Goal: Task Accomplishment & Management: Use online tool/utility

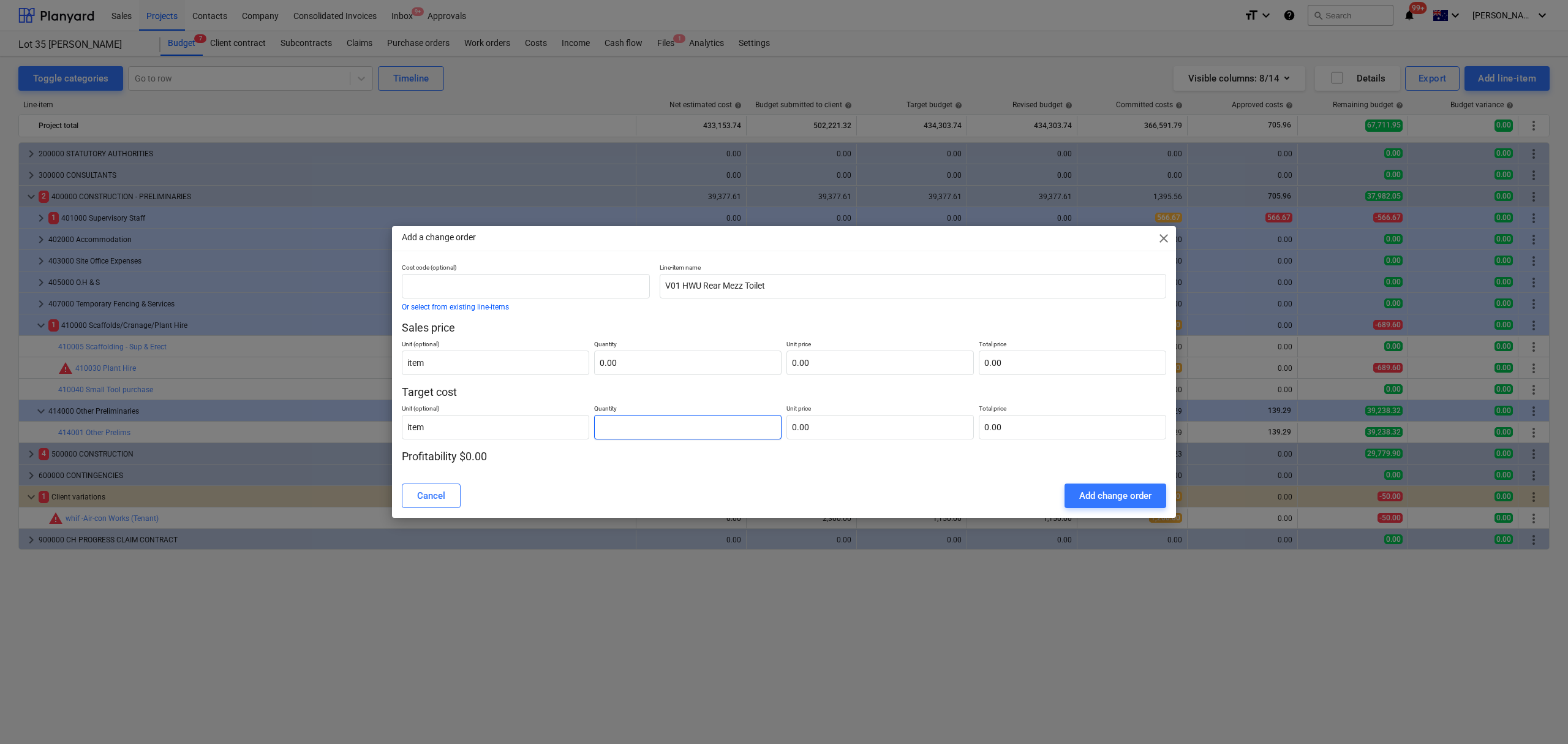
click at [643, 420] on input "text" at bounding box center [688, 427] width 188 height 24
drag, startPoint x: 623, startPoint y: 416, endPoint x: 553, endPoint y: 411, distance: 70.2
click at [553, 411] on div "Unit (optional) item Quantity 3260.7 Unit price 0.00 Total price 0.00" at bounding box center [784, 419] width 764 height 40
type input "0.00"
click at [860, 432] on input "text" at bounding box center [880, 427] width 188 height 24
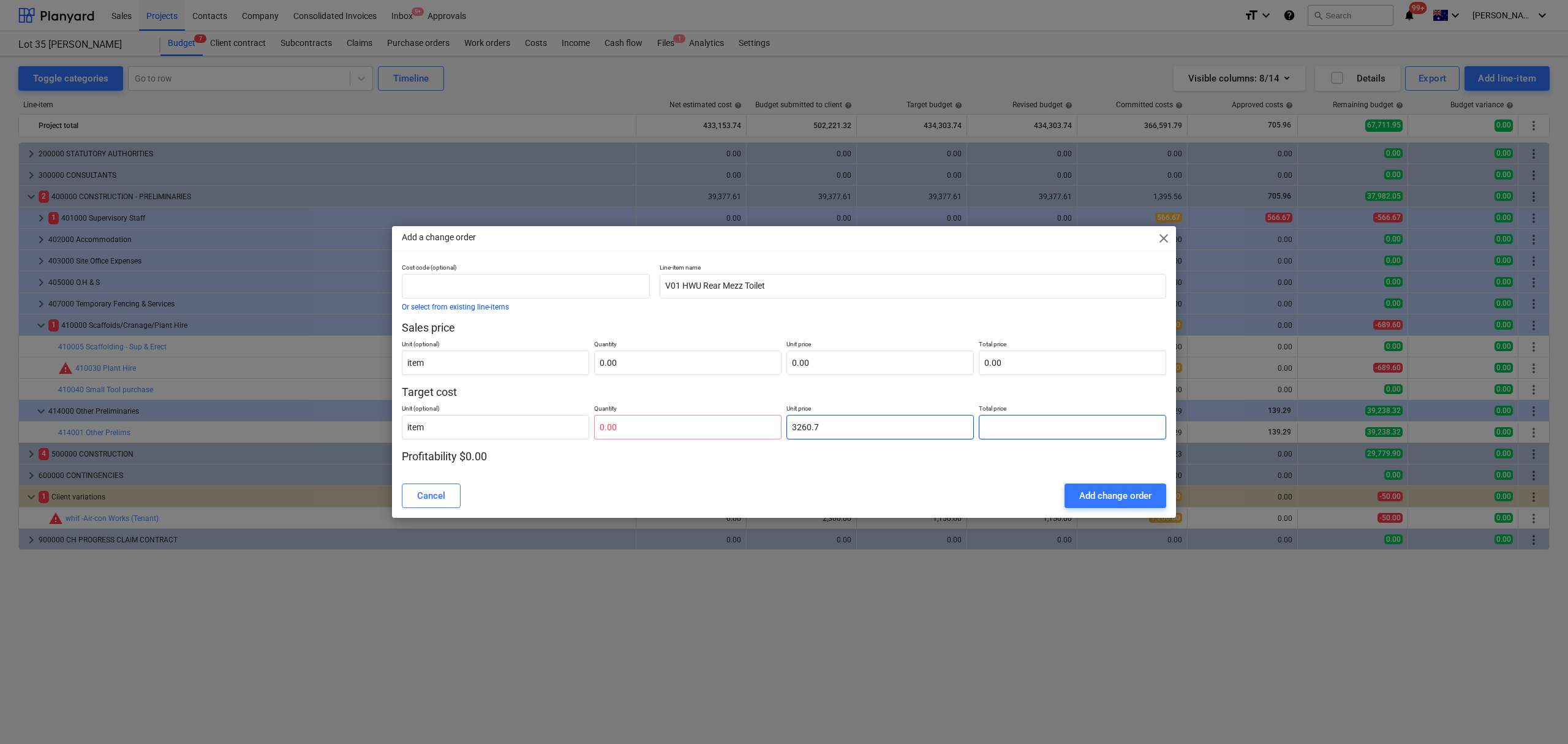
type input "3,260.70"
type input "0.00"
click at [620, 441] on div "Cost code (optional) Or select from existing line-items Line-item name V01 HWU …" at bounding box center [784, 364] width 764 height 201
drag, startPoint x: 636, startPoint y: 430, endPoint x: 553, endPoint y: 422, distance: 83.4
click at [570, 427] on div "Unit (optional) item Quantity Unit price 3,260.70 Total price 0.00" at bounding box center [784, 419] width 764 height 40
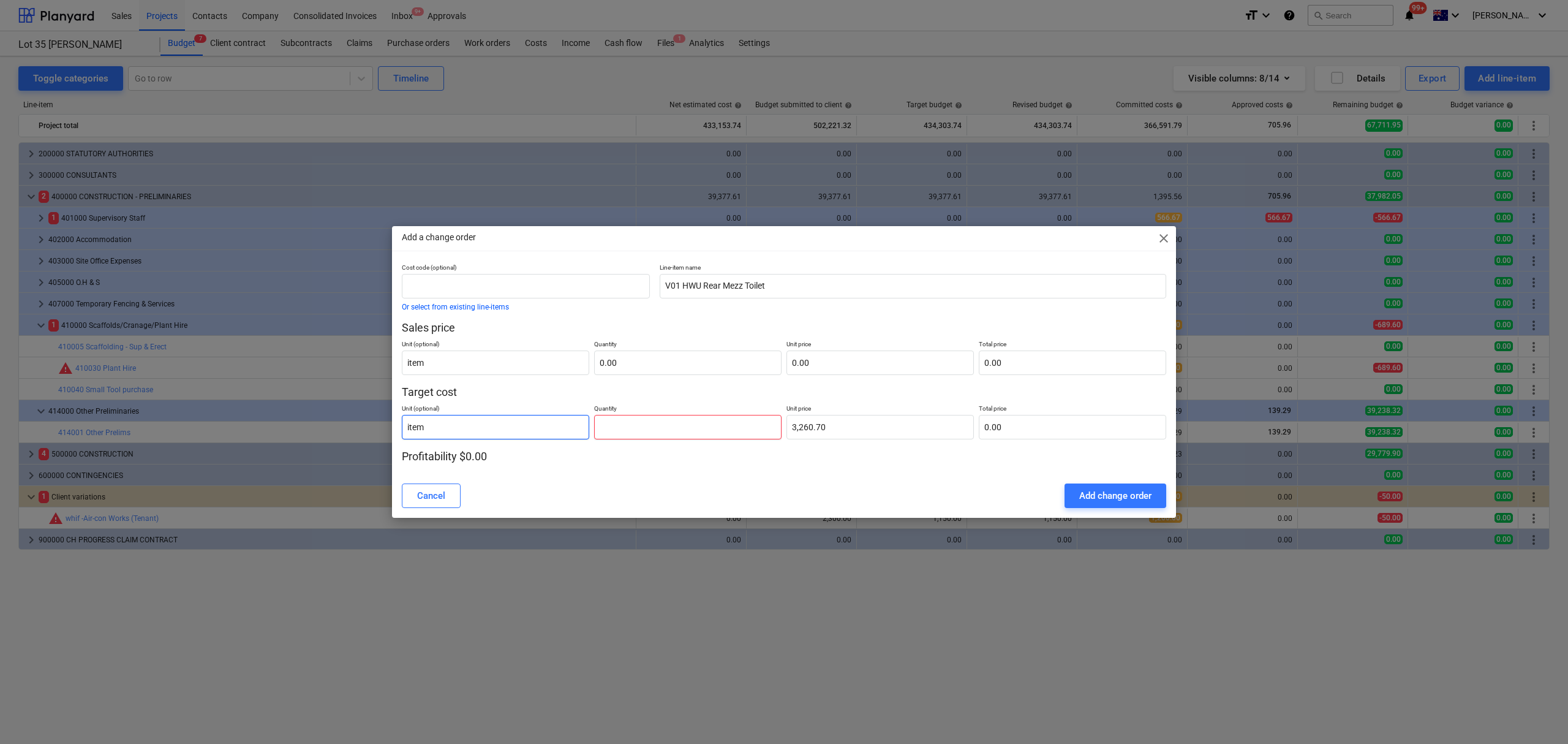
type input "1"
type input "3,260.70"
type input "1.00"
type input "3,260.70"
click at [618, 392] on p "Target cost" at bounding box center [784, 392] width 764 height 15
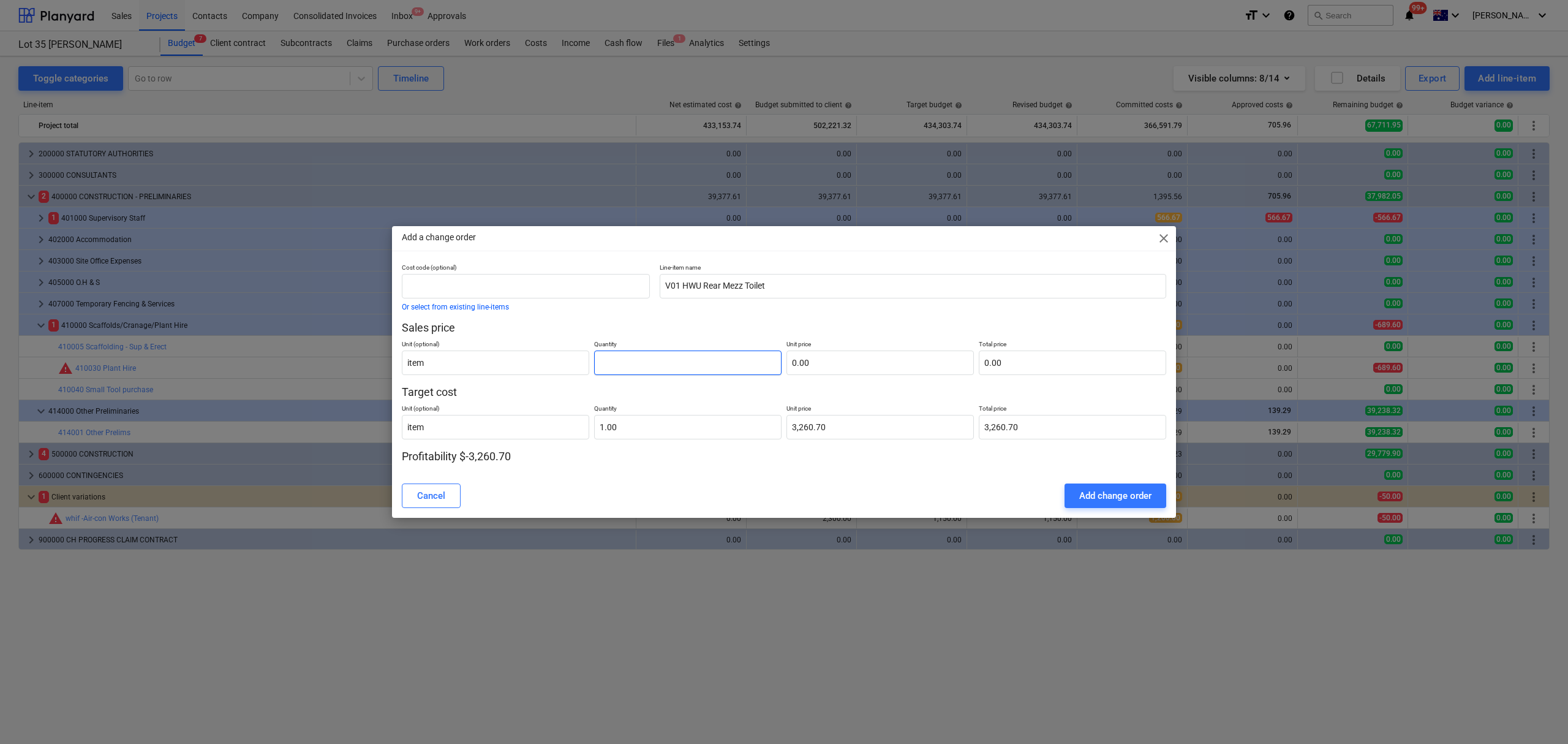
click at [641, 363] on input "text" at bounding box center [688, 362] width 188 height 24
type input "1.00"
type input "3"
type input "3.00"
type input "35"
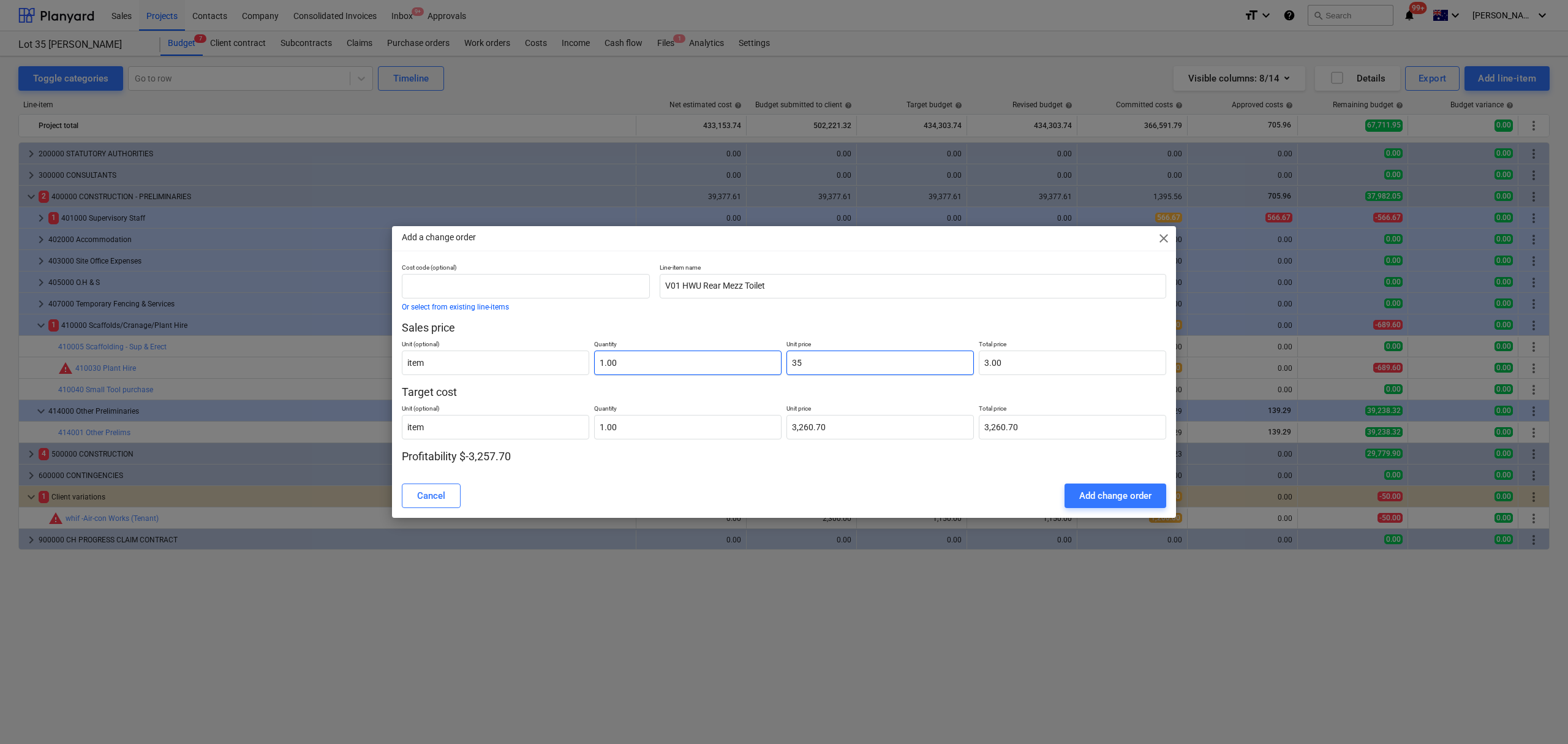
type input "35.00"
type input "358"
type input "358.00"
type input "3586"
type input "3,586.00"
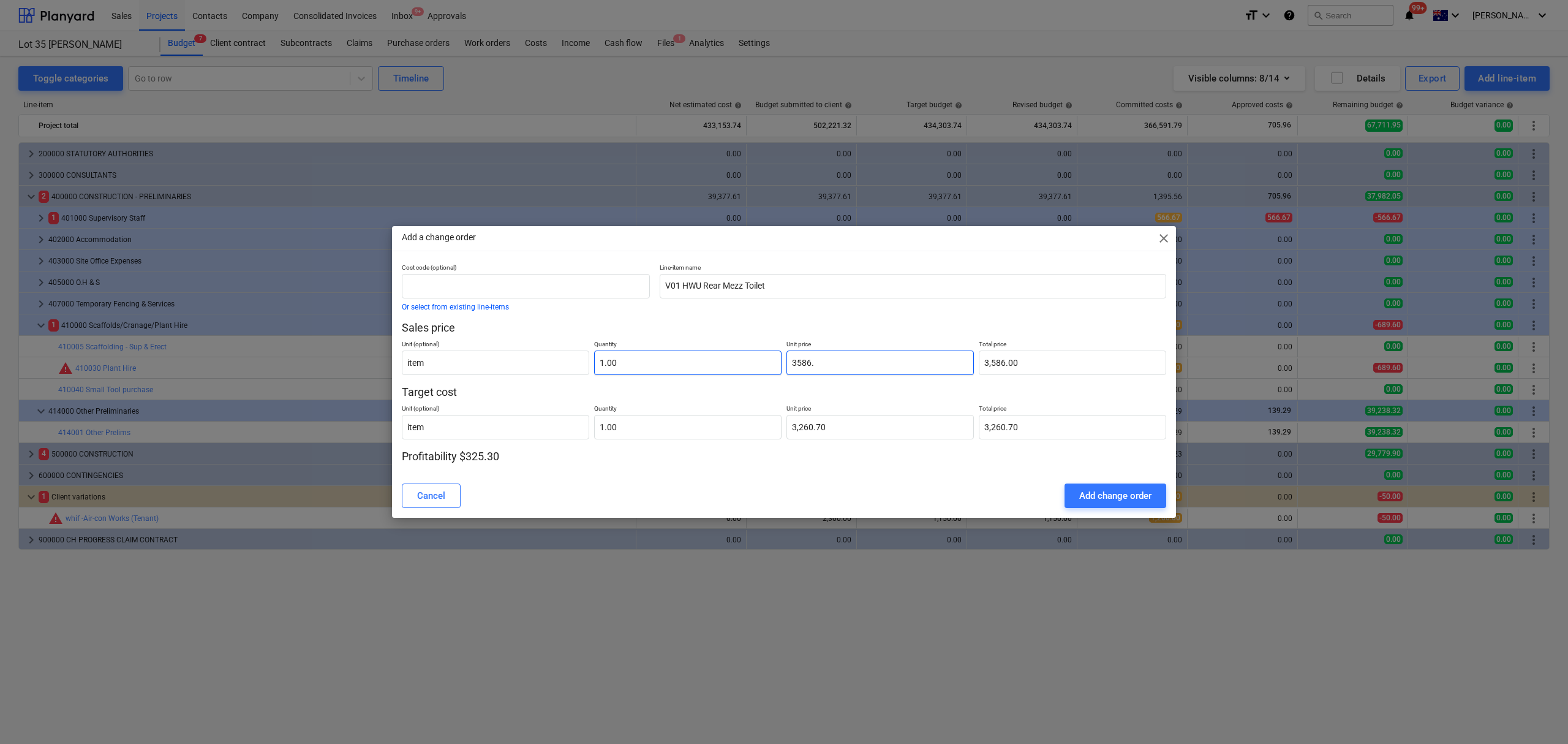
type input "3586.7"
type input "3,586.70"
type input "3586.77"
type input "3,586.77"
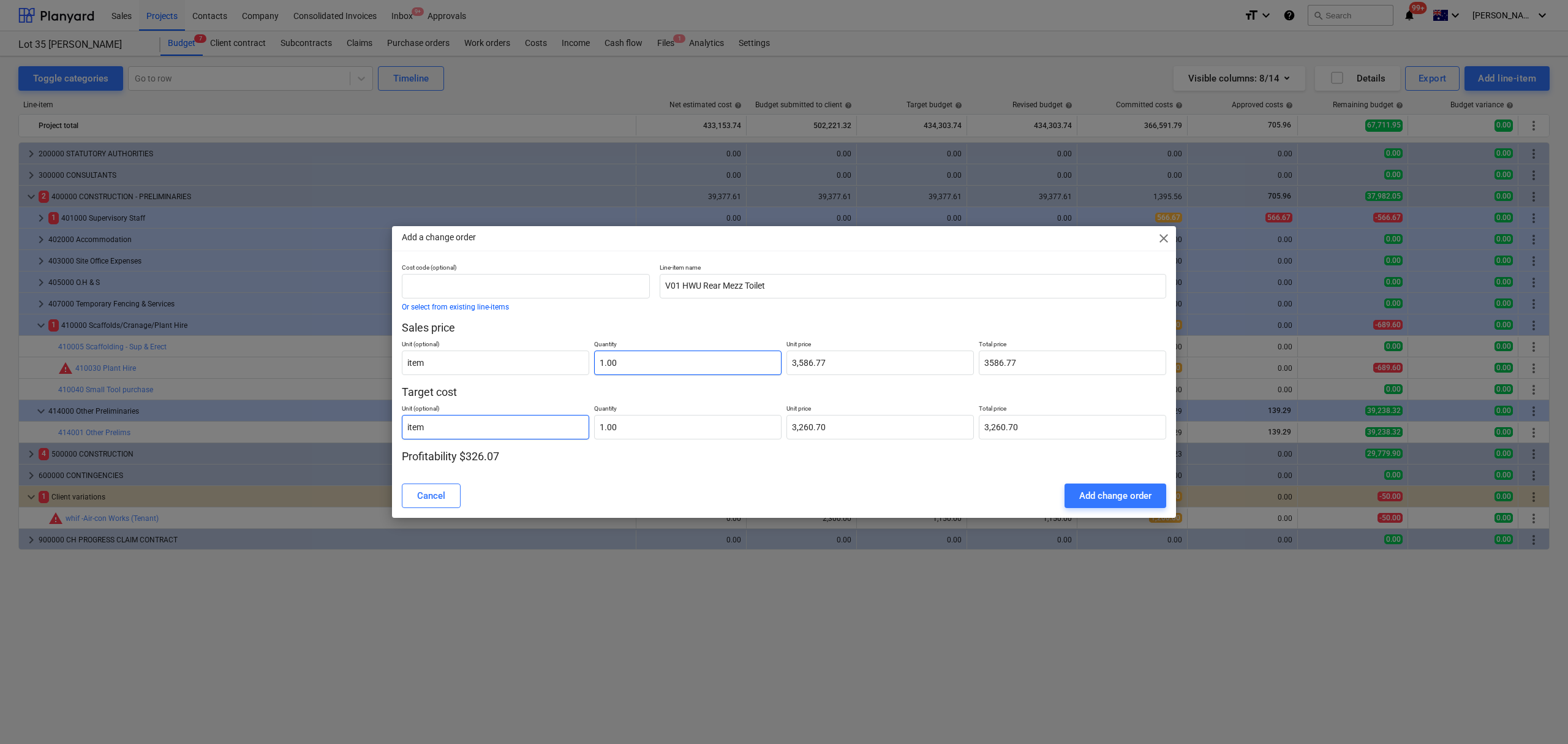
type input "3,586.77"
drag, startPoint x: 740, startPoint y: 505, endPoint x: 758, endPoint y: 508, distance: 18.2
click at [743, 505] on div "Cancel Add change order" at bounding box center [784, 494] width 764 height 24
click at [1147, 489] on div "Add change order" at bounding box center [1114, 495] width 73 height 15
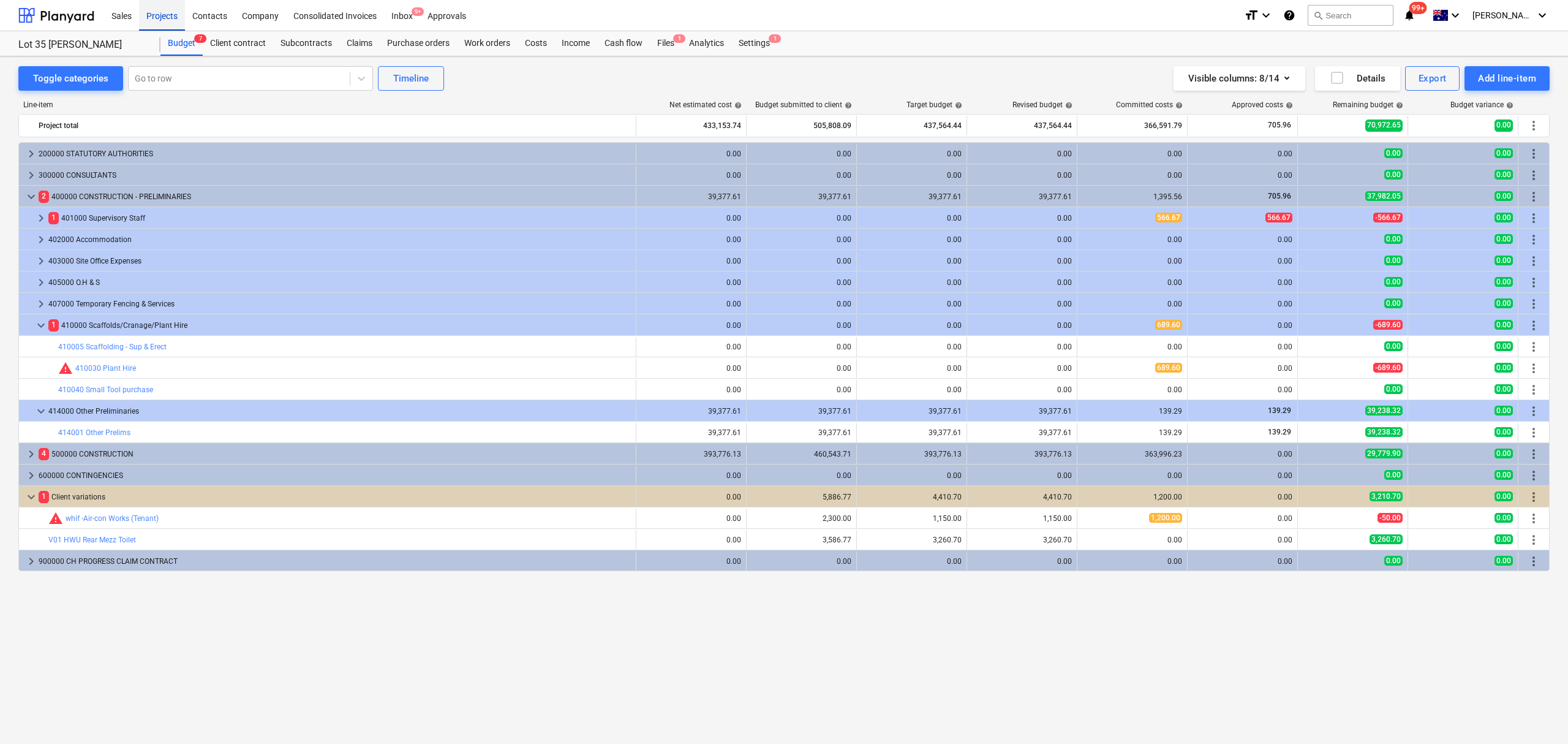
click at [150, 18] on div "Projects" at bounding box center [162, 15] width 45 height 31
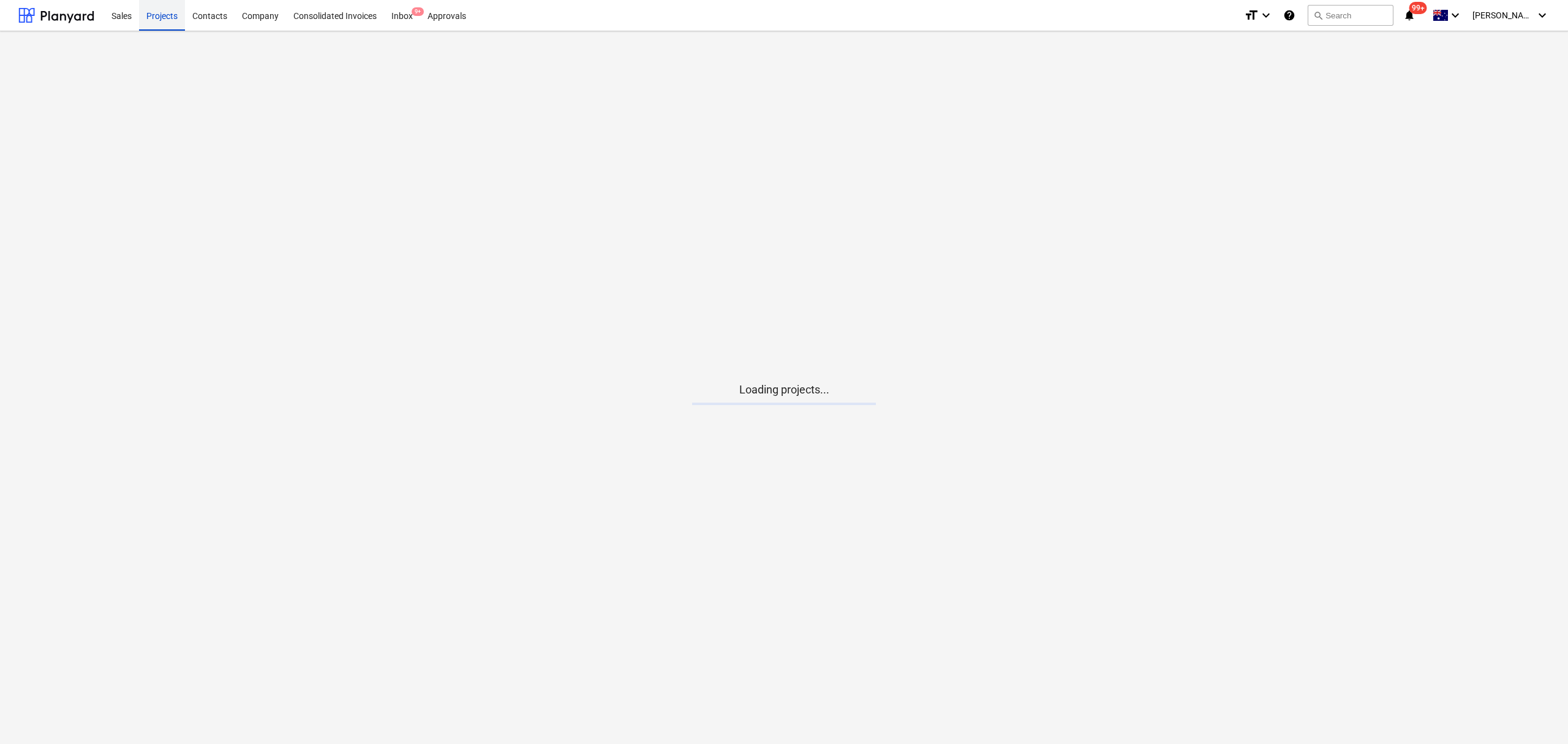
click at [150, 18] on div "Projects" at bounding box center [162, 15] width 45 height 31
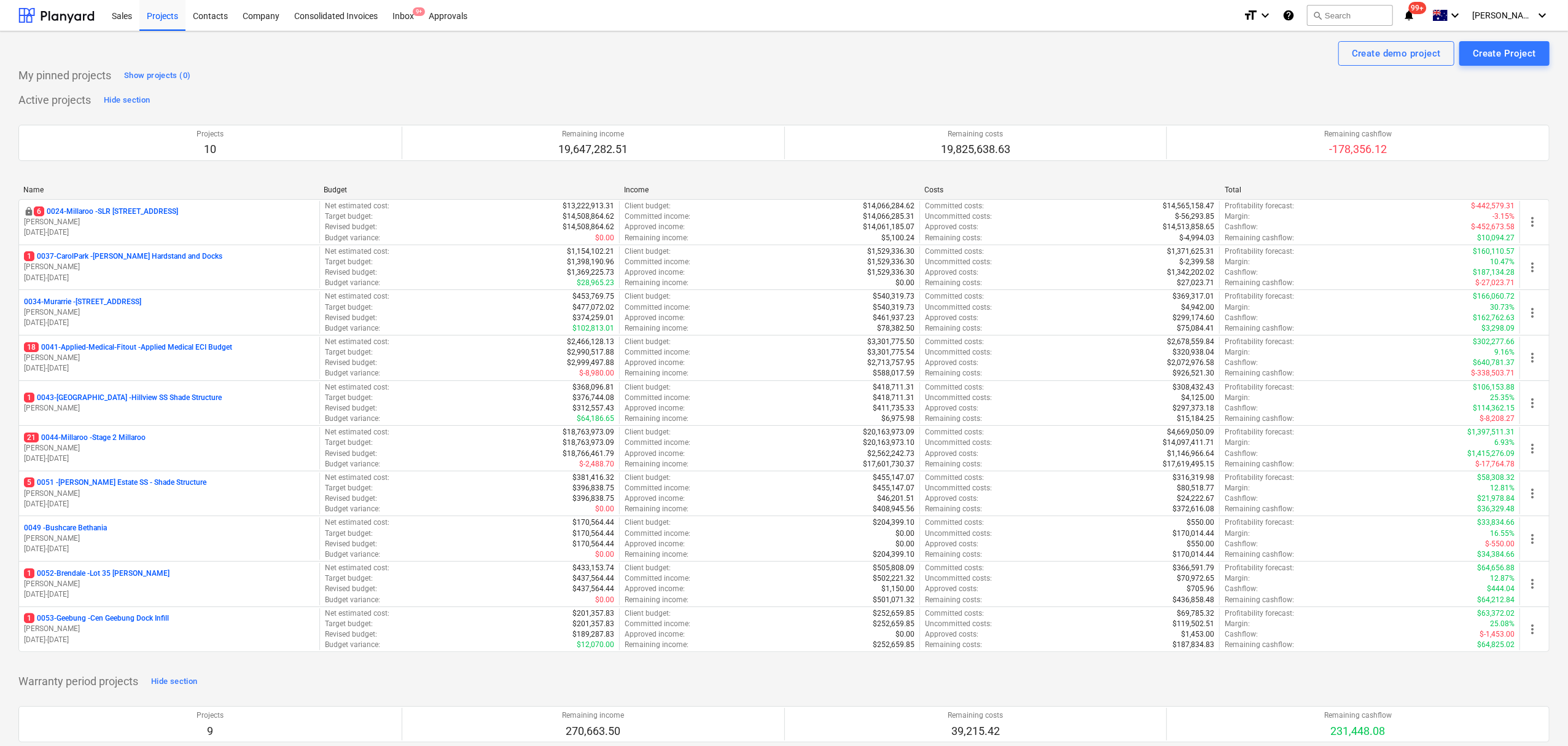
click at [121, 460] on p "01.04.2025 - 29.05.2026" at bounding box center [169, 458] width 290 height 11
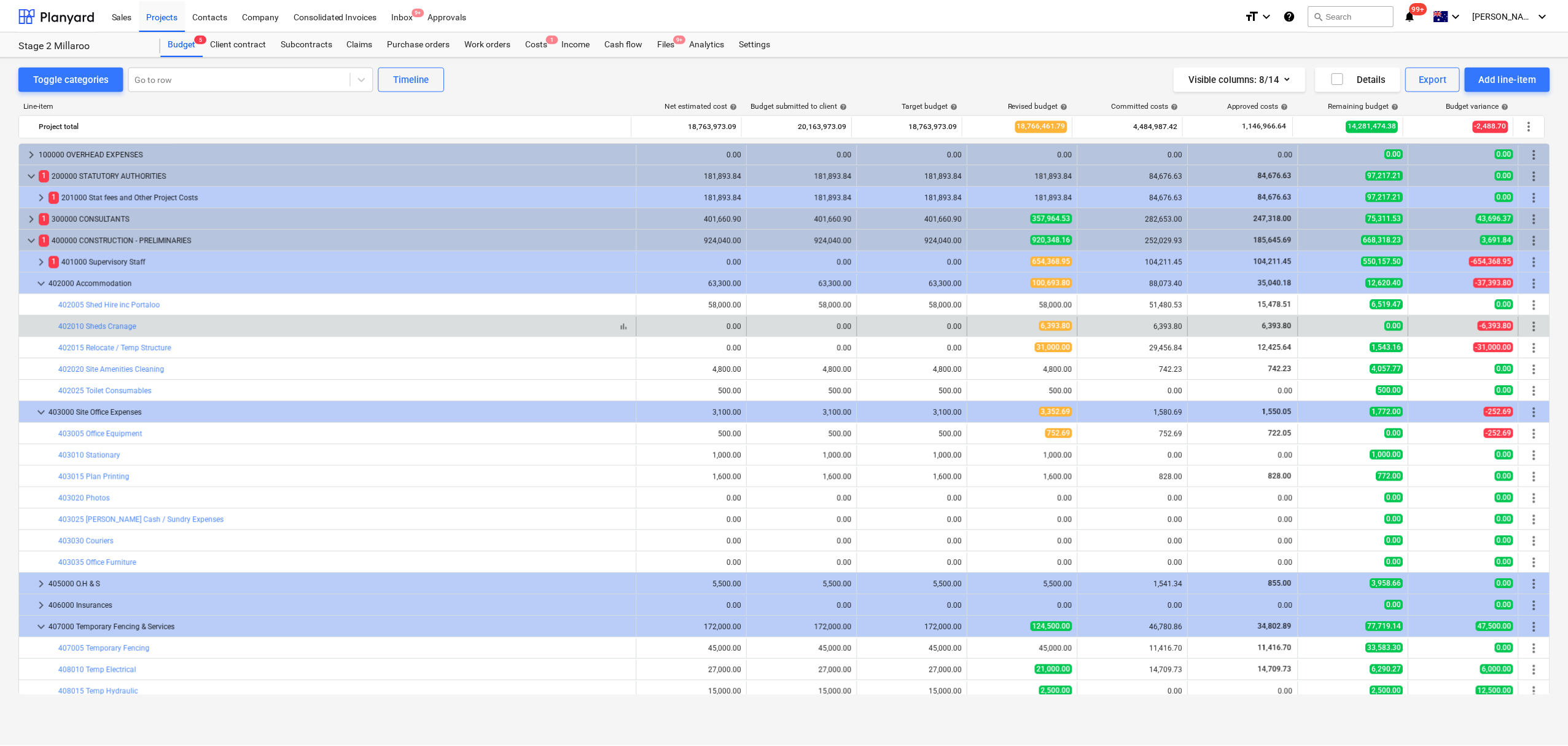
scroll to position [37, 0]
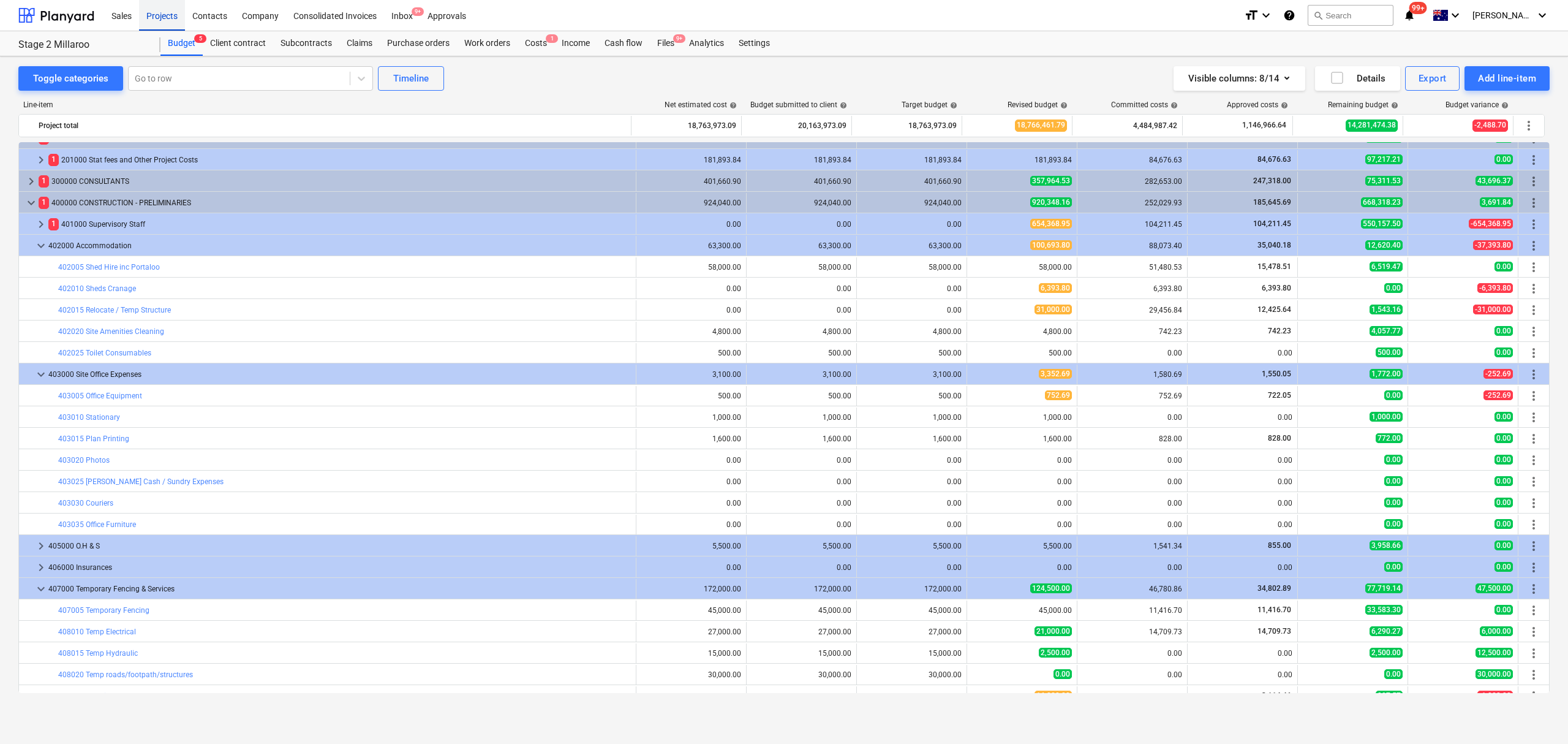
click at [160, 23] on div "Projects" at bounding box center [162, 15] width 45 height 31
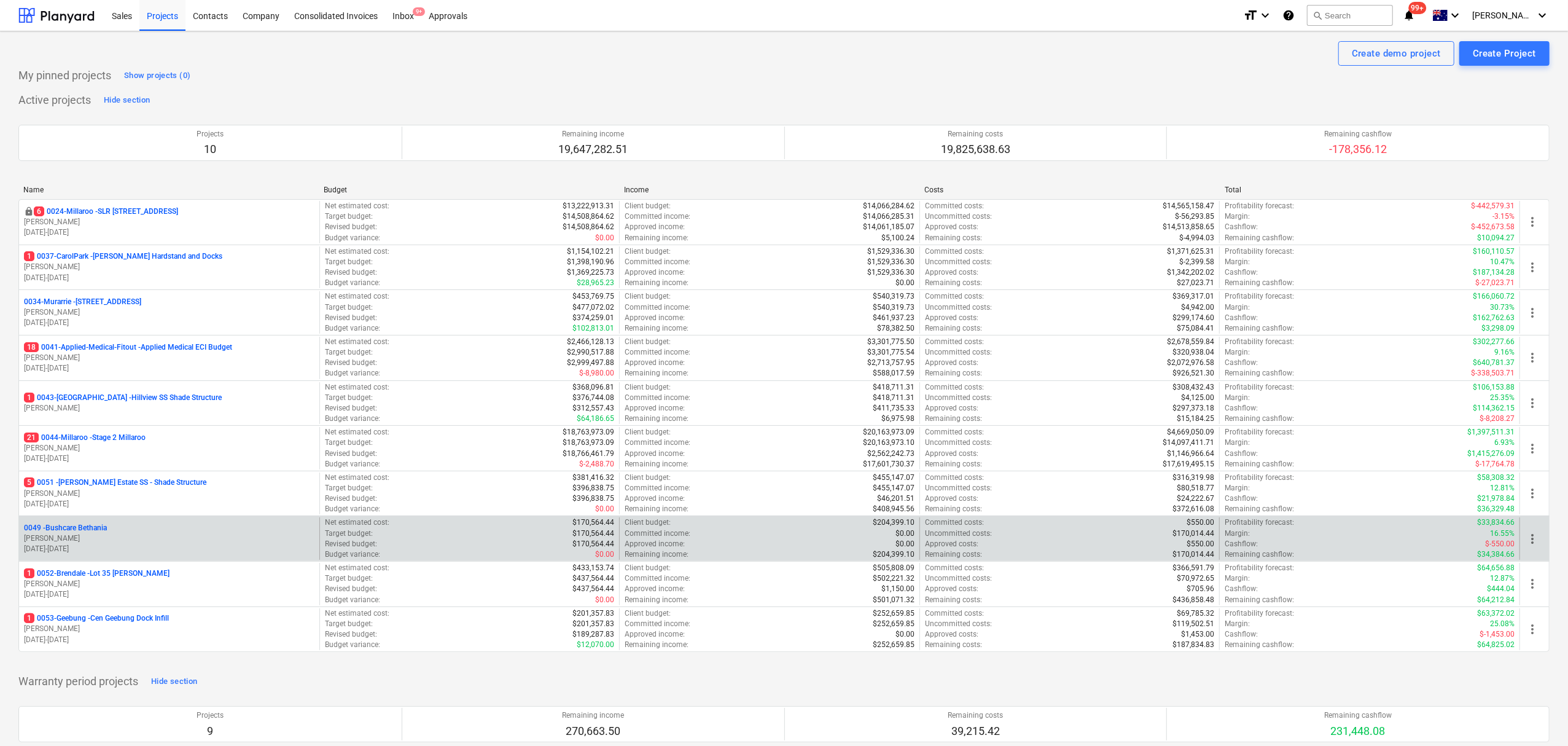
scroll to position [81, 0]
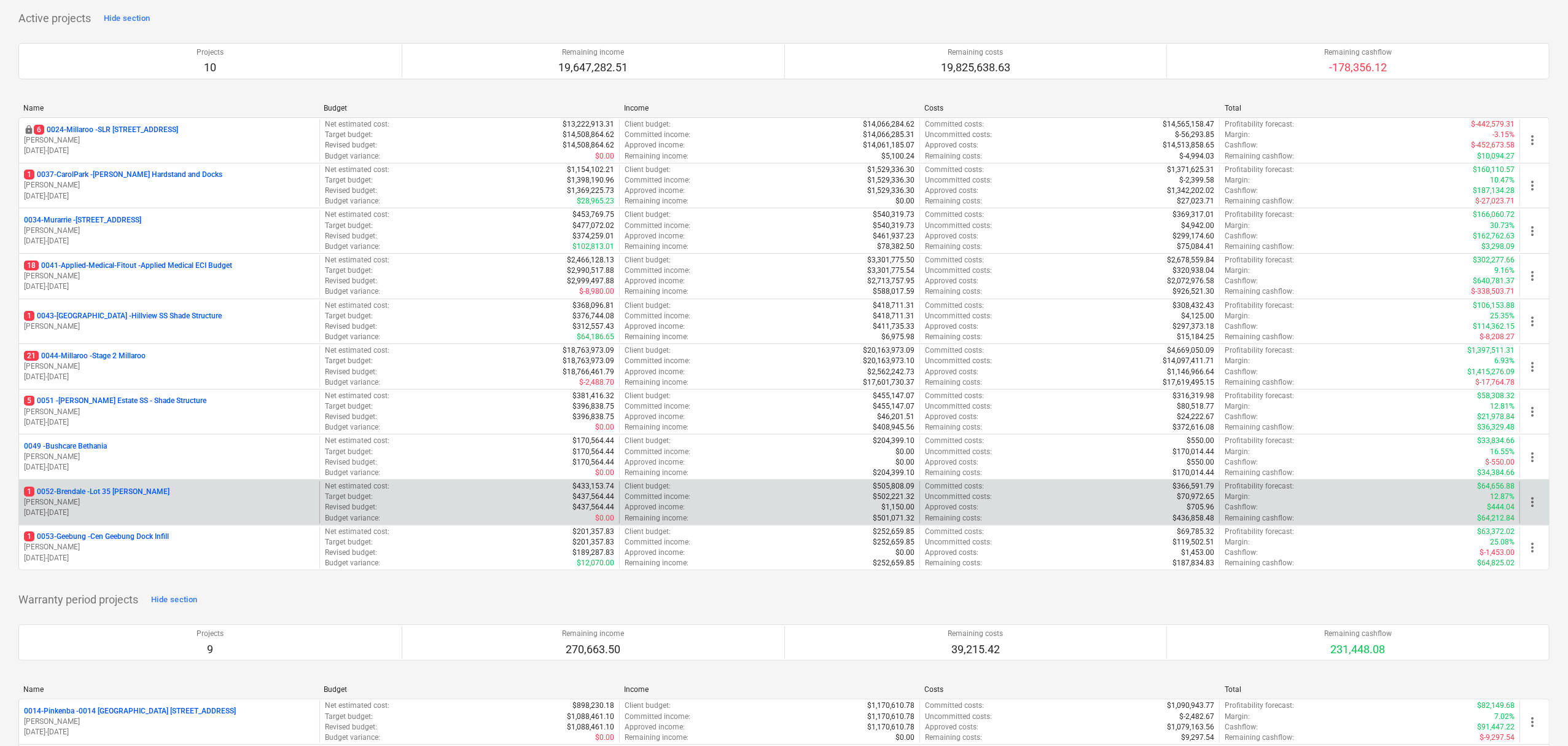
click at [147, 497] on p "1 0052-Brendale - Lot 35 Griffin, Brendale" at bounding box center [97, 491] width 146 height 11
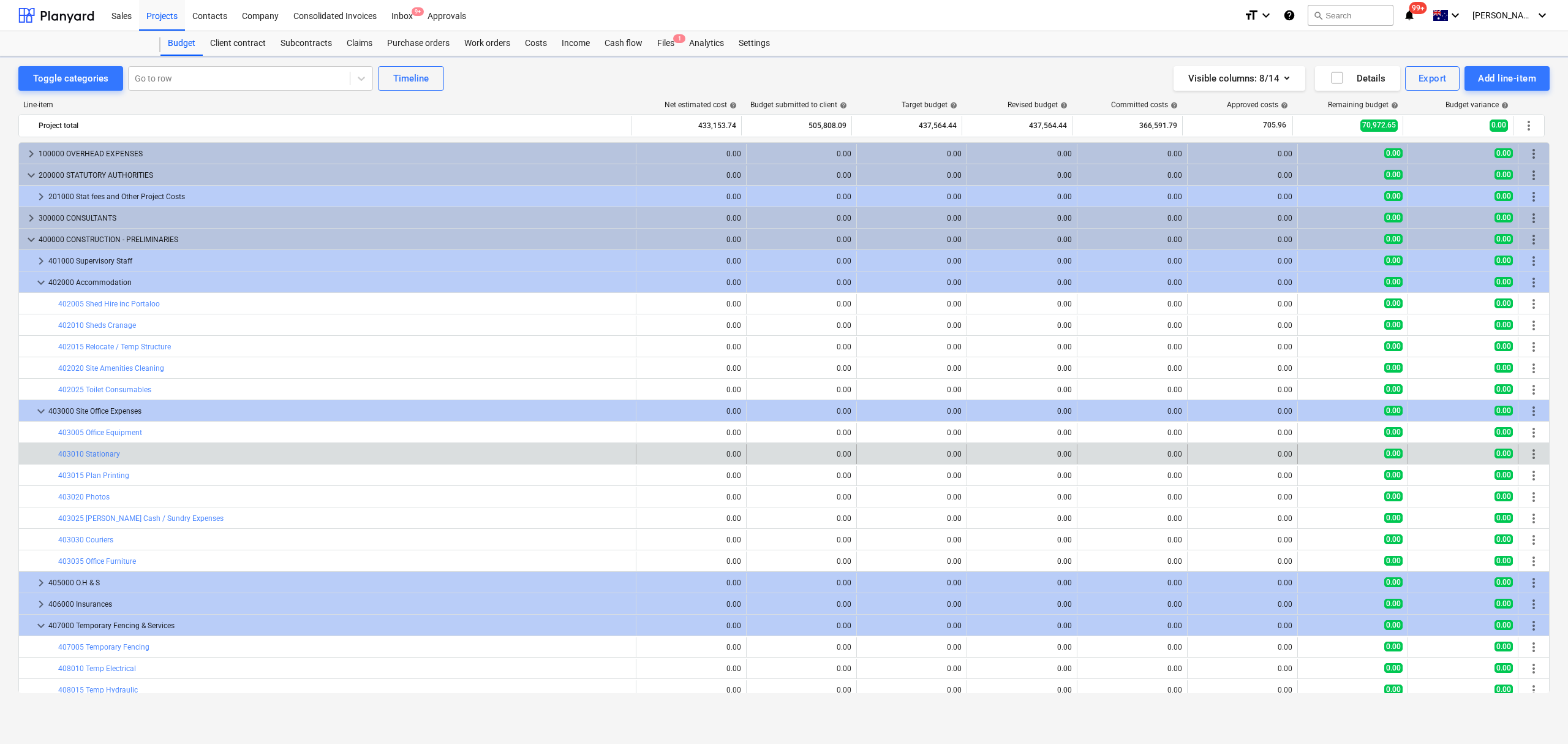
scroll to position [37, 0]
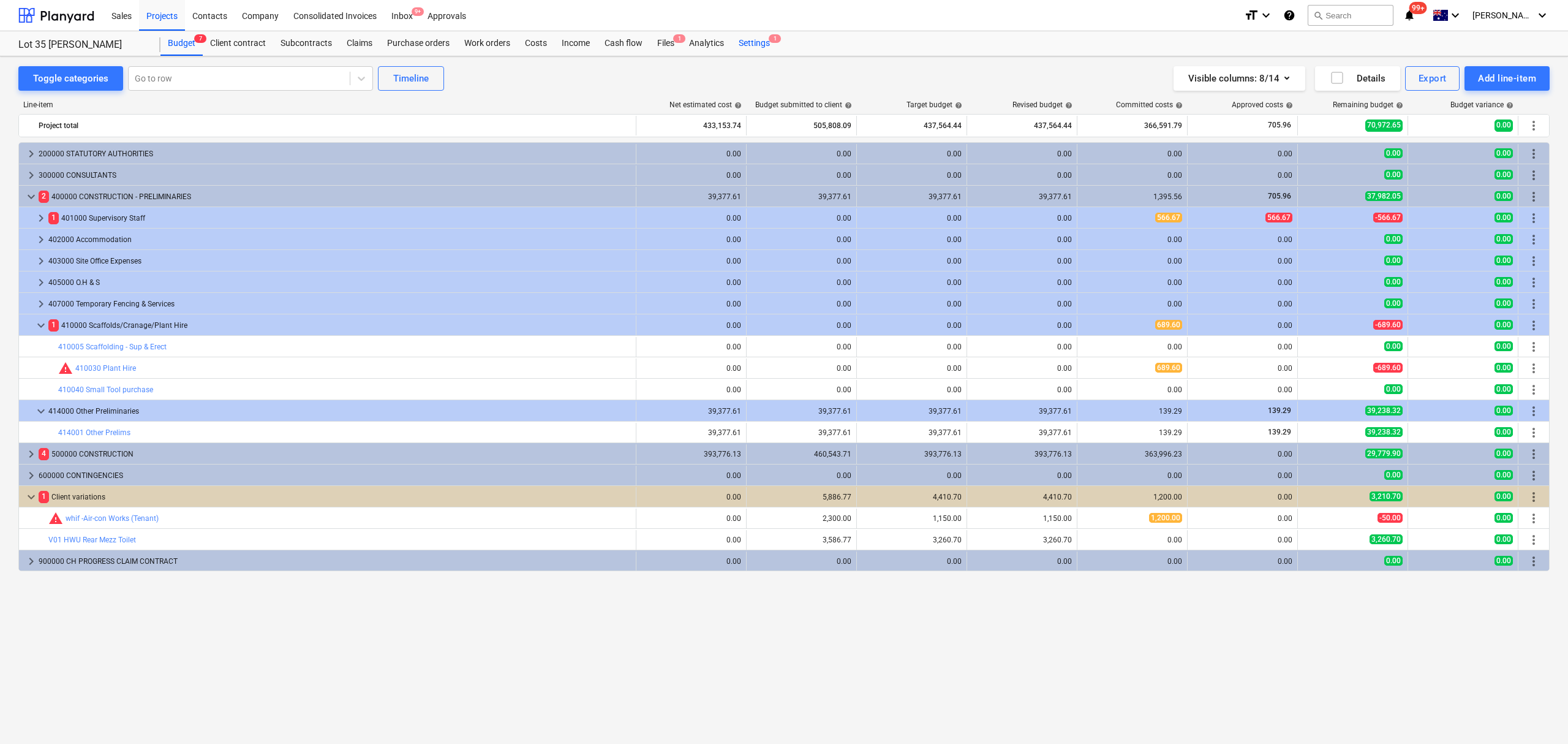
click at [746, 46] on div "Settings 1" at bounding box center [754, 43] width 45 height 24
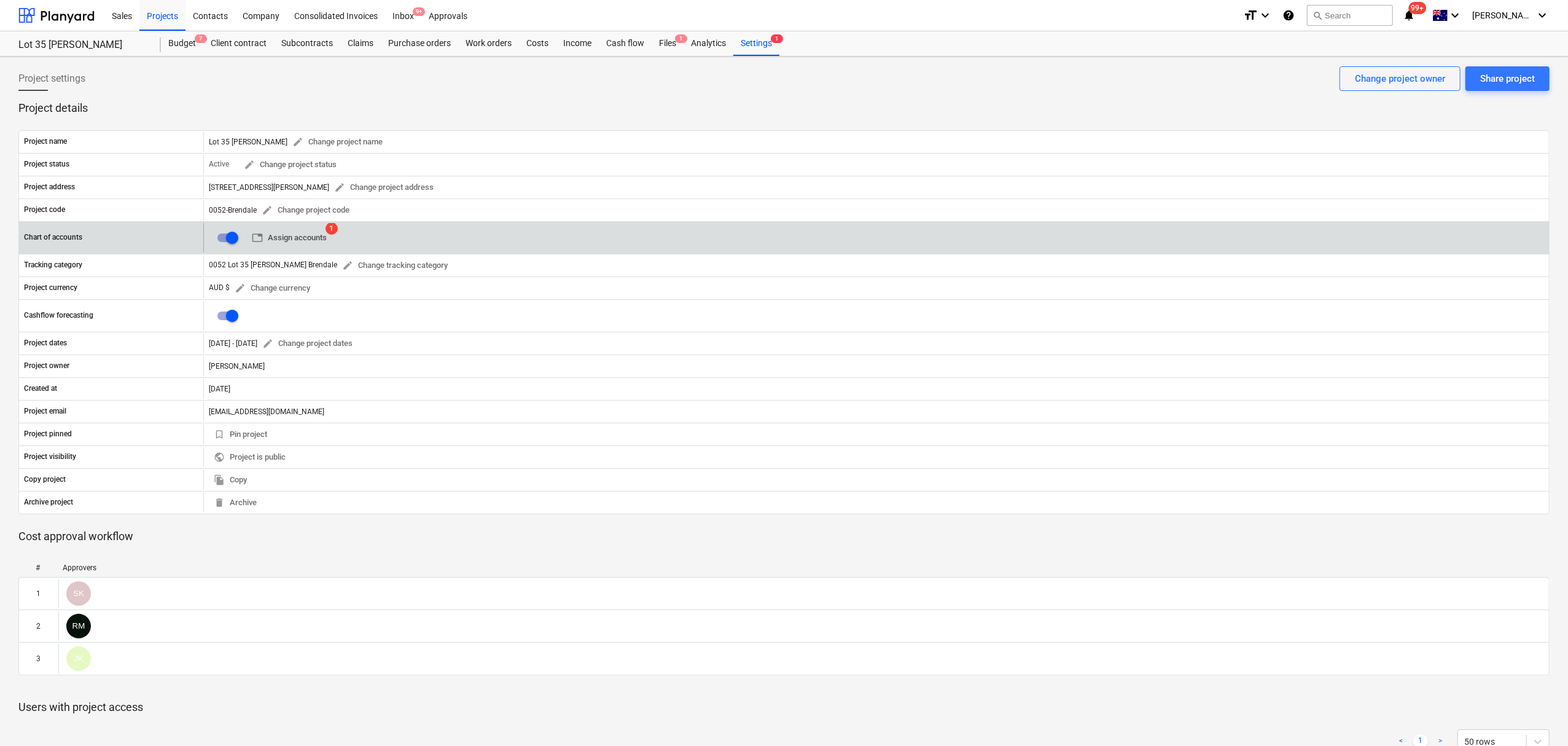
click at [305, 235] on span "table Assign accounts" at bounding box center [289, 238] width 75 height 15
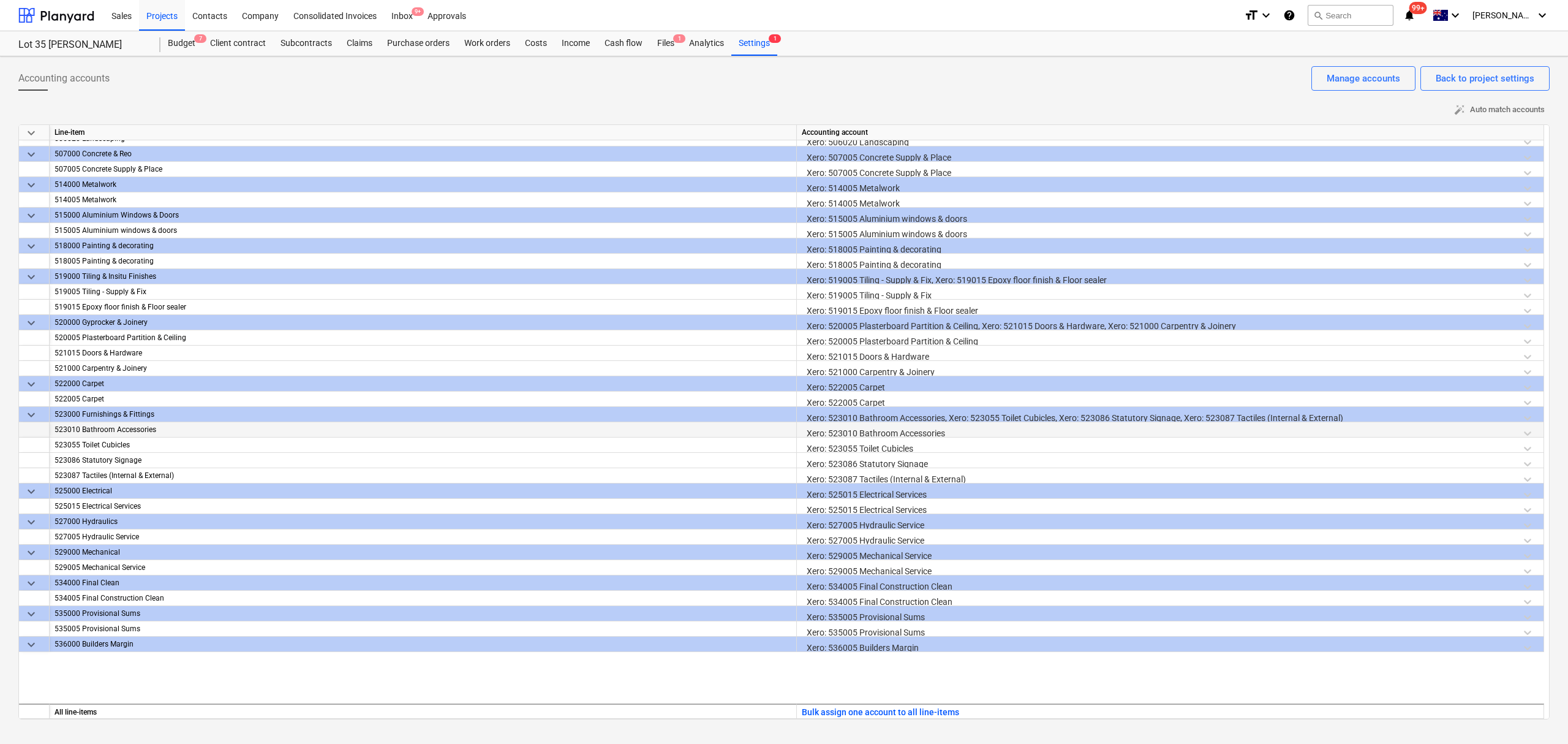
scroll to position [860, 0]
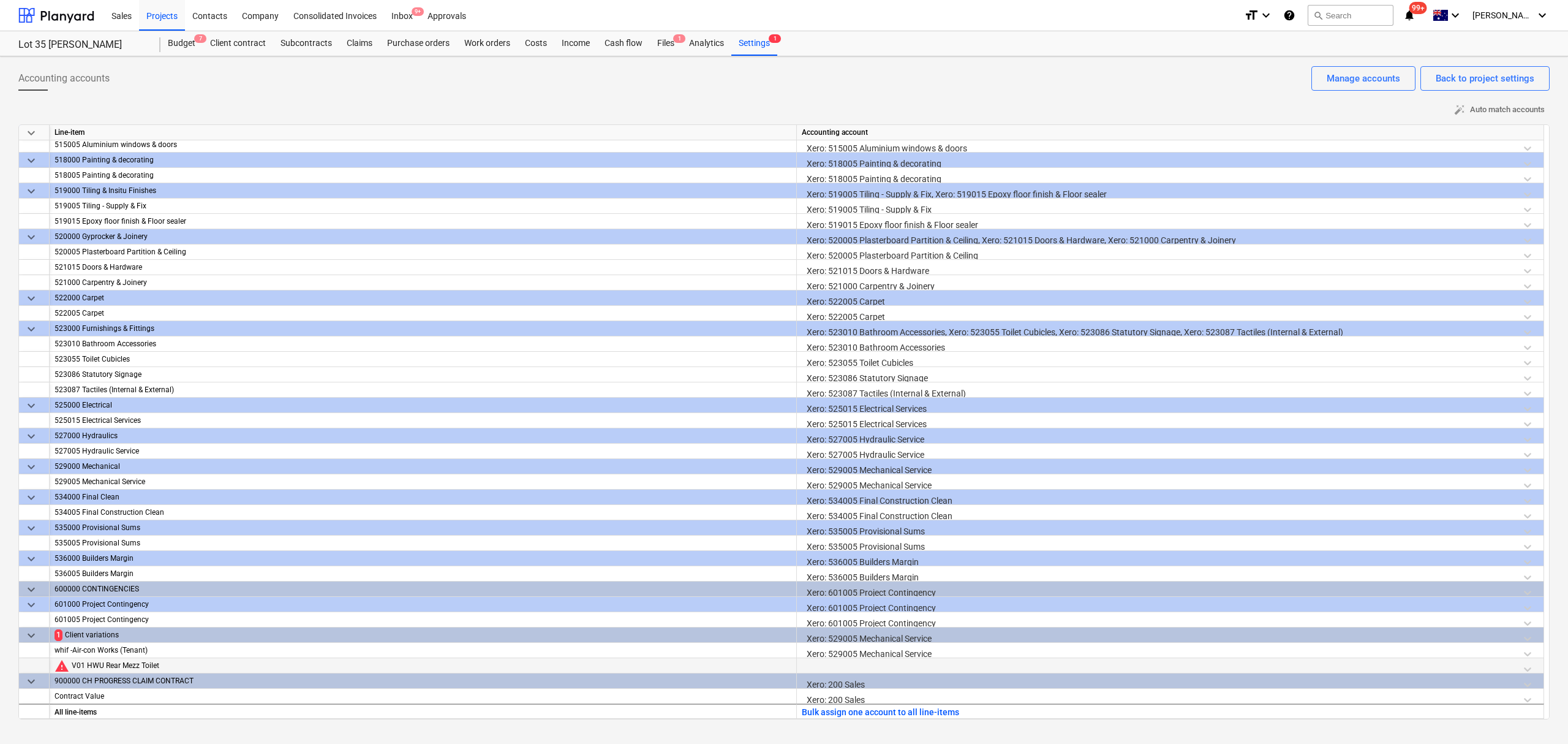
click at [834, 659] on div at bounding box center [1170, 669] width 737 height 21
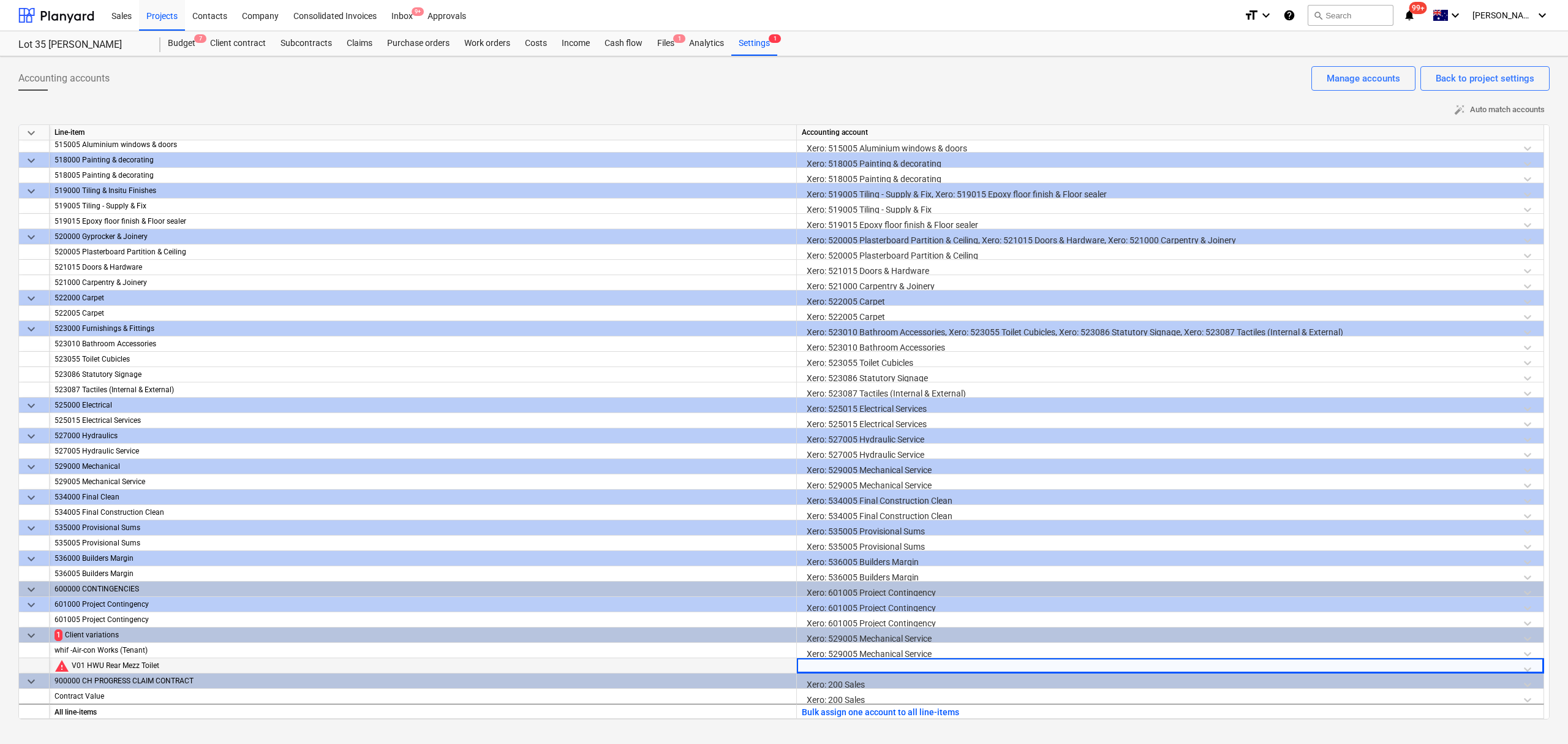
click at [842, 665] on div at bounding box center [1170, 669] width 737 height 21
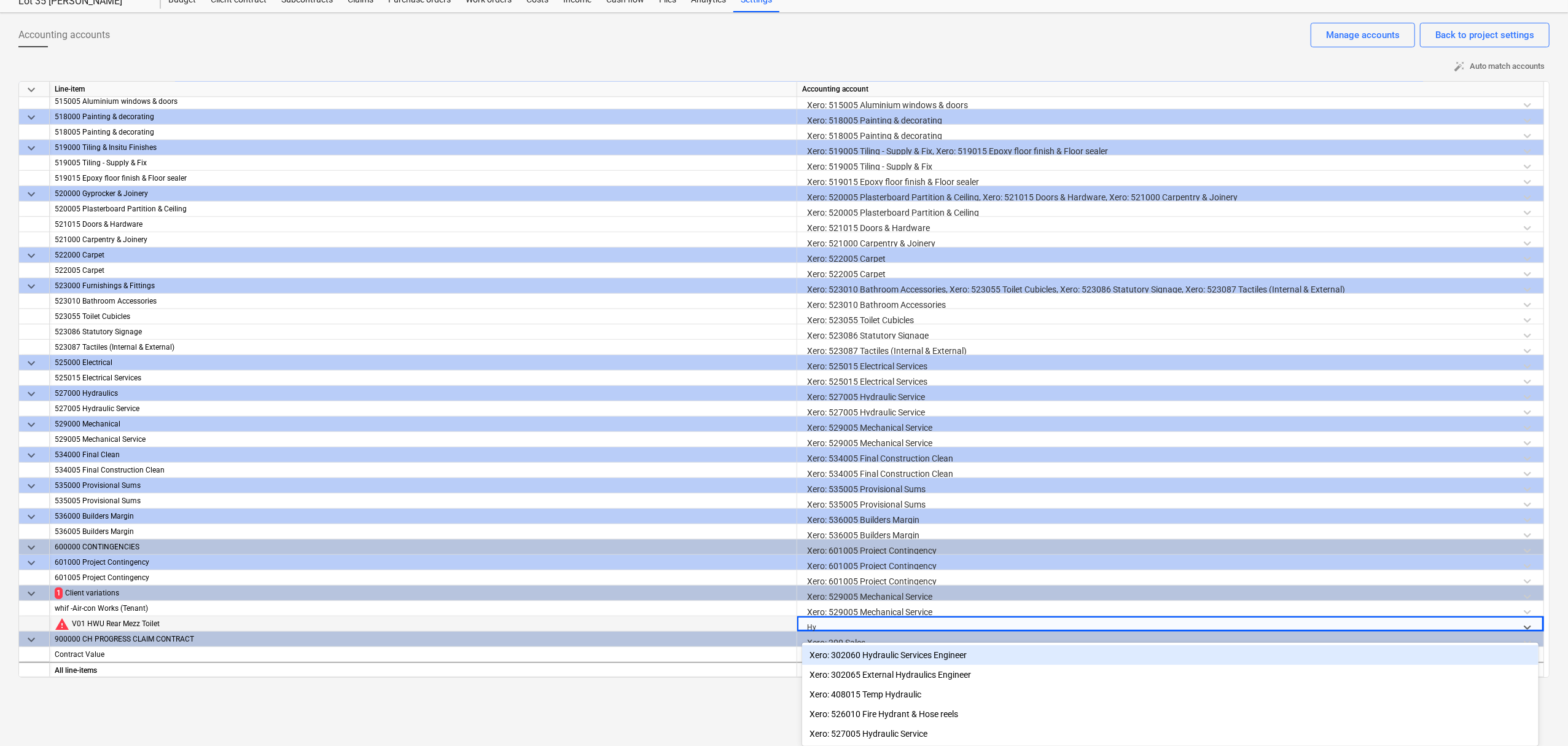
scroll to position [48, 0]
type input "Hydrau"
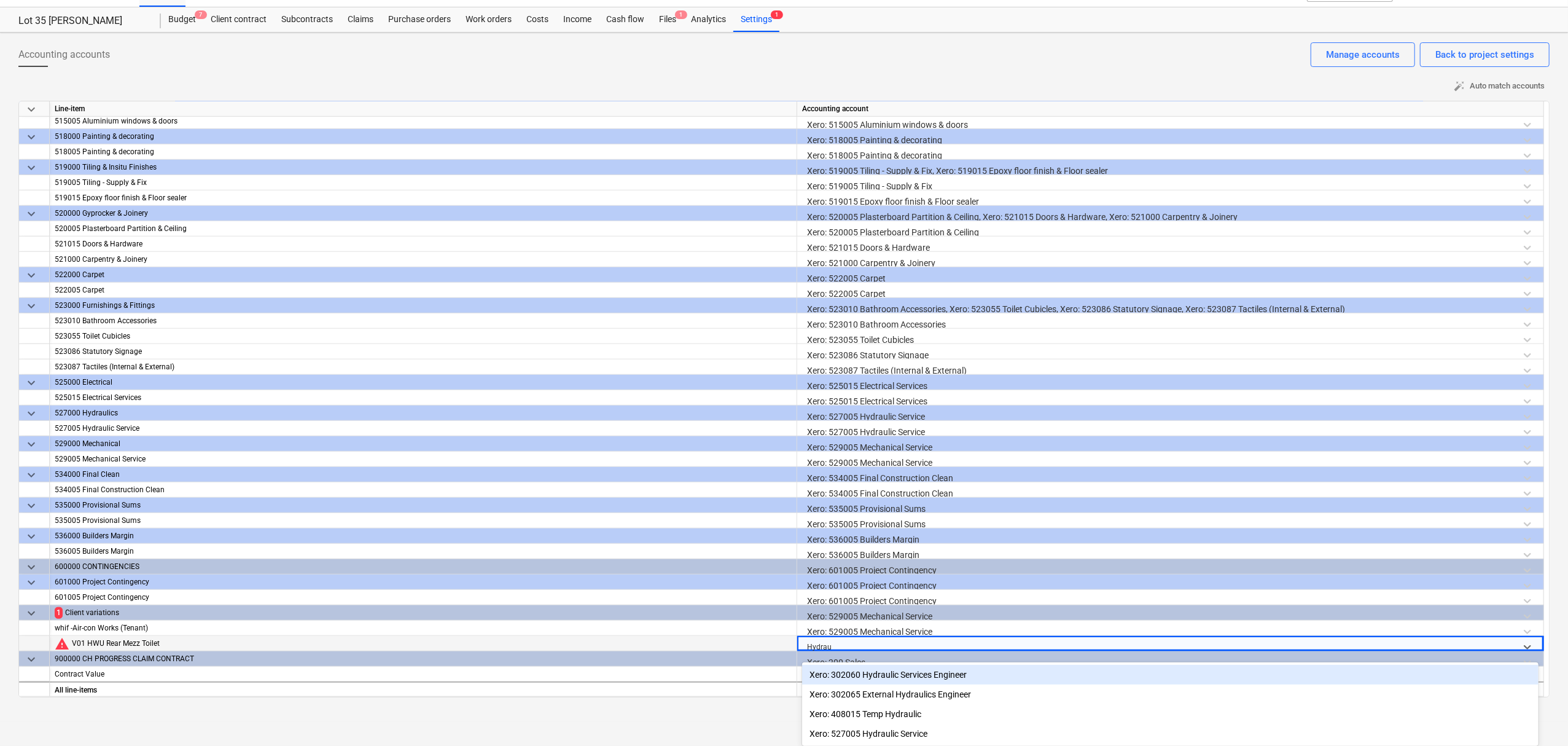
scroll to position [27, 0]
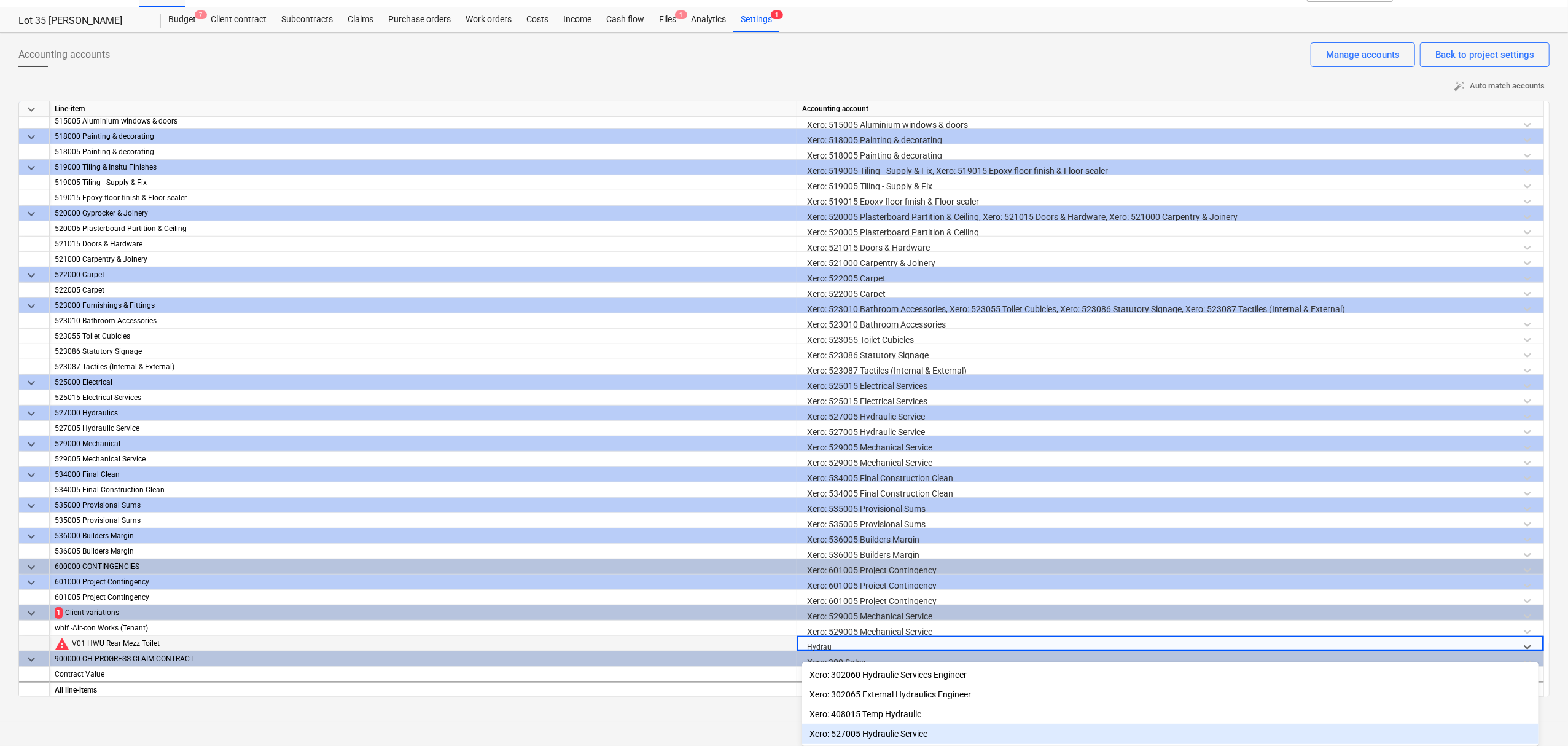
click at [982, 728] on div "Xero: 527005 Hydraulic Service" at bounding box center [1170, 733] width 736 height 19
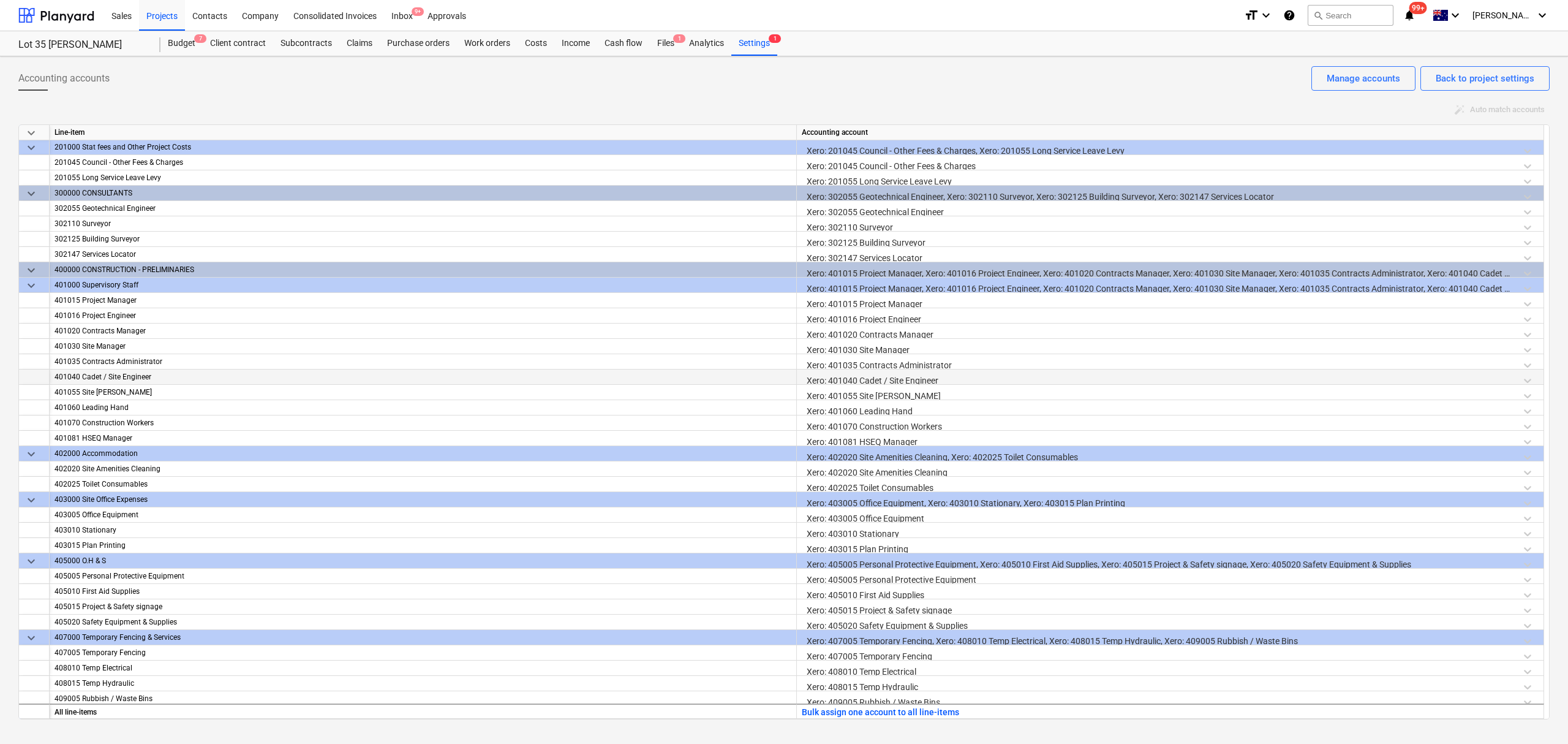
scroll to position [0, 0]
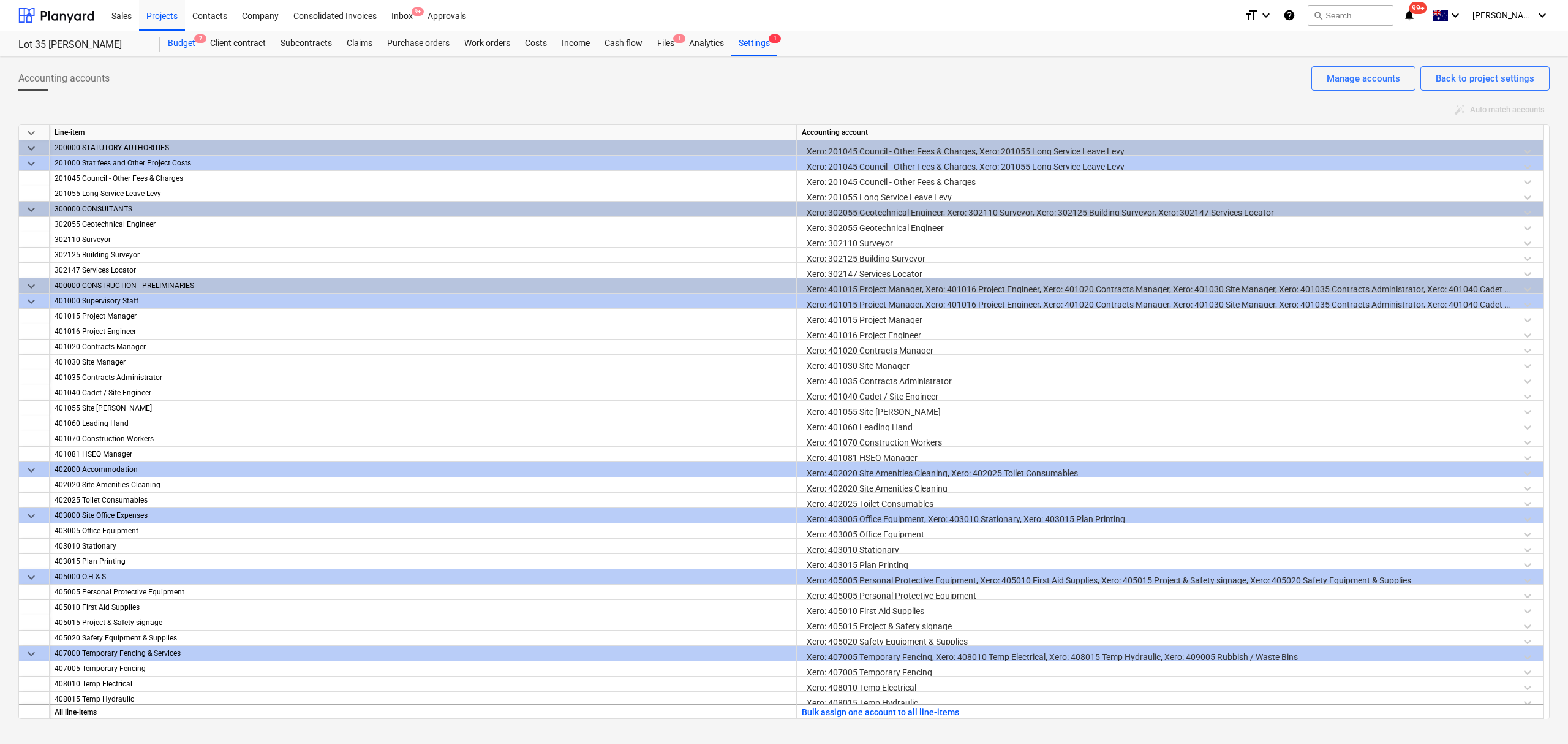
click at [175, 45] on div "Budget 7" at bounding box center [182, 43] width 43 height 24
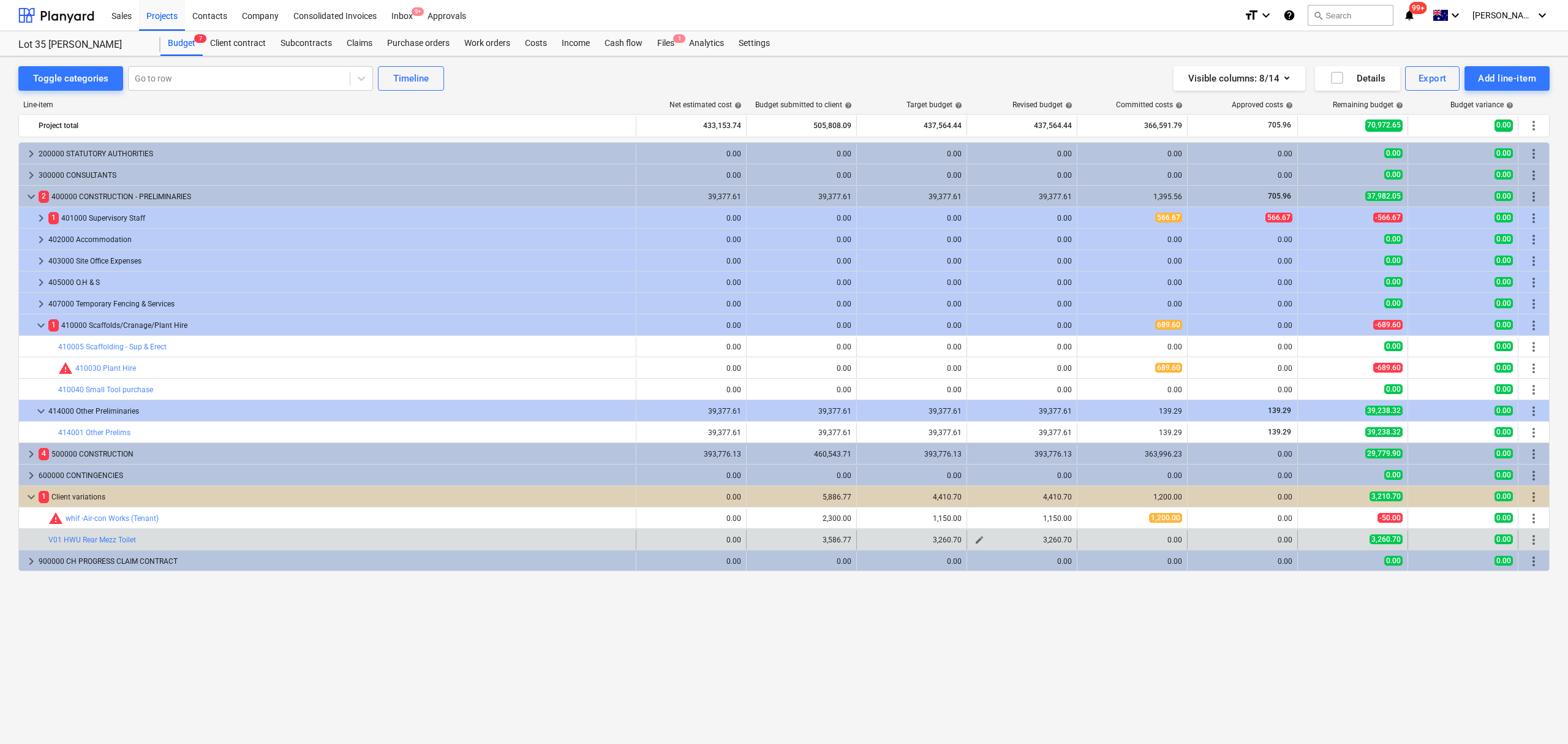
click at [979, 540] on span "edit" at bounding box center [979, 540] width 10 height 10
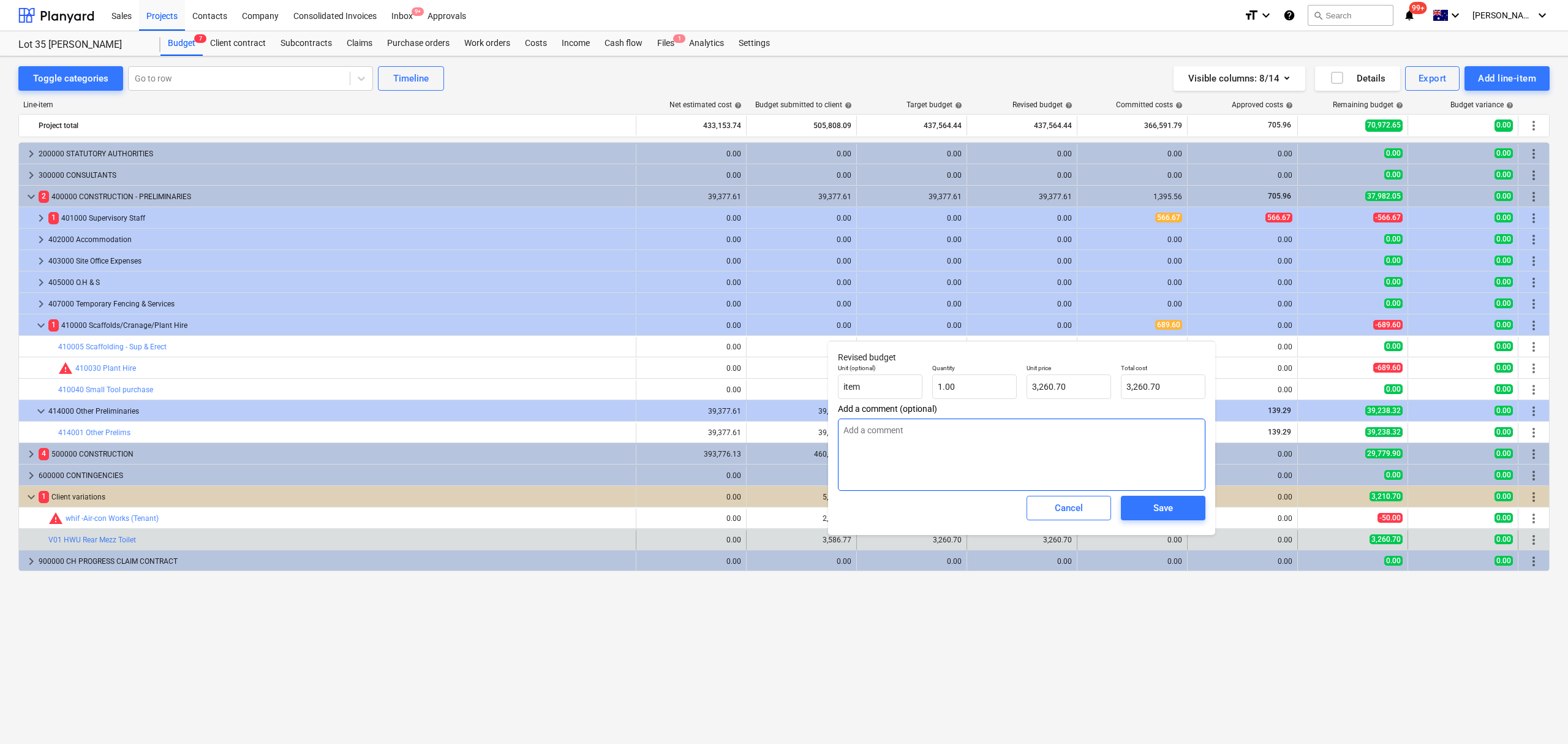
click at [952, 448] on textarea at bounding box center [1021, 454] width 368 height 73
type textarea "x"
type textarea "Q"
type textarea "x"
type textarea "QL"
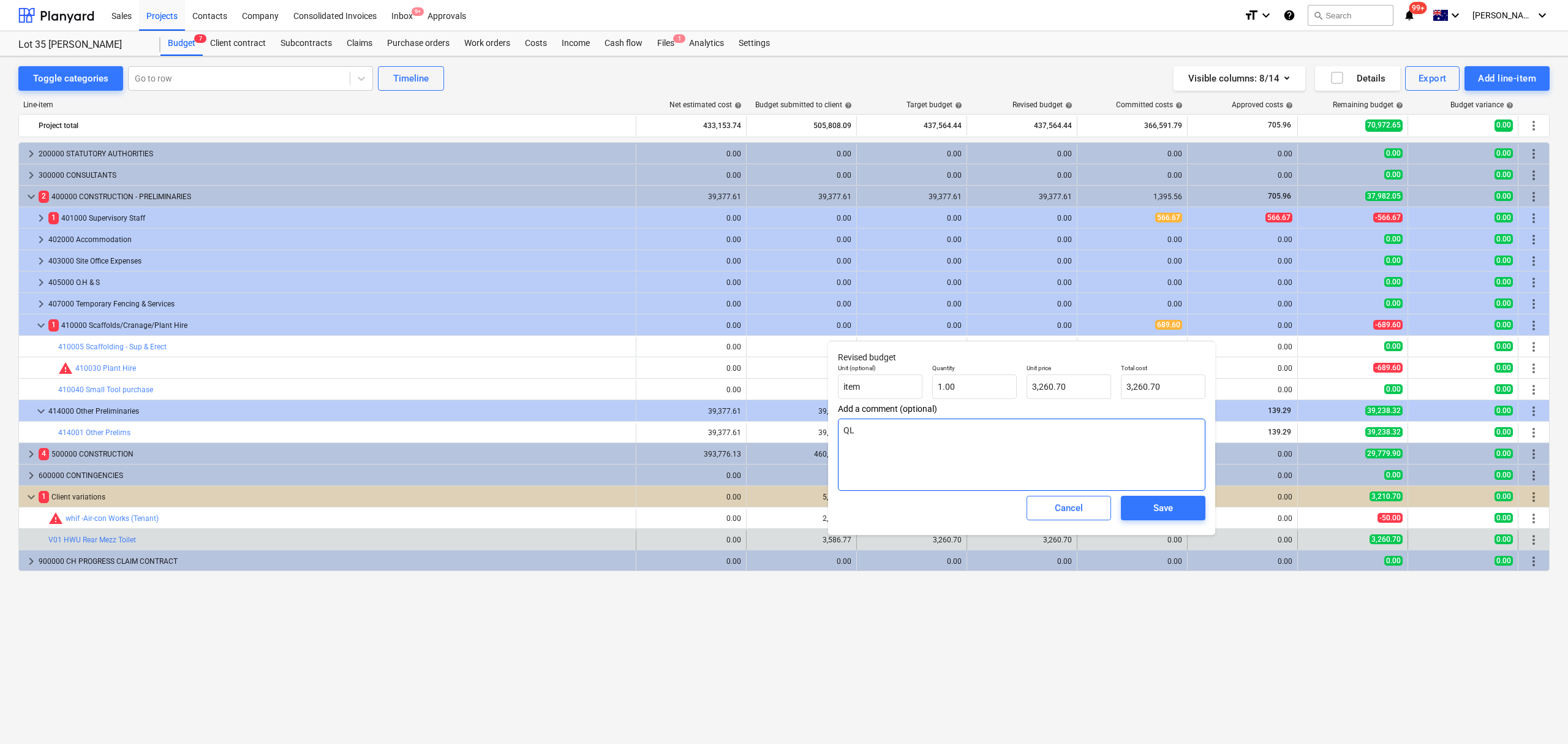
type textarea "x"
type textarea "QLe"
type textarea "x"
type textarea "QLea"
type textarea "x"
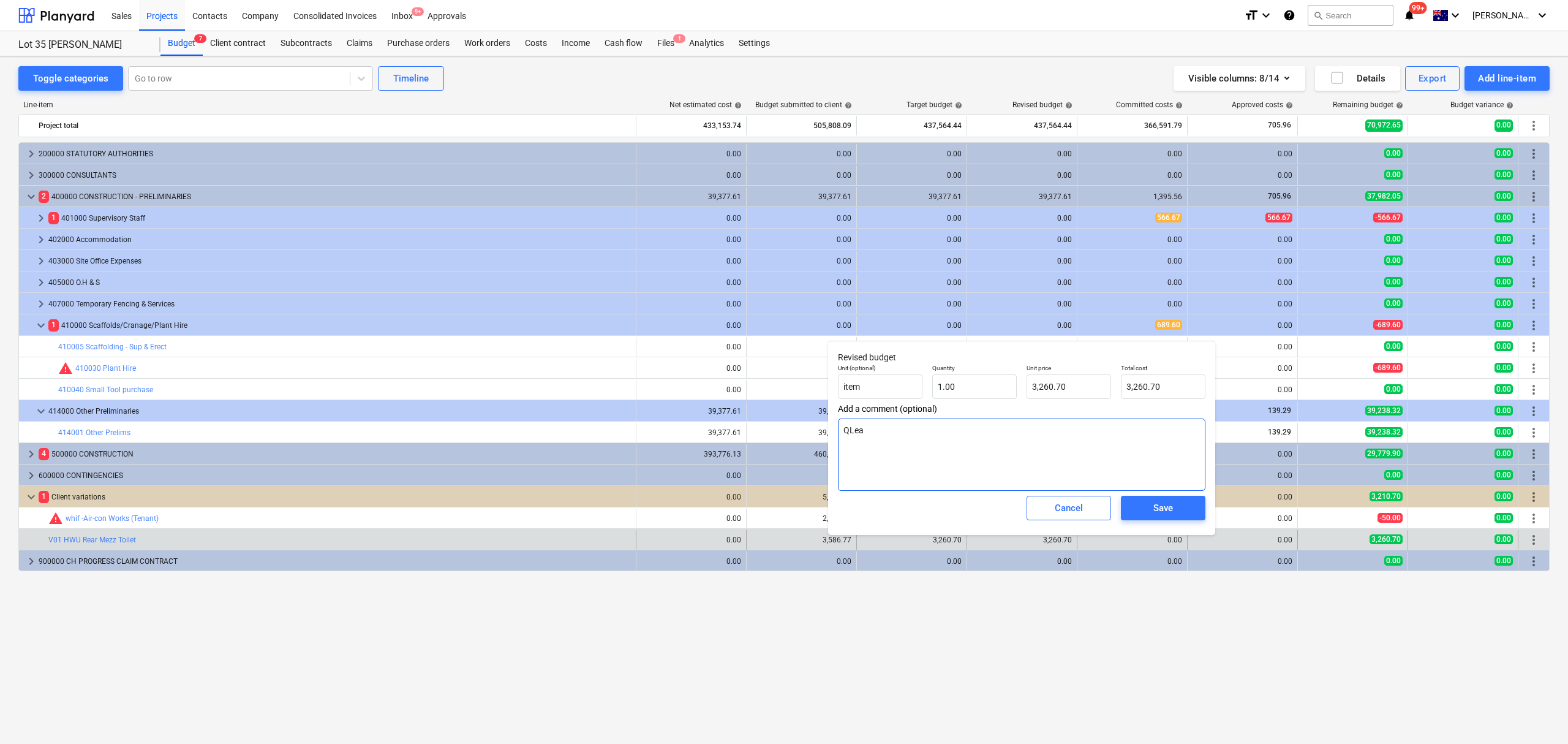
type textarea "QLeav"
type textarea "x"
type textarea "QLeave"
type textarea "x"
type textarea "QLeave"
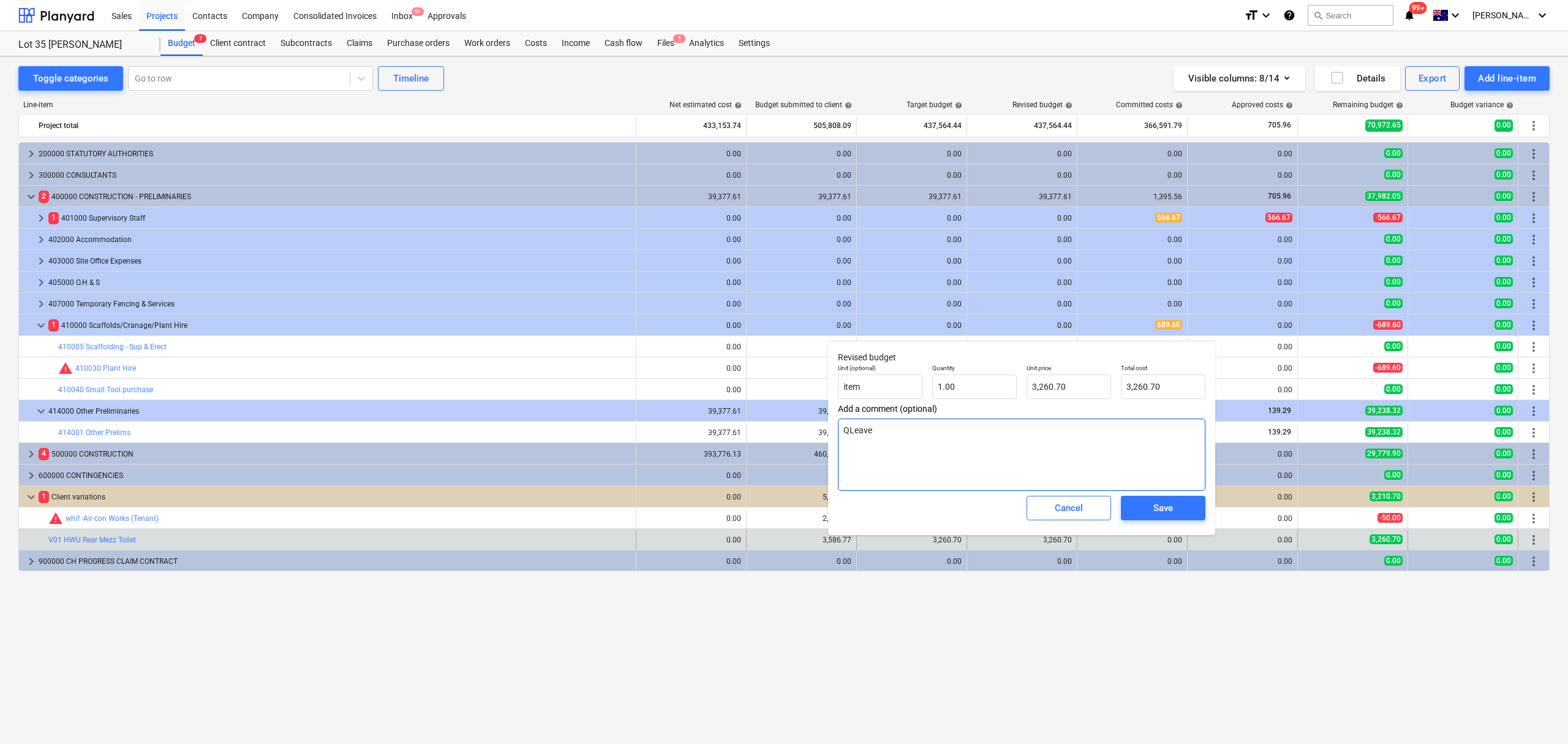
type textarea "x"
type textarea "QLeave"
type textarea "x"
type textarea "QLeave"
type textarea "x"
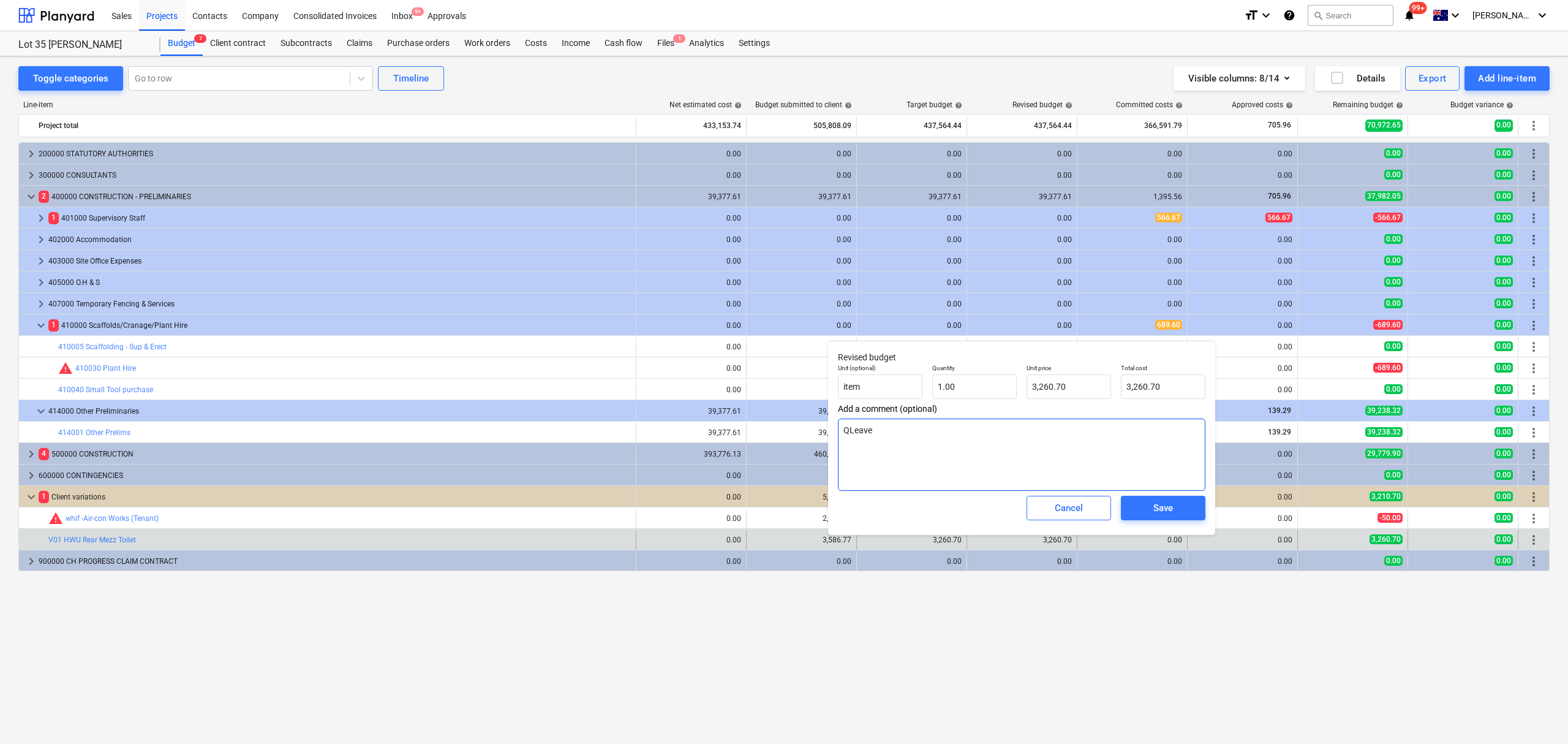
type textarea "QLeave 1"
type textarea "x"
type textarea "QLeave 18"
type textarea "x"
type textarea "QLeave 18."
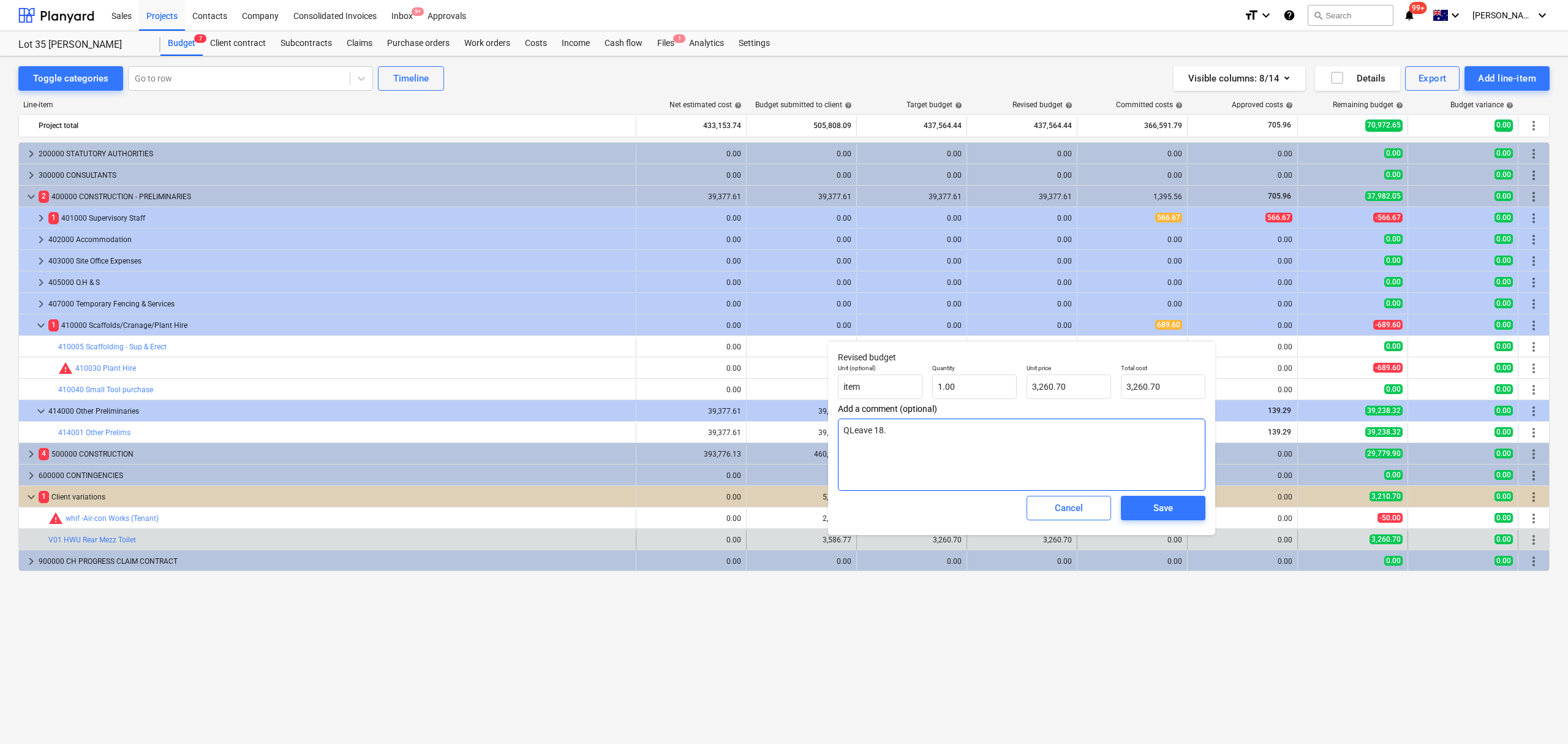
type textarea "x"
type textarea "QLeave 18.6"
type textarea "x"
type textarea "QLeave 18.64"
type textarea "x"
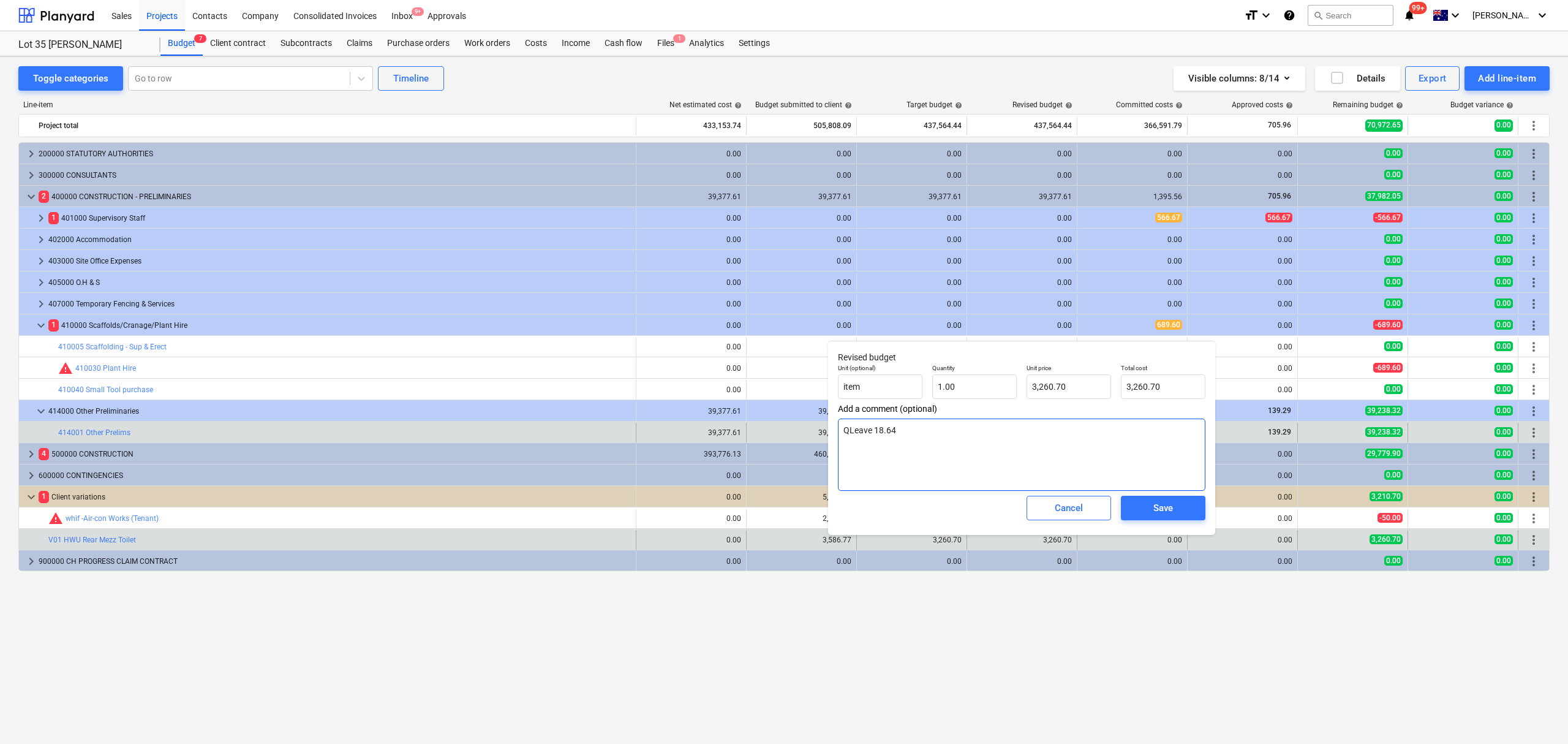
type textarea "QLeave 18.64"
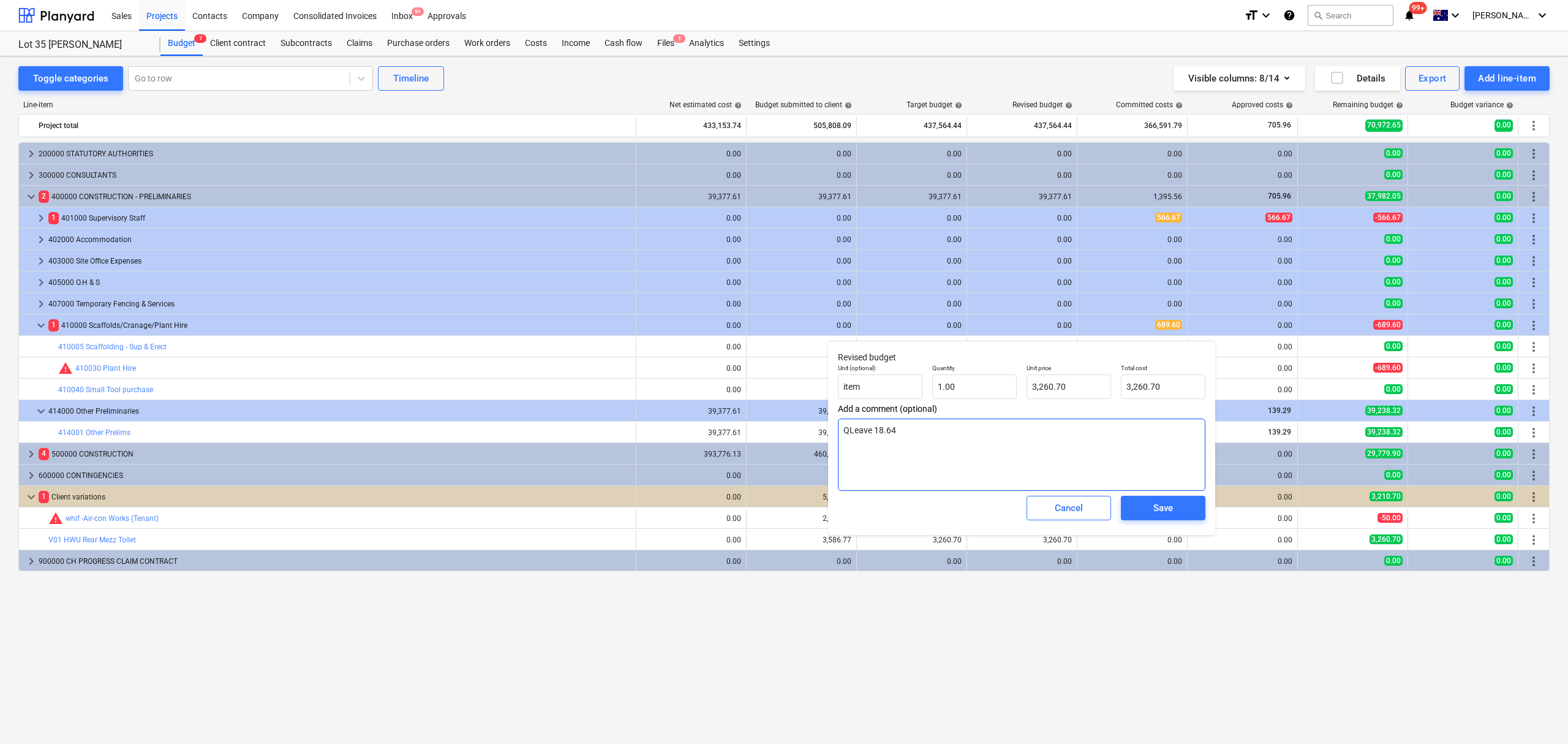
click at [875, 436] on textarea "QLeave 18.64" at bounding box center [1021, 454] width 368 height 73
click at [878, 436] on textarea "QLeave 18.64" at bounding box center [1021, 454] width 368 height 73
click at [871, 425] on textarea "QLeave 18.64" at bounding box center [1021, 454] width 368 height 73
click at [875, 432] on textarea "QLeave 18.64" at bounding box center [1021, 454] width 368 height 73
type textarea "x"
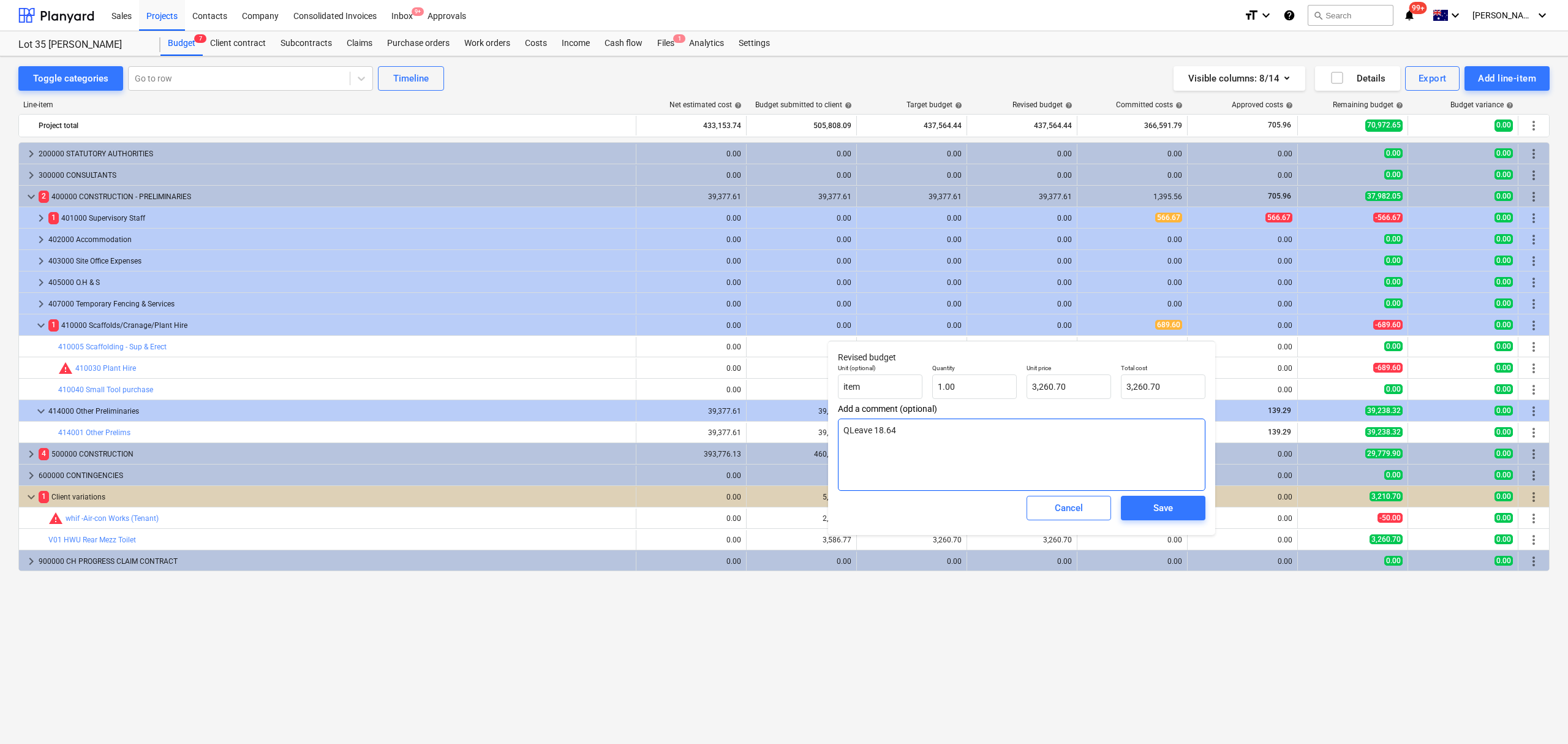
type textarea "QLeave $18.64"
type textarea "x"
type textarea "QLeave $18.64 E"
type textarea "x"
type textarea "QLeave $18.64 El"
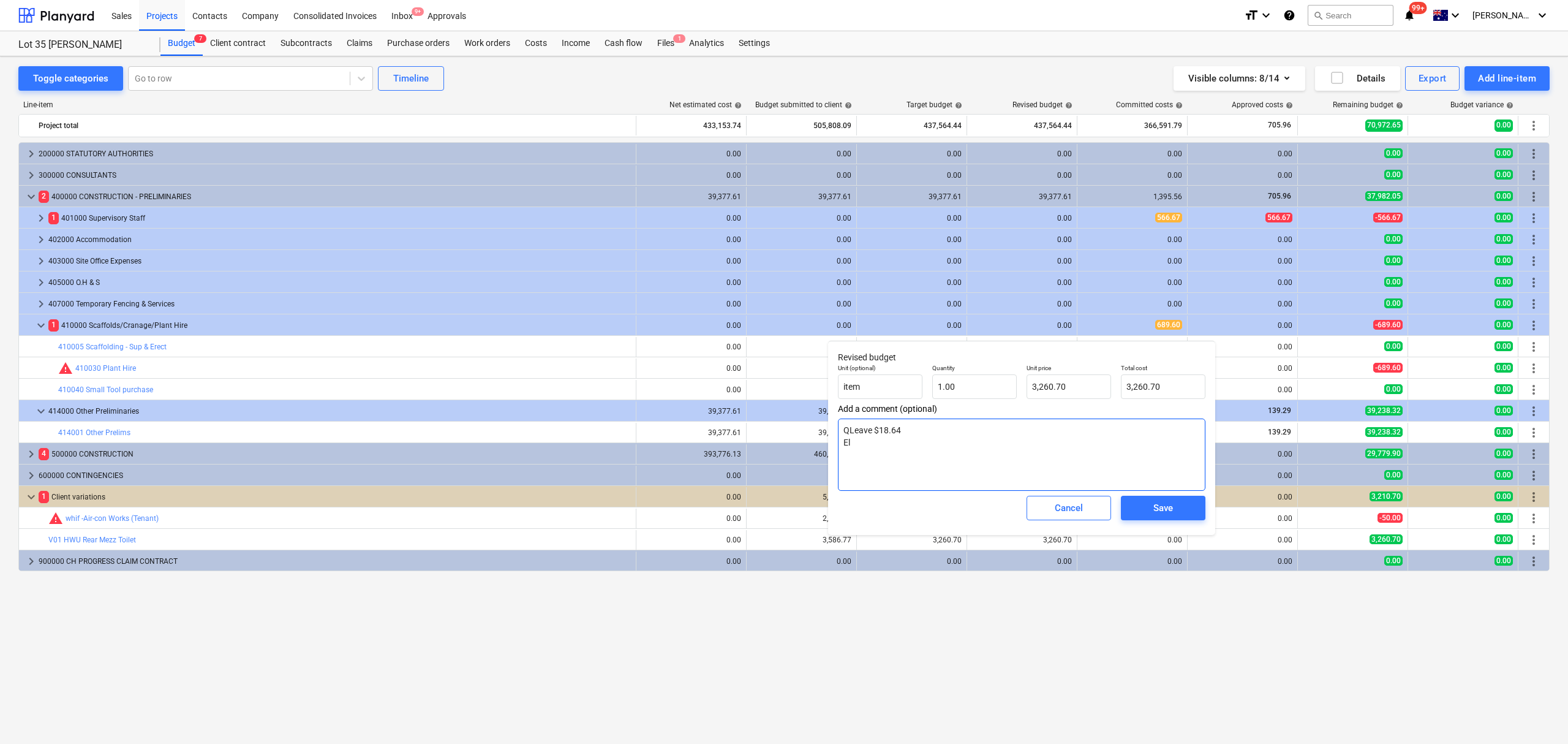
type textarea "x"
type textarea "QLeave $18.64 Ele"
type textarea "x"
type textarea "QLeave $18.64 Elec"
type textarea "x"
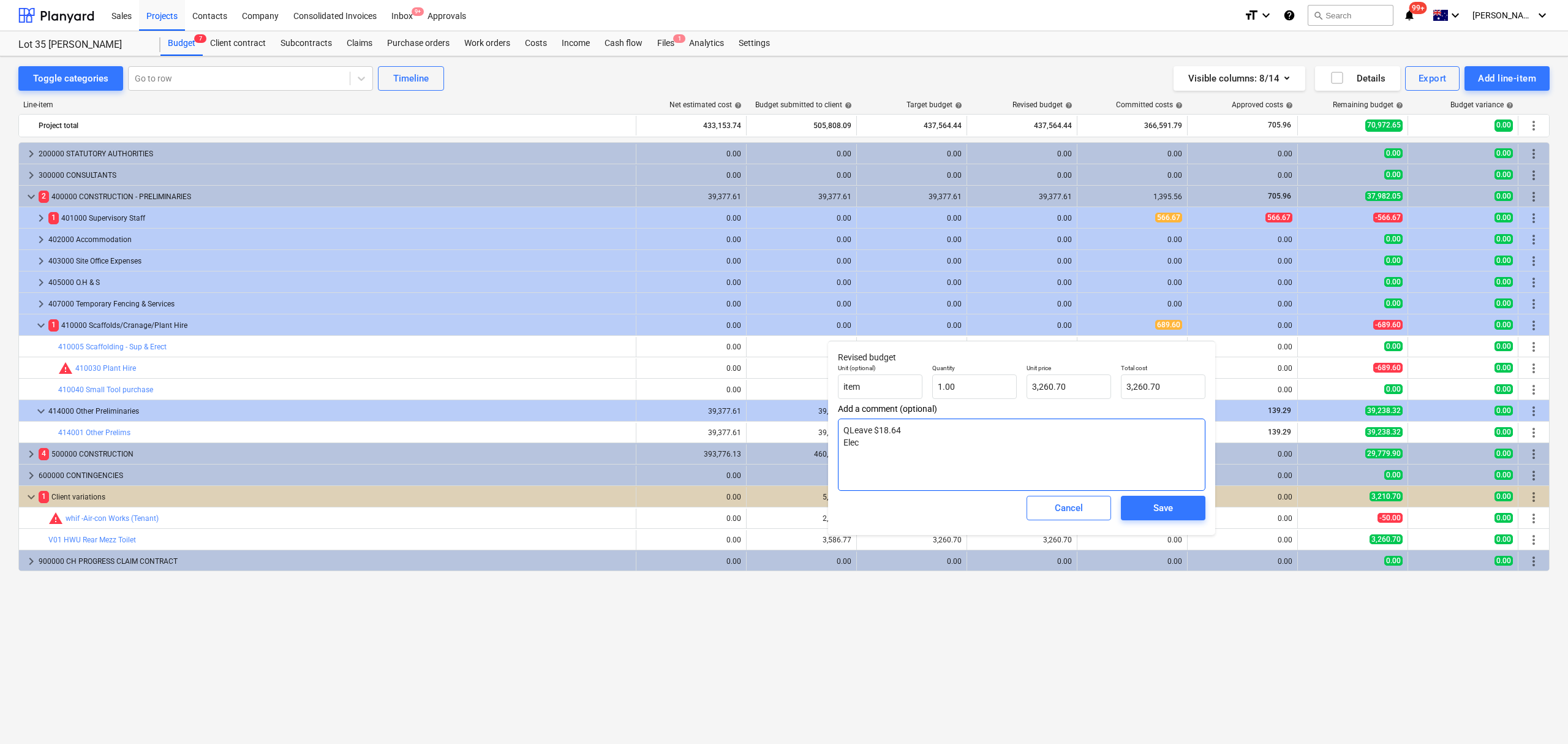
type textarea "QLeave $18.64 Elect"
type textarea "x"
type textarea "QLeave $18.64 Electr"
type textarea "x"
type textarea "QLeave $18.64 Electri"
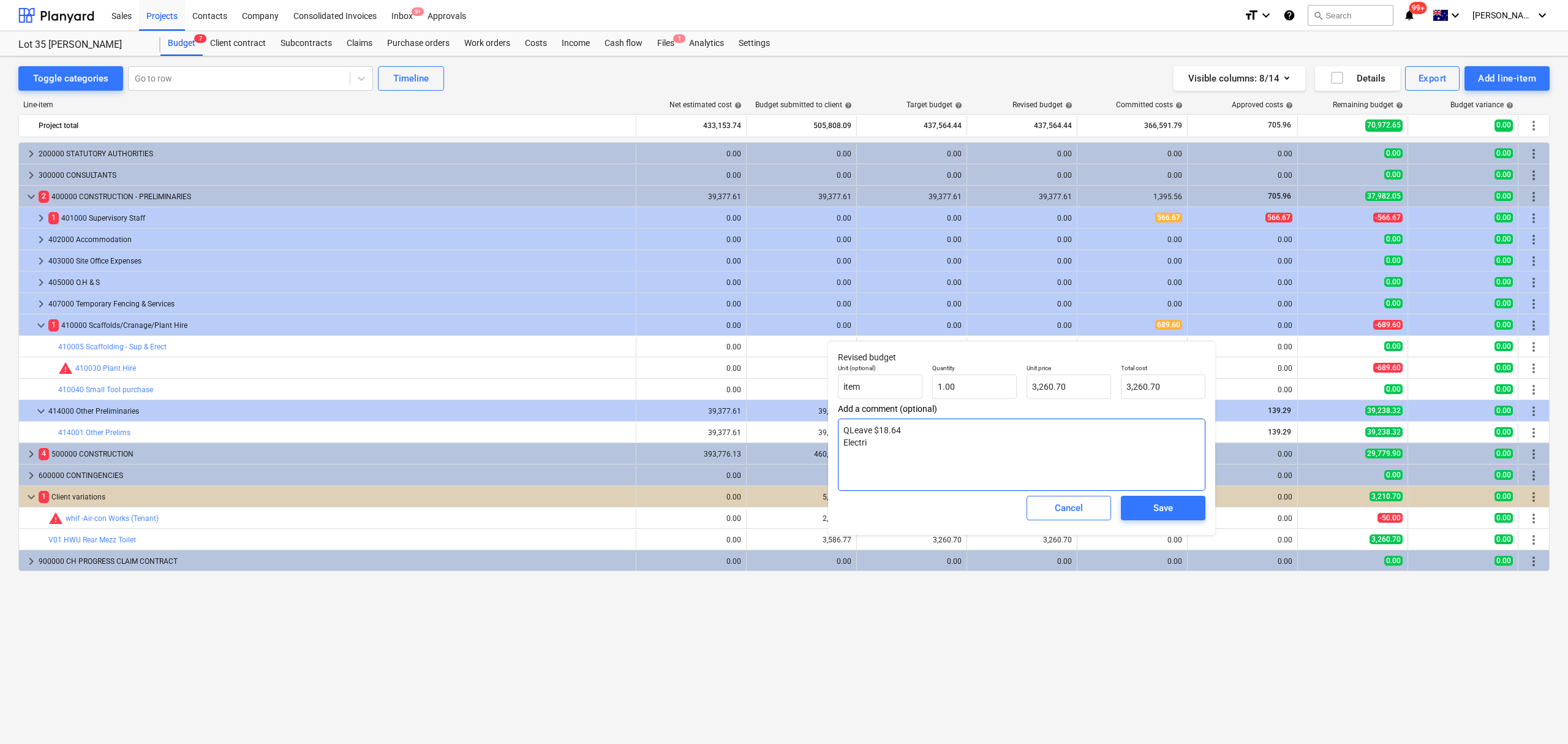
type textarea "x"
type textarea "QLeave $18.64 Electric"
type textarea "x"
type textarea "QLeave $18.64 Electrica"
type textarea "x"
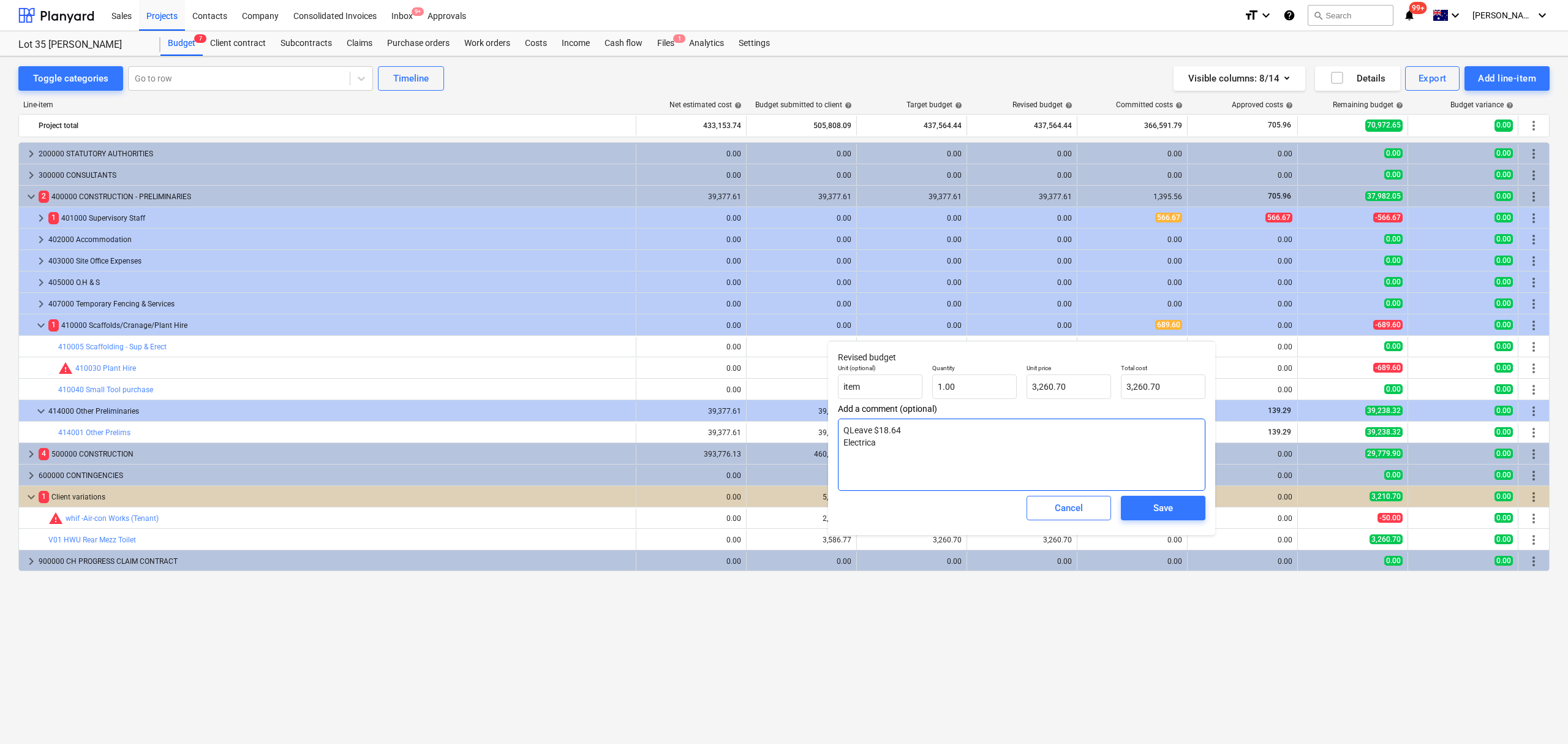
type textarea "QLeave $18.64 Electrical"
type textarea "x"
type textarea "QLeave $18.64 Electrical"
type textarea "x"
type textarea "QLeave $18.64 Electrical"
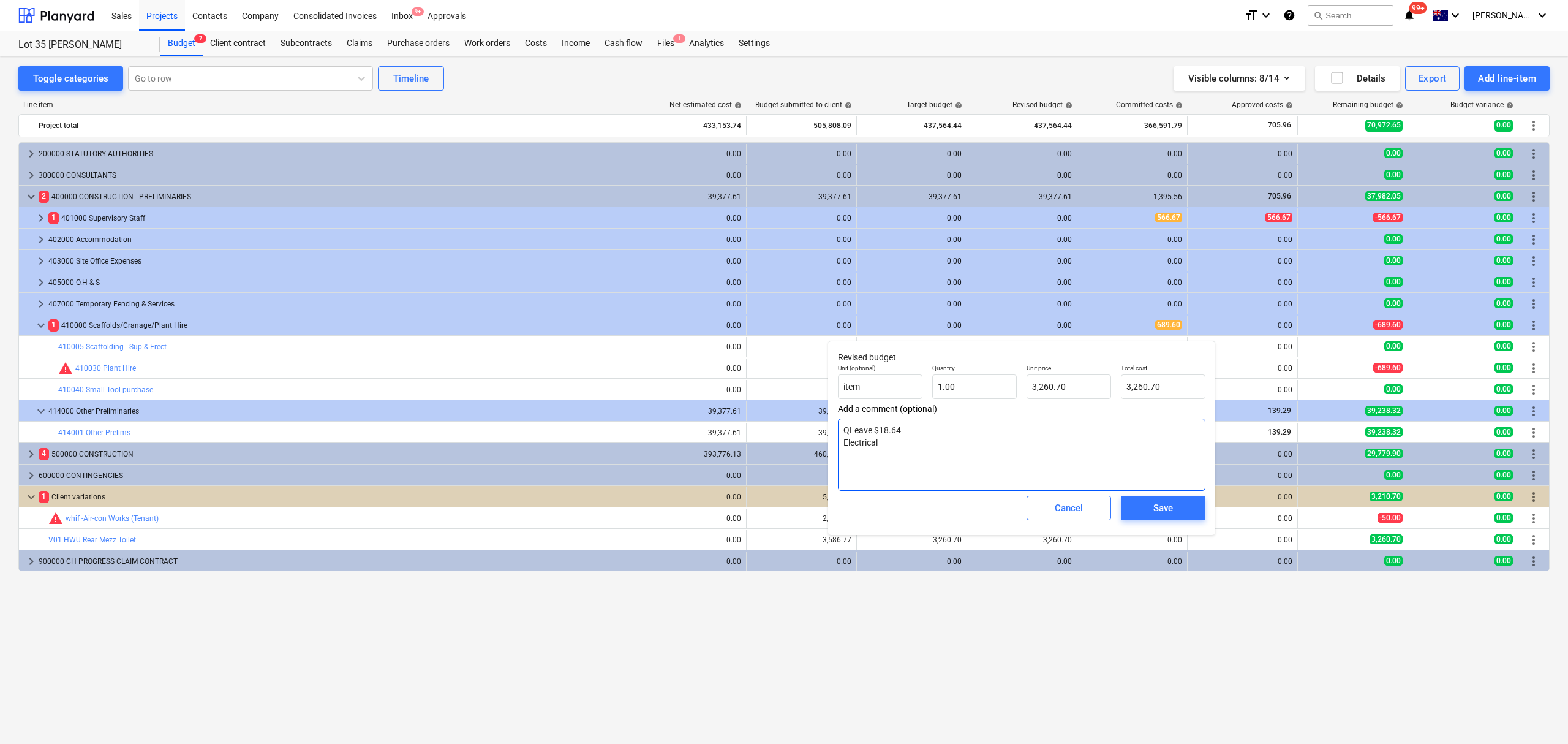
type textarea "x"
type textarea "QLeave $18.64 Electrical"
type textarea "x"
type textarea "QLeave $18.64 Electrical H"
type textarea "x"
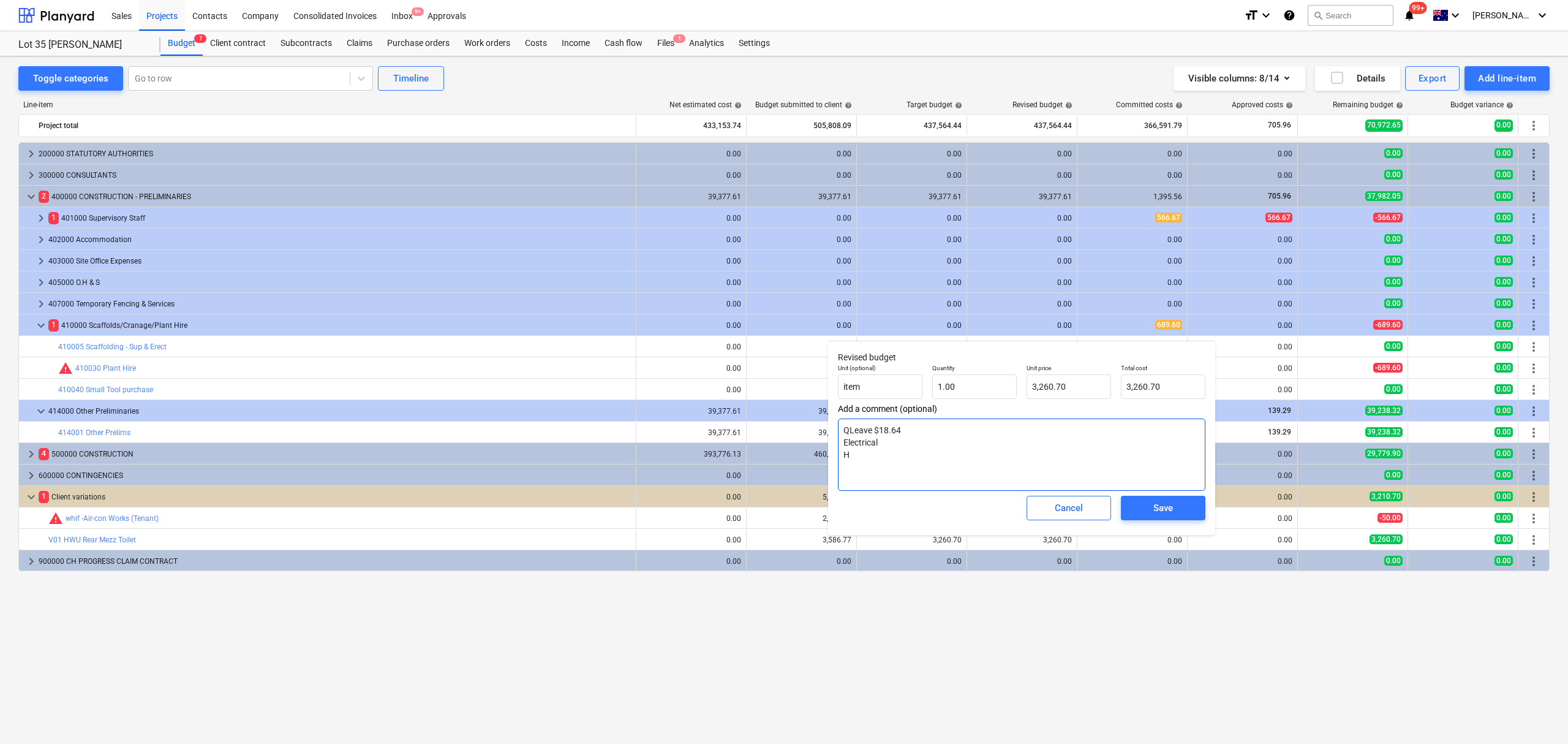
type textarea "QLeave $18.64 Electrical Hy"
type textarea "x"
type textarea "QLeave $18.64 Electrical Hyd"
type textarea "x"
type textarea "QLeave $18.64 Electrical Hydr"
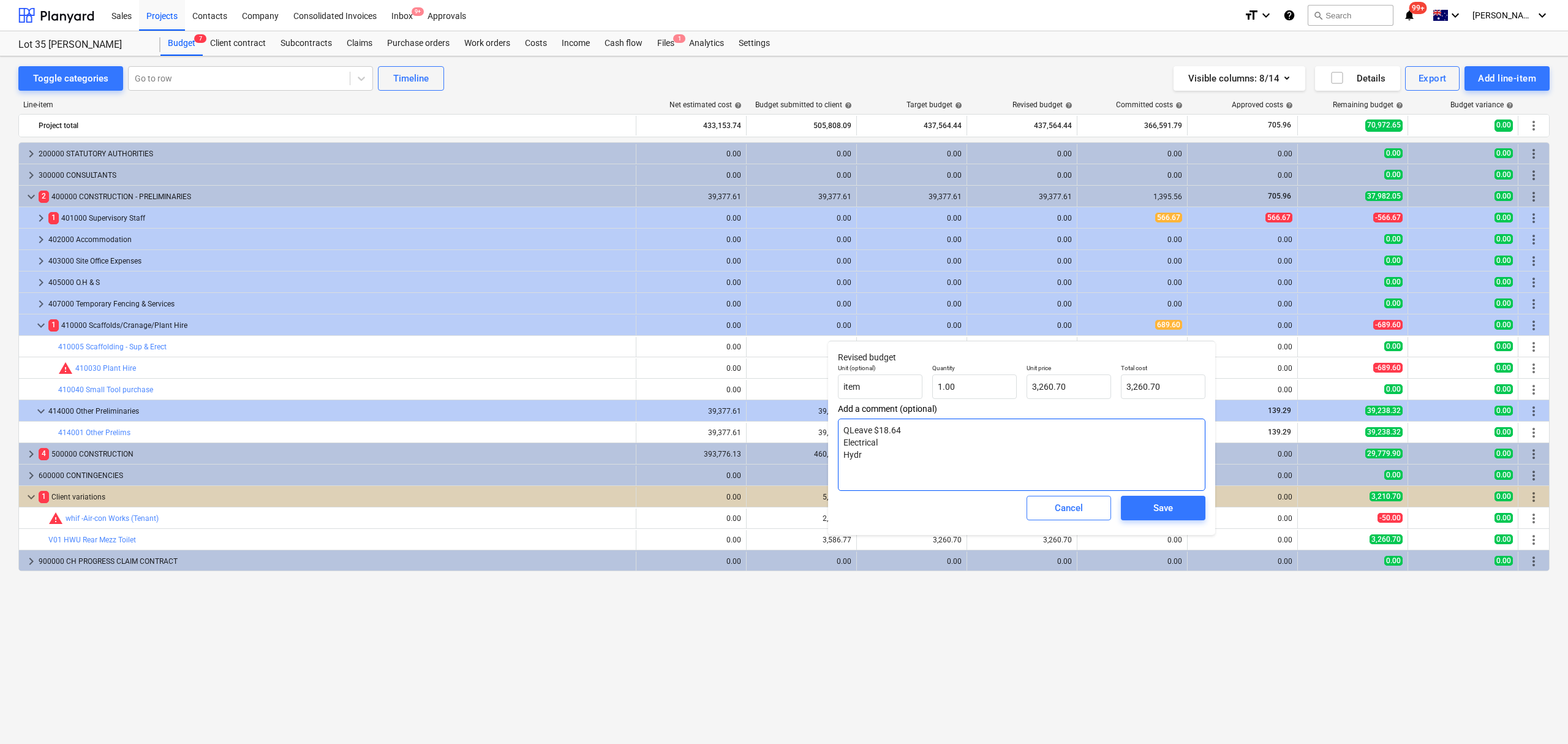
type textarea "x"
type textarea "QLeave $18.64 Electrical Hydra"
type textarea "x"
type textarea "QLeave $18.64 Electrical Hydrau"
type textarea "x"
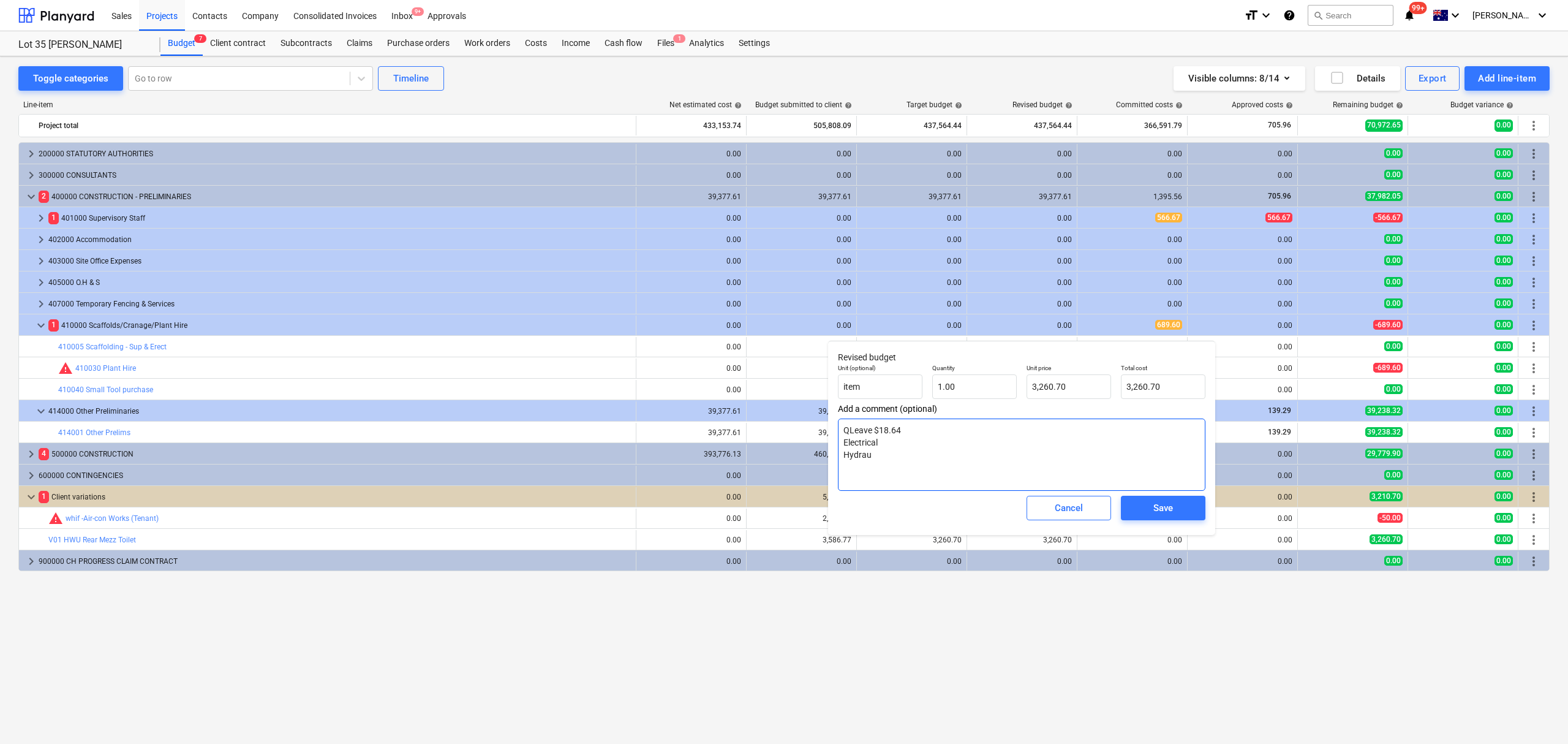
type textarea "QLeave $18.64 Electrical Hydrauu"
type textarea "x"
type textarea "QLeave $18.64 Electrical Hydrau"
type textarea "x"
type textarea "QLeave $18.64 Electrical Hydra"
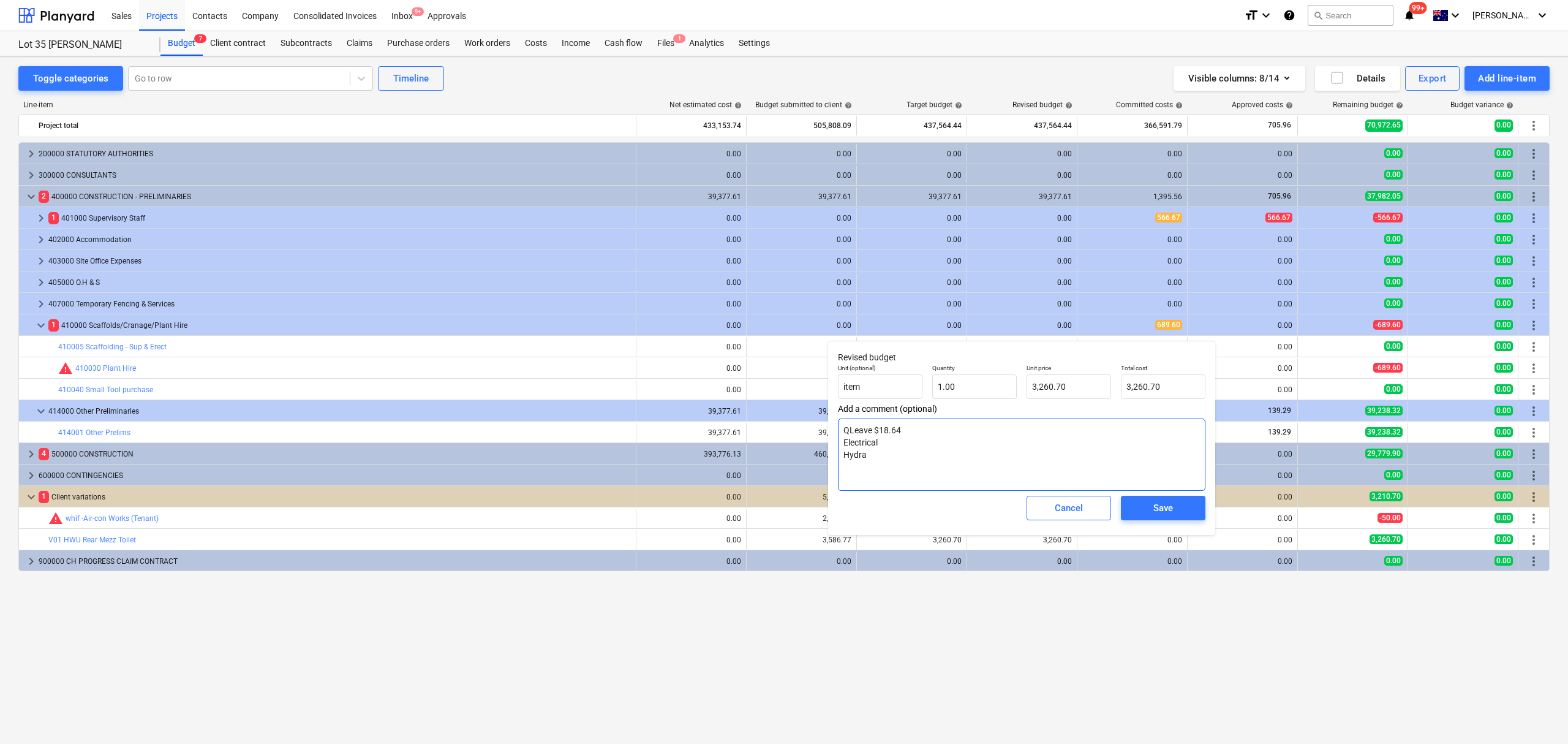
type textarea "x"
type textarea "QLeave $18.64 Electrical Hydrau"
type textarea "x"
type textarea "QLeave $18.64 Electrical Hydraul"
type textarea "x"
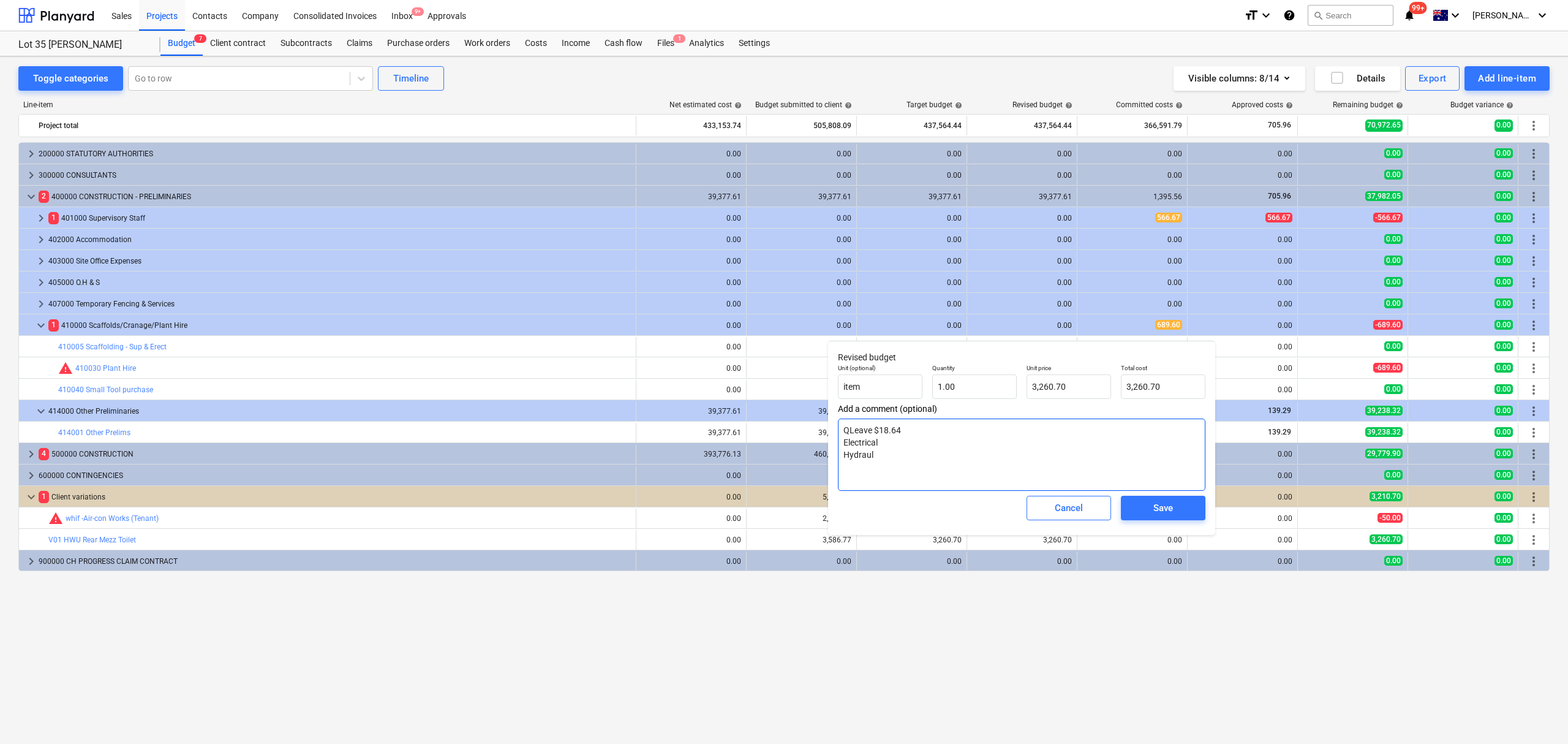
type textarea "QLeave $18.64 Electrical Hydrauli"
type textarea "x"
type textarea "QLeave $18.64 Electrical Hydraulic"
type textarea "x"
type textarea "QLeave $18.64 Electrical Hydraulic"
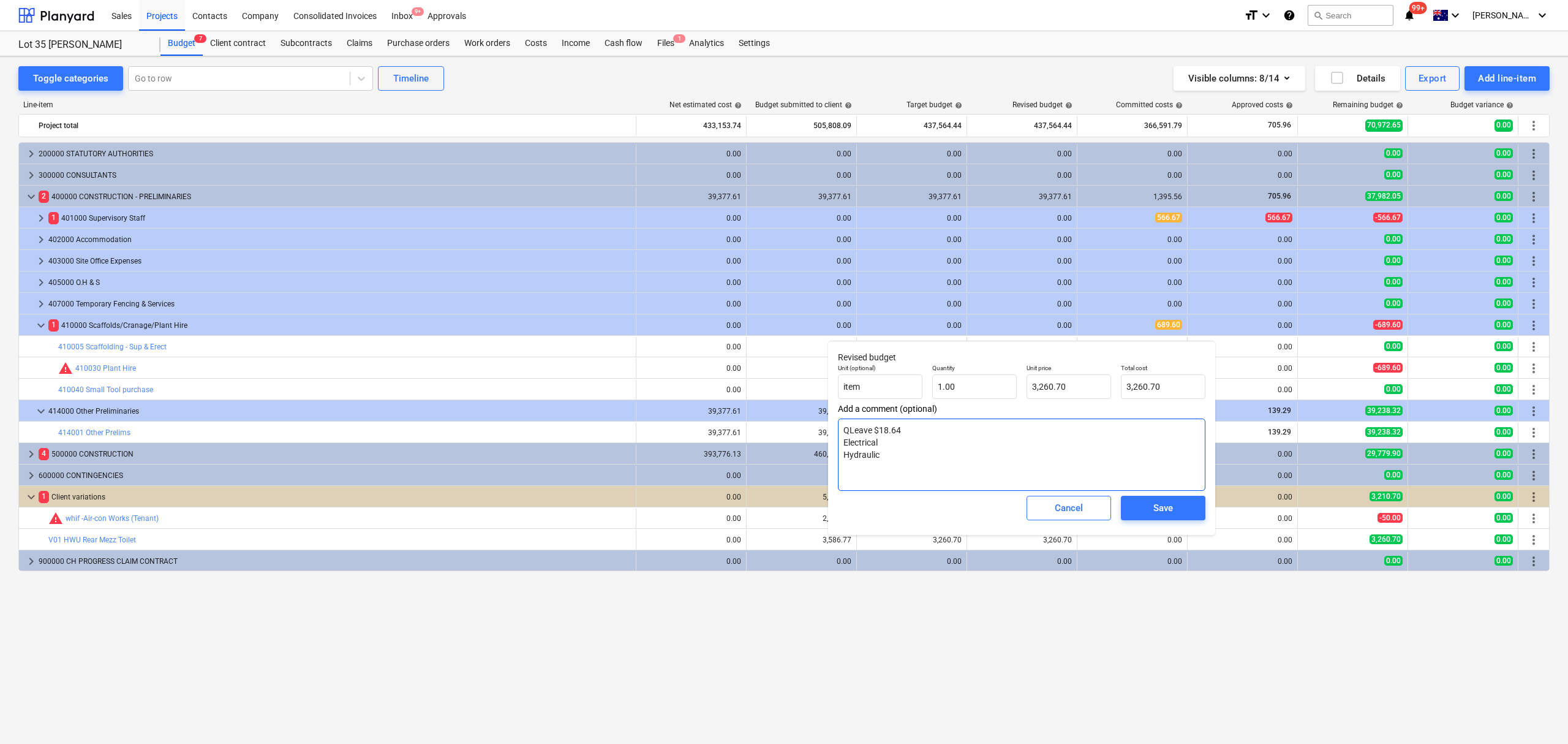
type textarea "x"
type textarea "QLeave $18.64 Electrical Hydraulic"
type textarea "x"
type textarea "QLeave $18.64 Electrical: Hydraulic"
click at [986, 471] on textarea "QLeave $18.64 Electrical: Hydraulic" at bounding box center [1021, 454] width 368 height 73
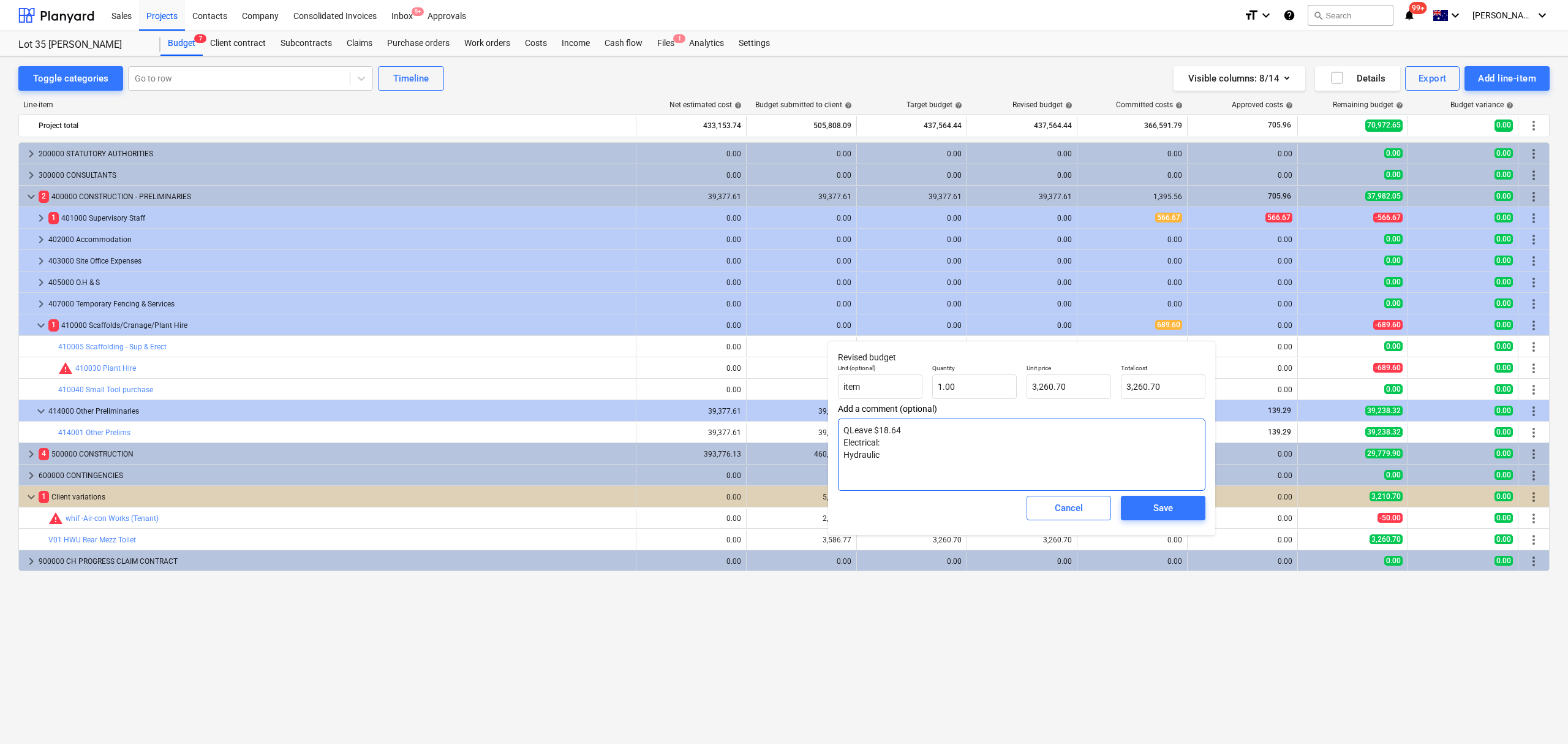
type textarea "x"
type textarea "QLeave $18.64 Electrical: Hydraulic:"
type textarea "x"
type textarea "QLeave $18.64 Electrical: Hydraulic:"
type textarea "x"
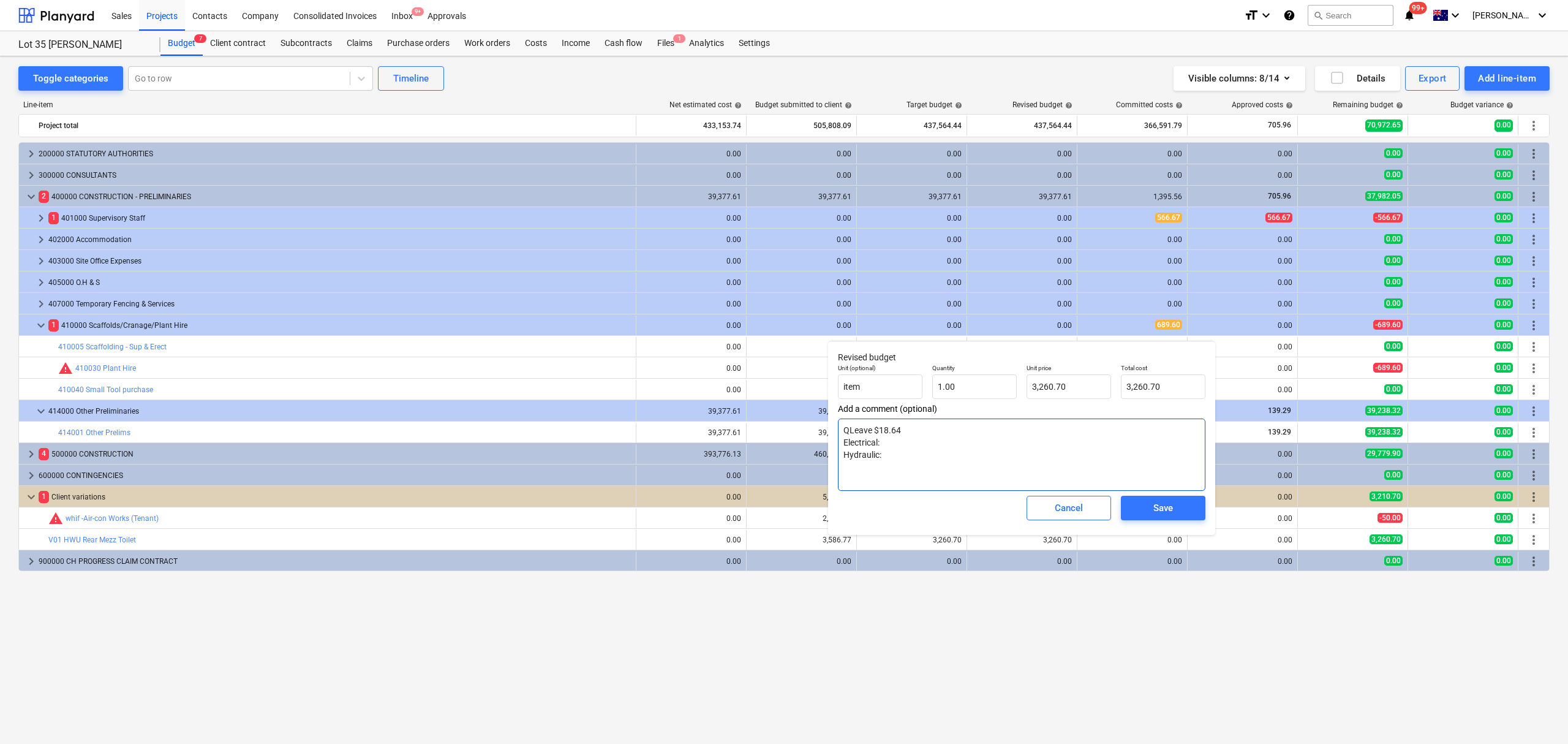
type textarea "QLeave $18.64 Electrical: Hydraulic: 1"
type textarea "x"
type textarea "QLeave $18.64 Electrical: Hydraulic:"
type textarea "x"
type textarea "QLeave $18.64 Electrical: Hydraulic: $"
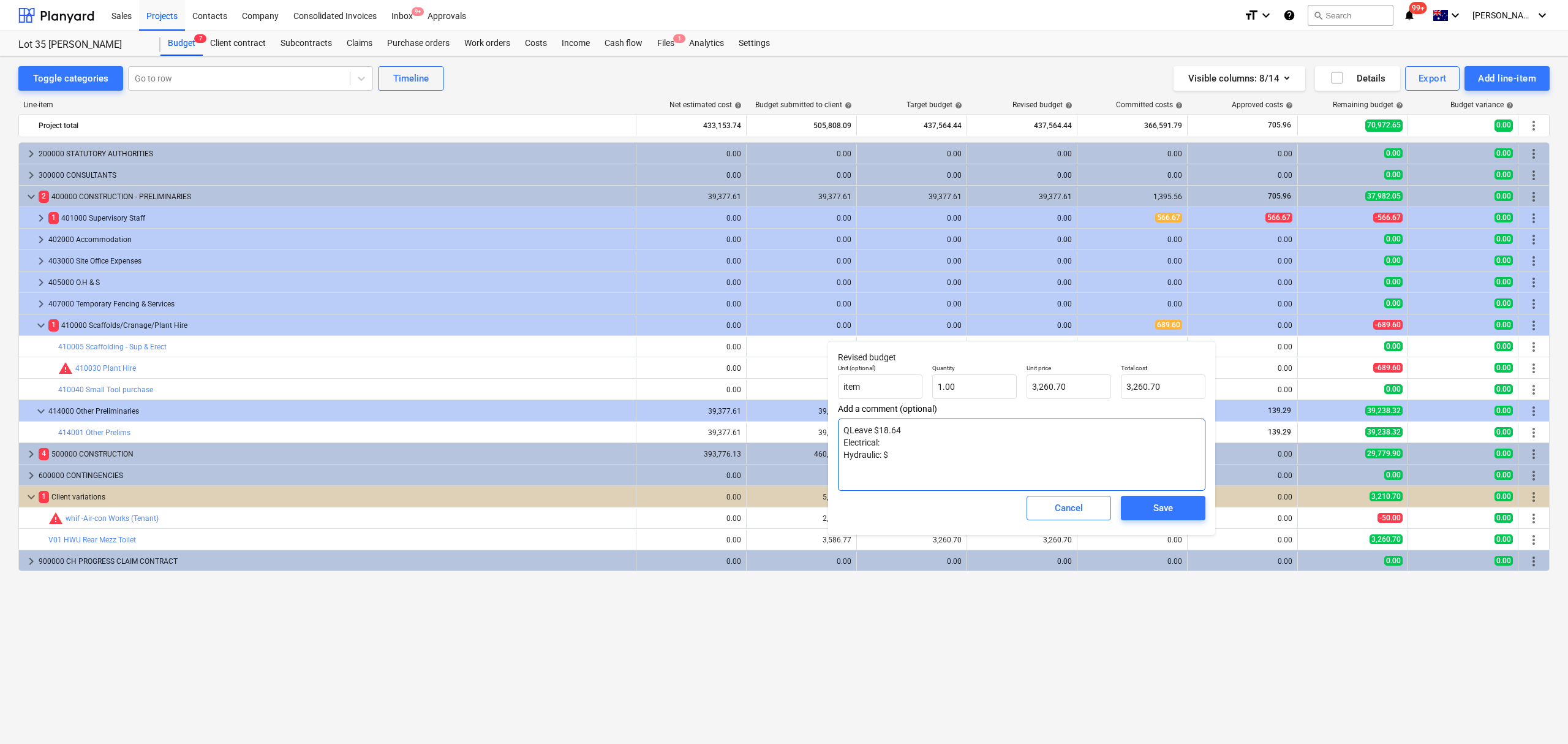
type textarea "x"
type textarea "QLeave $18.64 Electrical: Hydraulic: $1"
type textarea "x"
type textarea "QLeave $18.64 Electrical: Hydraulic: $1,"
type textarea "x"
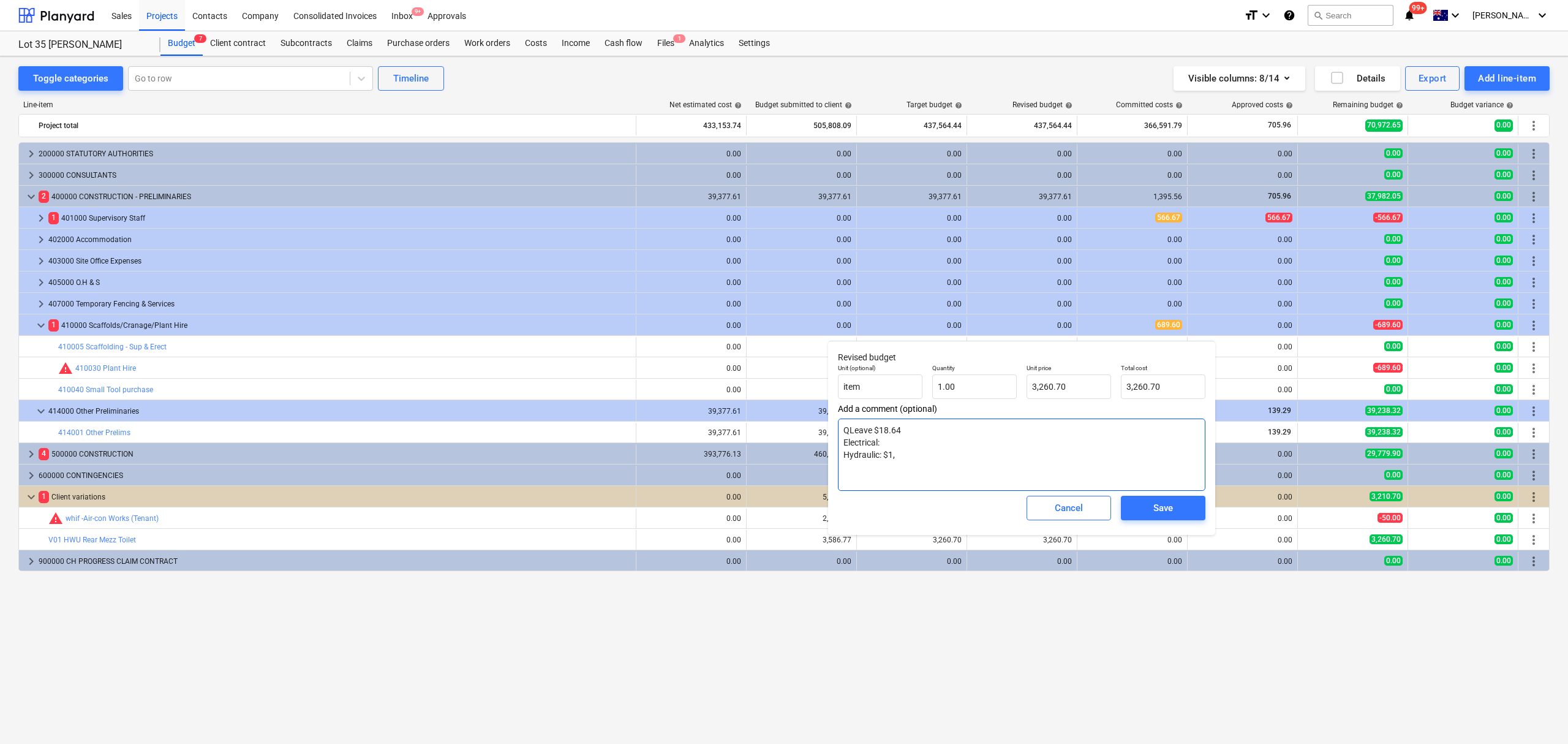
type textarea "QLeave $18.64 Electrical: Hydraulic: $1,9"
type textarea "x"
type textarea "QLeave $18.64 Electrical: Hydraulic: $1,99"
type textarea "x"
type textarea "QLeave $18.64 Electrical: Hydraulic: $1,997"
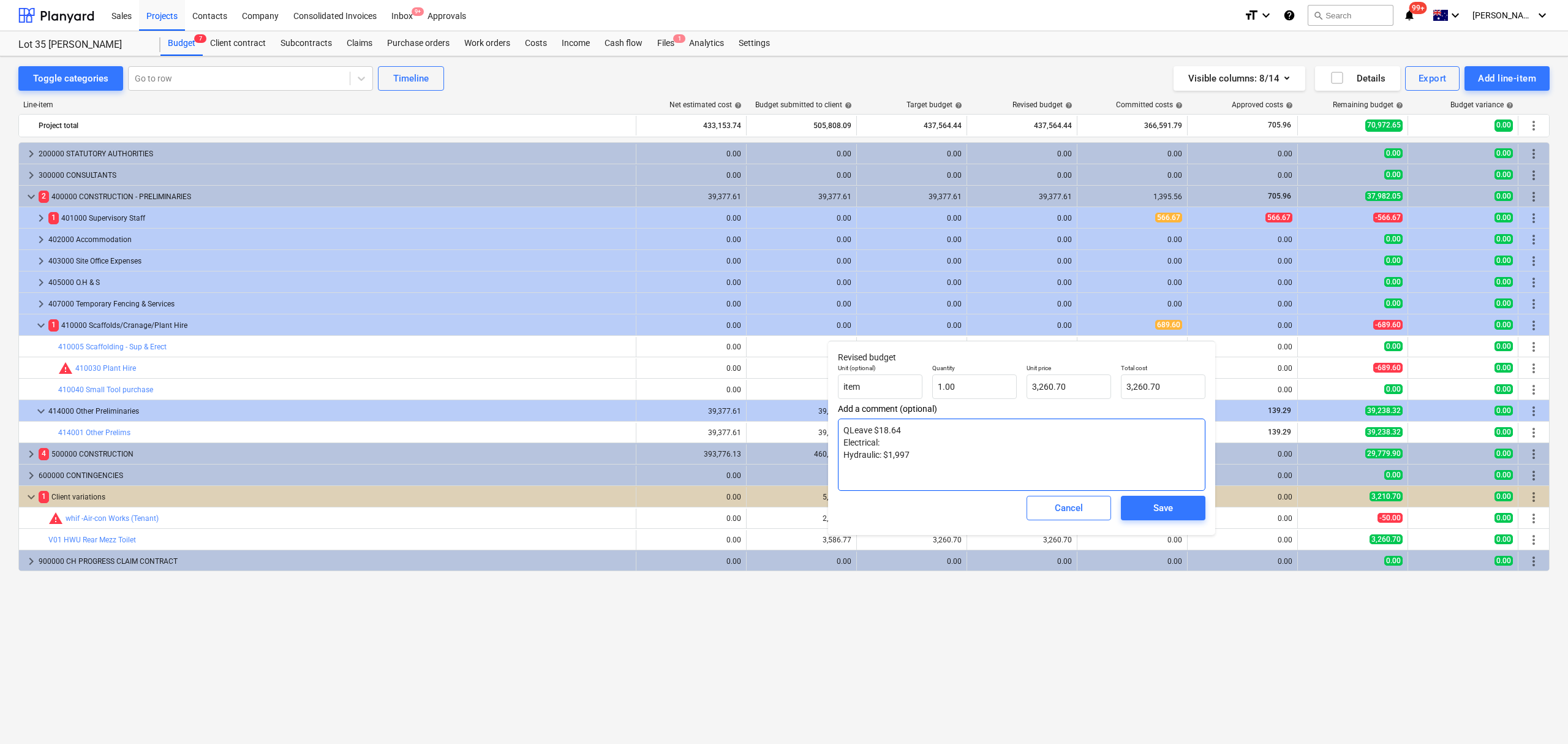
type textarea "x"
type textarea "QLeave $18.64 Electrical: Hydraulic: $1,997."
type textarea "x"
type textarea "QLeave $18.64 Electrical: Hydraulic: $1,997.0"
type textarea "x"
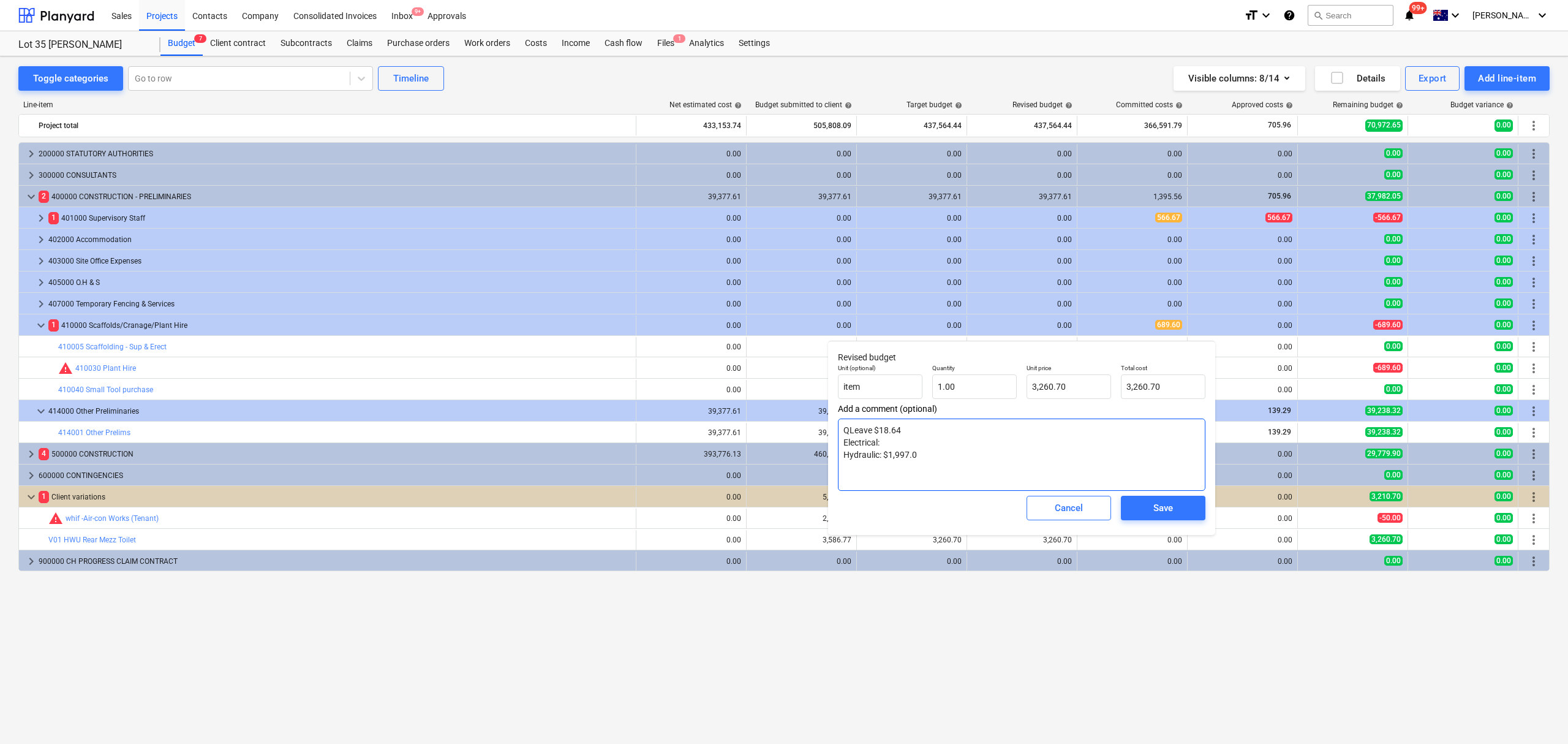
type textarea "QLeave $18.64 Electrical: Hydraulic: $1,997.06"
type textarea "x"
type textarea "QLeave $18.64 Electrical: Hydraulic: $1,997.06"
type textarea "x"
type textarea "QLeave $18.64 Electrical: $ Hydraulic: $1,997.06"
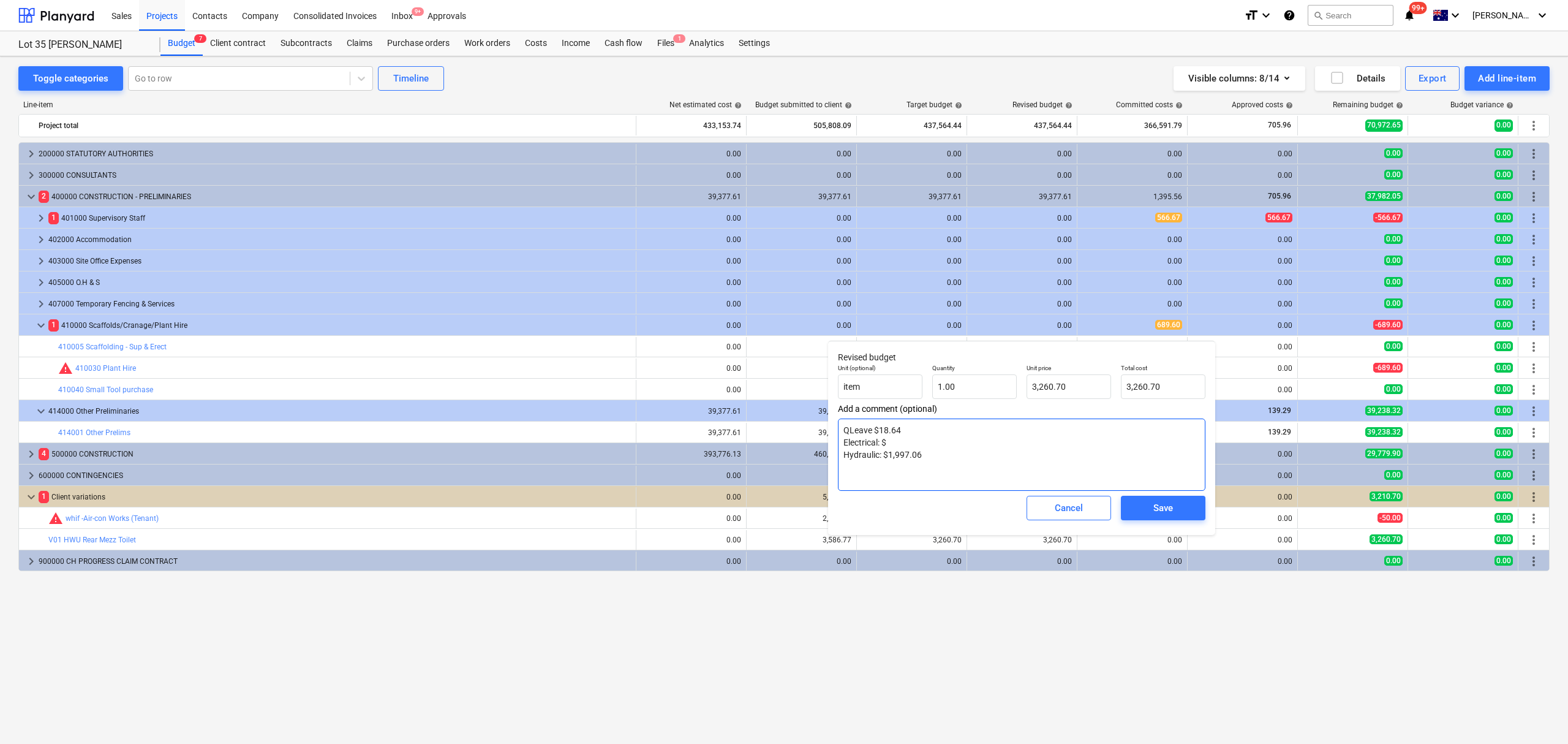
type textarea "x"
type textarea "QLeave $18.64 Electrical: $1 Hydraulic: $1,997.06"
type textarea "x"
type textarea "QLeave $18.64 Electrical: $1, Hydraulic: $1,997.06"
type textarea "x"
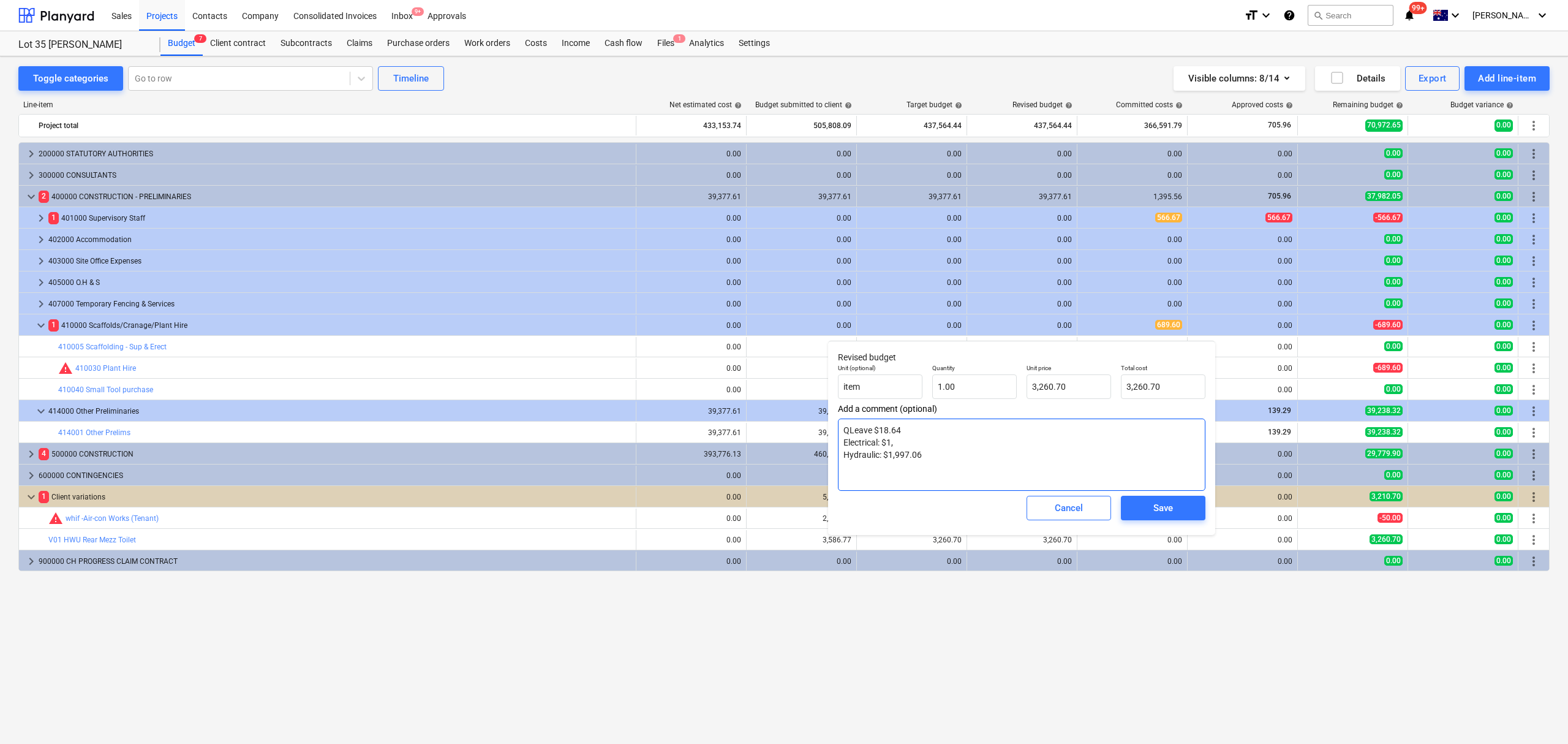
type textarea "QLeave $18.64 Electrical: $1,2 Hydraulic: $1,997.06"
type textarea "x"
type textarea "QLeave $18.64 Electrical: $1,24 Hydraulic: $1,997.06"
type textarea "x"
type textarea "QLeave $18.64 Electrical: $1,245 Hydraulic: $1,997.06"
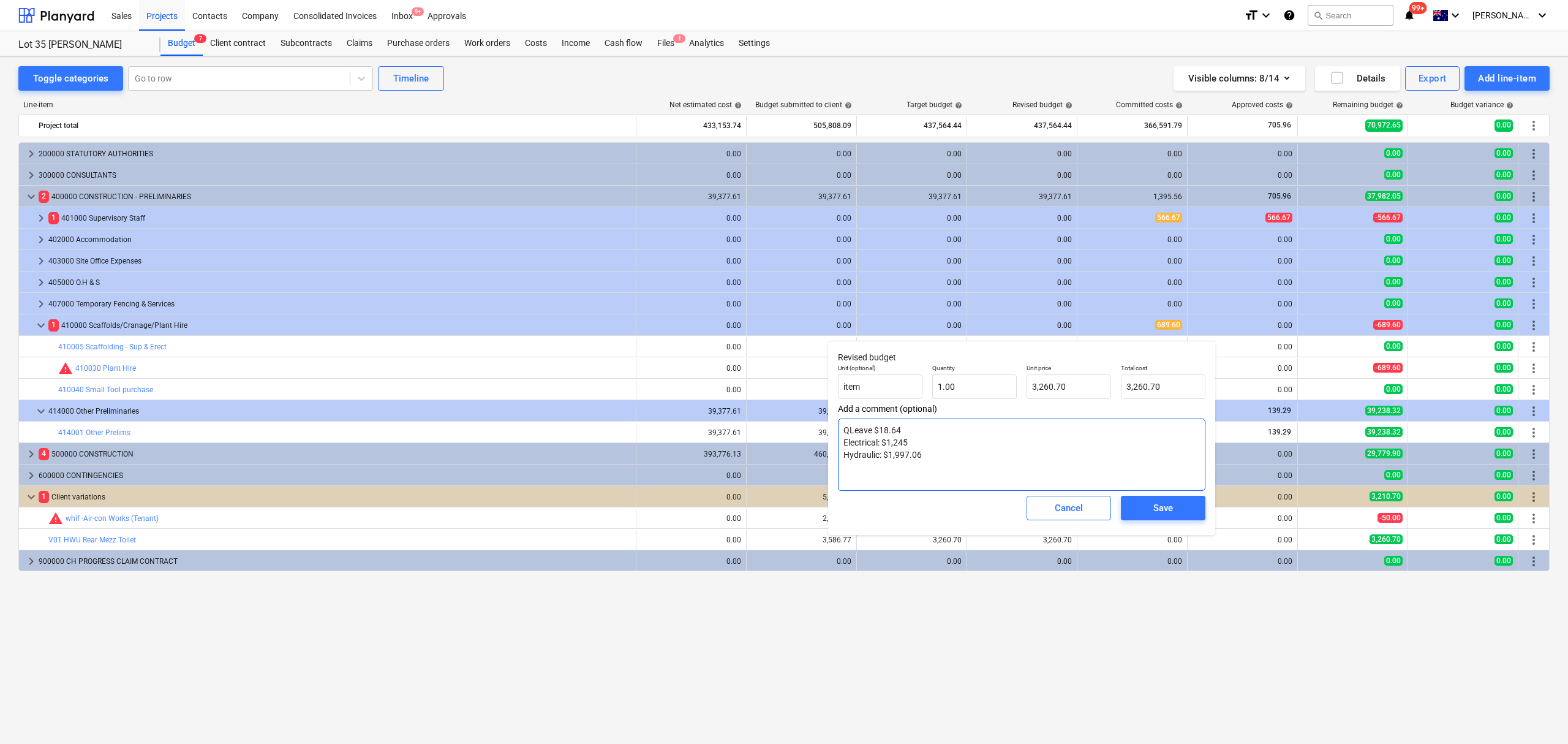
type textarea "x"
type textarea "QLeave $18.64 Electrical: $1,245 Hydraulic: $1,997.06"
click at [1160, 512] on div "Save" at bounding box center [1163, 508] width 19 height 15
type textarea "x"
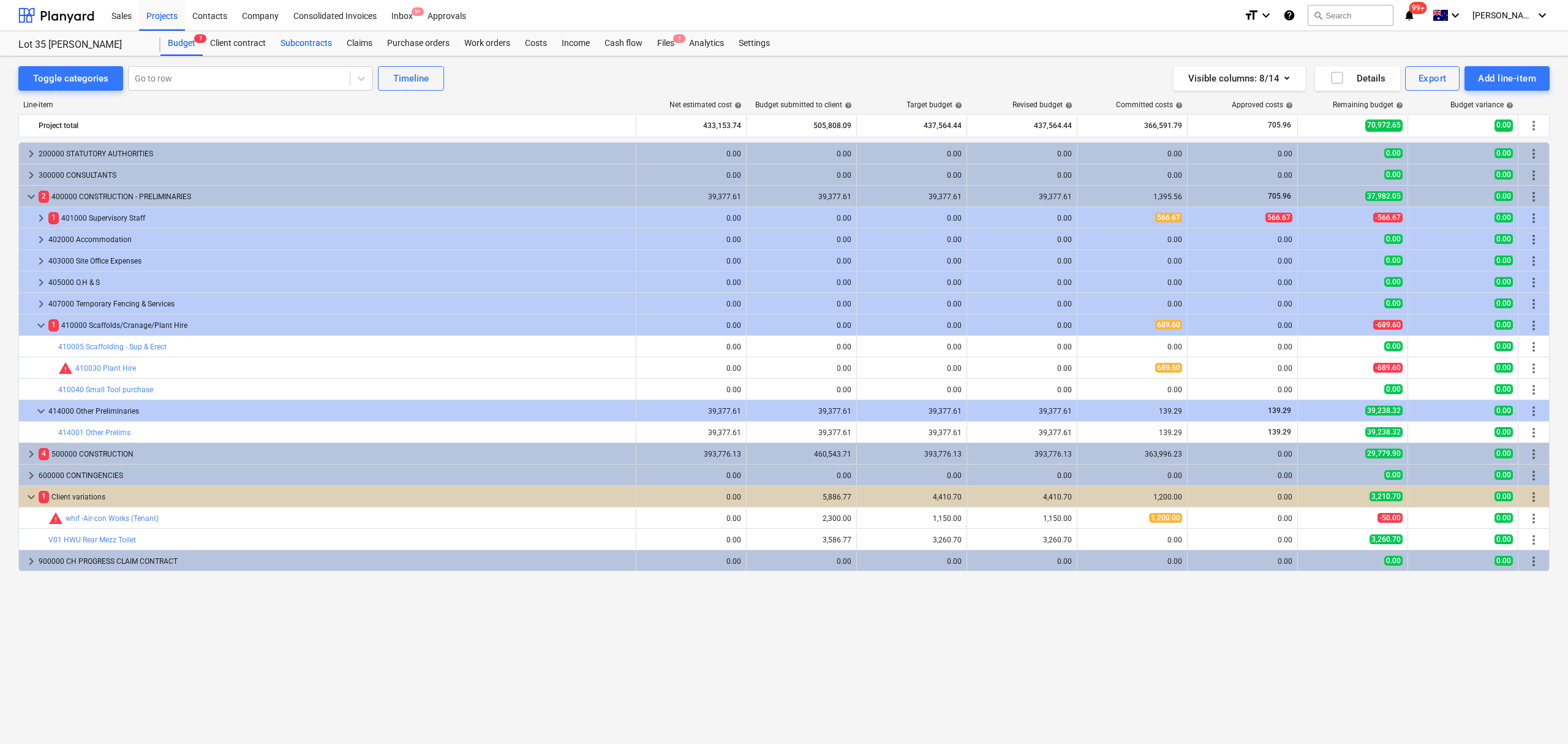
click at [319, 45] on div "Subcontracts" at bounding box center [306, 43] width 66 height 24
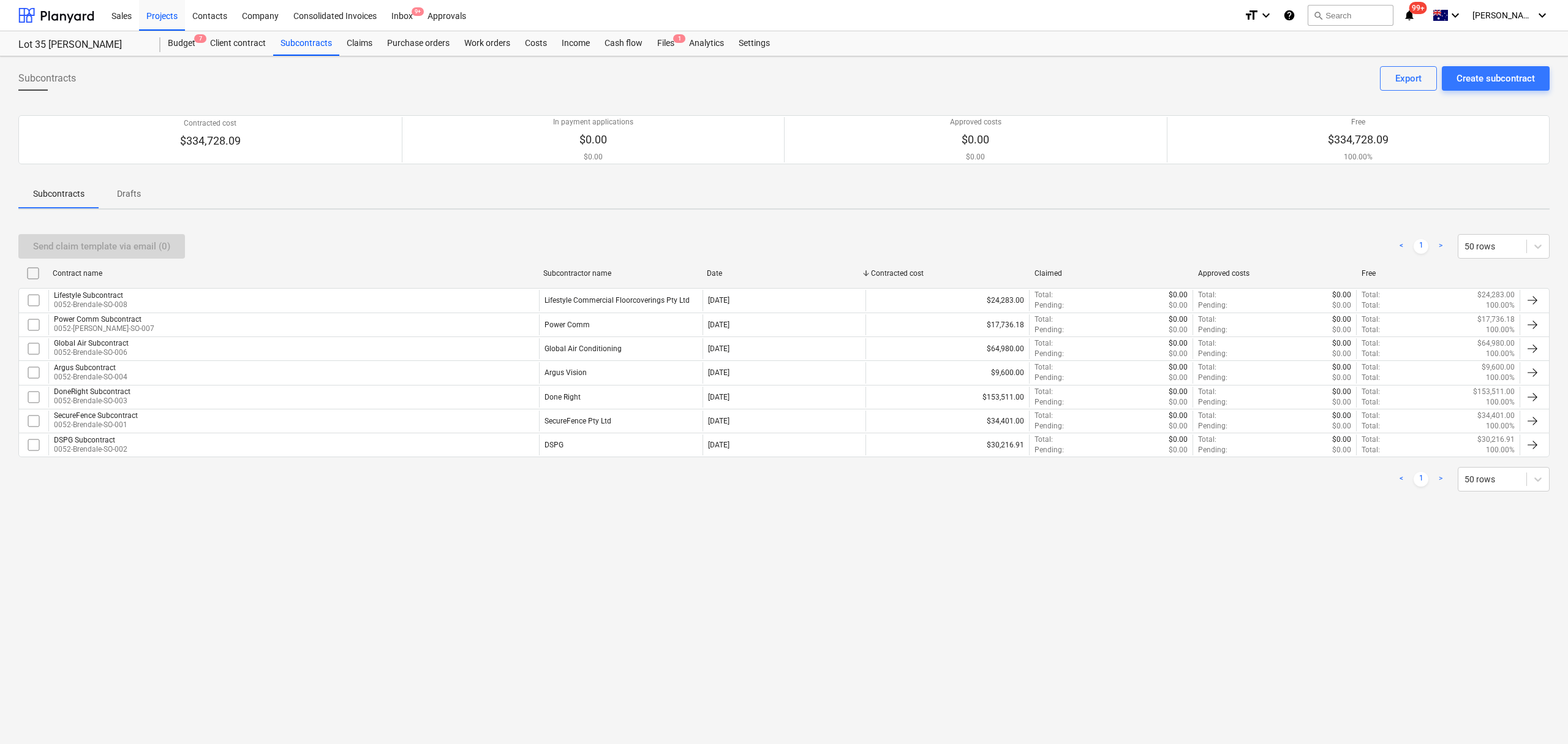
click at [245, 266] on div "Contract name" at bounding box center [292, 273] width 490 height 19
checkbox input "false"
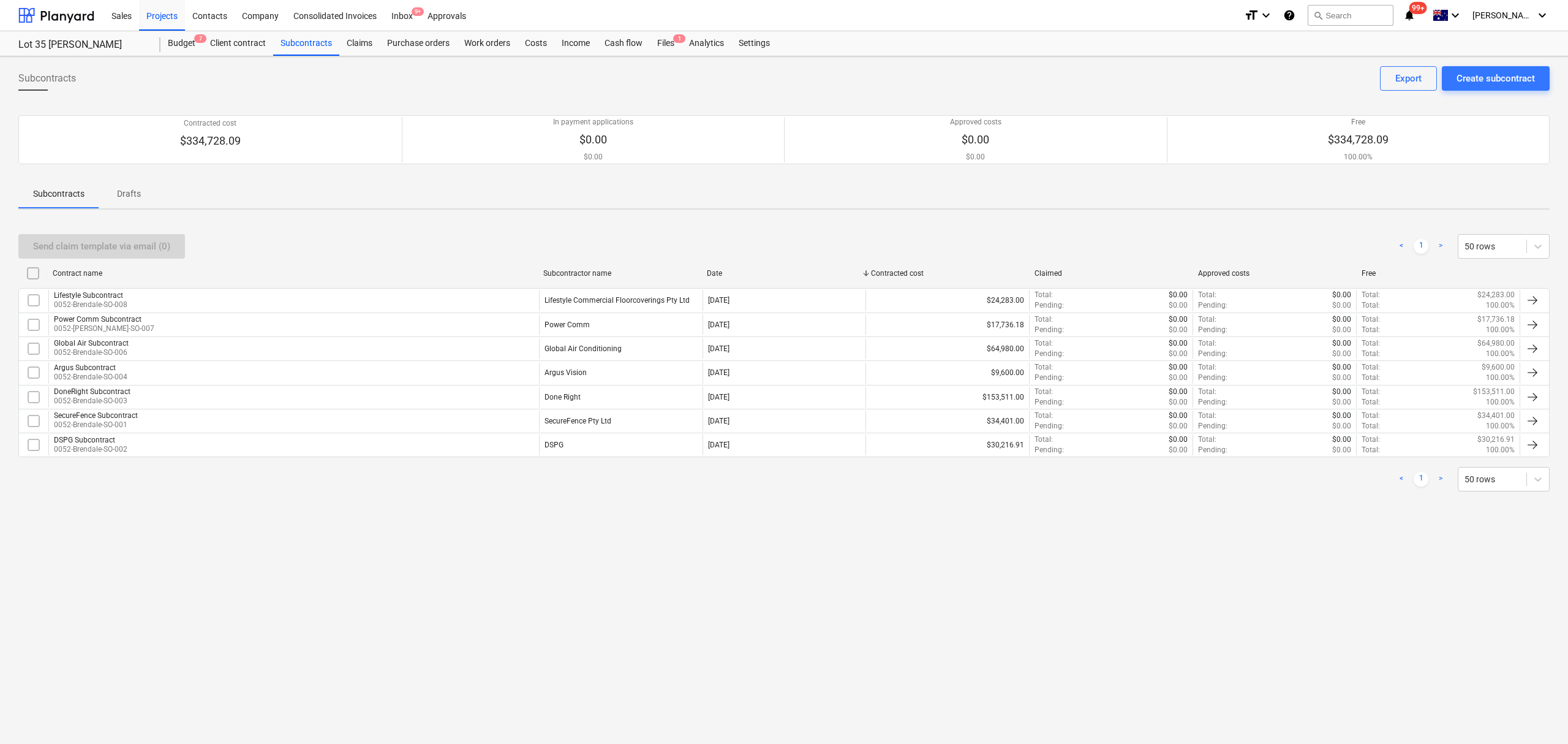
checkbox input "false"
click at [243, 265] on div "Contract name" at bounding box center [292, 273] width 490 height 19
checkbox input "false"
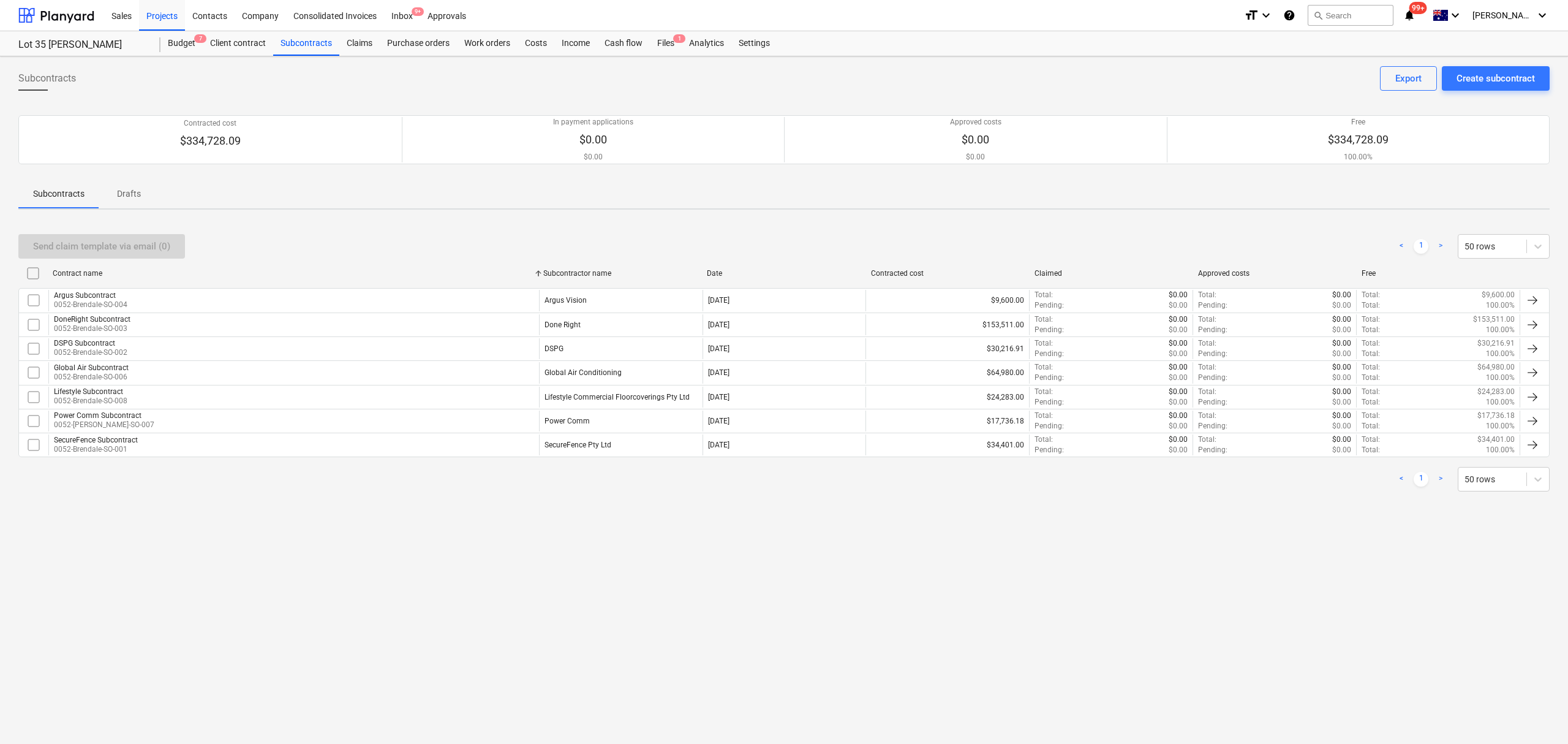
checkbox input "false"
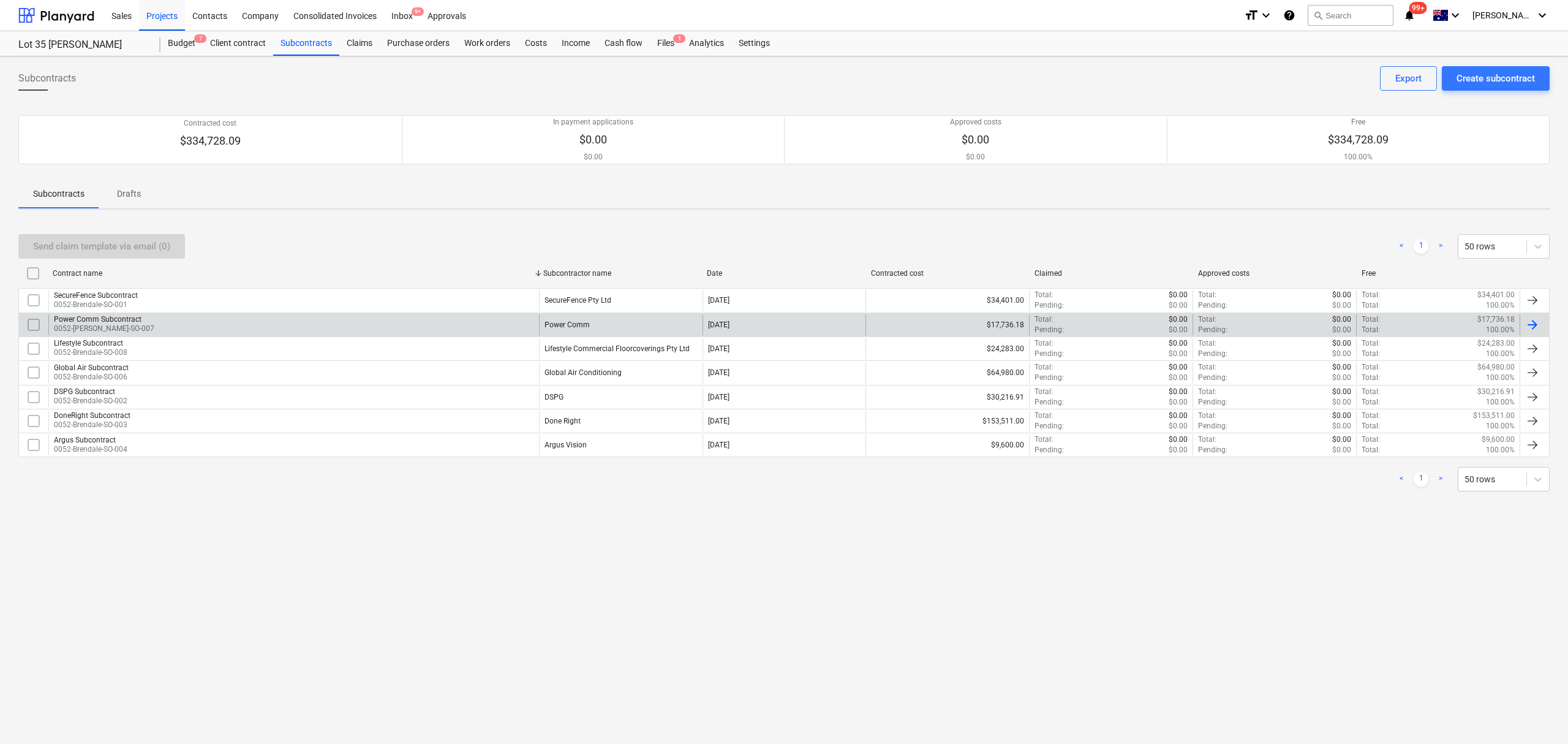
click at [174, 316] on div "Power Comm Subcontract 0052-Brendale-SO-007" at bounding box center [293, 325] width 490 height 21
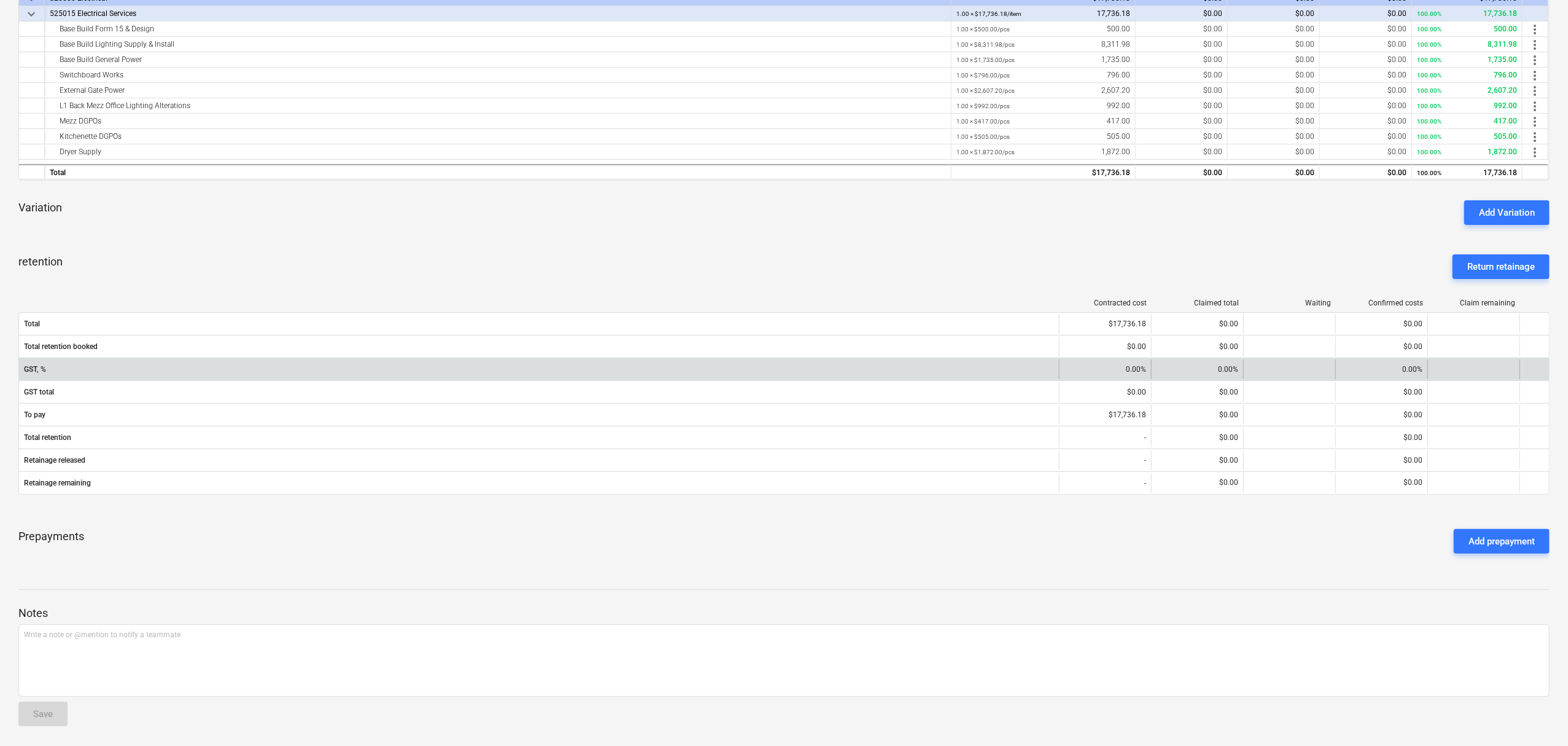
scroll to position [276, 0]
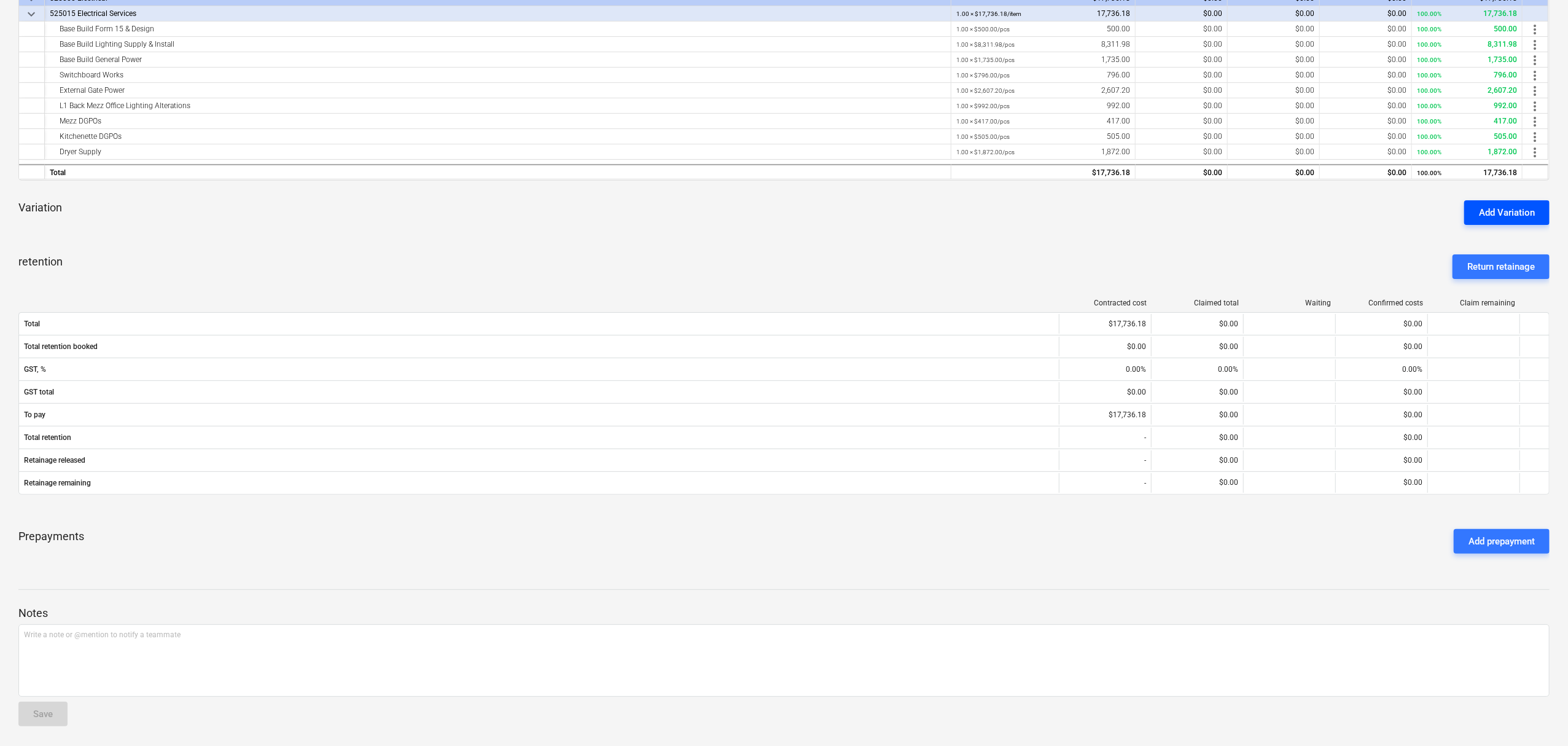
click at [1480, 211] on div "Add Variation" at bounding box center [1507, 212] width 56 height 16
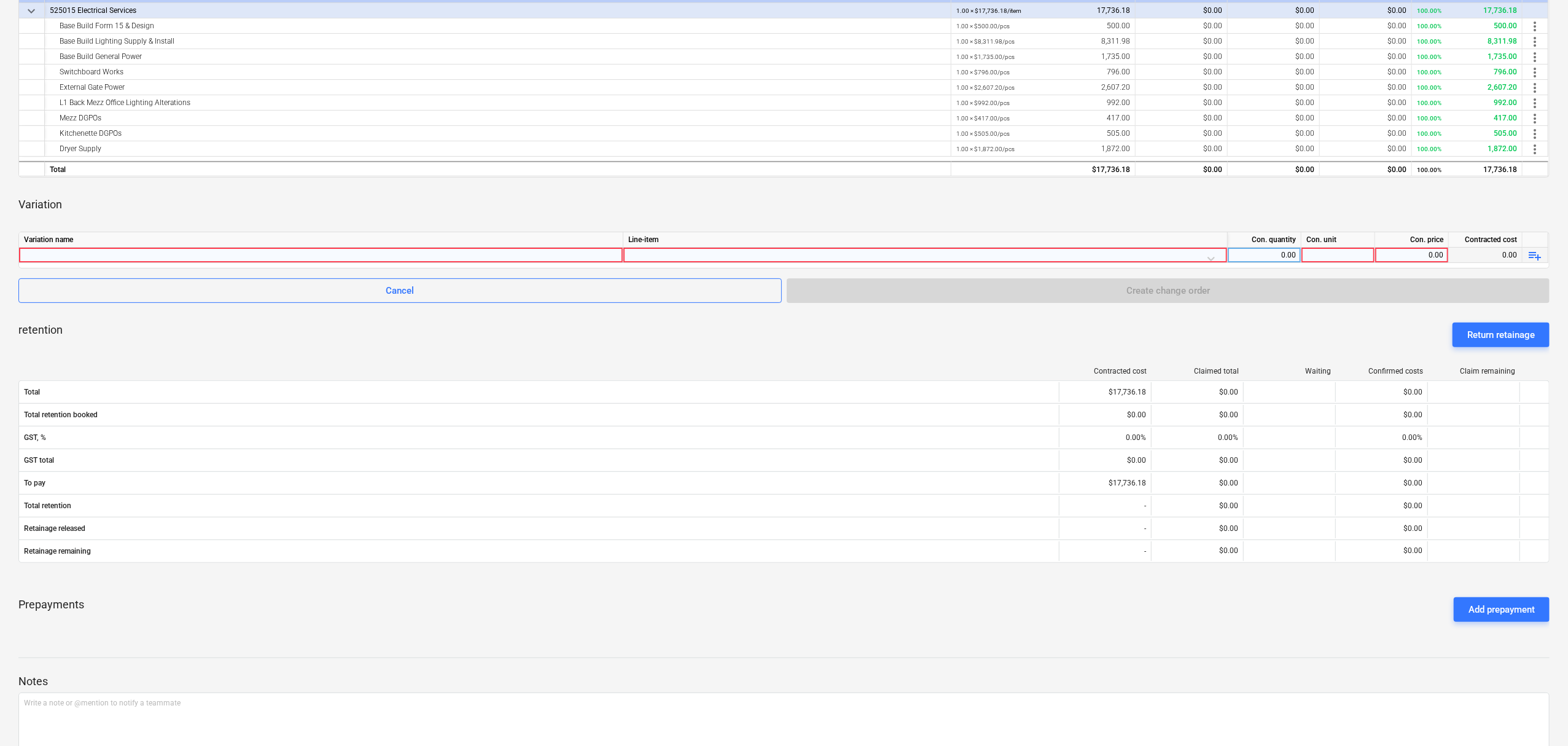
click at [267, 259] on div at bounding box center [321, 254] width 594 height 15
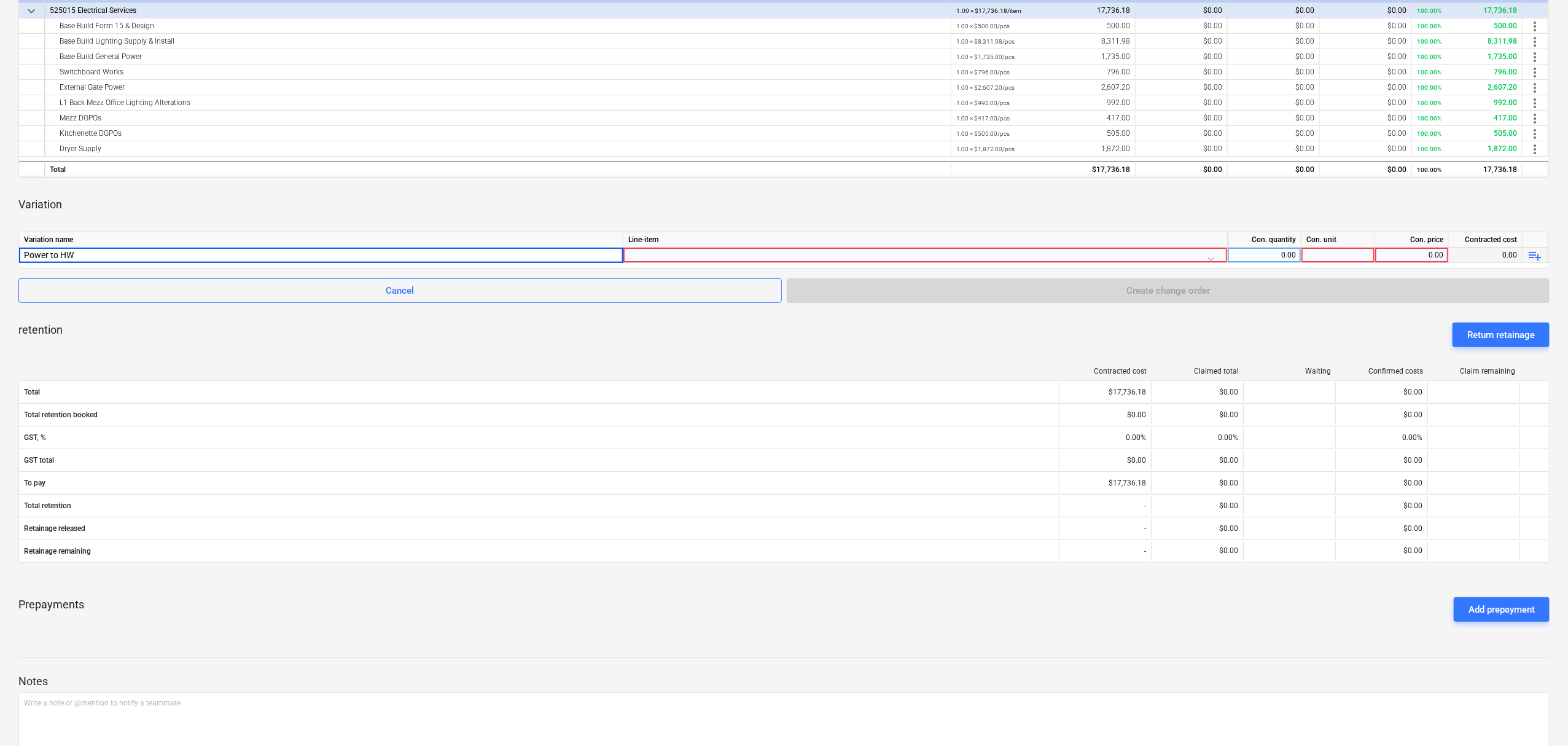
type input "Power to HWS"
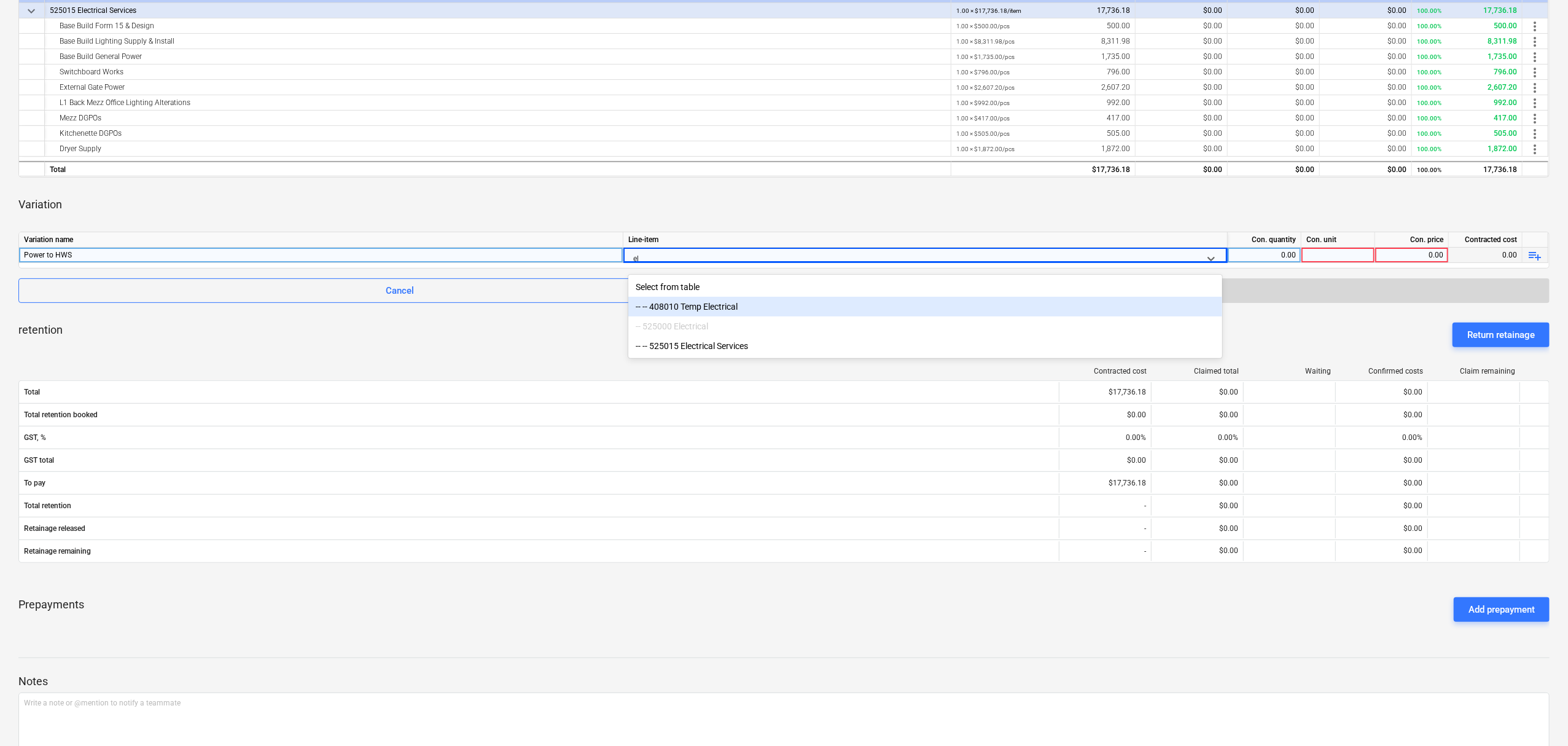
type input "e"
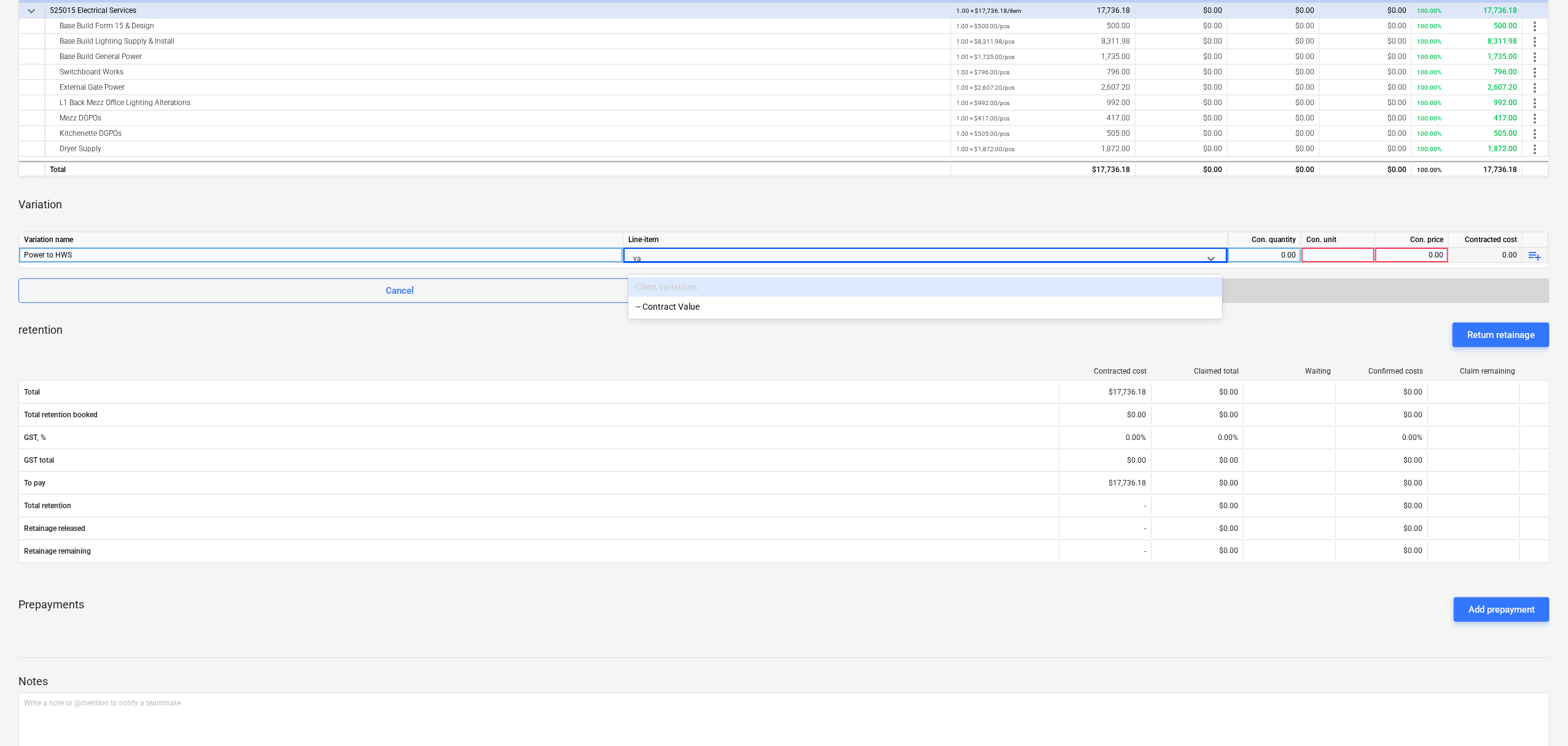
type input "v"
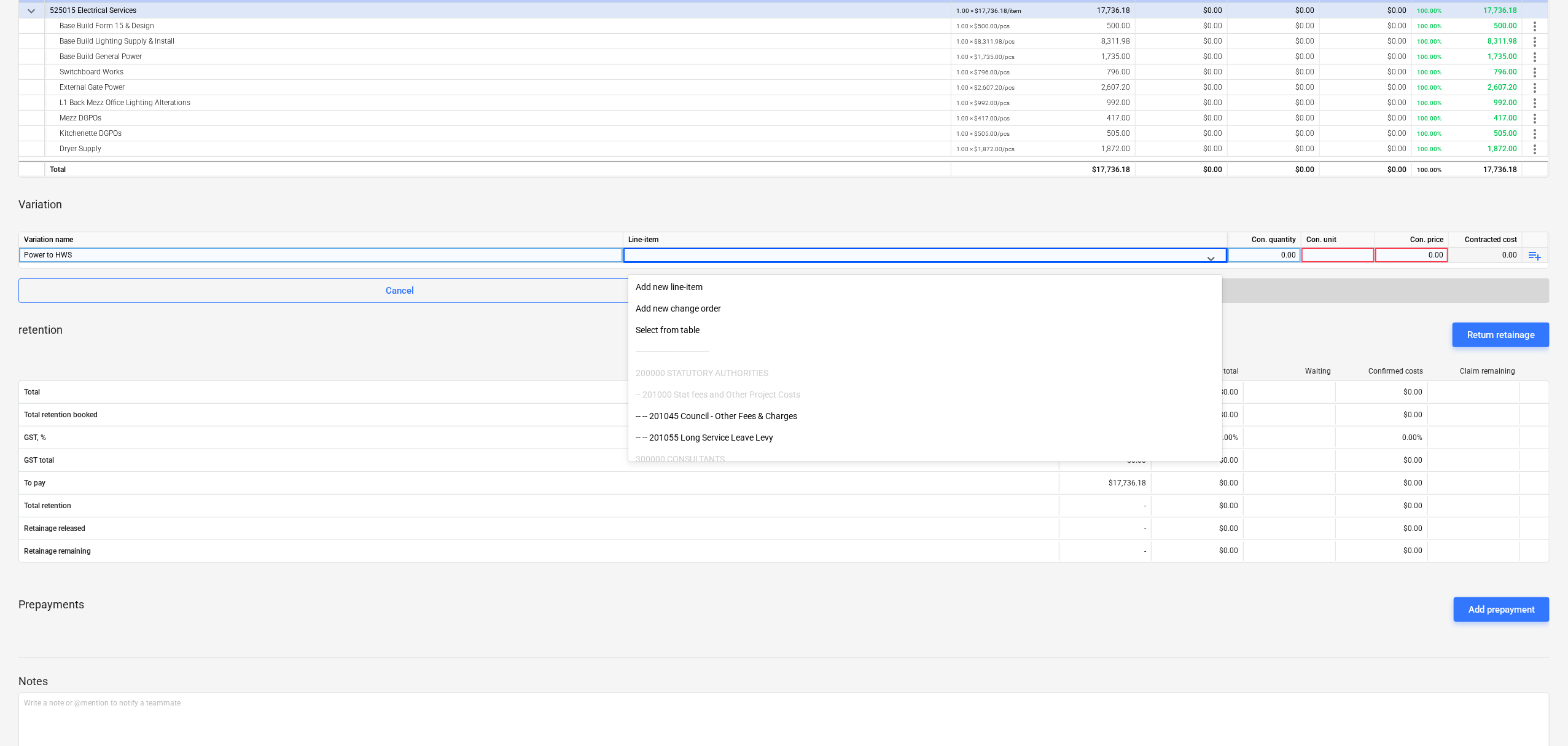
type input "V"
type input "V01"
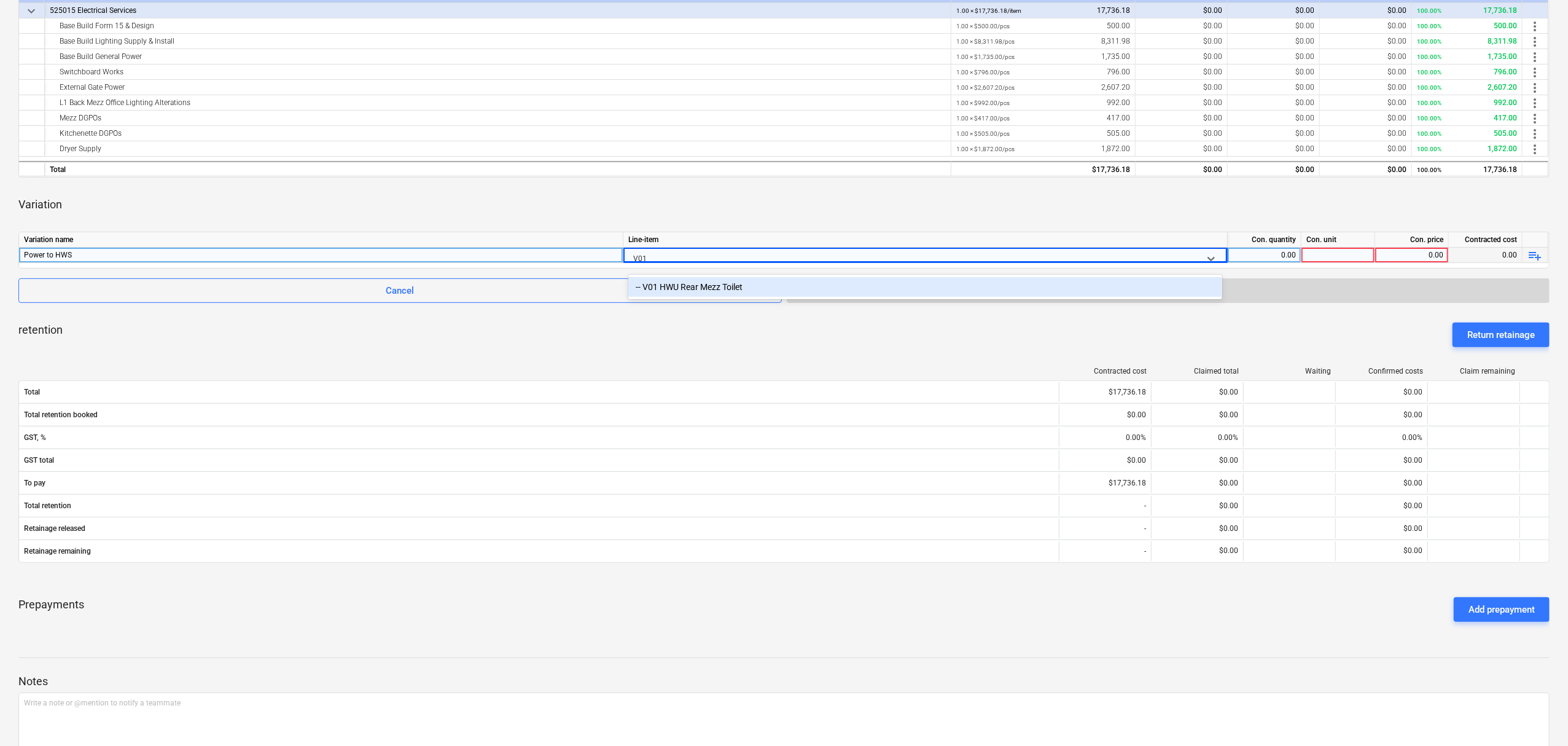
click at [679, 280] on div "-- V01 HWU Rear Mezz Toilet" at bounding box center [926, 287] width 594 height 19
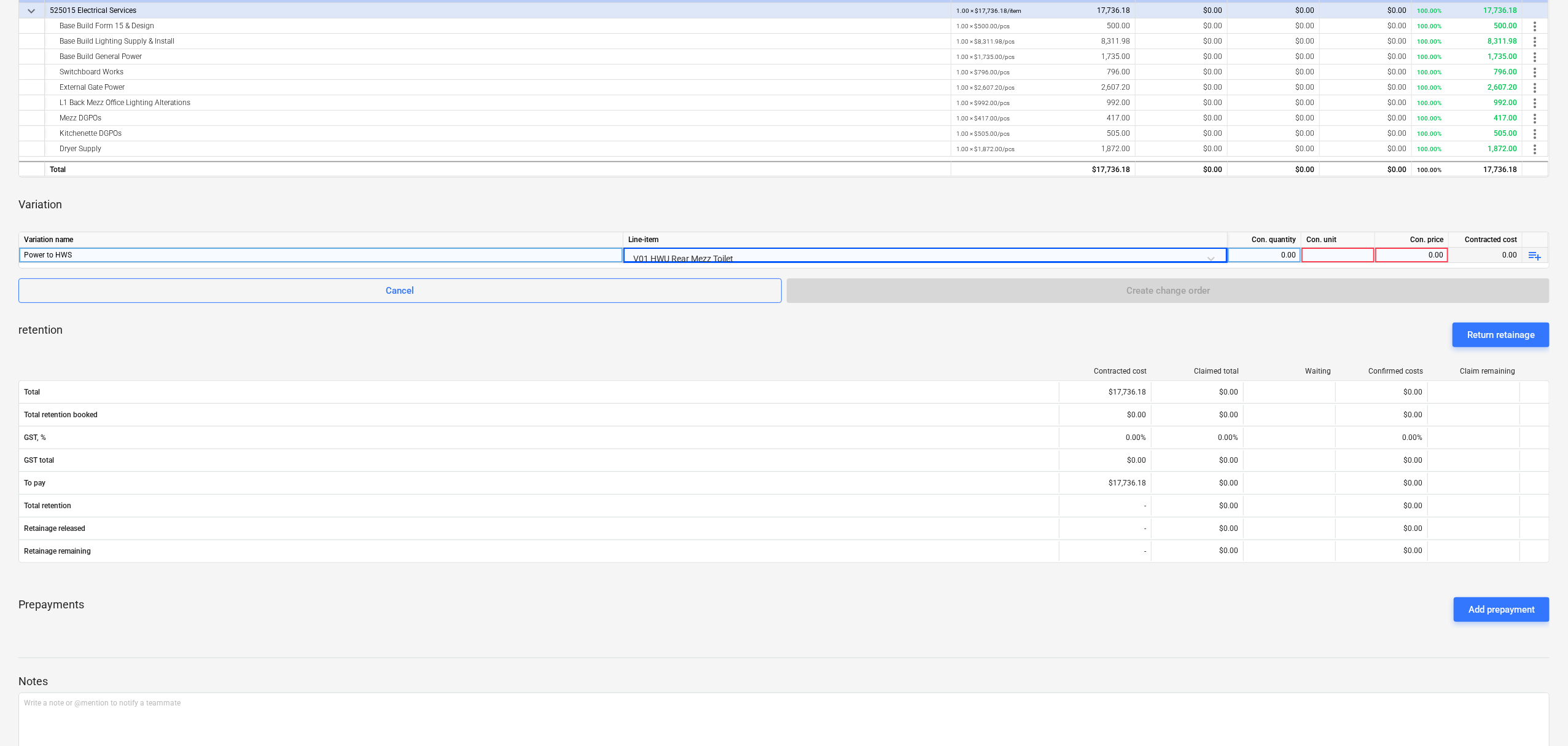
click at [1259, 257] on div "0.00" at bounding box center [1264, 255] width 63 height 16
type input "i"
type input "1"
type input "item"
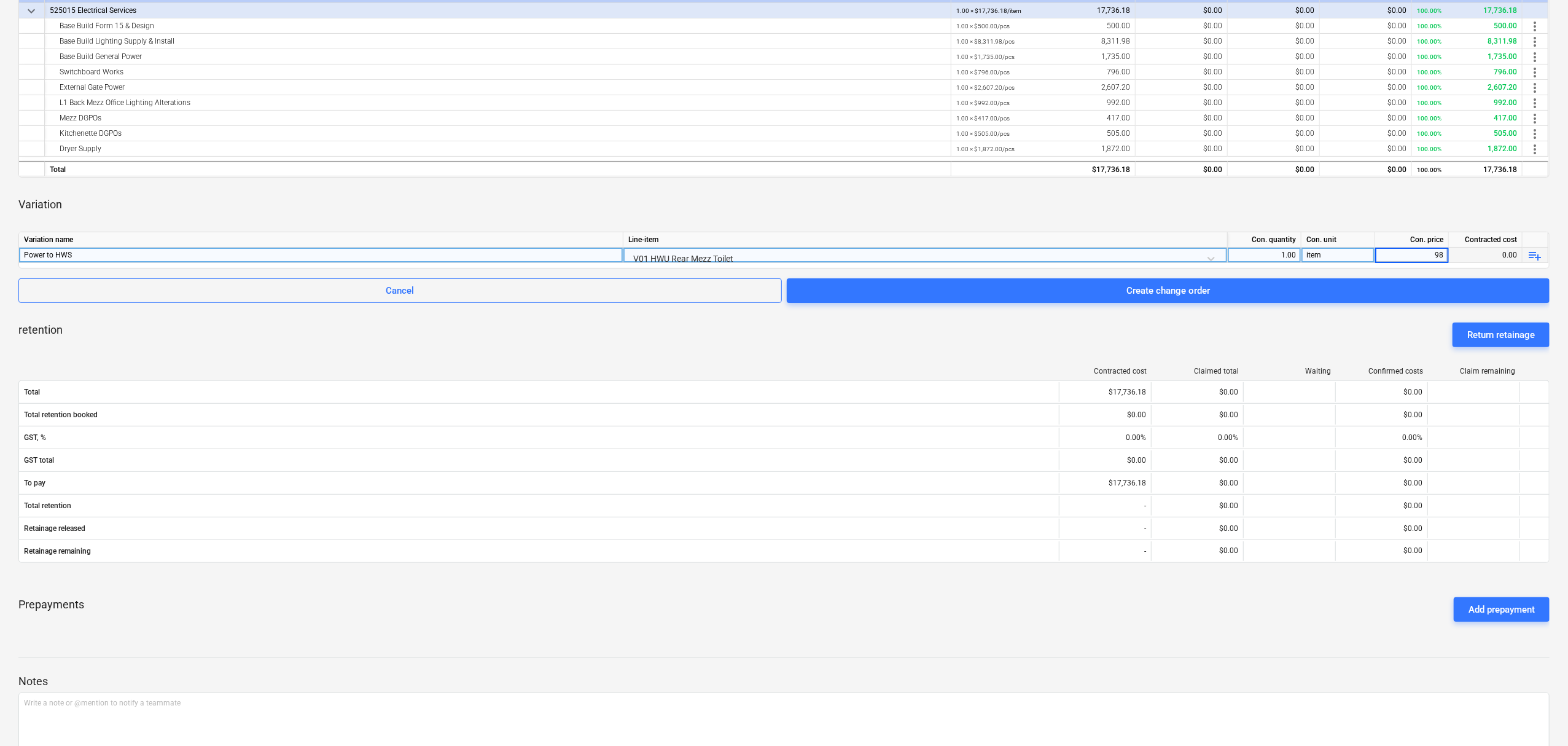
type input "985"
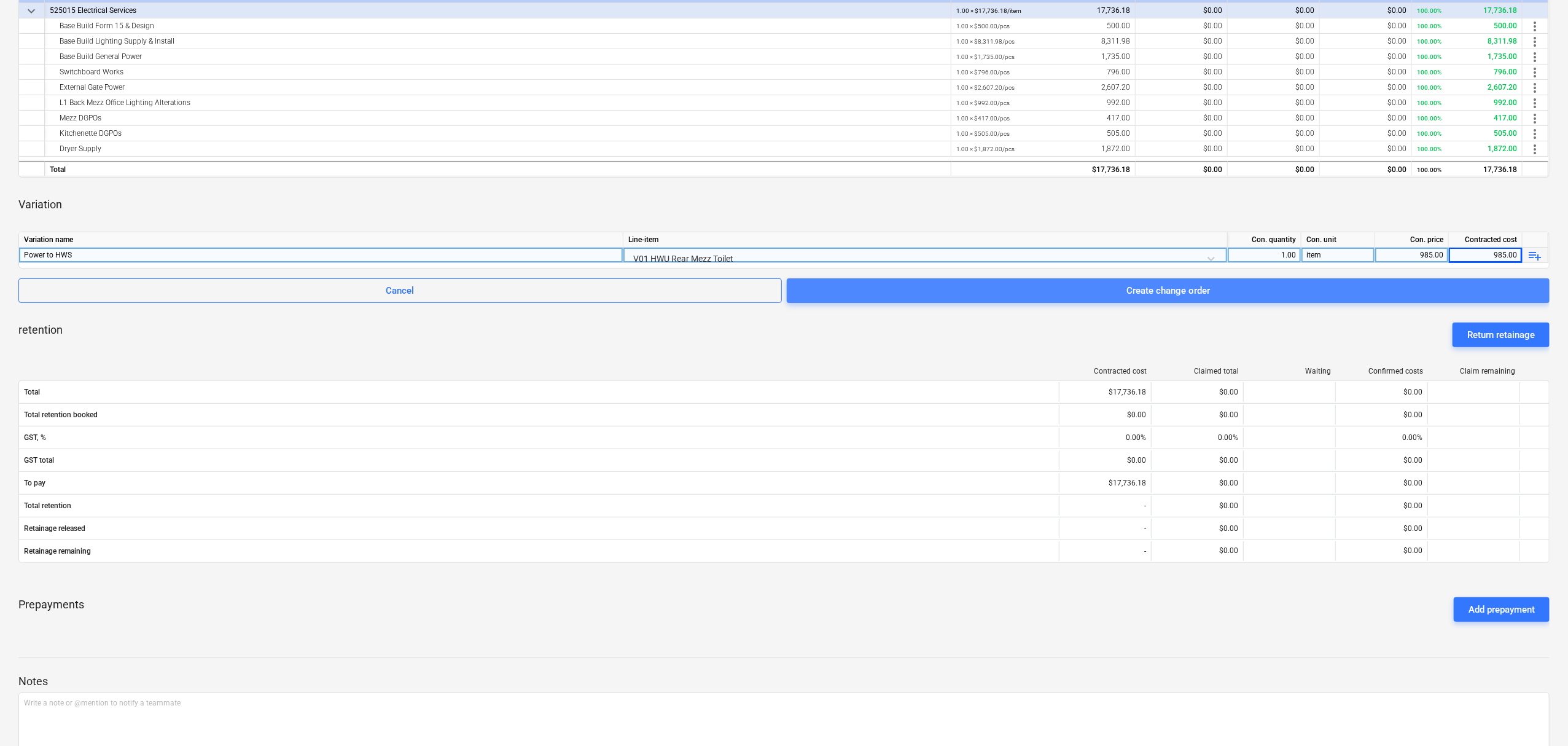
click at [1209, 285] on div "Create change order" at bounding box center [1168, 290] width 83 height 16
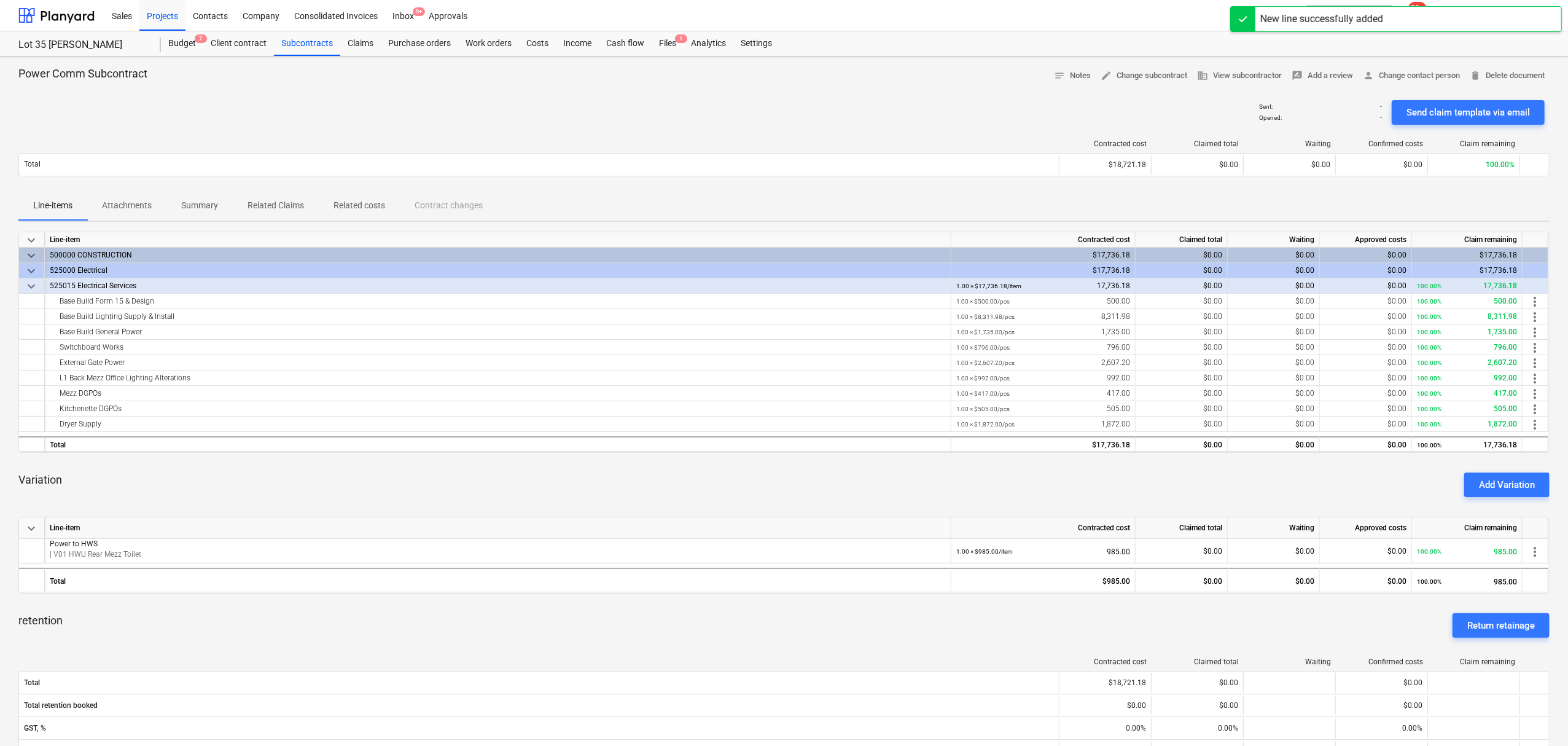
click at [325, 56] on div "Lot 35 Griffin, Brendale Budget 7 Client contract Subcontracts Claims Purchase …" at bounding box center [784, 44] width 1568 height 25
click at [324, 52] on div "Subcontracts" at bounding box center [307, 43] width 66 height 24
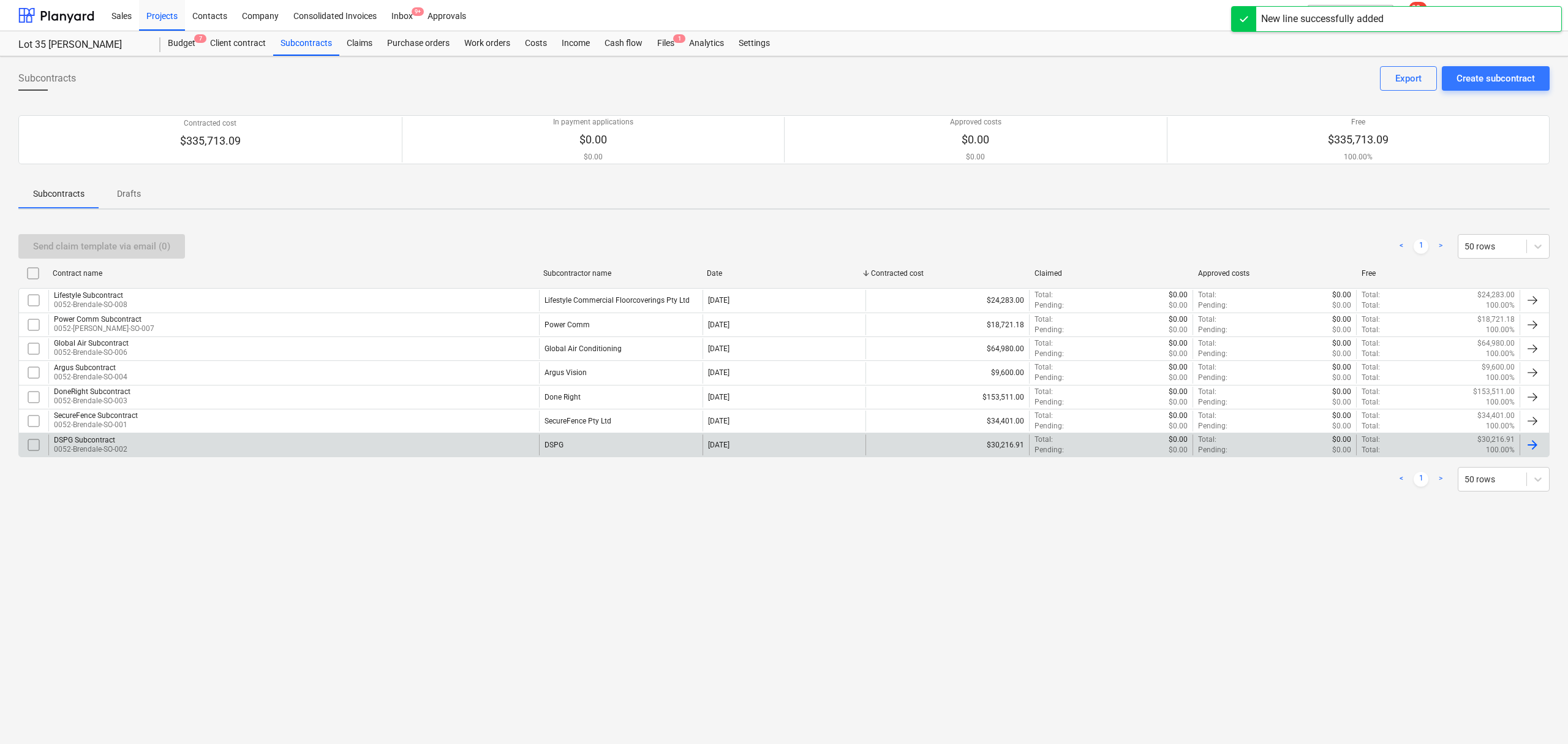
click at [153, 437] on div "DSPG Subcontract 0052-Brendale-SO-002" at bounding box center [293, 445] width 490 height 21
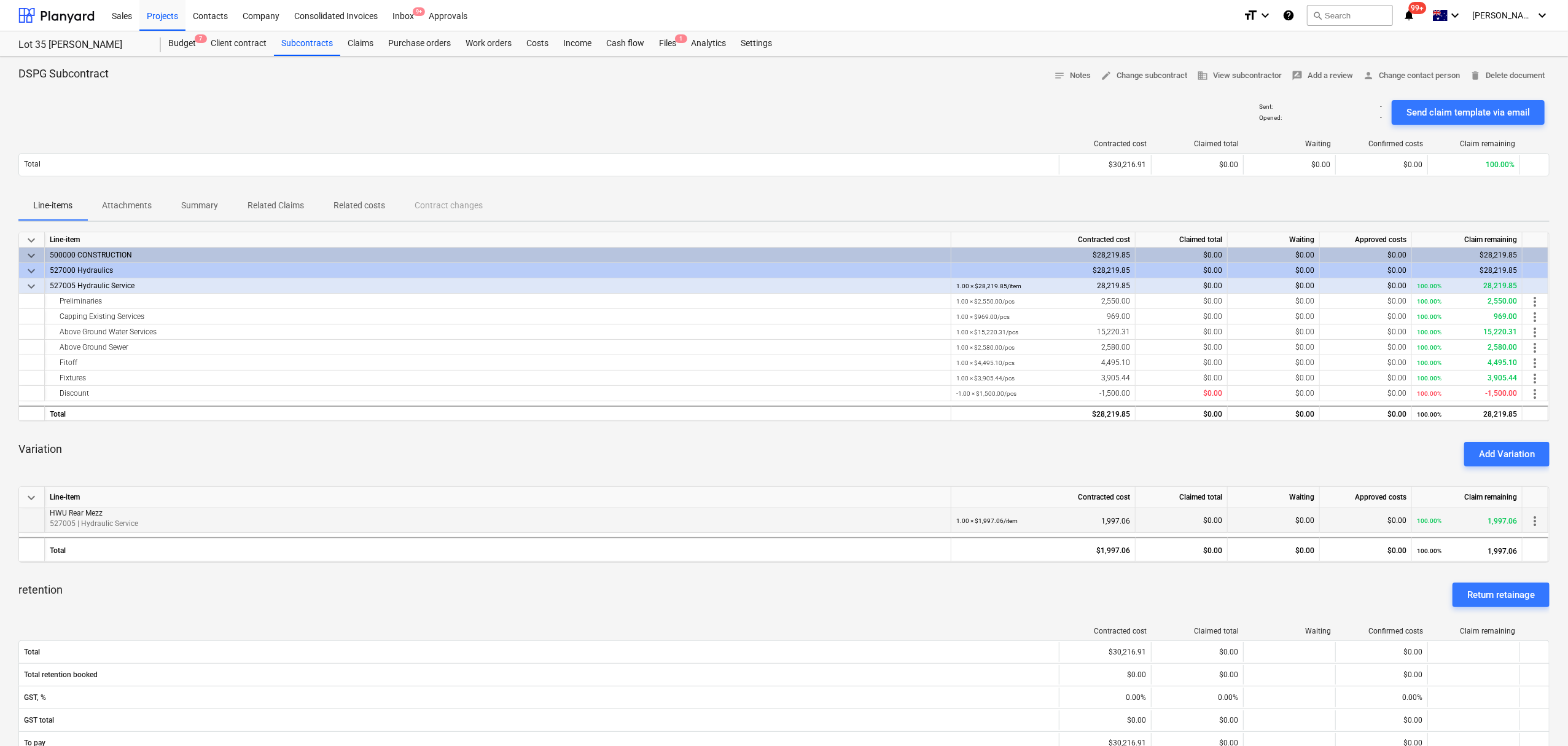
click at [1542, 518] on span "more_vert" at bounding box center [1534, 520] width 15 height 15
click at [1533, 523] on li "Edit" at bounding box center [1539, 521] width 47 height 28
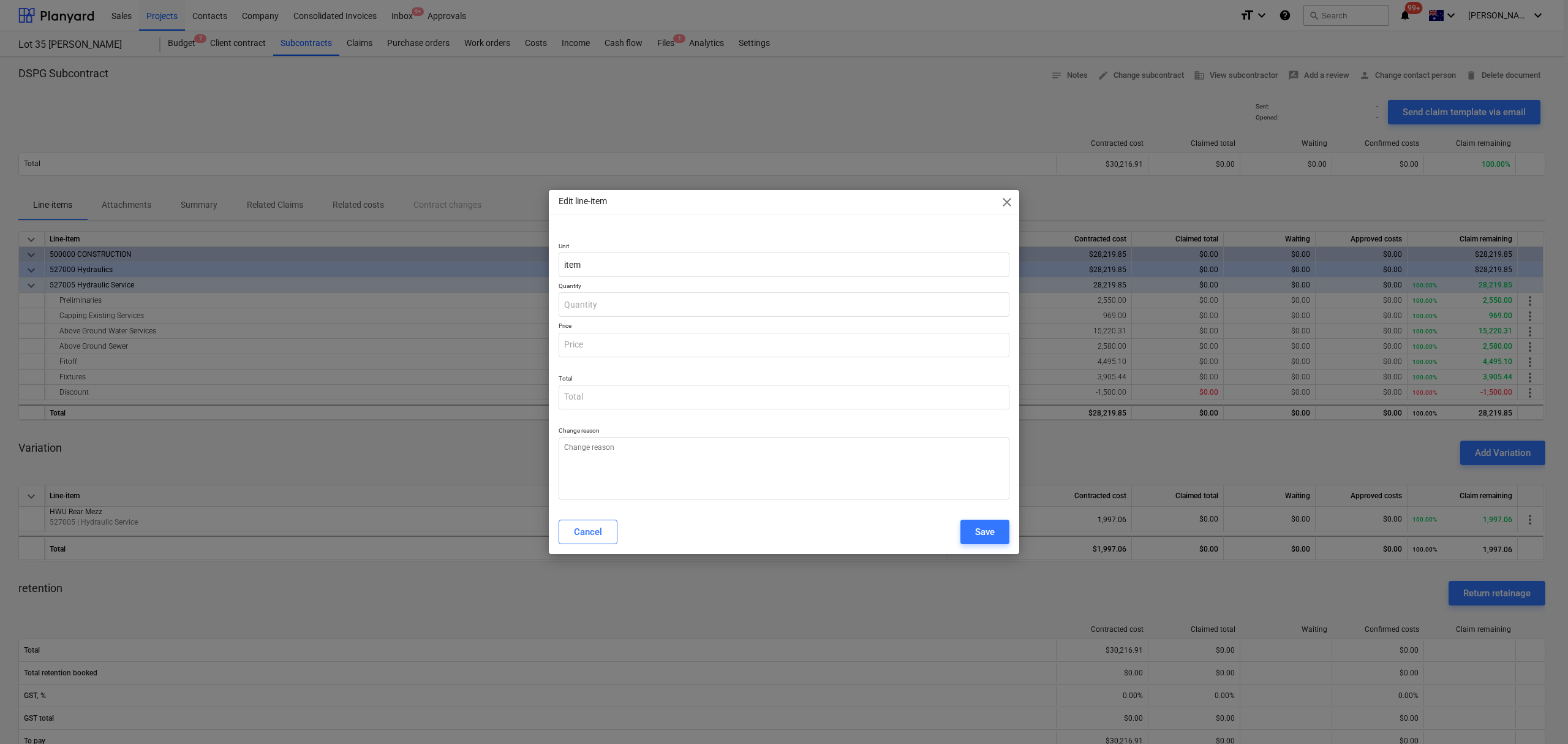
type textarea "x"
type input "1.00"
type input "1,997.06"
type textarea "x"
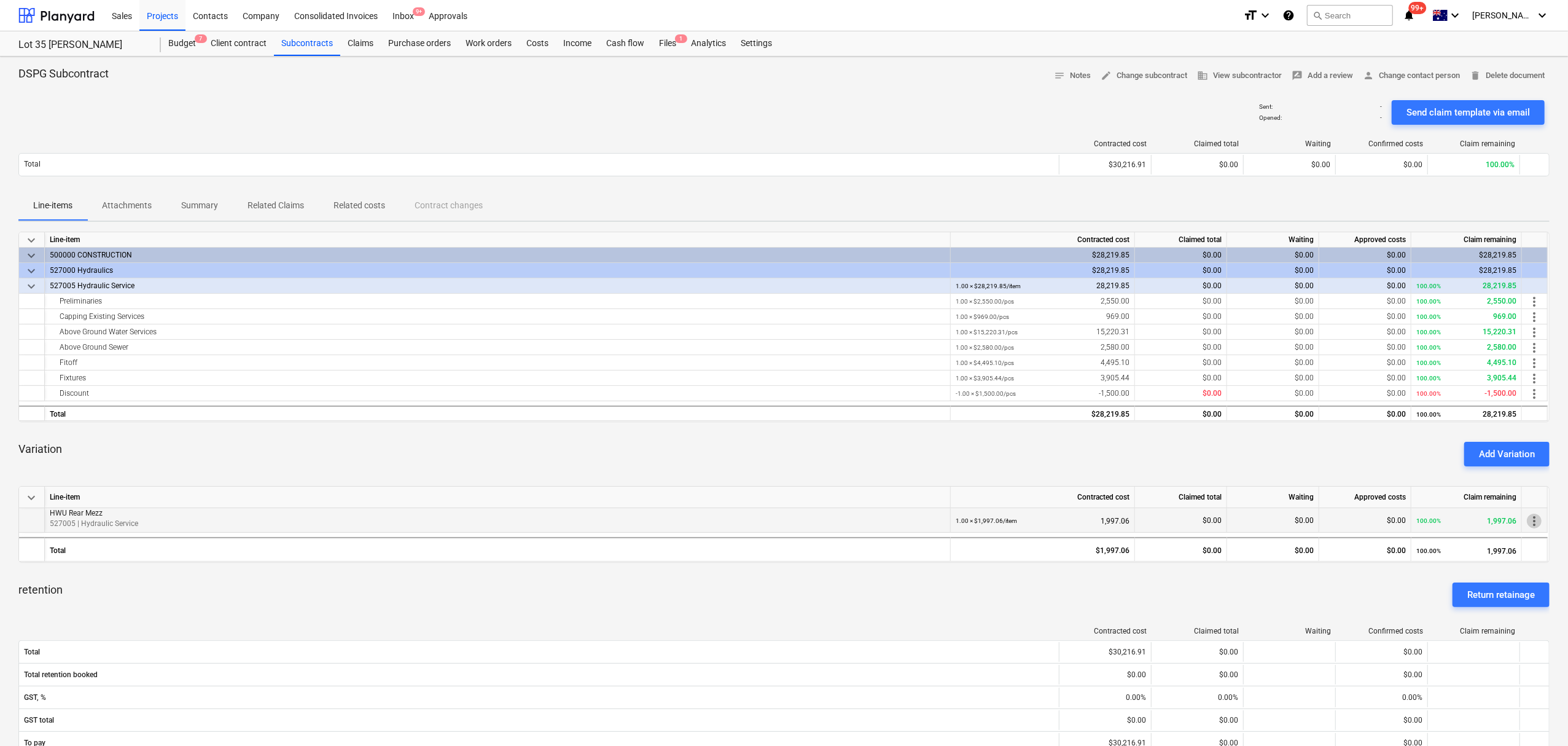
click at [1534, 517] on span "more_vert" at bounding box center [1534, 520] width 15 height 15
click at [1534, 536] on li "Delete" at bounding box center [1539, 549] width 47 height 28
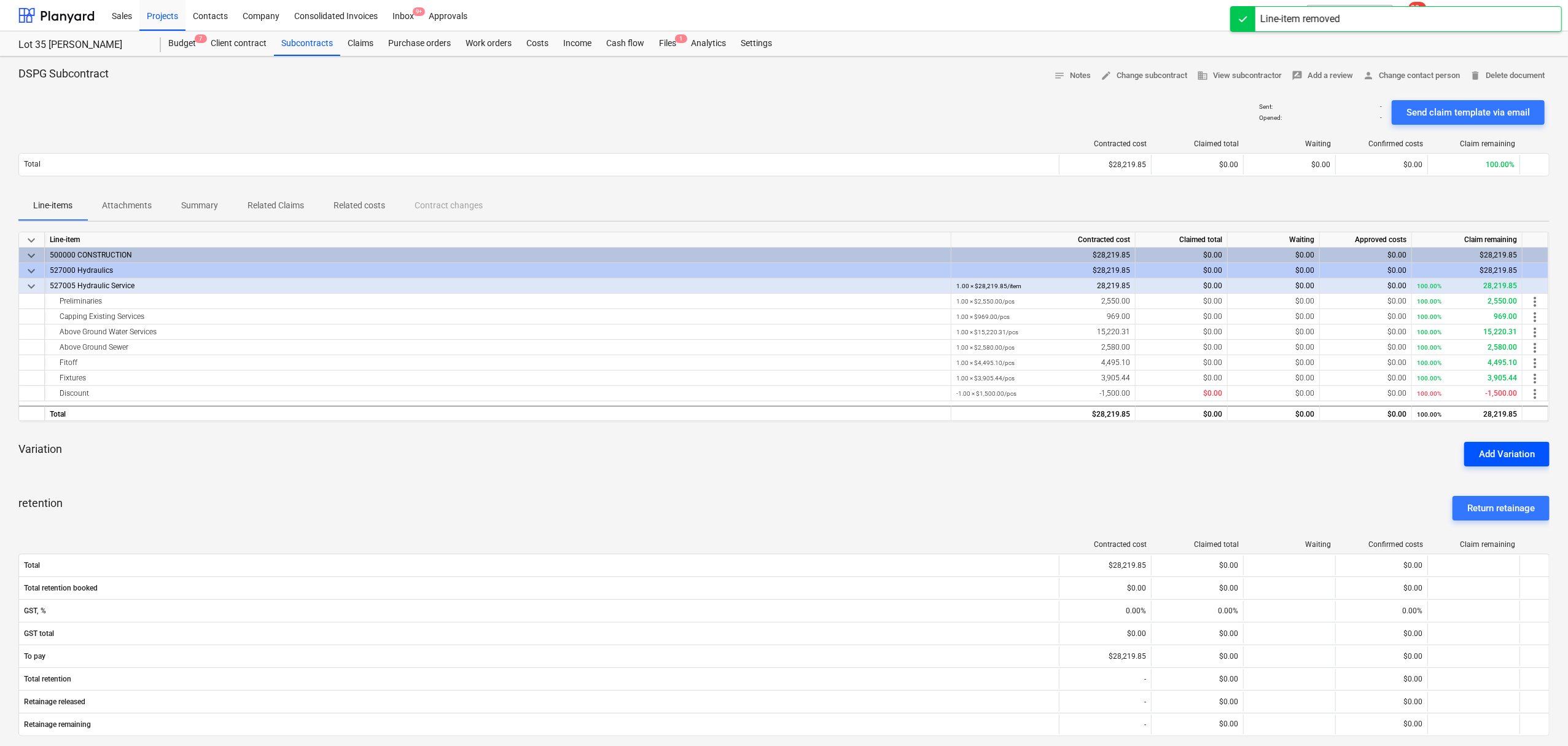
click at [1526, 449] on div "Add Variation" at bounding box center [1507, 454] width 56 height 16
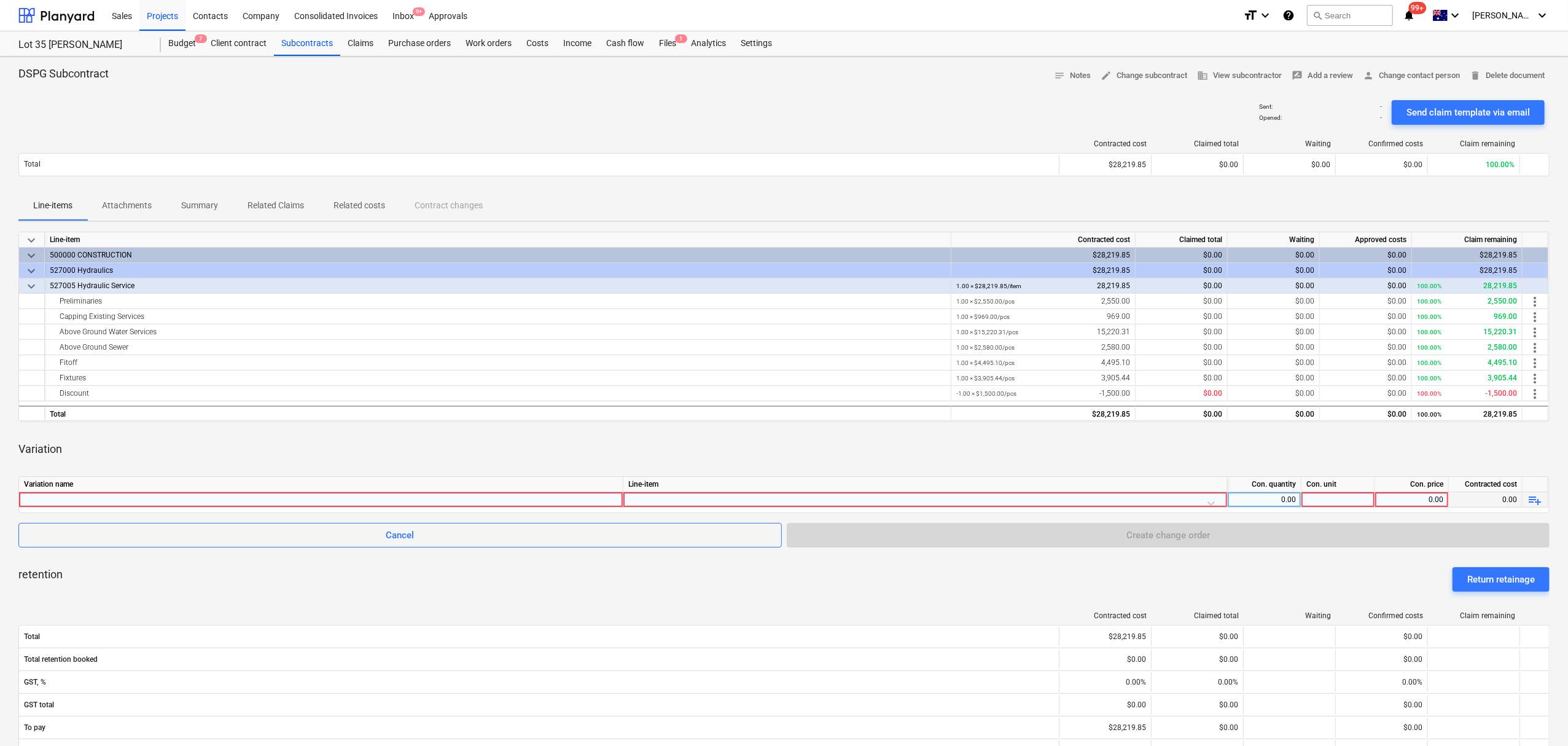
click at [246, 504] on div at bounding box center [321, 499] width 594 height 15
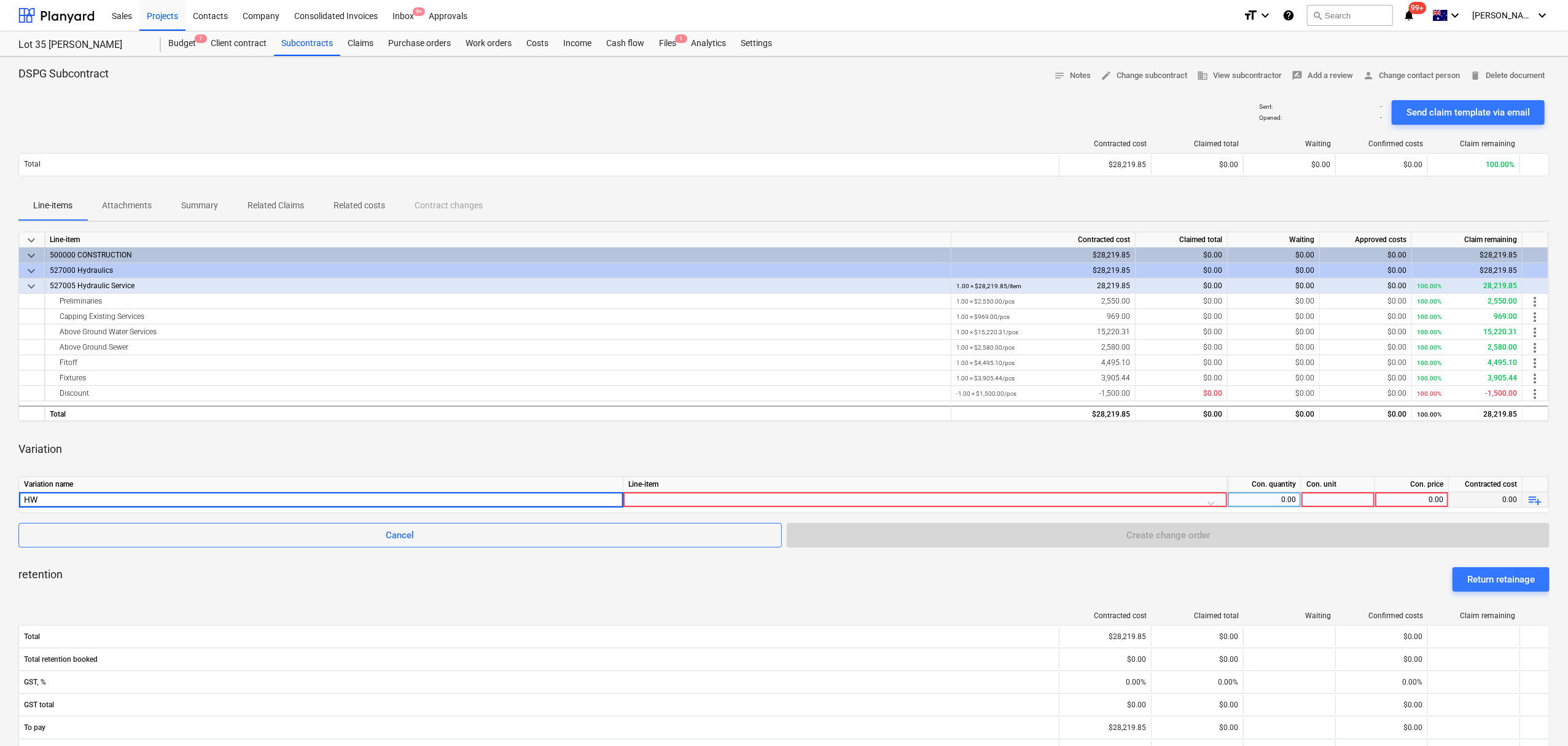
type input "HWS"
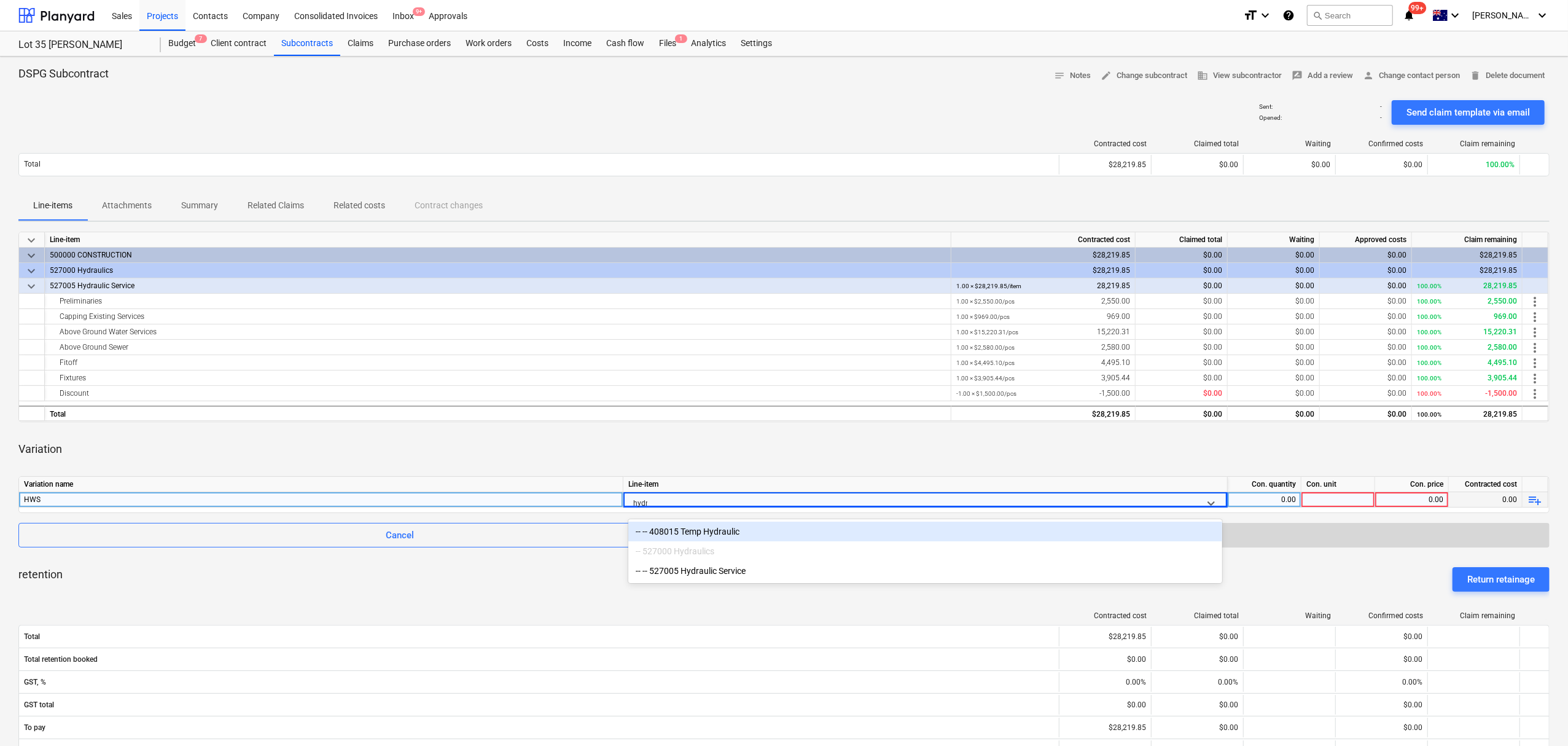
type input "hydra"
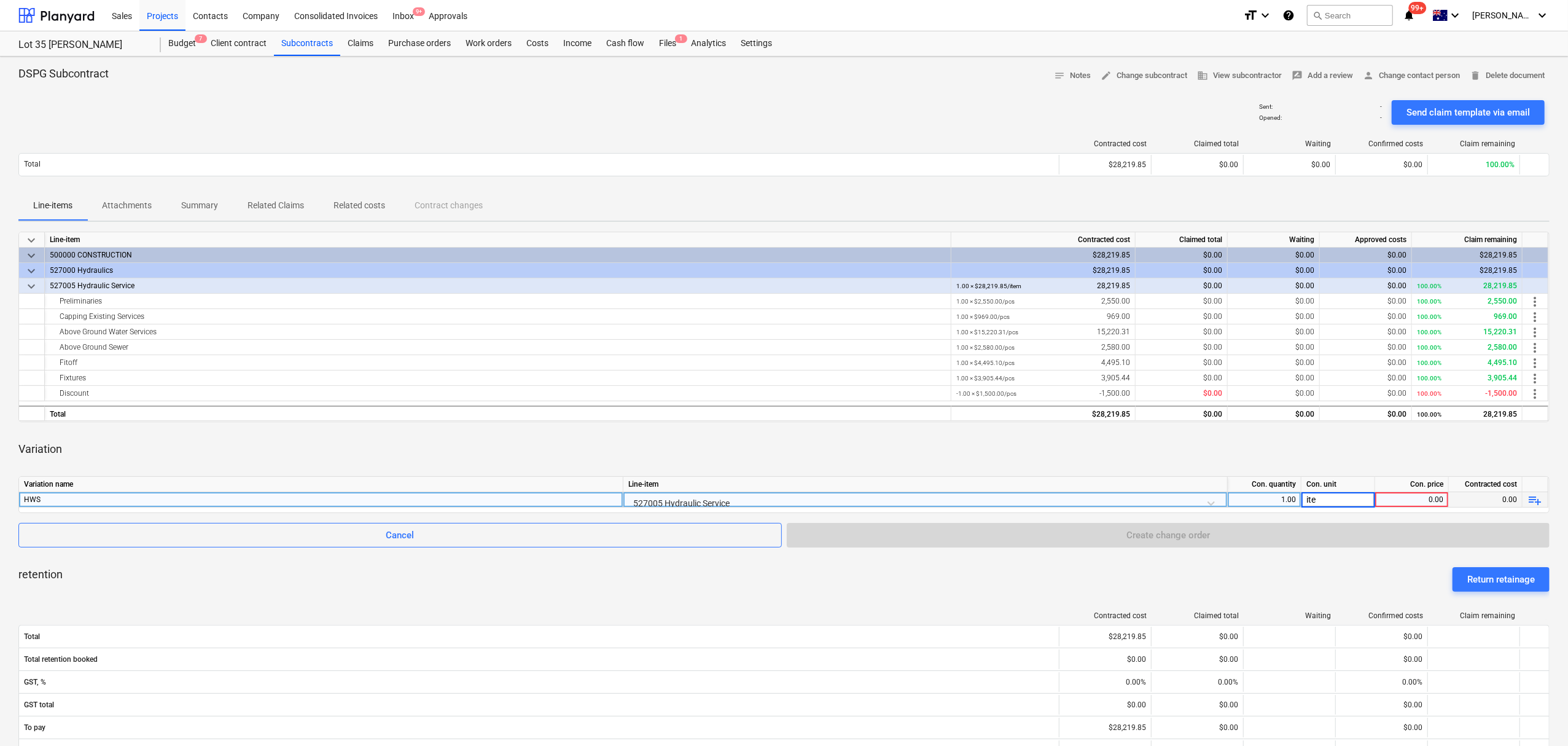
type input "item"
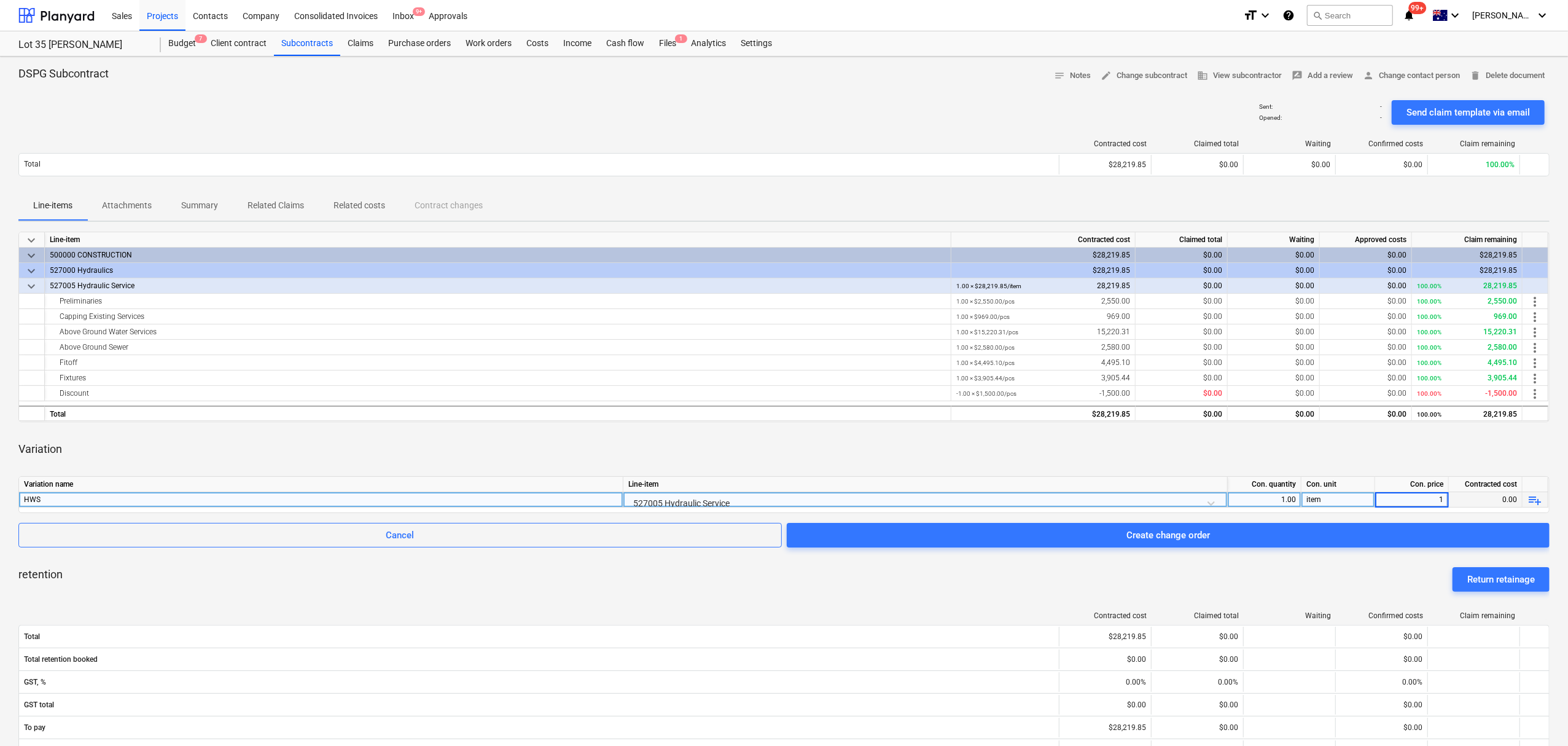
type input "19"
click at [1416, 502] on div "19.00" at bounding box center [1411, 500] width 63 height 16
type input "1997.06"
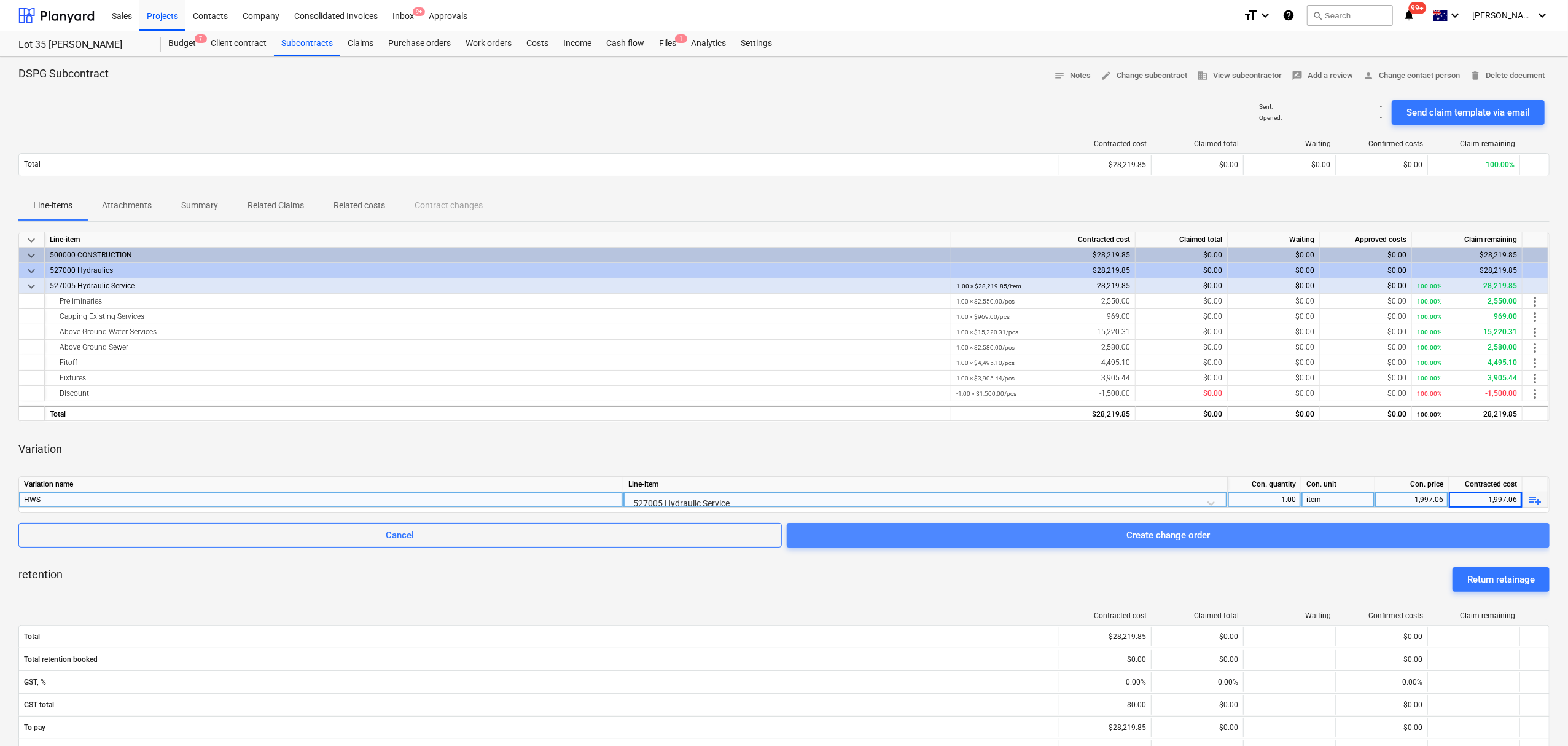
click at [1396, 528] on span "Create change order" at bounding box center [1168, 535] width 734 height 16
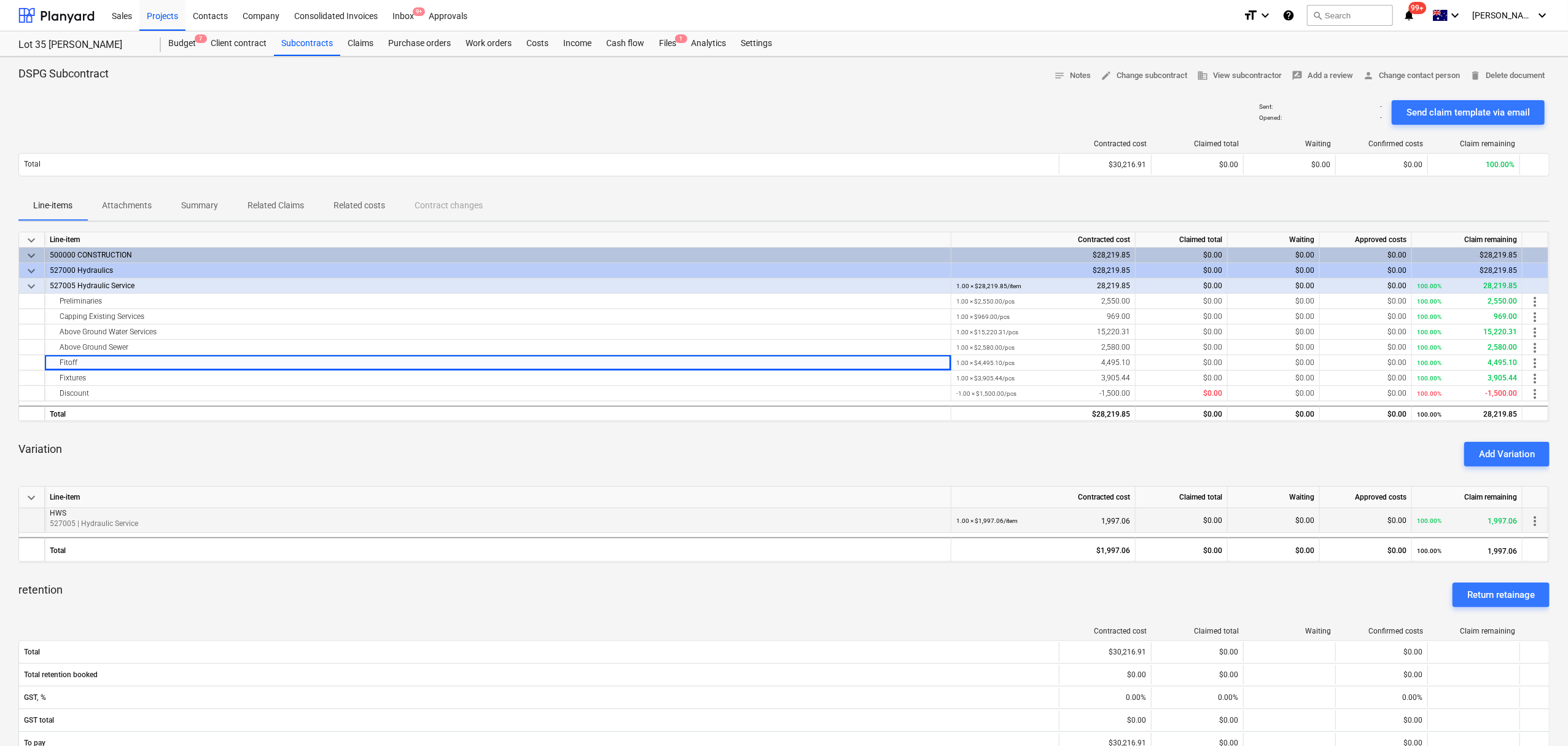
click at [1539, 522] on span "more_vert" at bounding box center [1534, 520] width 15 height 15
click at [1531, 562] on li "Delete" at bounding box center [1539, 549] width 47 height 28
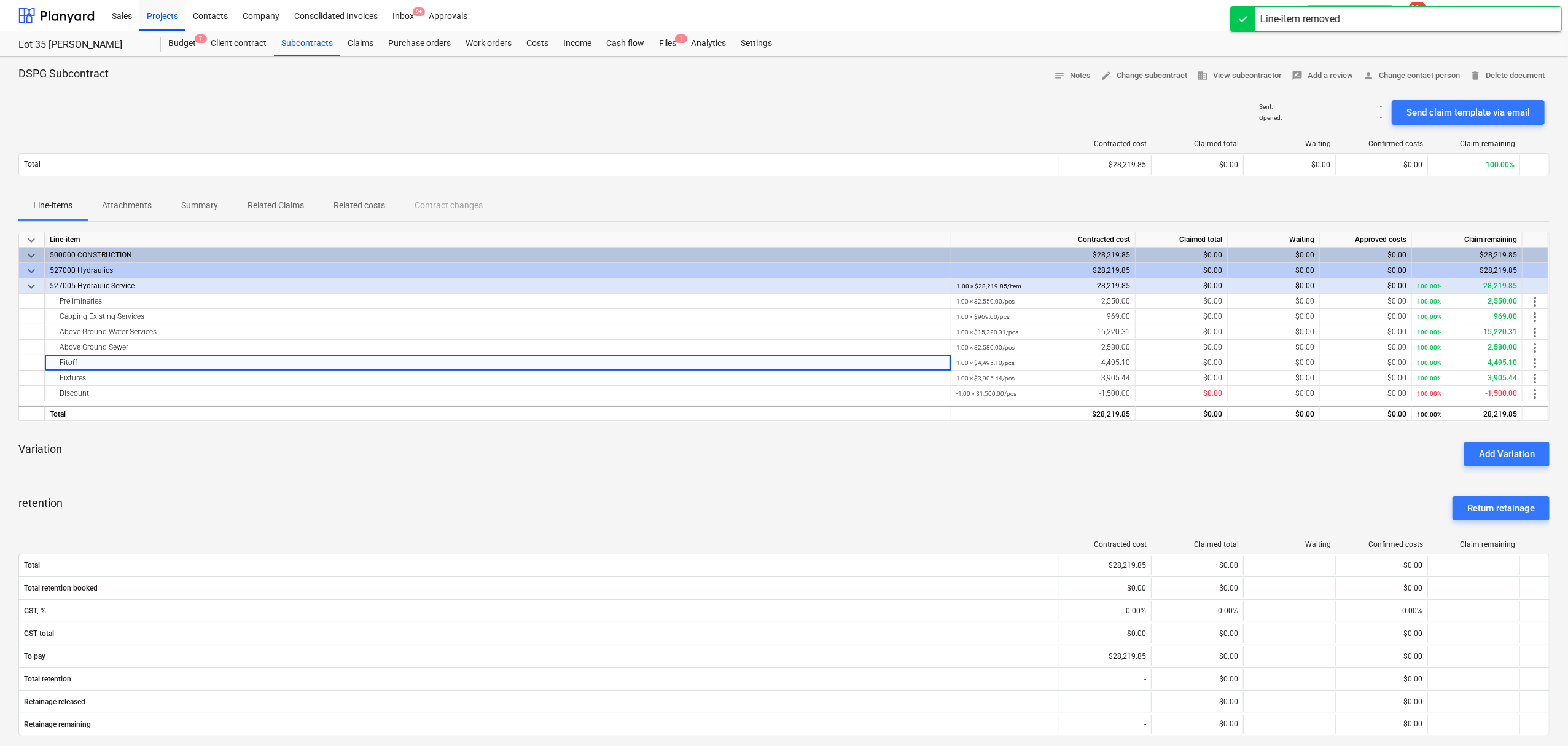
click at [1492, 460] on div "Add Variation" at bounding box center [1507, 454] width 56 height 16
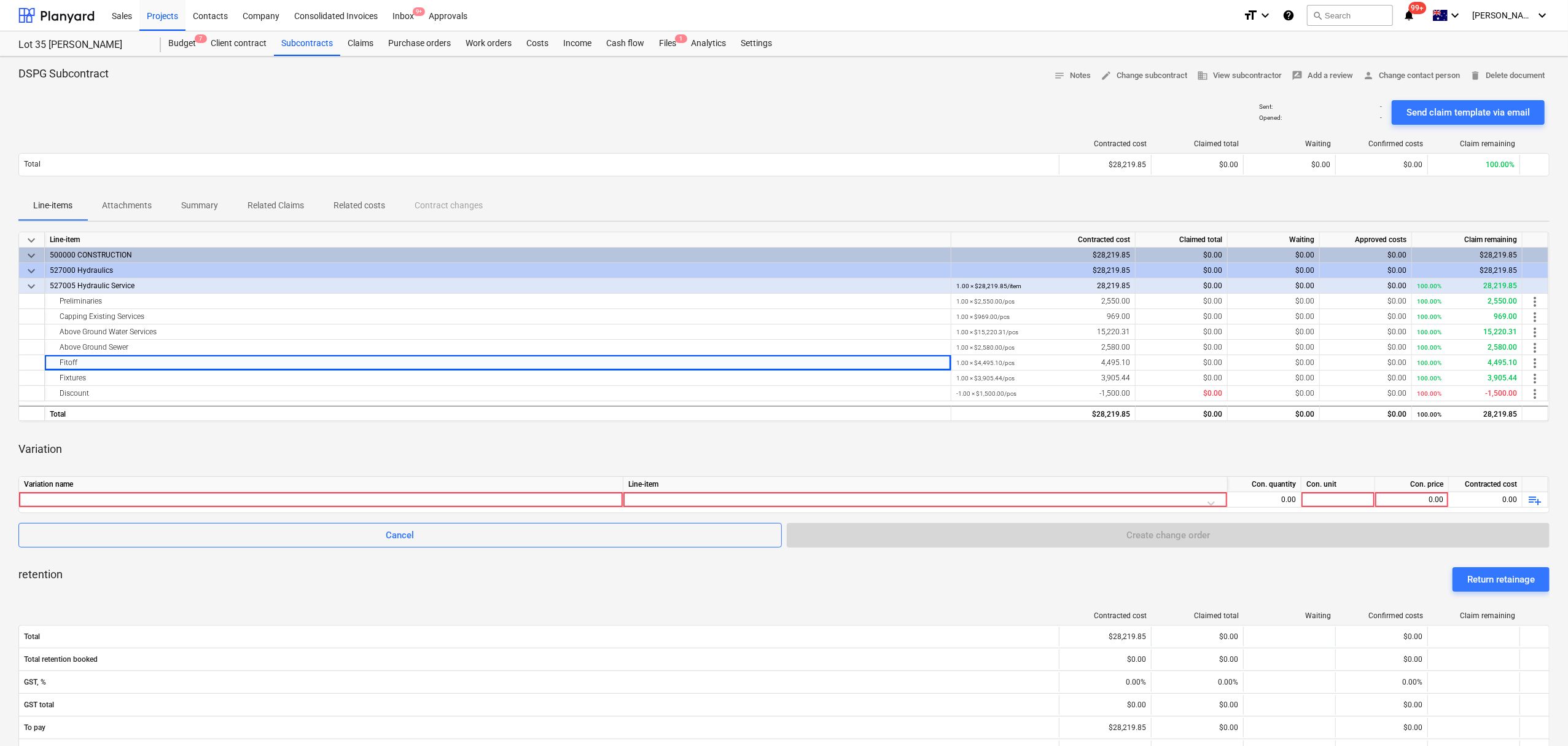
click at [361, 508] on div "Variation name Line-item Con. quantity Con. unit Con. price Contracted cost 0.0…" at bounding box center [784, 495] width 1531 height 37
click at [356, 500] on div at bounding box center [321, 499] width 594 height 15
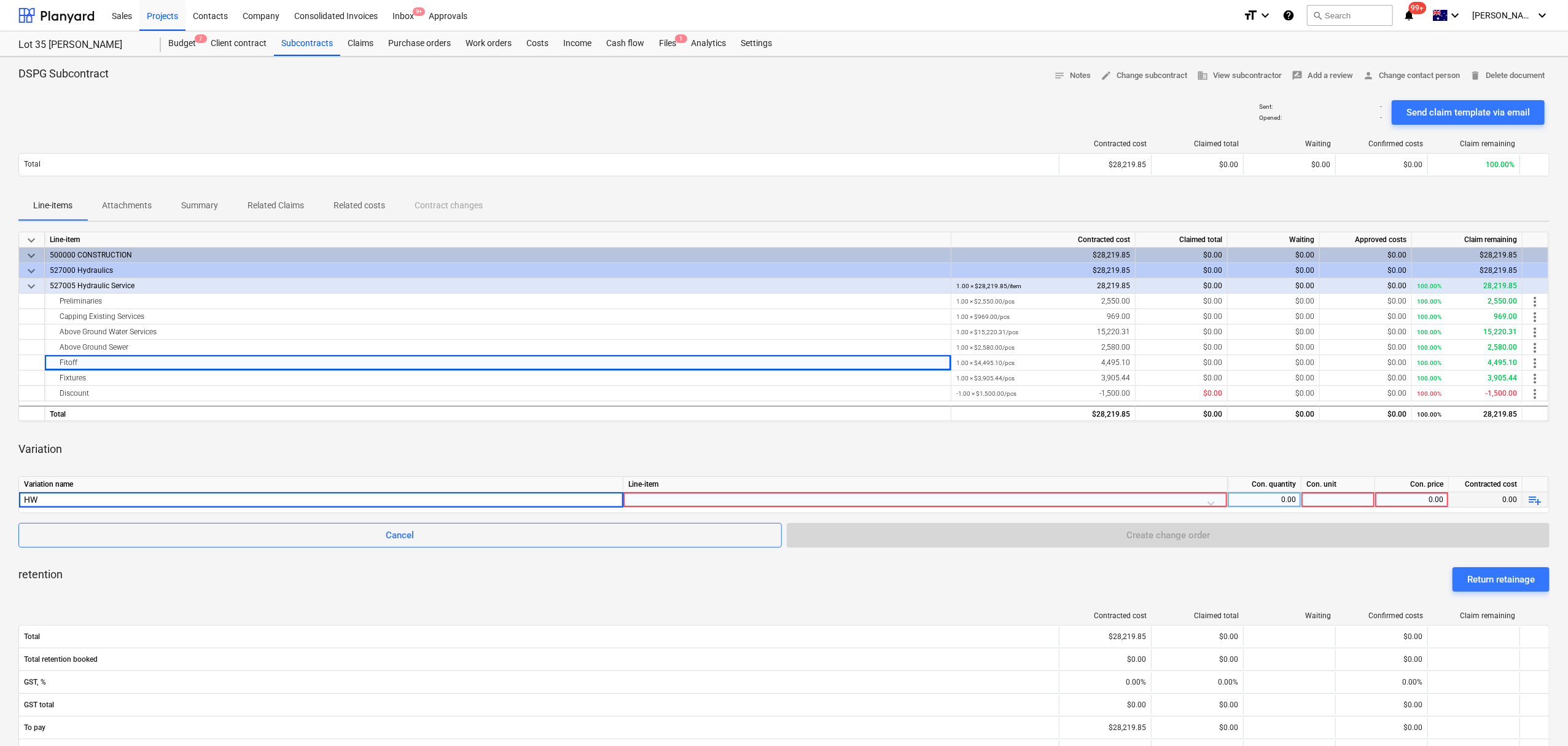
type input "HWS"
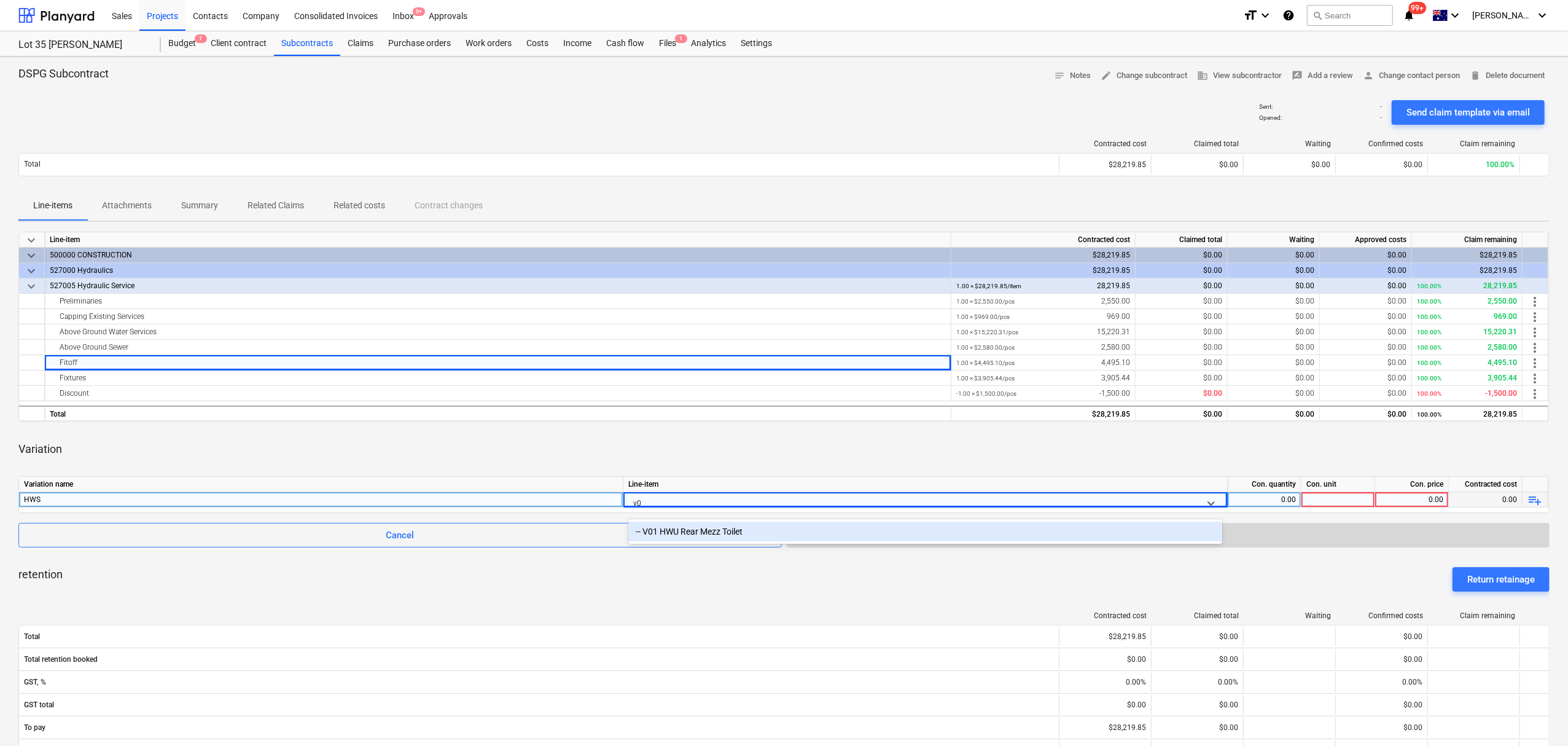
type input "v01"
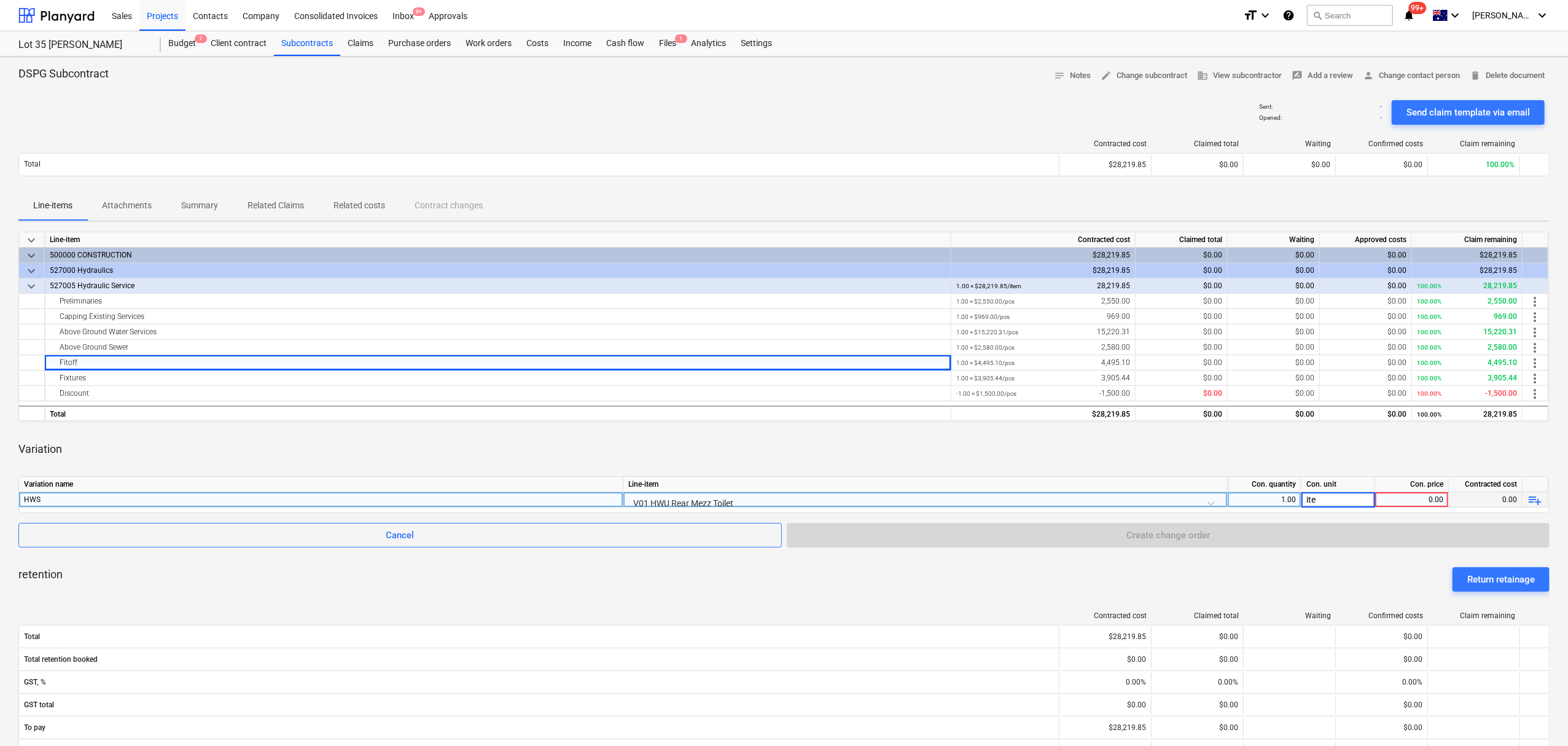
type input "item"
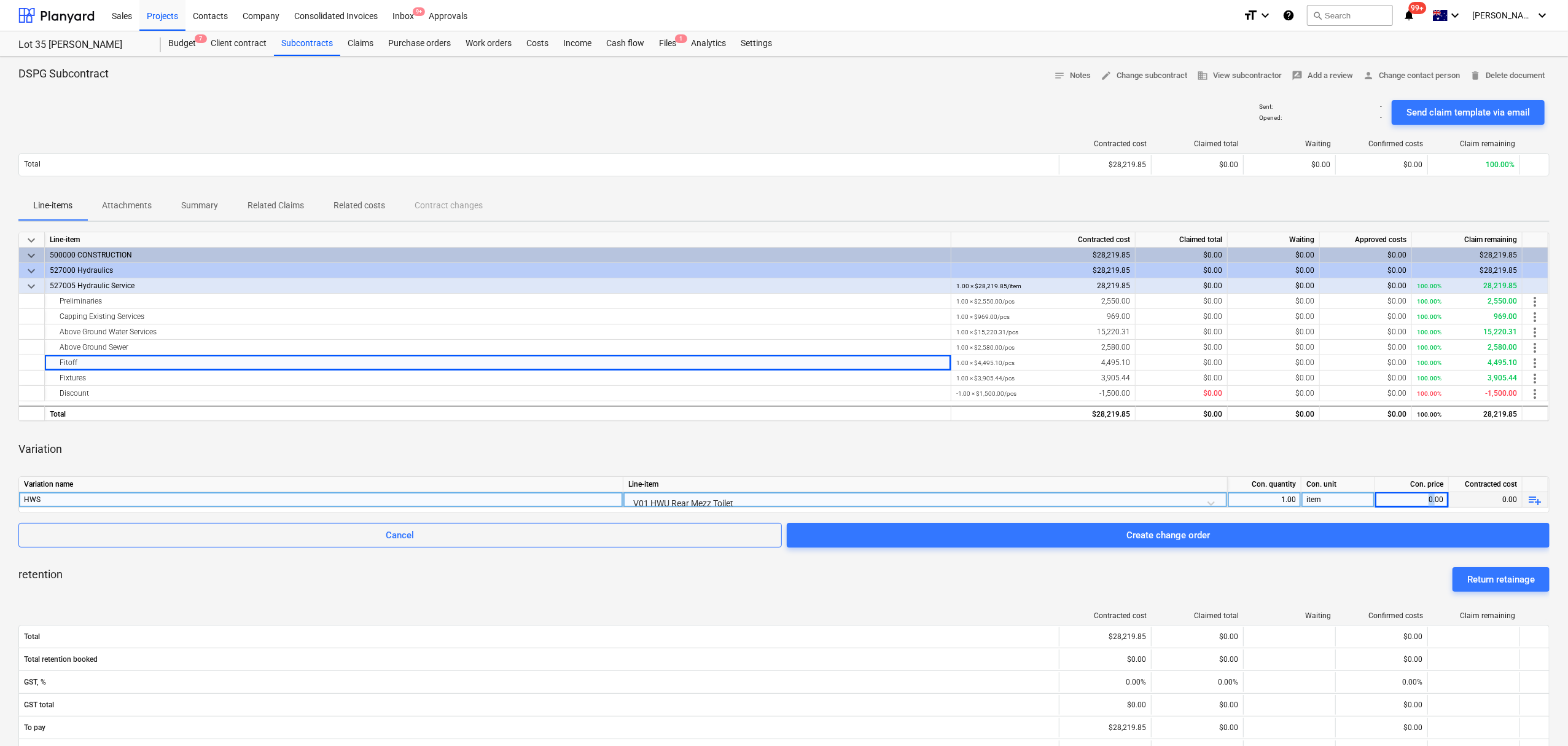
drag, startPoint x: 1435, startPoint y: 504, endPoint x: 1428, endPoint y: 502, distance: 7.3
click at [1428, 502] on div "0.00" at bounding box center [1411, 500] width 63 height 16
type input "1997.06"
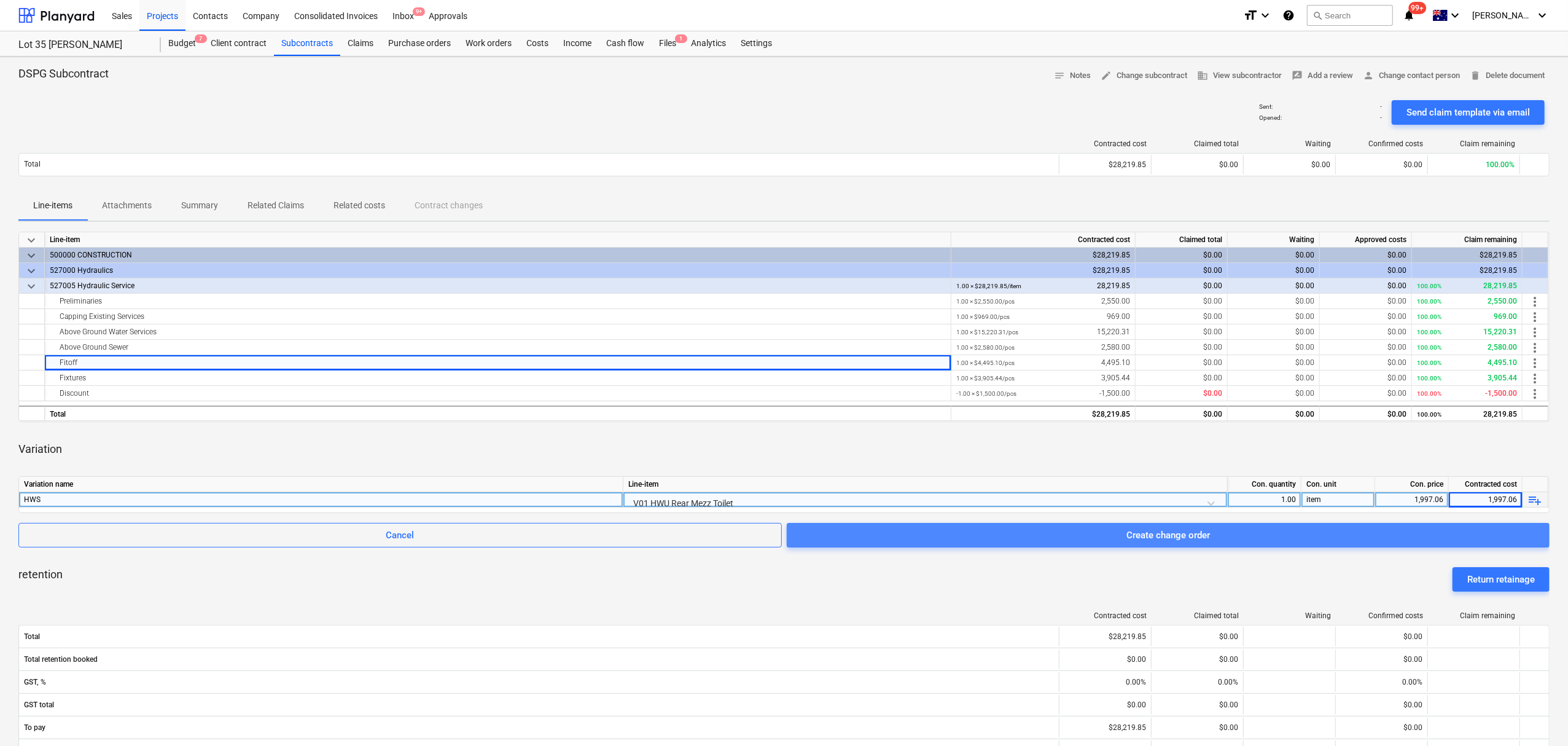
click at [1226, 534] on span "Create change order" at bounding box center [1168, 535] width 734 height 16
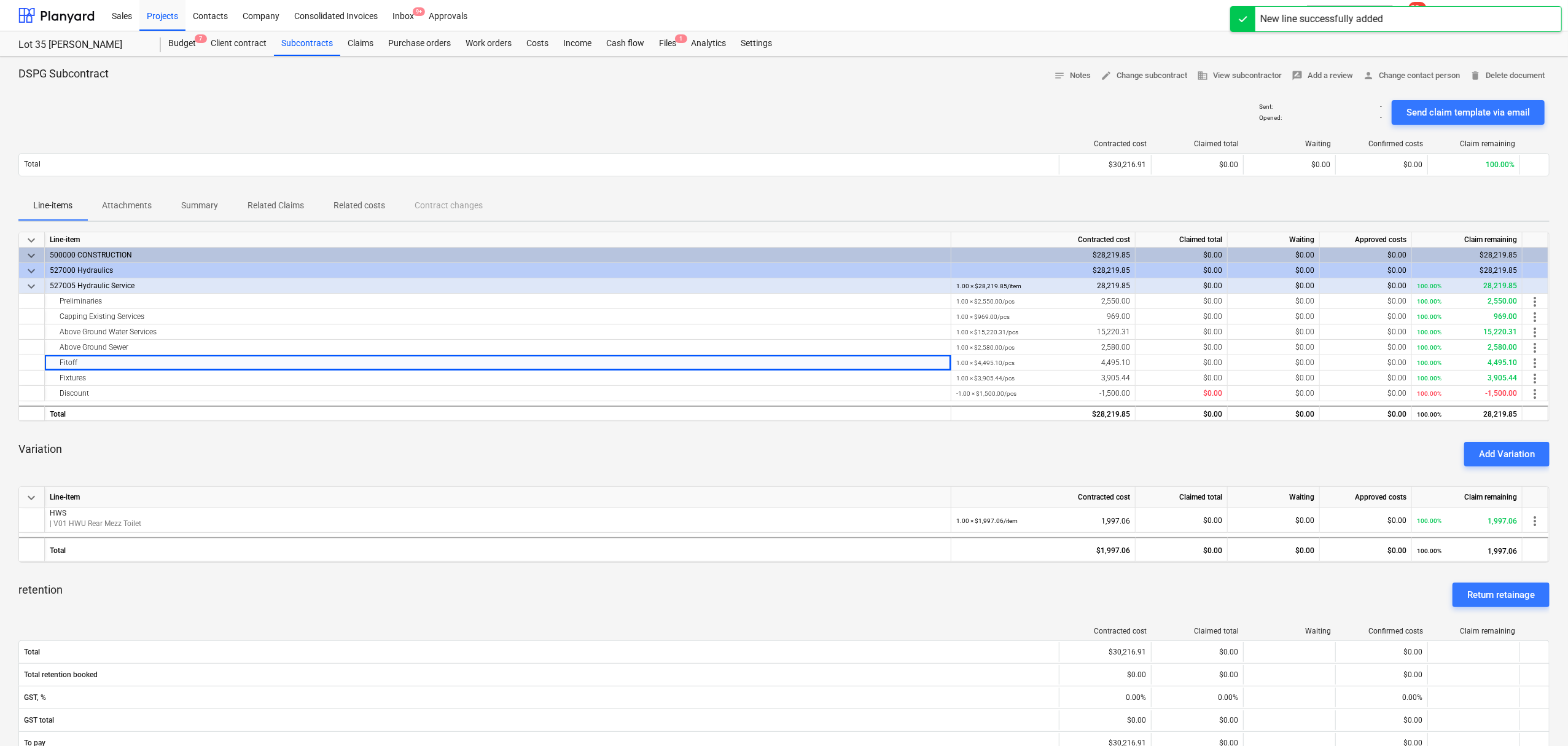
click at [582, 441] on div "Variation Add Variation" at bounding box center [784, 454] width 1531 height 45
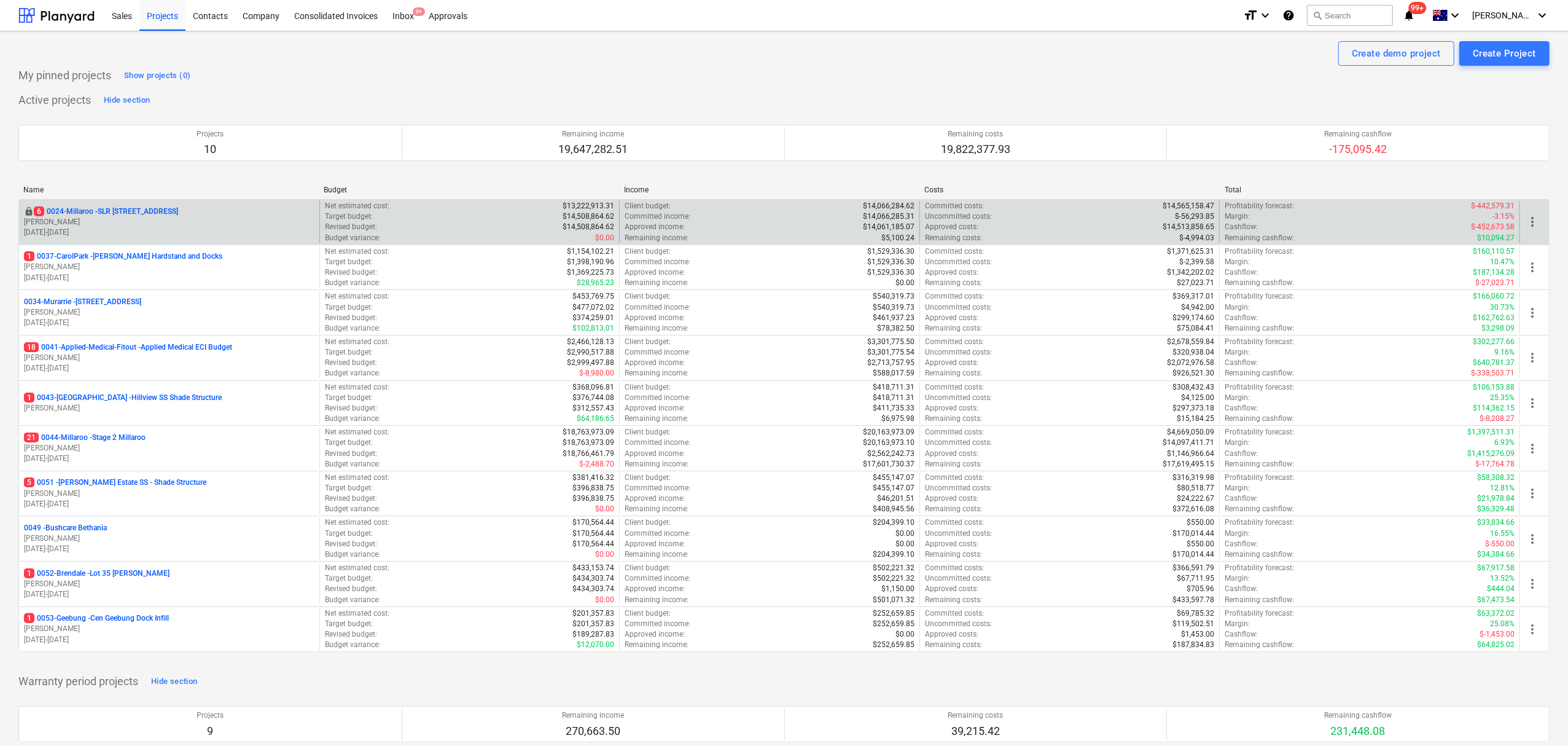
click at [72, 214] on p "6 0024-Millaroo - SLR [STREET_ADDRESS]" at bounding box center [106, 211] width 145 height 11
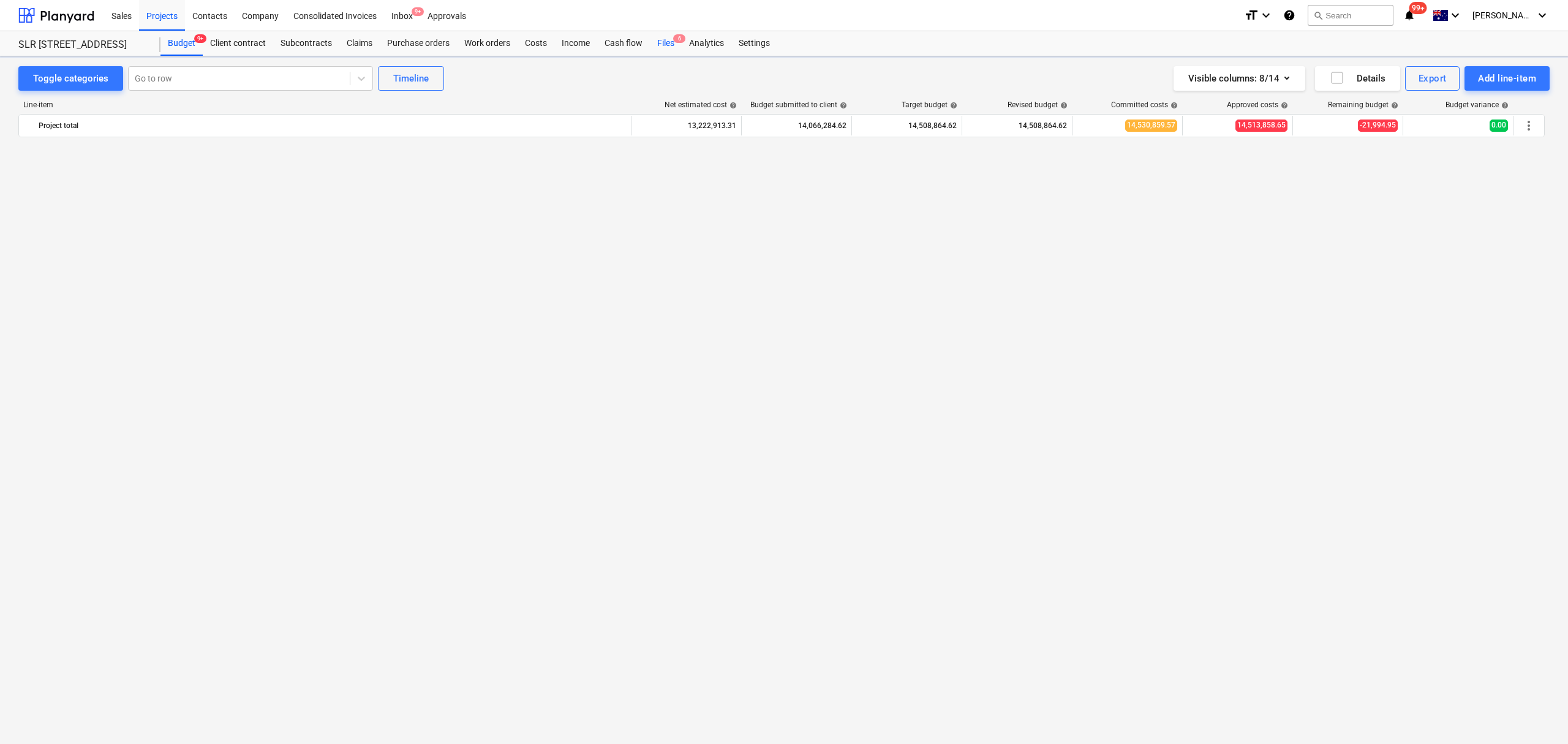
scroll to position [3950, 0]
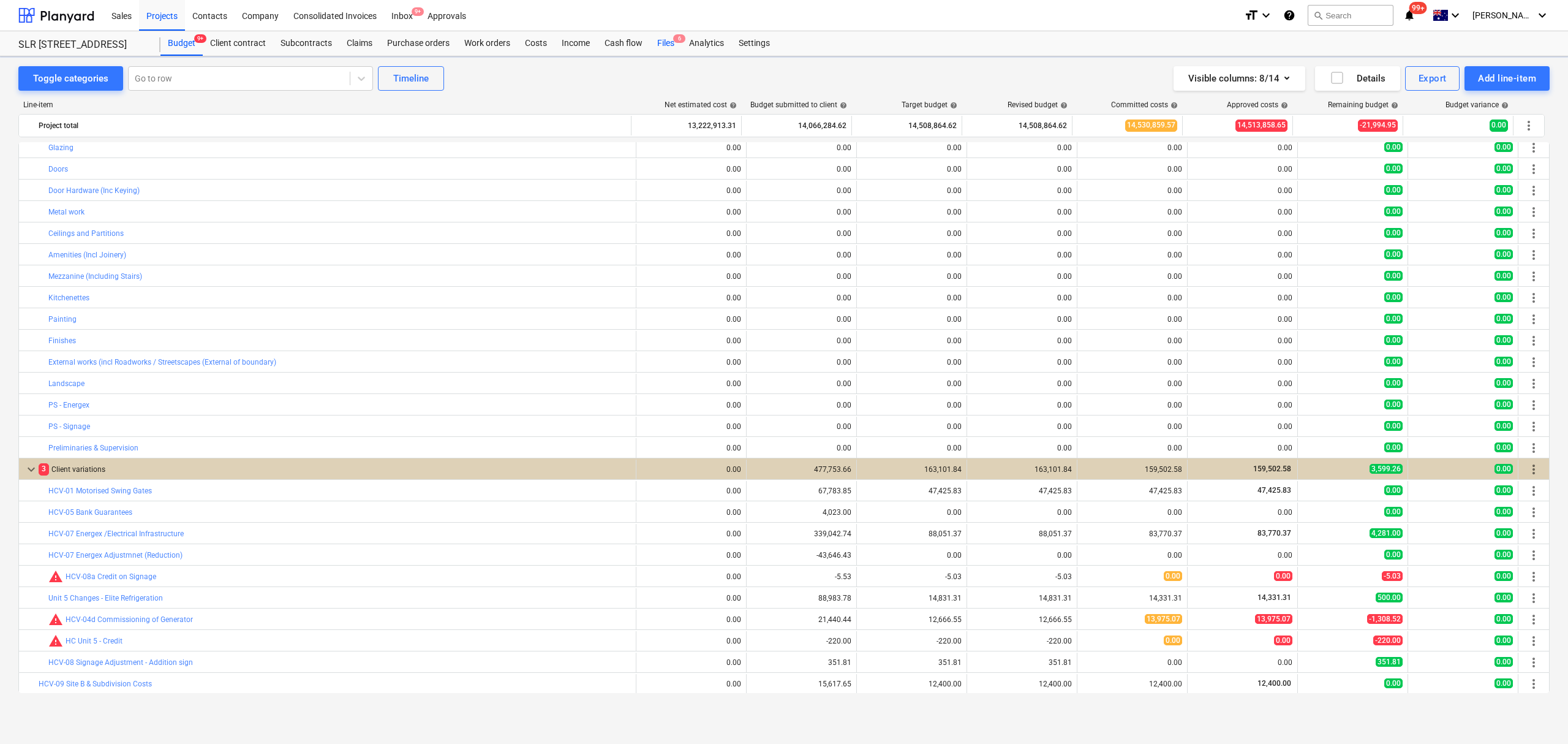
drag, startPoint x: 671, startPoint y: 42, endPoint x: 666, endPoint y: 47, distance: 7.1
click at [671, 41] on div "Files 6" at bounding box center [666, 43] width 32 height 24
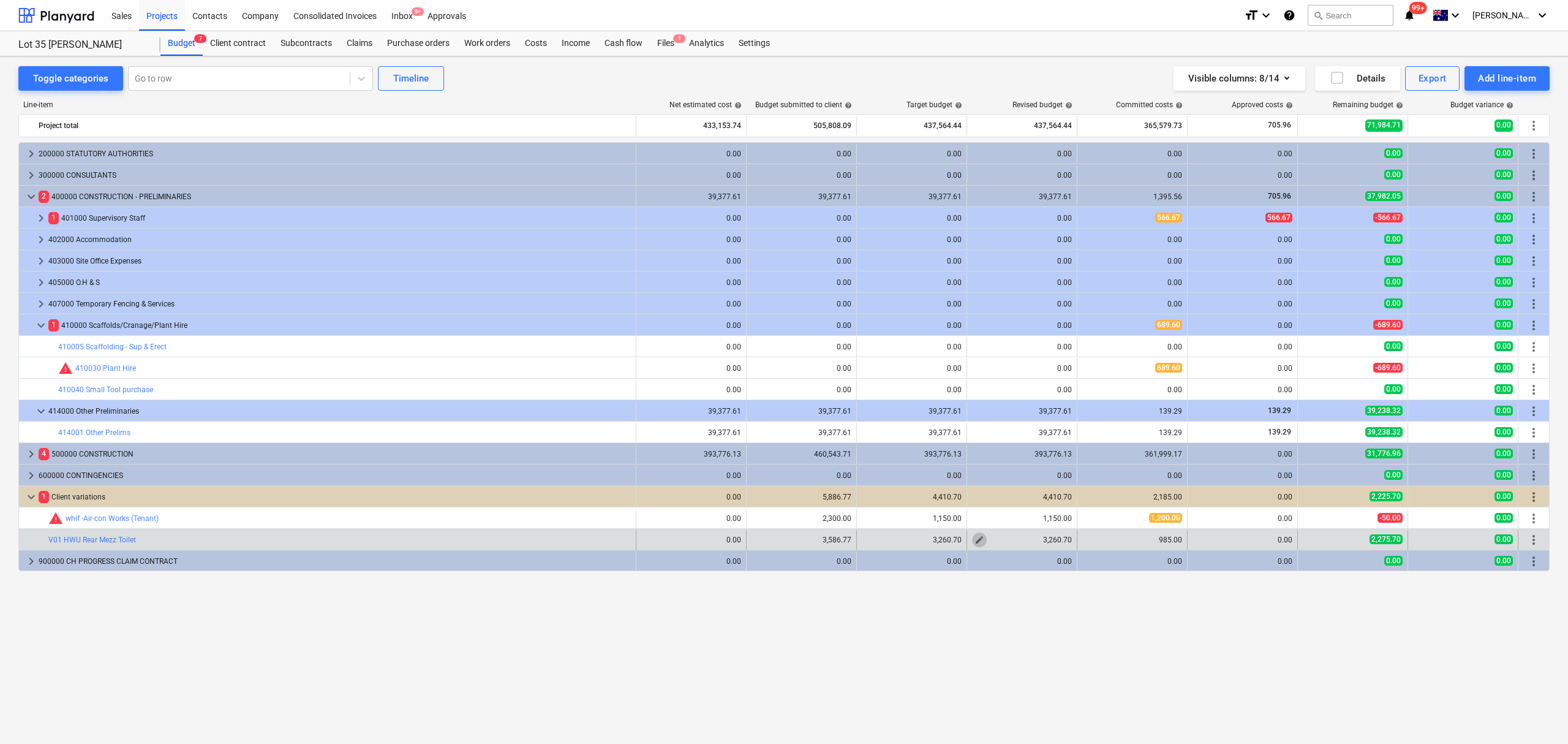
click at [979, 540] on span "edit" at bounding box center [979, 540] width 10 height 10
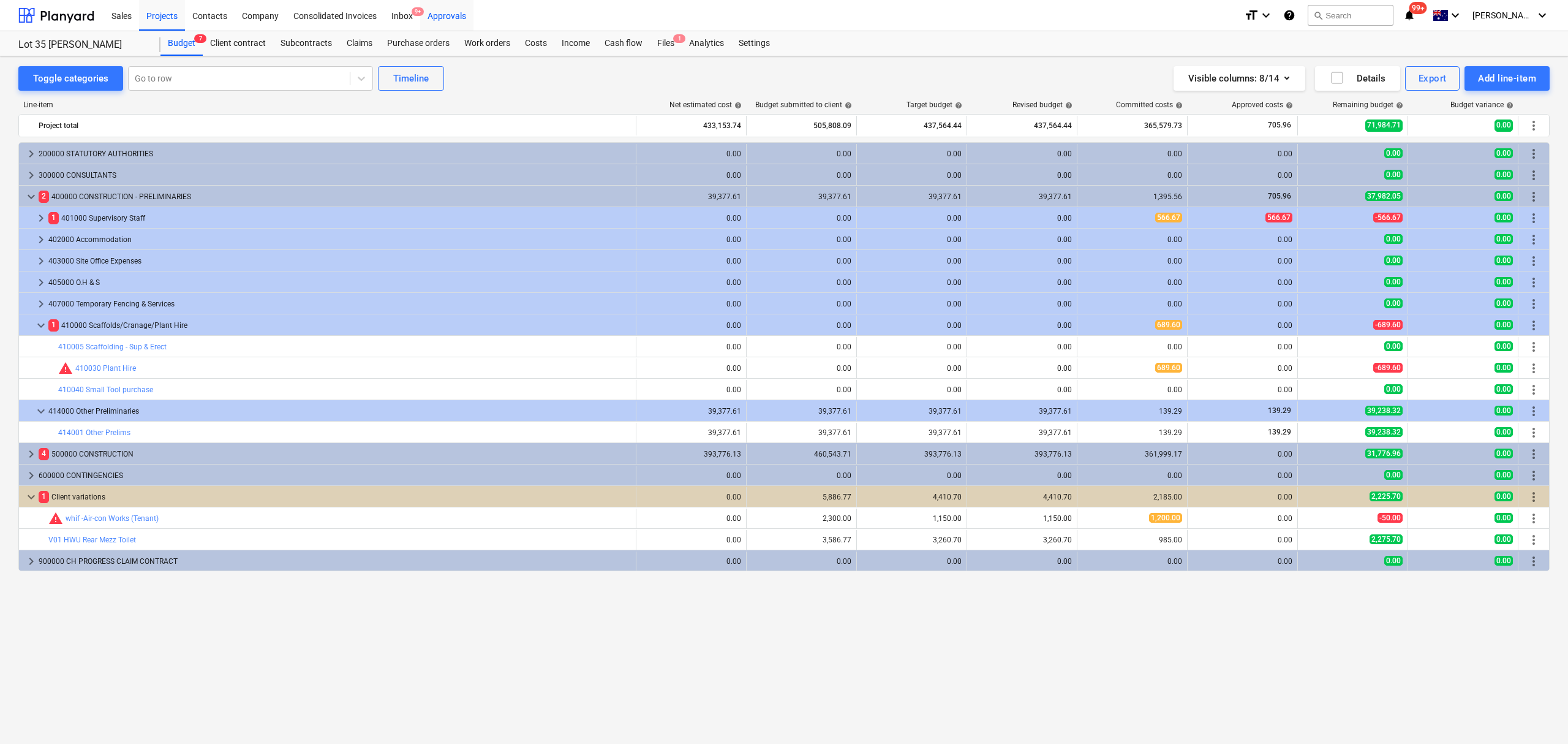
type textarea "x"
type input "1.00"
type input "3,260.70"
type textarea "x"
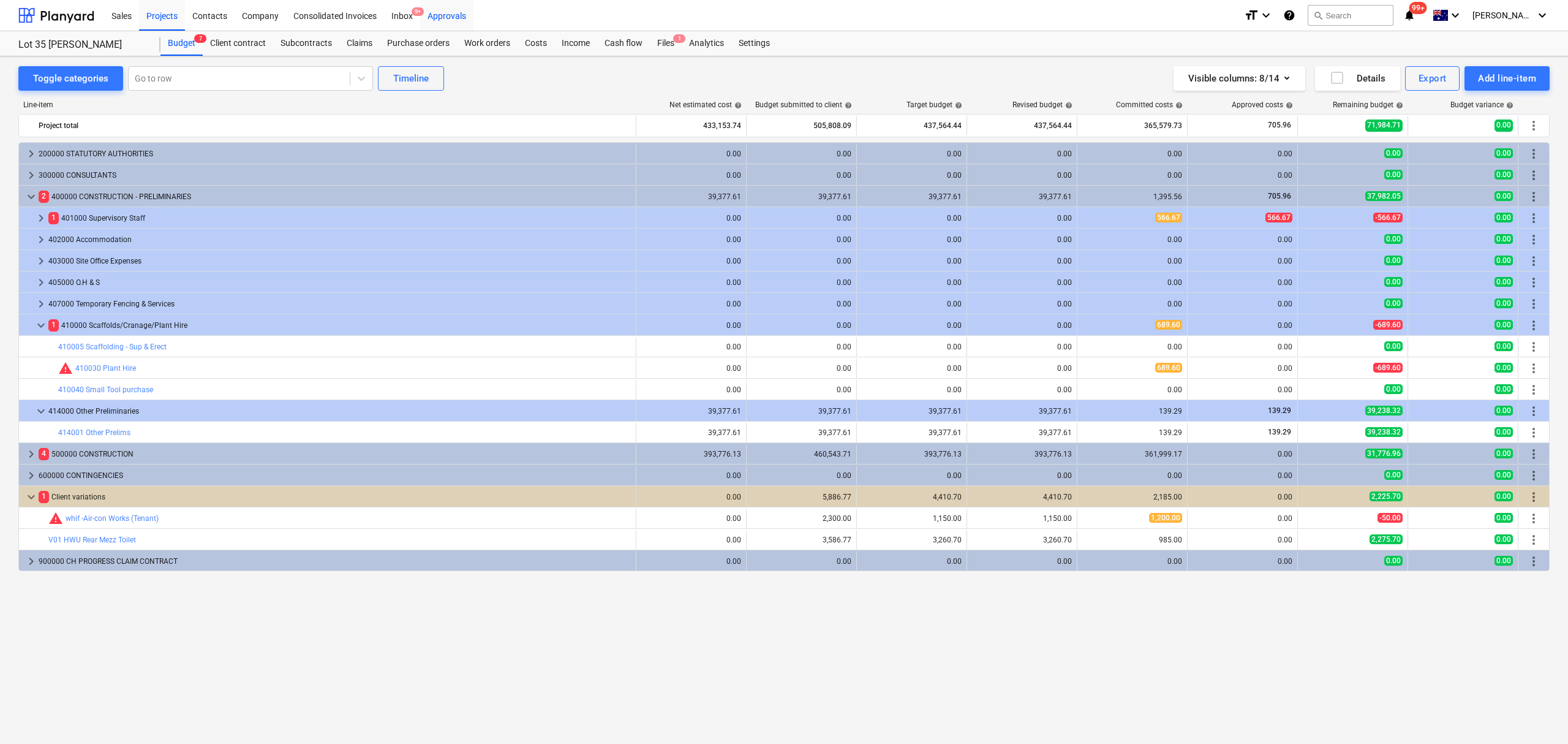
type input "1.00"
type input "3,260.70"
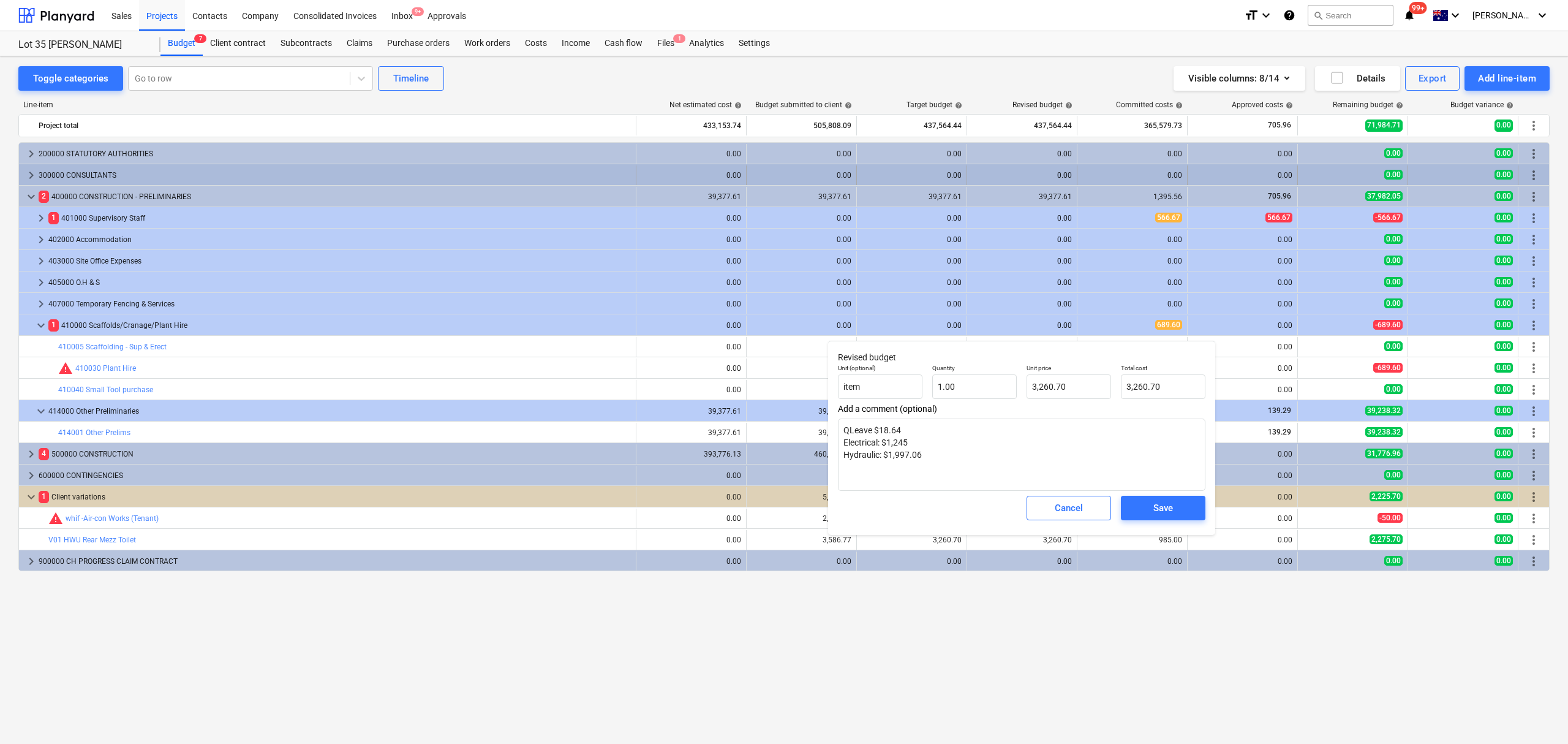
click at [841, 186] on div "keyboard_arrow_down 2 400000 CONSTRUCTION - PRELIMINARIES 39,377.61 39,377.61 3…" at bounding box center [784, 195] width 1531 height 21
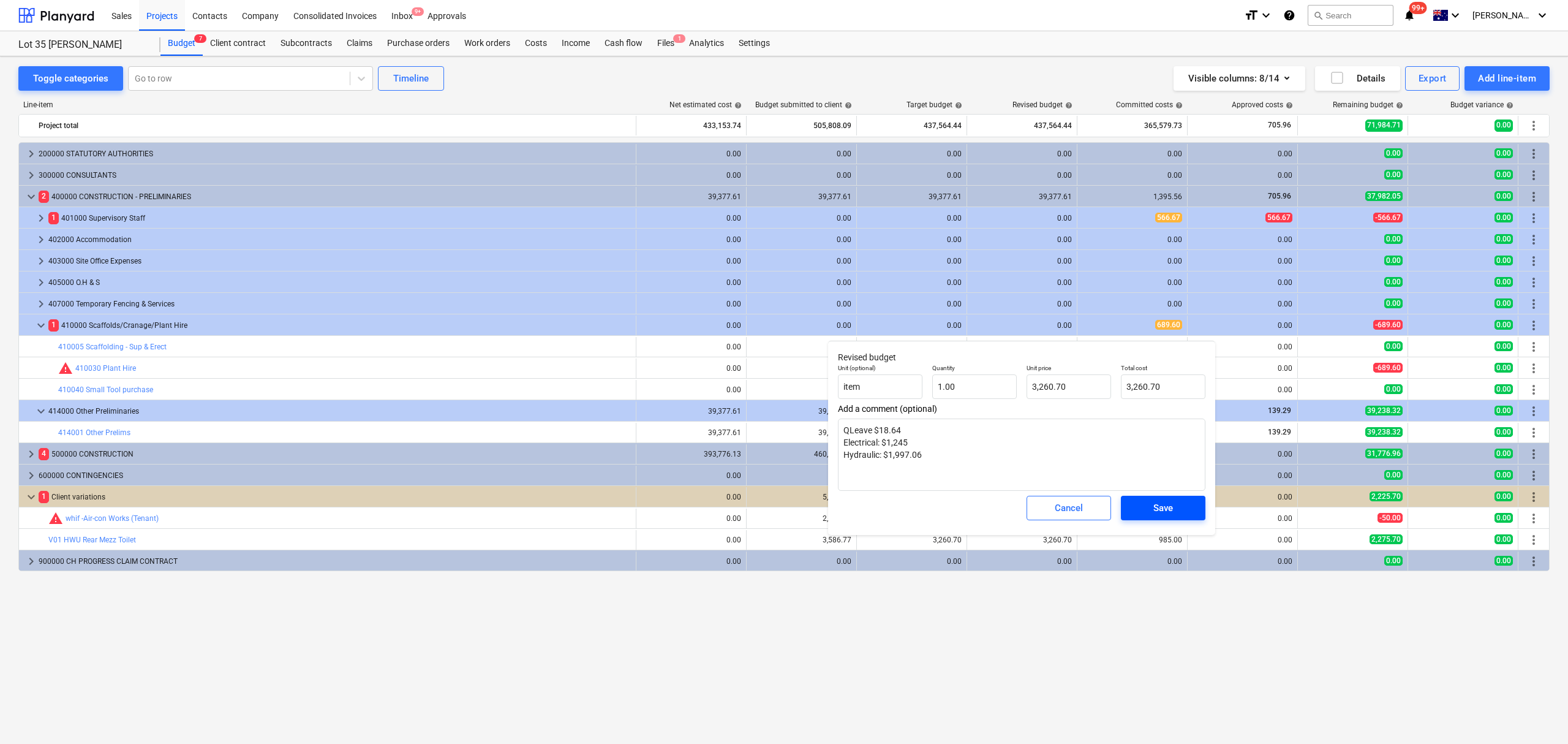
type textarea "x"
click at [1042, 511] on span "Cancel" at bounding box center [1069, 508] width 54 height 15
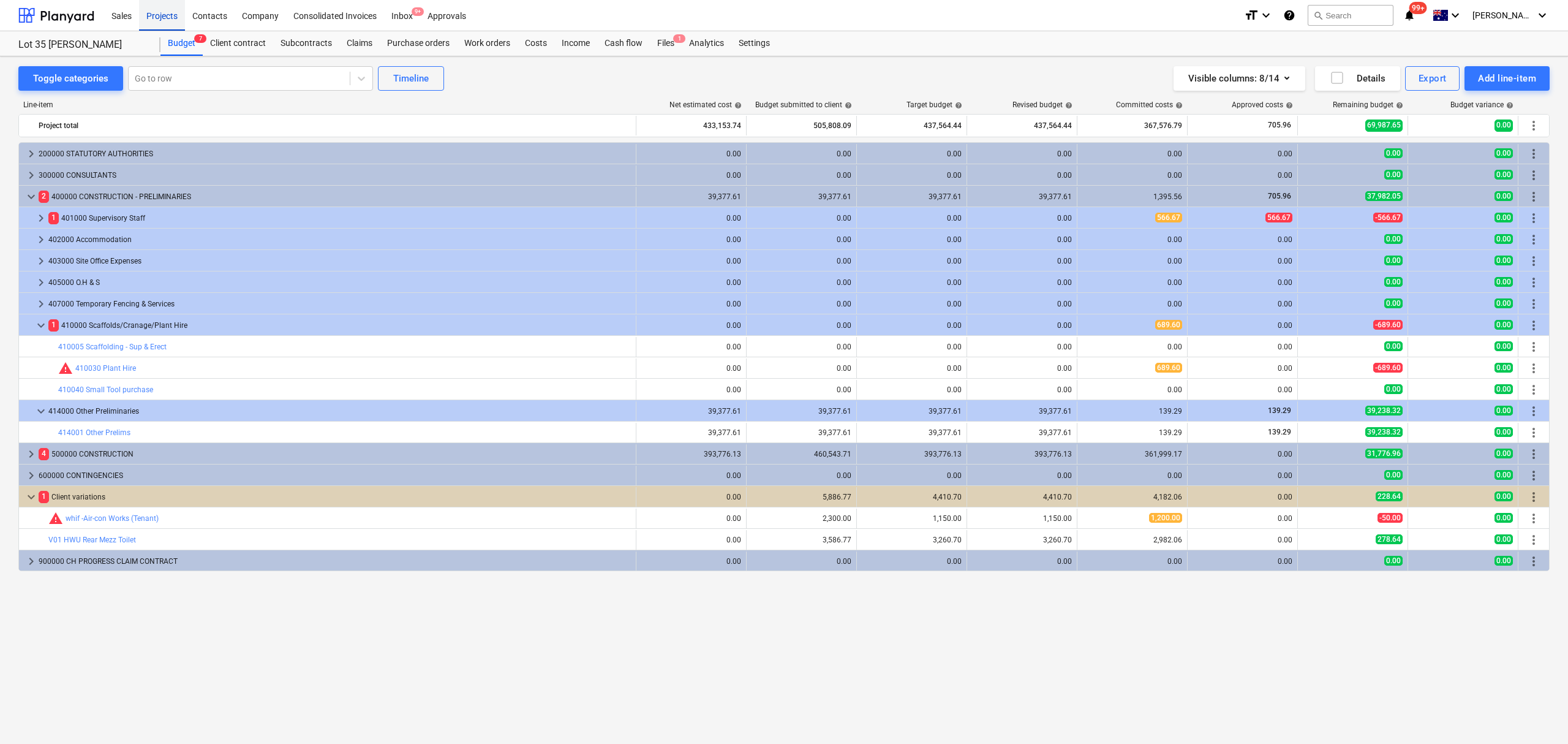
click at [161, 18] on div "Projects" at bounding box center [162, 15] width 45 height 31
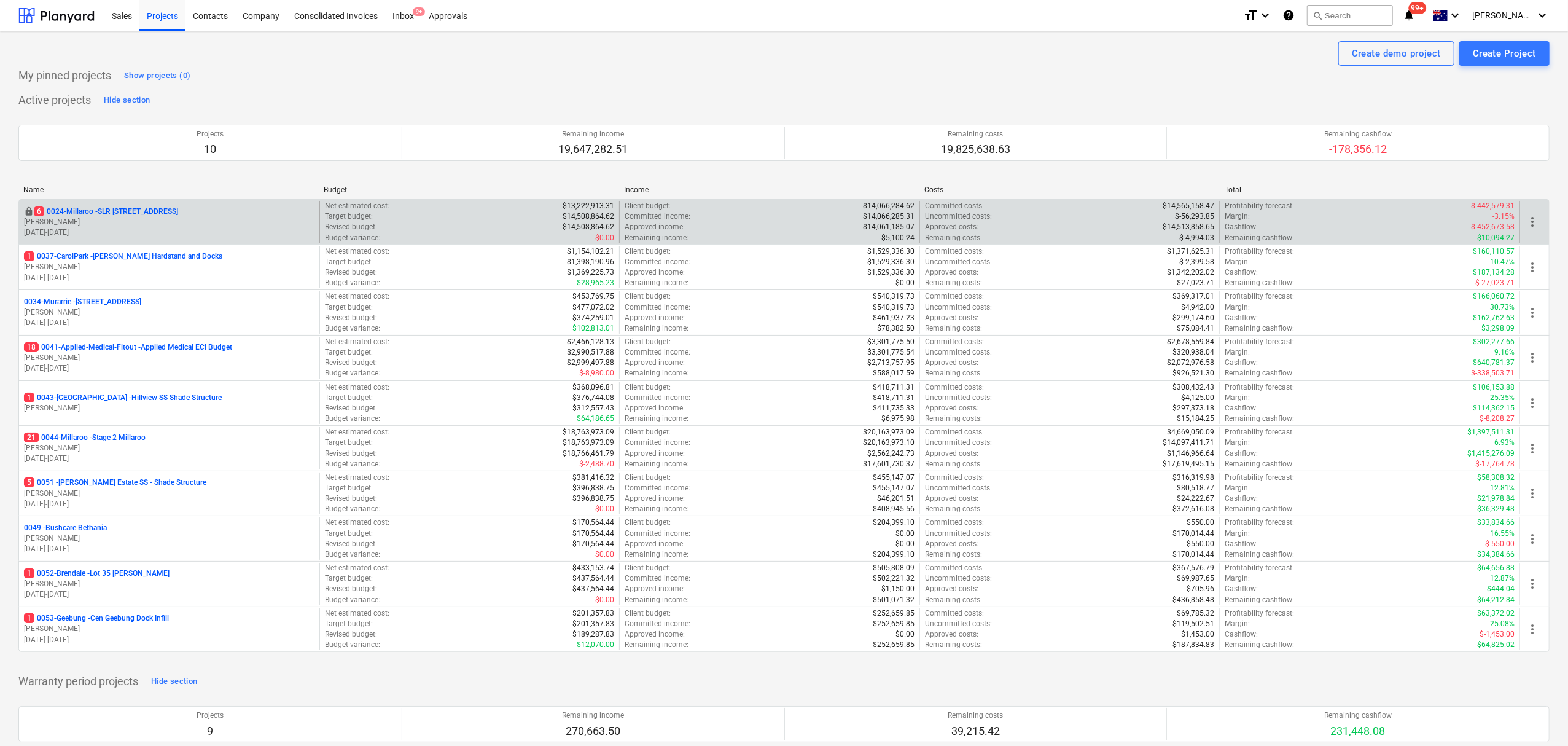
drag, startPoint x: 136, startPoint y: 229, endPoint x: 356, endPoint y: 197, distance: 222.3
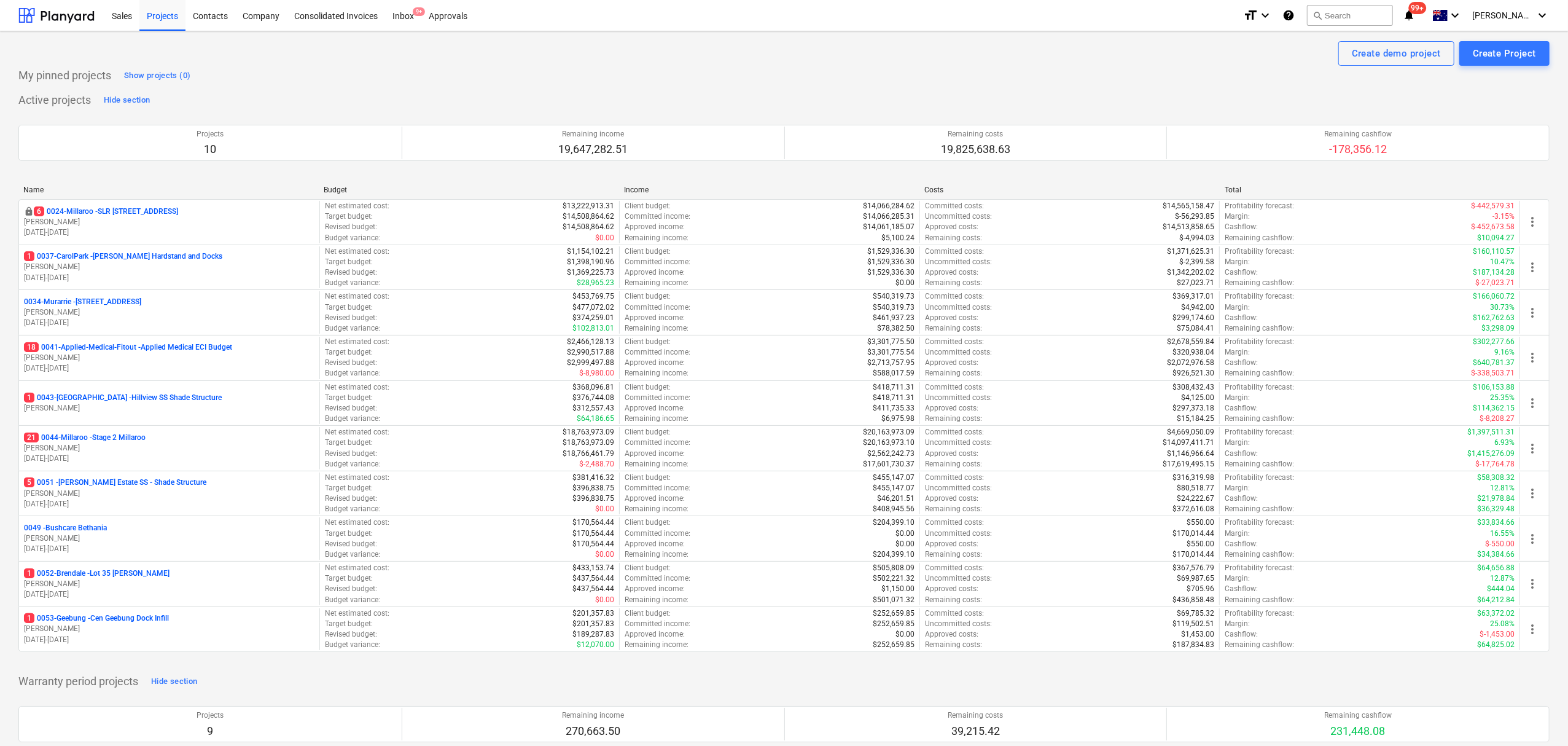
click at [136, 228] on p "10.06.2024 - 31.07.2025" at bounding box center [169, 232] width 290 height 11
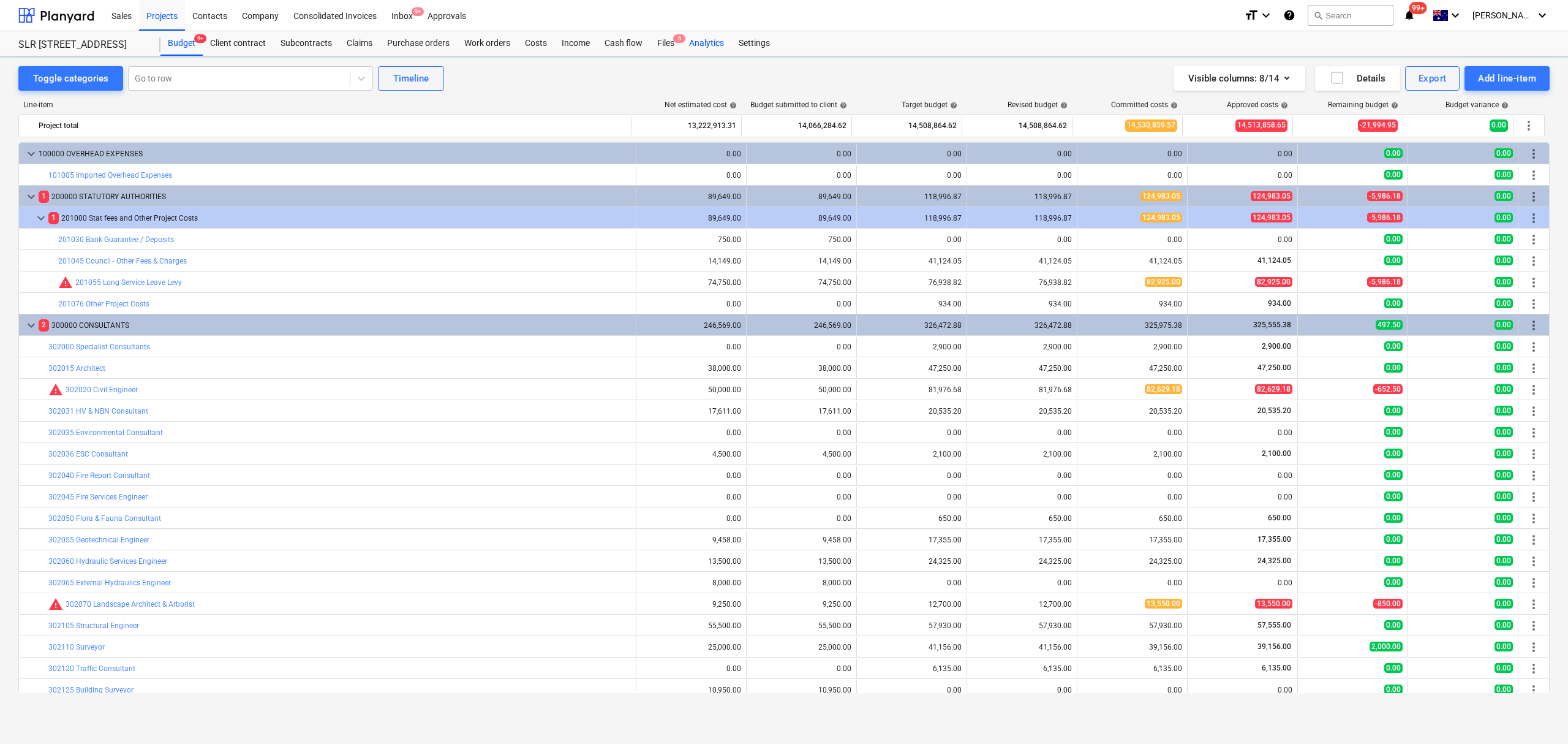
click at [682, 47] on div "Analytics" at bounding box center [706, 43] width 49 height 24
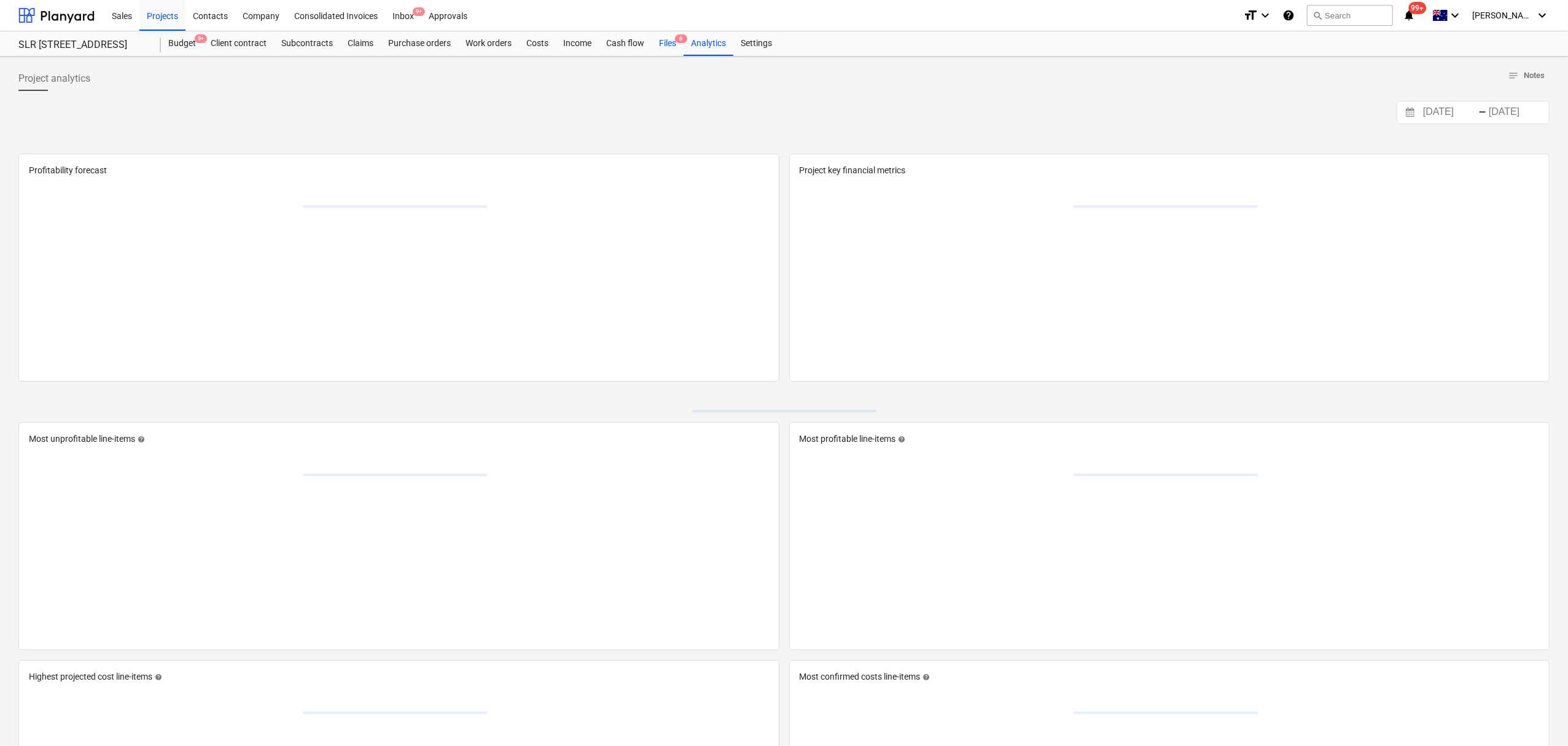
click at [684, 52] on div "Analytics" at bounding box center [708, 43] width 49 height 24
click at [673, 45] on div "Files 6" at bounding box center [668, 43] width 32 height 24
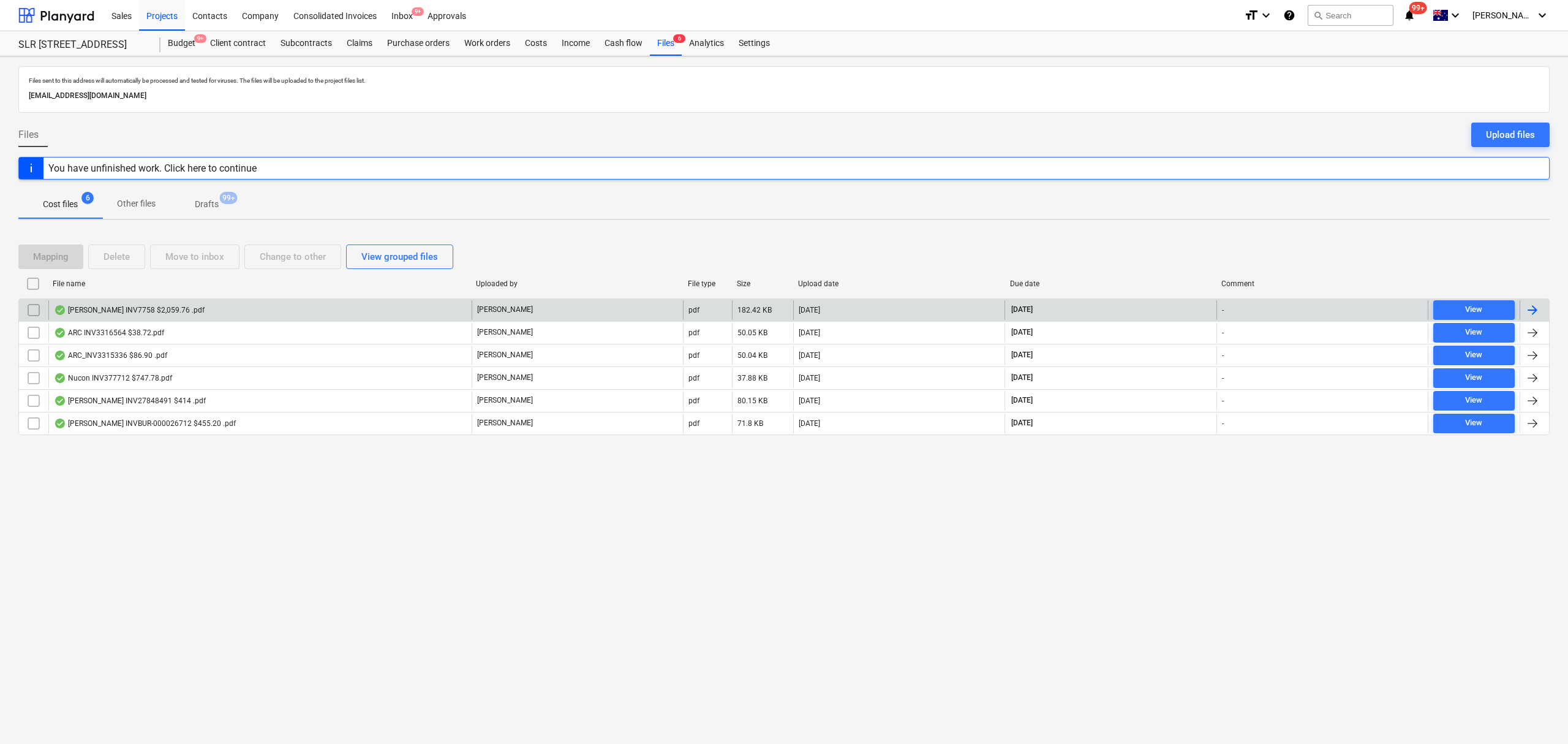
click at [187, 307] on div "[PERSON_NAME] INV7758 $2,059.76 .pdf" at bounding box center [259, 310] width 423 height 19
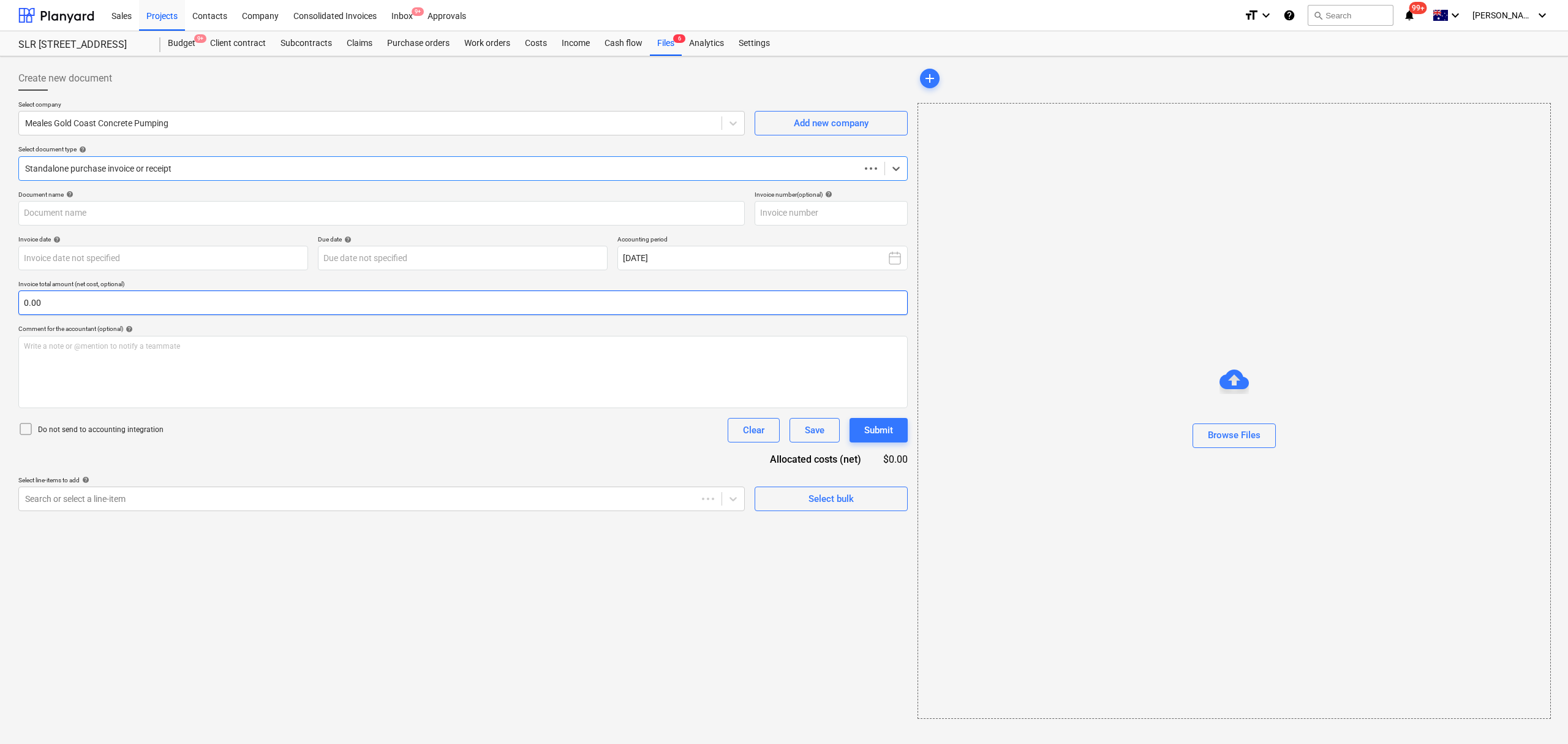
type input "7758"
type input "10 Sep 2025"
type input "30 Oct 2025"
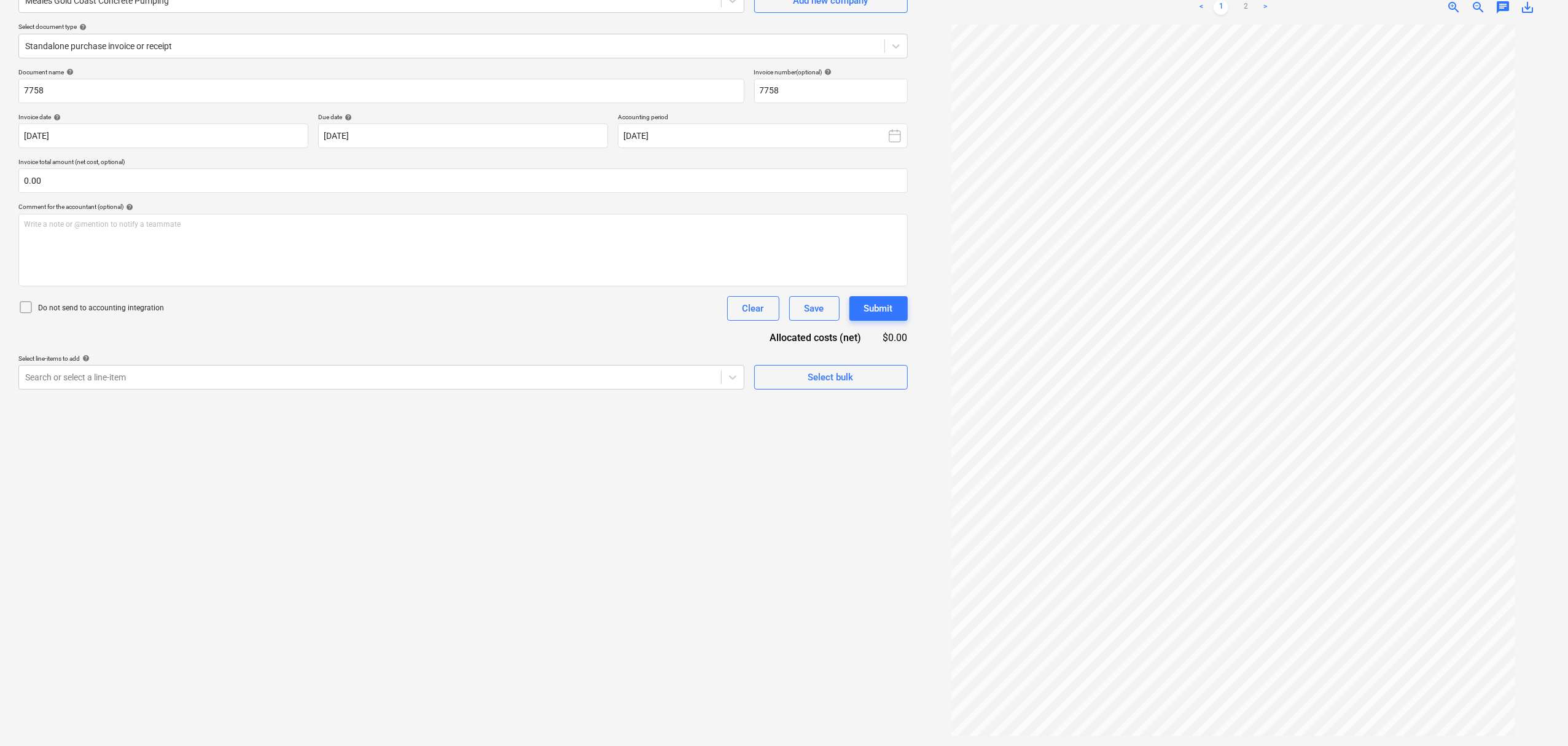
scroll to position [20, 0]
click at [1245, 10] on link "2" at bounding box center [1245, 7] width 15 height 15
click at [1220, 6] on link "1" at bounding box center [1221, 7] width 15 height 15
click at [1448, 10] on span "zoom_in" at bounding box center [1454, 7] width 15 height 15
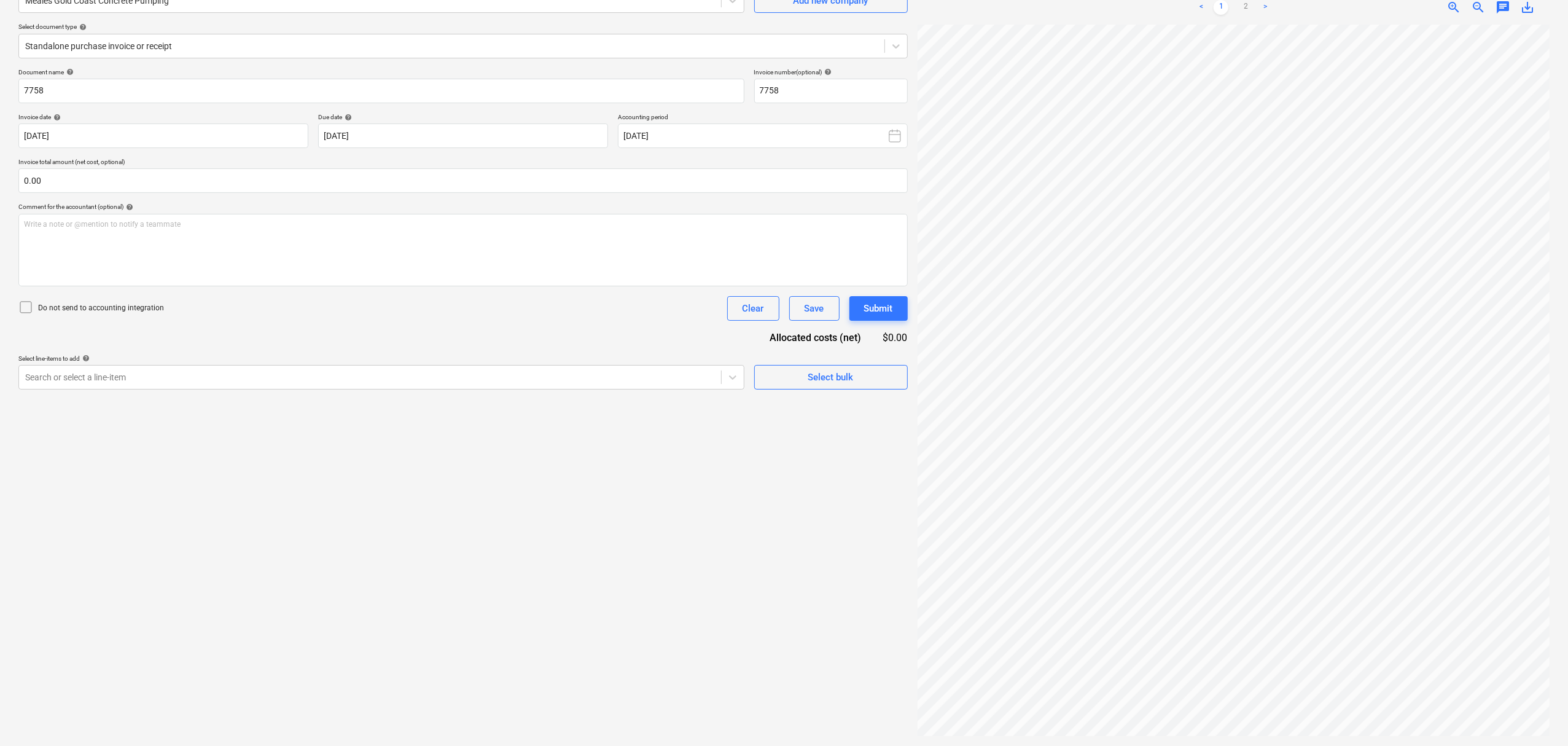
click at [1363, 11] on div "< 1 2 > zoom_in zoom_out chat 0 save_alt" at bounding box center [1233, 363] width 632 height 746
click at [1249, 14] on link "2" at bounding box center [1245, 7] width 15 height 15
click at [1224, 6] on link "1" at bounding box center [1221, 7] width 15 height 15
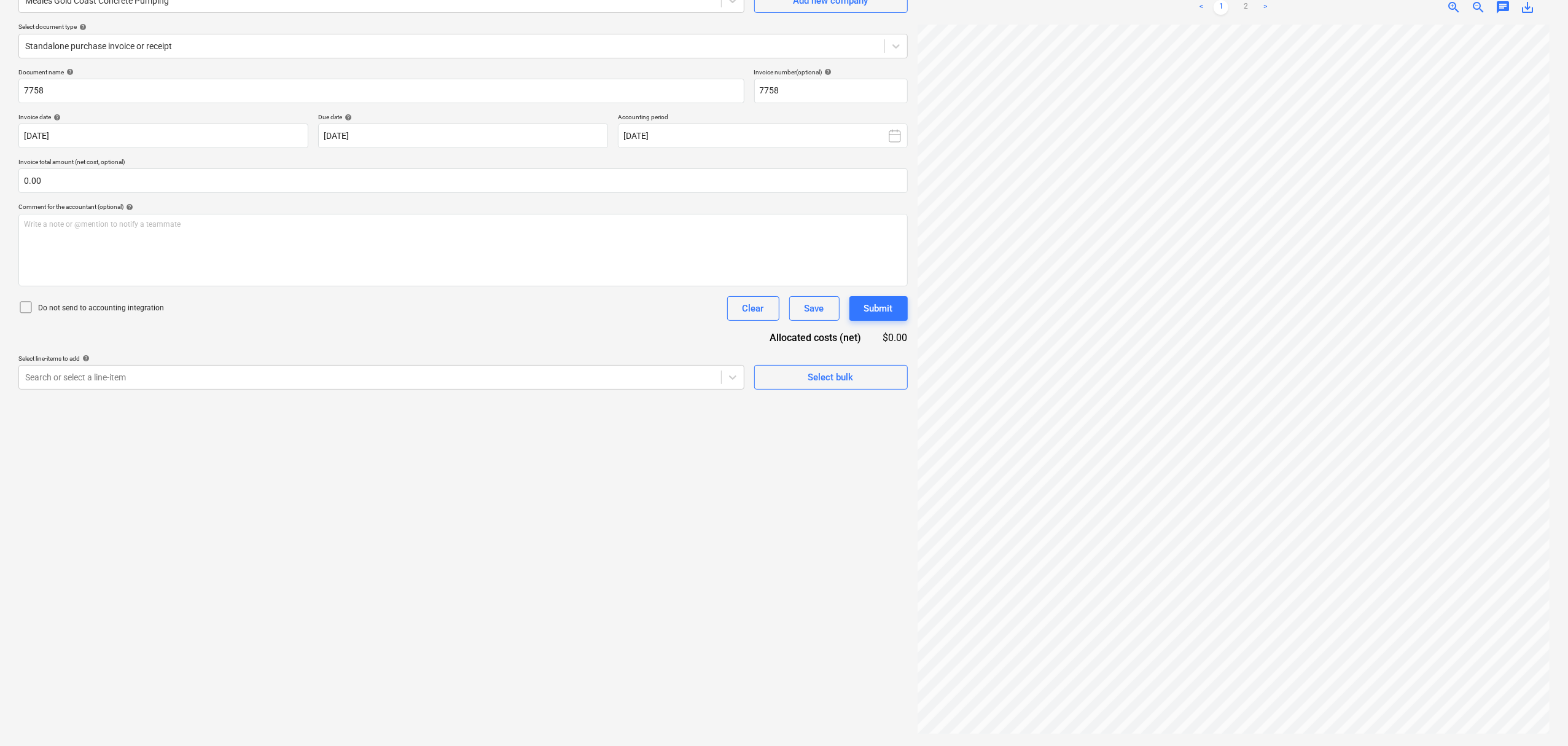
scroll to position [253, 126]
click at [1241, 13] on link "2" at bounding box center [1245, 7] width 15 height 15
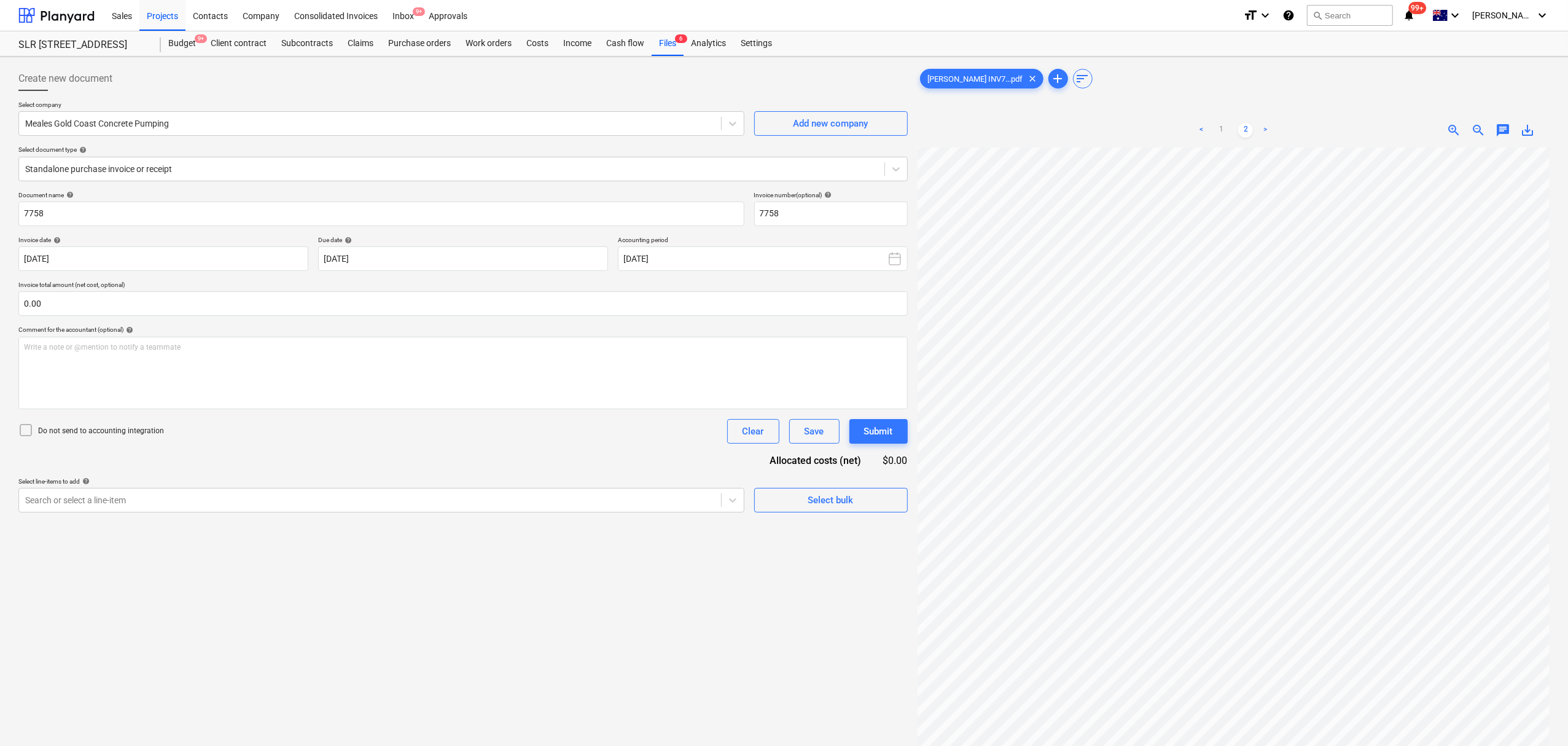
click at [1231, 123] on ul "< 1 2 >" at bounding box center [1233, 130] width 204 height 15
click at [1222, 136] on link "1" at bounding box center [1221, 130] width 15 height 15
click at [1481, 138] on div "< 1 2 > zoom_in zoom_out chat 0 save_alt" at bounding box center [1233, 129] width 632 height 34
click at [1481, 138] on span "zoom_out" at bounding box center [1478, 130] width 15 height 15
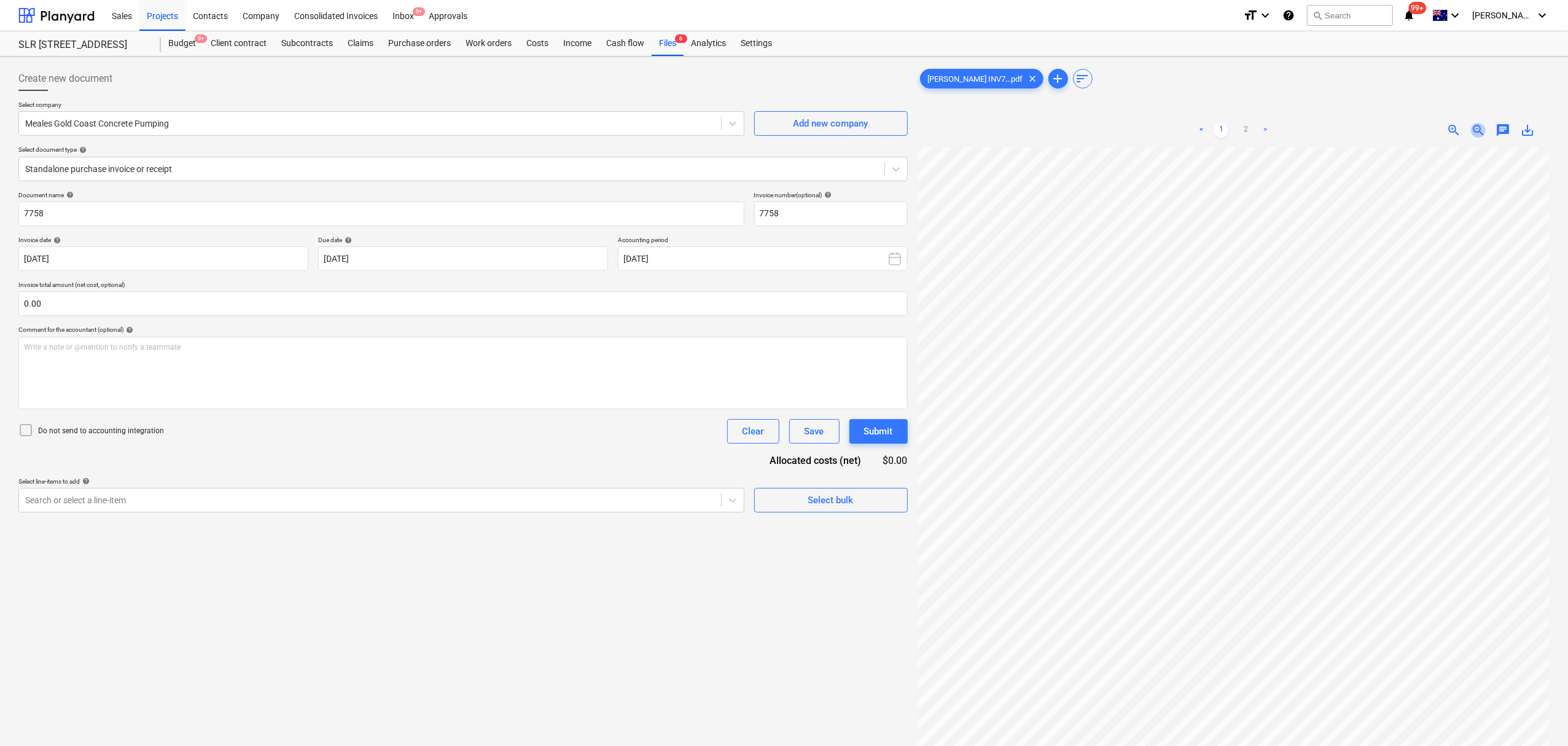
click at [1481, 138] on span "zoom_out" at bounding box center [1478, 130] width 15 height 15
click at [1451, 131] on span "zoom_in" at bounding box center [1454, 130] width 15 height 15
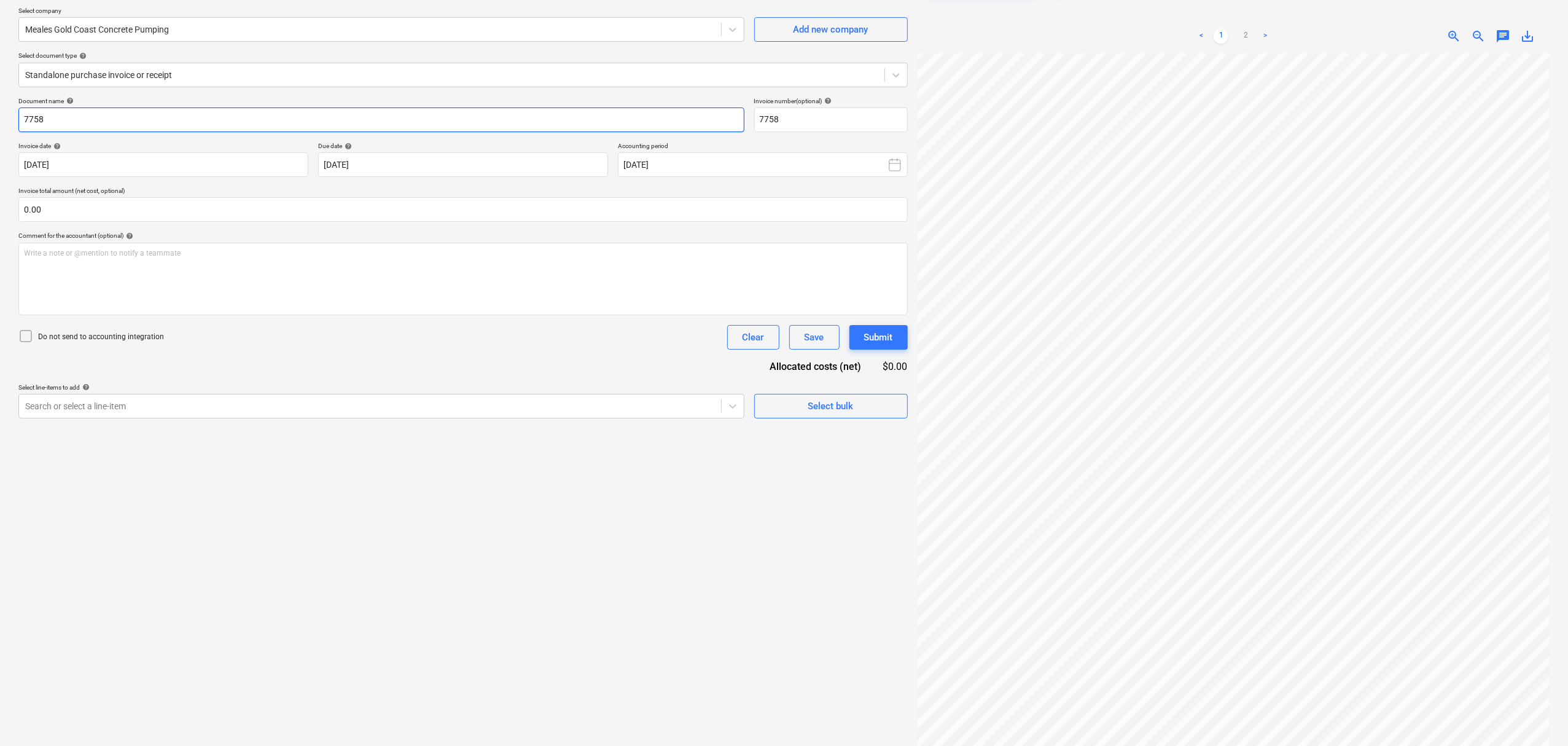
scroll to position [42, 0]
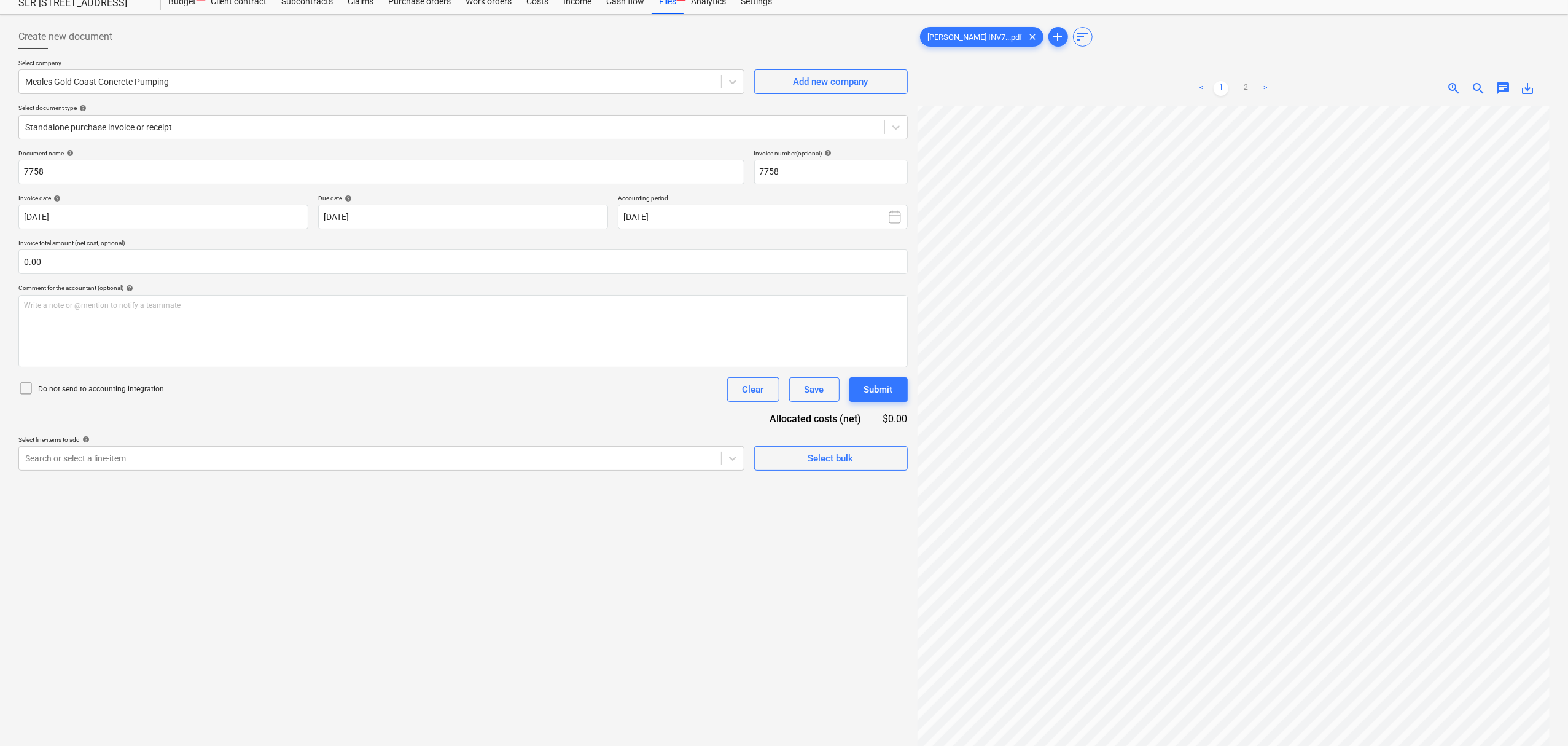
click at [1257, 91] on ul "< 1 2 >" at bounding box center [1233, 88] width 204 height 15
click at [1250, 86] on link "2" at bounding box center [1245, 88] width 15 height 15
click at [1227, 89] on link "1" at bounding box center [1221, 88] width 15 height 15
click at [1246, 92] on link "2" at bounding box center [1245, 88] width 15 height 15
click at [1213, 81] on div "< 1 2 >" at bounding box center [1233, 87] width 204 height 34
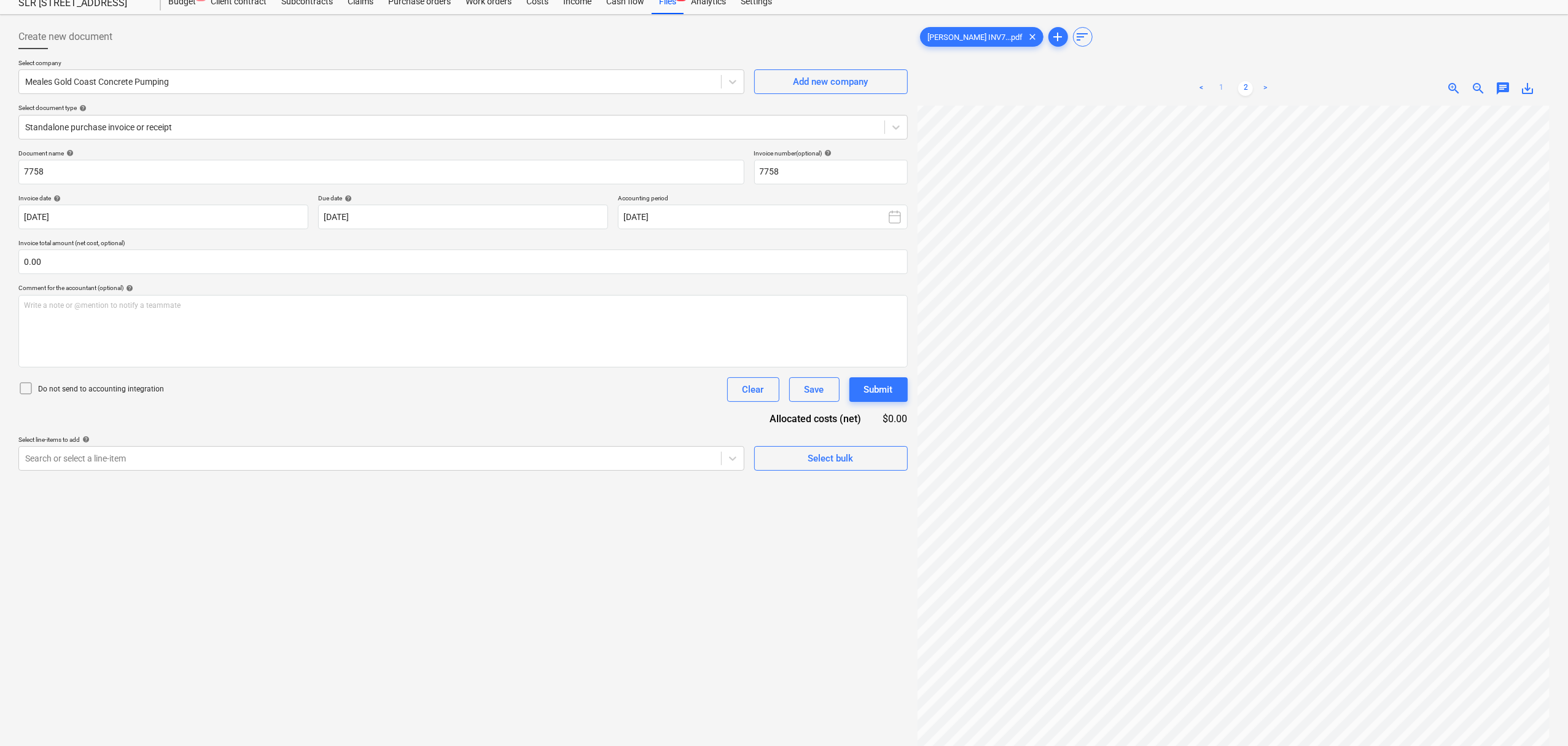
click at [1218, 81] on link "1" at bounding box center [1221, 88] width 15 height 15
click at [1243, 86] on link "2" at bounding box center [1245, 88] width 15 height 15
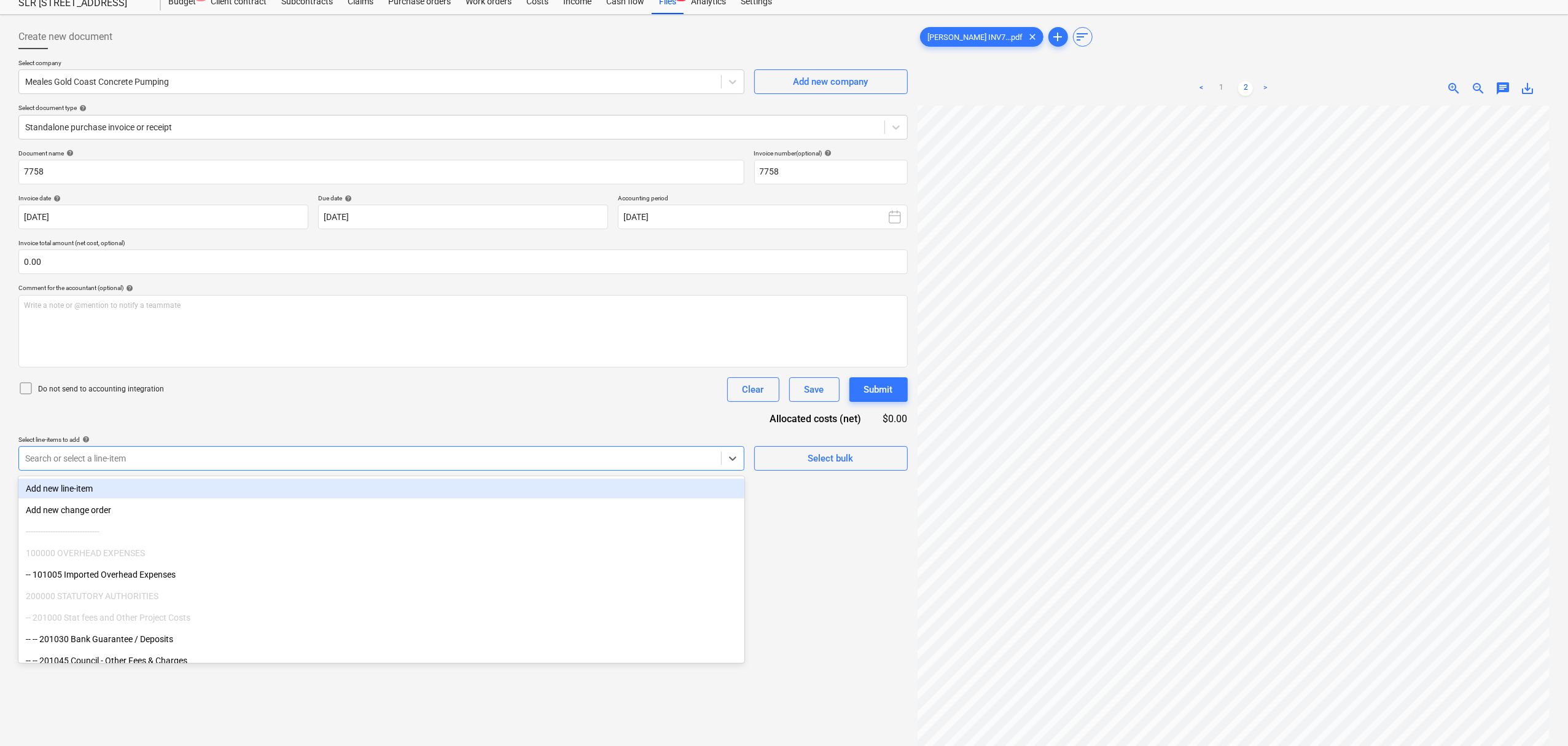
click at [622, 455] on div at bounding box center [370, 458] width 690 height 13
type input "concrete"
click at [623, 438] on div "Select line-items to add help" at bounding box center [381, 439] width 726 height 8
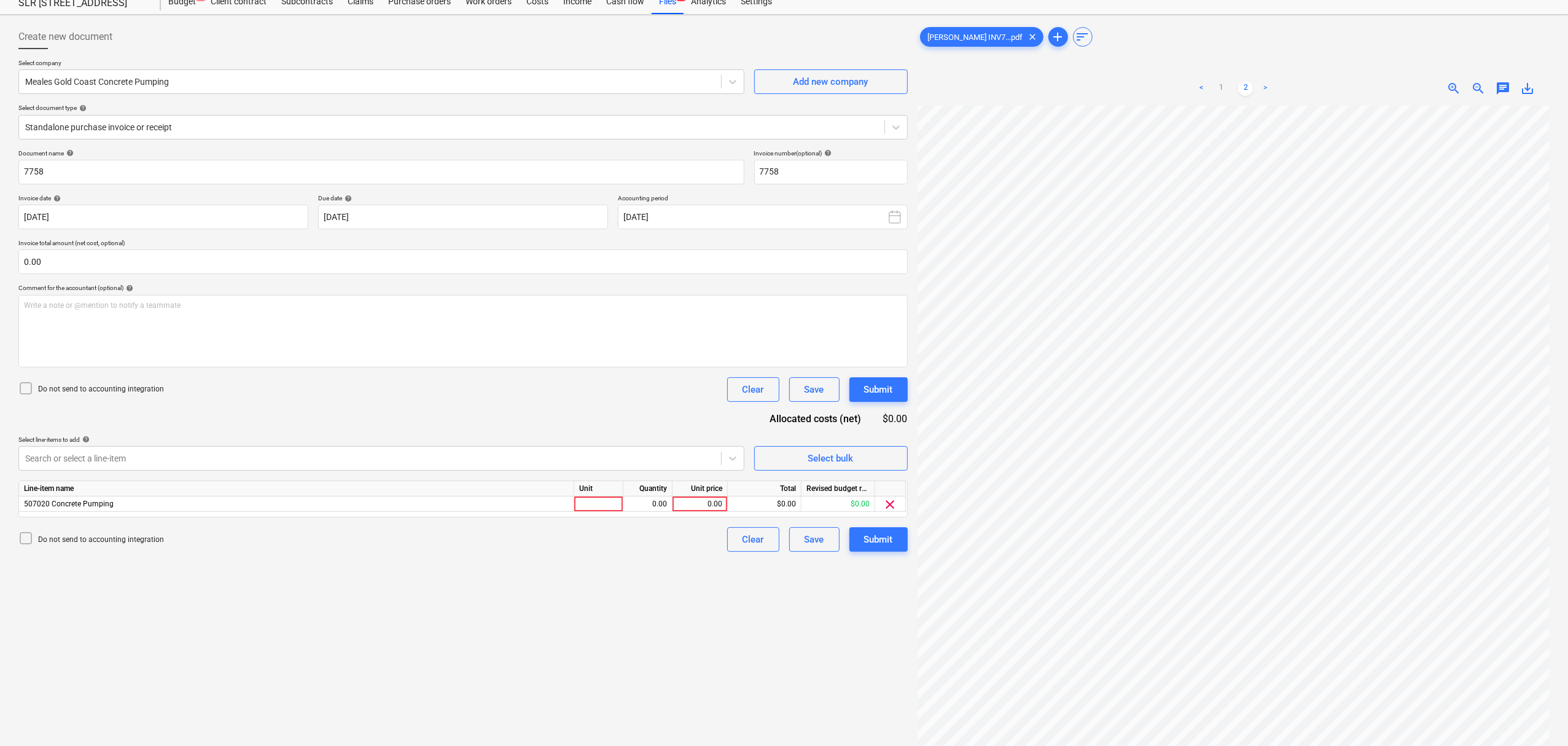
click at [590, 515] on div "Line-item name Unit Quantity Unit price Total Revised budget remaining 507020 C…" at bounding box center [463, 499] width 890 height 37
click at [590, 509] on div at bounding box center [599, 504] width 49 height 16
type input "item"
drag, startPoint x: 868, startPoint y: 71, endPoint x: 934, endPoint y: 16, distance: 85.9
click at [934, 16] on div "Create new document Select company Meales Gold Coast Concrete Pumping Add new c…" at bounding box center [784, 420] width 1568 height 812
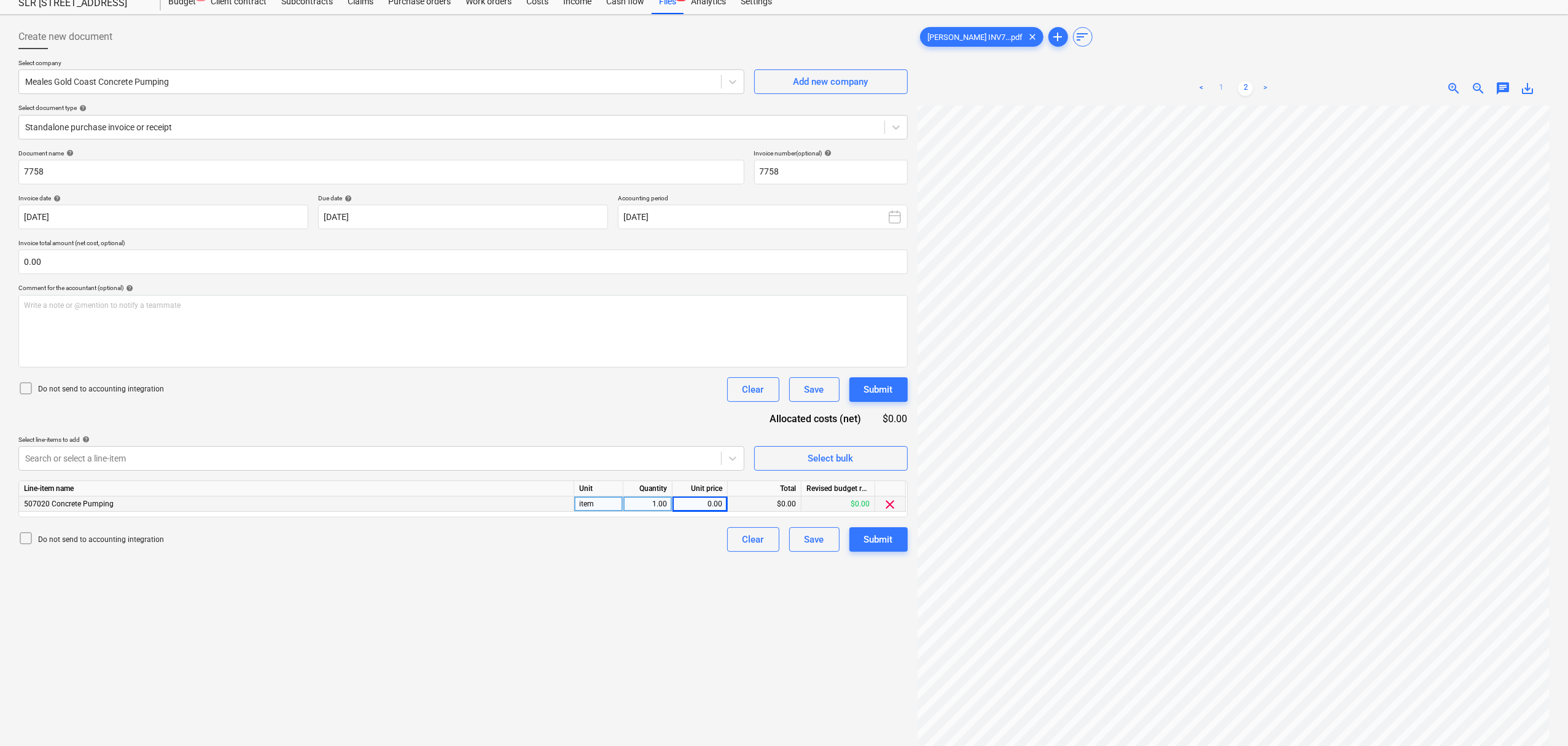
click at [1225, 89] on link "1" at bounding box center [1221, 88] width 15 height 15
click at [686, 490] on div "Unit price" at bounding box center [700, 489] width 55 height 16
click at [702, 500] on div "0.00" at bounding box center [700, 504] width 45 height 16
type input "1872/5"
click at [703, 506] on div "0.00" at bounding box center [700, 504] width 45 height 16
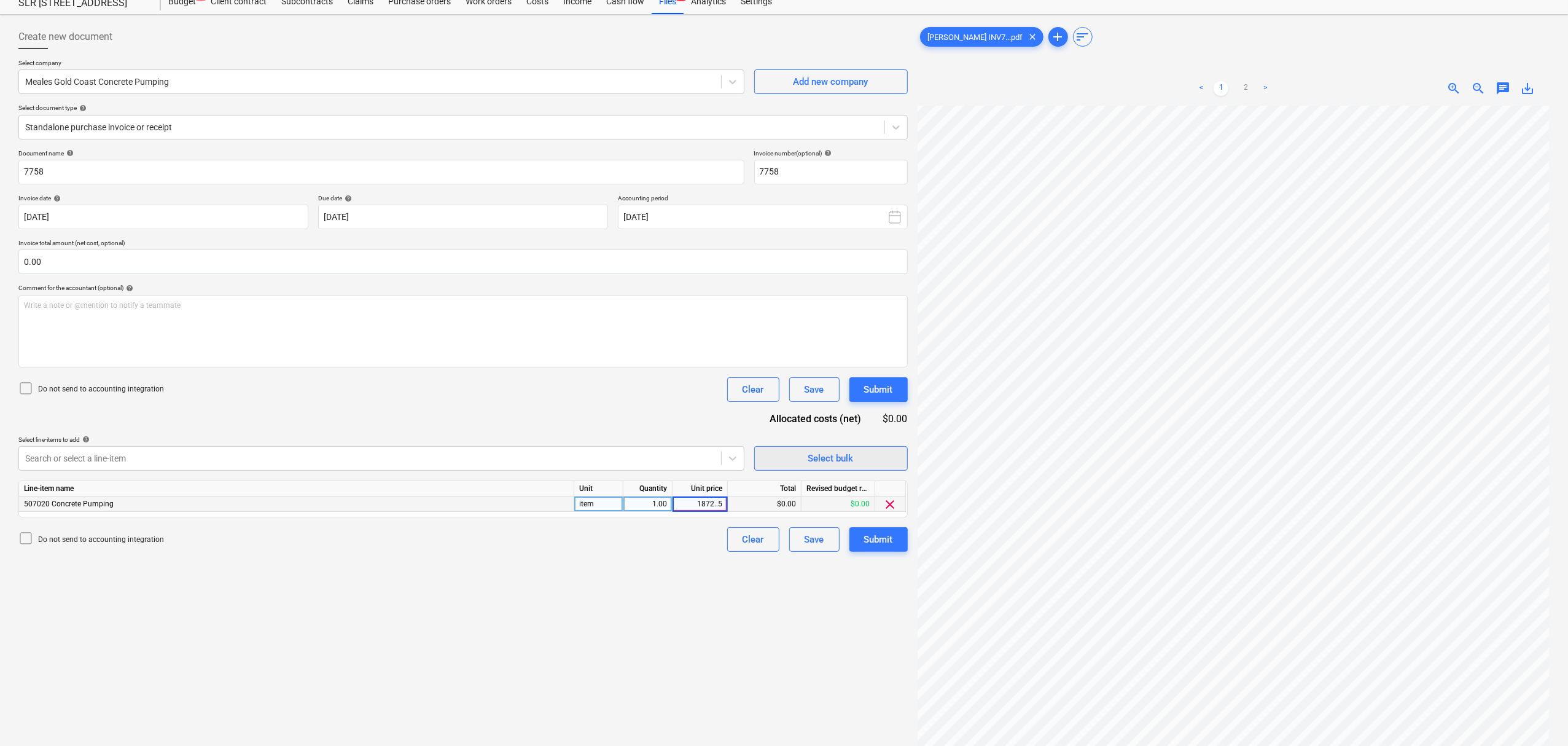
type input "1872..50"
click at [710, 495] on div "Unit price" at bounding box center [700, 489] width 55 height 16
click at [710, 498] on div "Line-item name Unit Quantity Unit price Total Revised budget remaining 507020 C…" at bounding box center [463, 499] width 890 height 37
click at [712, 500] on div "0.00" at bounding box center [700, 504] width 45 height 16
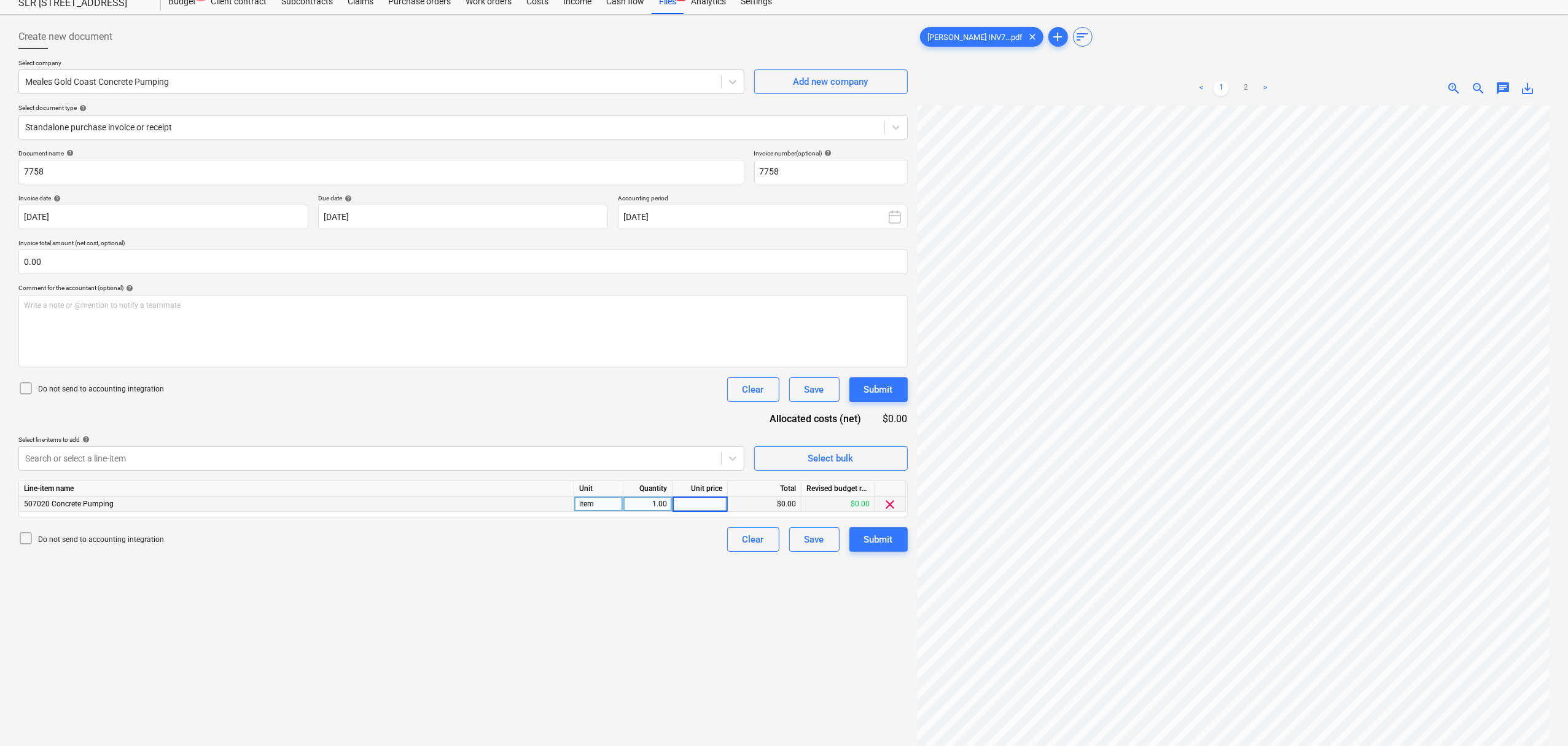
click at [705, 506] on input at bounding box center [700, 503] width 54 height 15
click at [705, 503] on input at bounding box center [700, 503] width 54 height 15
type input "11"
click at [705, 551] on div "Do not send to accounting integration Clear Save Submit" at bounding box center [463, 538] width 890 height 24
click at [705, 506] on div "11.00" at bounding box center [700, 504] width 45 height 16
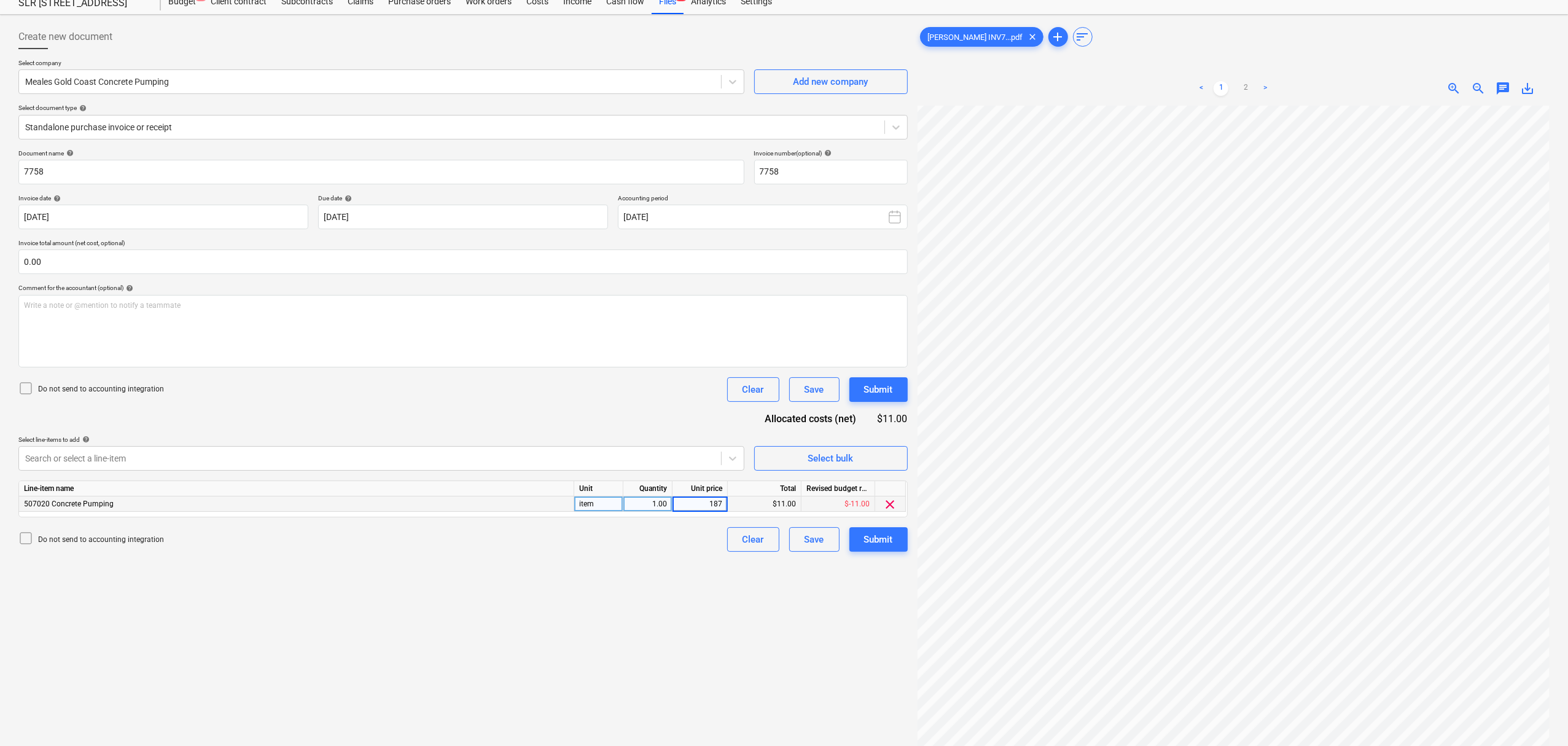
type input "1872"
click at [715, 504] on div "1,872.00" at bounding box center [700, 504] width 45 height 16
click at [721, 504] on input "1872" at bounding box center [700, 503] width 54 height 15
type input "1872.5"
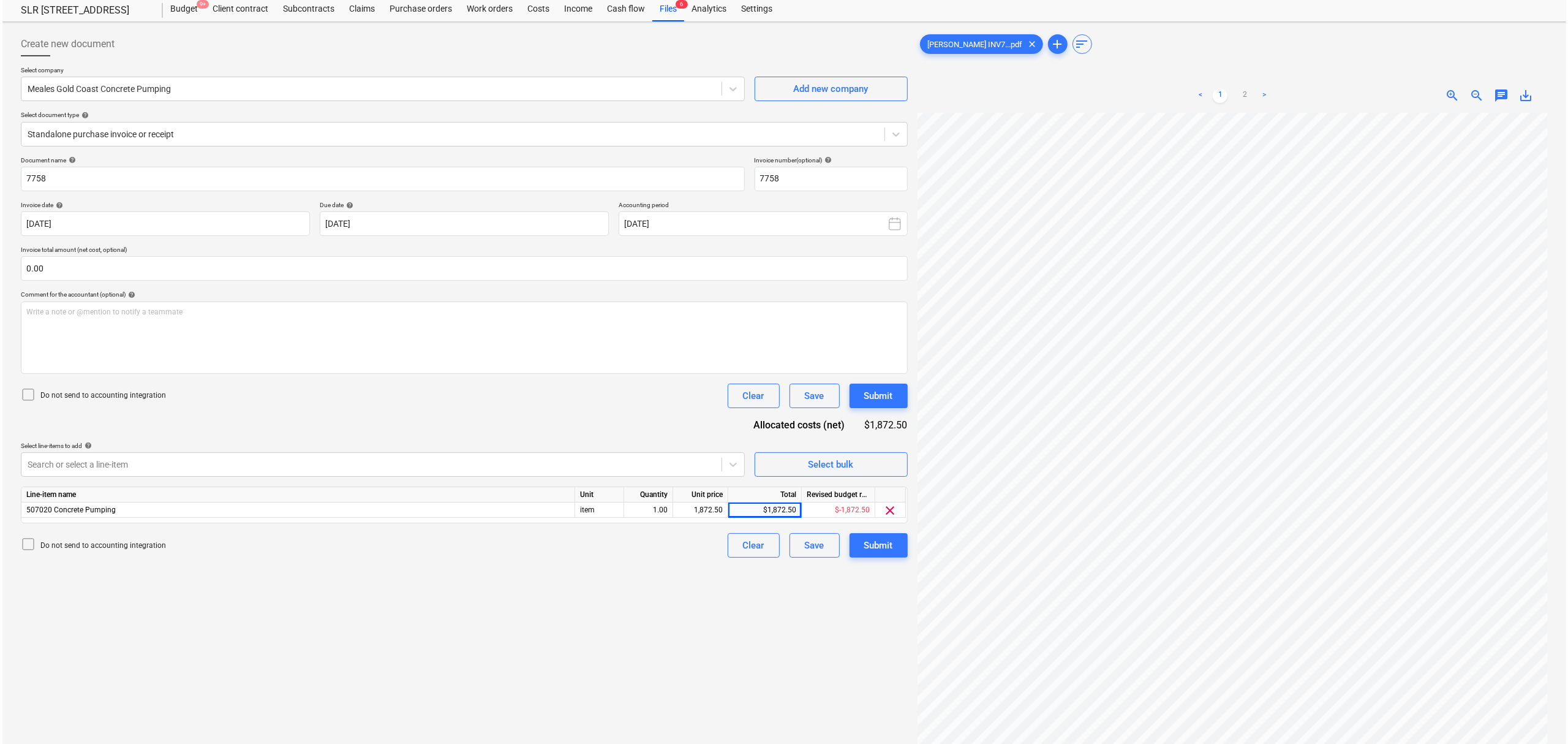
scroll to position [81, 0]
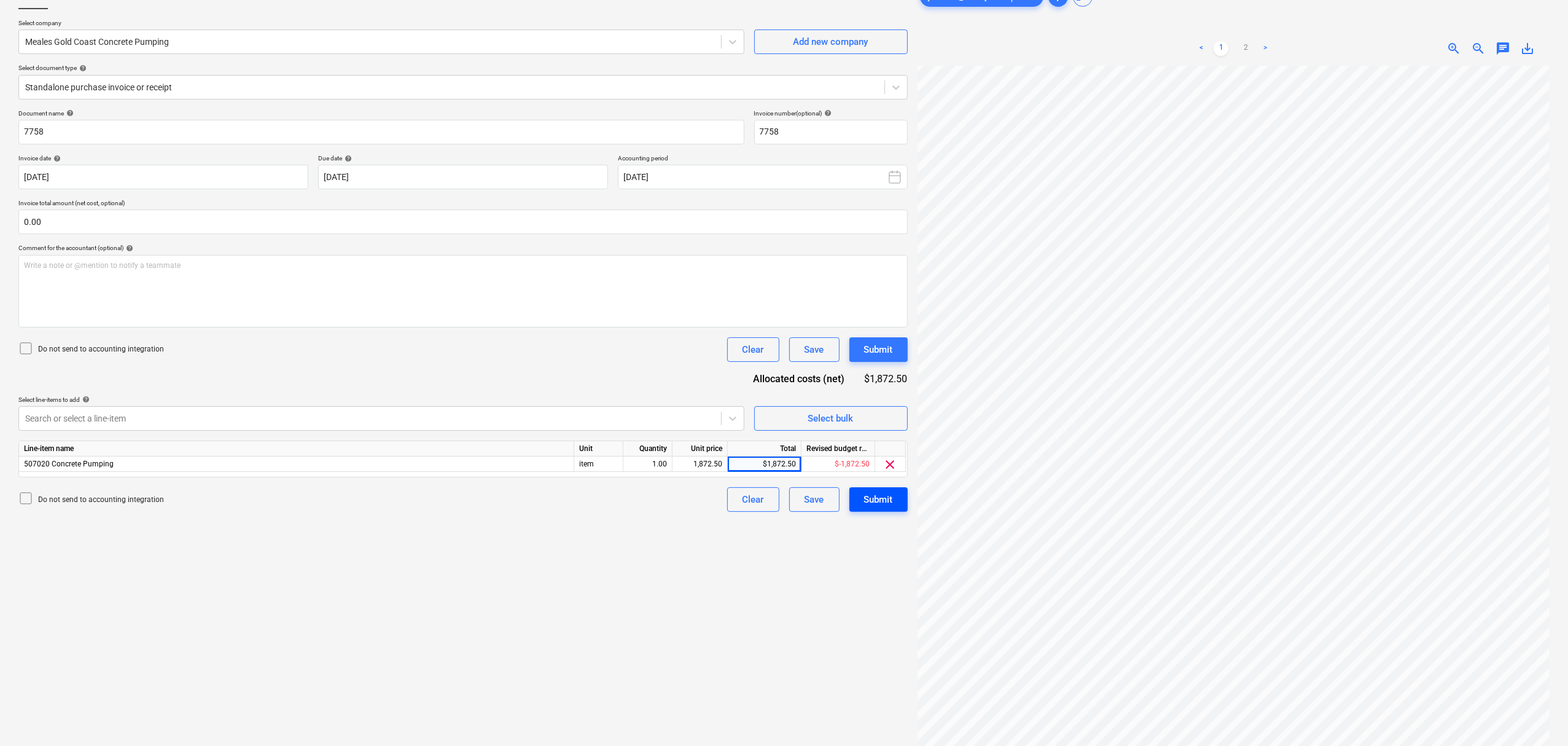
click at [865, 506] on div "Submit" at bounding box center [879, 499] width 29 height 16
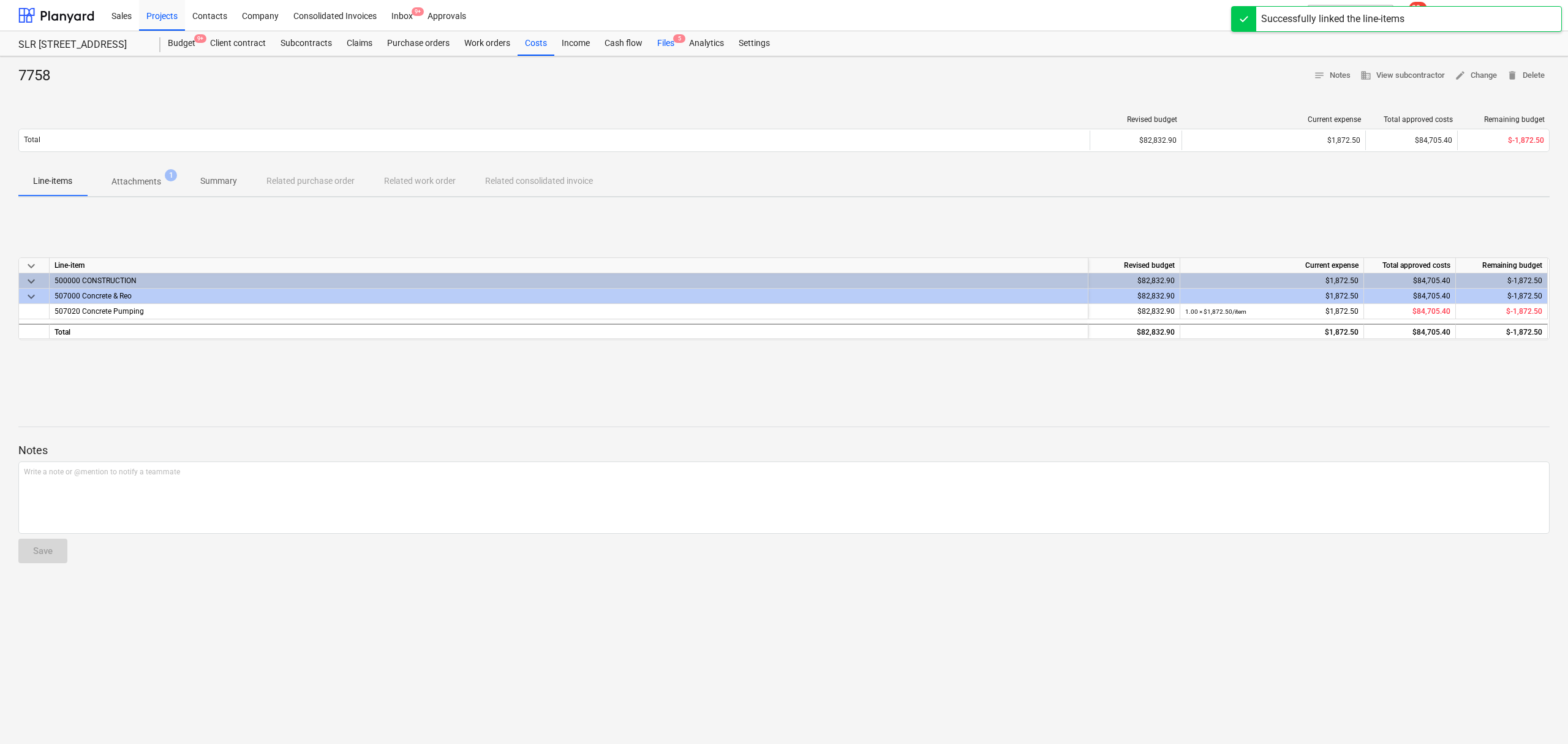
click at [677, 45] on div "Files 5" at bounding box center [666, 43] width 32 height 24
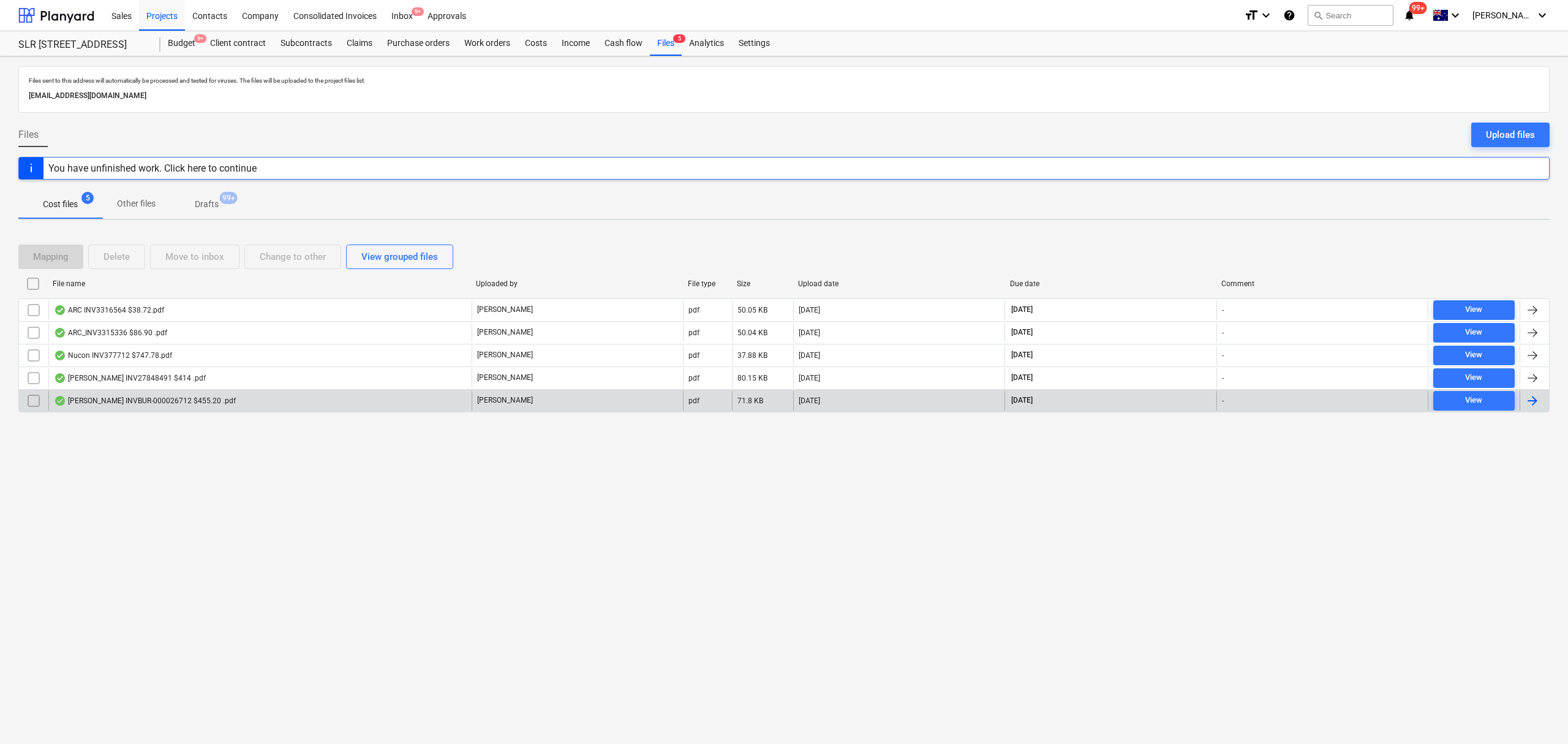
click at [304, 405] on div "Lyndons INVBUR-000026712 $455.20 .pdf" at bounding box center [259, 401] width 423 height 19
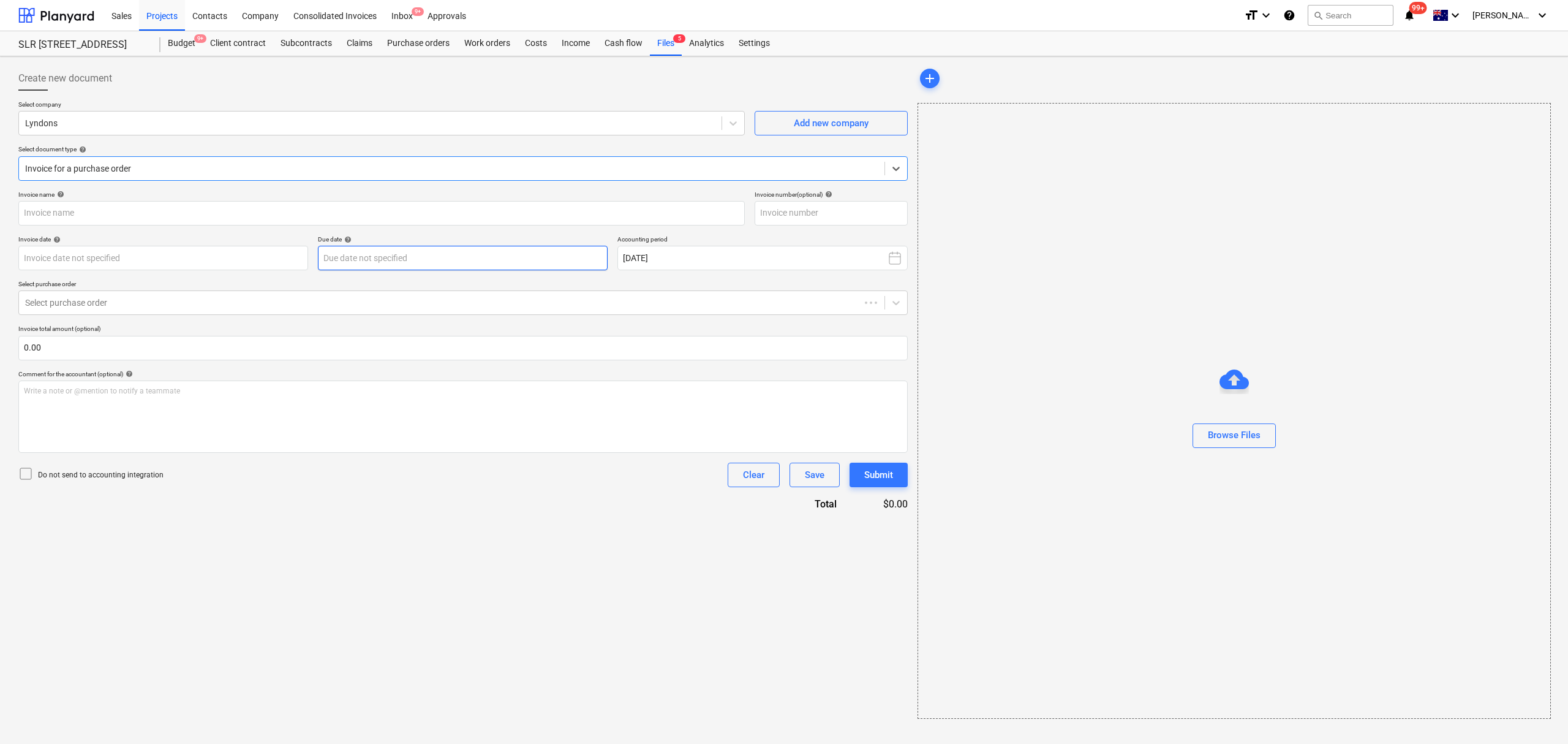
type input "BUR-000026712"
type input "[DATE]"
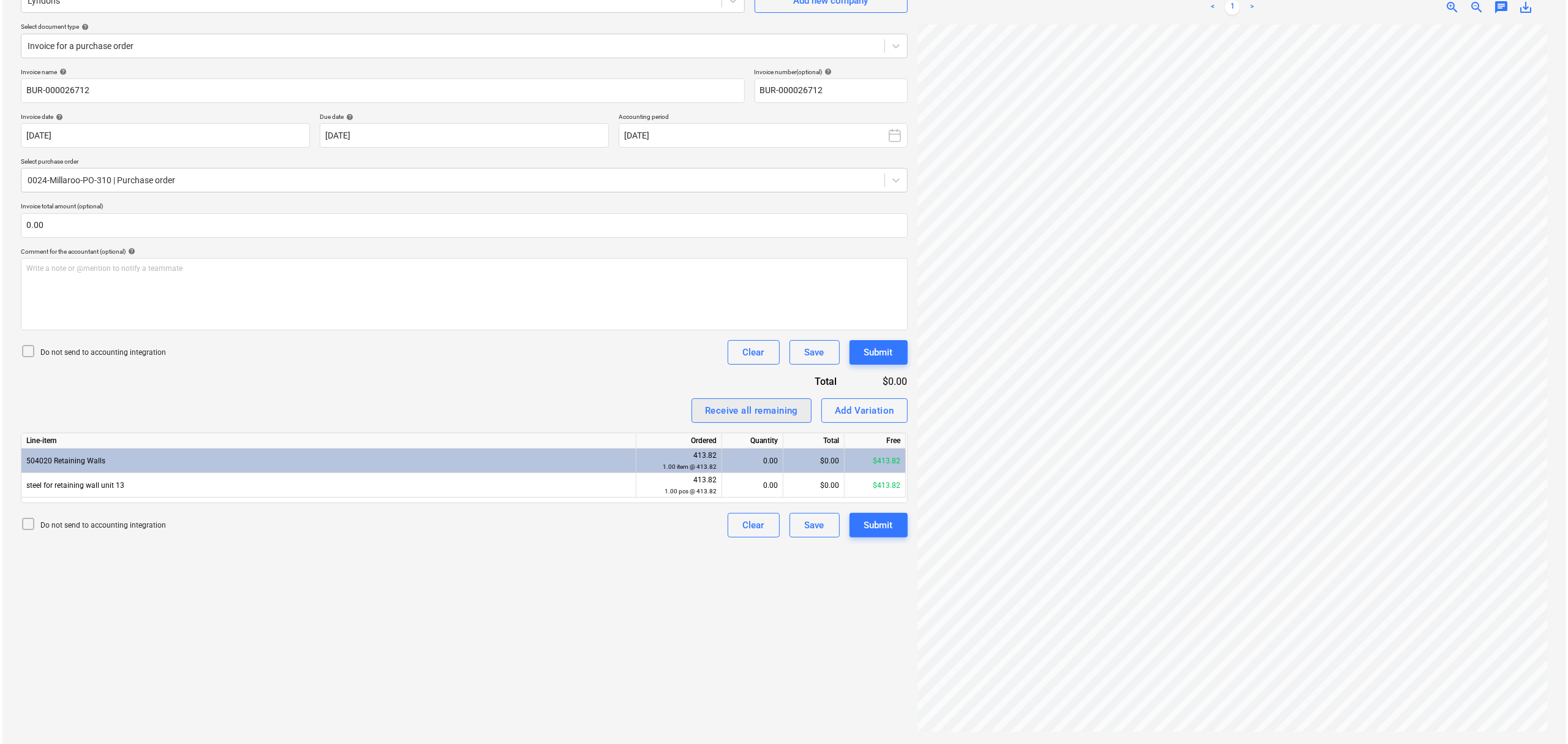
scroll to position [201, 14]
click at [772, 483] on div "0.00" at bounding box center [750, 485] width 51 height 24
click at [865, 530] on div "Submit" at bounding box center [876, 524] width 29 height 15
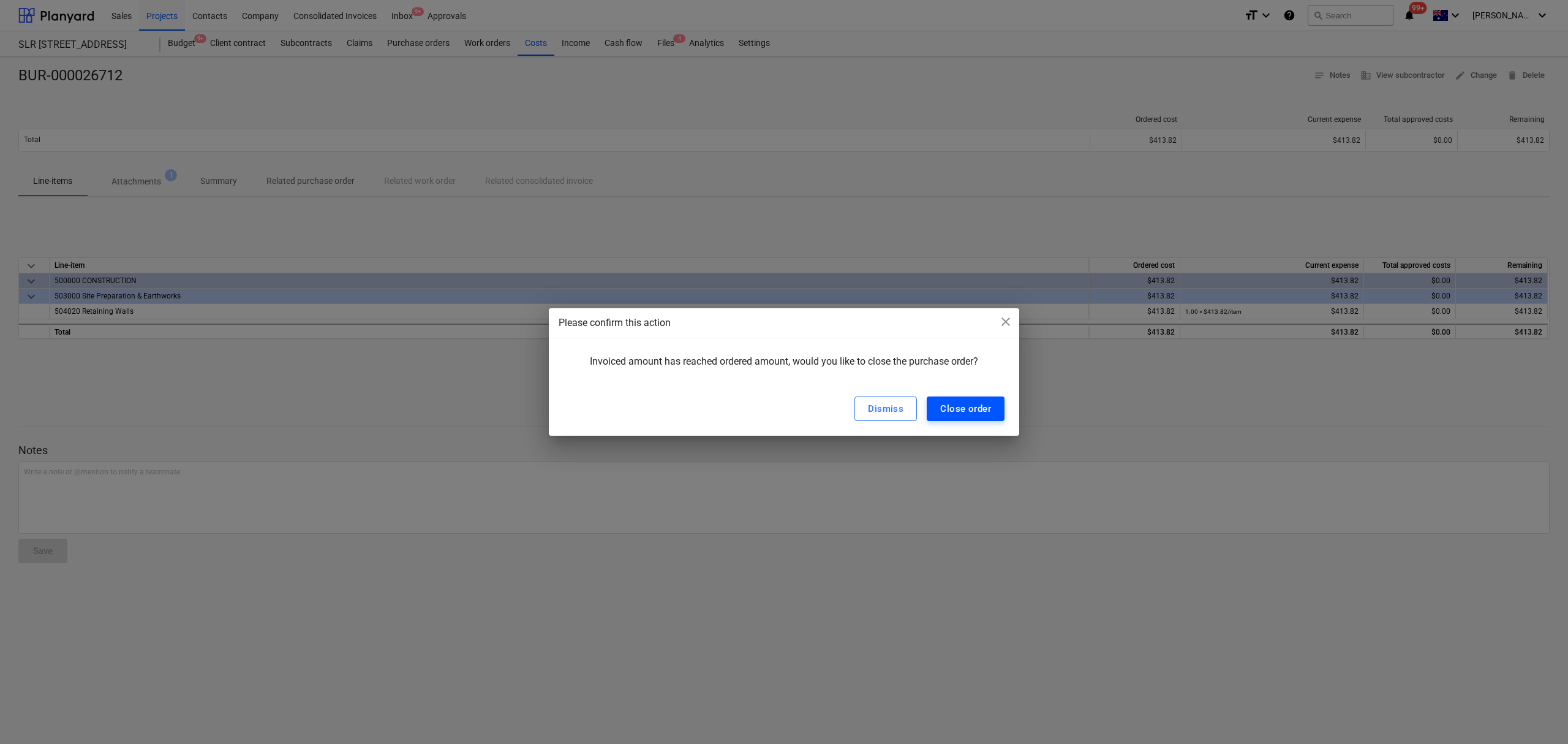
click at [969, 404] on div "Close order" at bounding box center [965, 408] width 51 height 15
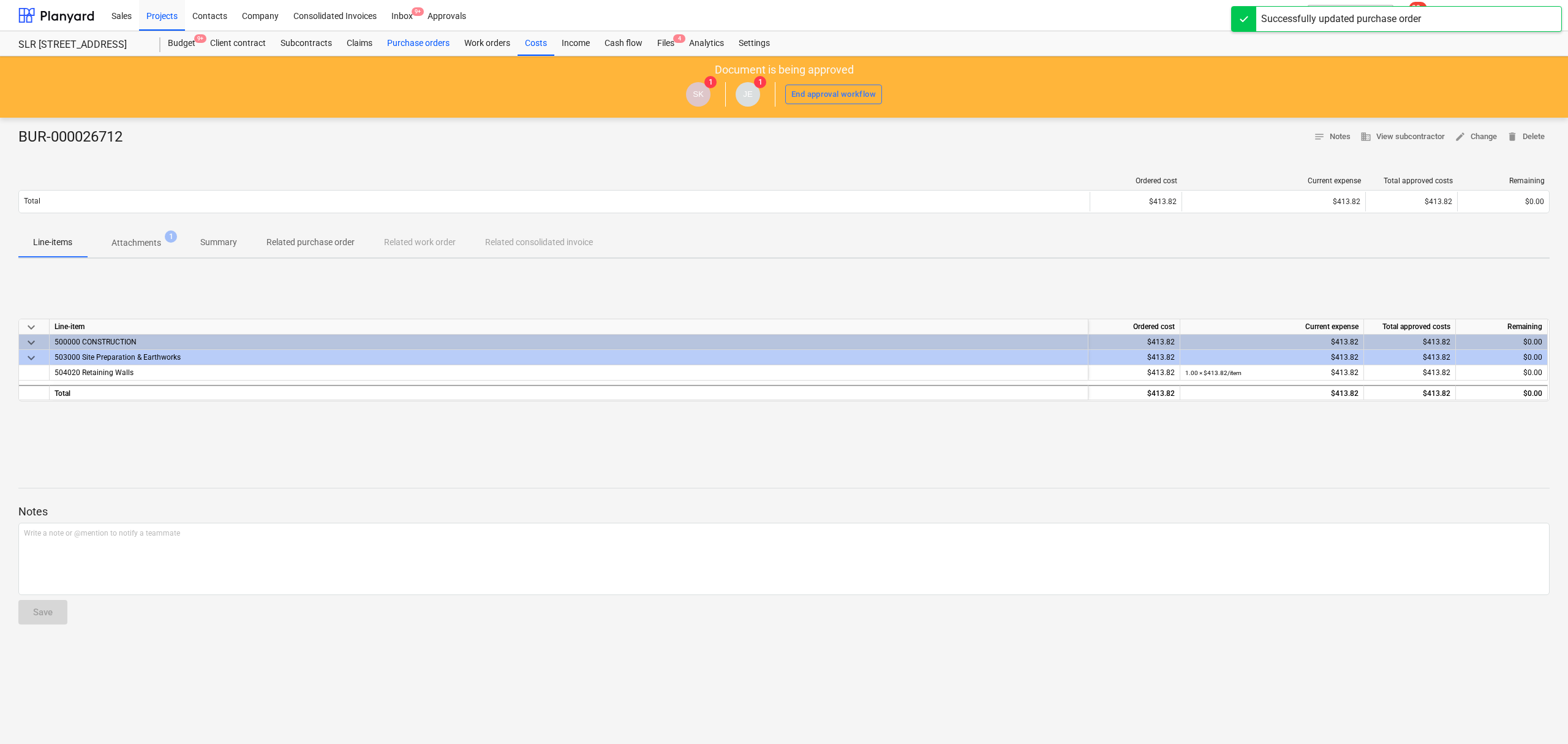
click at [417, 43] on div "Purchase orders" at bounding box center [418, 43] width 77 height 24
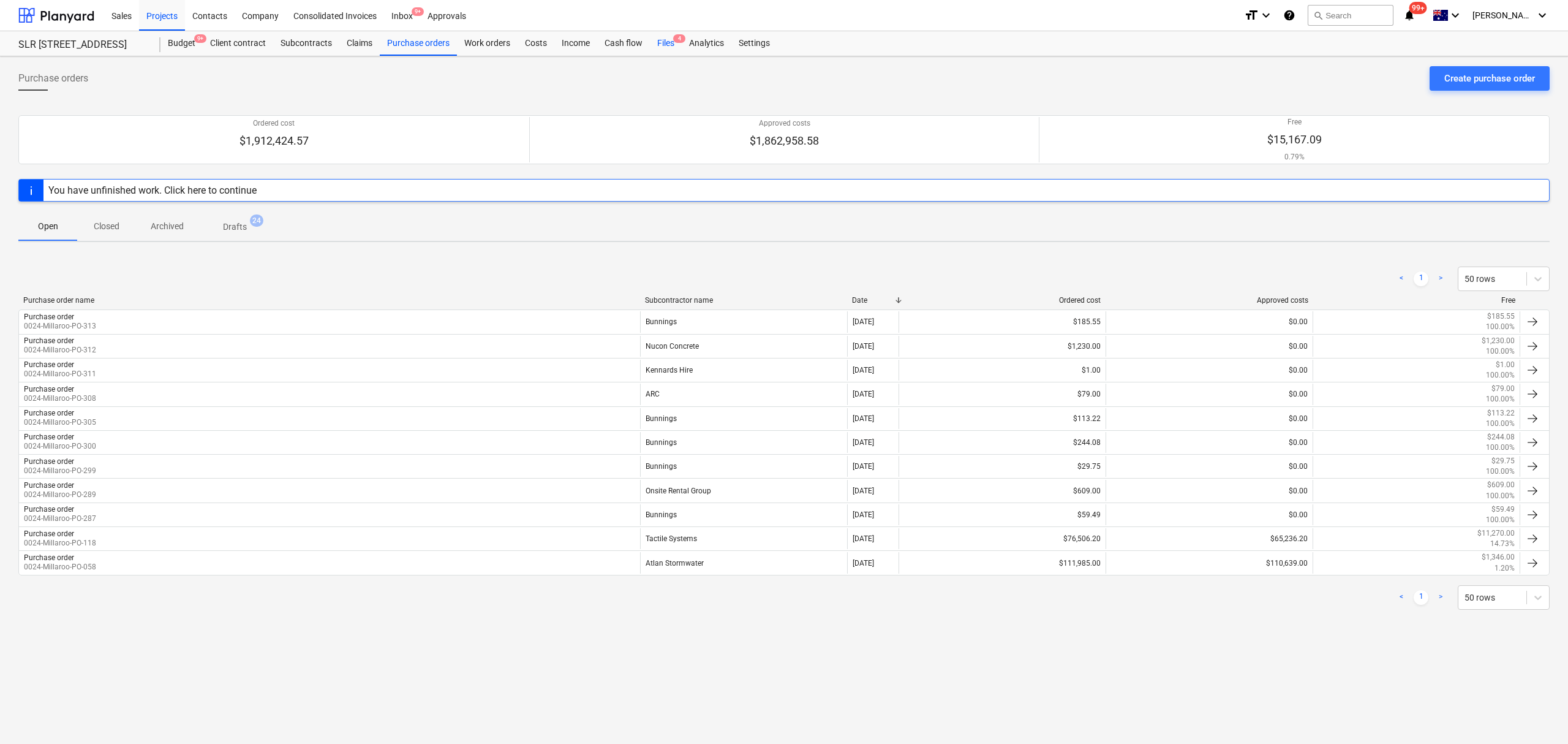
click at [664, 42] on div "Files 4" at bounding box center [666, 43] width 32 height 24
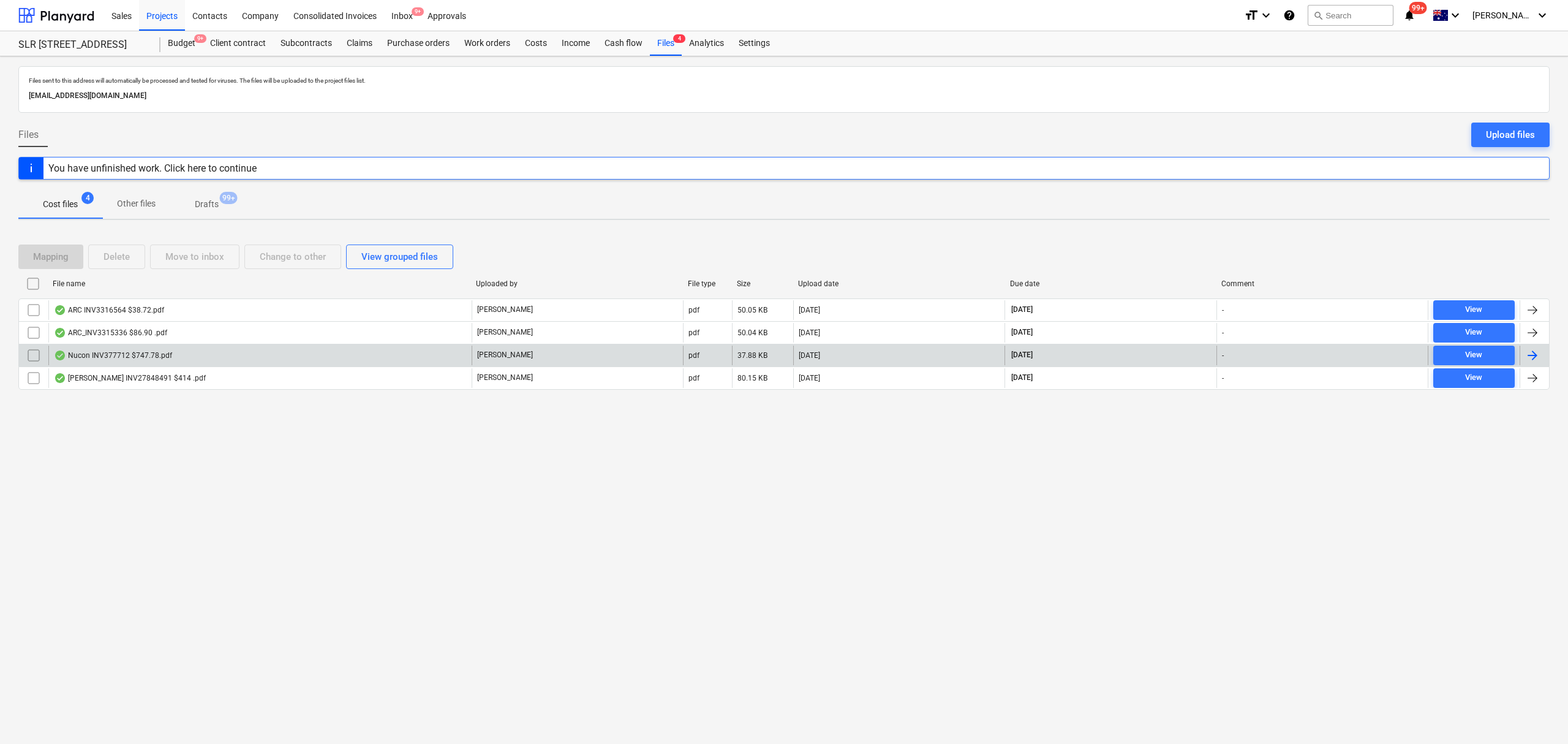
click at [126, 348] on div "Nucon INV377712 $747.78.pdf" at bounding box center [259, 355] width 423 height 19
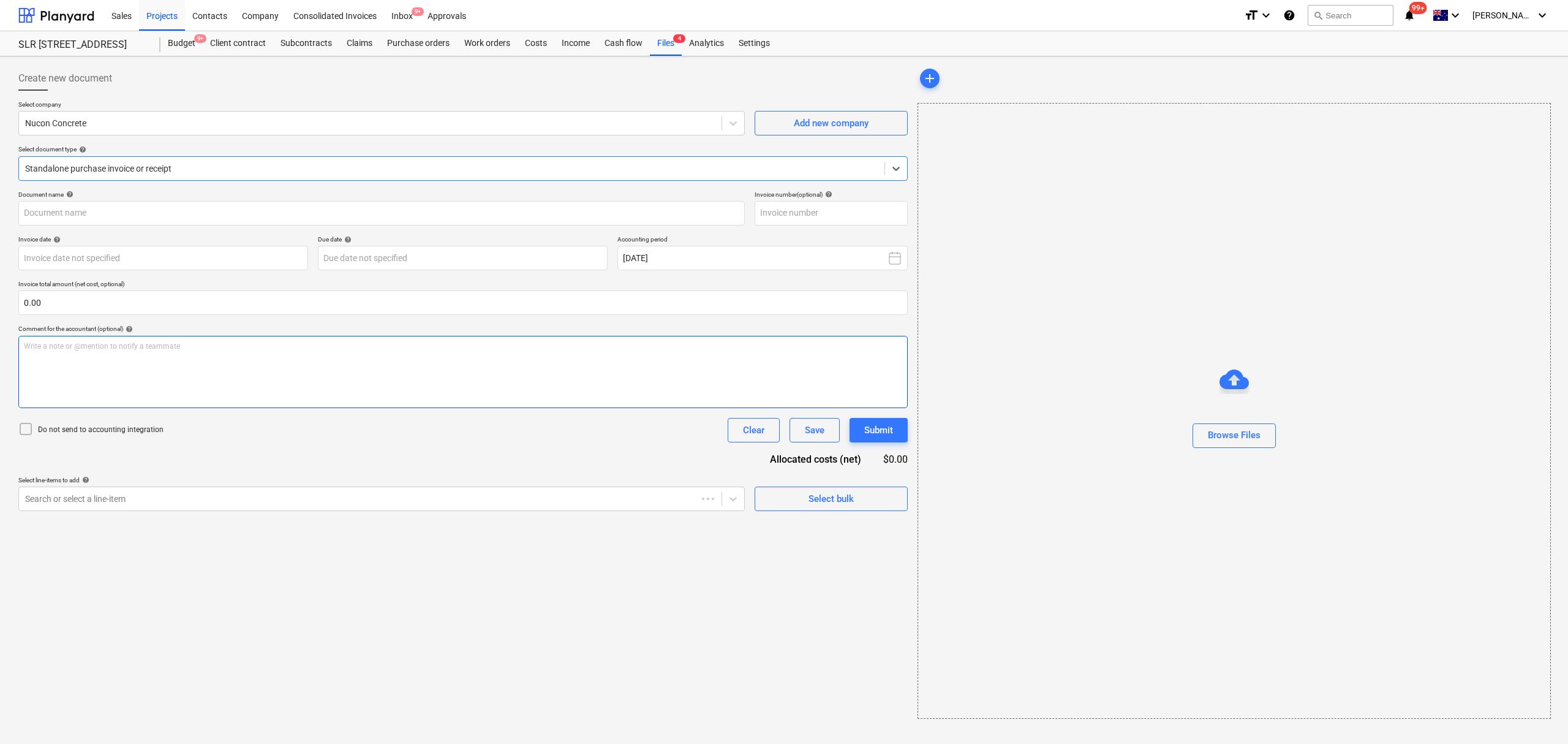
type input "377712"
type input "[DATE]"
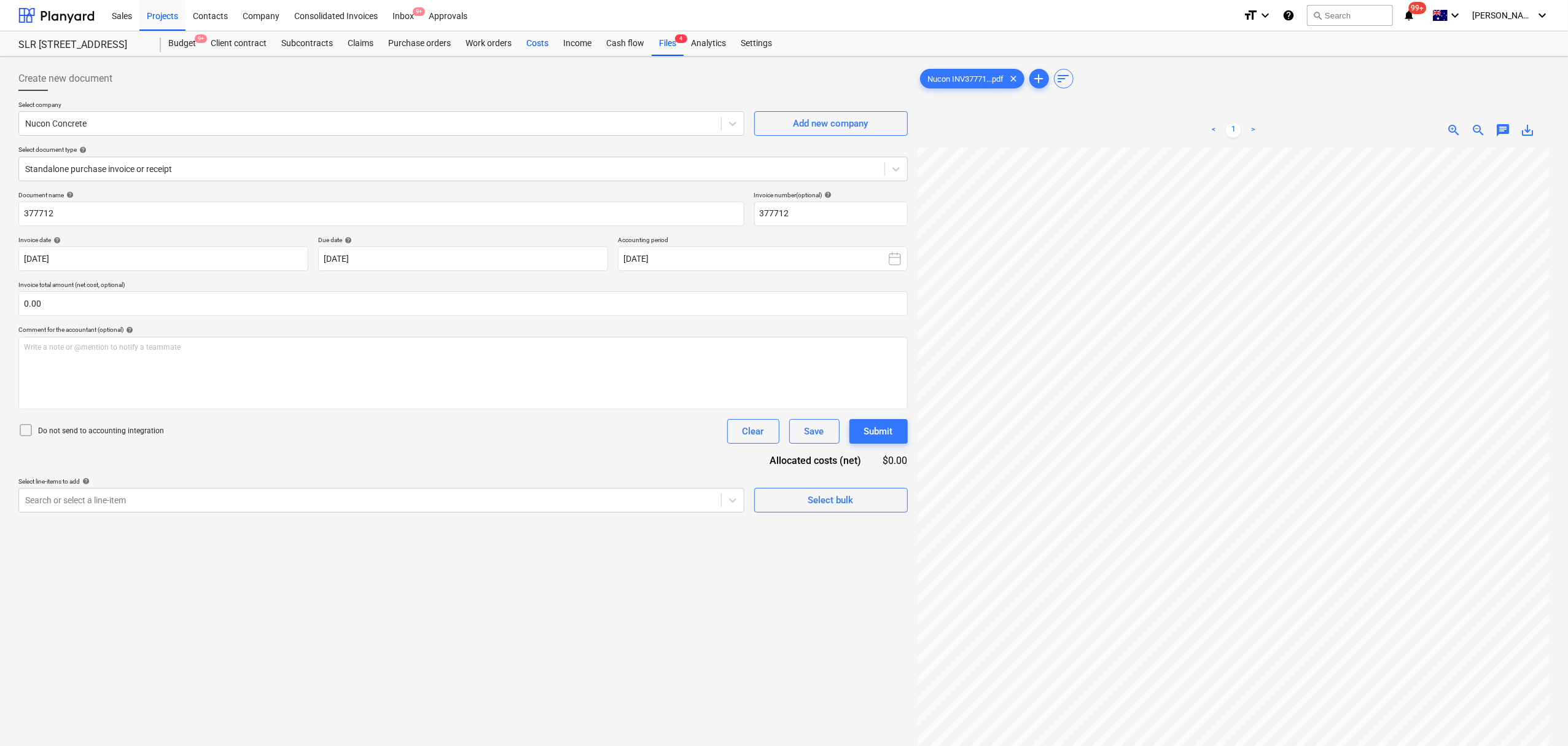
click at [546, 43] on div "Costs" at bounding box center [538, 43] width 37 height 24
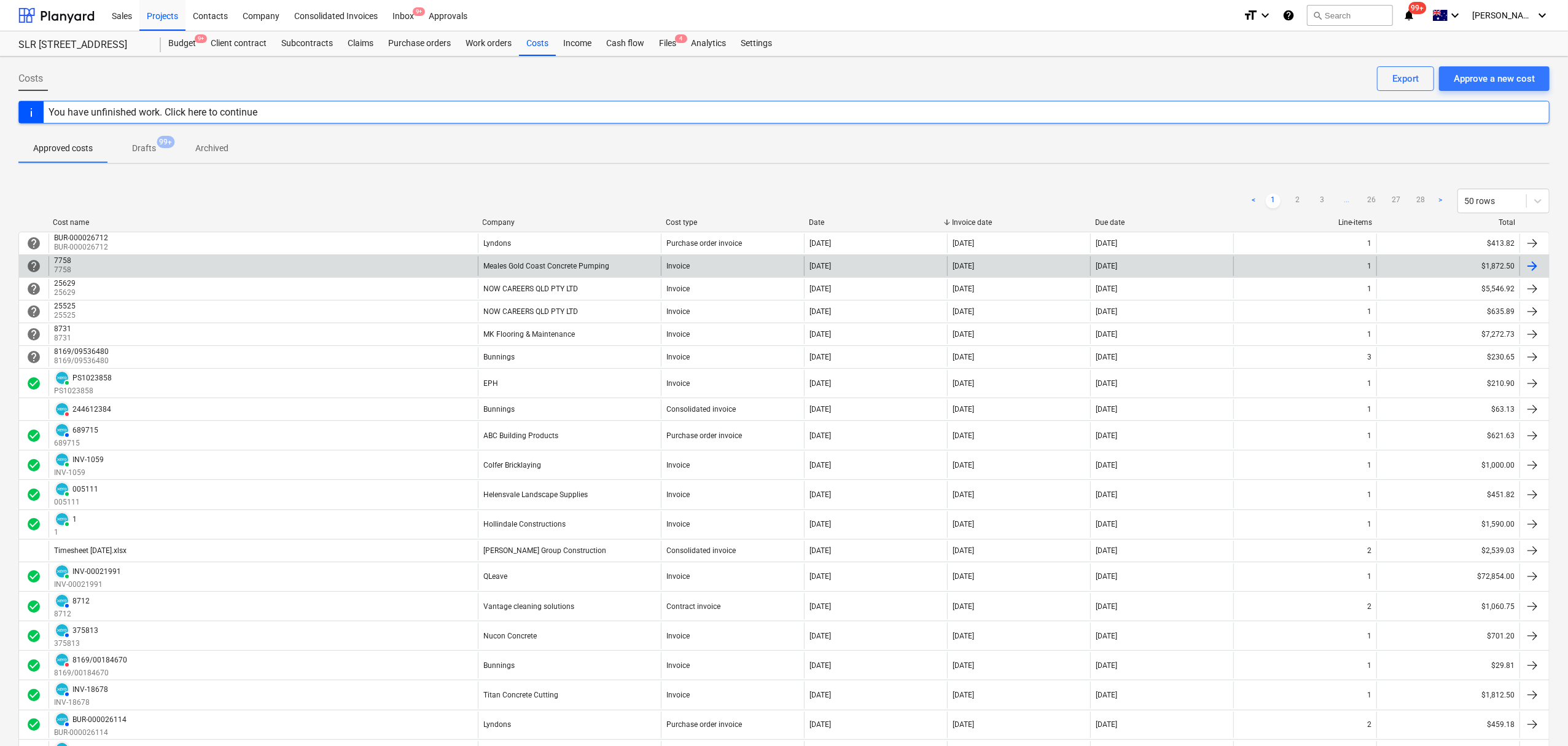
click at [248, 268] on div "7758 7758" at bounding box center [263, 266] width 430 height 19
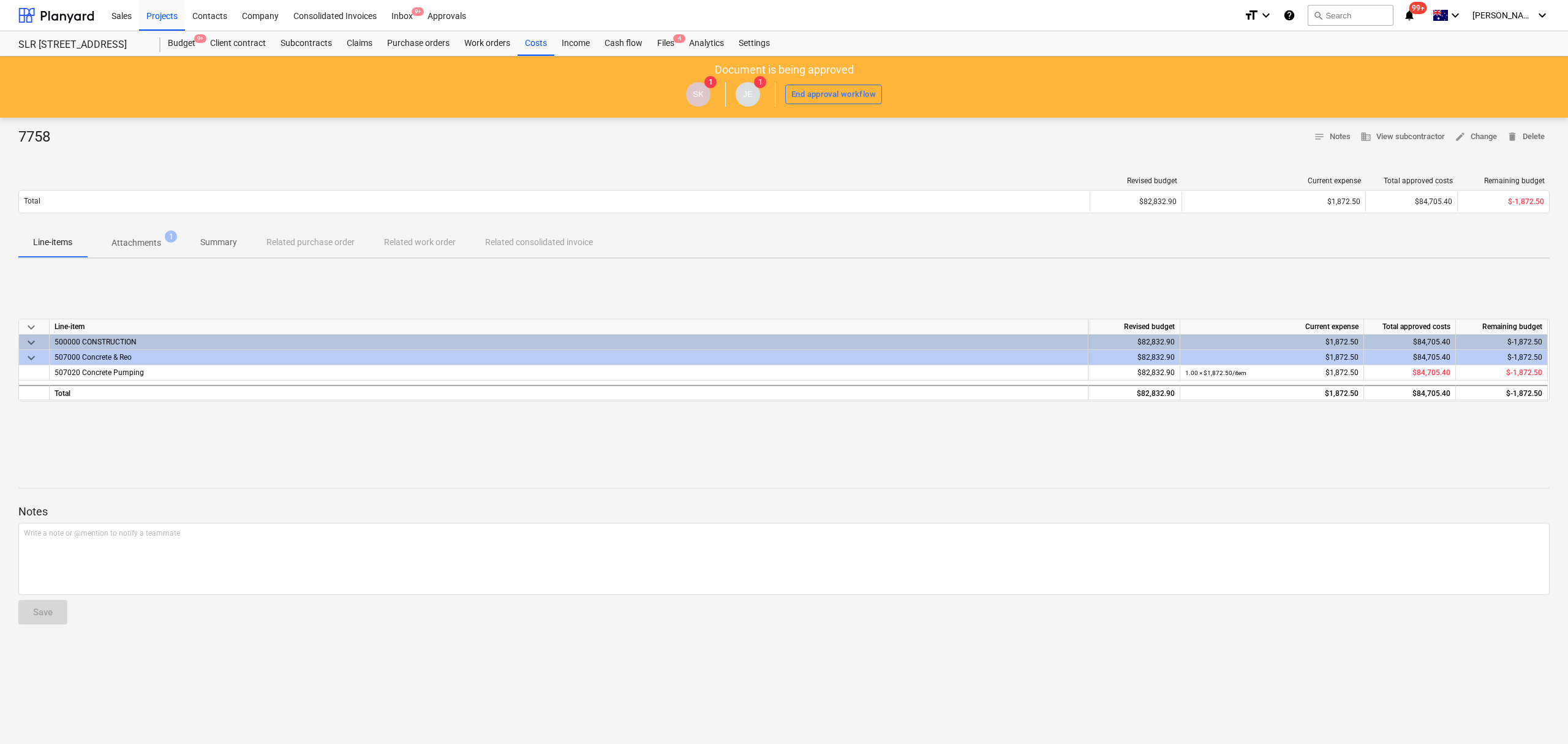
click at [171, 231] on button "Attachments 1" at bounding box center [136, 242] width 99 height 29
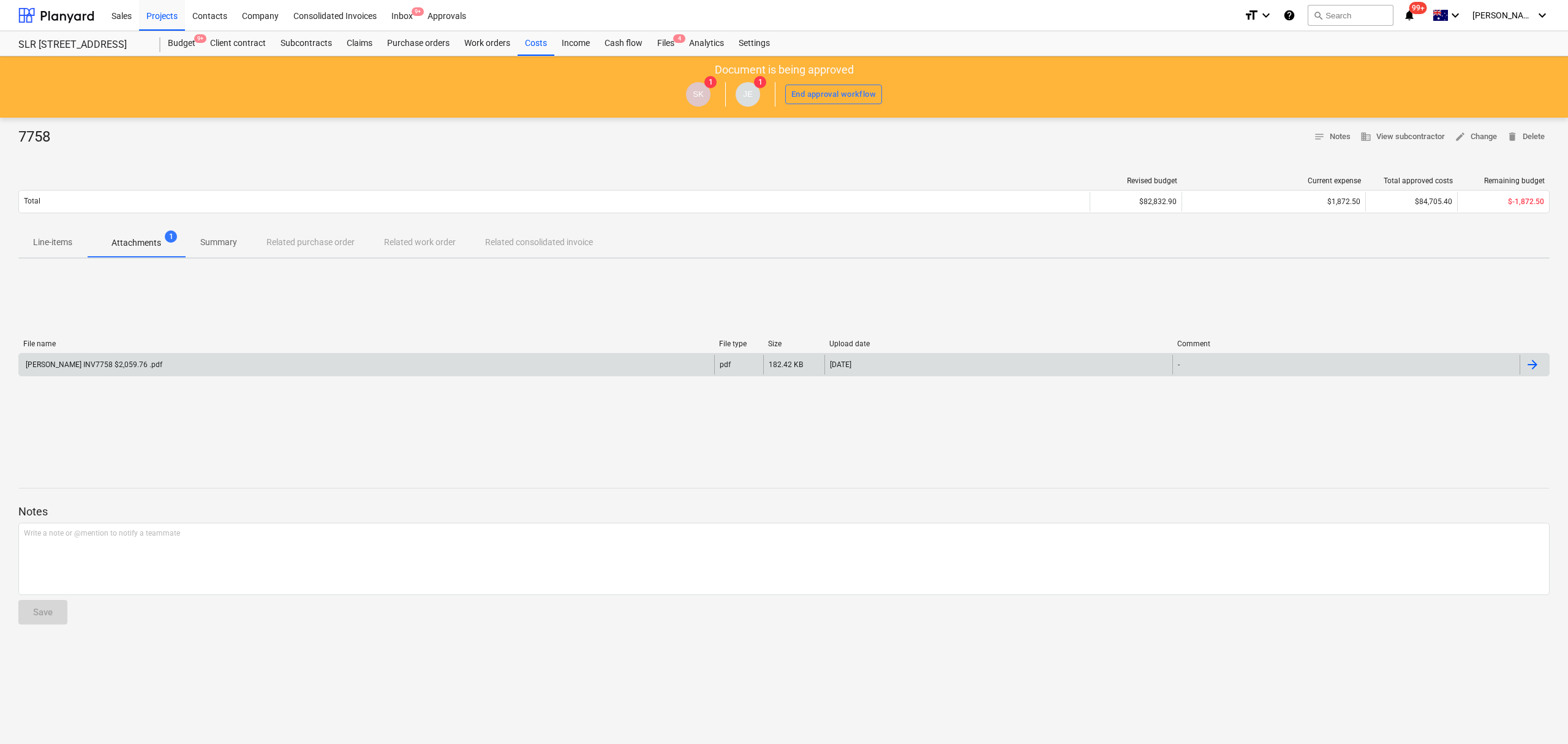
click at [143, 370] on div "Meales GC INV7758 $2,059.76 .pdf" at bounding box center [367, 365] width 695 height 19
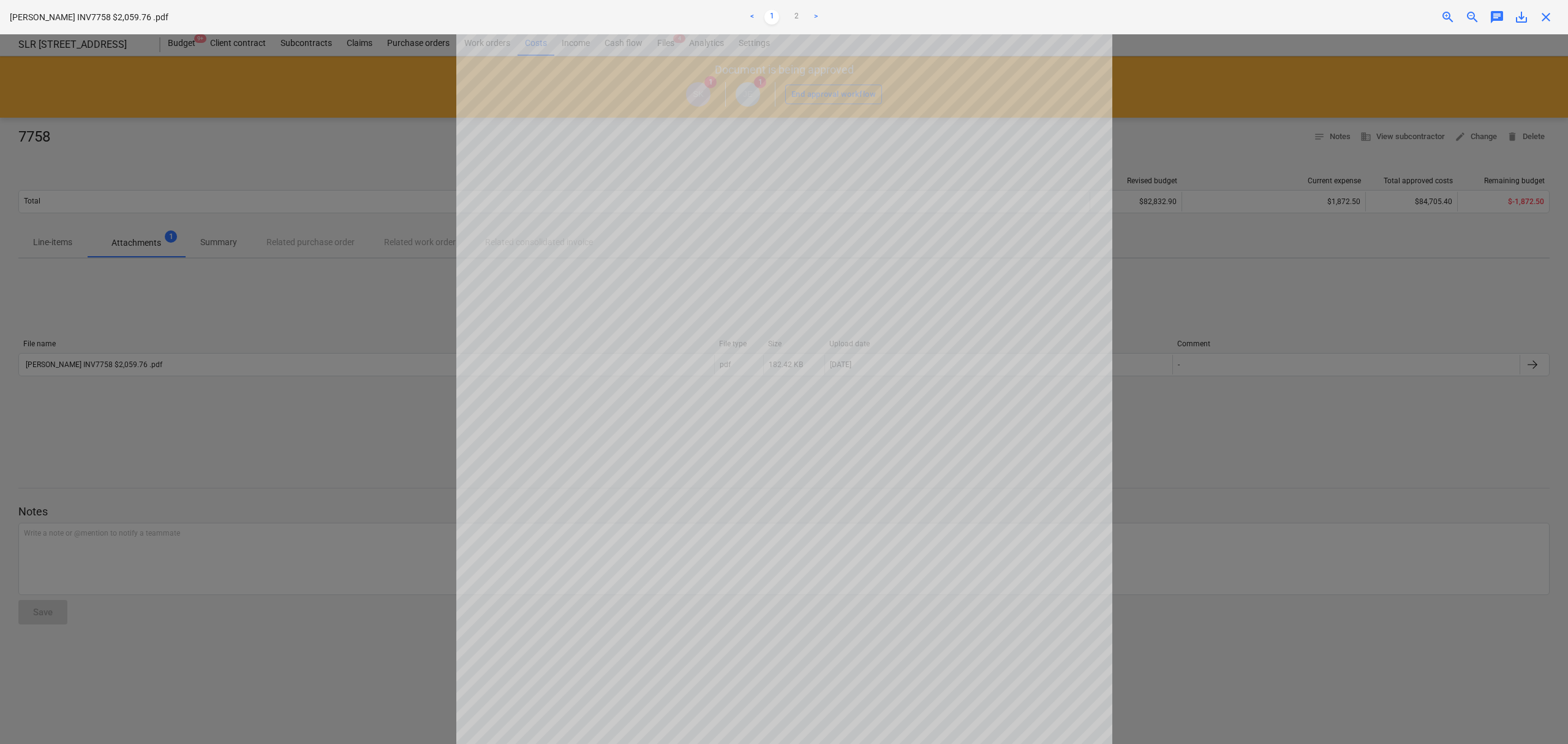
click at [805, 10] on ul "< 1 2 >" at bounding box center [784, 16] width 517 height 15
click at [804, 10] on ul "< 1 2 >" at bounding box center [784, 16] width 517 height 15
click at [802, 14] on link "2" at bounding box center [795, 16] width 15 height 15
click at [786, 13] on ul "< 1 2 >" at bounding box center [784, 16] width 517 height 15
click at [773, 13] on link "1" at bounding box center [771, 16] width 15 height 15
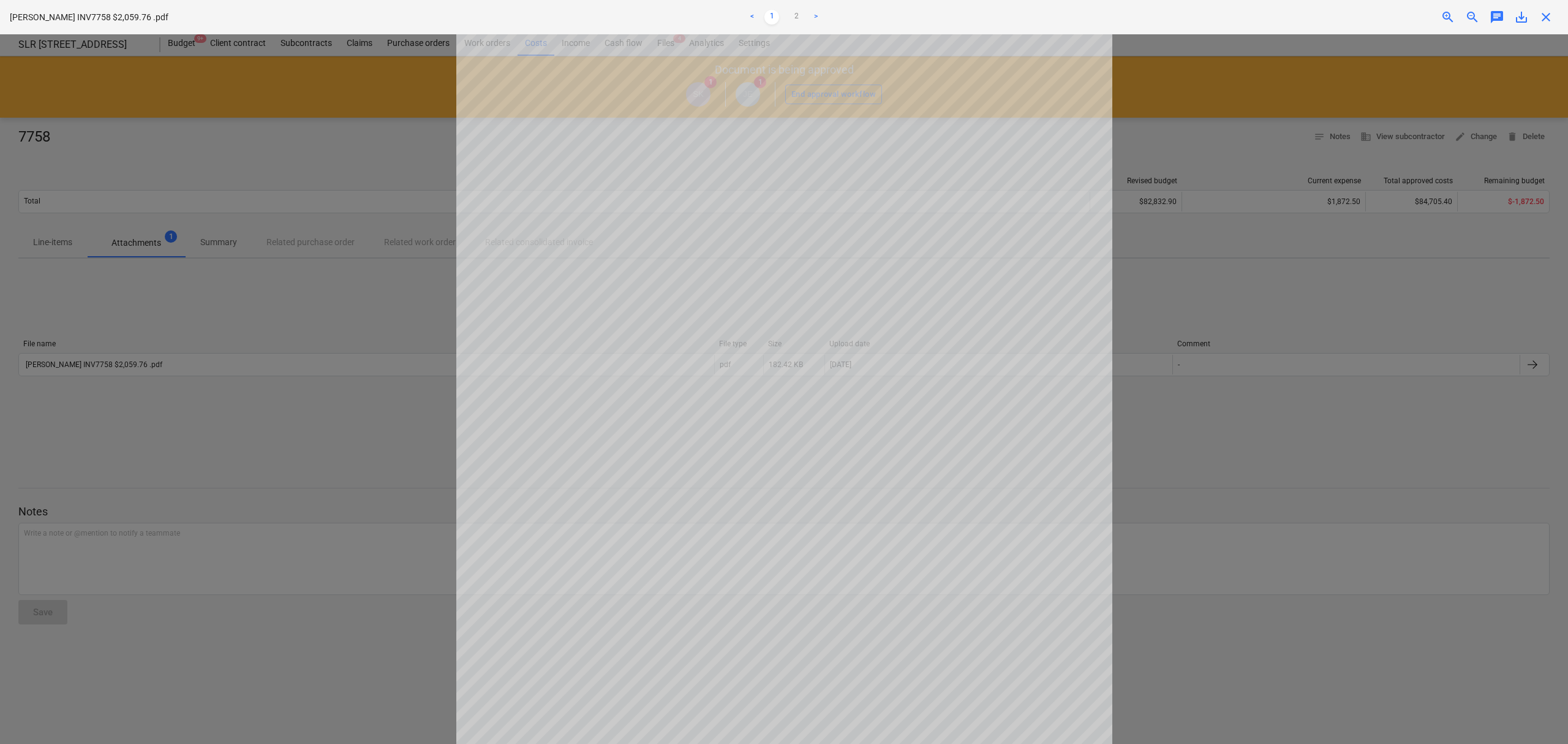
click at [427, 190] on div at bounding box center [784, 388] width 1568 height 709
click at [1551, 9] on div "Meales GC INV7758 $2,059.76 .pdf < 1 2 > zoom_in zoom_out chat 0 save_alt close" at bounding box center [784, 16] width 1568 height 34
click at [1551, 10] on span "close" at bounding box center [1545, 16] width 15 height 15
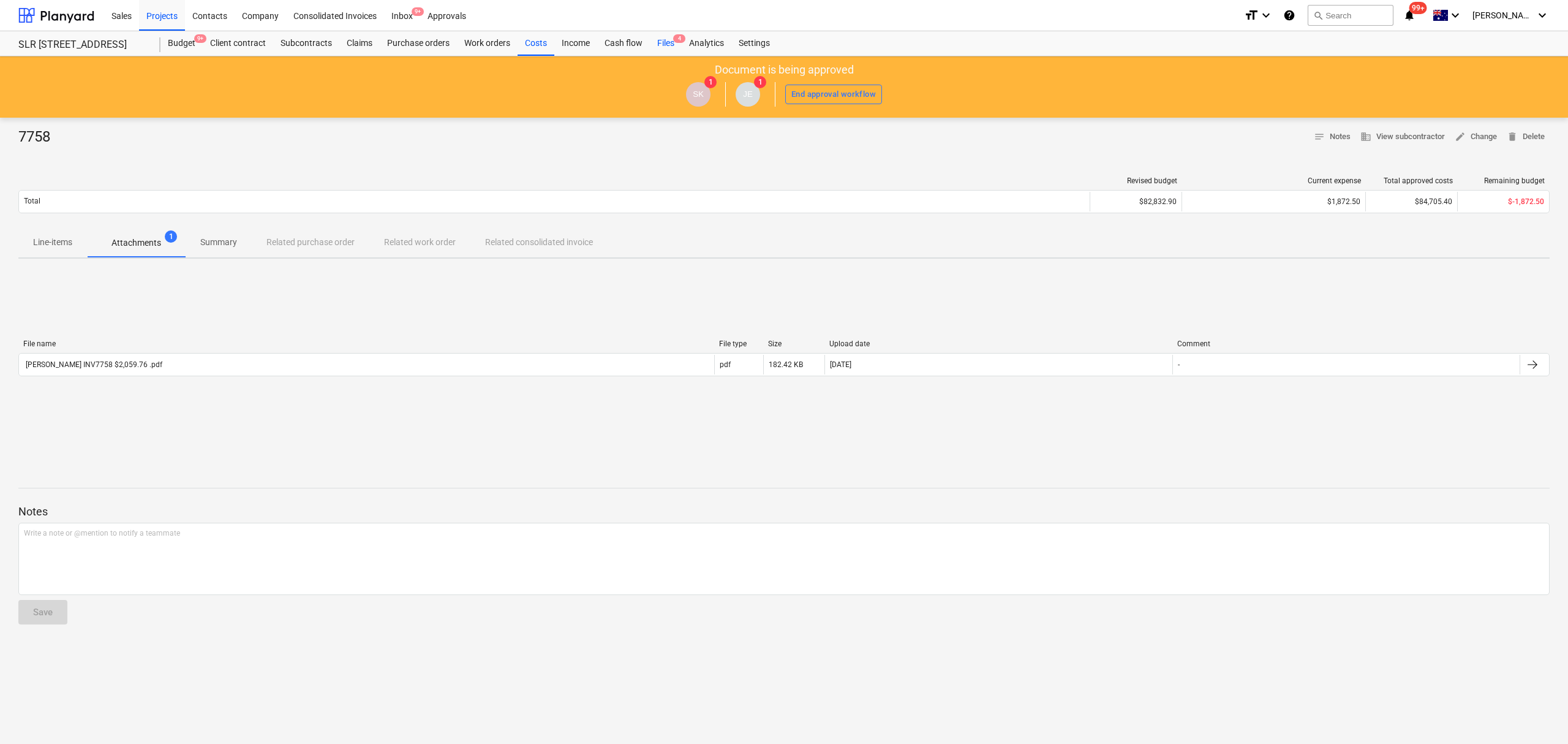
click at [671, 40] on div "Files 4" at bounding box center [666, 43] width 32 height 24
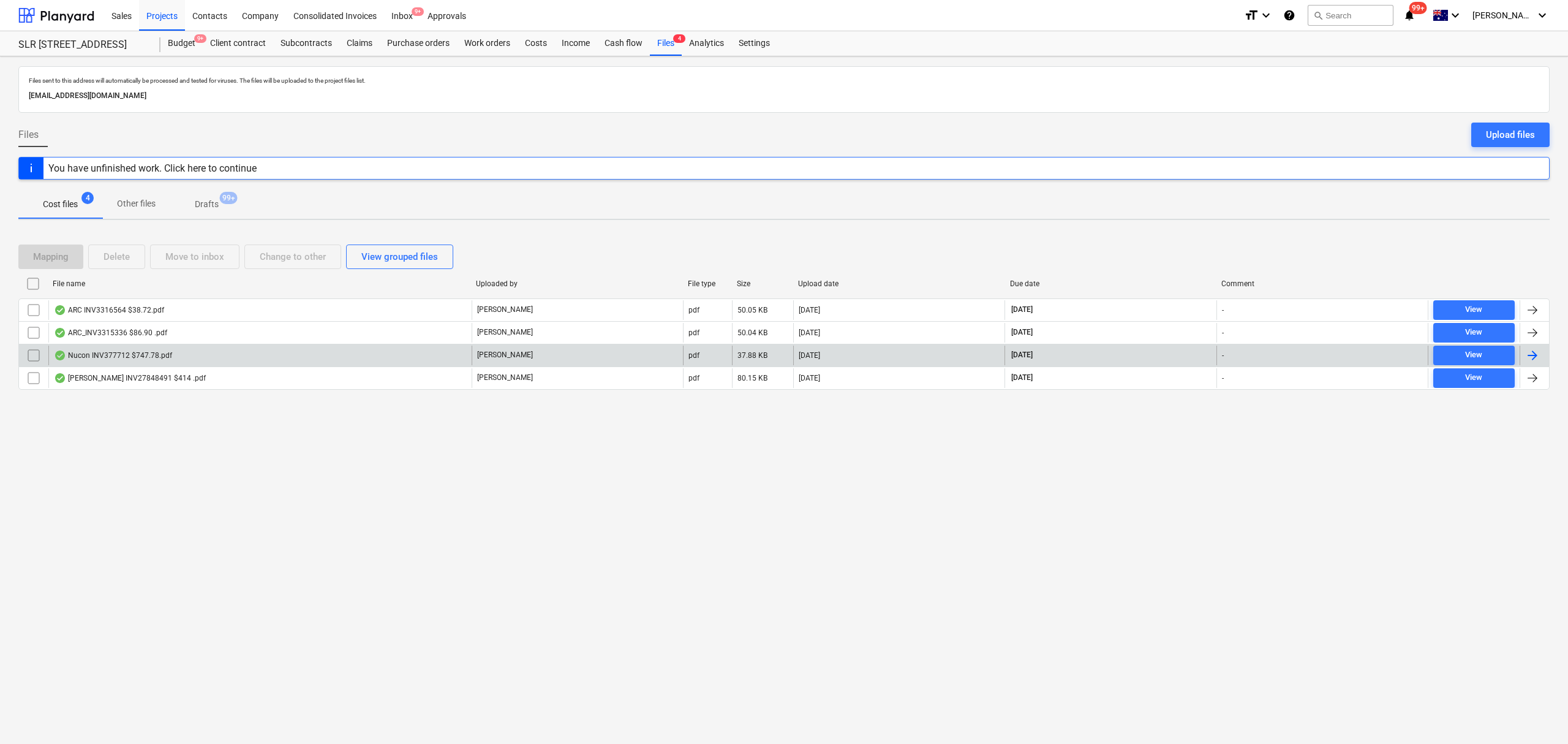
click at [375, 351] on div "Nucon INV377712 $747.78.pdf" at bounding box center [259, 355] width 423 height 19
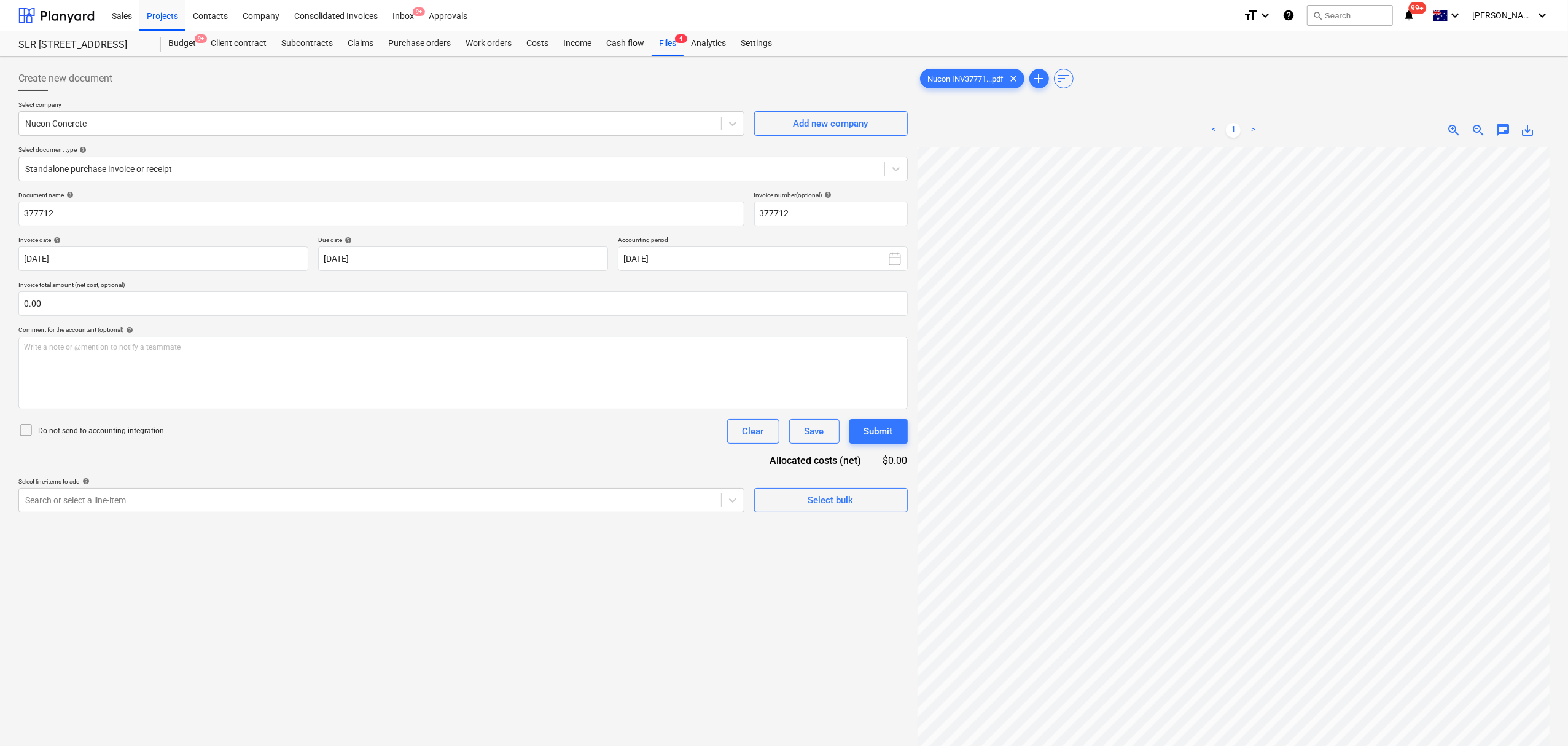
scroll to position [0, 17]
click at [664, 46] on div "Files 4" at bounding box center [668, 43] width 32 height 24
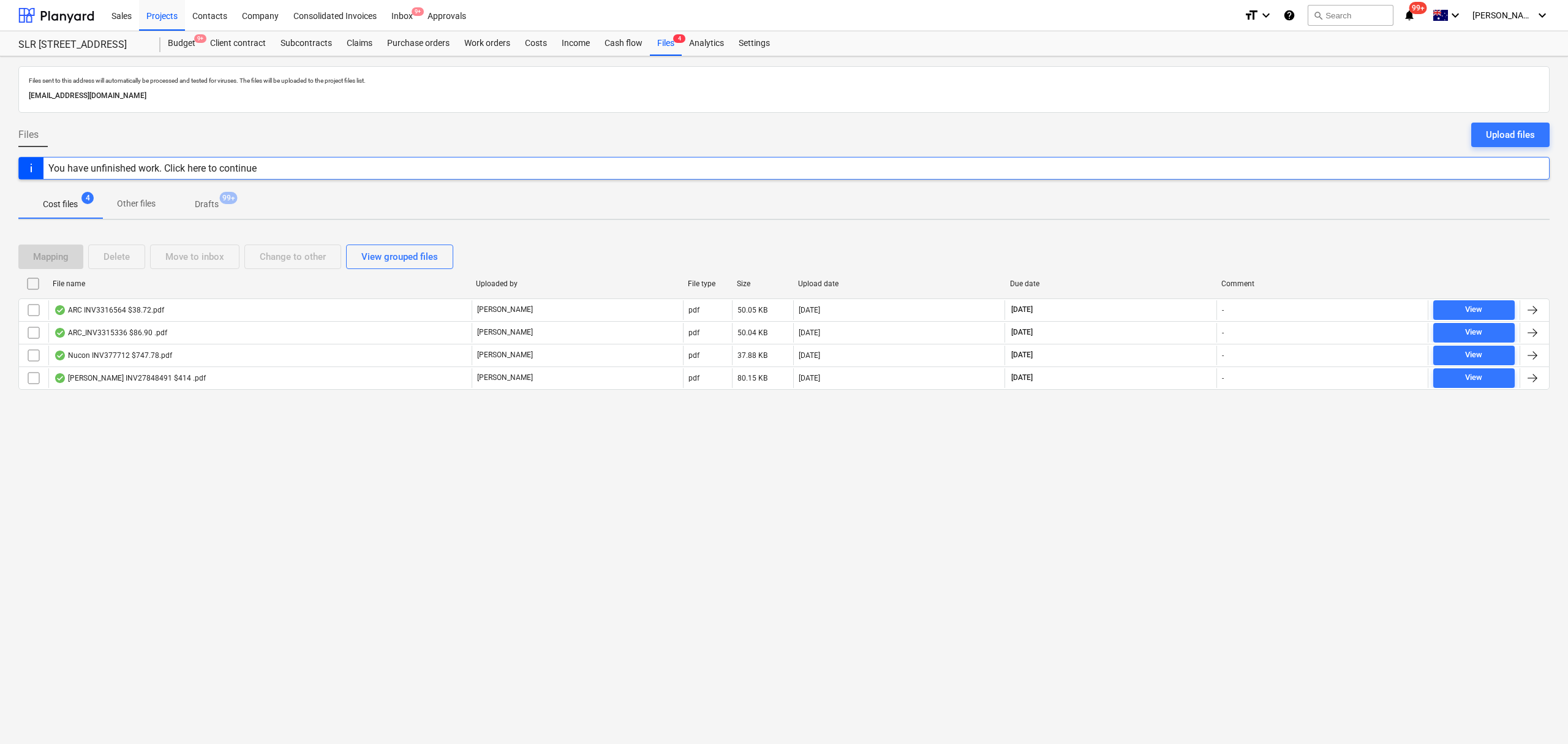
click at [1027, 288] on div "Due date" at bounding box center [1110, 283] width 202 height 9
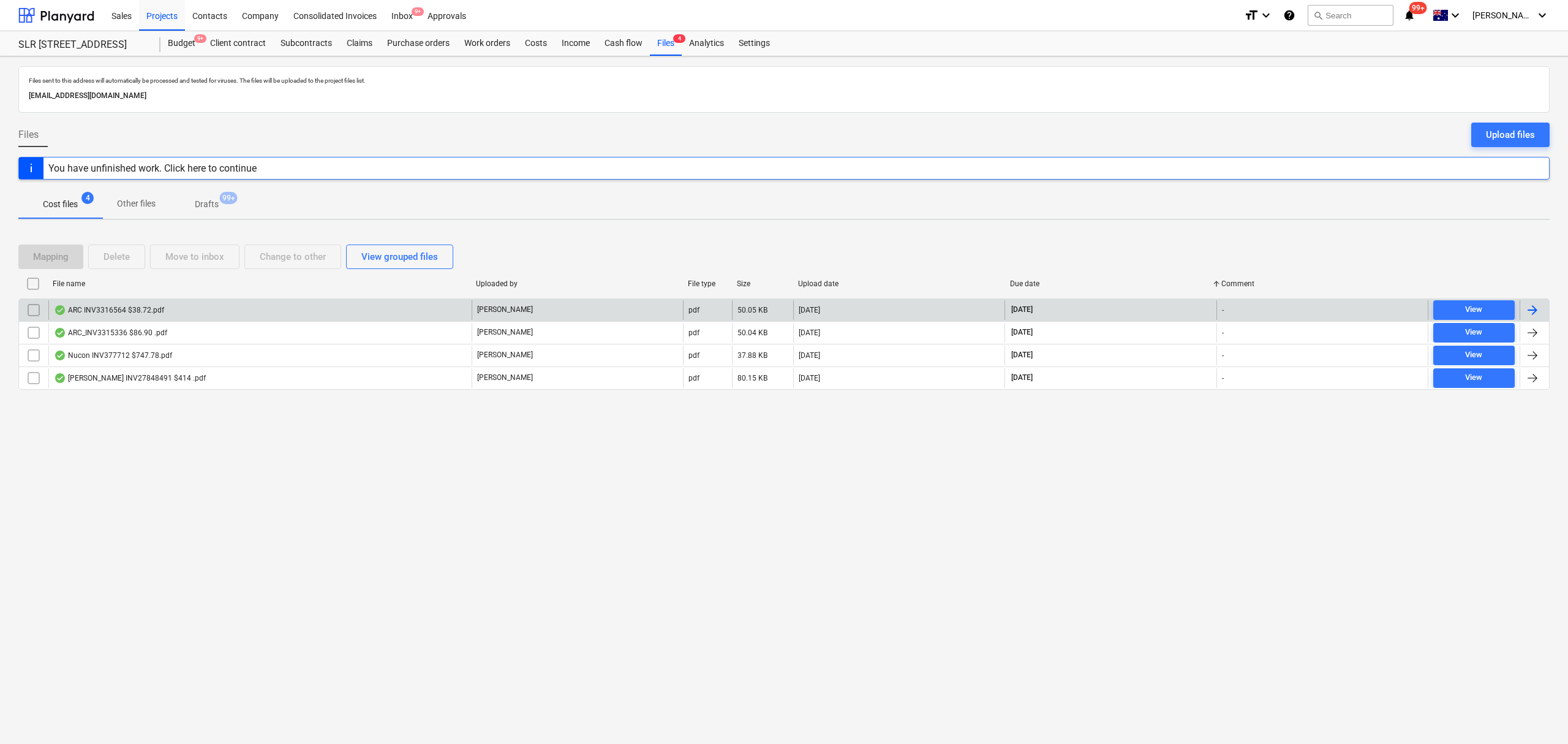
click at [294, 312] on div "ARC INV3316564 $38.72.pdf" at bounding box center [259, 310] width 423 height 19
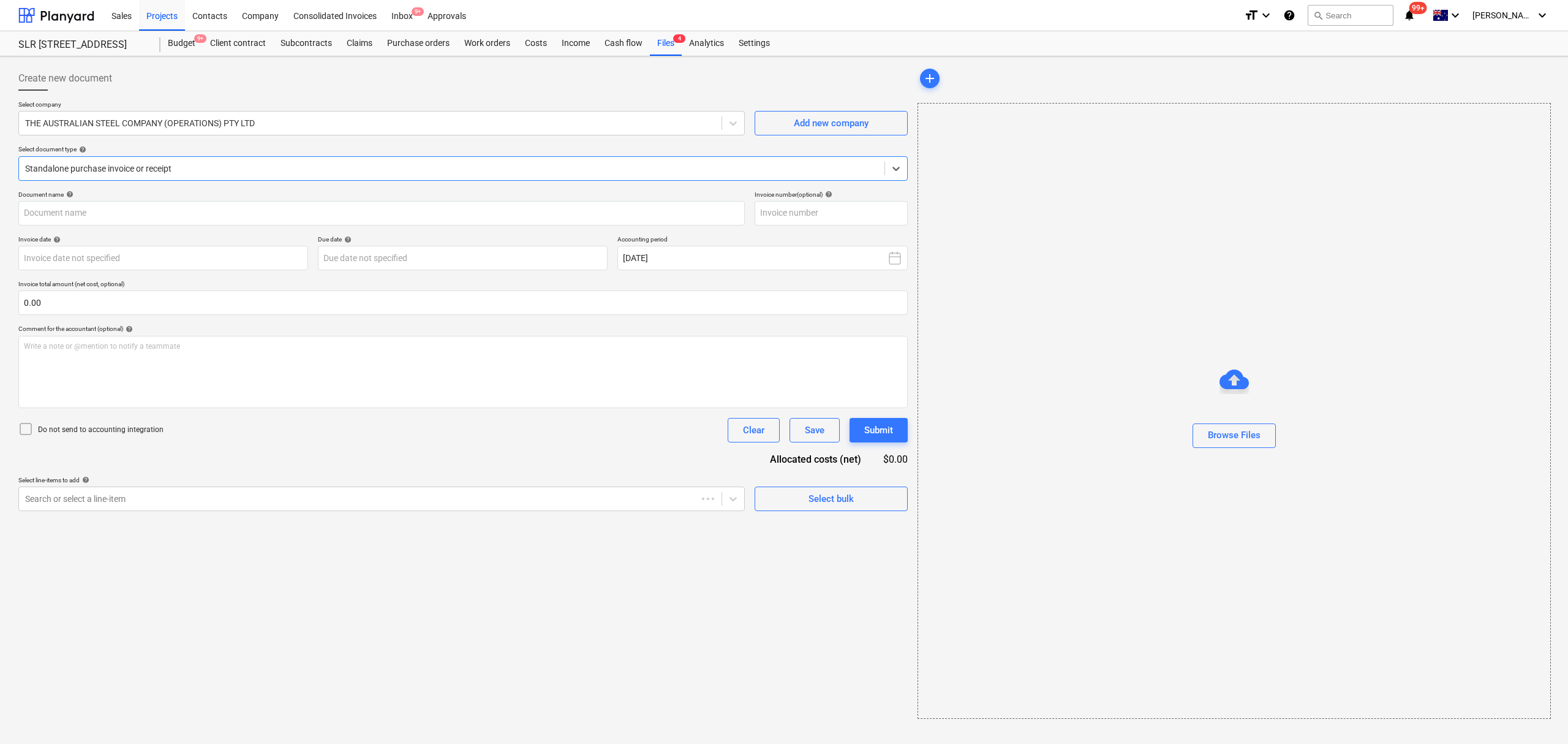
type input "3316564"
type input "[DATE]"
click at [236, 167] on div at bounding box center [452, 168] width 853 height 13
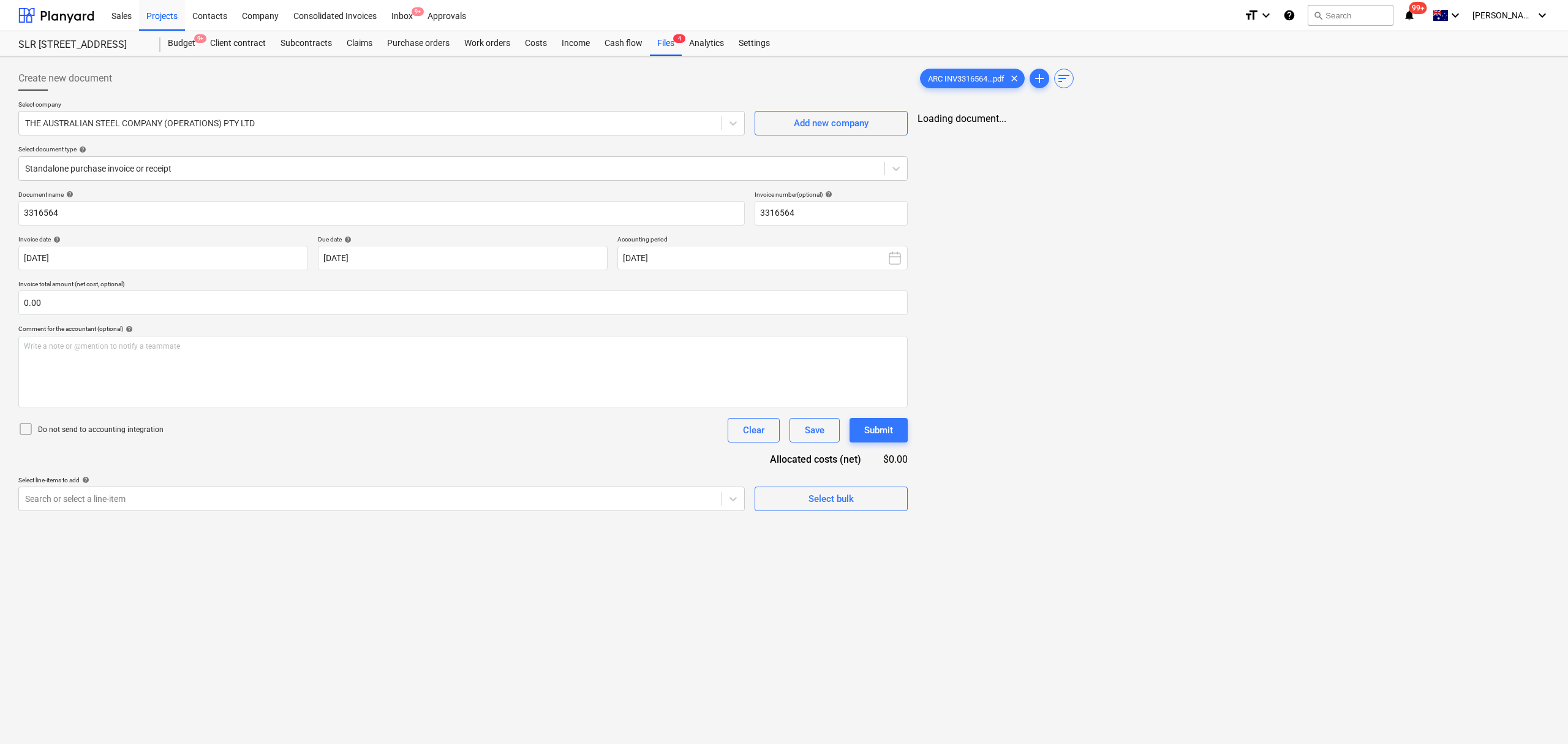
click at [181, 183] on div "Select company THE AUSTRALIAN STEEL COMPANY (OPERATIONS) PTY LTD Add new compan…" at bounding box center [462, 145] width 889 height 90
click at [179, 179] on div "Standalone purchase invoice or receipt" at bounding box center [462, 167] width 889 height 24
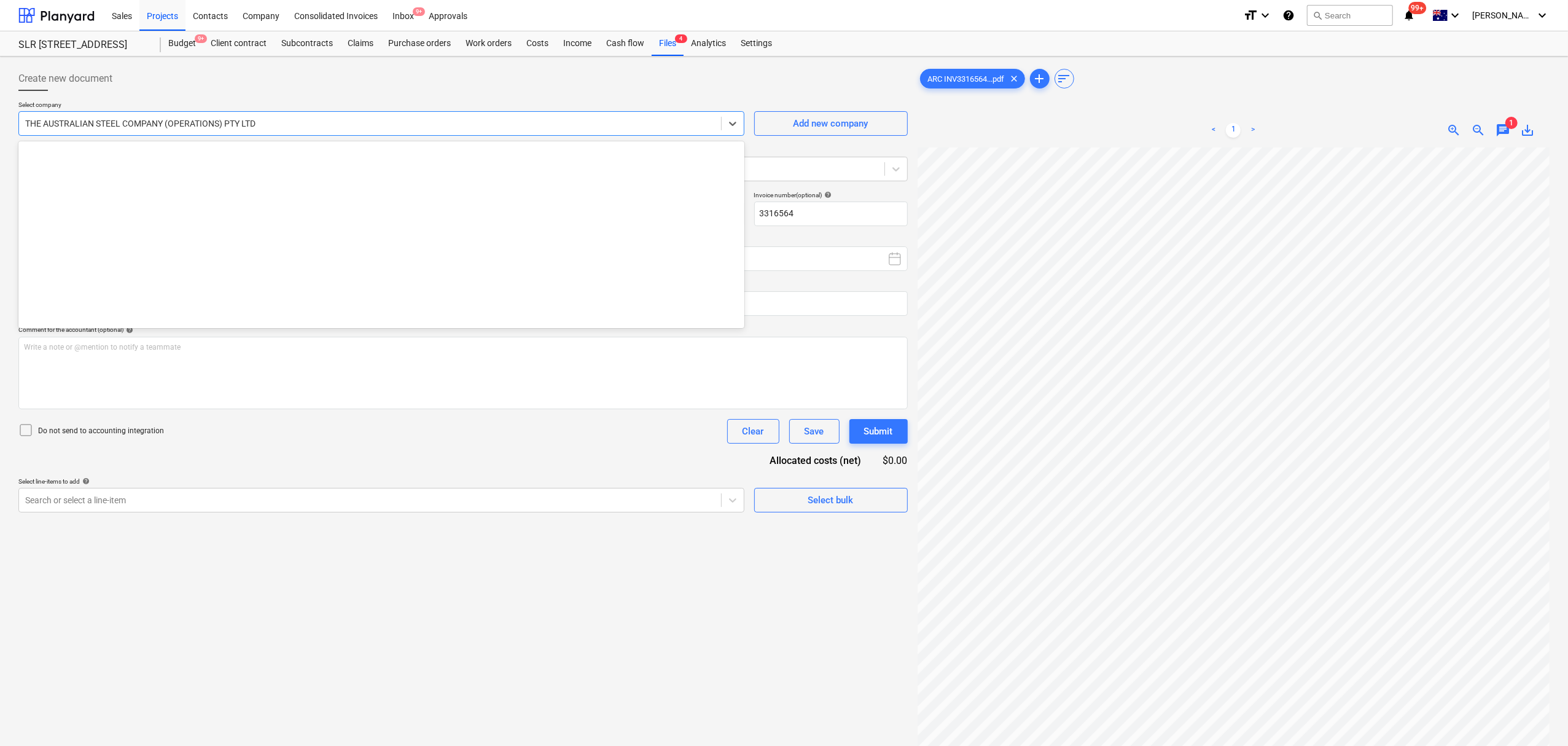
click at [190, 123] on div at bounding box center [370, 123] width 690 height 13
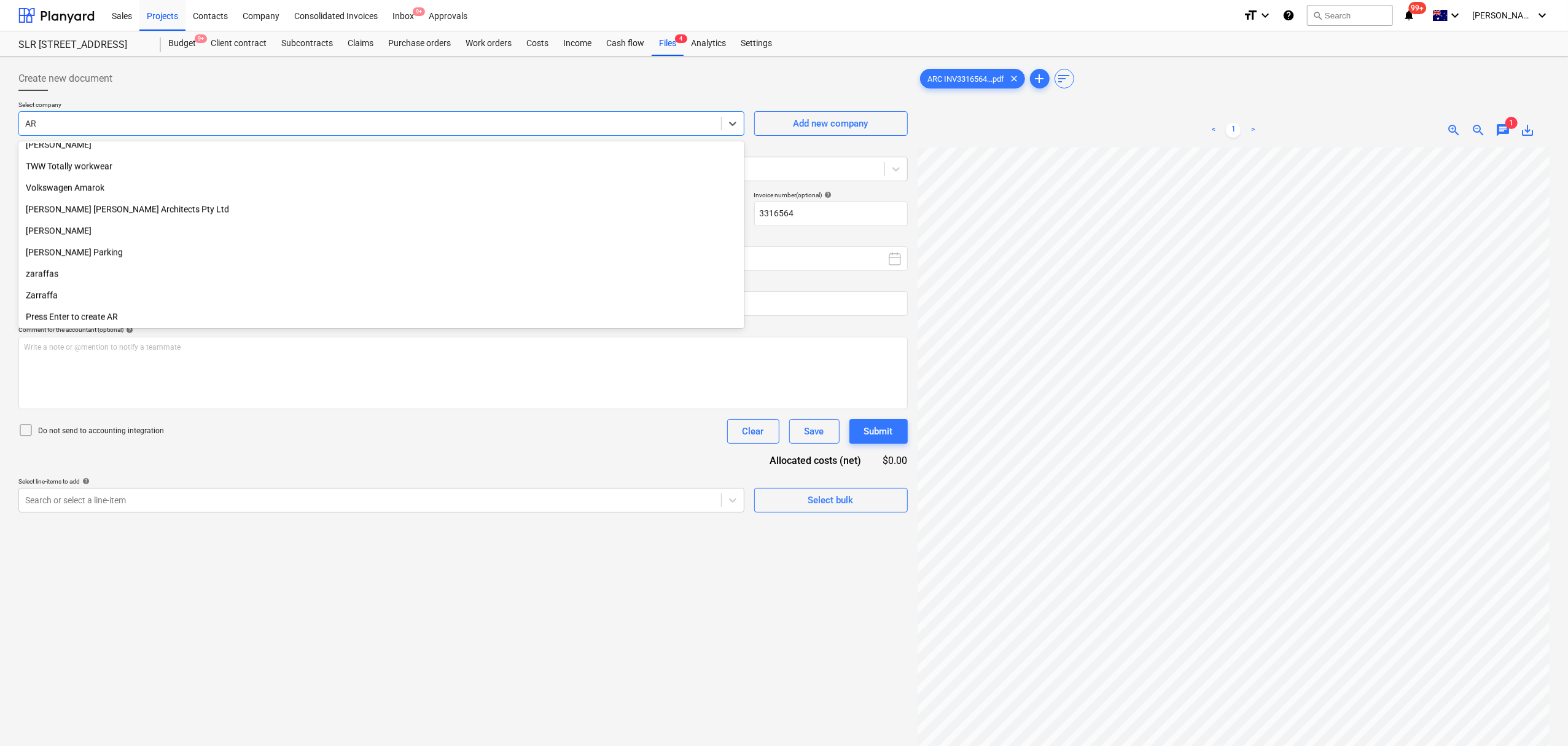
scroll to position [2674, 0]
type input "ARC"
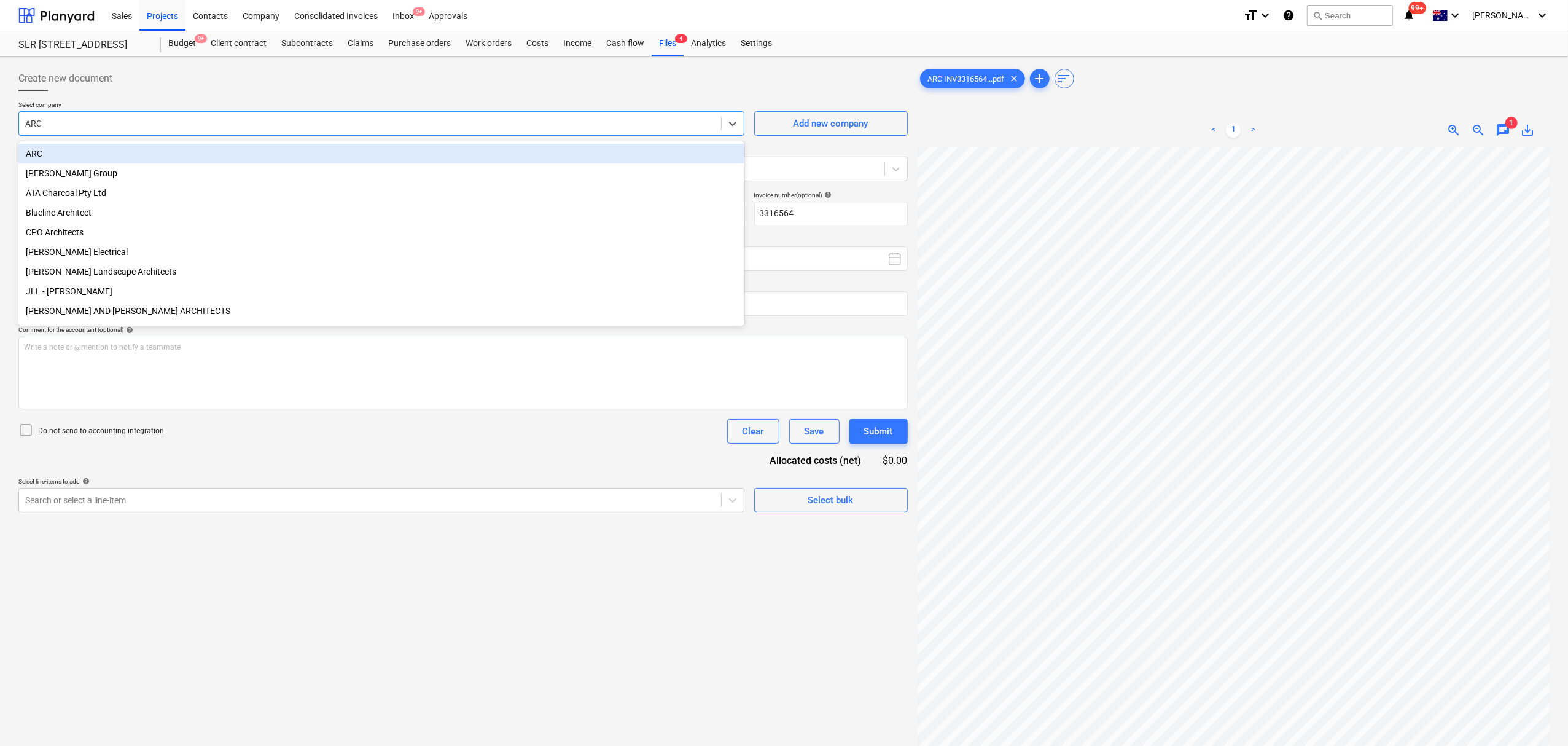
click at [185, 155] on div "ARC" at bounding box center [381, 153] width 726 height 19
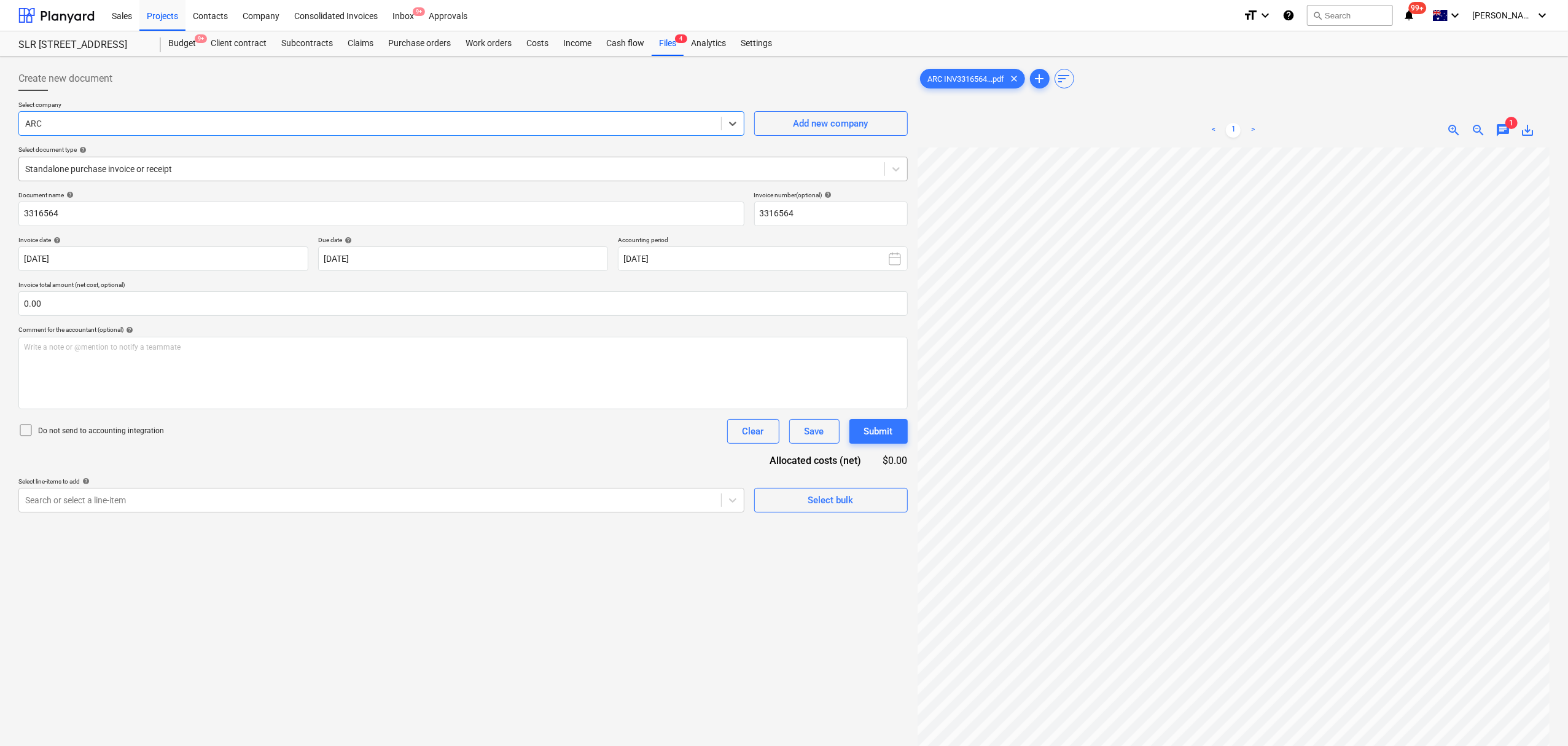
click at [177, 178] on div "Standalone purchase invoice or receipt" at bounding box center [463, 168] width 890 height 24
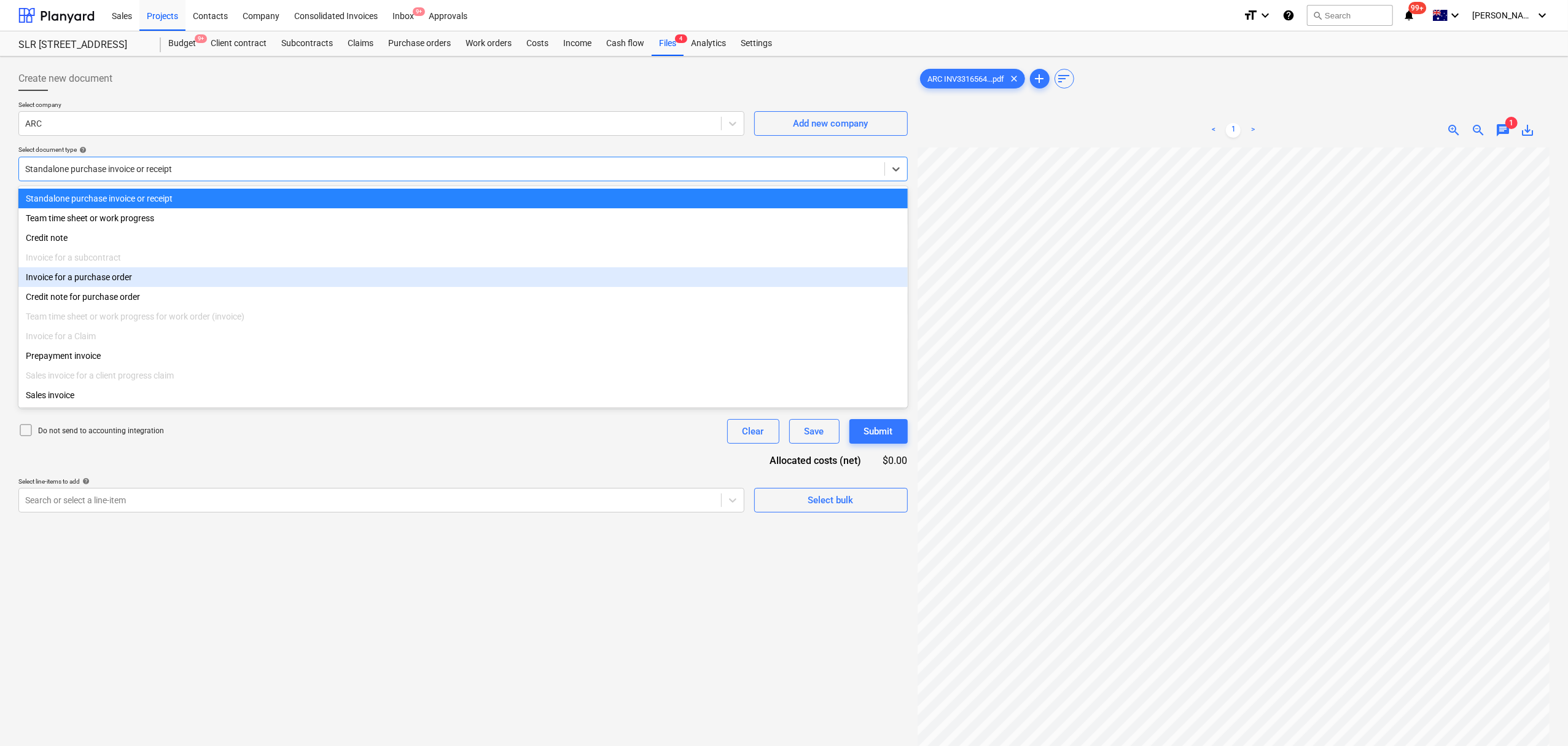
click at [180, 283] on div "Invoice for a purchase order" at bounding box center [463, 276] width 890 height 19
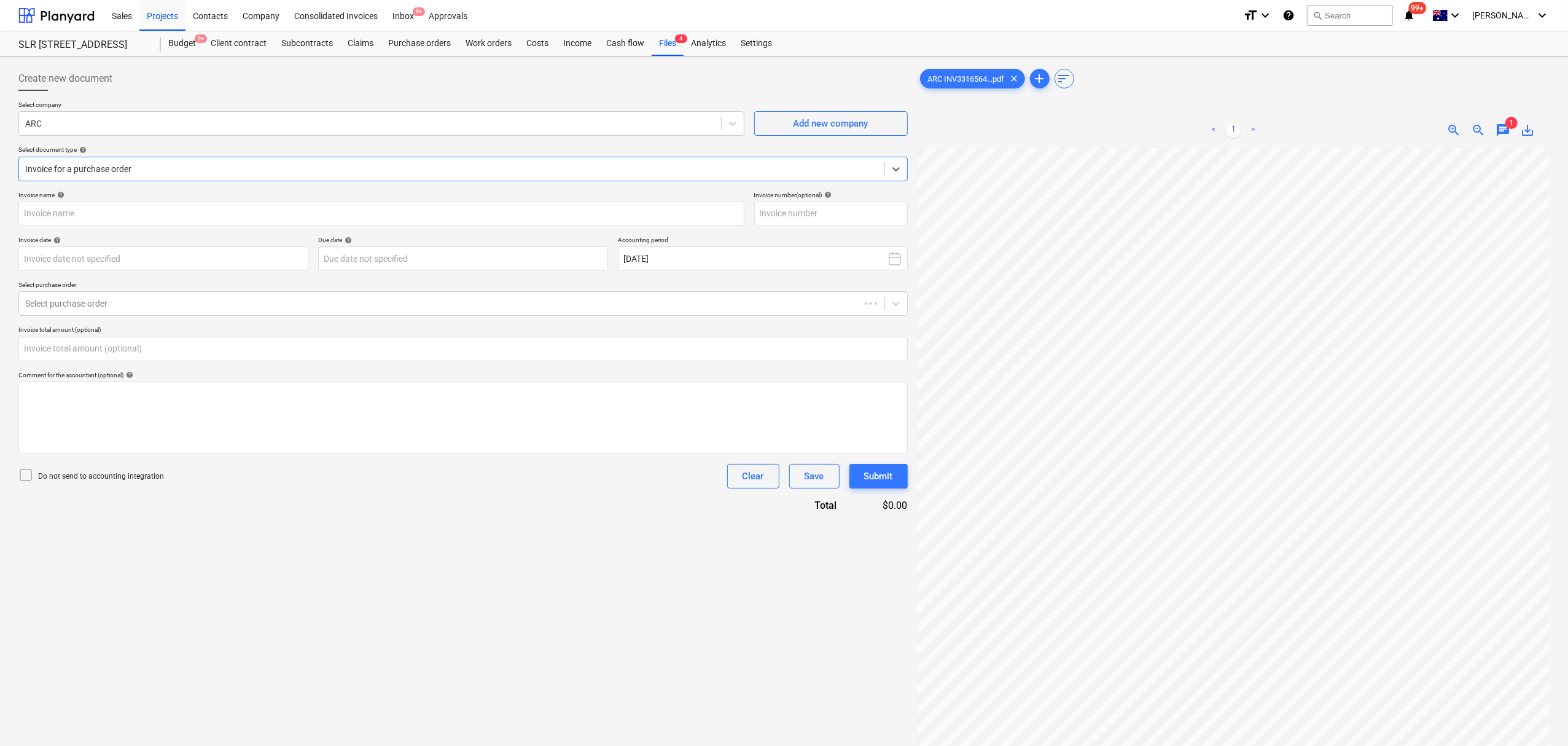
type input "3316564"
type input "09 Sep 2025"
type input "30 Oct 2025"
type input "0.00"
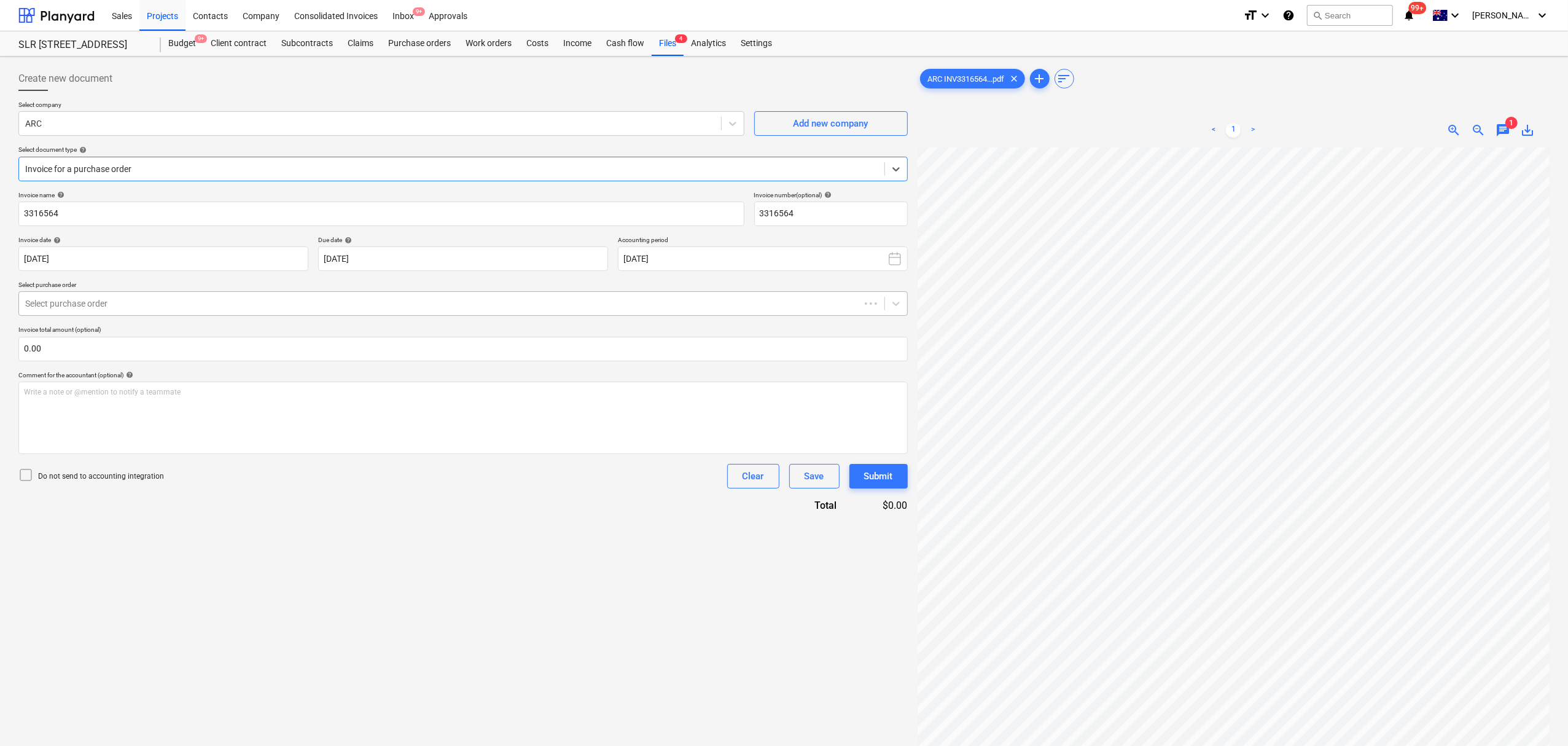
click at [172, 302] on div at bounding box center [440, 303] width 829 height 13
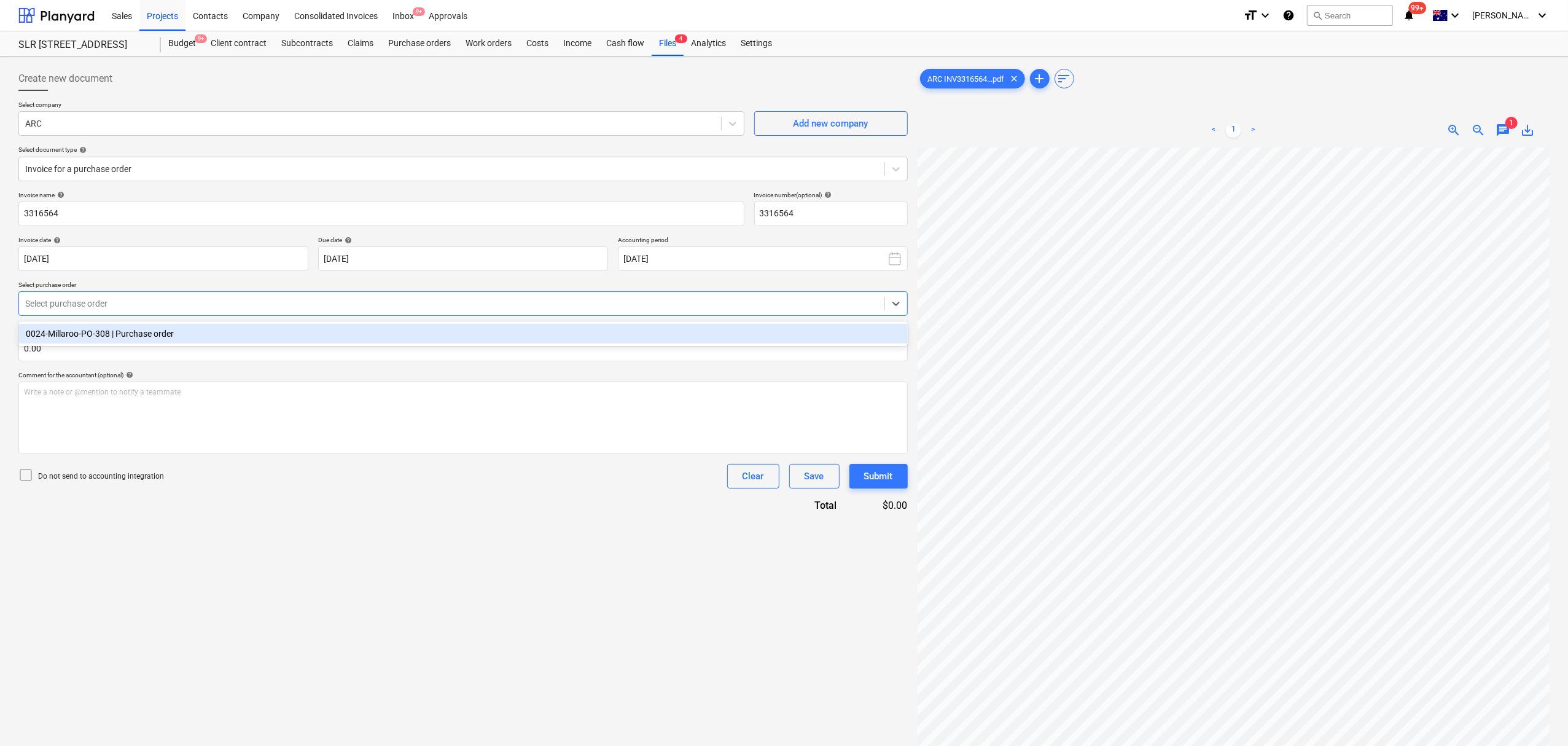
click at [189, 331] on div "0024-Millaroo-PO-308 | Purchase order" at bounding box center [463, 334] width 890 height 19
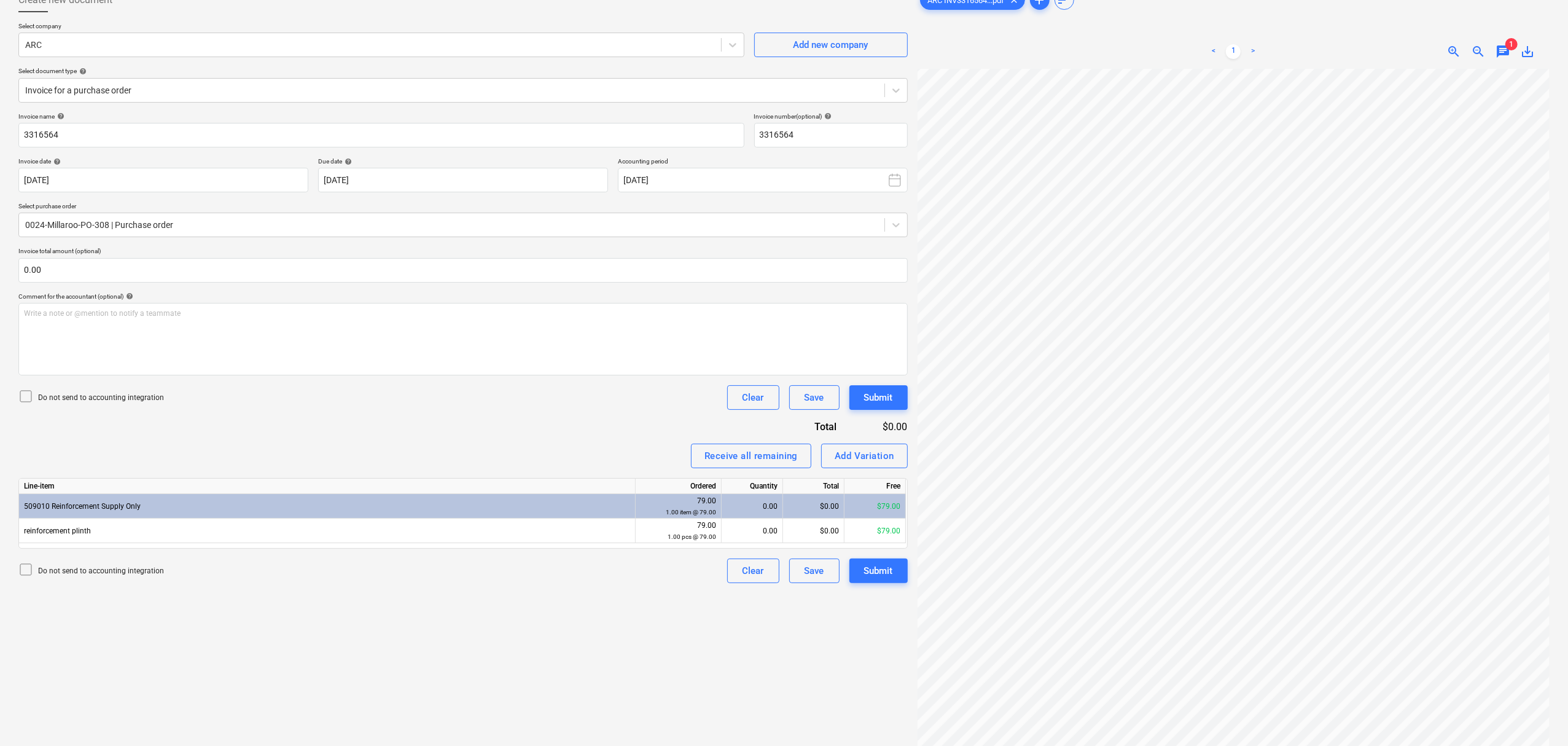
scroll to position [42, 0]
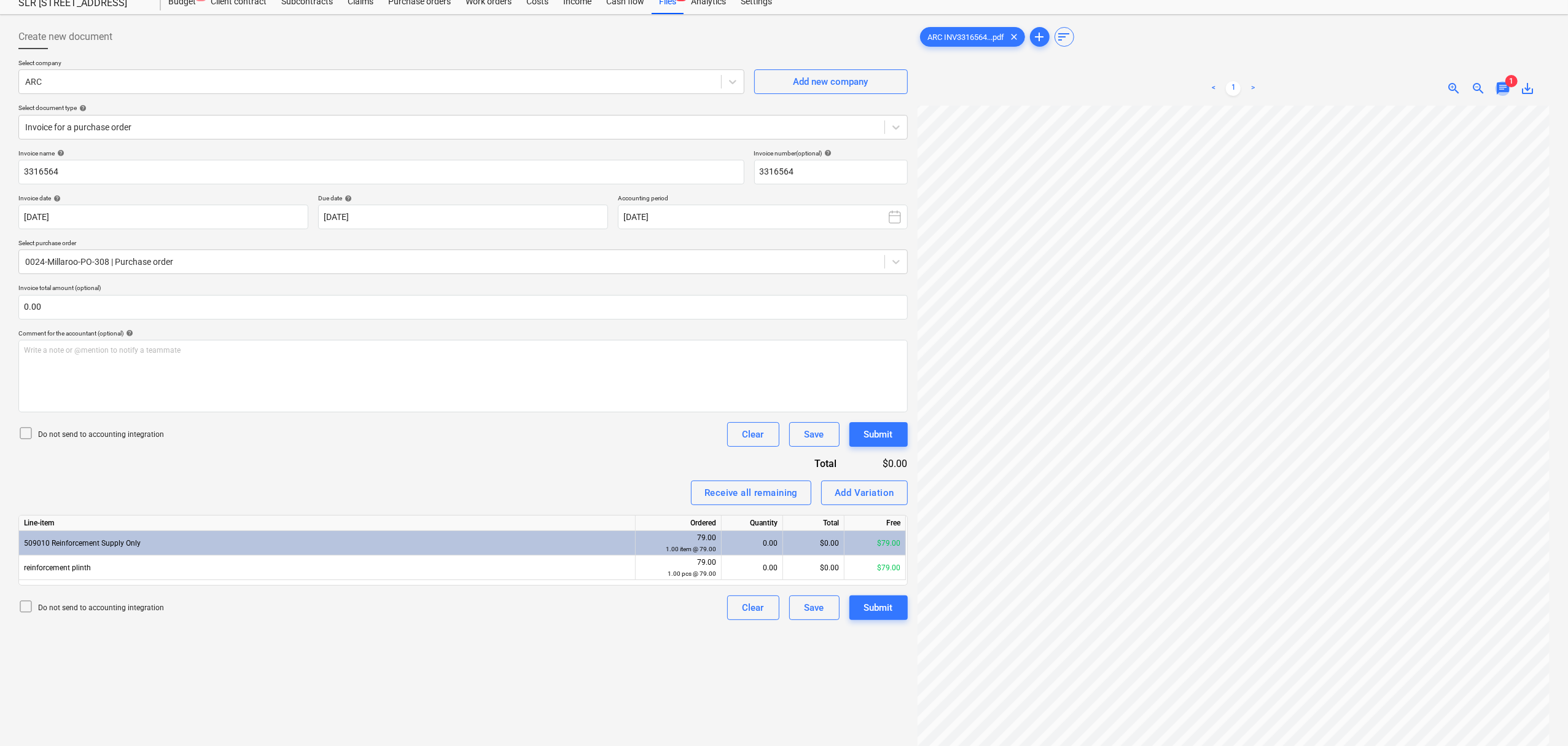
click at [1508, 86] on span "chat" at bounding box center [1503, 88] width 15 height 15
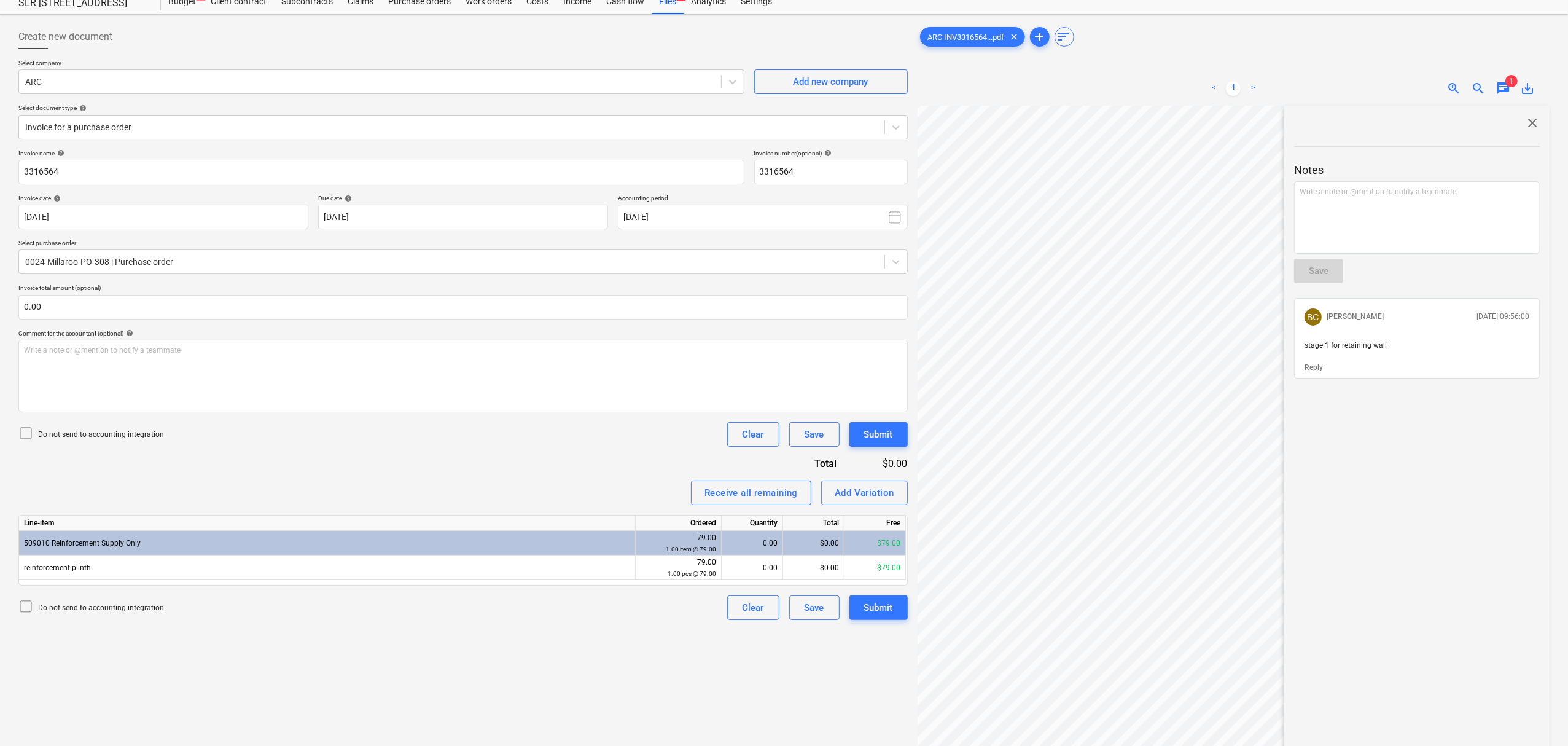
click at [1525, 123] on span "close" at bounding box center [1532, 122] width 15 height 15
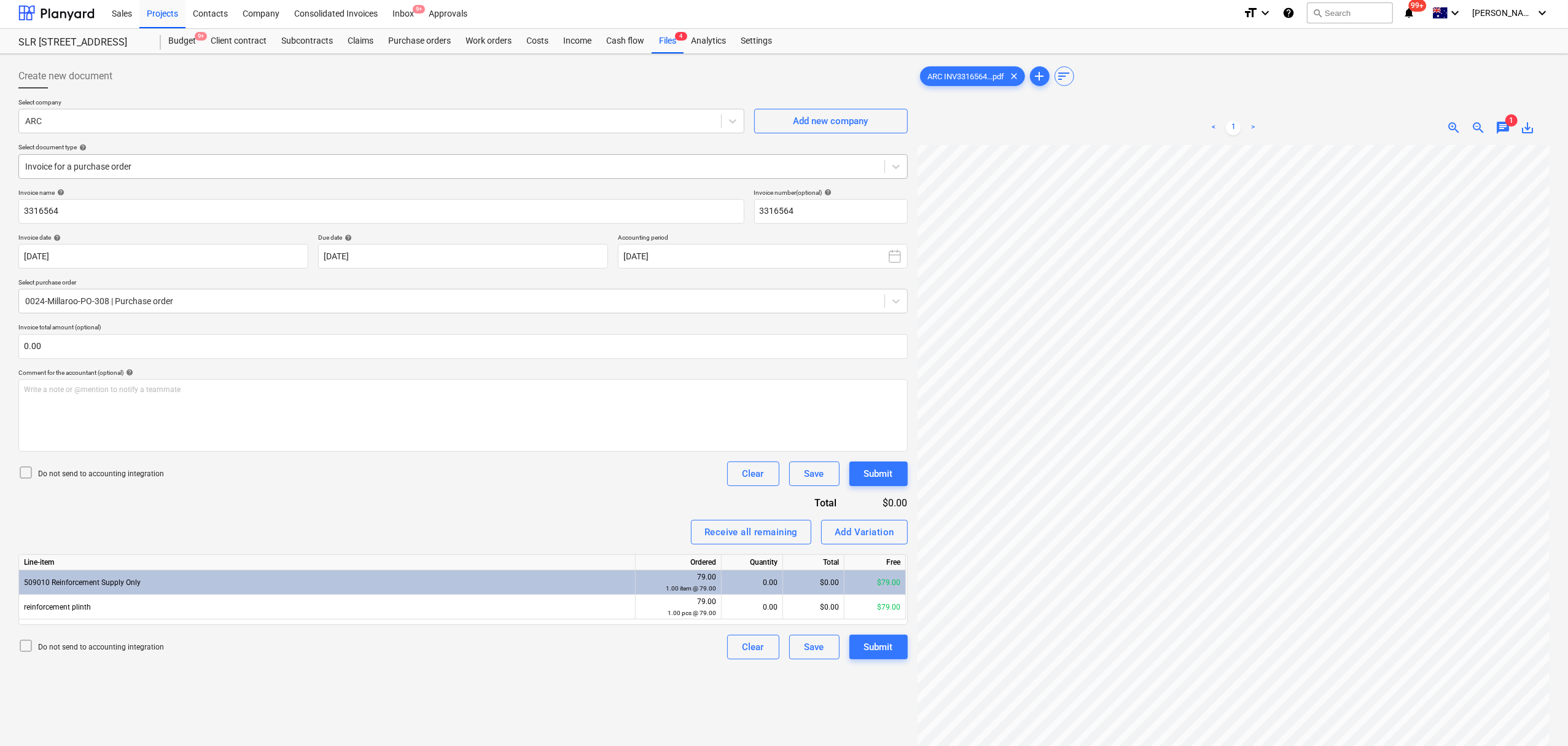
scroll to position [0, 0]
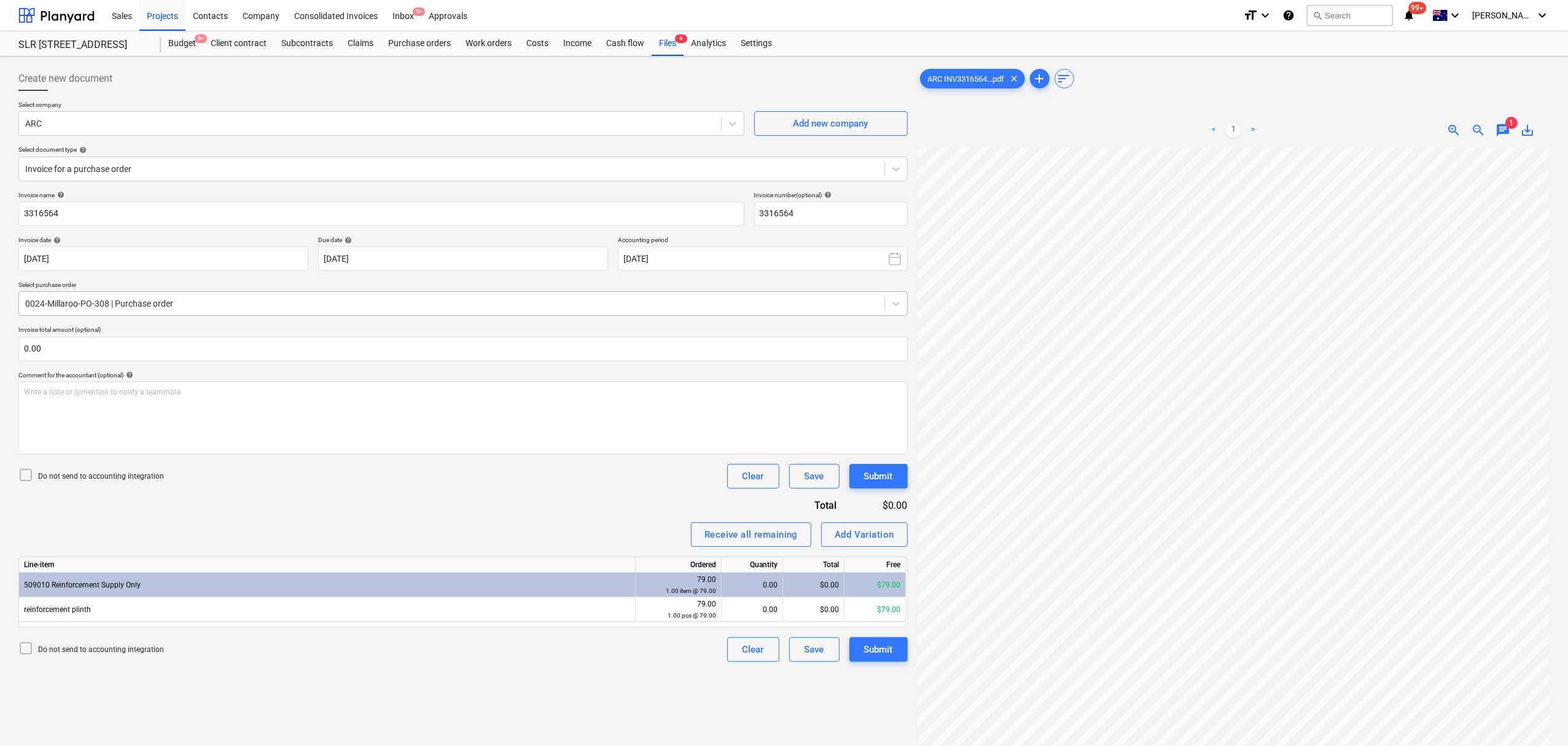
click at [89, 304] on div at bounding box center [451, 303] width 853 height 13
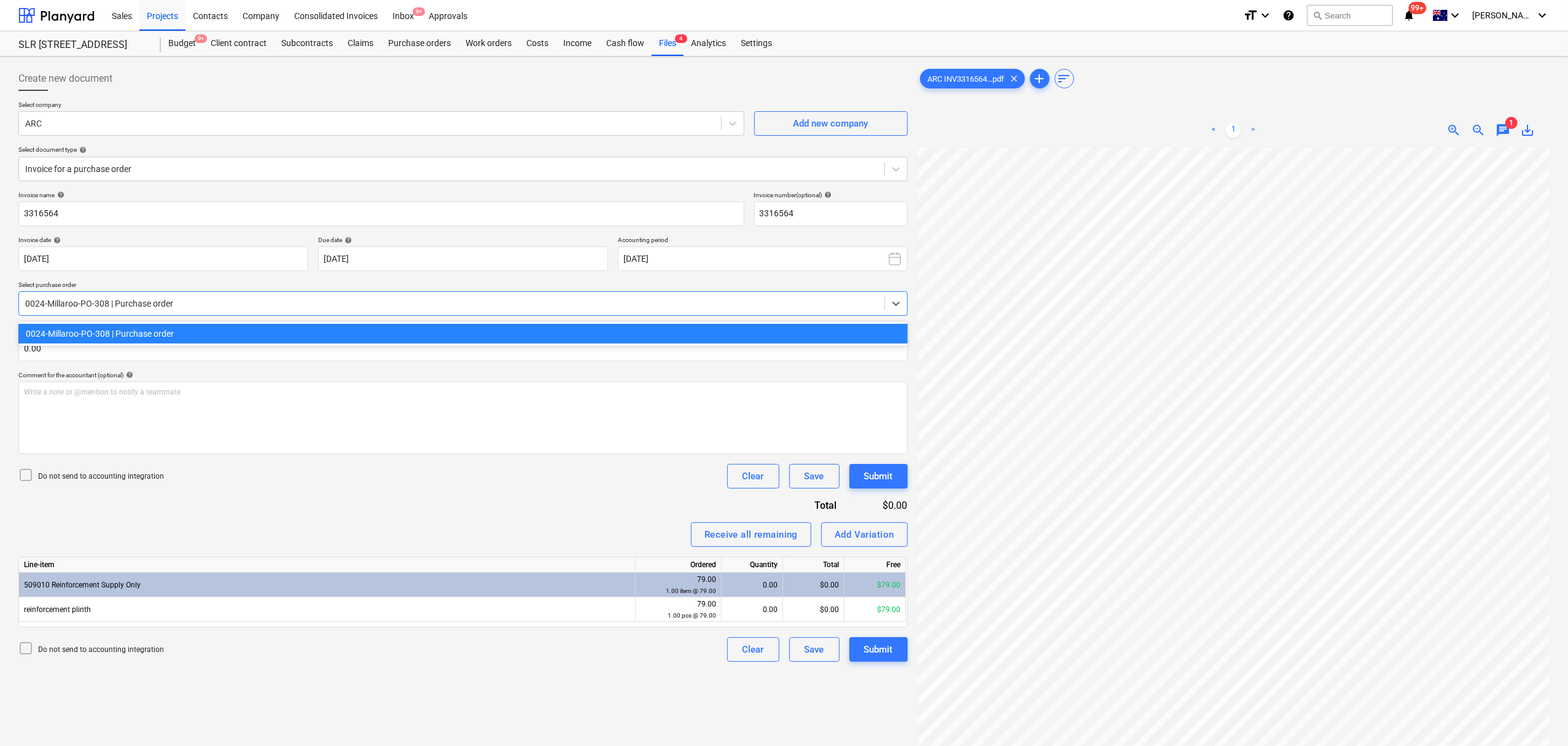
click at [89, 304] on div at bounding box center [451, 303] width 853 height 13
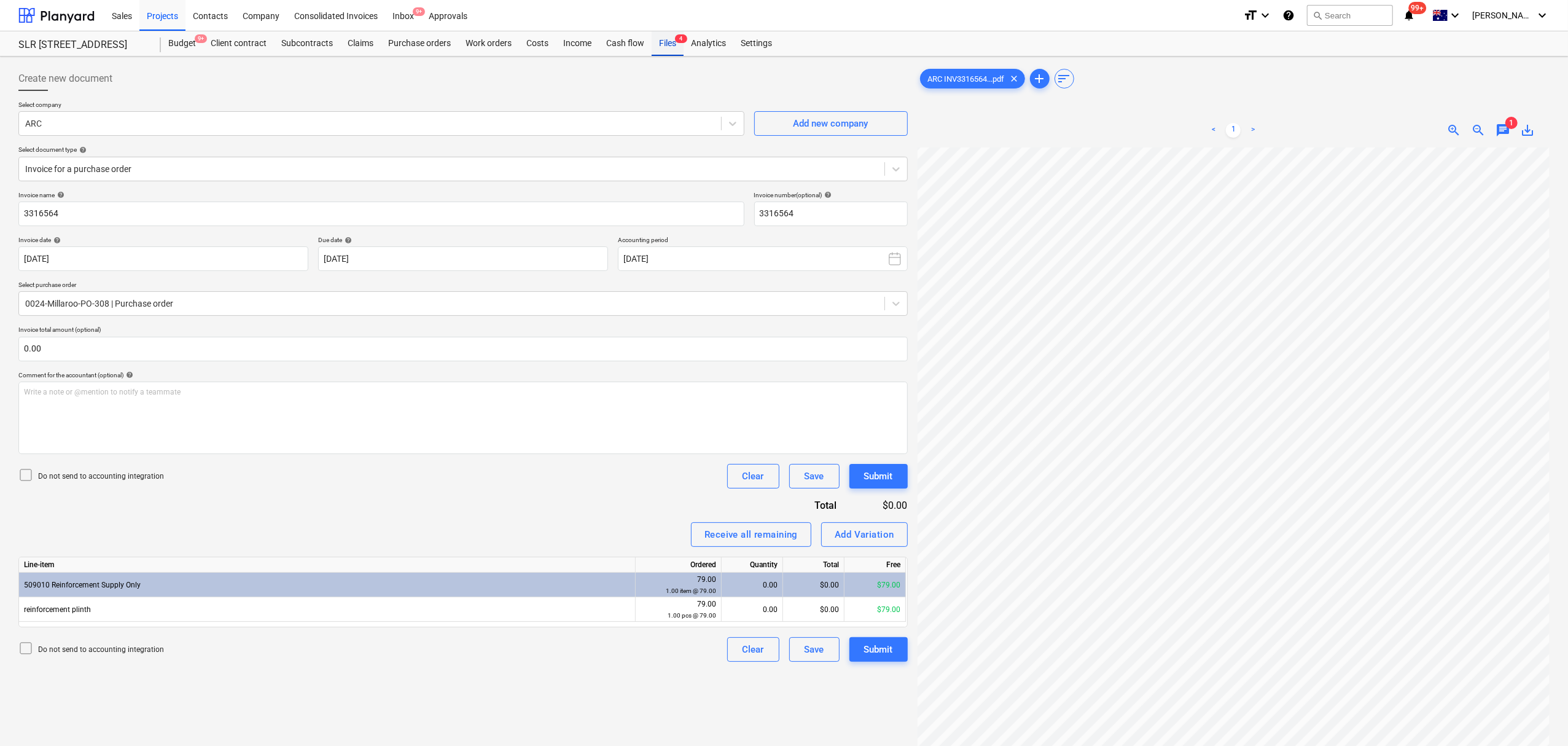
drag, startPoint x: 666, startPoint y: 56, endPoint x: 660, endPoint y: 50, distance: 8.5
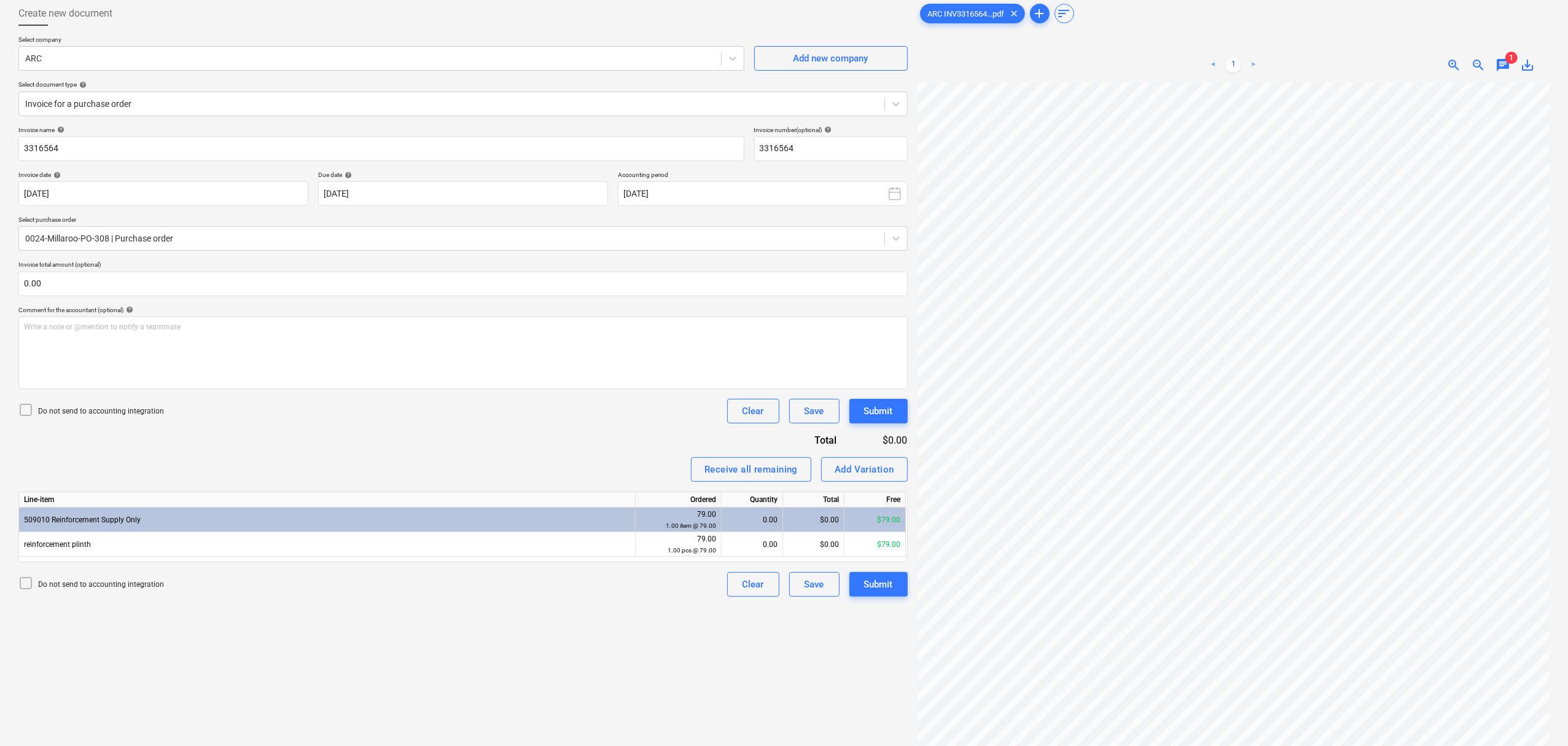
scroll to position [123, 0]
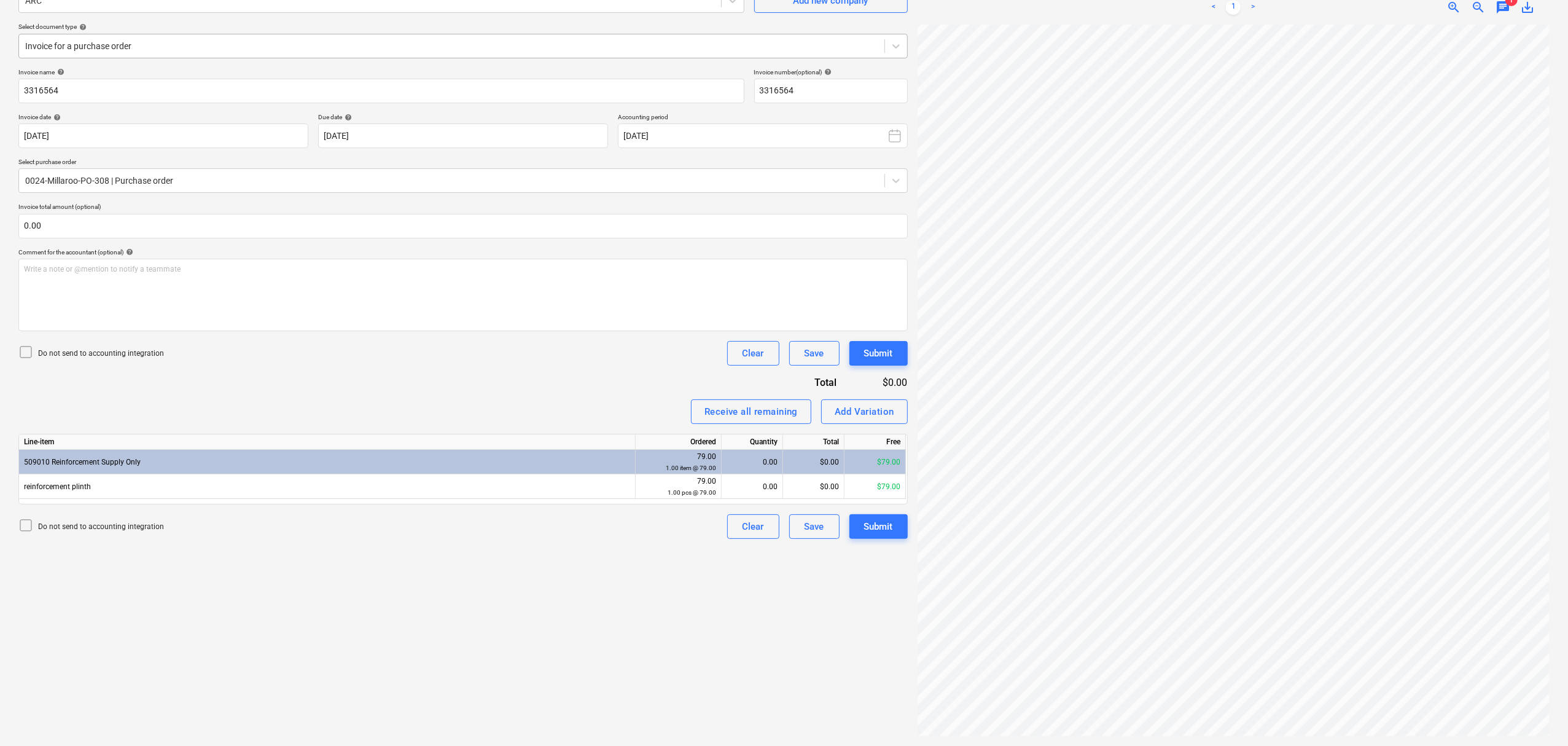
click at [207, 45] on div at bounding box center [451, 46] width 853 height 13
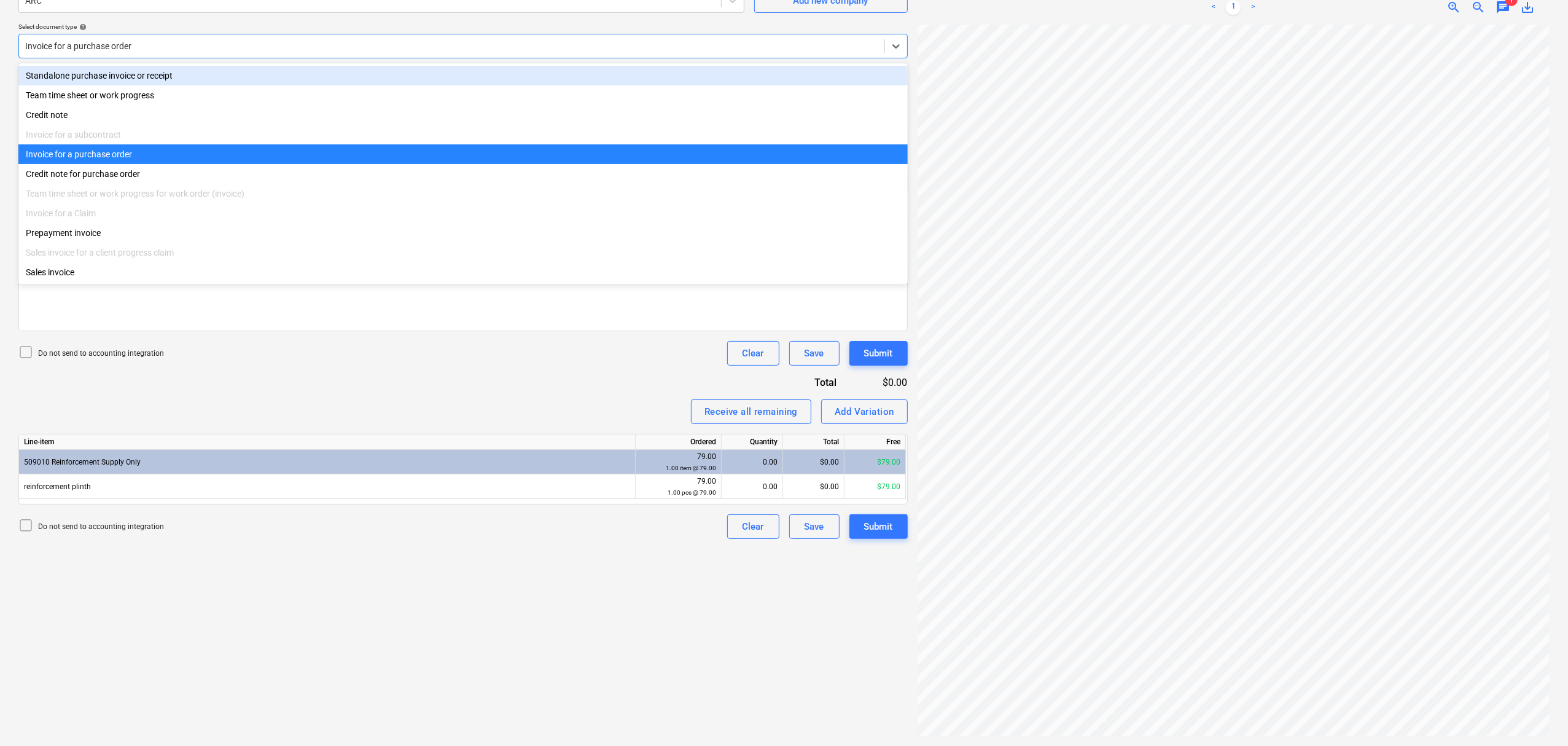
click at [211, 69] on div "Standalone purchase invoice or receipt" at bounding box center [463, 76] width 890 height 19
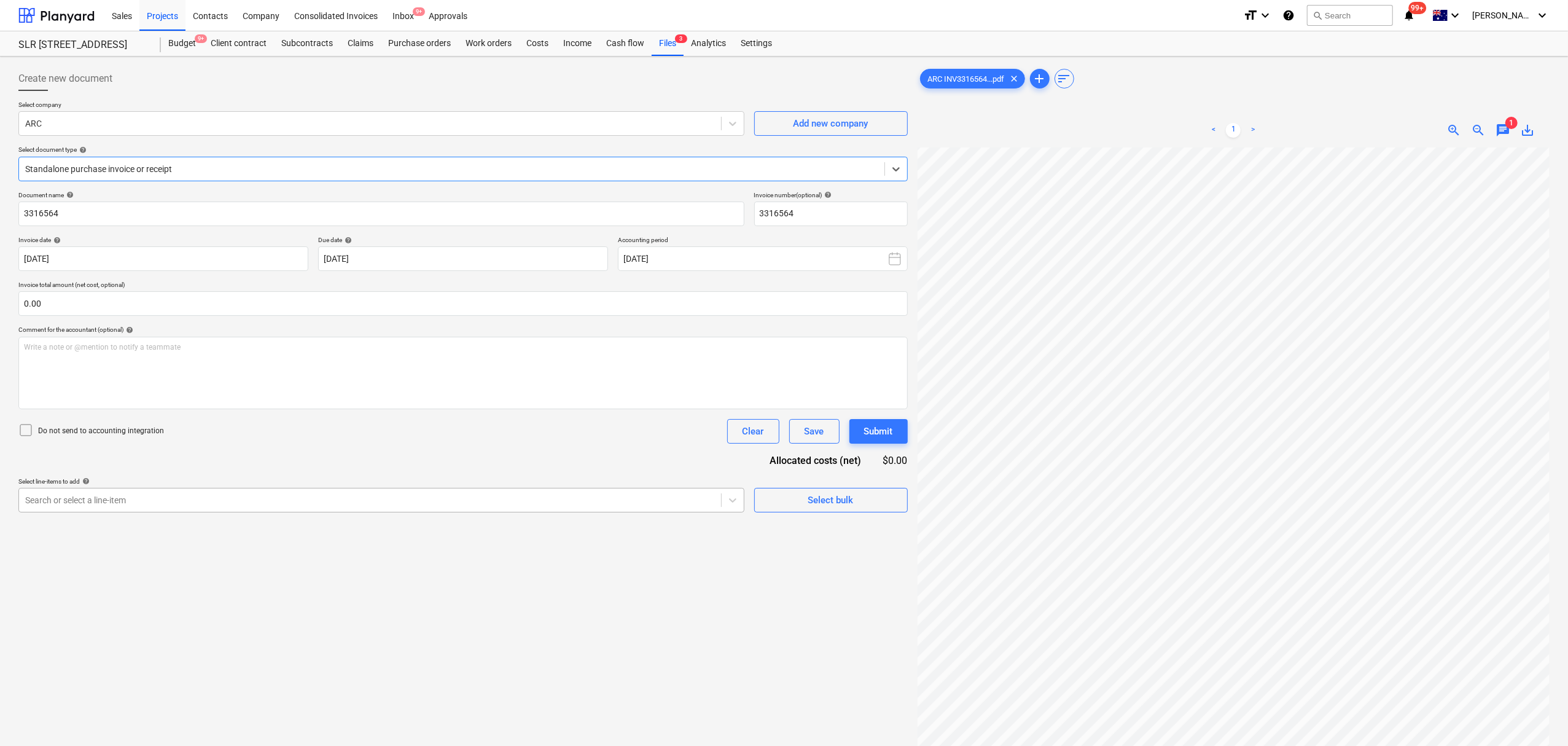
click at [186, 506] on div at bounding box center [370, 500] width 690 height 13
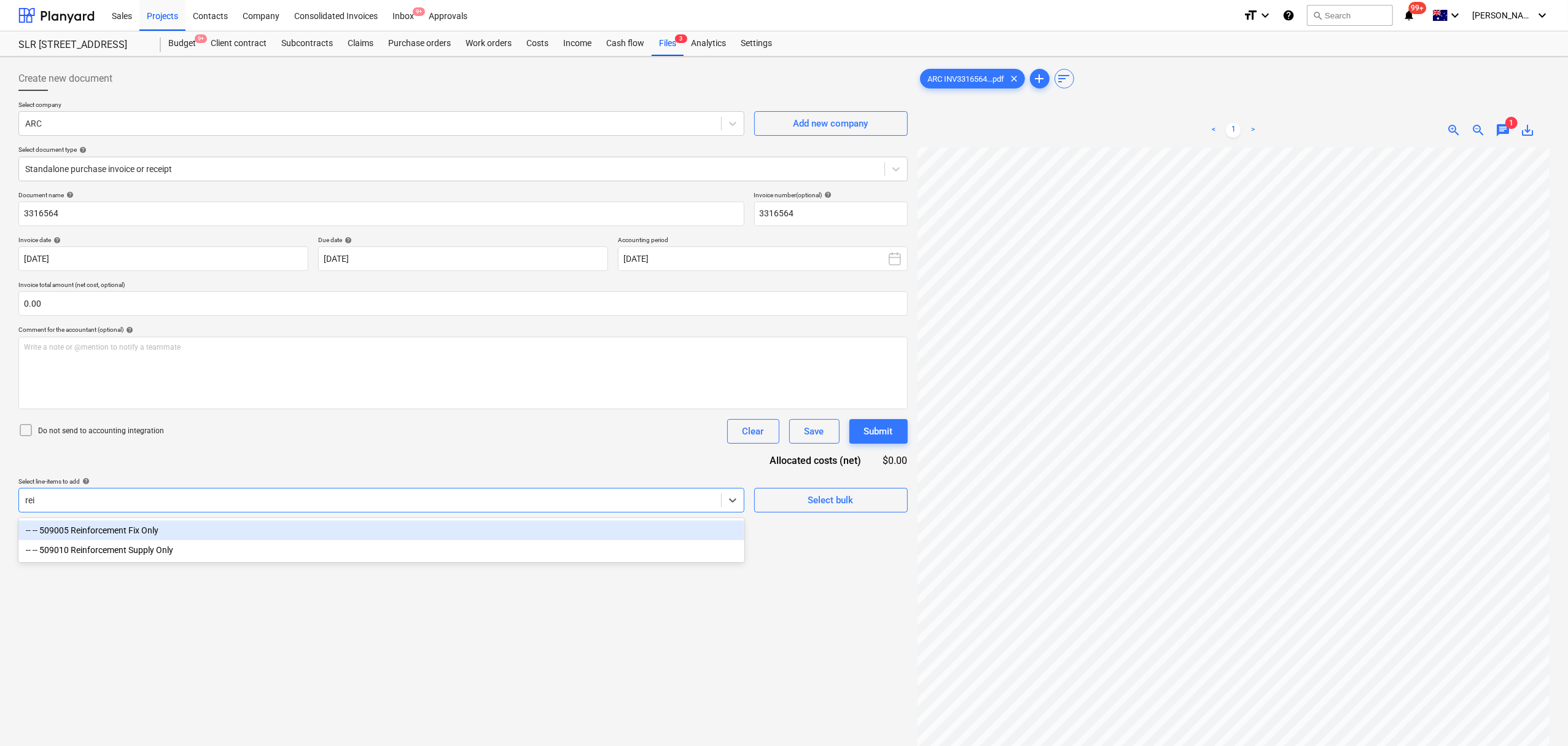
type input "rein"
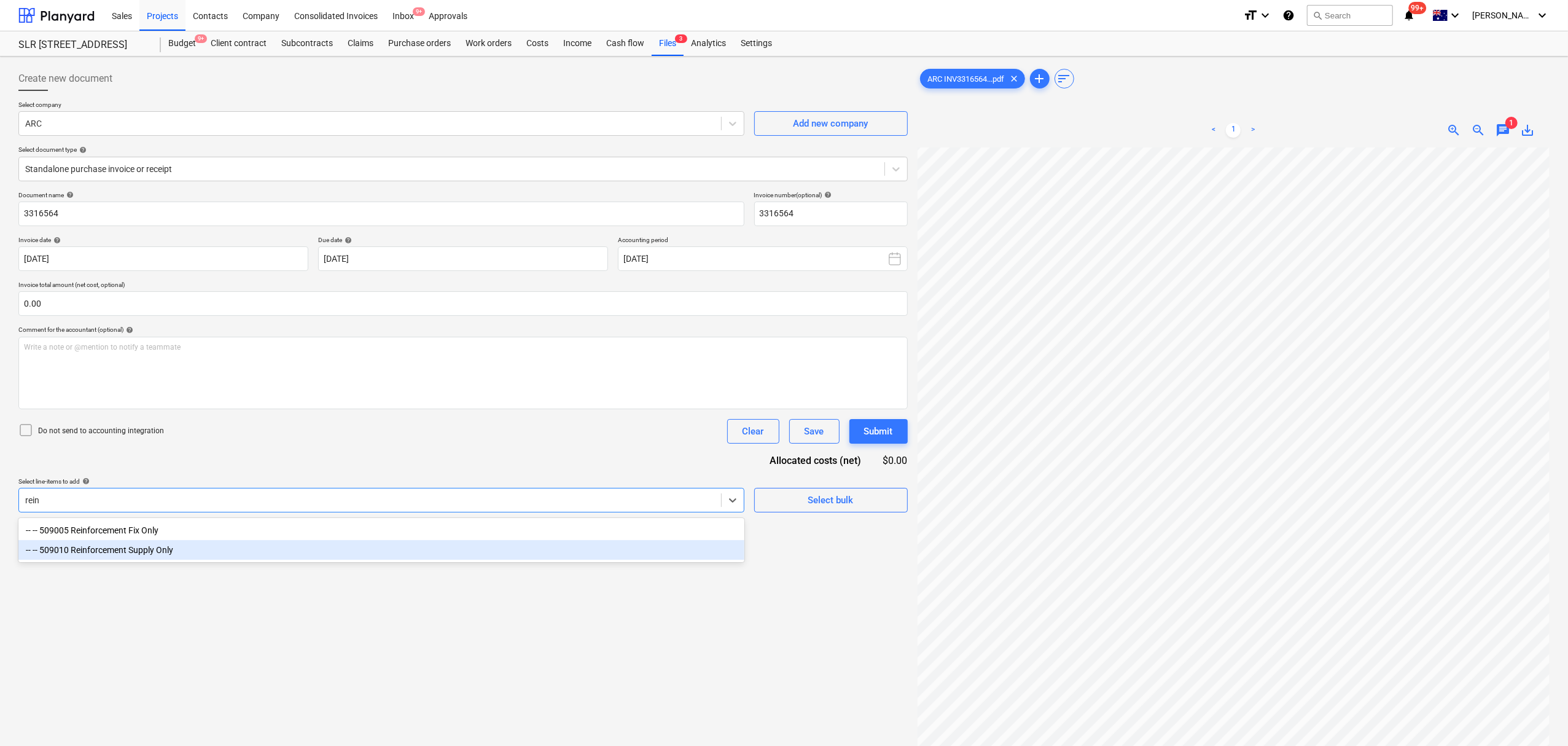
click at [189, 546] on div "-- -- 509010 Reinforcement Supply Only" at bounding box center [381, 549] width 726 height 19
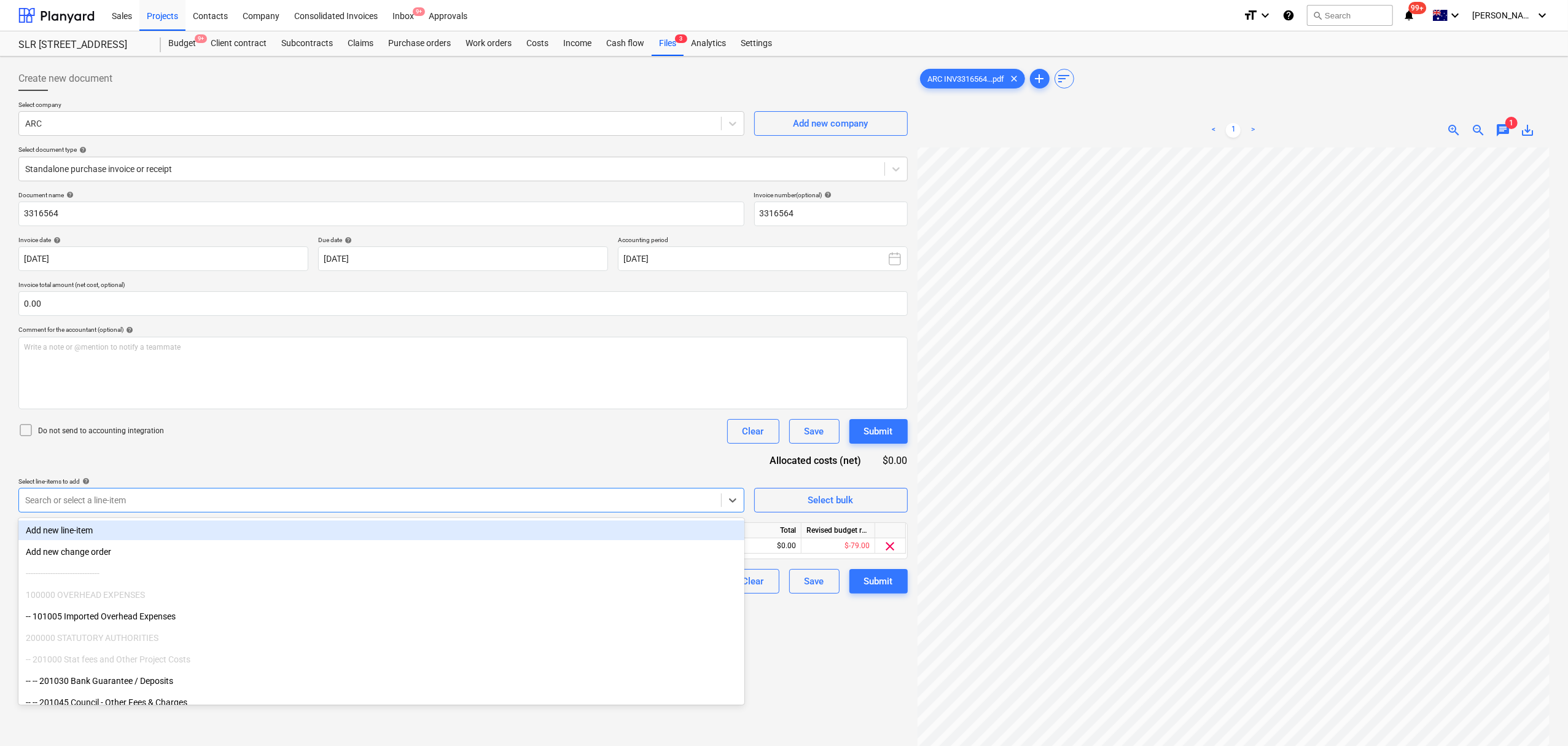
click at [271, 436] on div "Do not send to accounting integration Clear Save Submit" at bounding box center [463, 431] width 890 height 24
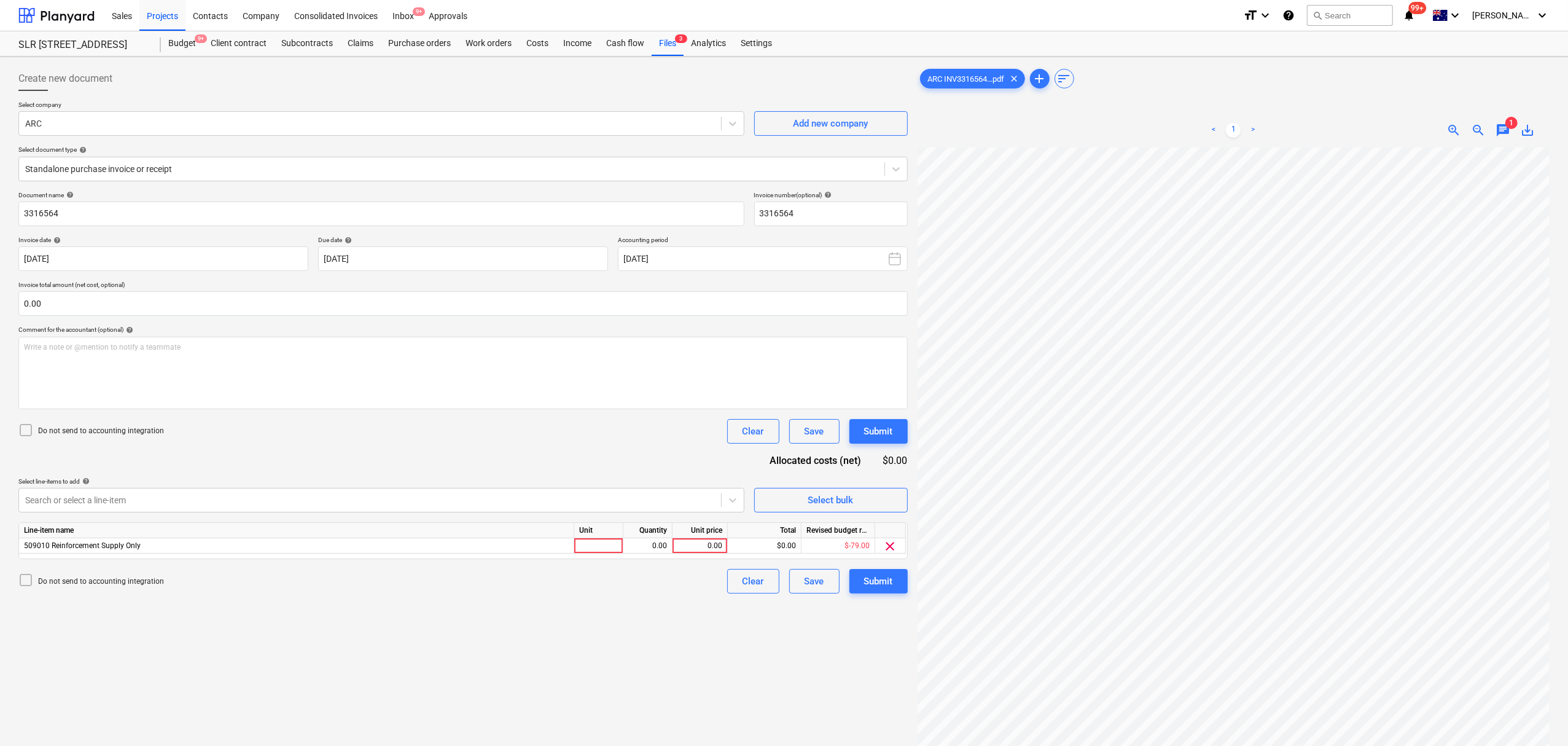
scroll to position [202, 14]
click at [605, 525] on div "Unit" at bounding box center [599, 531] width 49 height 16
click at [605, 533] on div "Unit" at bounding box center [599, 531] width 49 height 16
click at [605, 536] on div "Unit" at bounding box center [599, 531] width 49 height 16
click at [632, 536] on div "Quantity" at bounding box center [648, 531] width 49 height 16
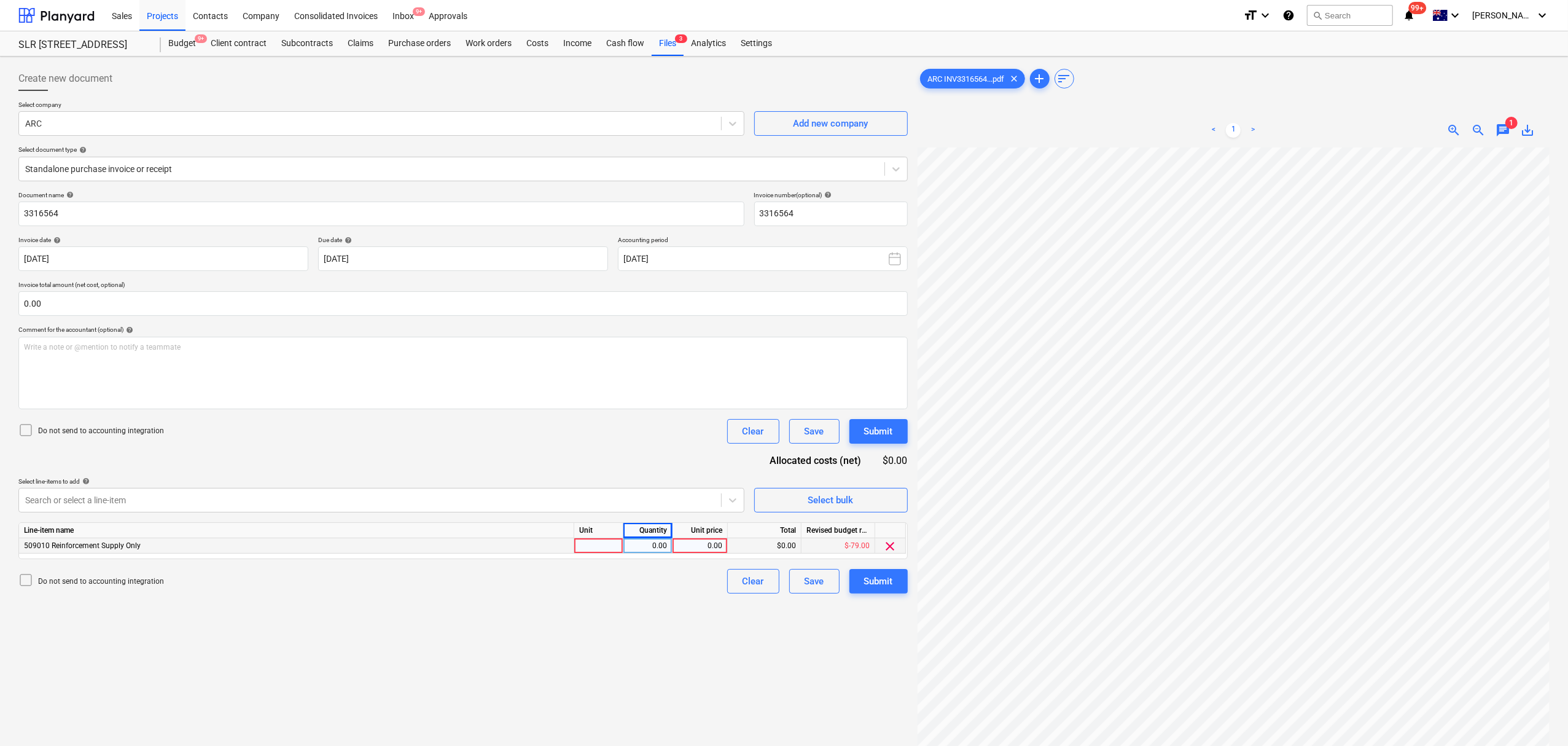
click at [606, 540] on div at bounding box center [599, 546] width 49 height 16
type input "item"
type input "35.2"
click at [875, 583] on div "Submit" at bounding box center [879, 581] width 29 height 16
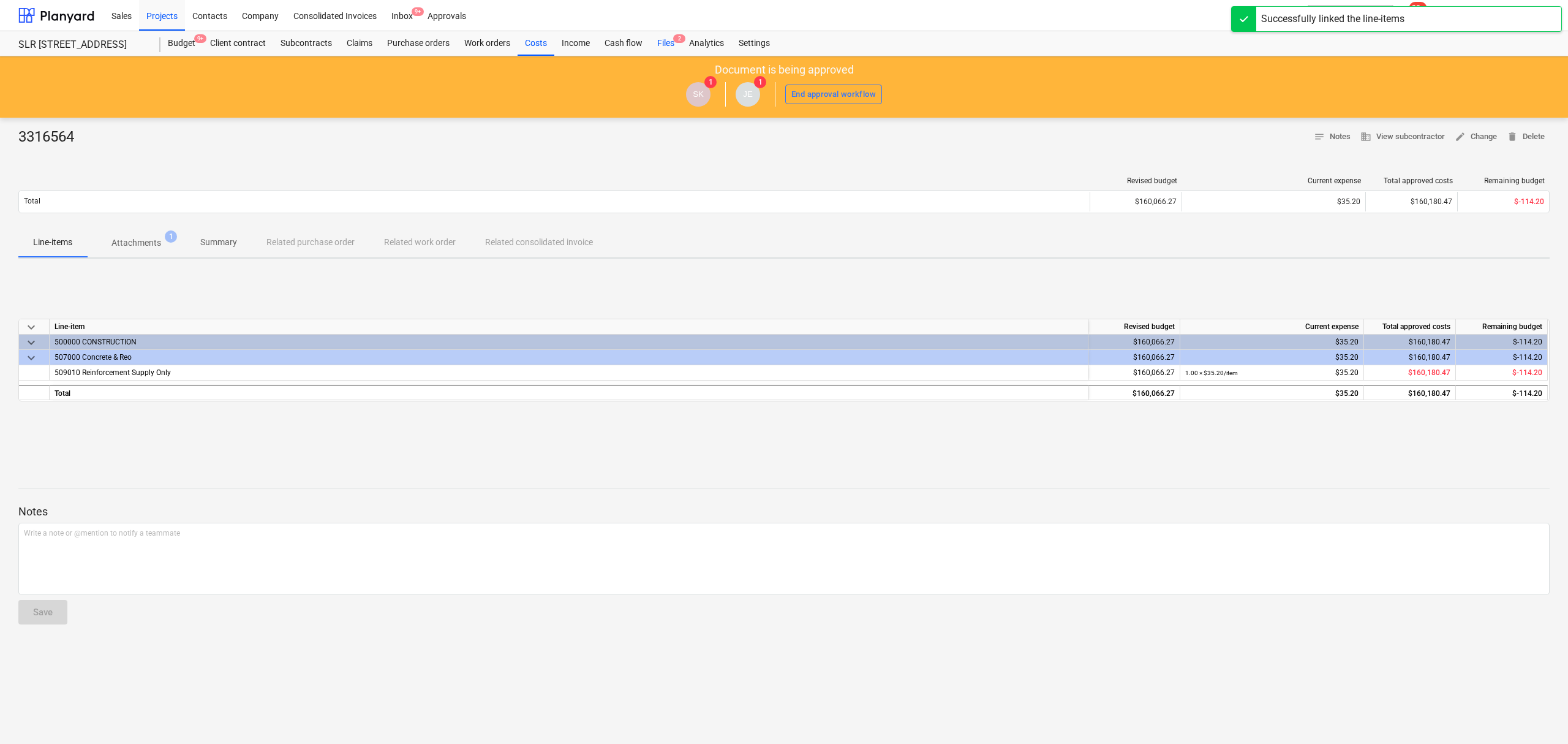
click at [680, 42] on span "2" at bounding box center [679, 38] width 13 height 9
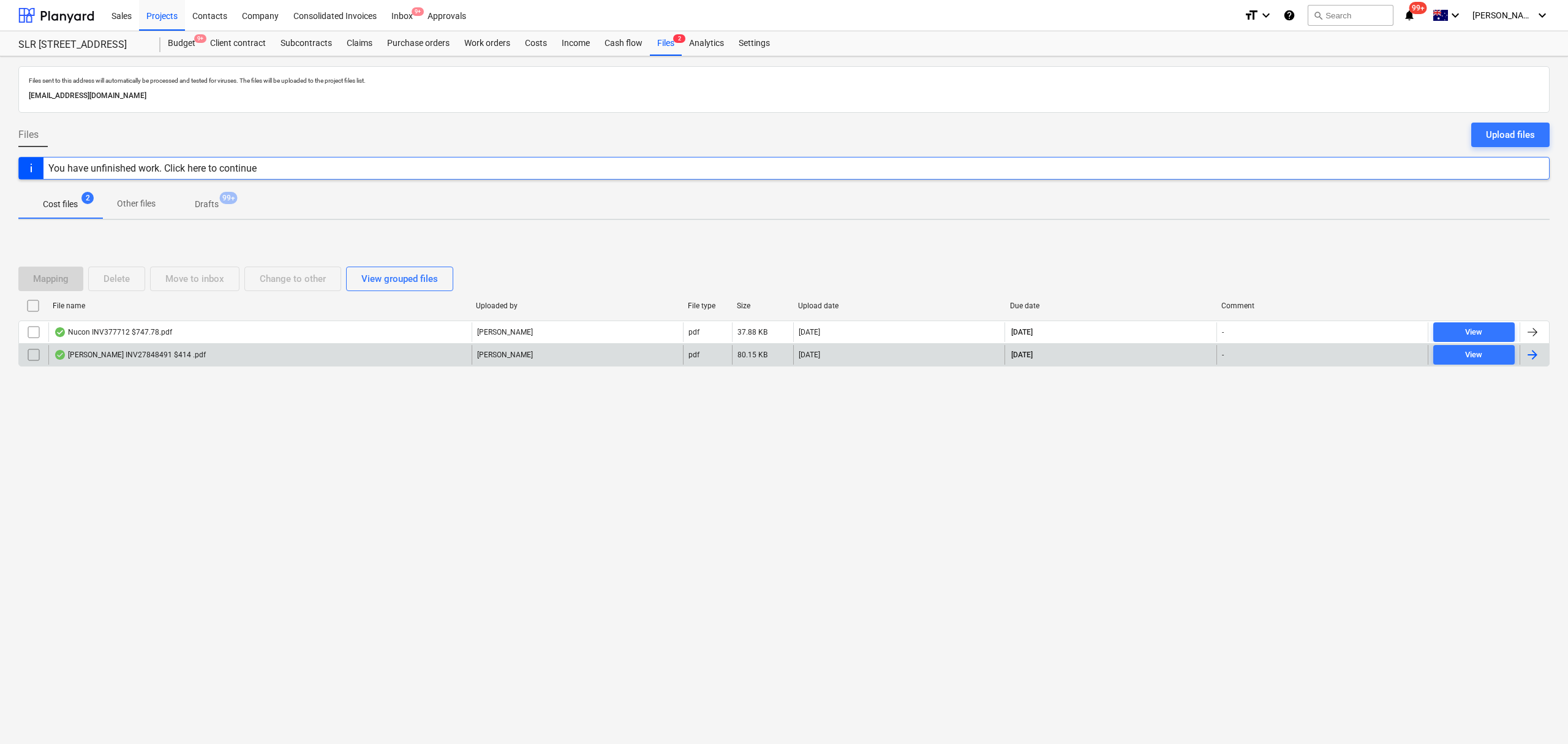
click at [655, 356] on div "J. Keane" at bounding box center [577, 354] width 211 height 19
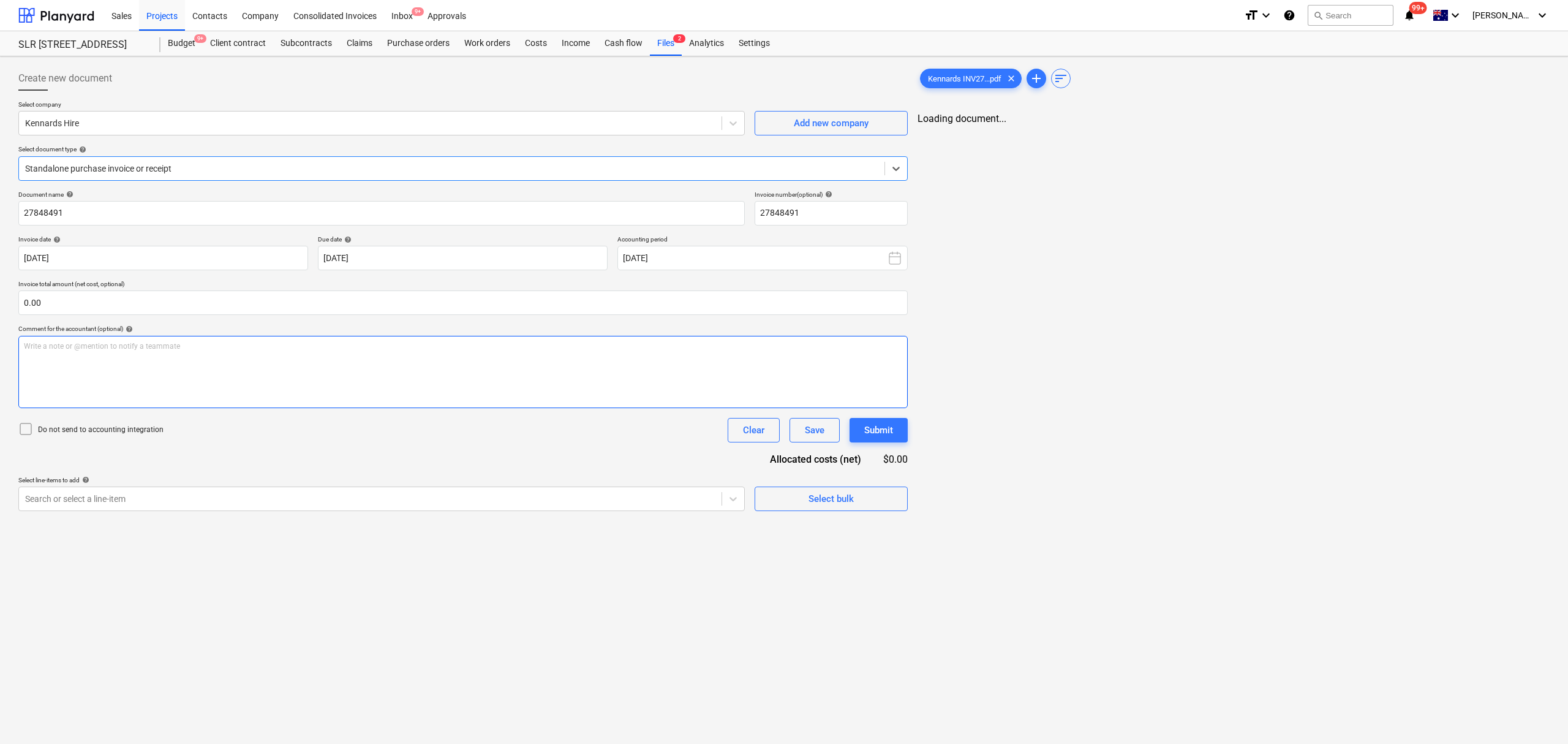
type input "27848491"
type input "05 Sep 2025"
type input "30 Oct 2025"
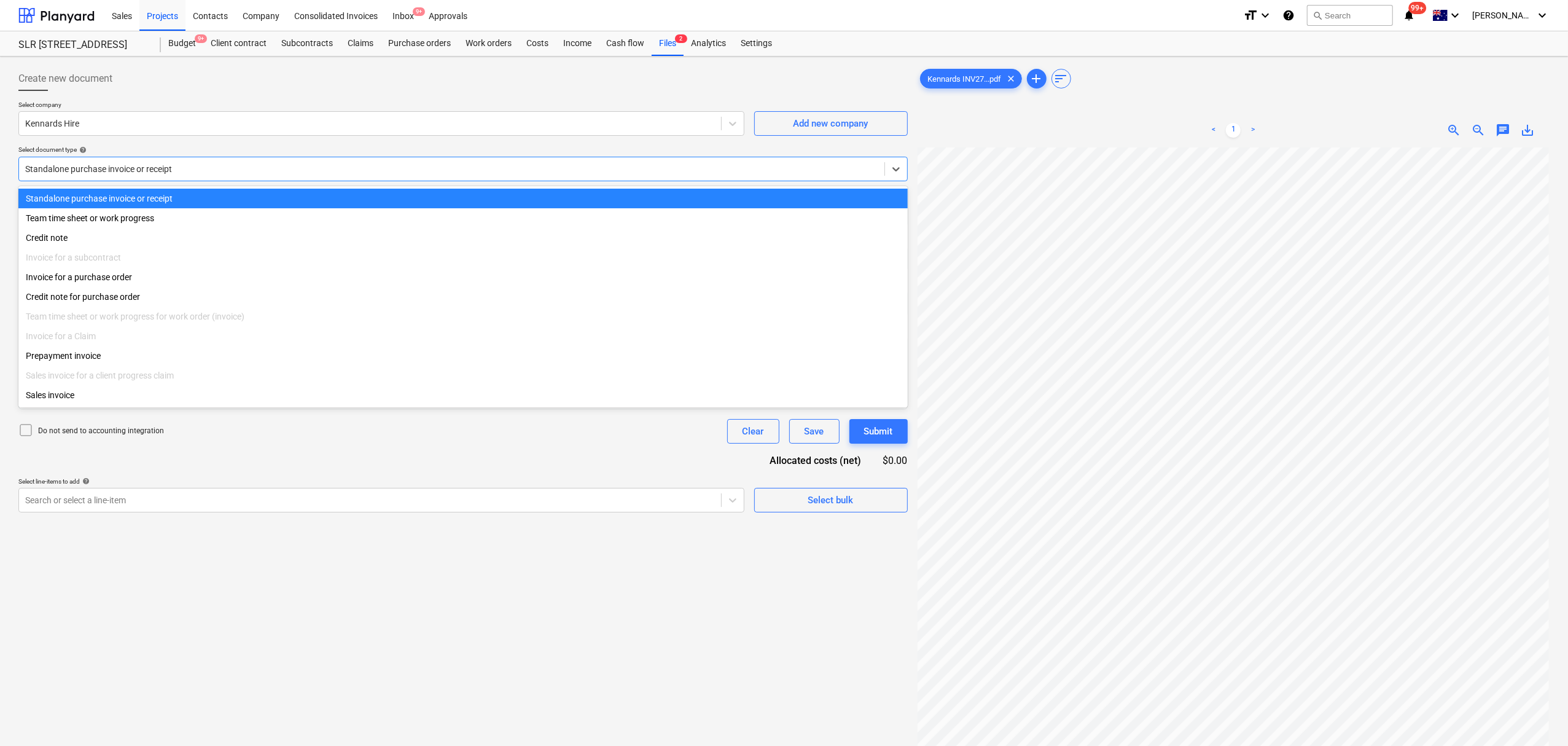
drag, startPoint x: 91, startPoint y: 173, endPoint x: 114, endPoint y: 192, distance: 29.8
click at [100, 179] on div "Standalone purchase invoice or receipt" at bounding box center [463, 168] width 890 height 24
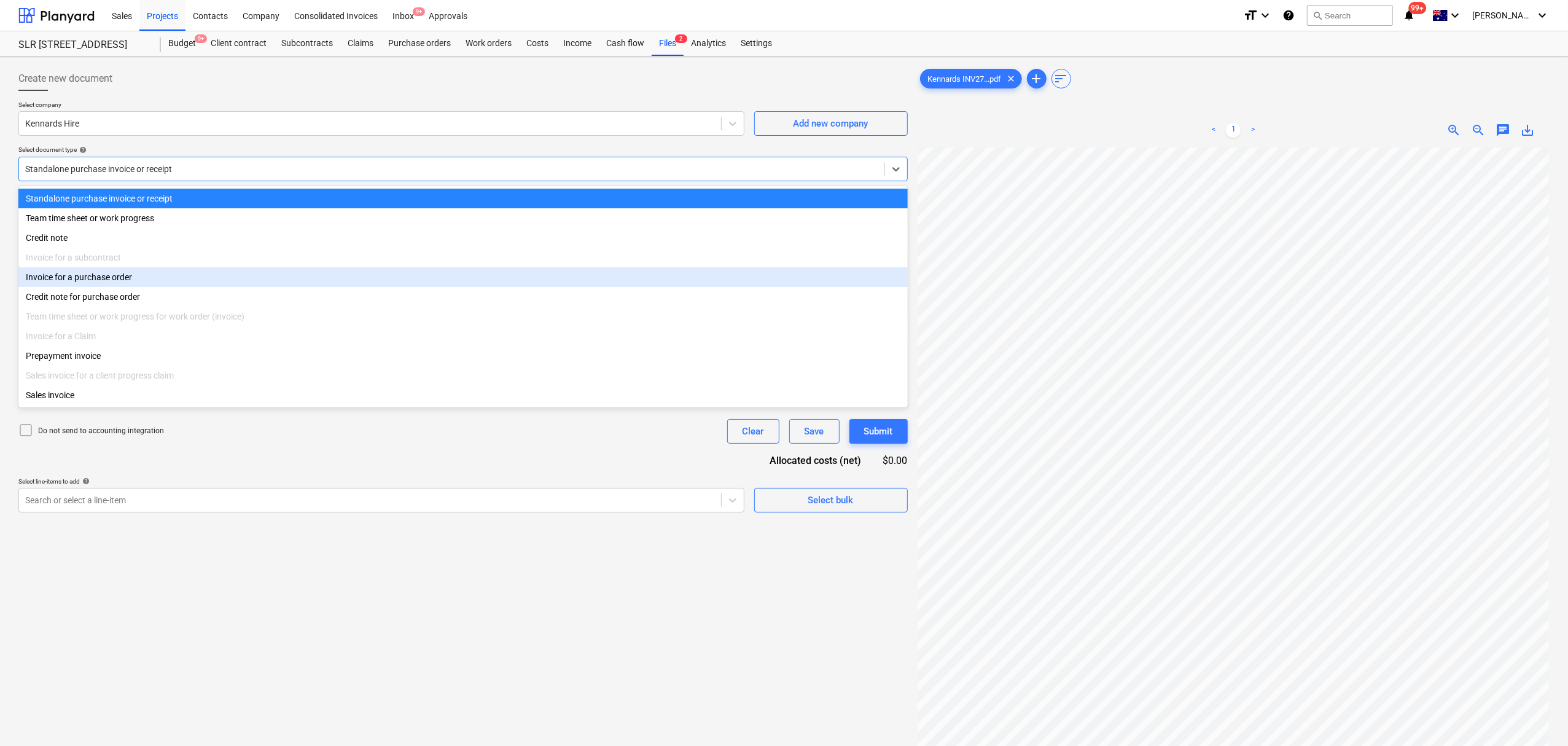
click at [140, 280] on div "Invoice for a purchase order" at bounding box center [463, 276] width 890 height 19
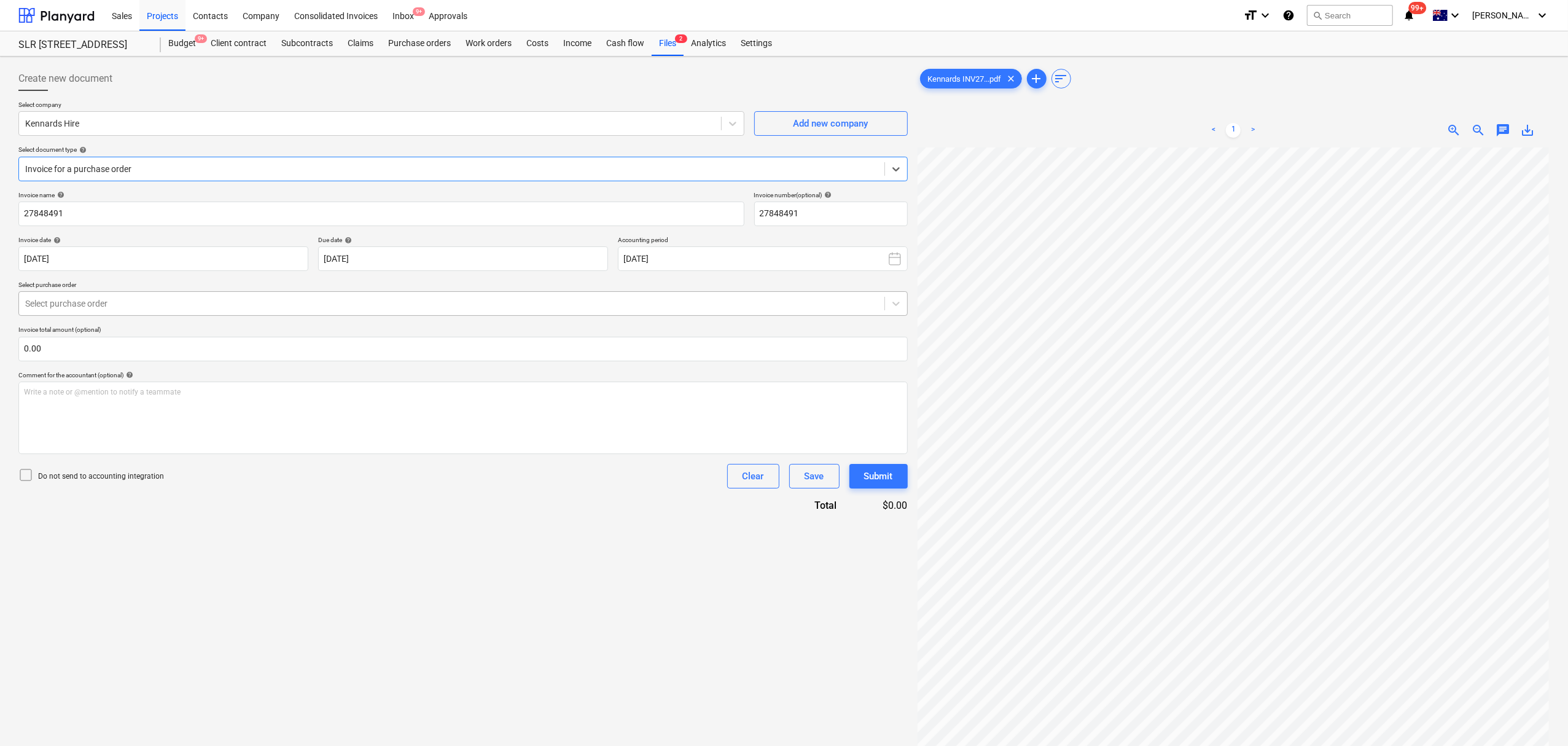
click at [131, 308] on div at bounding box center [451, 303] width 853 height 13
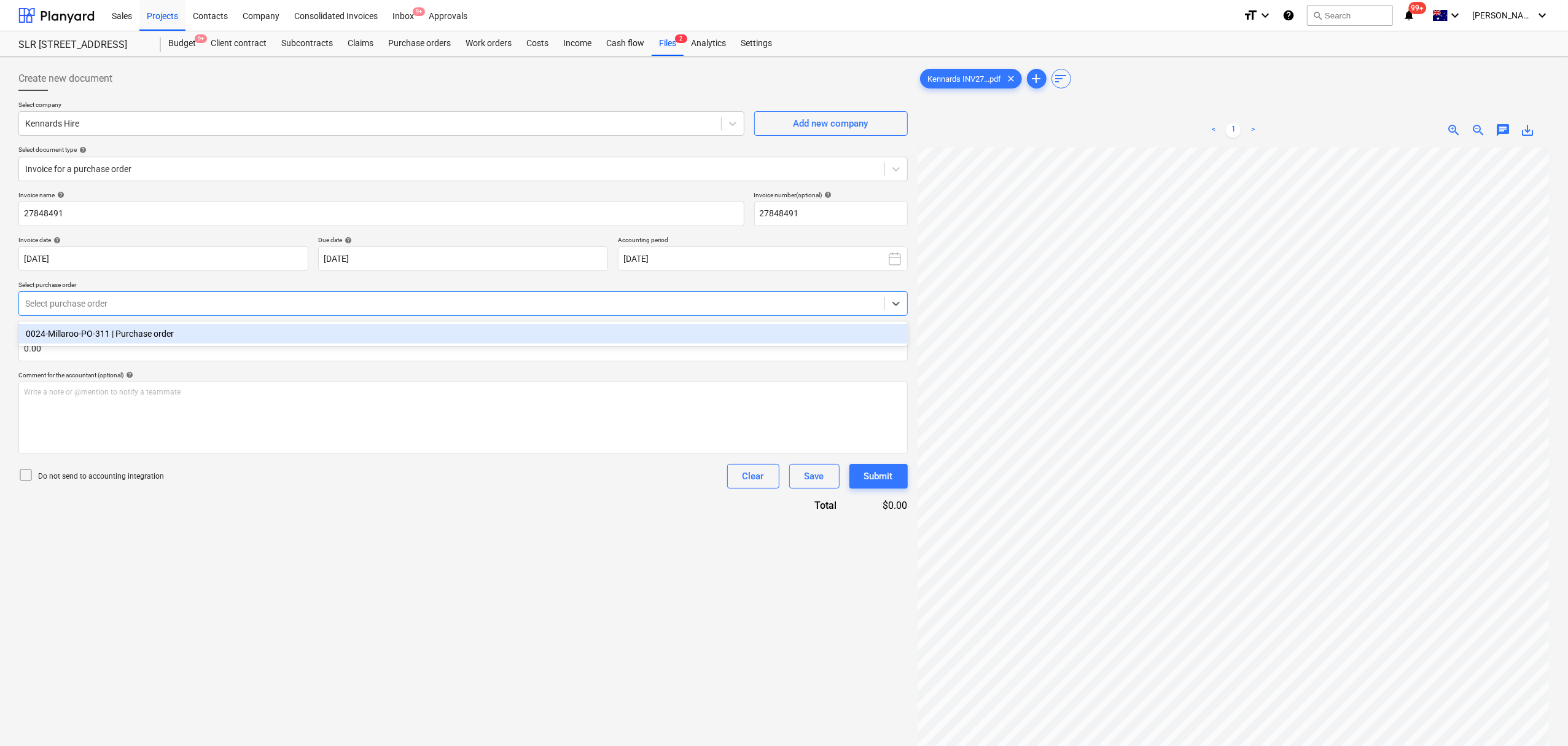
click at [134, 335] on div "0024-Millaroo-PO-311 | Purchase order" at bounding box center [463, 334] width 890 height 19
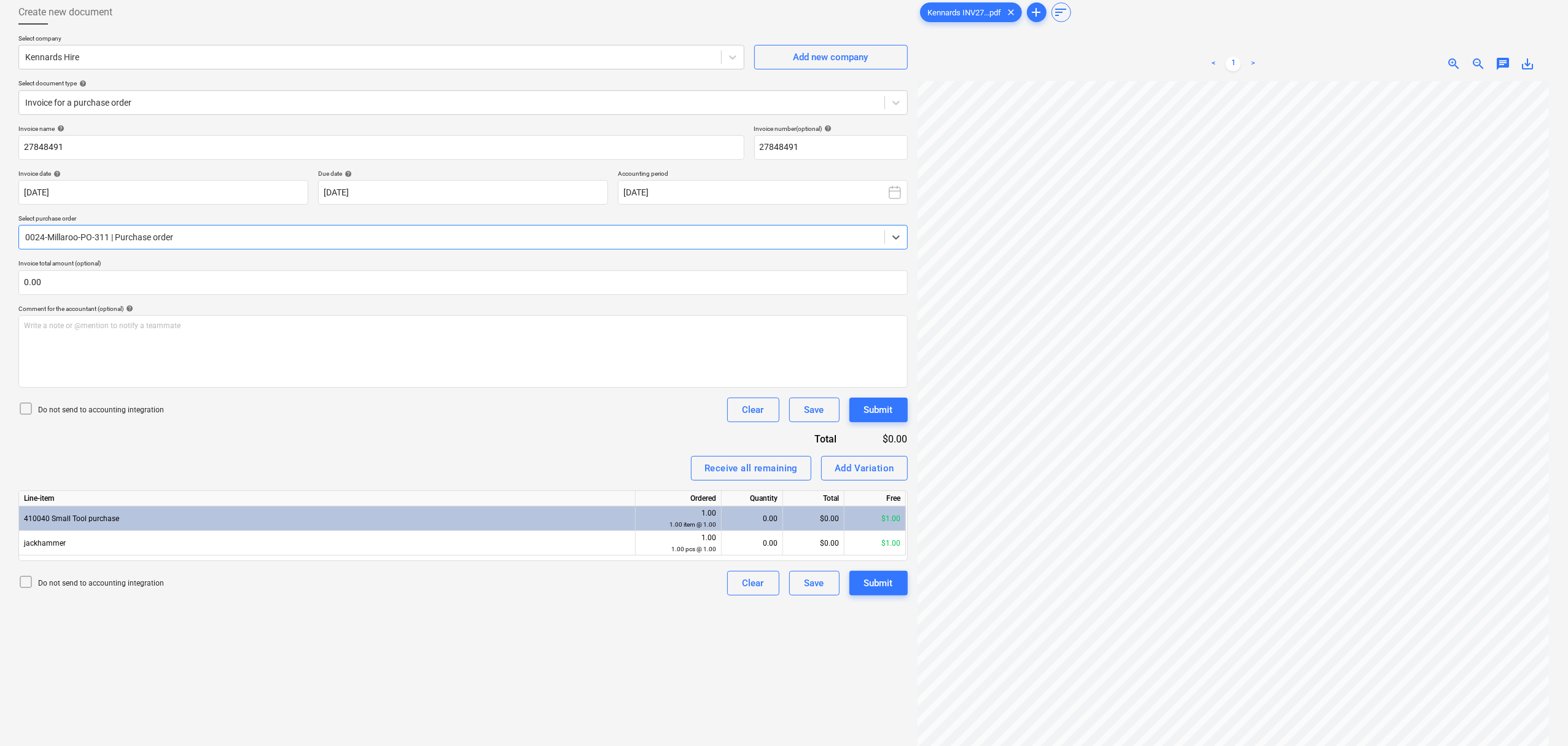
scroll to position [123, 0]
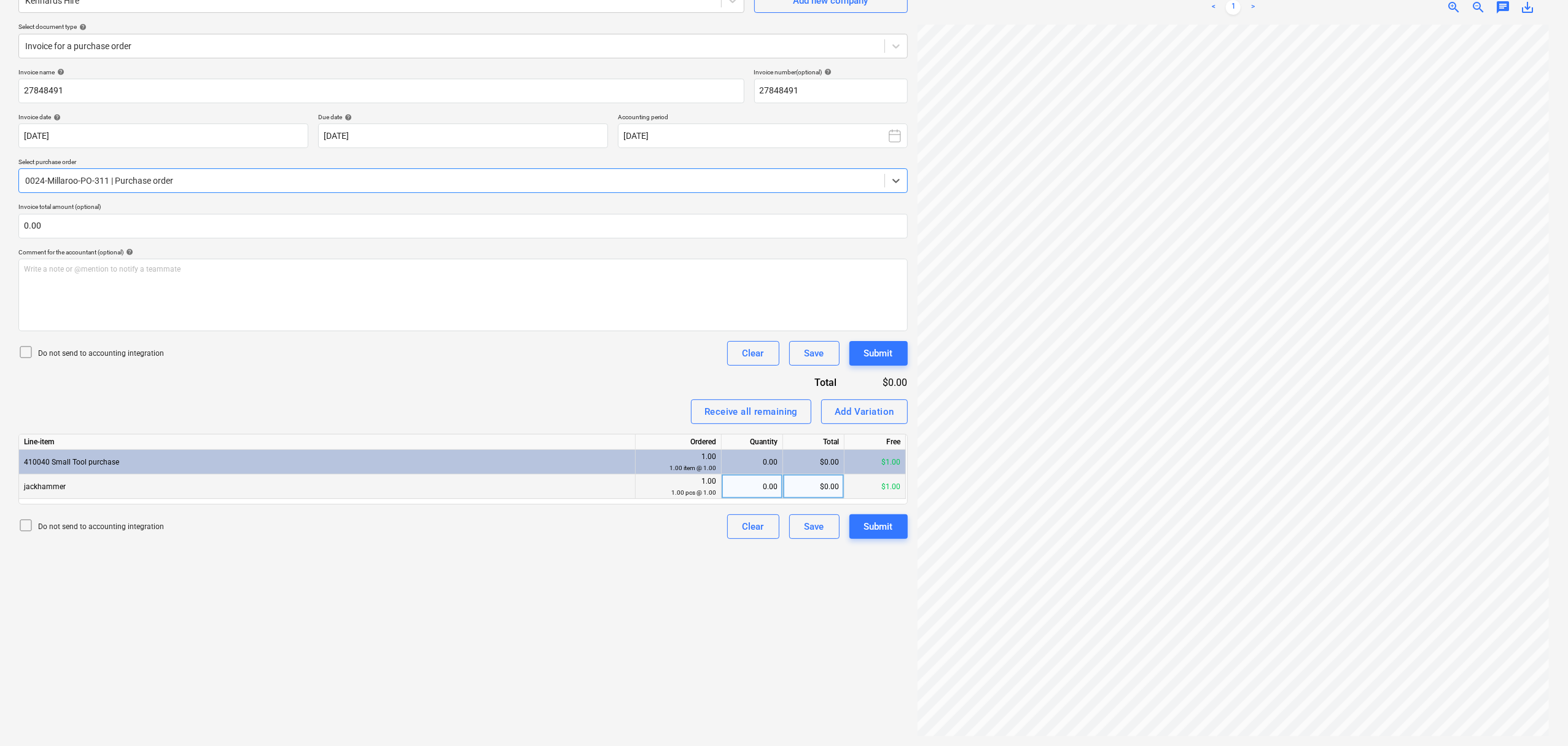
click at [708, 497] on div "1.00 pcs @ 1.00" at bounding box center [678, 492] width 76 height 12
click at [720, 490] on div "1.00 1.00 pcs @ 1.00" at bounding box center [678, 486] width 86 height 24
click at [742, 493] on div "0.00" at bounding box center [752, 486] width 51 height 24
click at [529, 404] on div "Receive all remaining Add Variation" at bounding box center [463, 410] width 890 height 24
click at [407, 231] on input "text" at bounding box center [463, 225] width 890 height 24
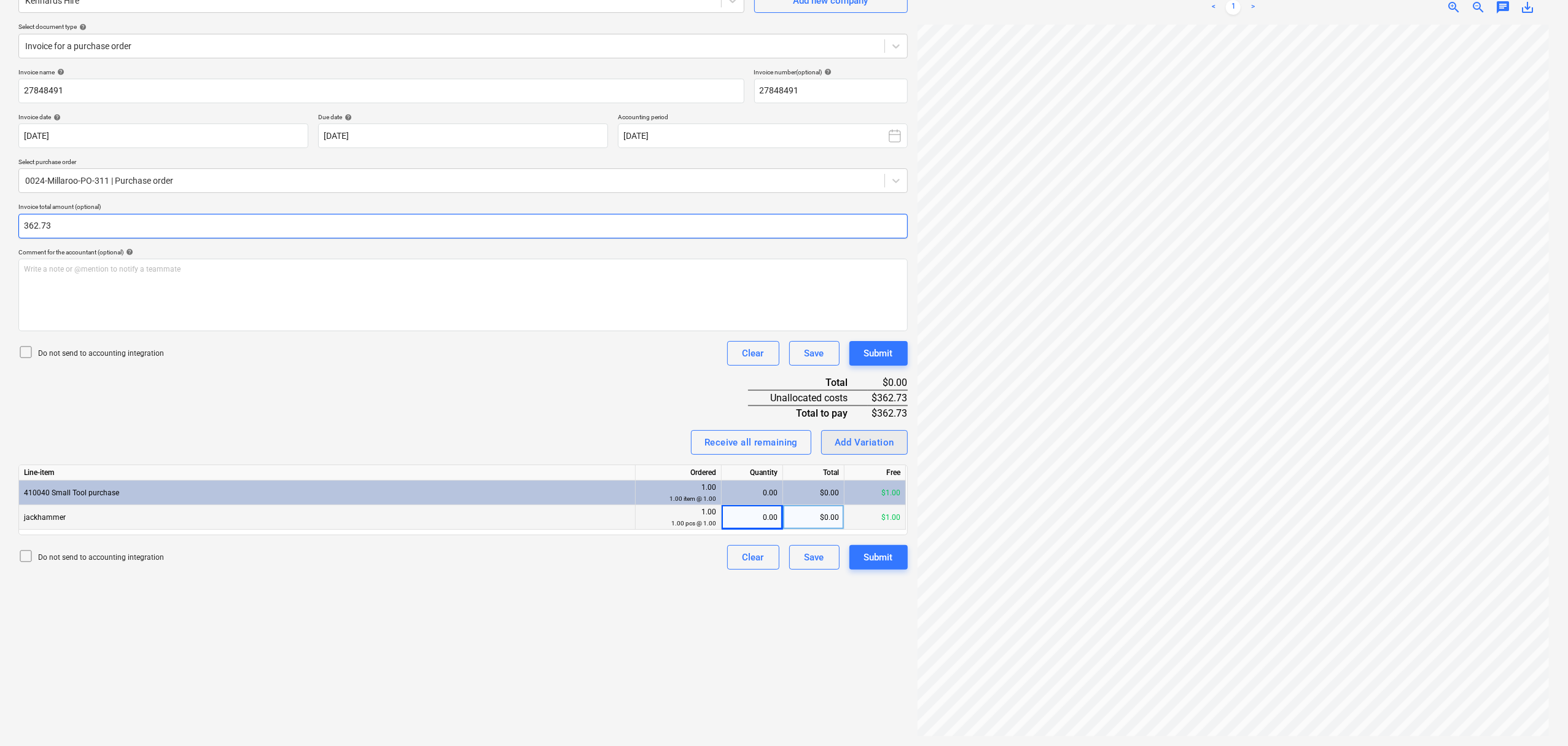
type input "362.73"
drag, startPoint x: 885, startPoint y: 443, endPoint x: 819, endPoint y: 502, distance: 88.5
click at [832, 502] on div "Invoice name help 27848491 Invoice number (optional) help 27848491 Invoice date…" at bounding box center [463, 318] width 890 height 502
click at [787, 508] on div "$0.00" at bounding box center [813, 516] width 61 height 24
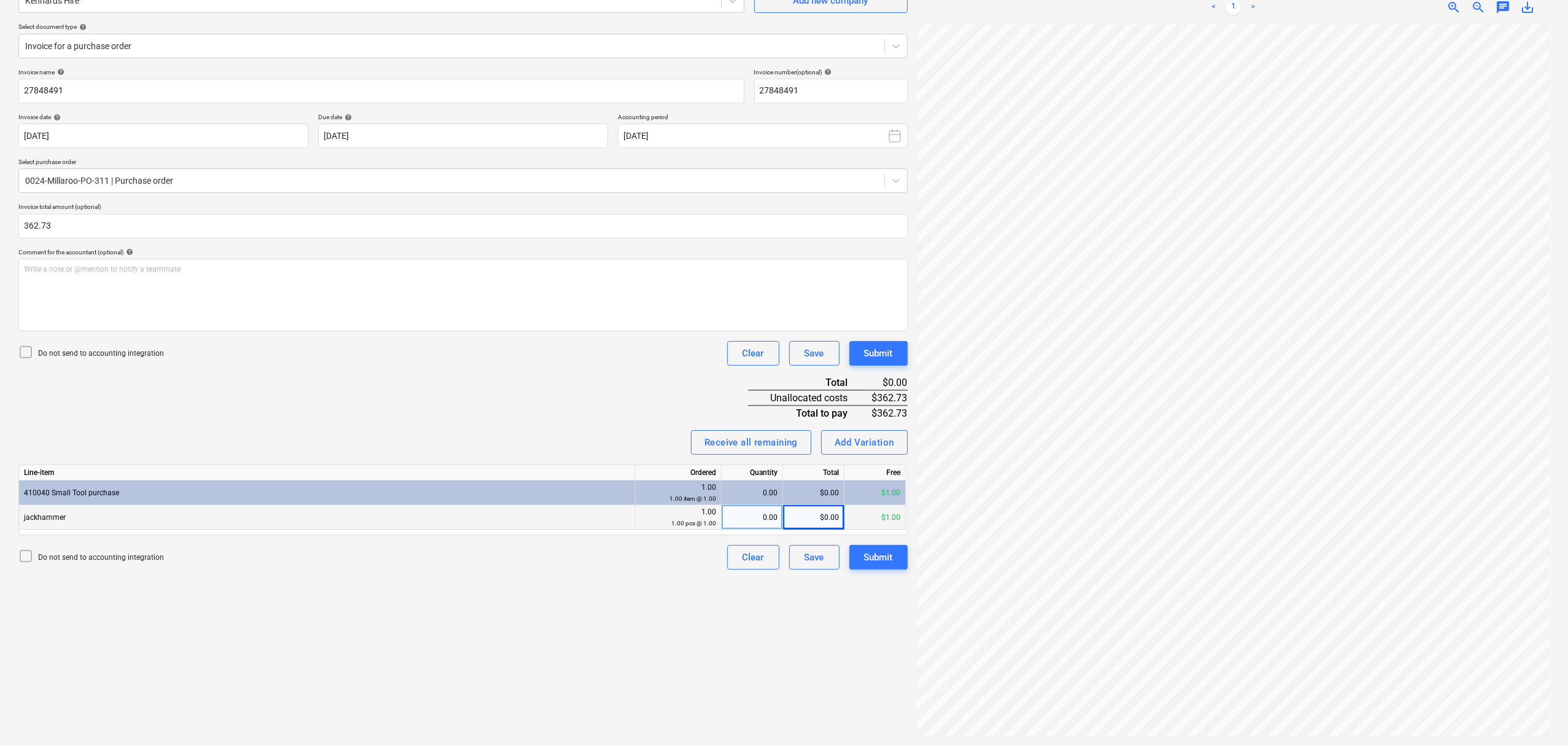
click at [777, 511] on div "0.00" at bounding box center [752, 516] width 51 height 24
click at [848, 426] on div "Invoice name help 27848491 Invoice number (optional) help 27848491 Invoice date…" at bounding box center [463, 318] width 890 height 502
click at [851, 443] on div "Add Variation" at bounding box center [864, 442] width 59 height 16
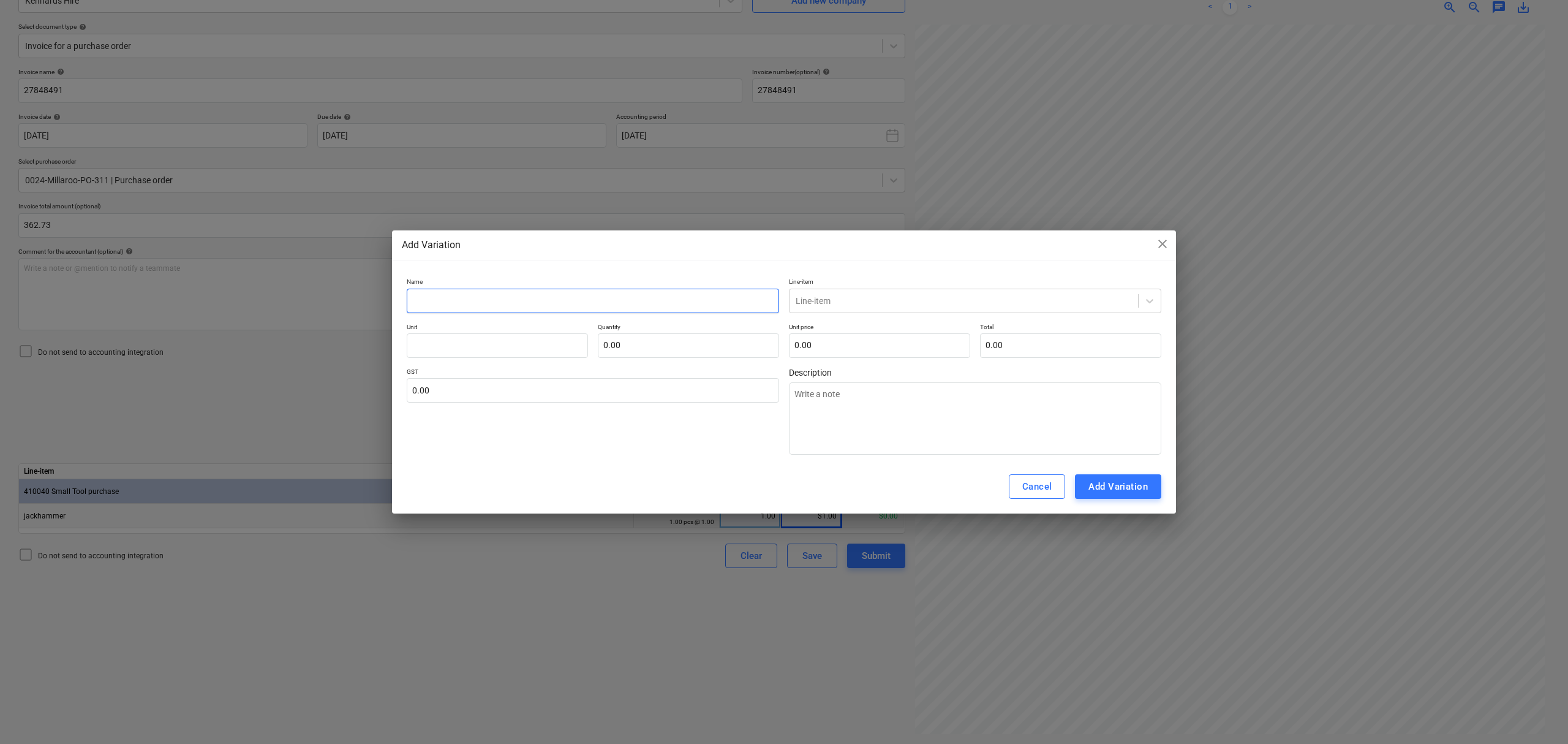
click at [733, 300] on input "text" at bounding box center [592, 300] width 372 height 24
type textarea "x"
type input "s"
type textarea "x"
type input "sm"
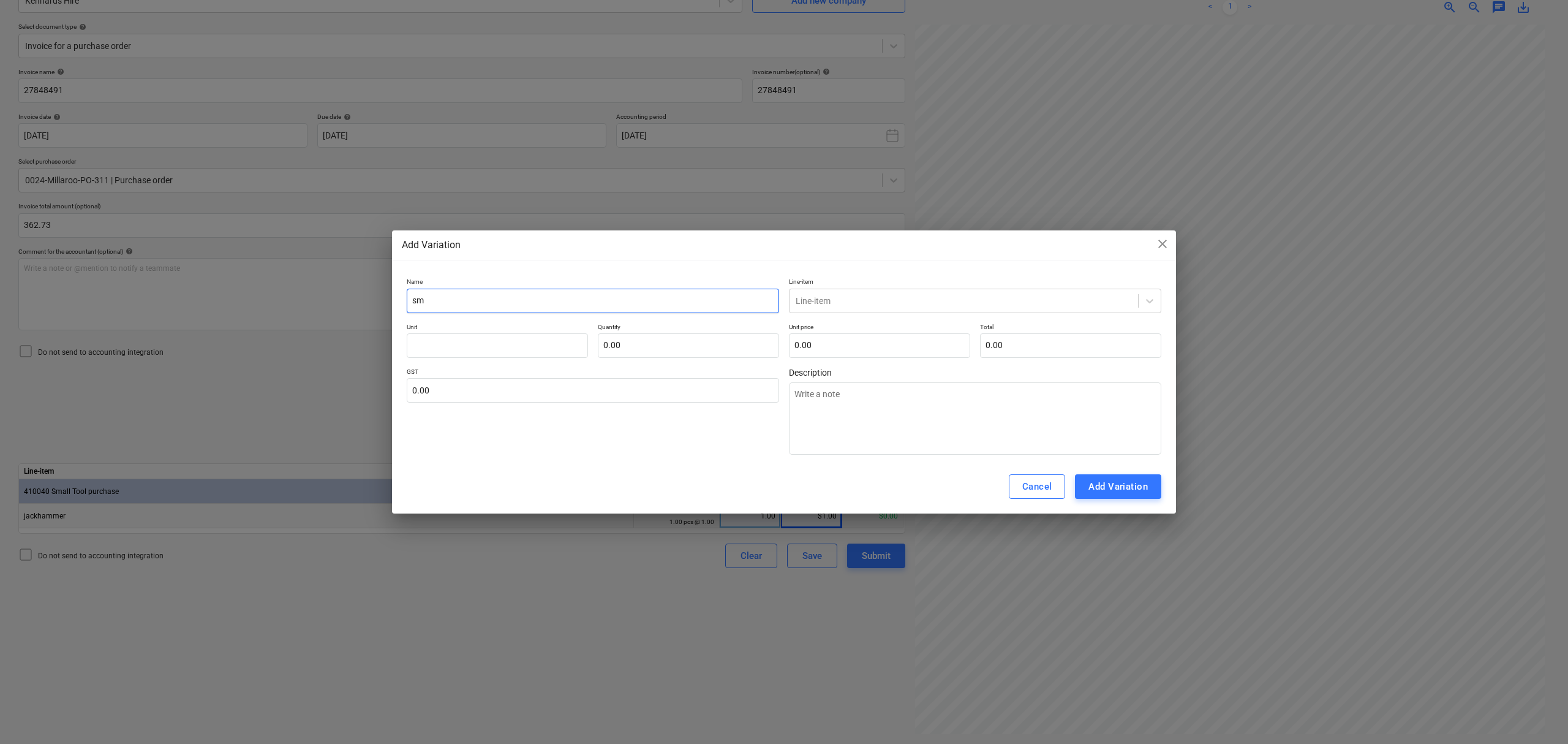
type textarea "x"
type input "sma"
type textarea "x"
type input "smal"
type textarea "x"
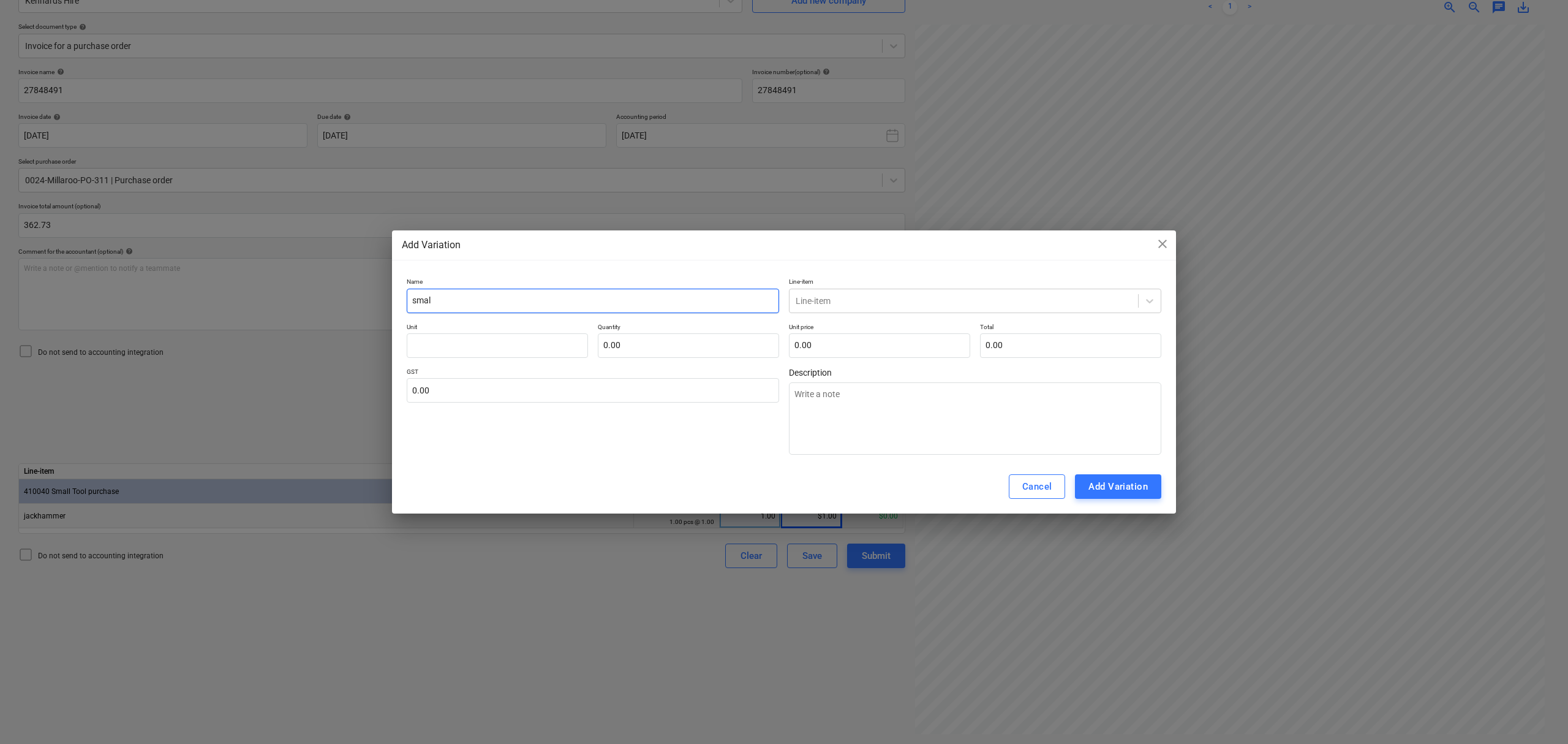
type input "small"
type textarea "x"
type input "small"
type textarea "x"
type input "small t"
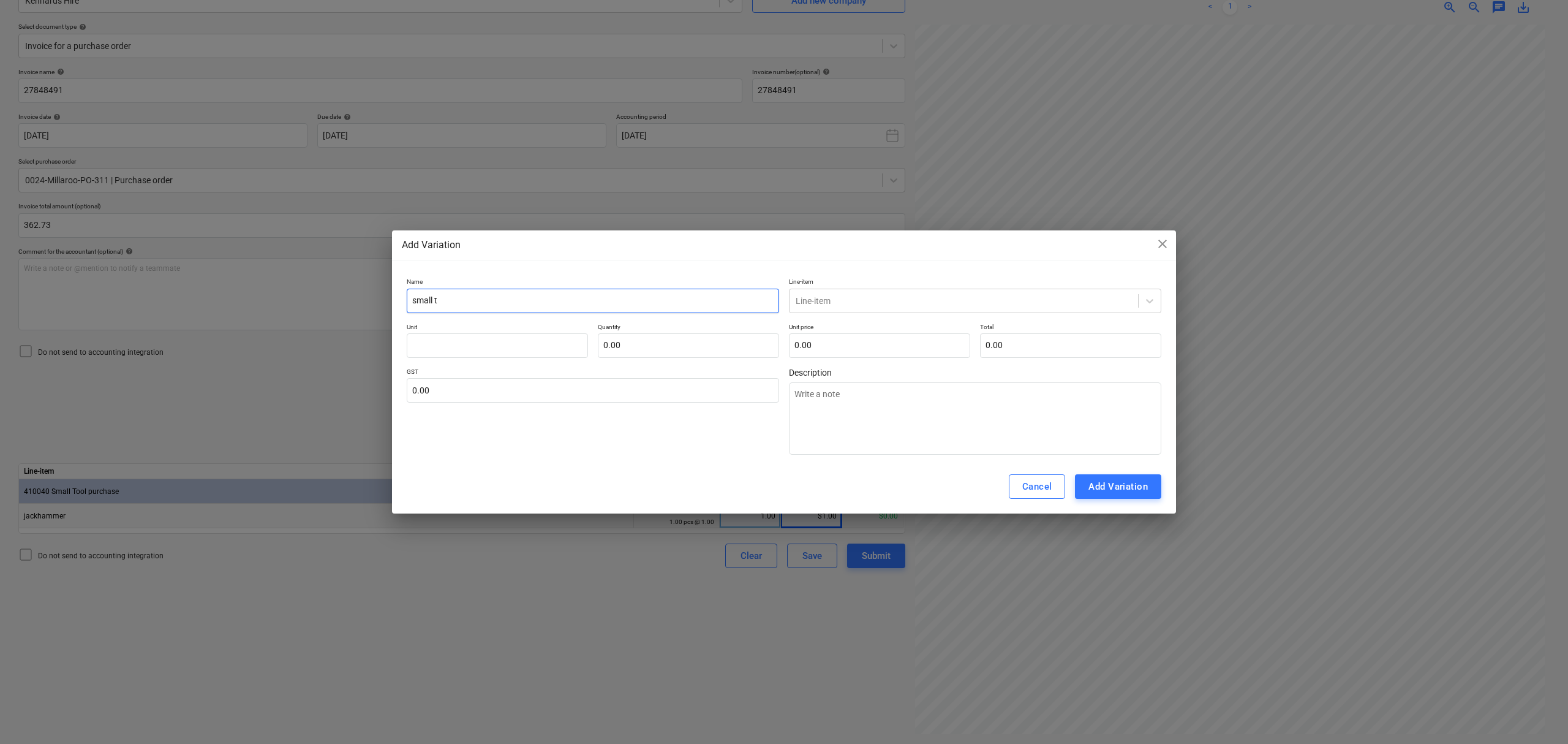
type textarea "x"
type input "small to"
type textarea "x"
type input "small too"
type textarea "x"
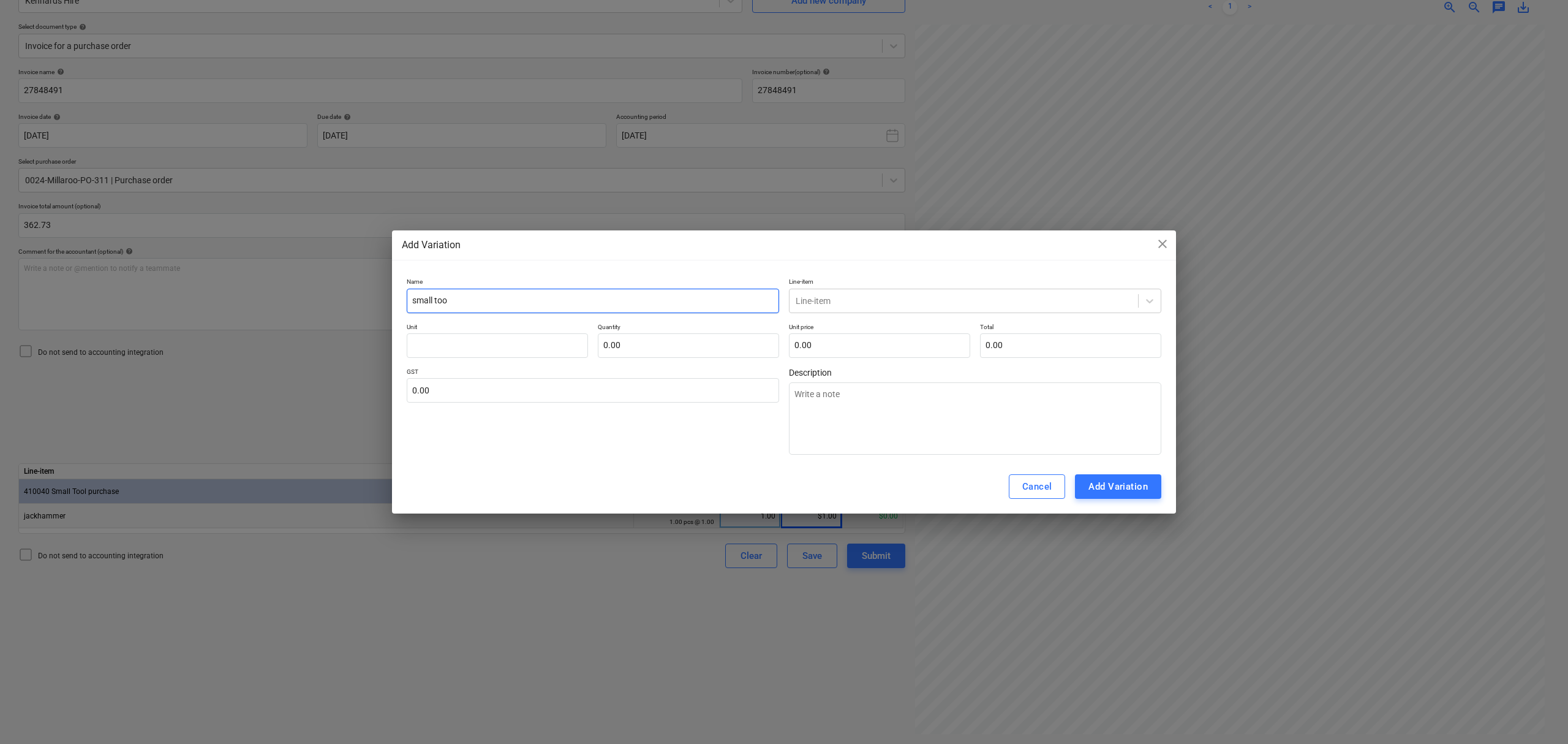
type input "small to"
type textarea "x"
type input "small t"
type textarea "x"
type input "small"
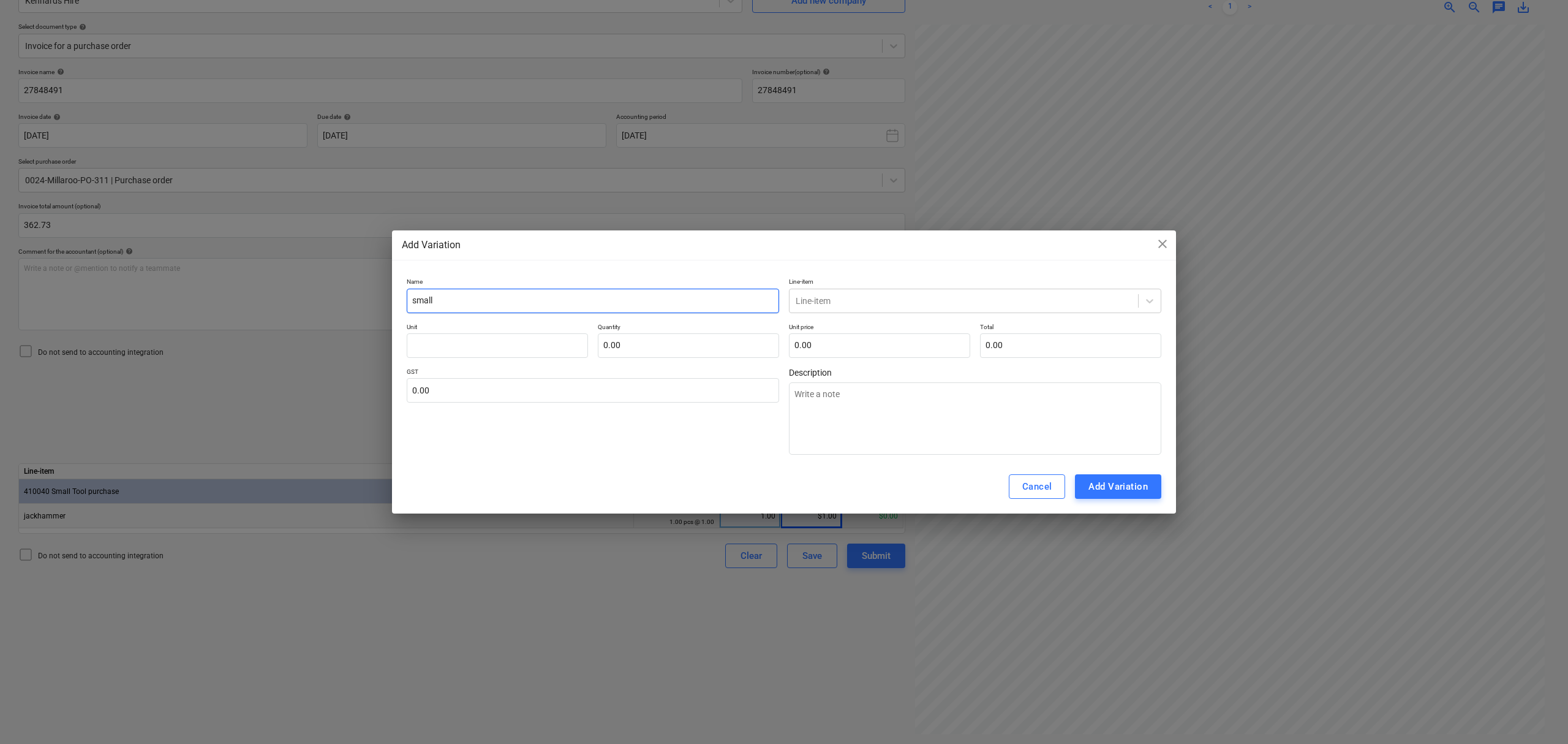
type textarea "x"
type input "small"
type textarea "x"
type input "smal"
type textarea "x"
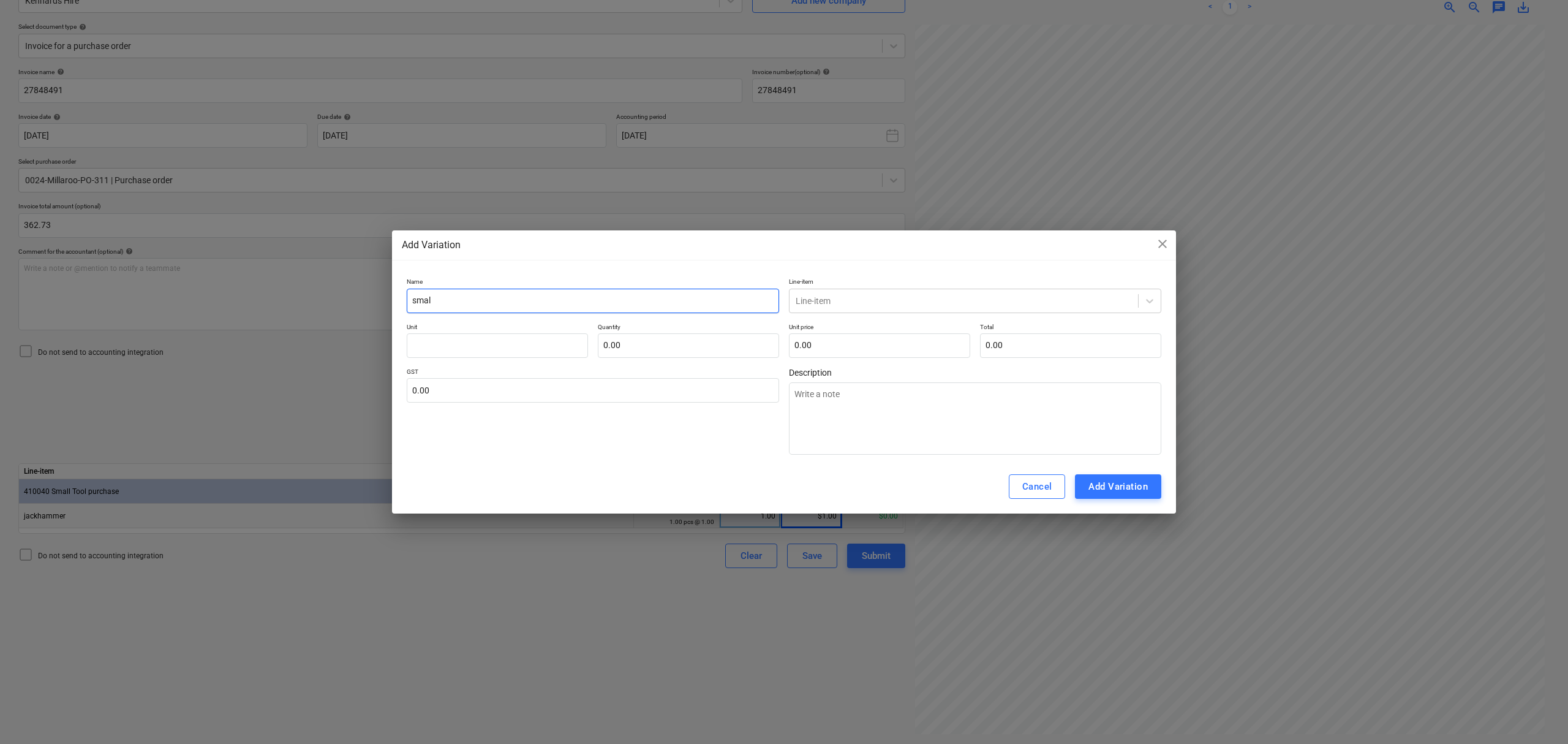
type input "sma"
type textarea "x"
type input "sm"
type textarea "x"
type input "s"
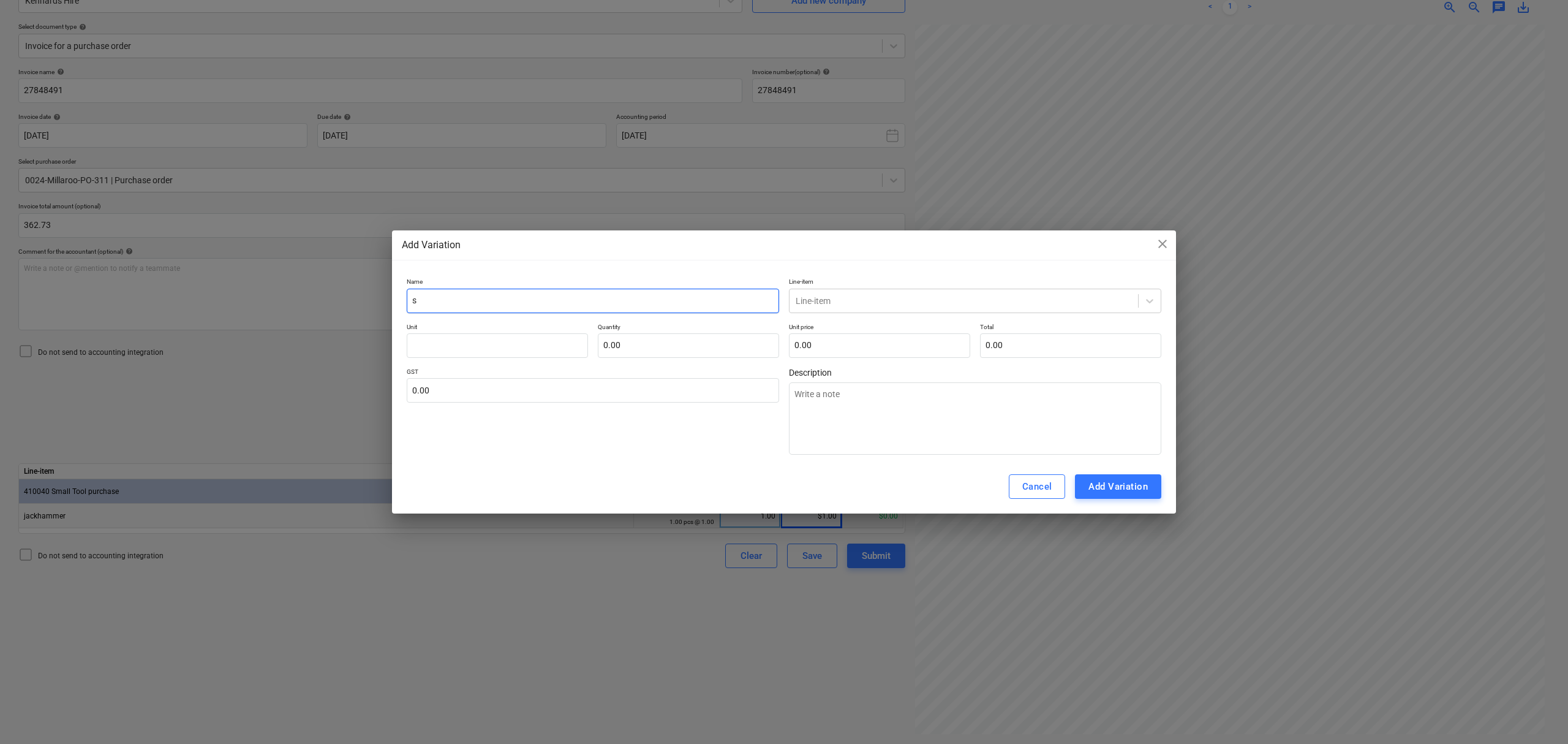
type textarea "x"
type input "C"
type textarea "x"
type input "Co"
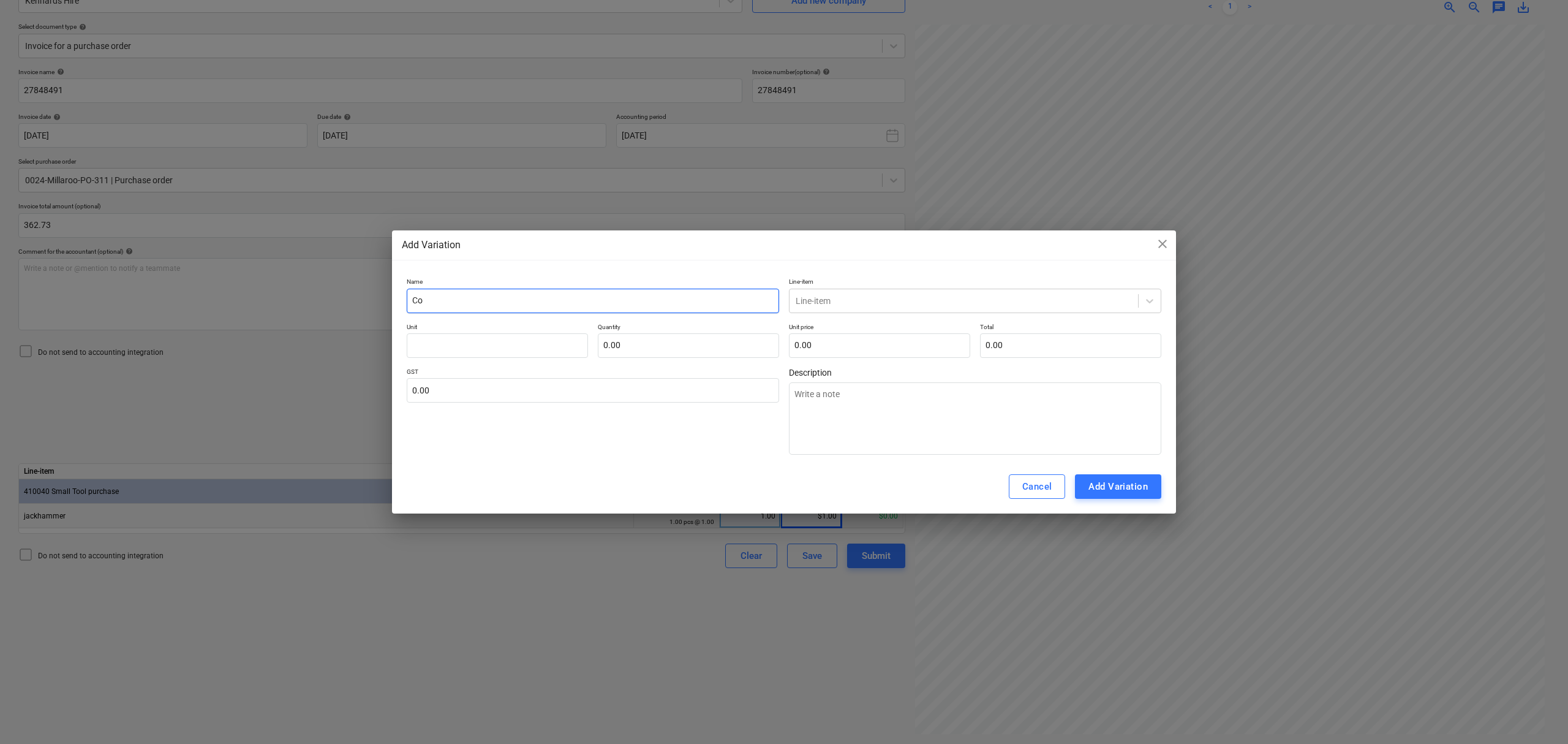
type textarea "x"
type input "Cos"
type textarea "x"
type input "Cost"
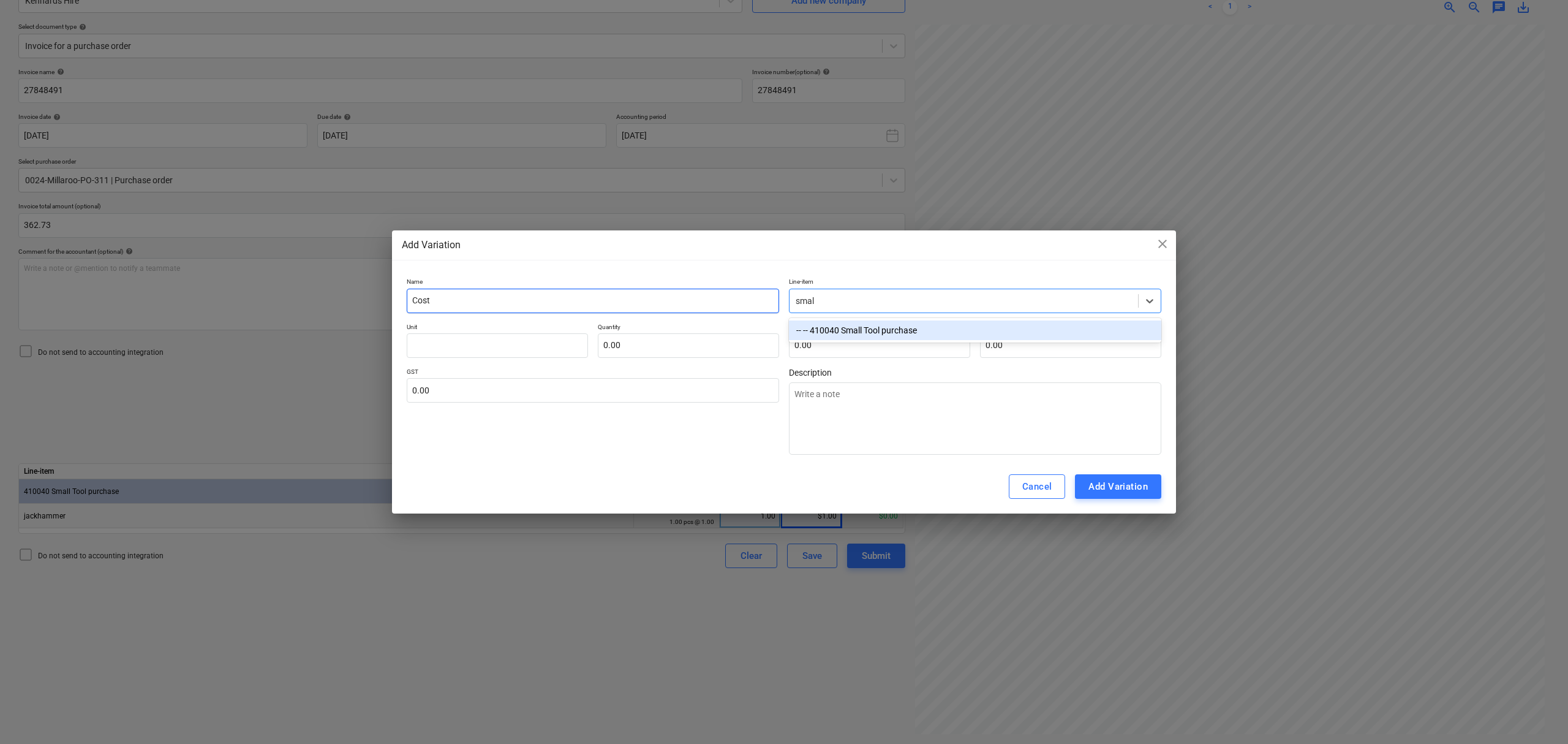
type input "small"
type textarea "x"
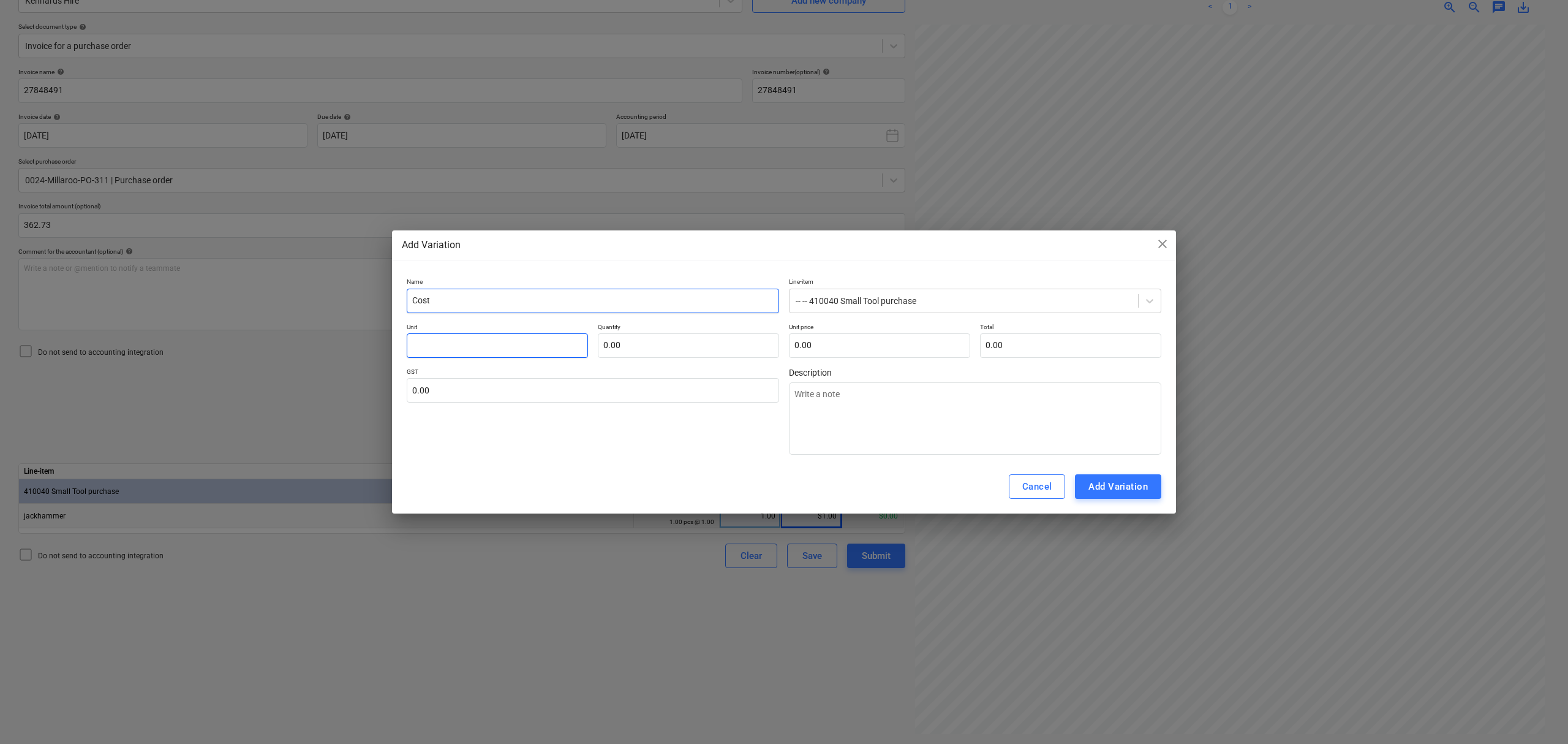
type textarea "x"
type input "i"
type textarea "x"
type input "it"
type textarea "x"
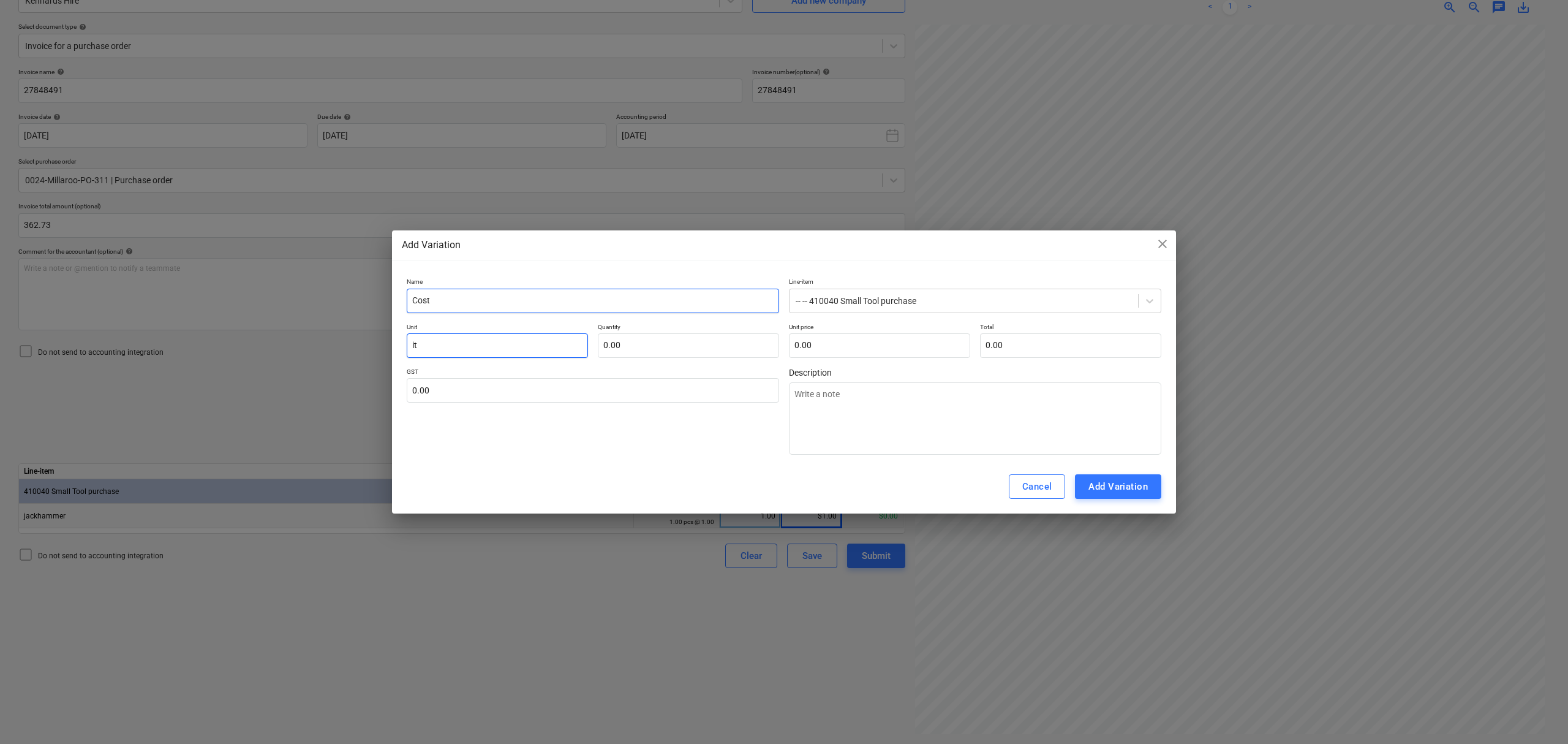
type input "ite"
type textarea "x"
type input "item"
type textarea "x"
type input "1.00"
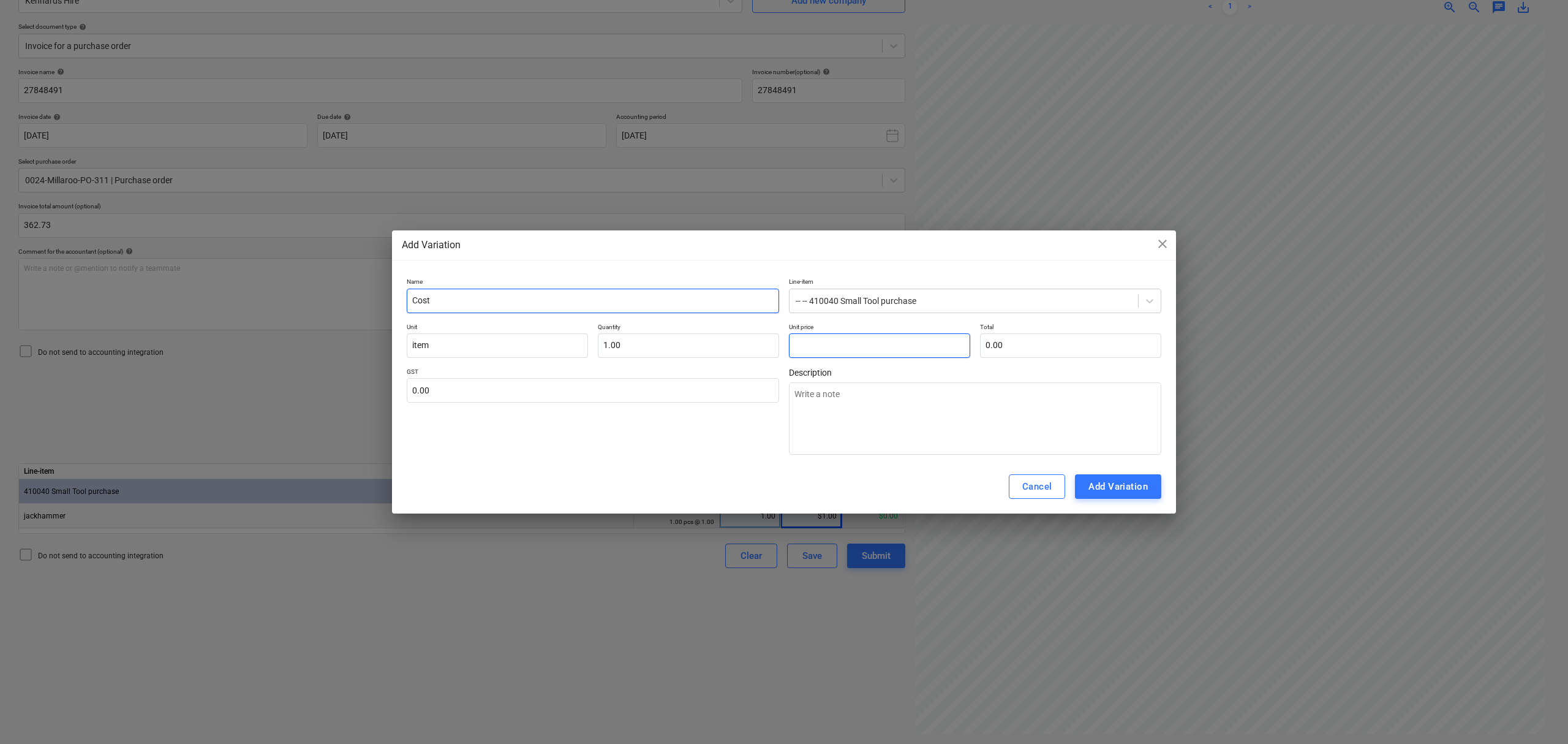
type textarea "x"
type input "3"
type input "3.00"
type textarea "x"
type input "36"
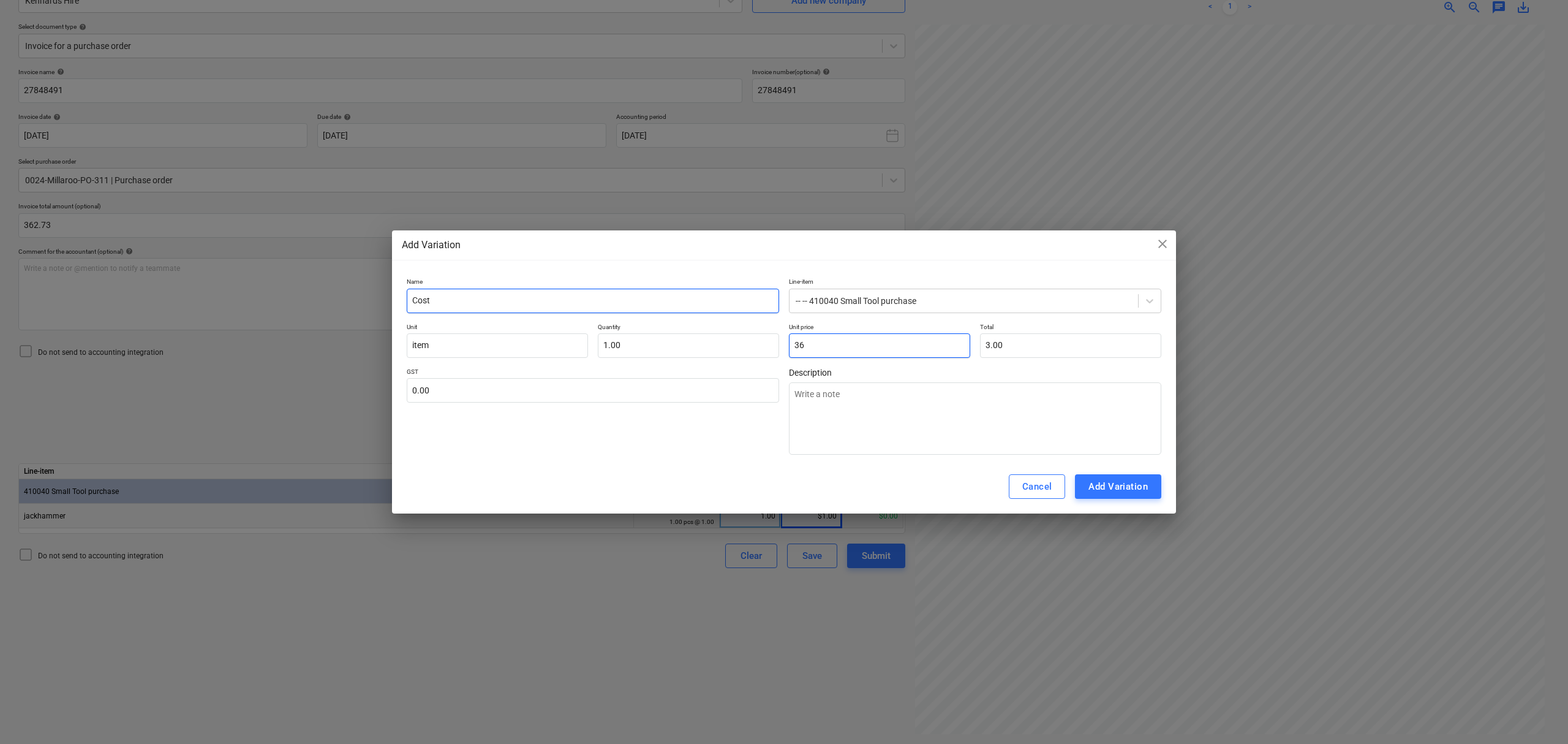
type input "36.00"
type textarea "x"
type input "361"
type input "361.00"
type textarea "x"
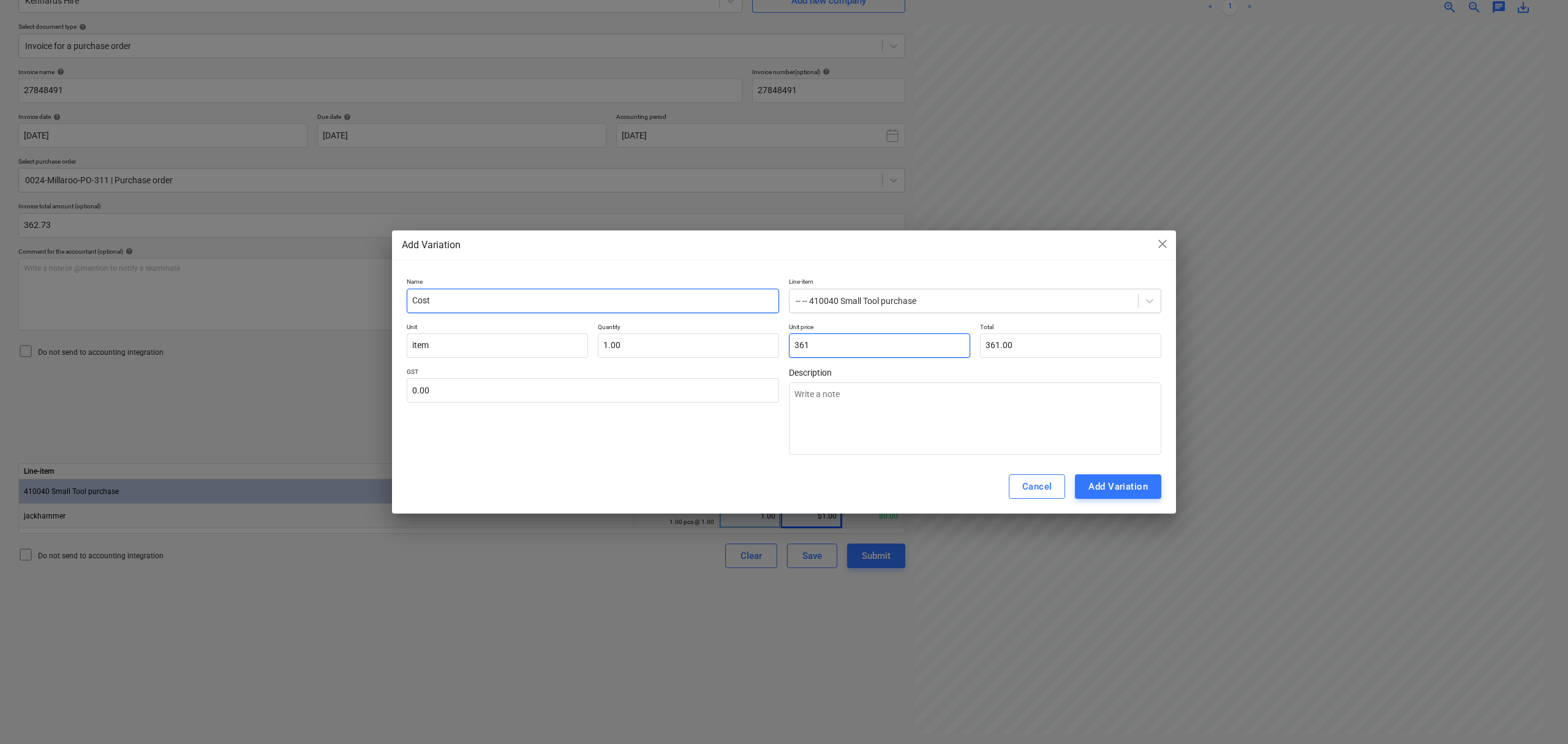
type input "361."
type textarea "x"
type input "361.7"
type input "361.70"
type textarea "x"
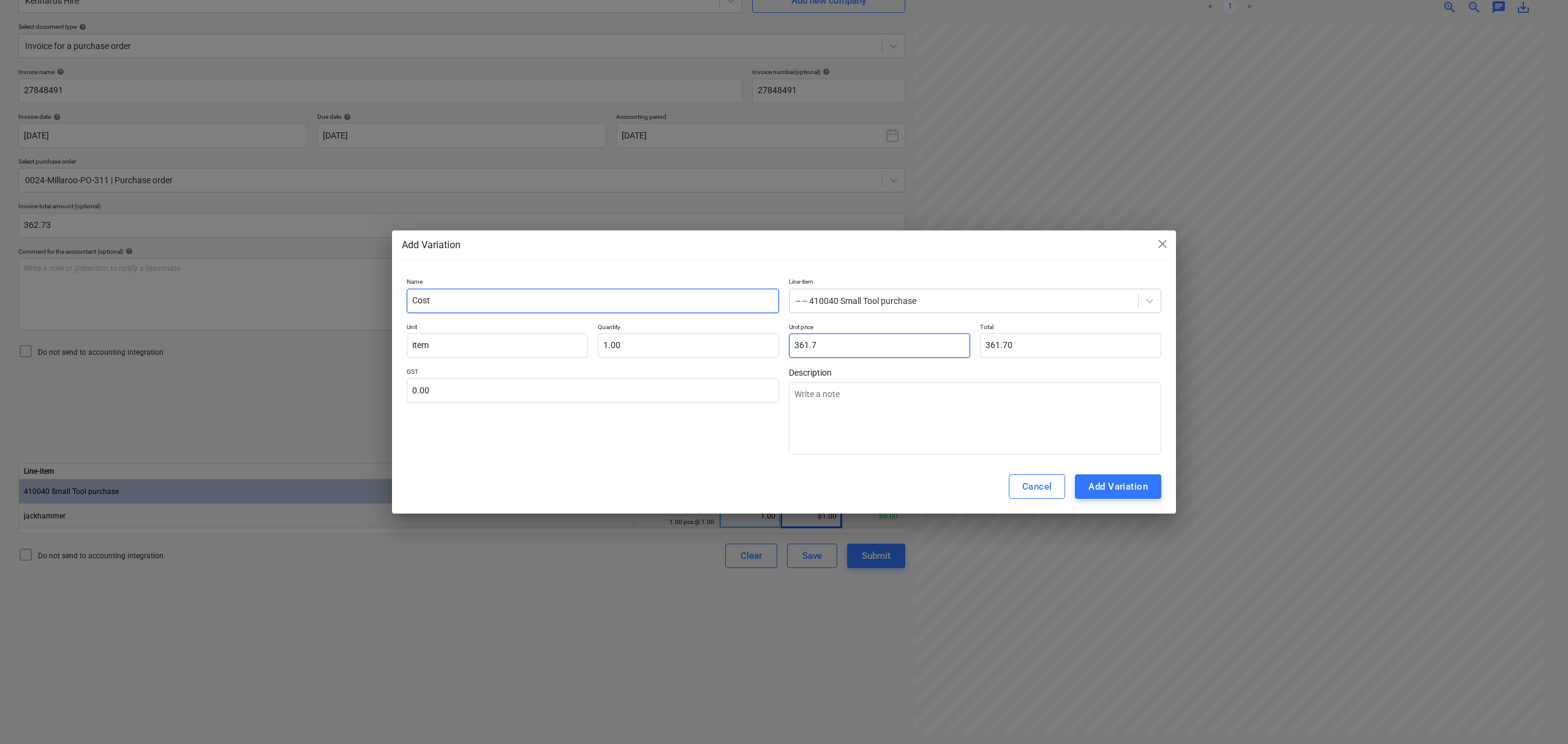
type input "361.73"
type textarea "x"
type input "1"
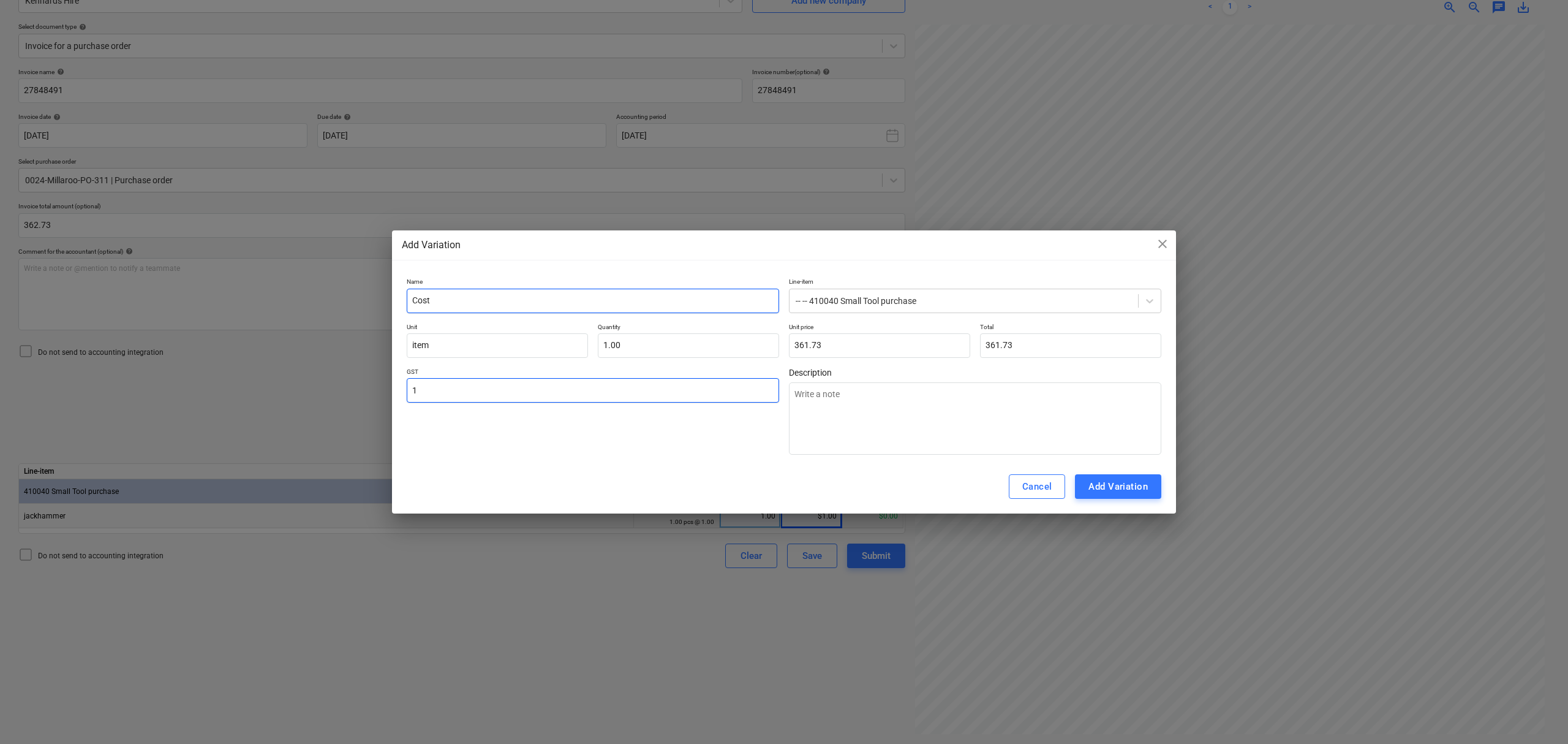
type textarea "x"
type input "10.00"
click at [1120, 478] on div "Cancel Add Variation" at bounding box center [784, 487] width 784 height 54
click at [1120, 488] on div "Add Variation" at bounding box center [1117, 486] width 59 height 15
type textarea "x"
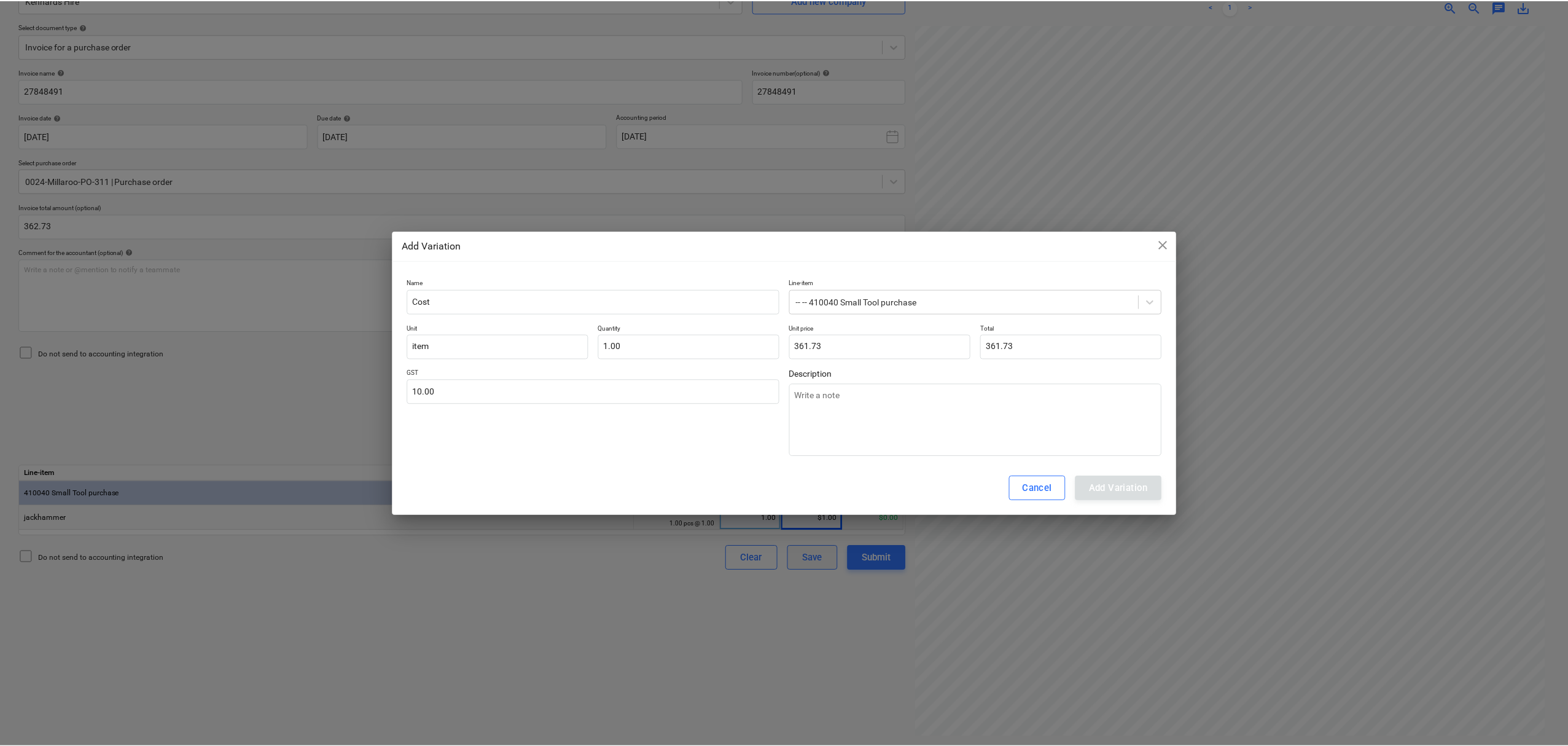
scroll to position [38, 11]
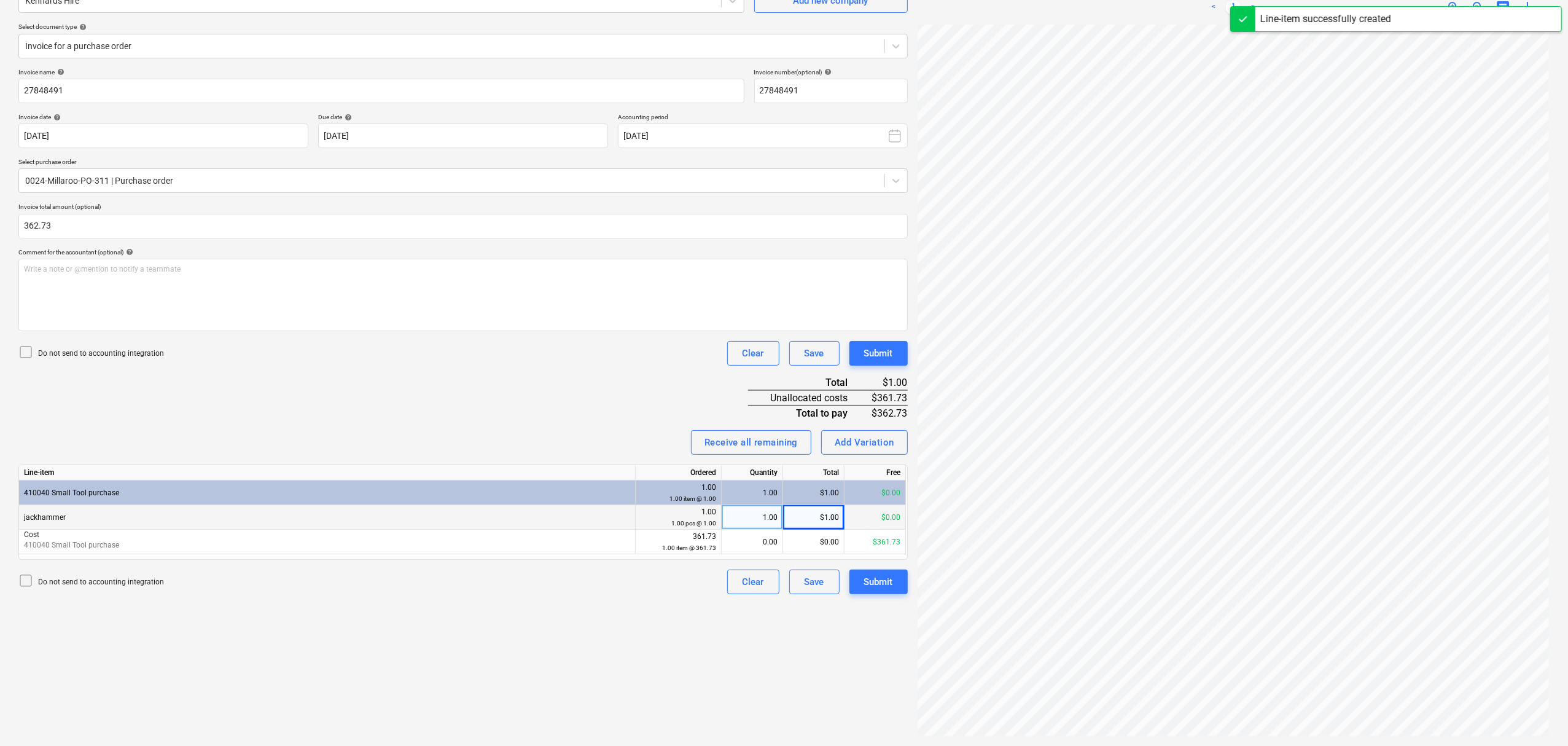
click at [769, 538] on div "0.00" at bounding box center [752, 541] width 51 height 24
type input "1"
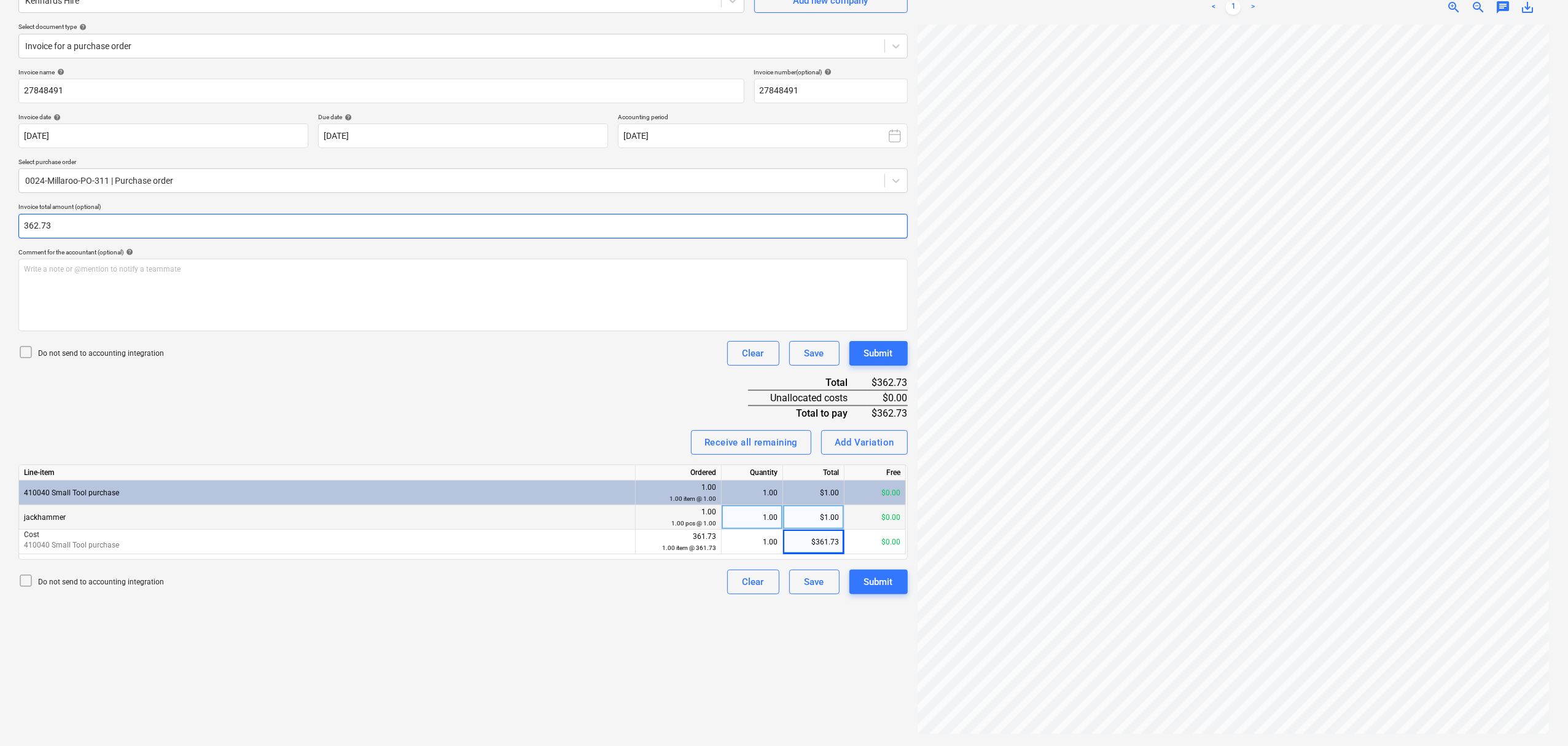
drag, startPoint x: 259, startPoint y: 222, endPoint x: 25, endPoint y: 209, distance: 234.4
click at [33, 211] on div "Invoice total amount (optional) 362.73" at bounding box center [463, 220] width 890 height 35
type input "3"
type input "376.37"
click at [863, 436] on div "Add Variation" at bounding box center [864, 442] width 59 height 16
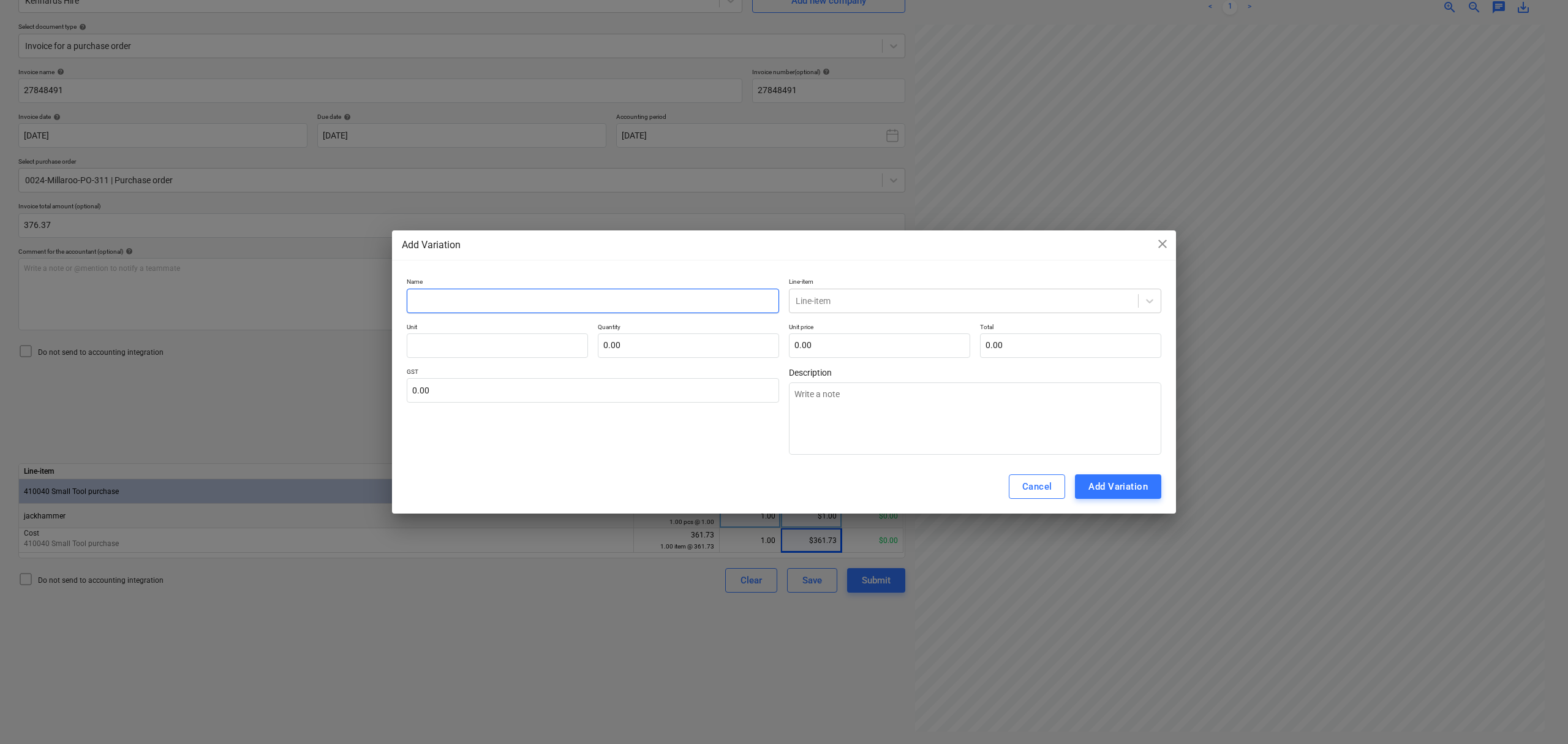
click at [586, 290] on input "text" at bounding box center [592, 300] width 372 height 24
type textarea "x"
type input "O"
type textarea "x"
type input "Ot"
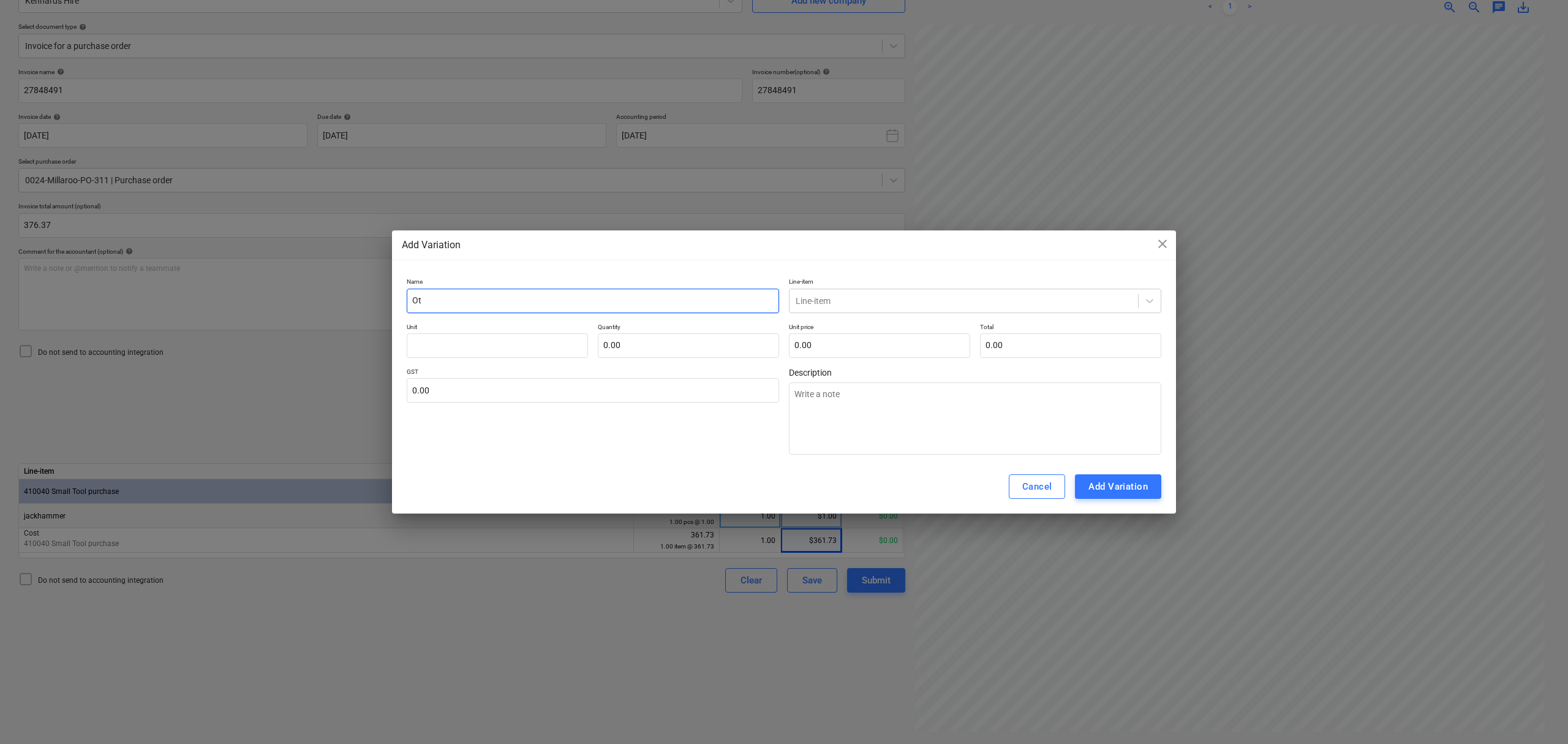
type textarea "x"
type input "Oth"
type textarea "x"
type input "Othe"
type textarea "x"
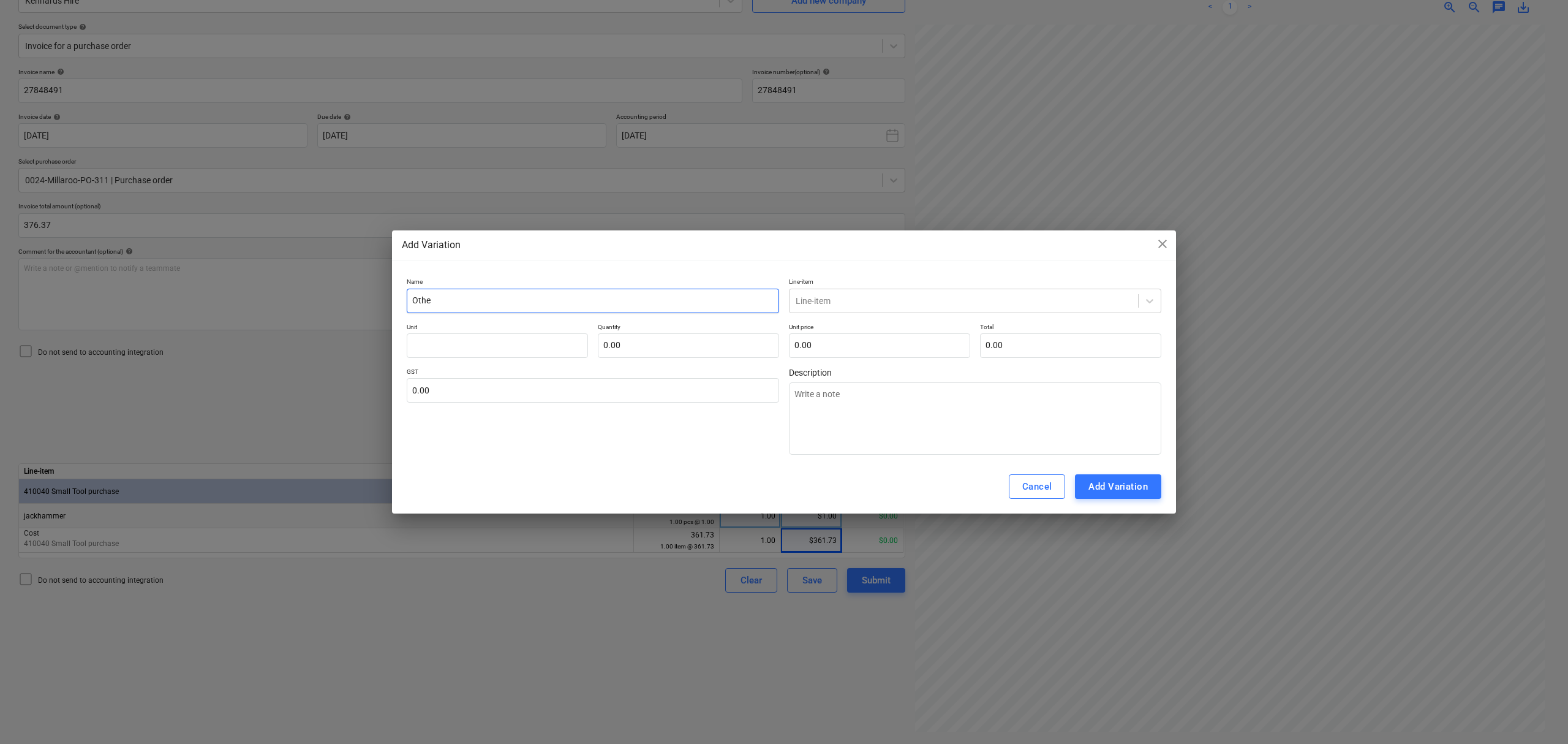
type input "Other"
type textarea "x"
type input "Other"
type textarea "x"
type input "Other c"
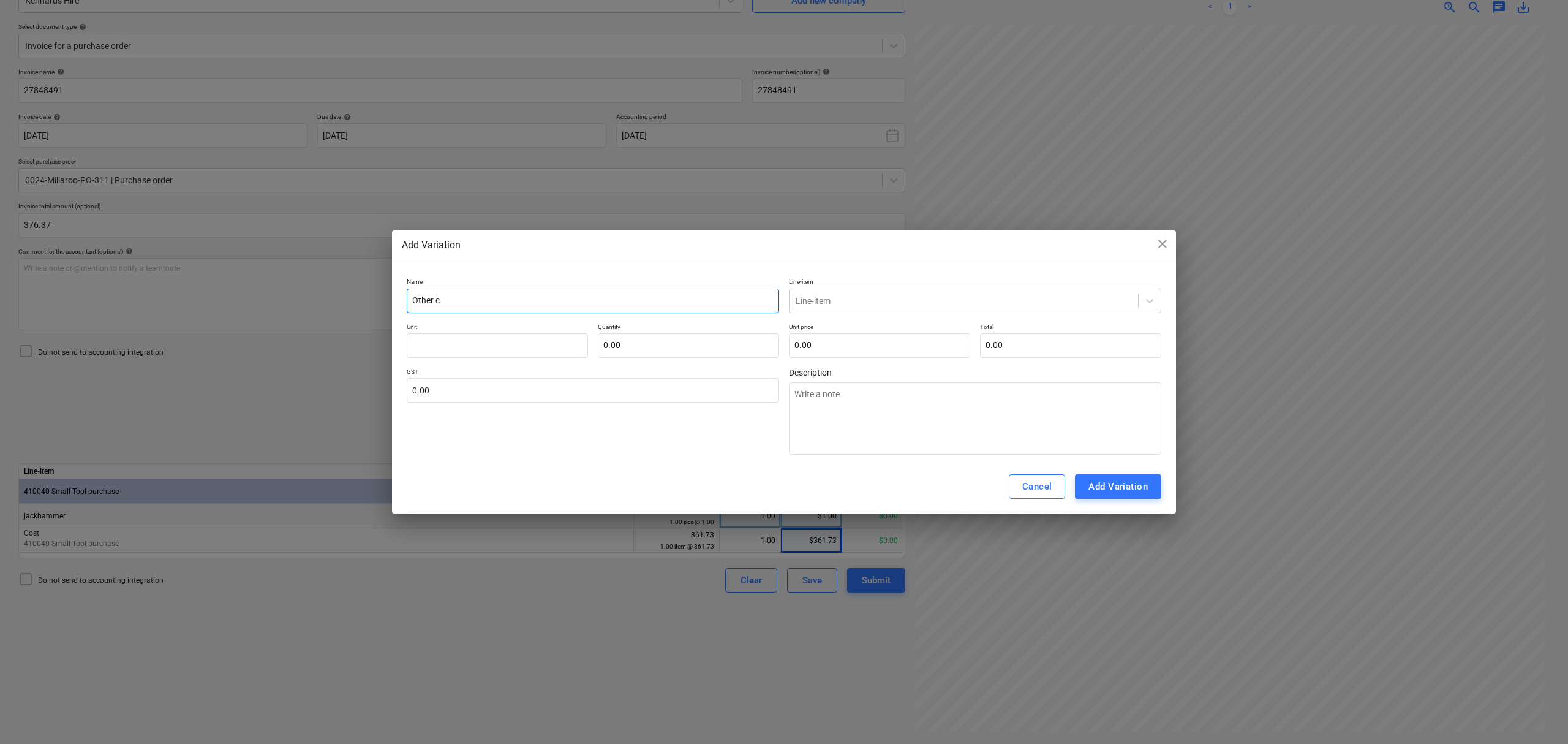
type textarea "x"
type input "Other ch"
type textarea "x"
type input "Other cha"
type textarea "x"
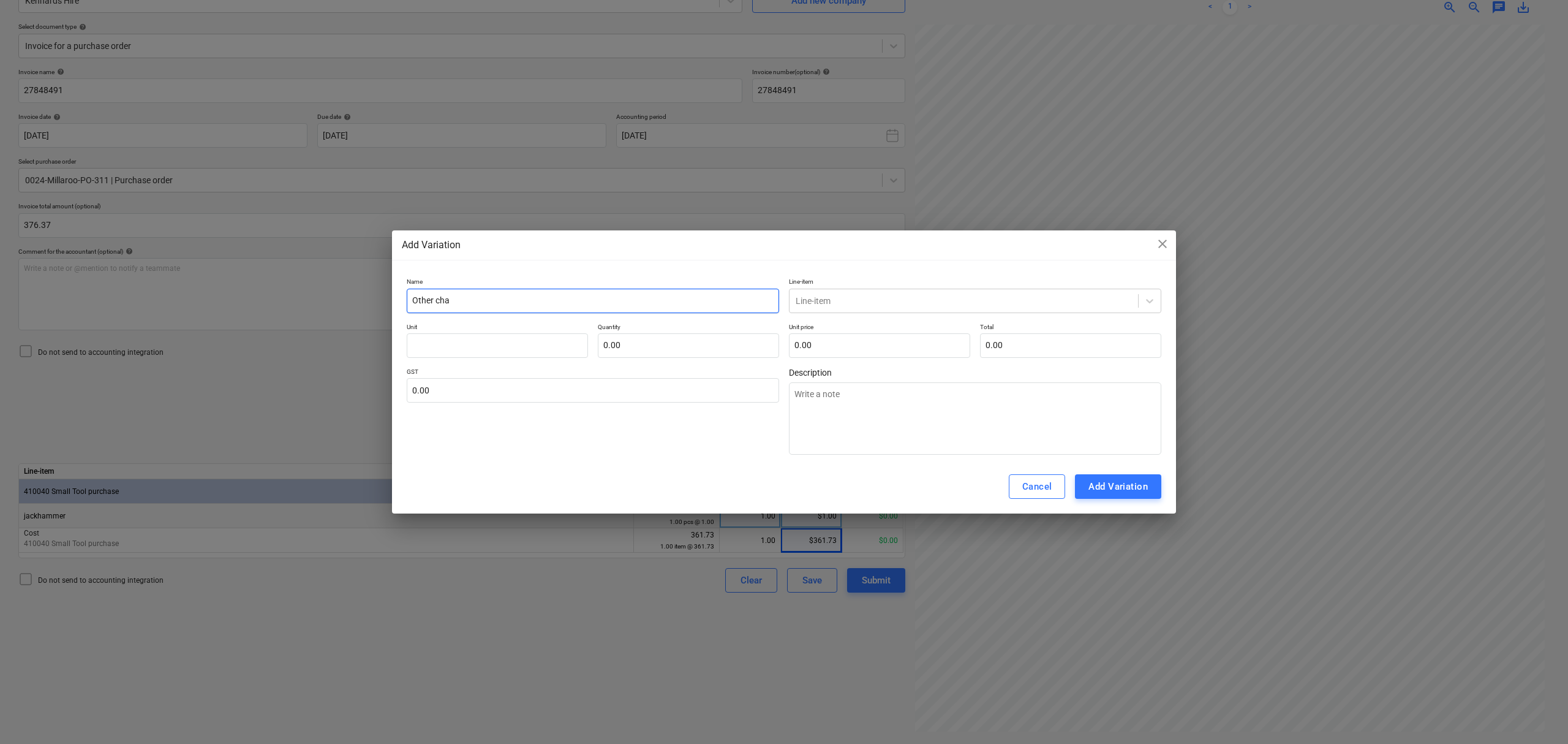
type input "Other char"
type textarea "x"
type input "Other charg"
type textarea "x"
type input "Other charge"
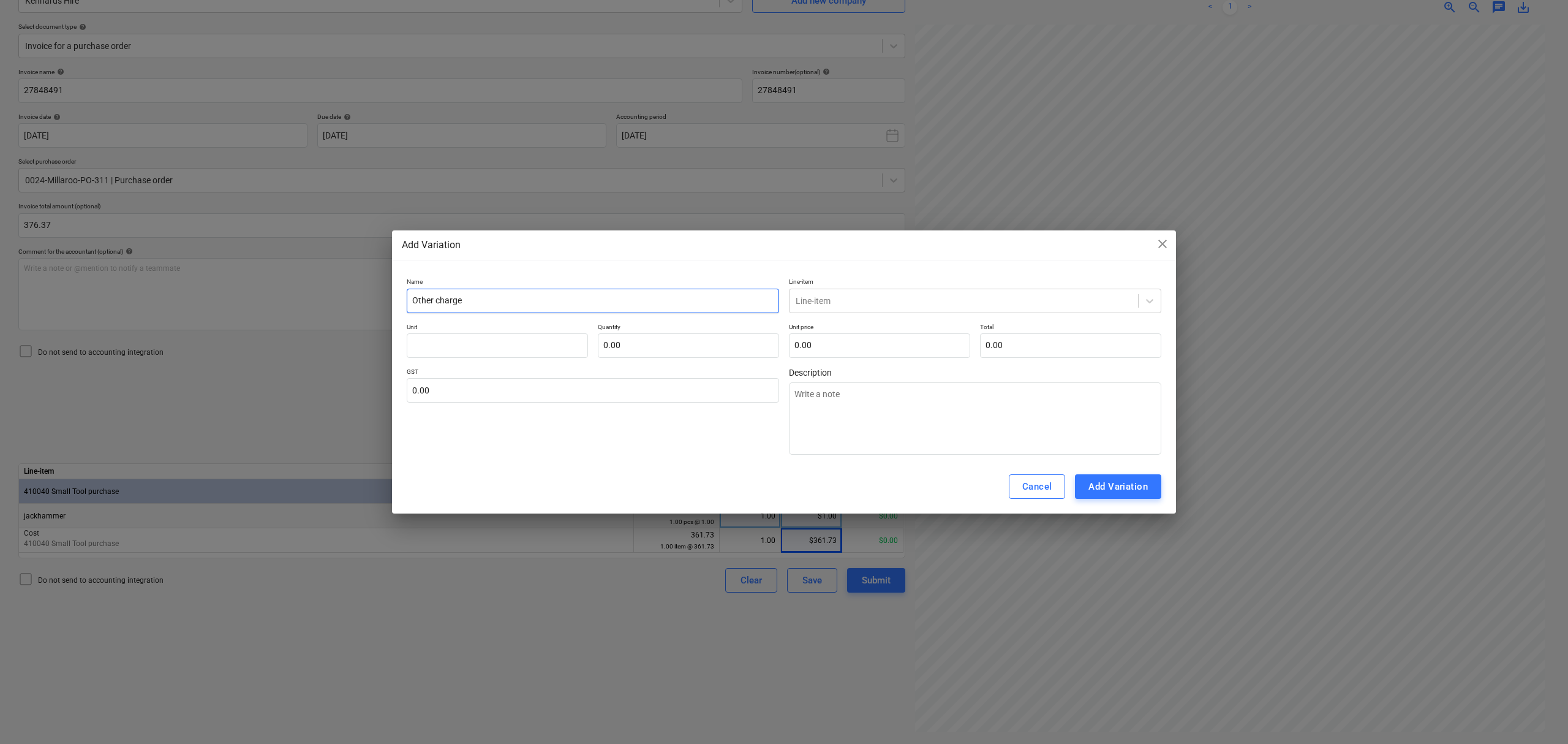
type textarea "x"
type input "Other charges"
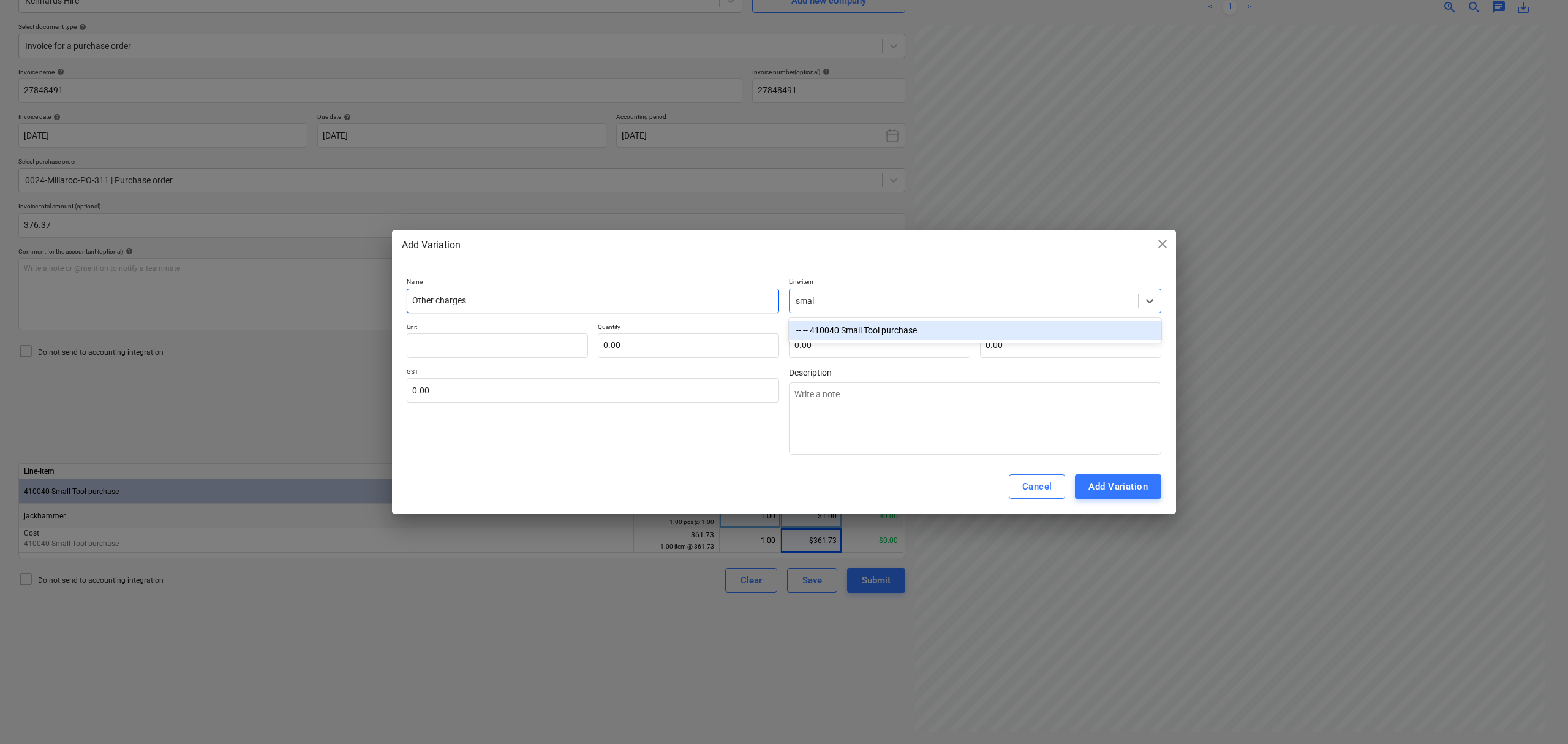
type input "small"
type textarea "x"
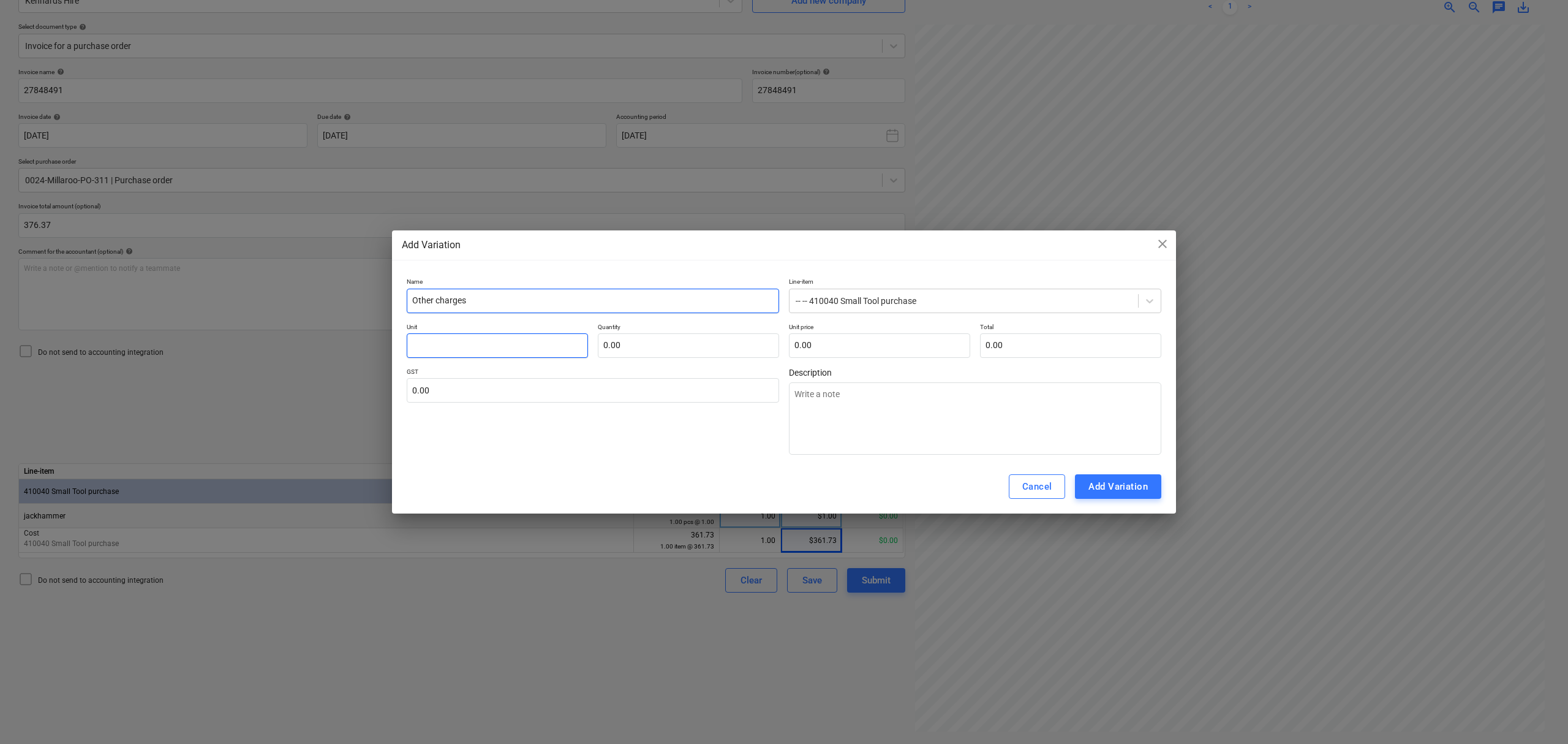
type textarea "x"
type input "i"
type textarea "x"
type input "it"
type textarea "x"
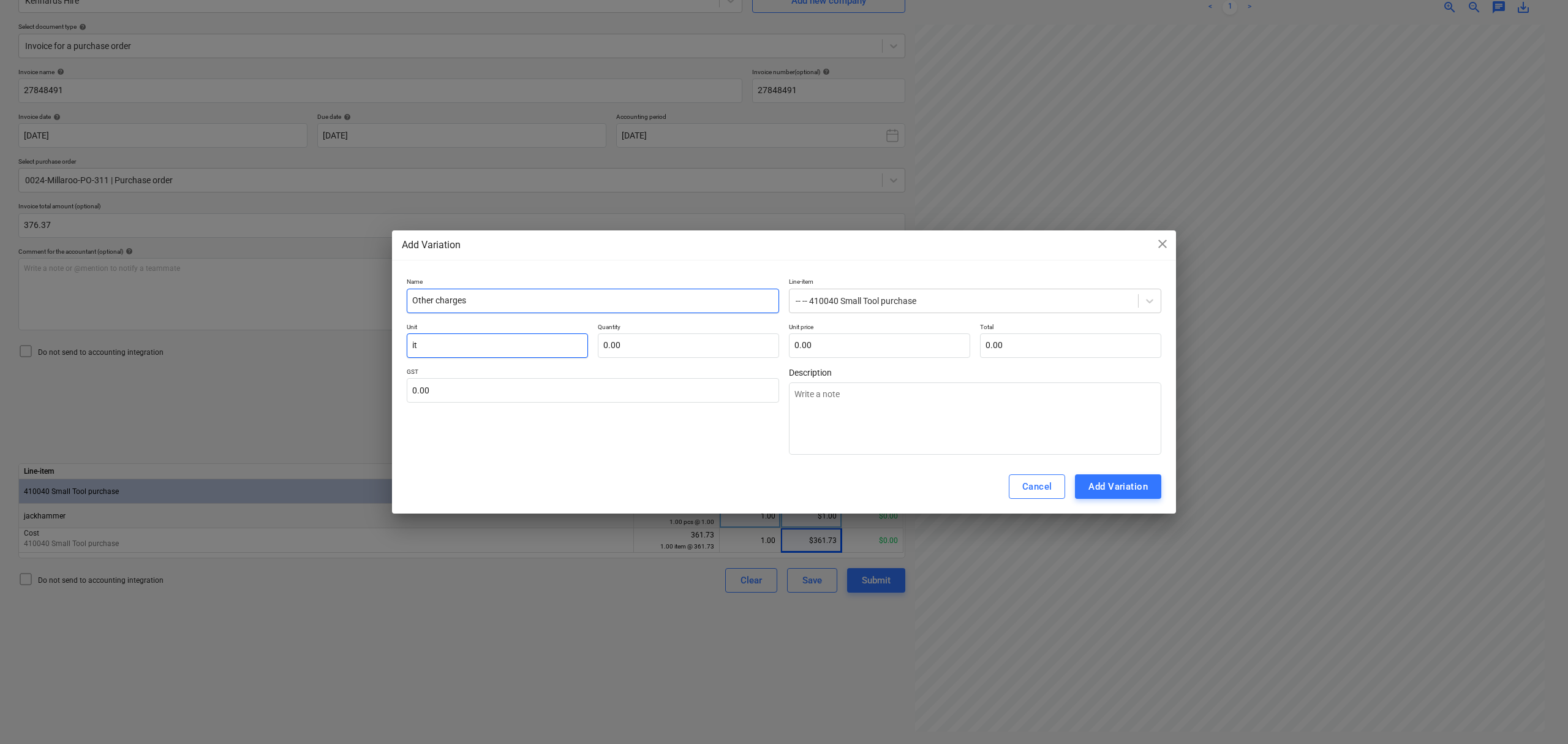
type input "ite"
type textarea "x"
type input "item"
type textarea "x"
type input "1.00"
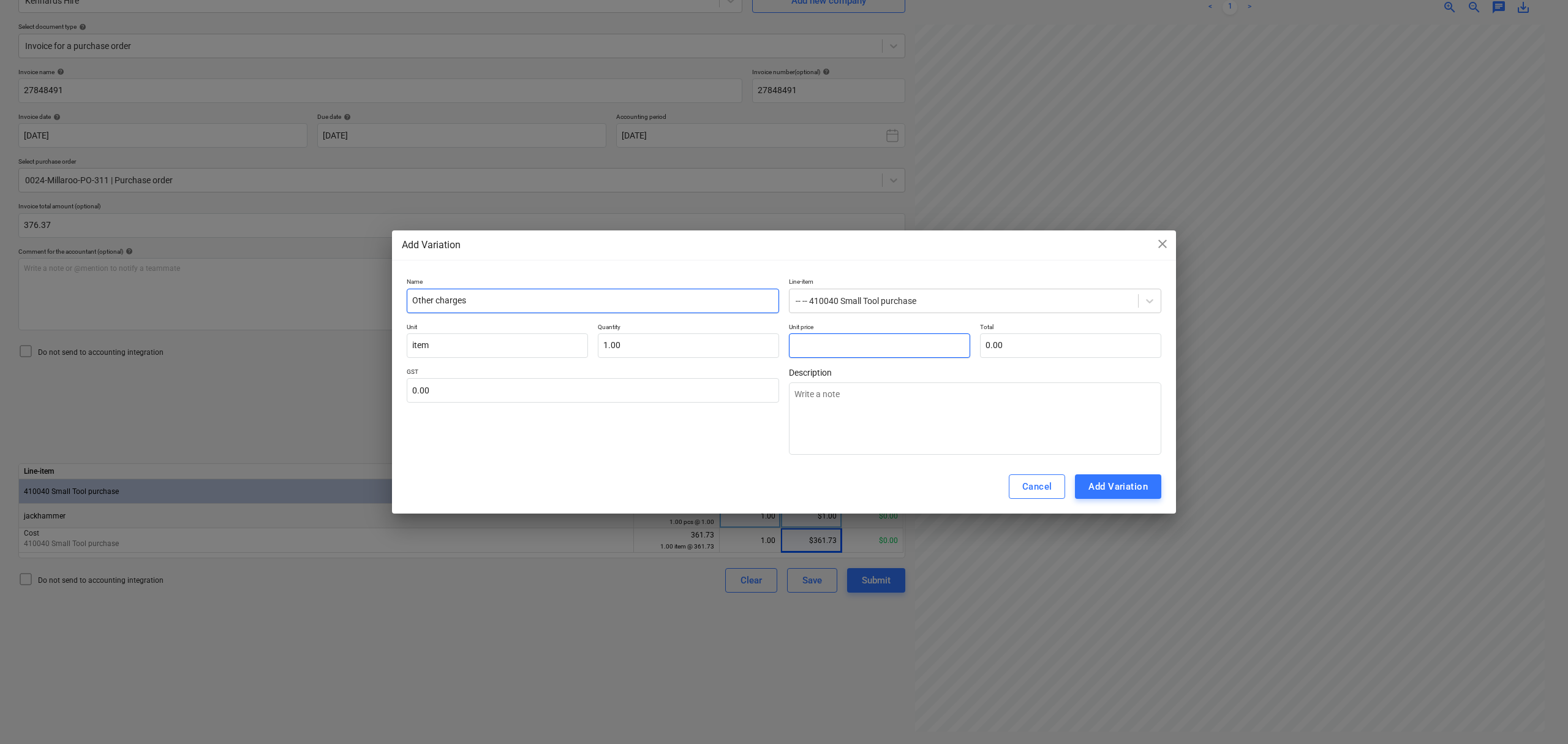
type textarea "x"
type input "1"
type input "1.00"
type textarea "x"
type input "13"
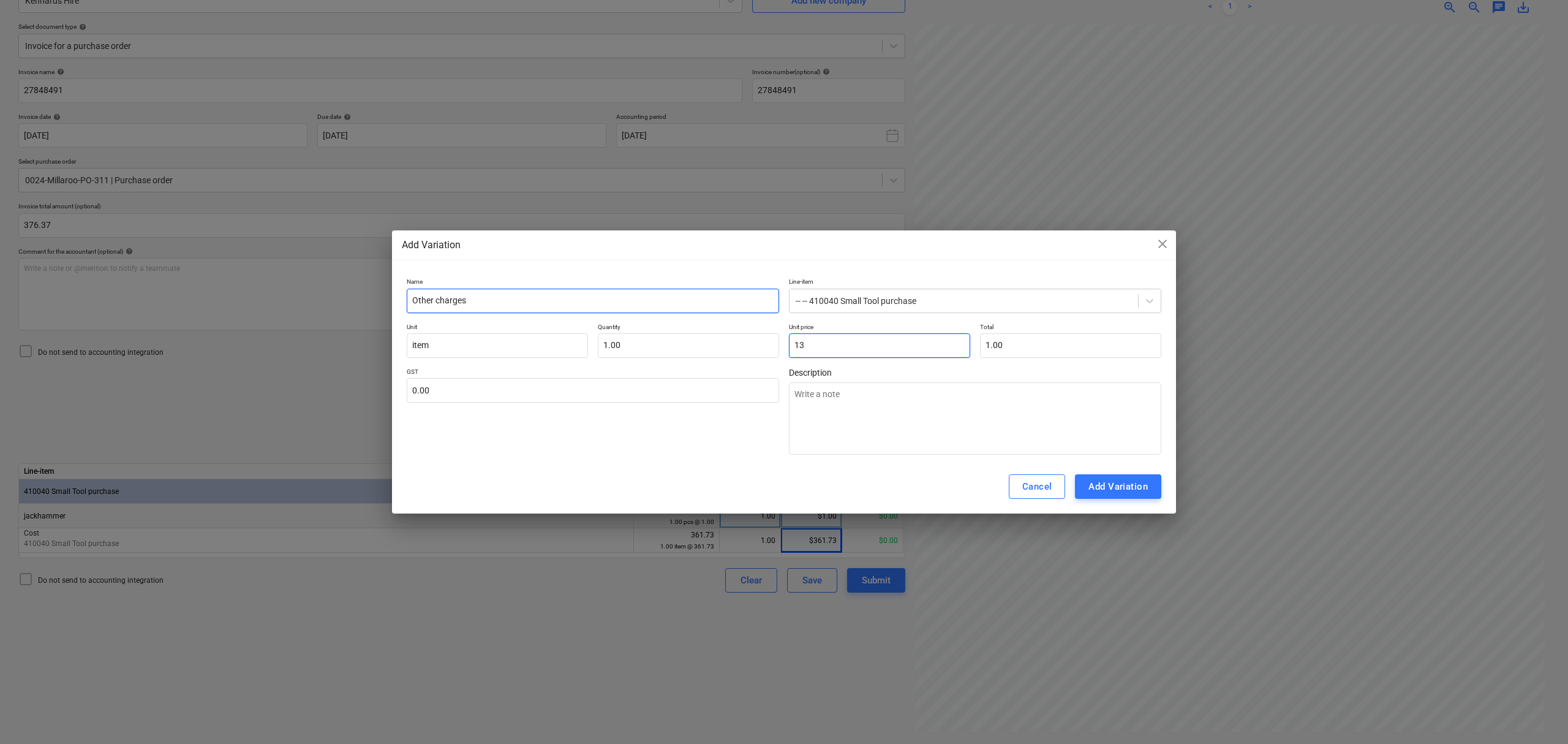
type input "13.00"
type textarea "x"
type input "13."
type textarea "x"
type input "13.6"
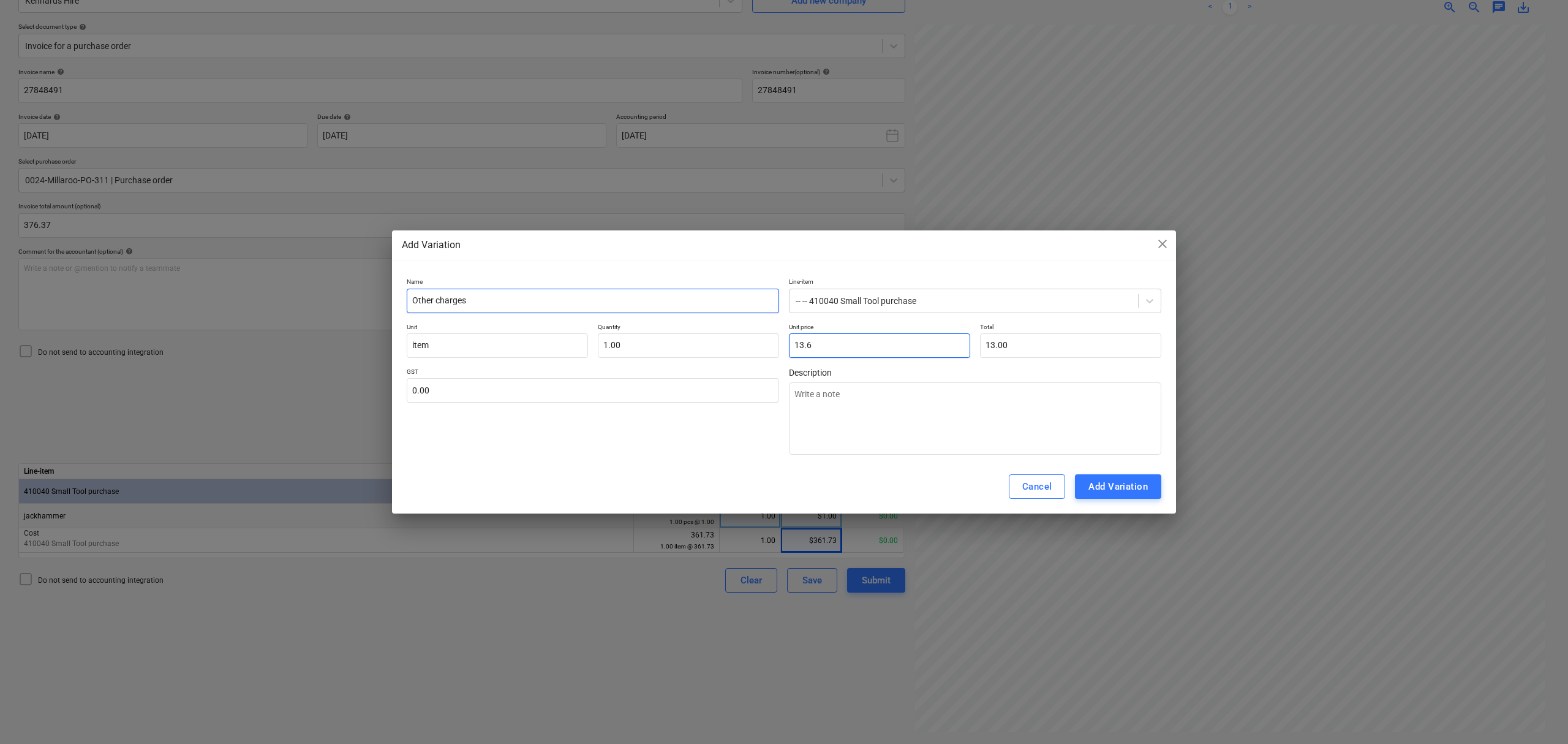
type input "13.60"
type textarea "x"
type input "13.64"
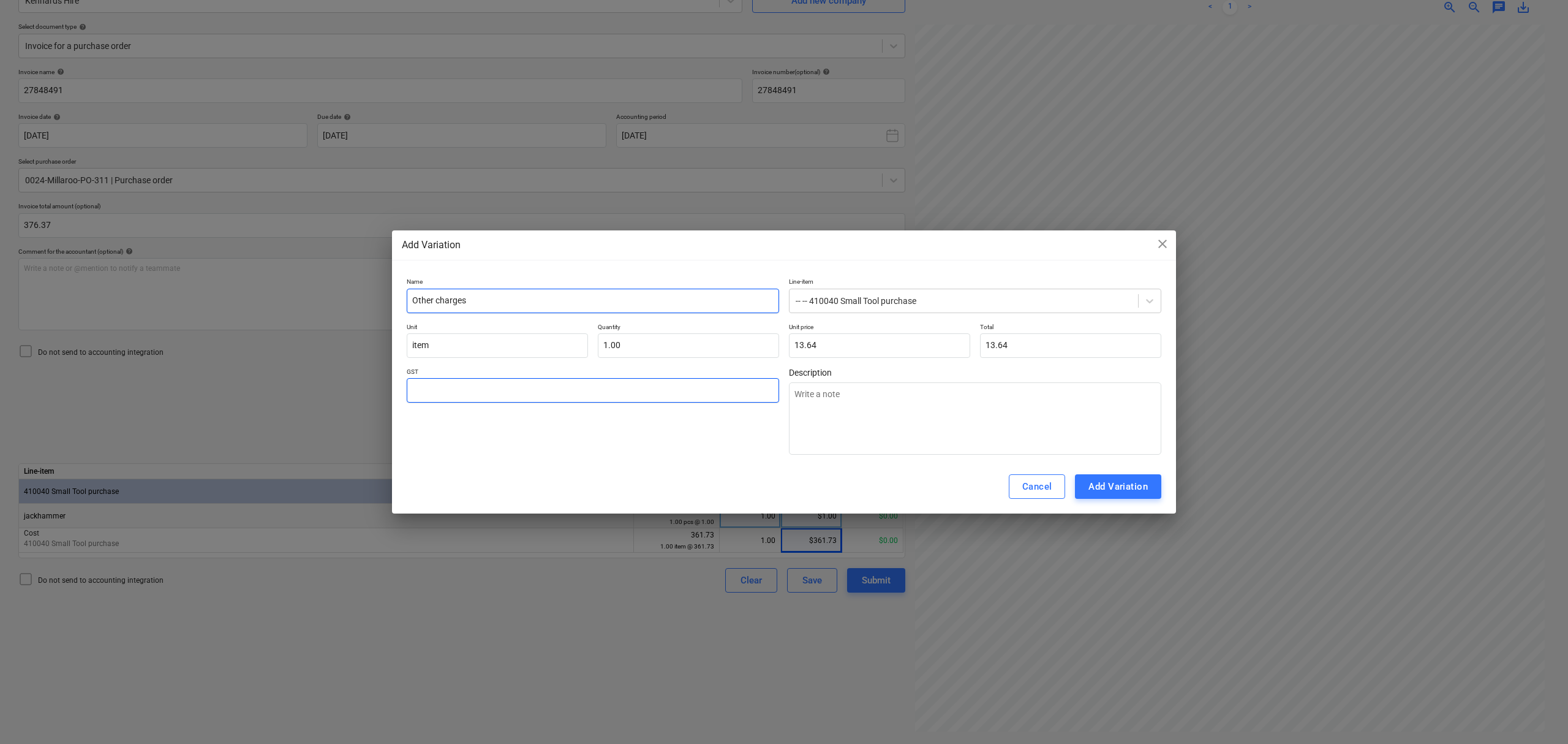
type textarea "x"
type input "1"
type textarea "x"
type input "10.00"
click at [1103, 492] on button "Add Variation" at bounding box center [1117, 486] width 86 height 24
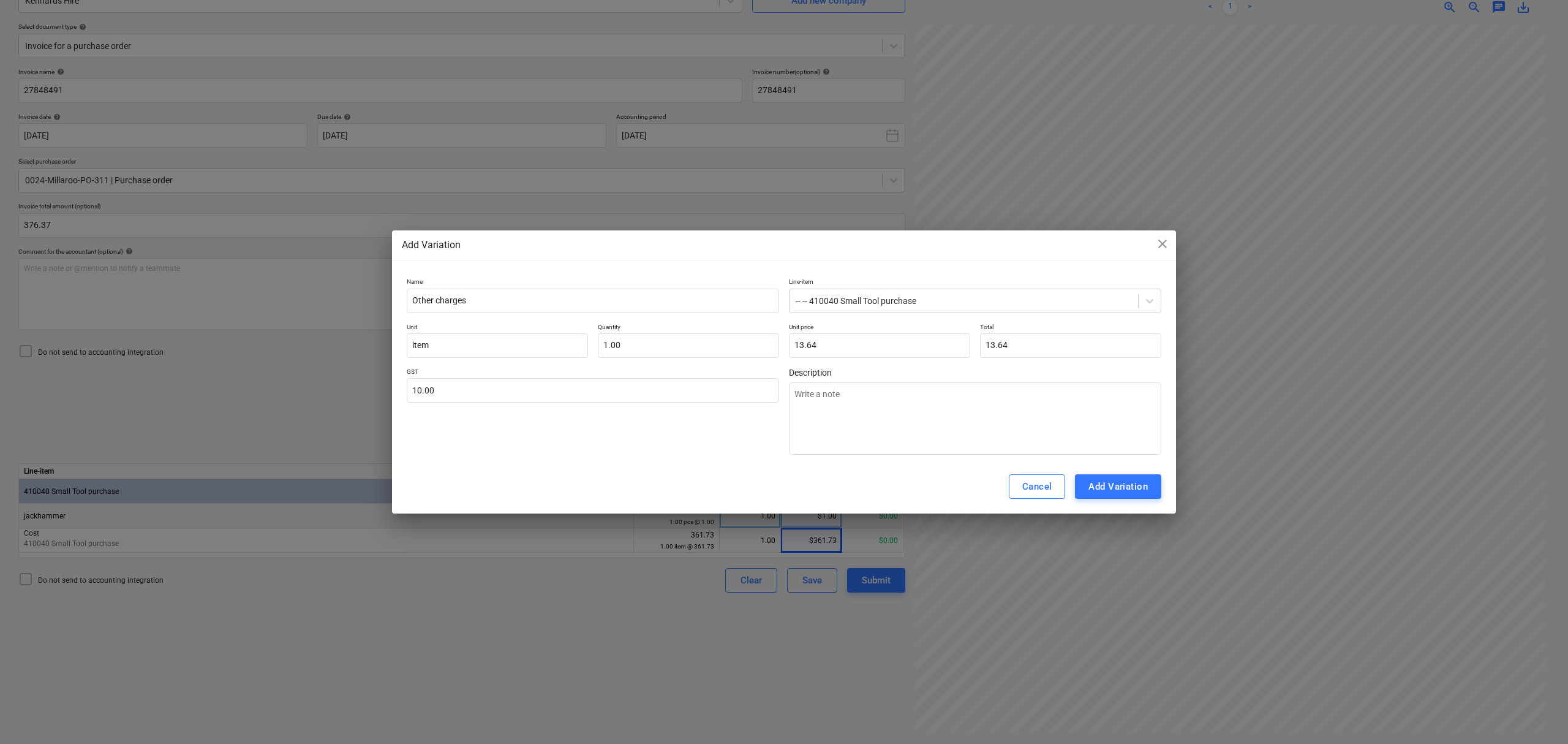
type textarea "x"
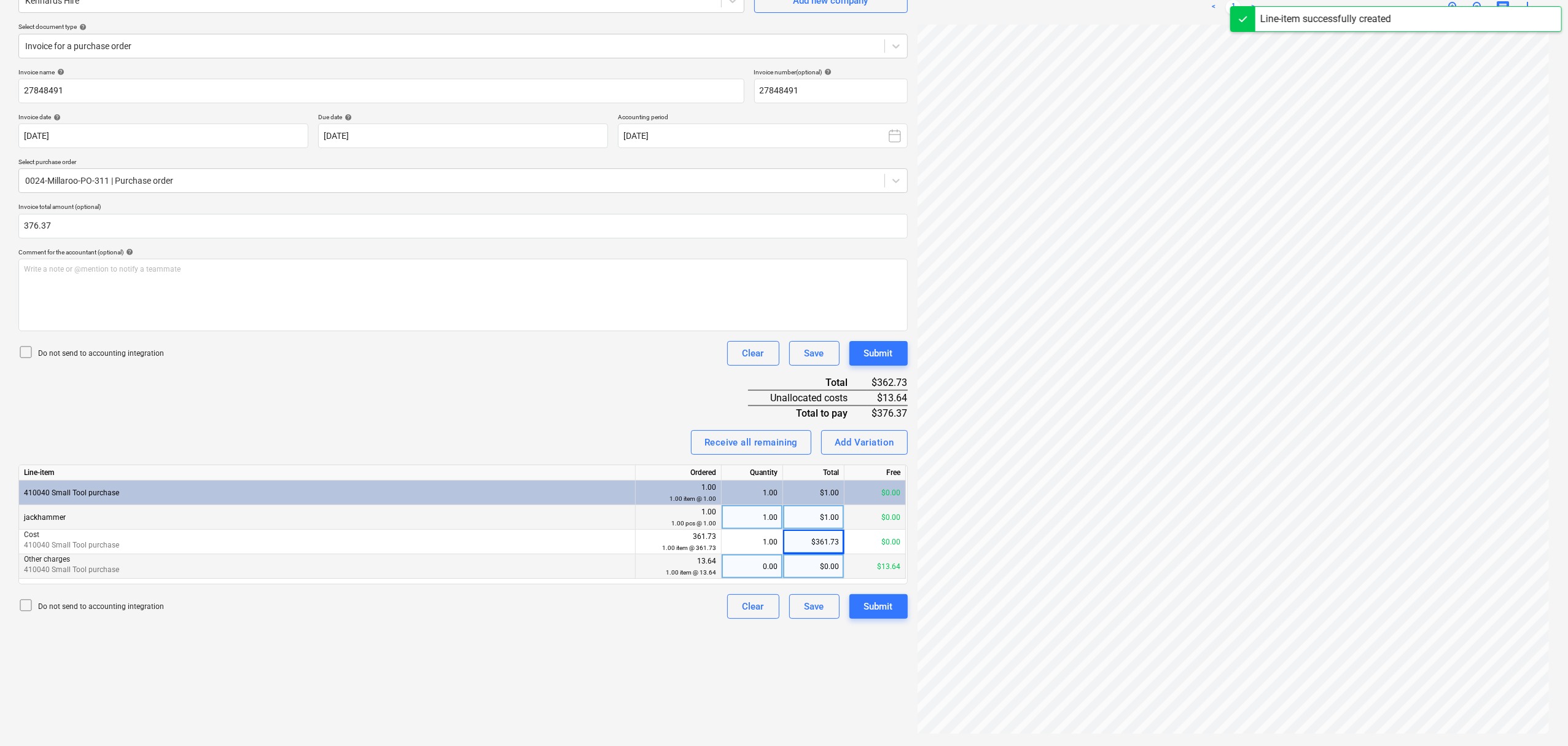
click at [772, 564] on div "0.00" at bounding box center [752, 566] width 51 height 24
click at [856, 597] on button "Submit" at bounding box center [879, 605] width 58 height 24
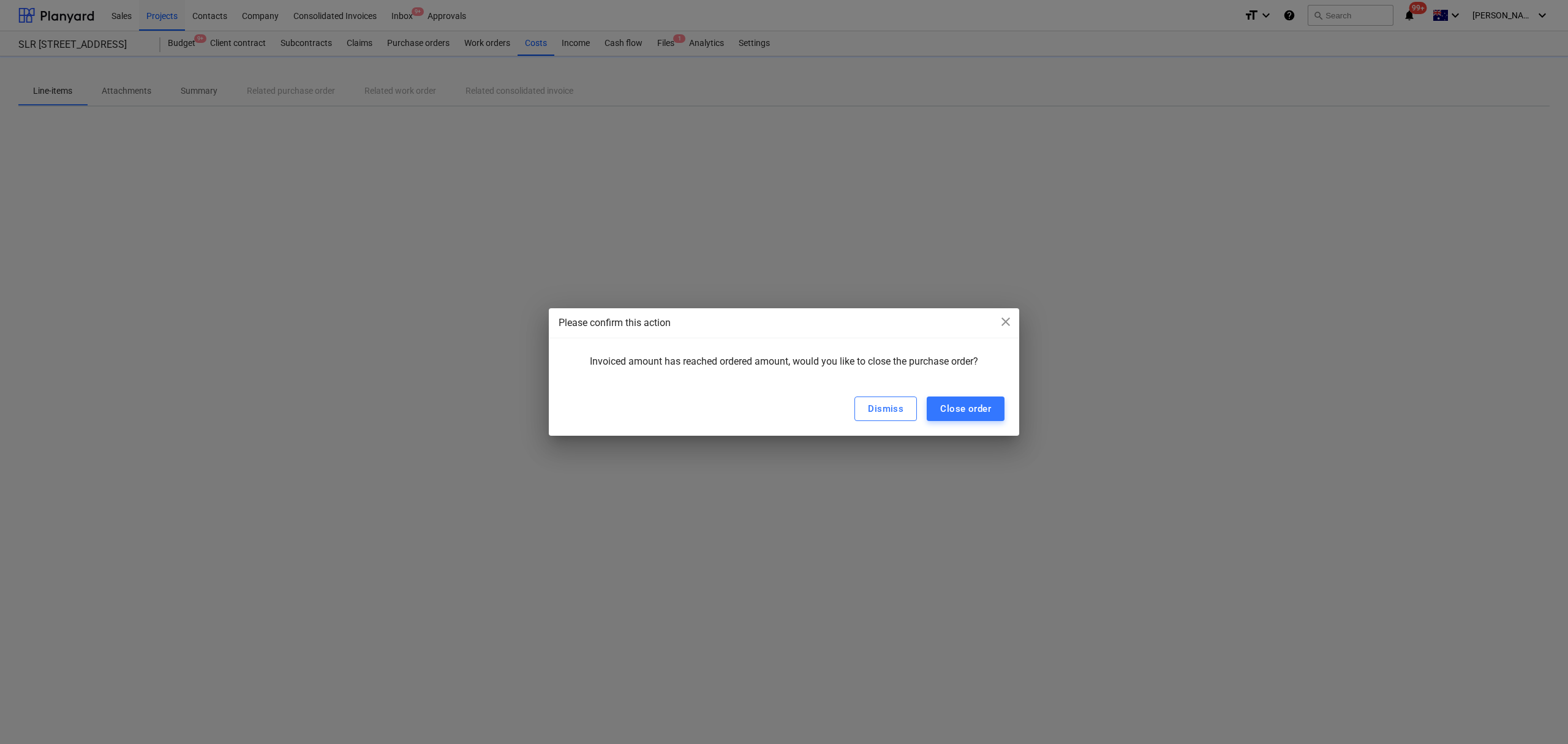
drag, startPoint x: 943, startPoint y: 430, endPoint x: 949, endPoint y: 422, distance: 10.0
click at [949, 422] on div "Dismiss Close order" at bounding box center [784, 408] width 470 height 54
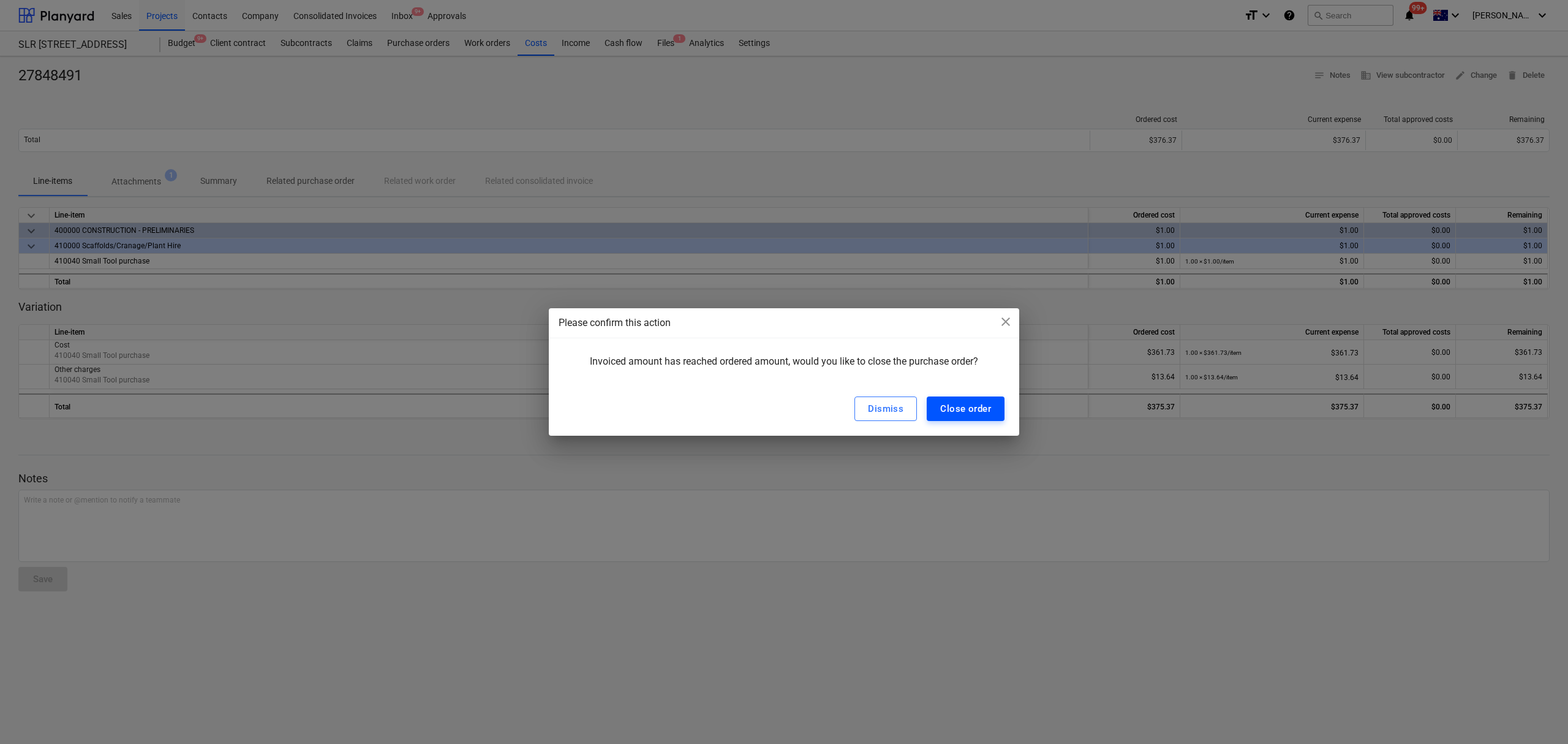
click at [949, 415] on div "Close order" at bounding box center [965, 408] width 51 height 15
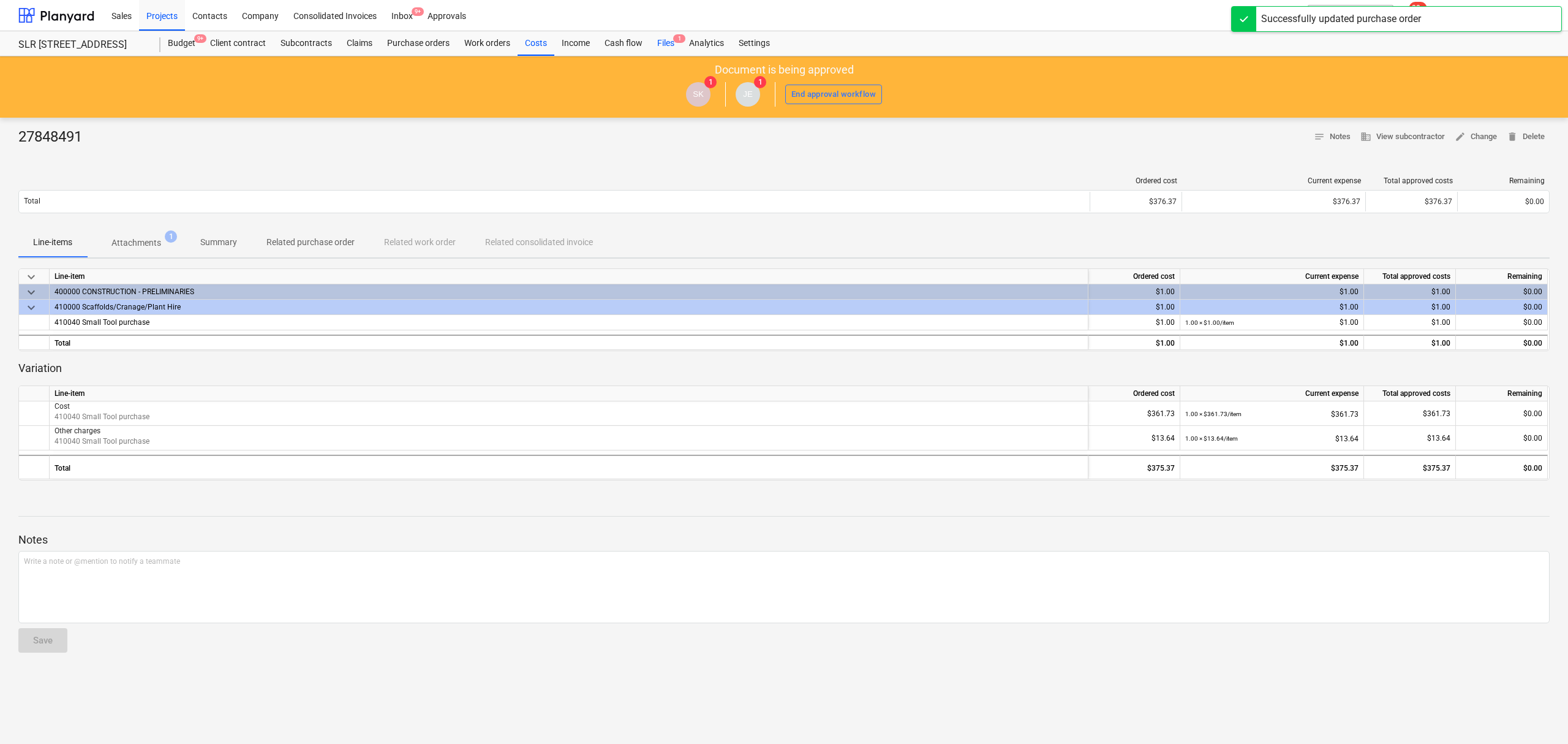
click at [657, 47] on div "Files 1" at bounding box center [666, 43] width 32 height 24
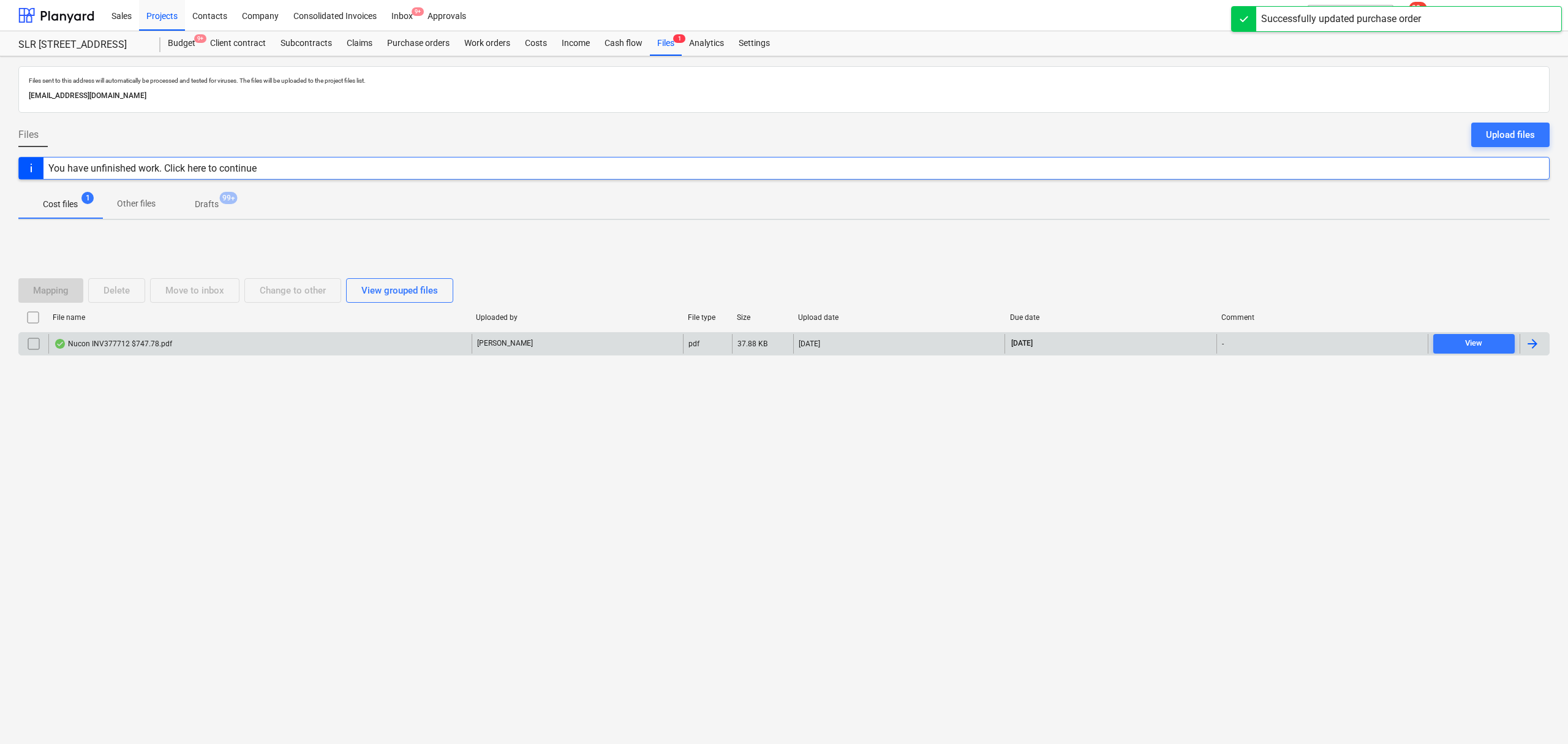
click at [584, 349] on div "J. Keane" at bounding box center [577, 343] width 211 height 19
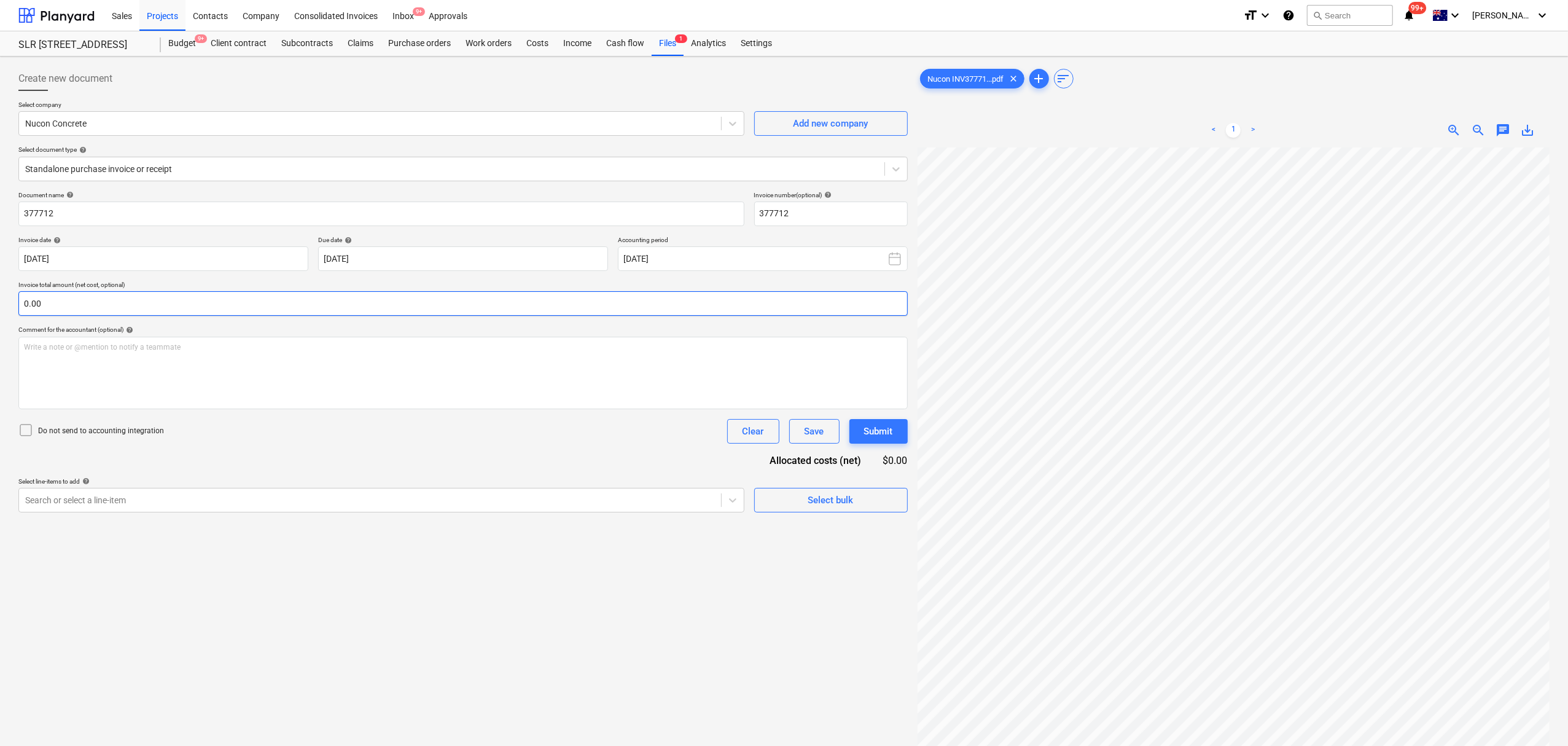
scroll to position [78, 10]
click at [1316, 142] on div "< 1 >" at bounding box center [1233, 129] width 204 height 34
click at [1136, 155] on div "< 1 > zoom_in zoom_out chat 0 save_alt" at bounding box center [1233, 485] width 632 height 746
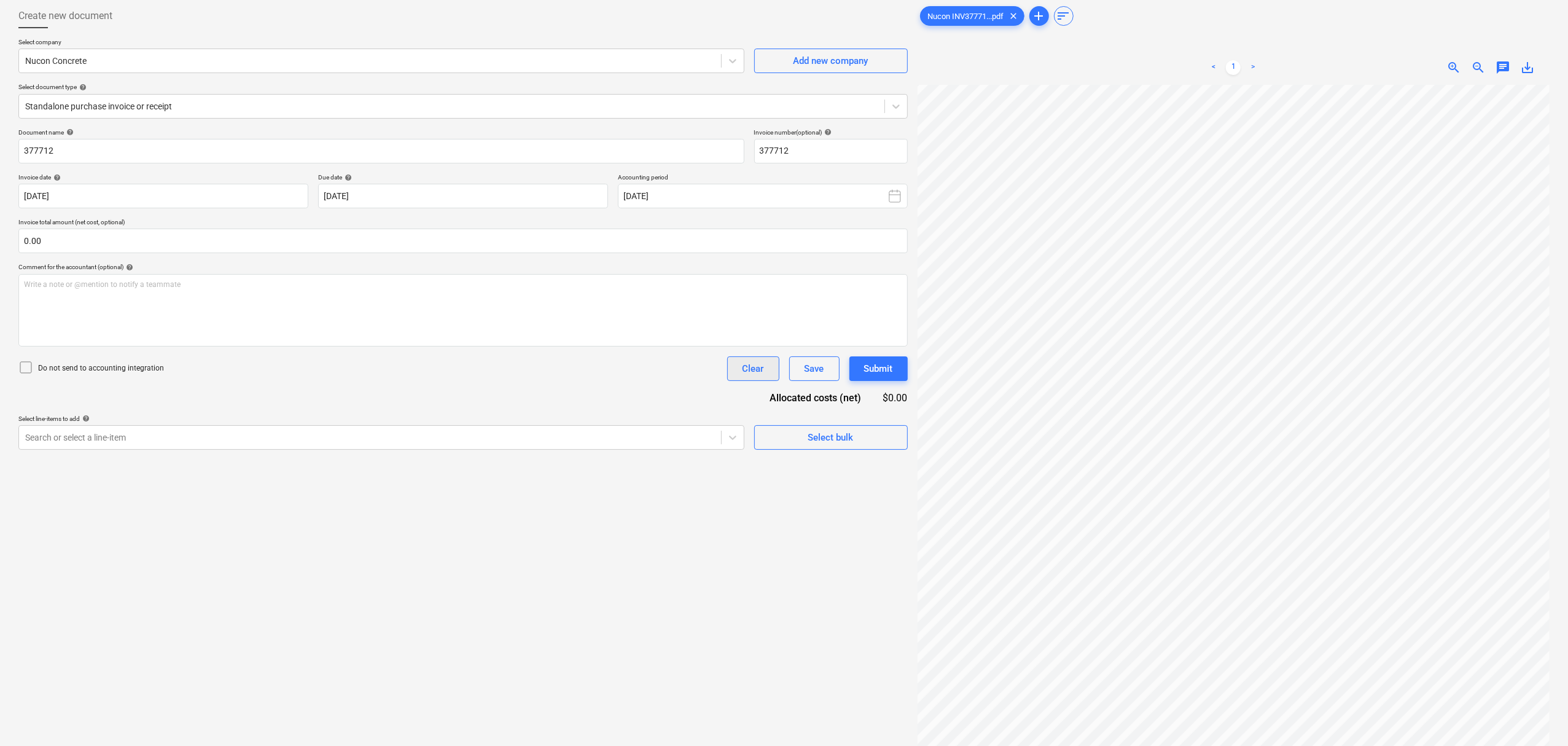
scroll to position [0, 0]
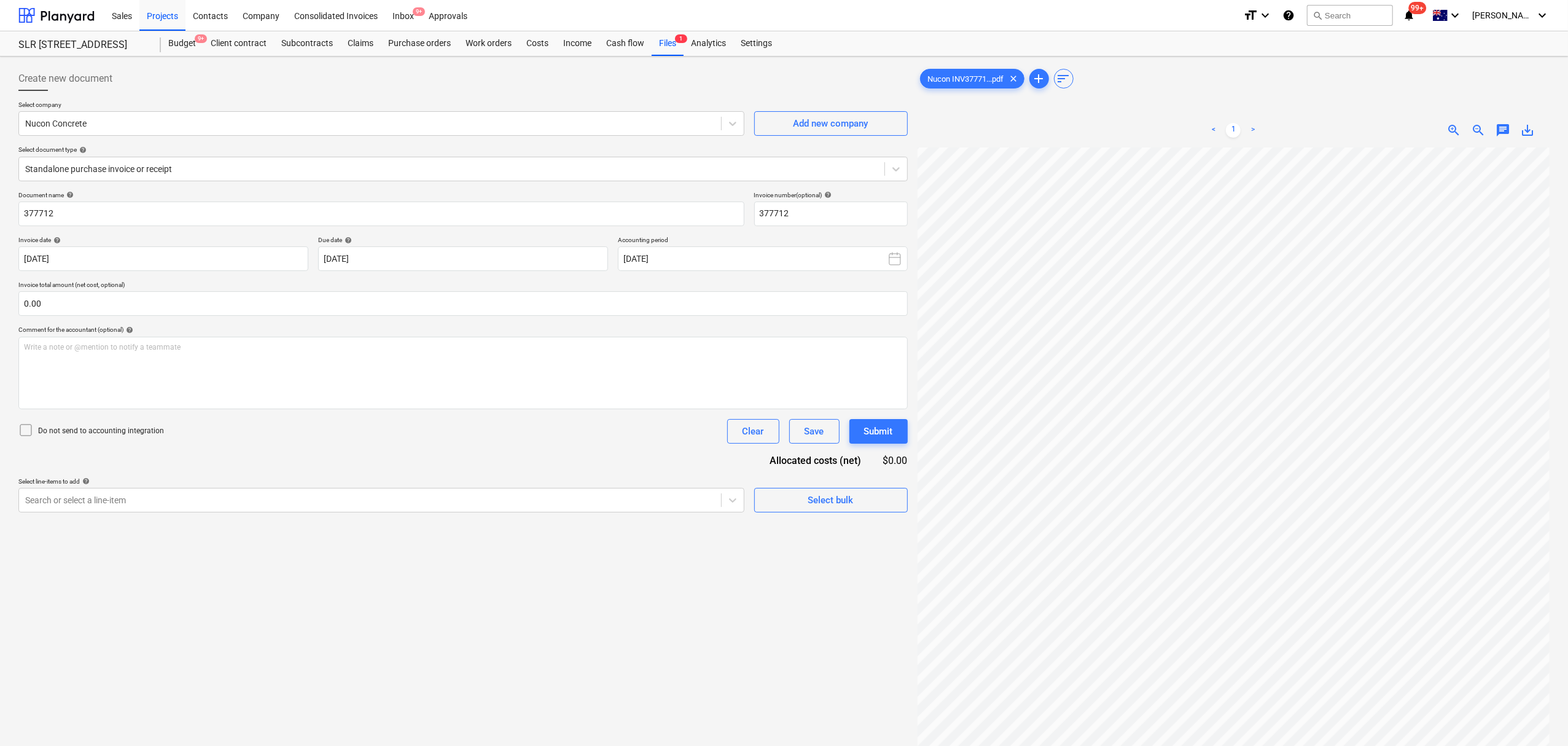
click at [228, 518] on div "Create new document Select company Nucon Concrete Add new company Select docume…" at bounding box center [463, 462] width 899 height 802
click at [225, 511] on div "Search or select a line-item" at bounding box center [381, 500] width 726 height 24
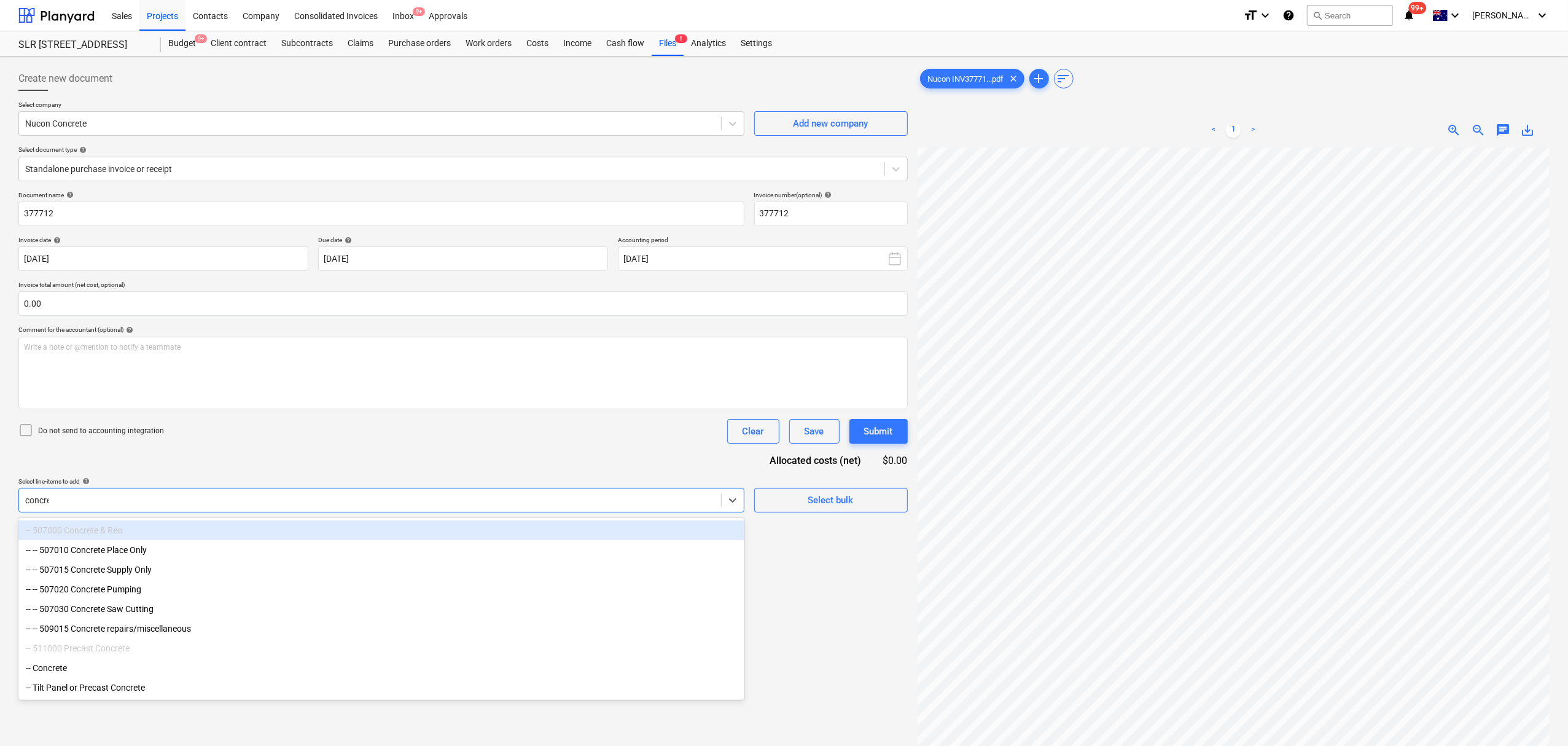
type input "concrete"
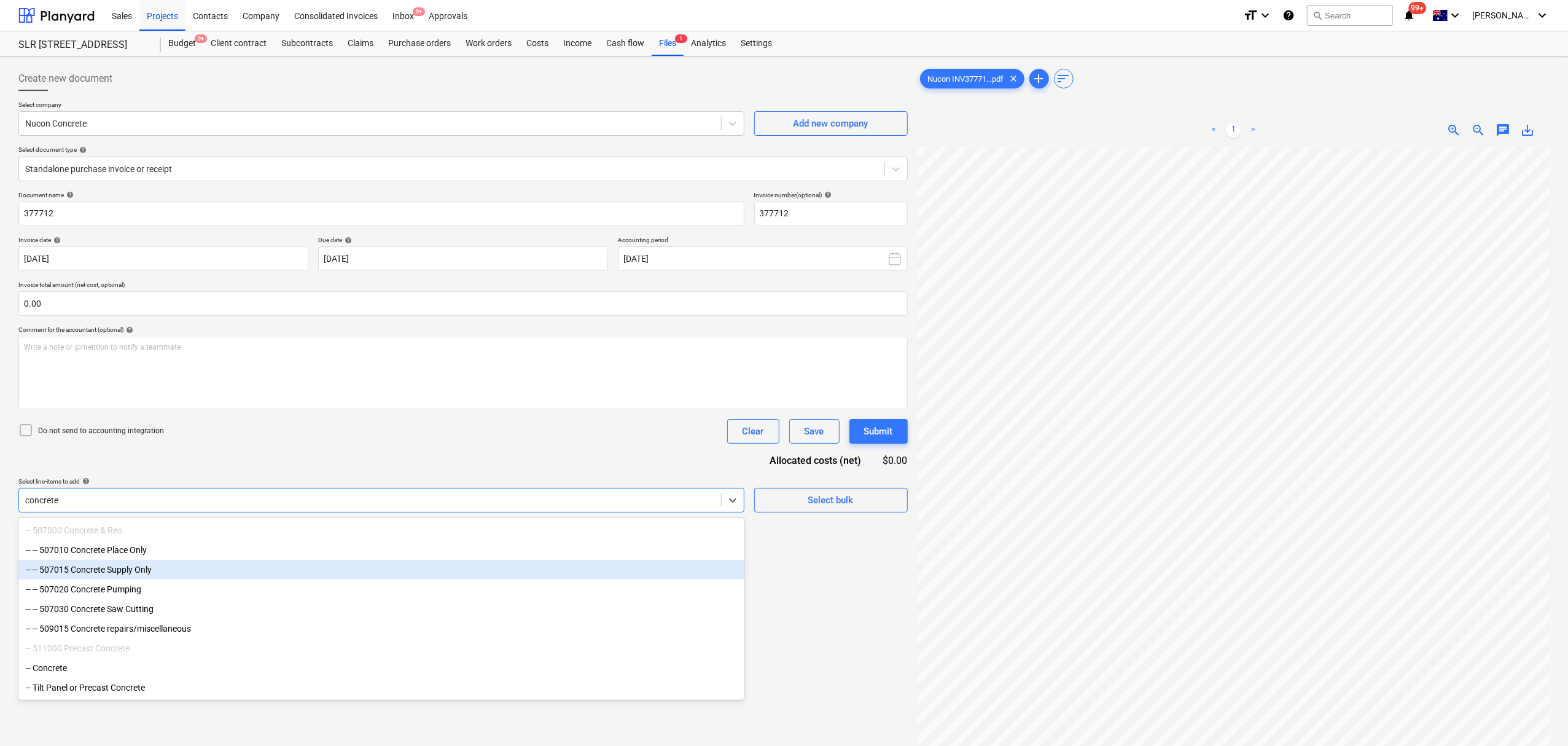
click at [227, 573] on div "-- -- 507015 Concrete Supply Only" at bounding box center [381, 569] width 726 height 19
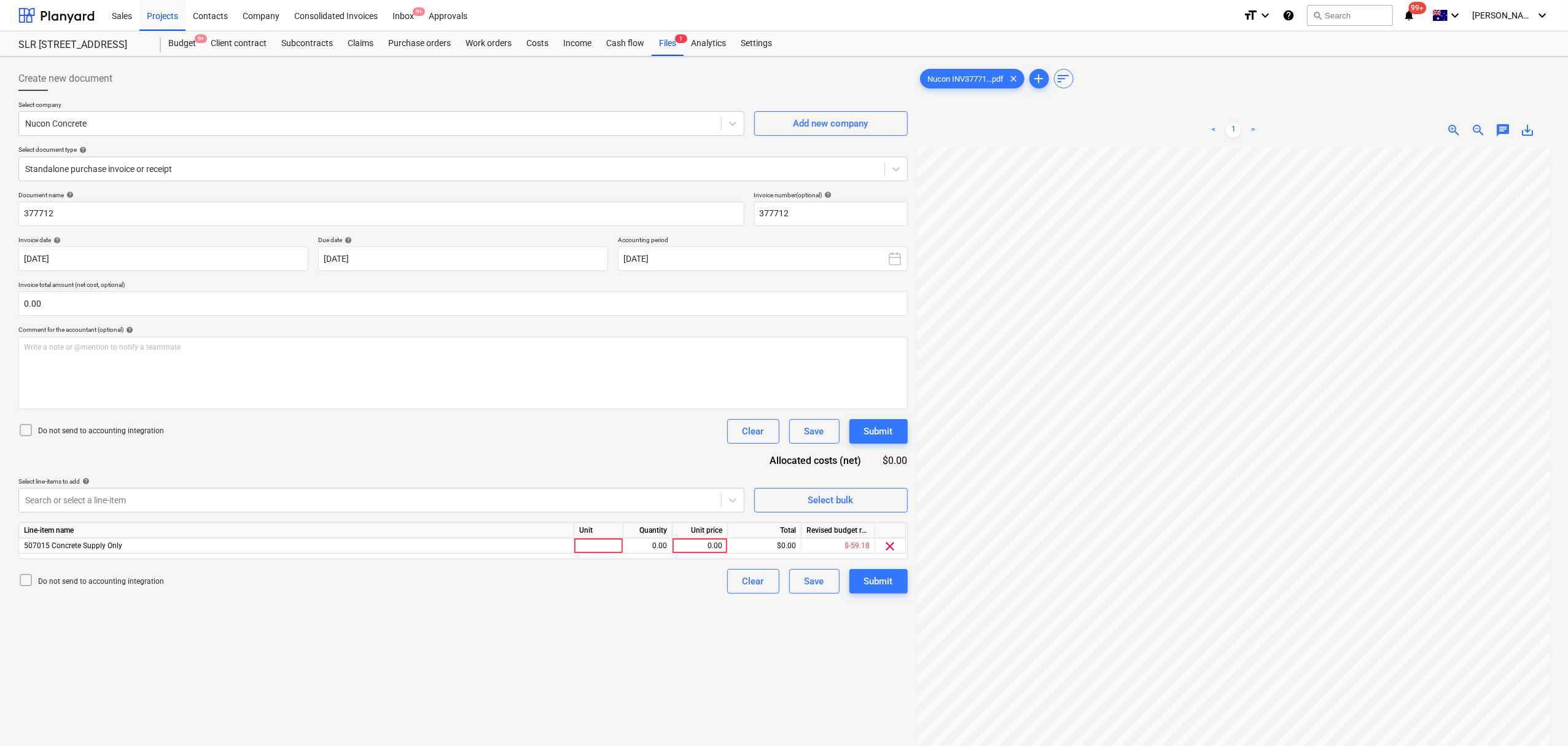
click at [290, 468] on div "Document name help 377712 Invoice number (optional) help 377712 Invoice date he…" at bounding box center [463, 392] width 890 height 403
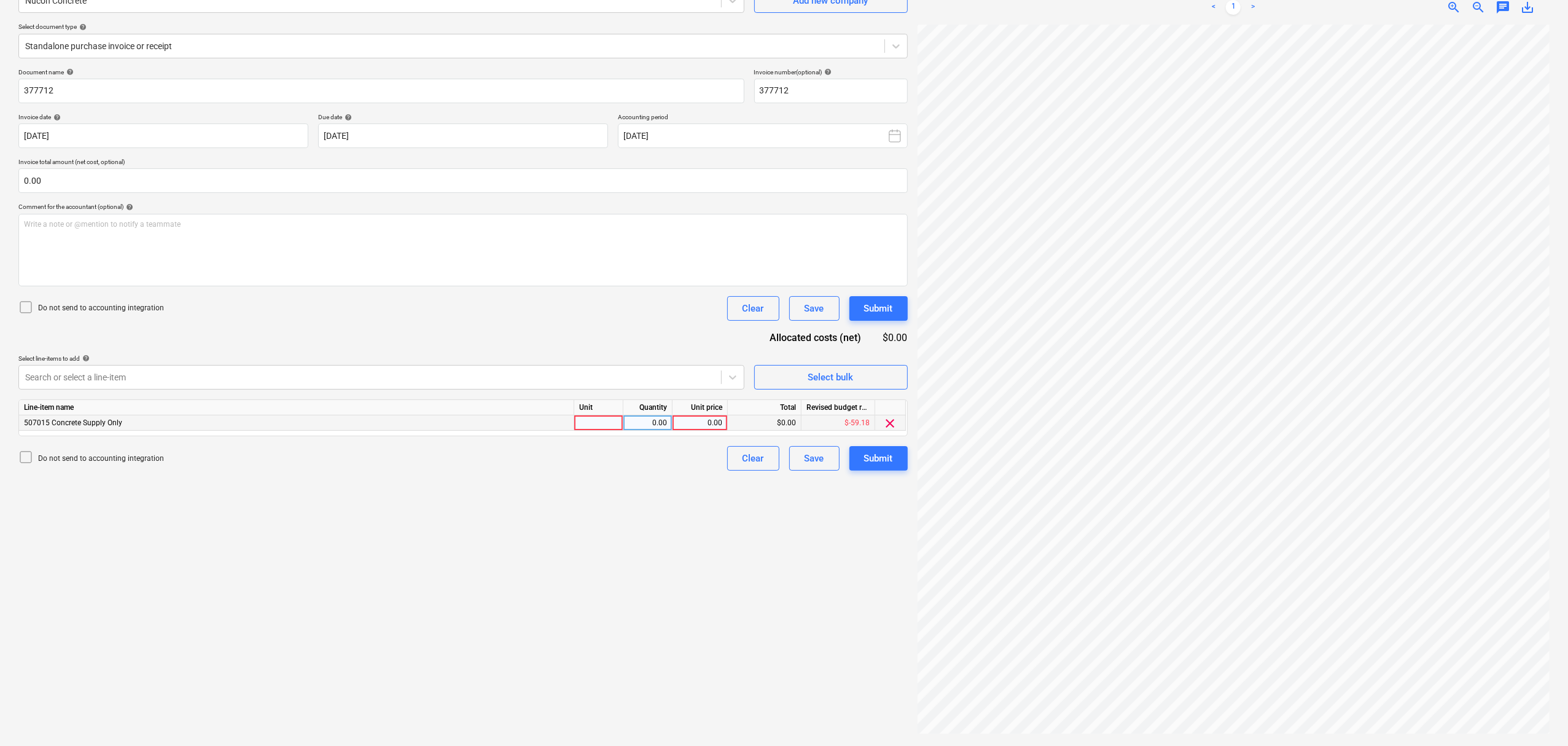
click at [604, 421] on div at bounding box center [599, 423] width 49 height 16
type input "item"
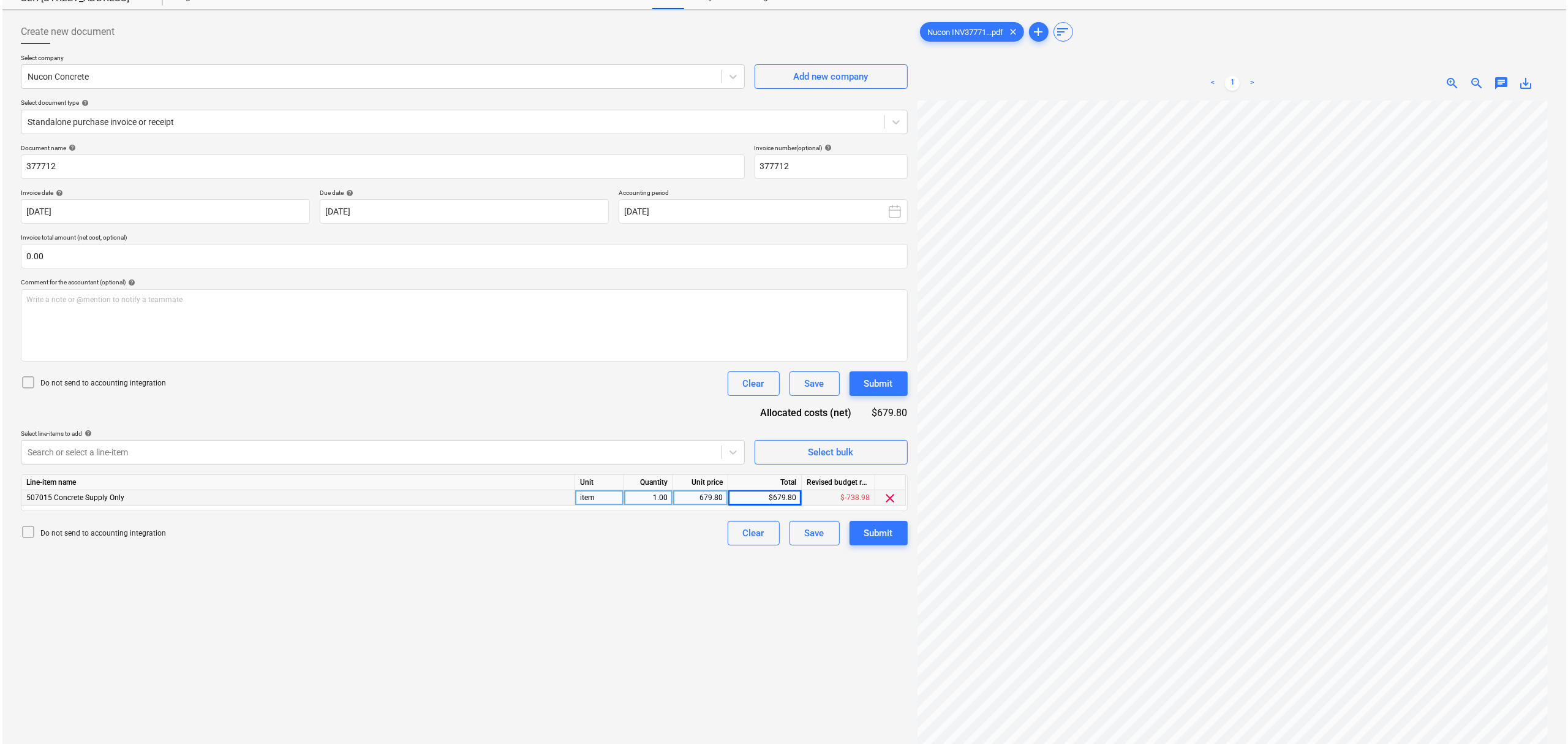
scroll to position [0, 0]
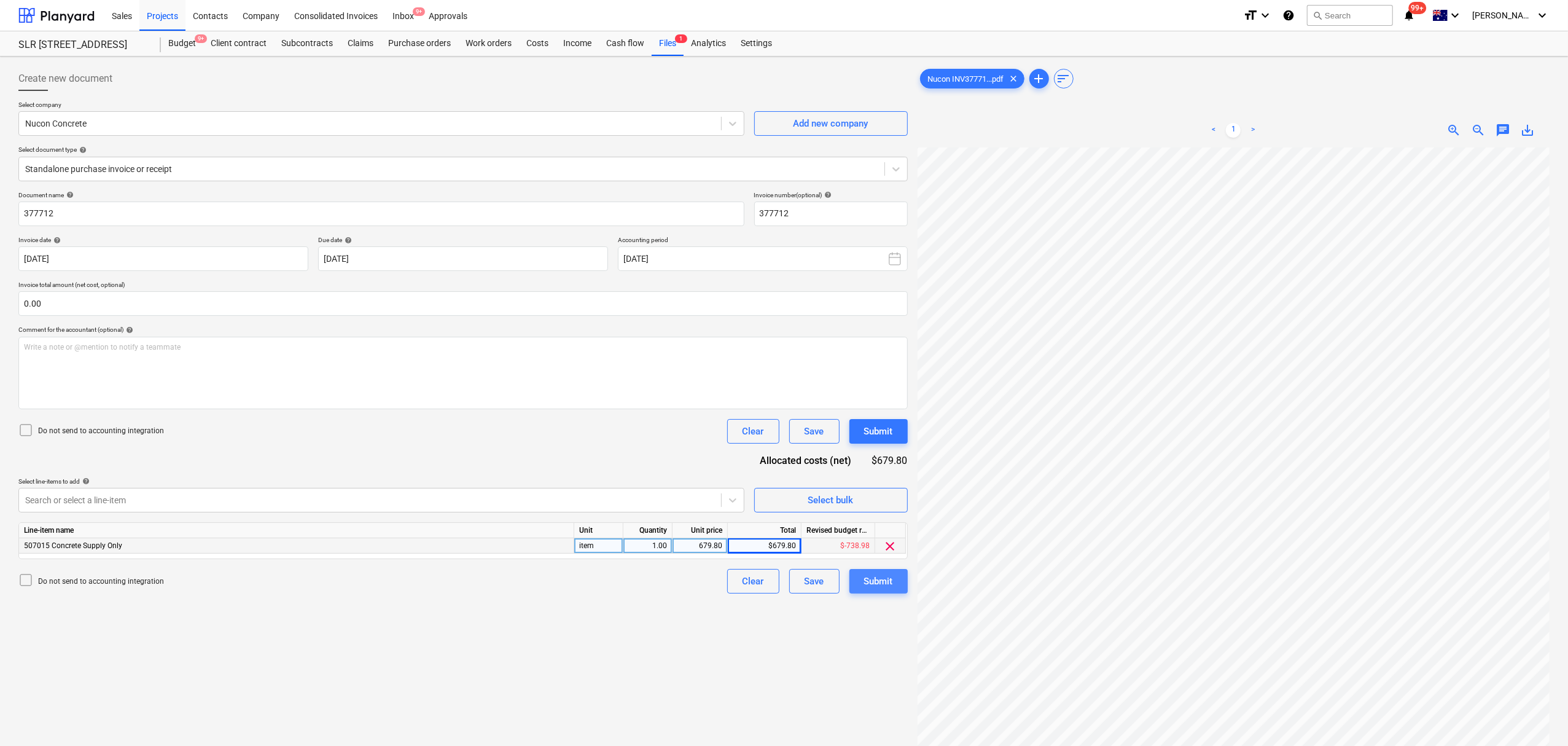
click at [895, 581] on button "Submit" at bounding box center [879, 580] width 58 height 24
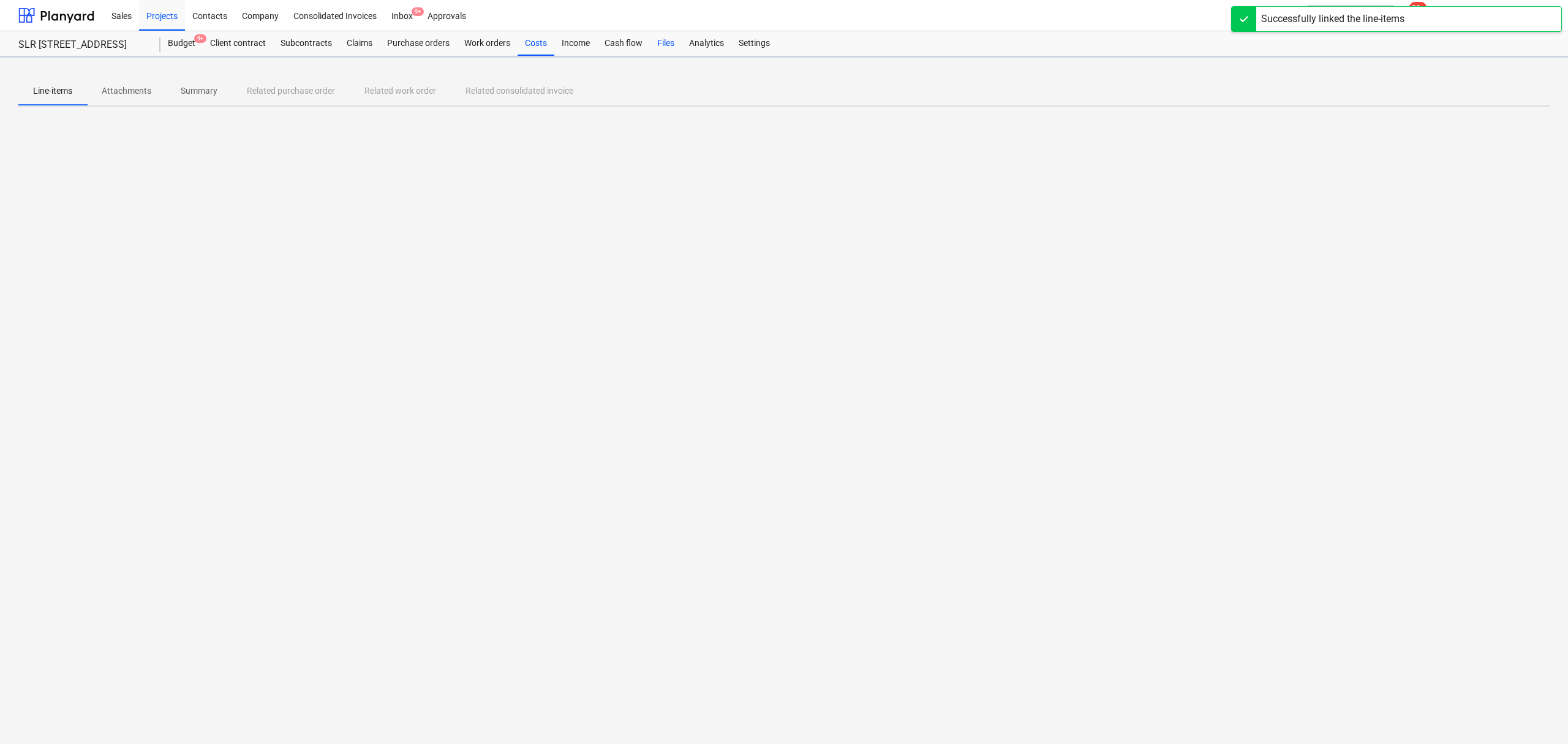
click at [658, 47] on div "Sales Projects Contacts Company Consolidated Invoices Inbox 9+ Approvals format…" at bounding box center [784, 372] width 1568 height 744
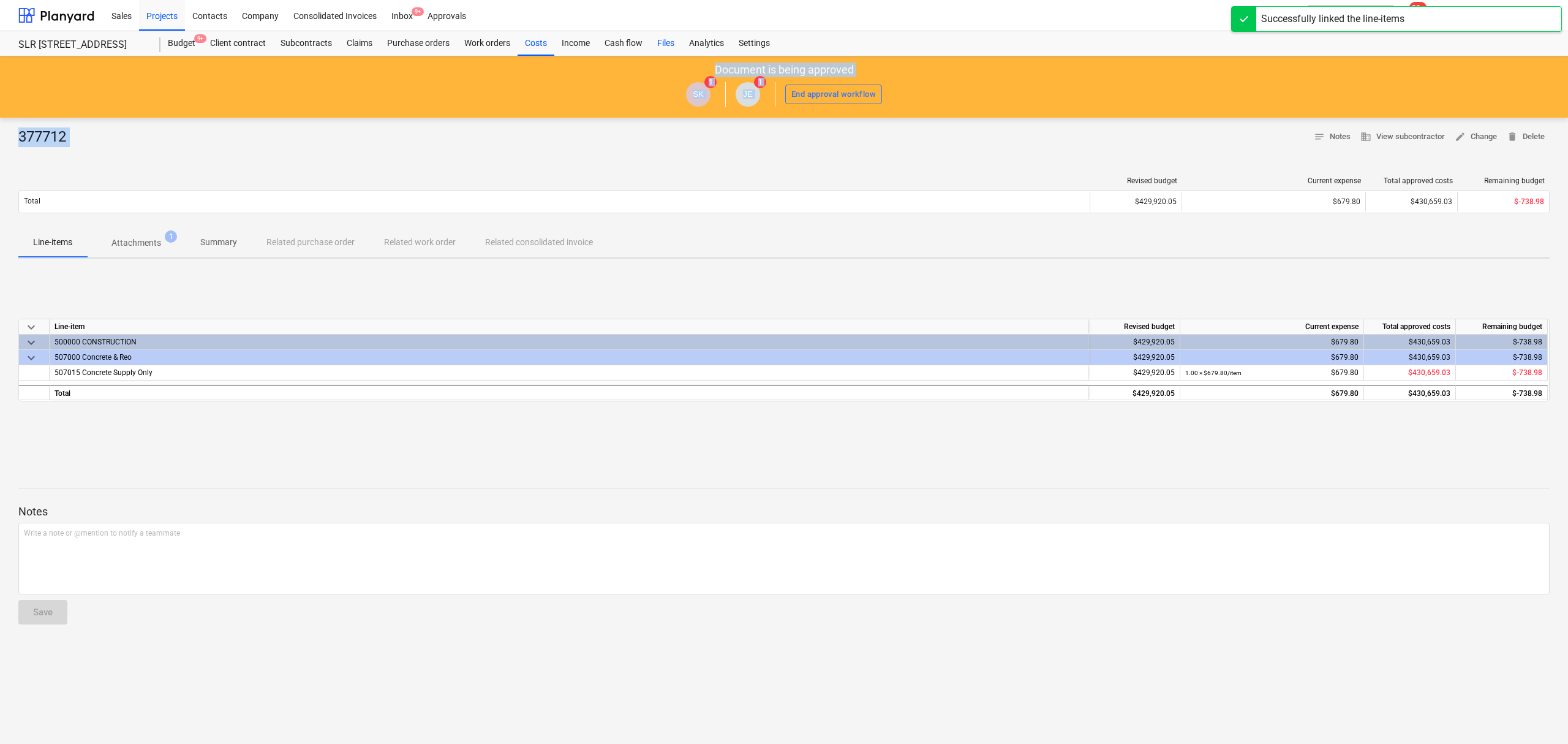
click at [652, 40] on div "Files" at bounding box center [666, 43] width 32 height 24
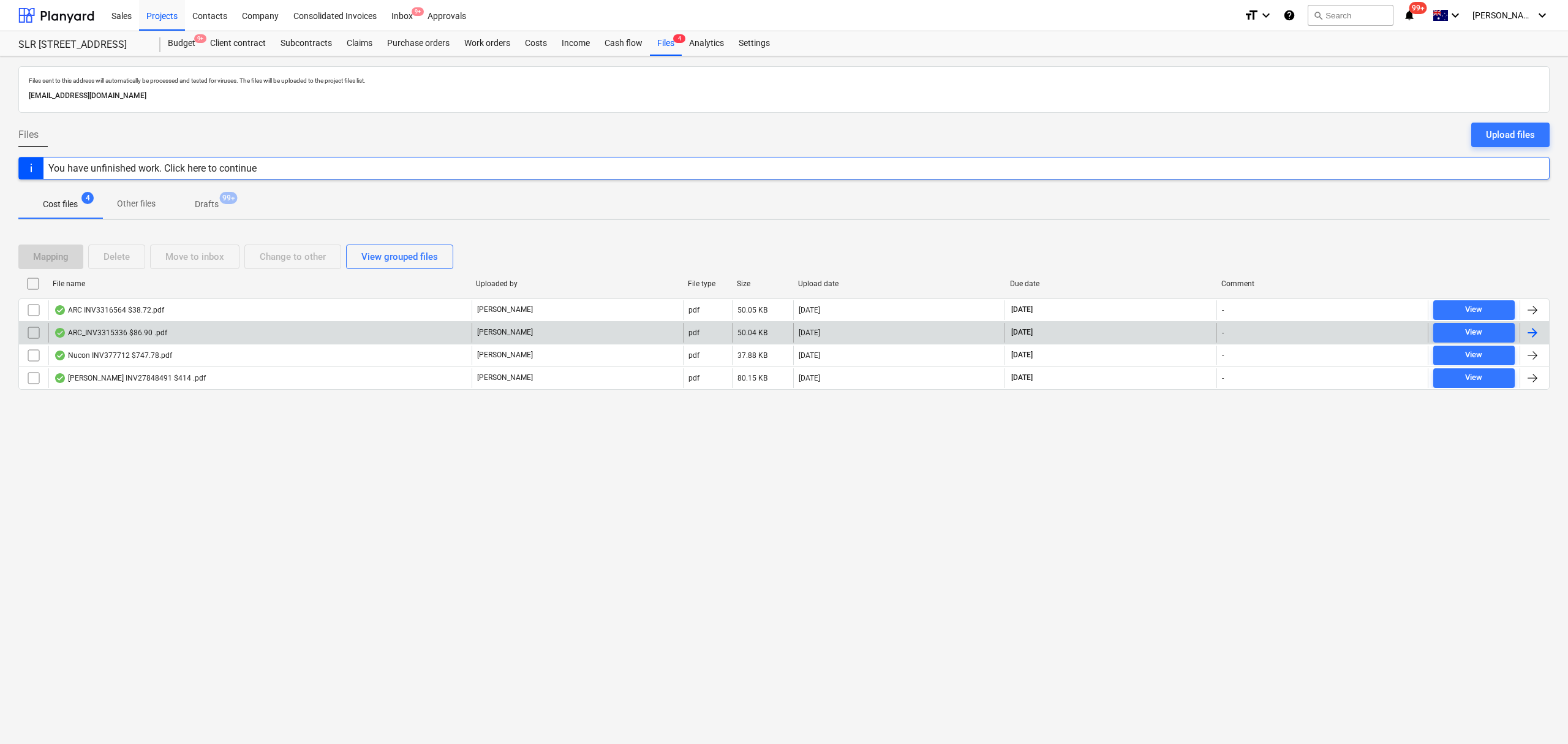
click at [179, 341] on div "ARC_INV3315336 $86.90 .pdf" at bounding box center [259, 333] width 423 height 19
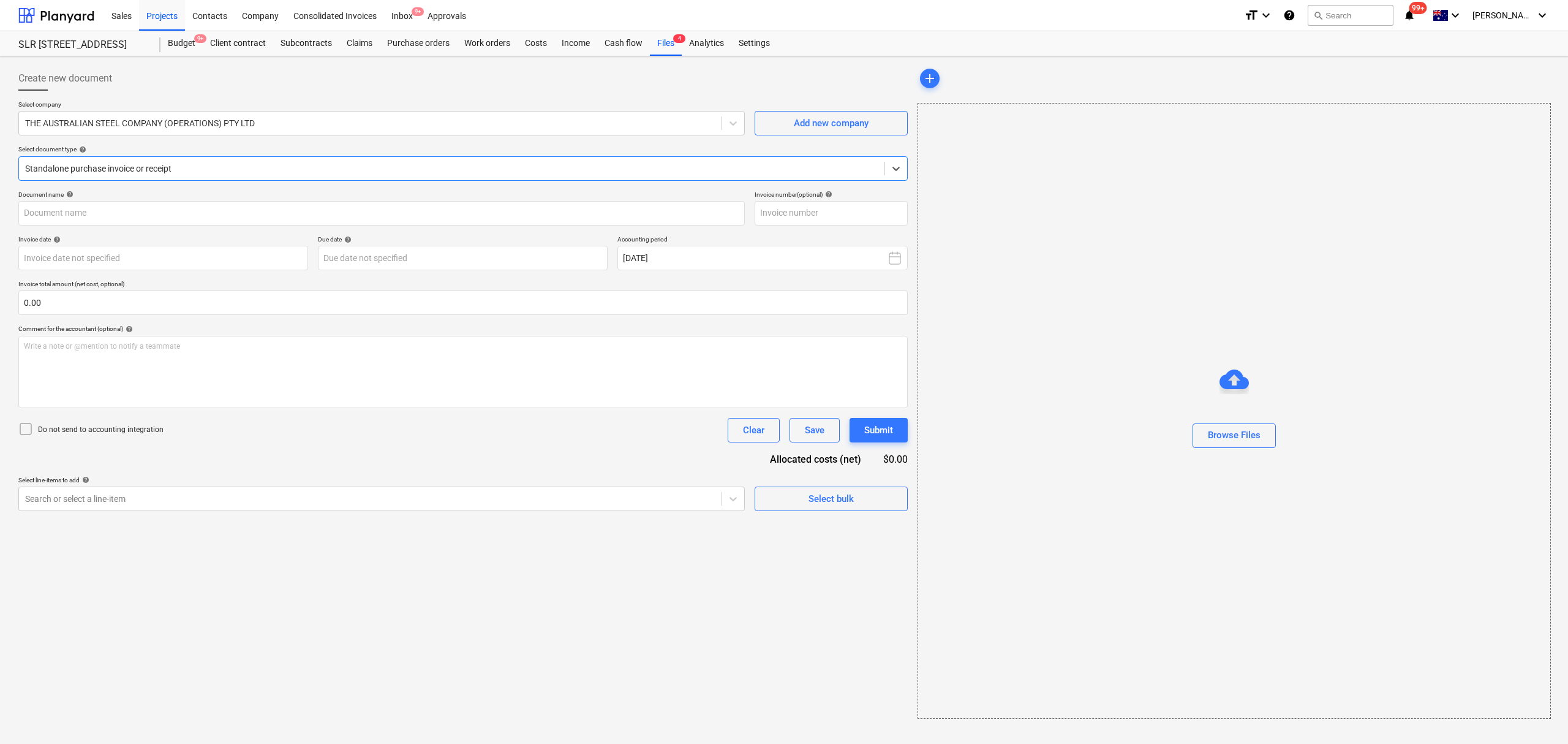
type input "3315336"
type input "04 Sep 2025"
type input "30 Oct 2025"
click at [290, 121] on div at bounding box center [369, 123] width 688 height 13
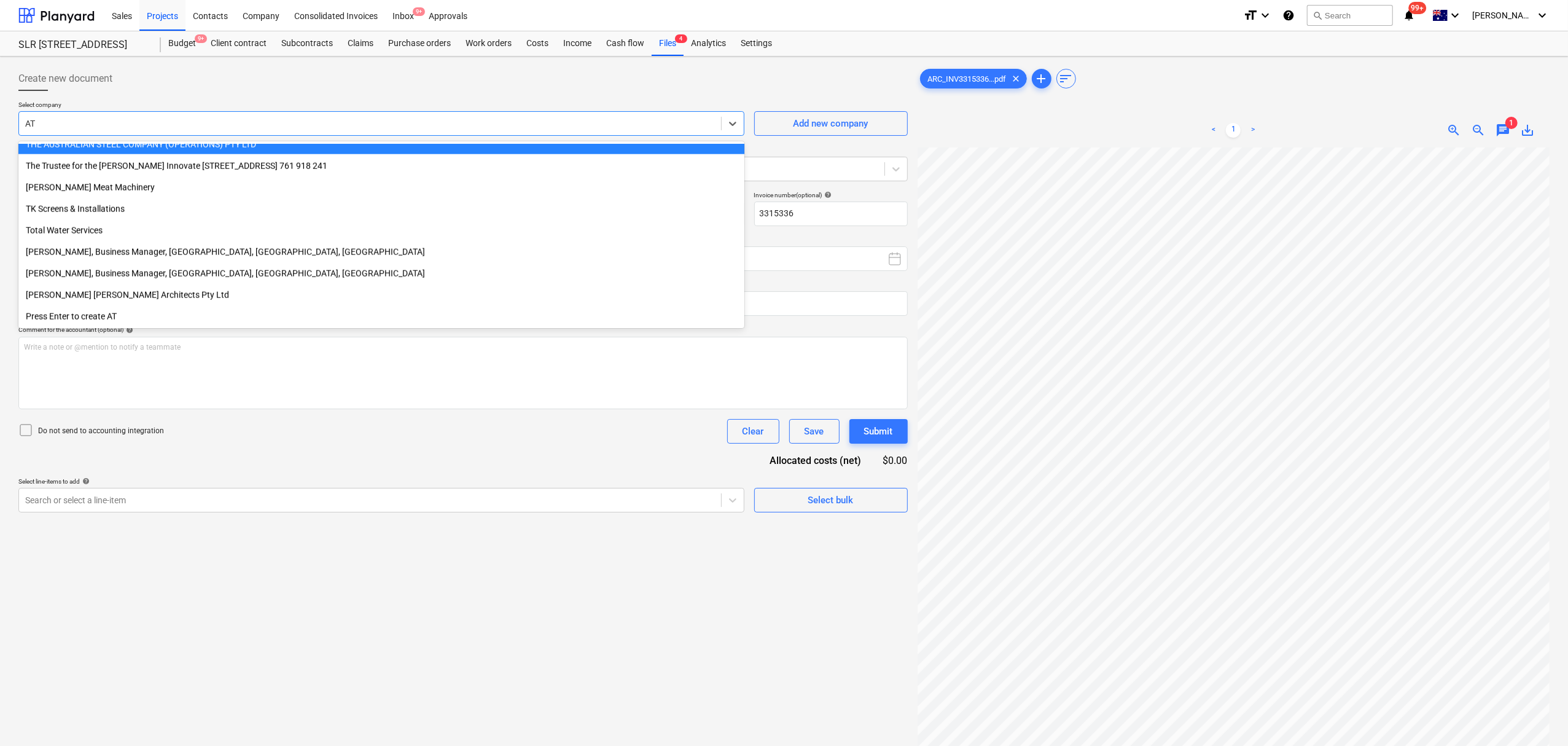
scroll to position [1728, 0]
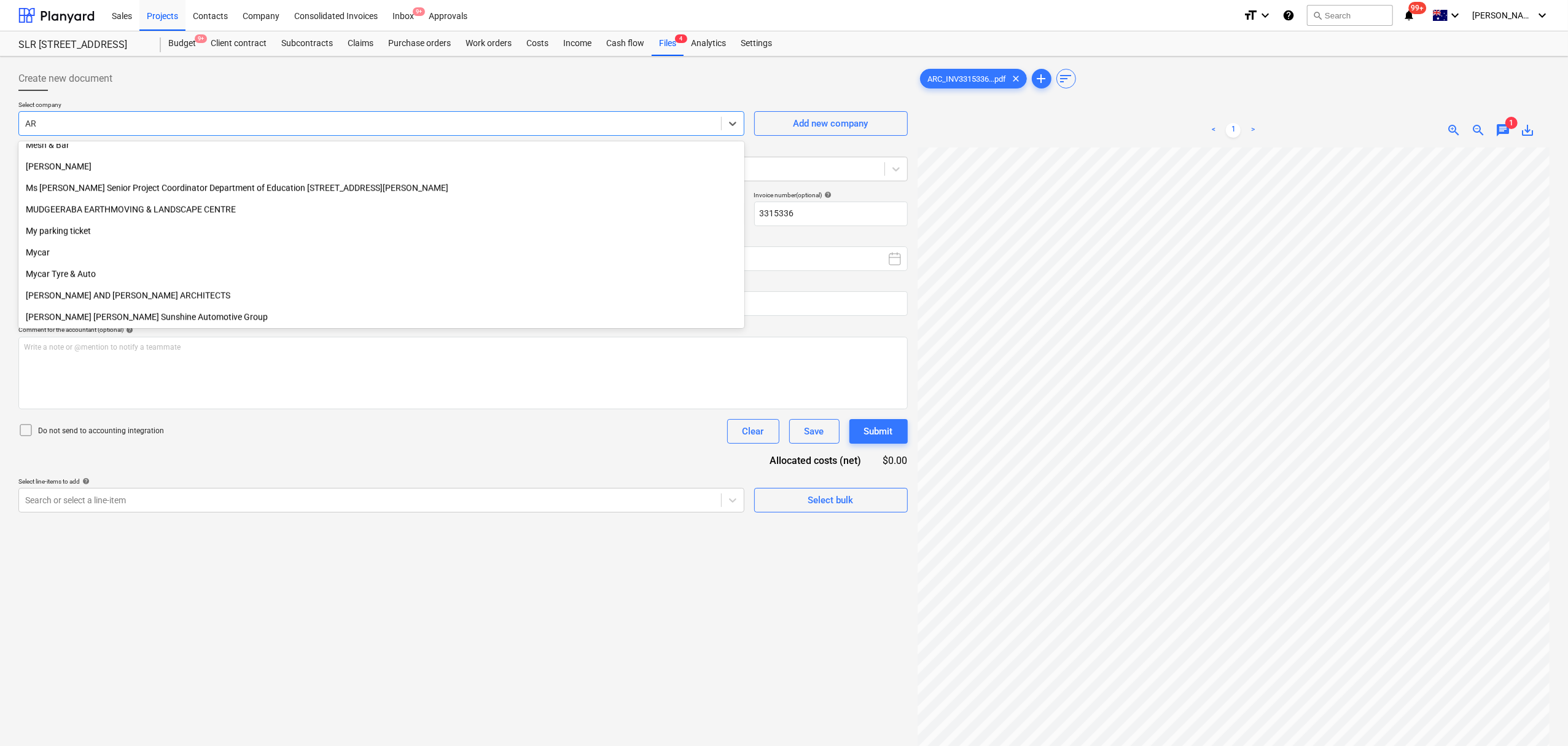
type input "ARC"
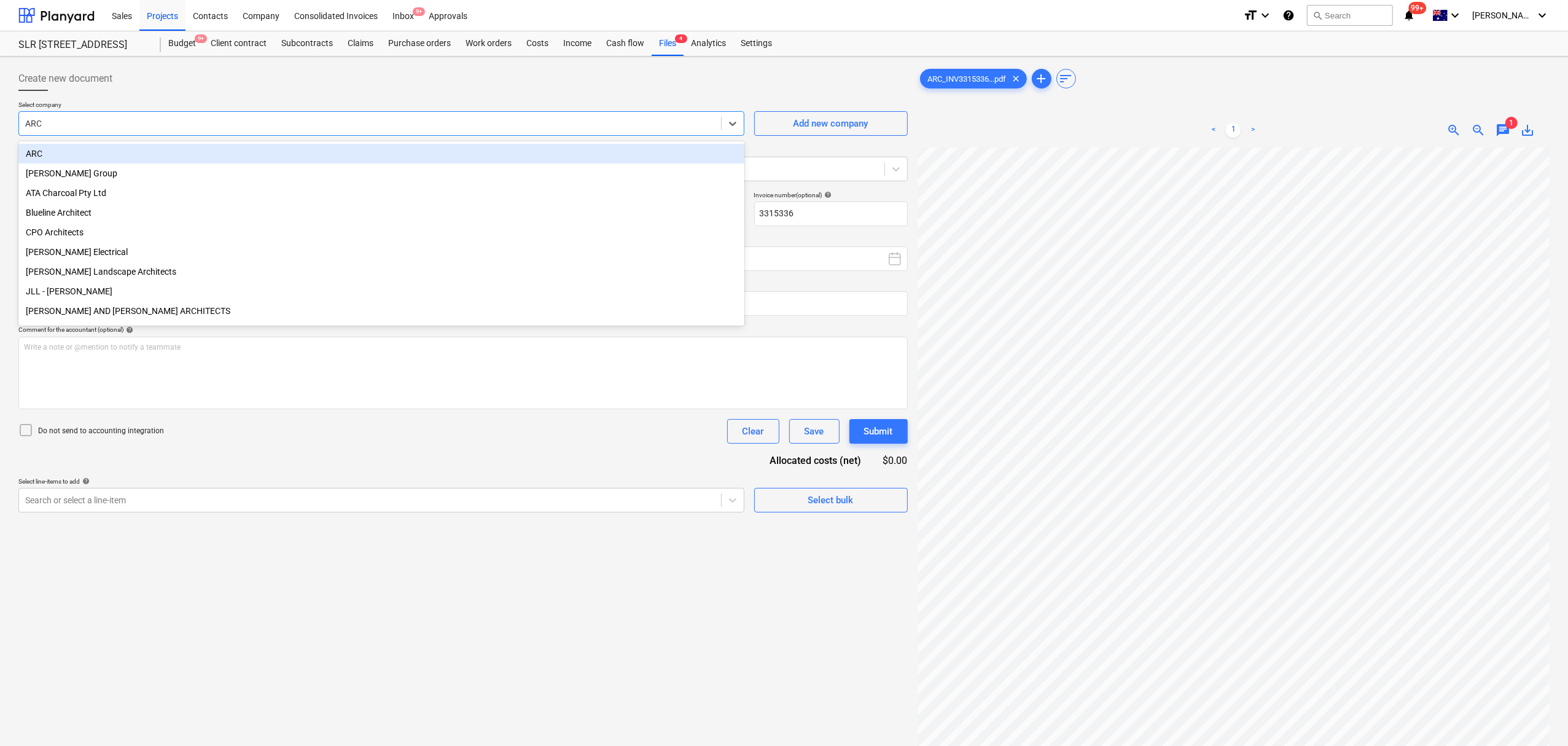
click at [511, 151] on div "ARC" at bounding box center [381, 153] width 726 height 19
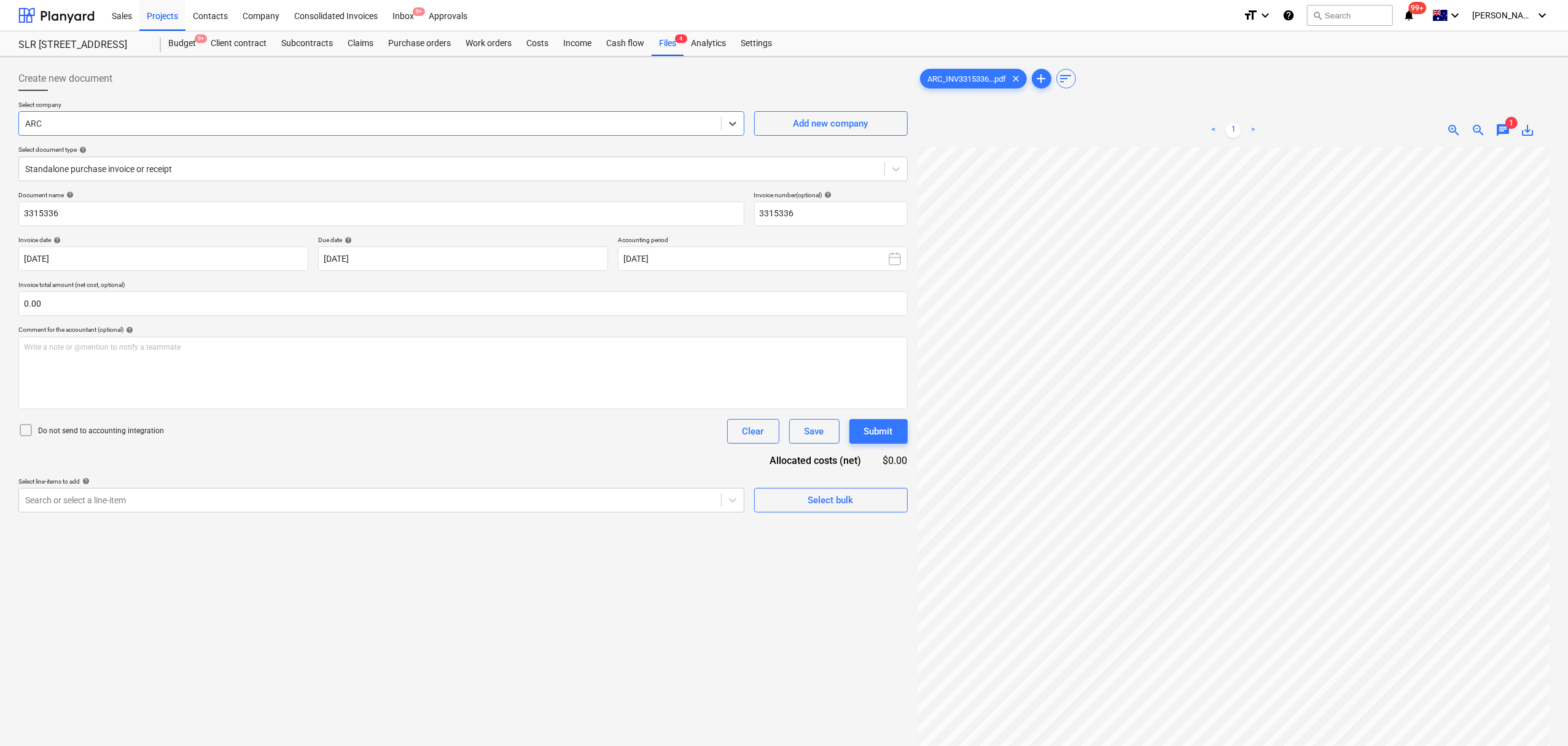
click at [1502, 135] on span "chat" at bounding box center [1503, 130] width 15 height 15
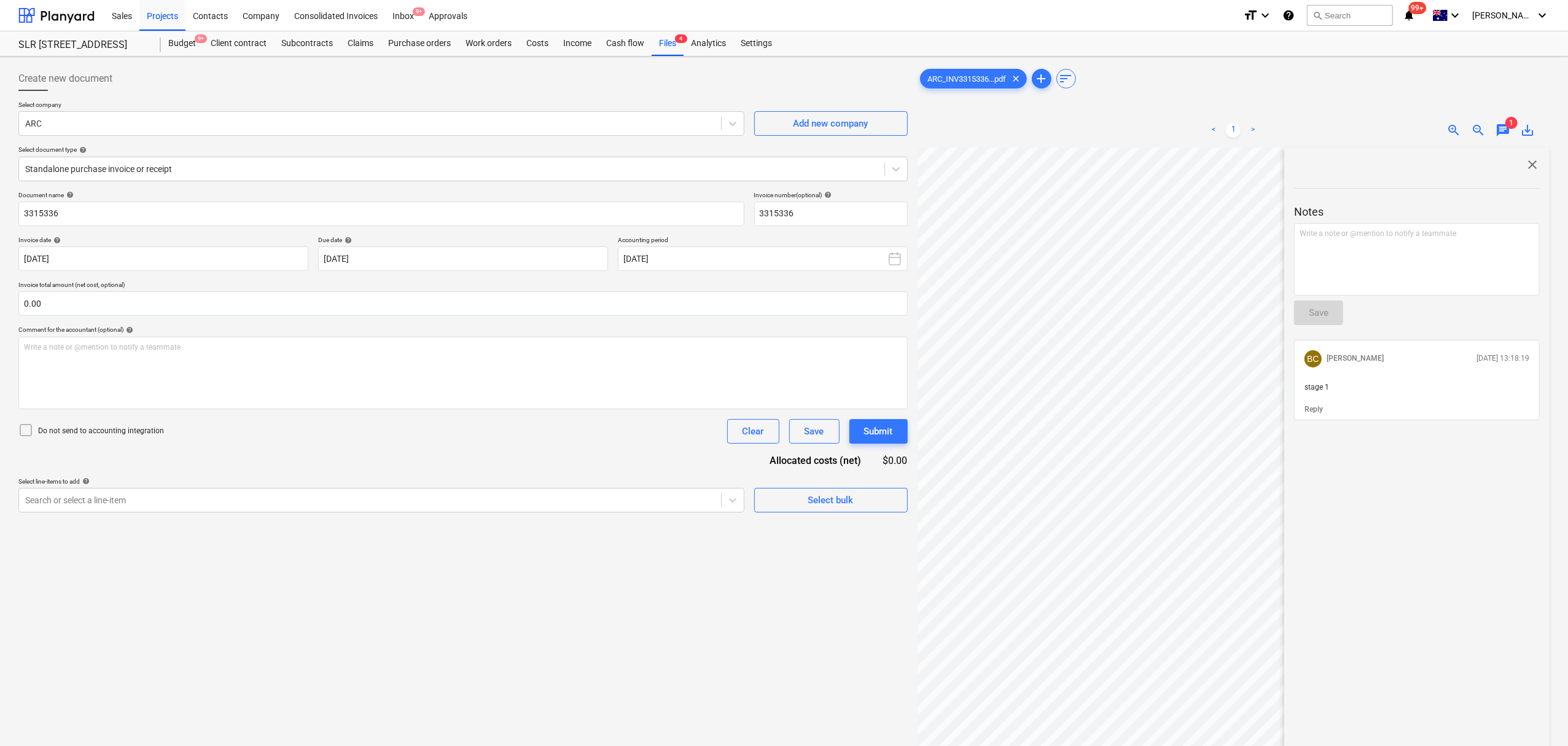
click at [1527, 165] on span "close" at bounding box center [1532, 164] width 15 height 15
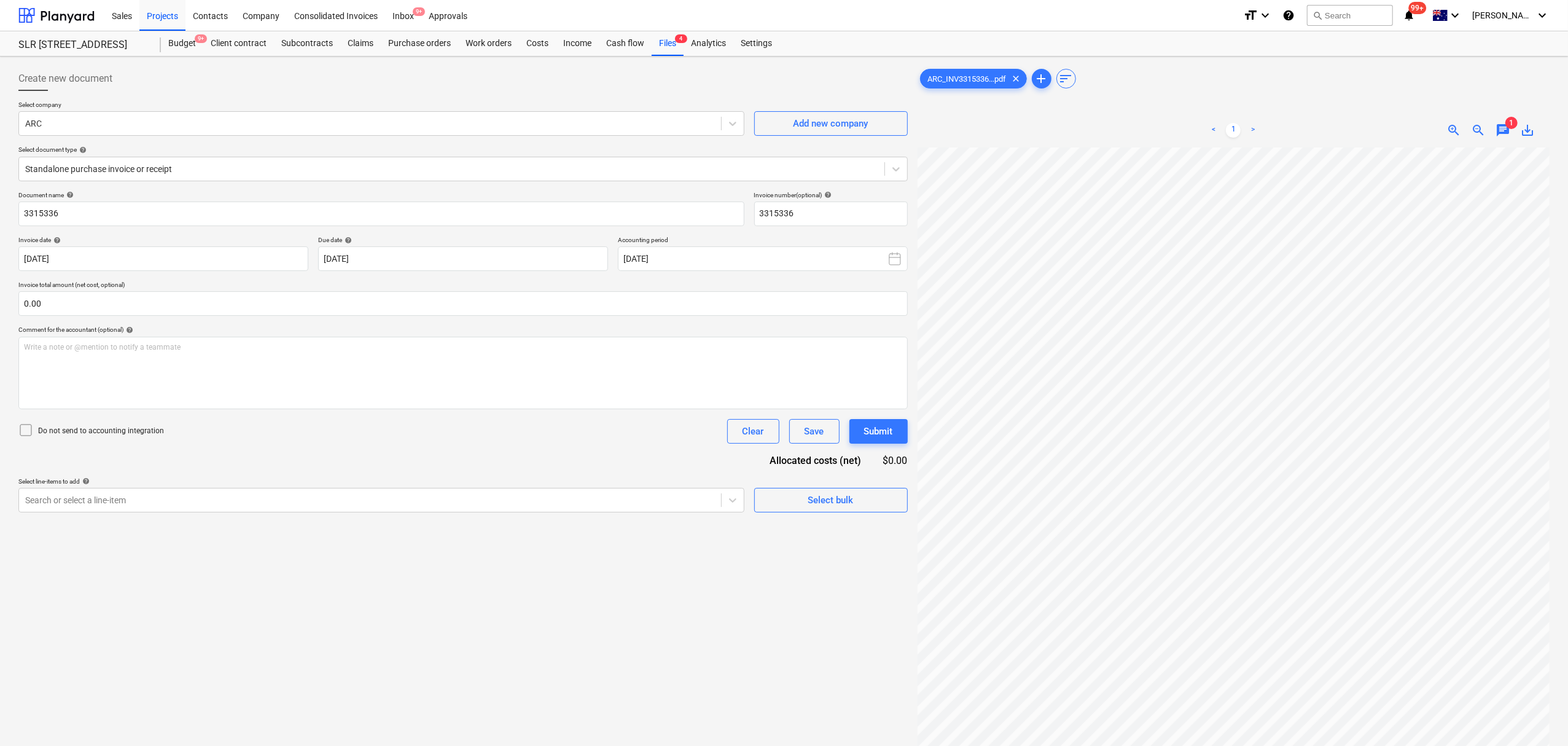
scroll to position [202, 8]
click at [408, 177] on div "Standalone purchase invoice or receipt" at bounding box center [452, 169] width 866 height 17
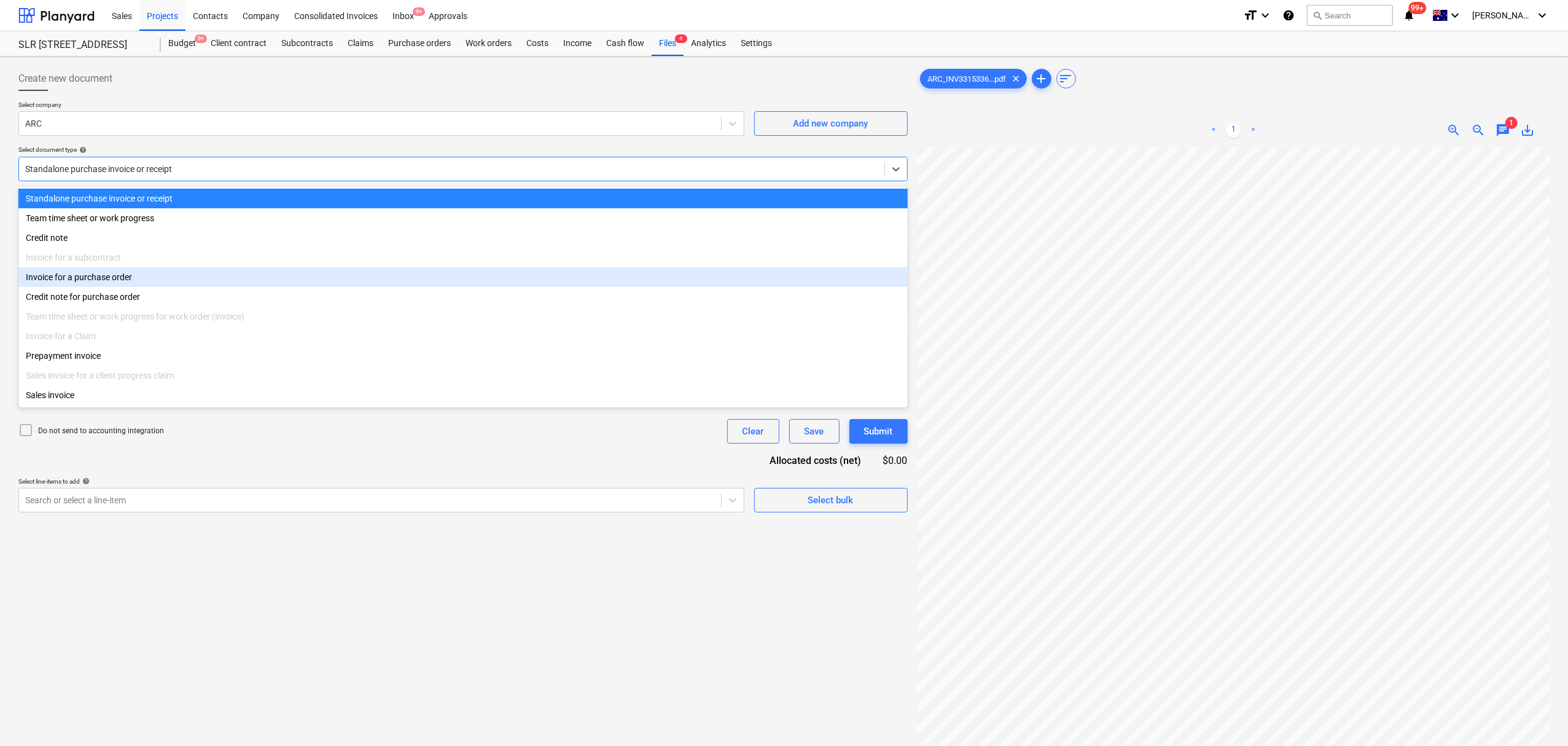
click at [355, 281] on div "Invoice for a purchase order" at bounding box center [463, 276] width 890 height 19
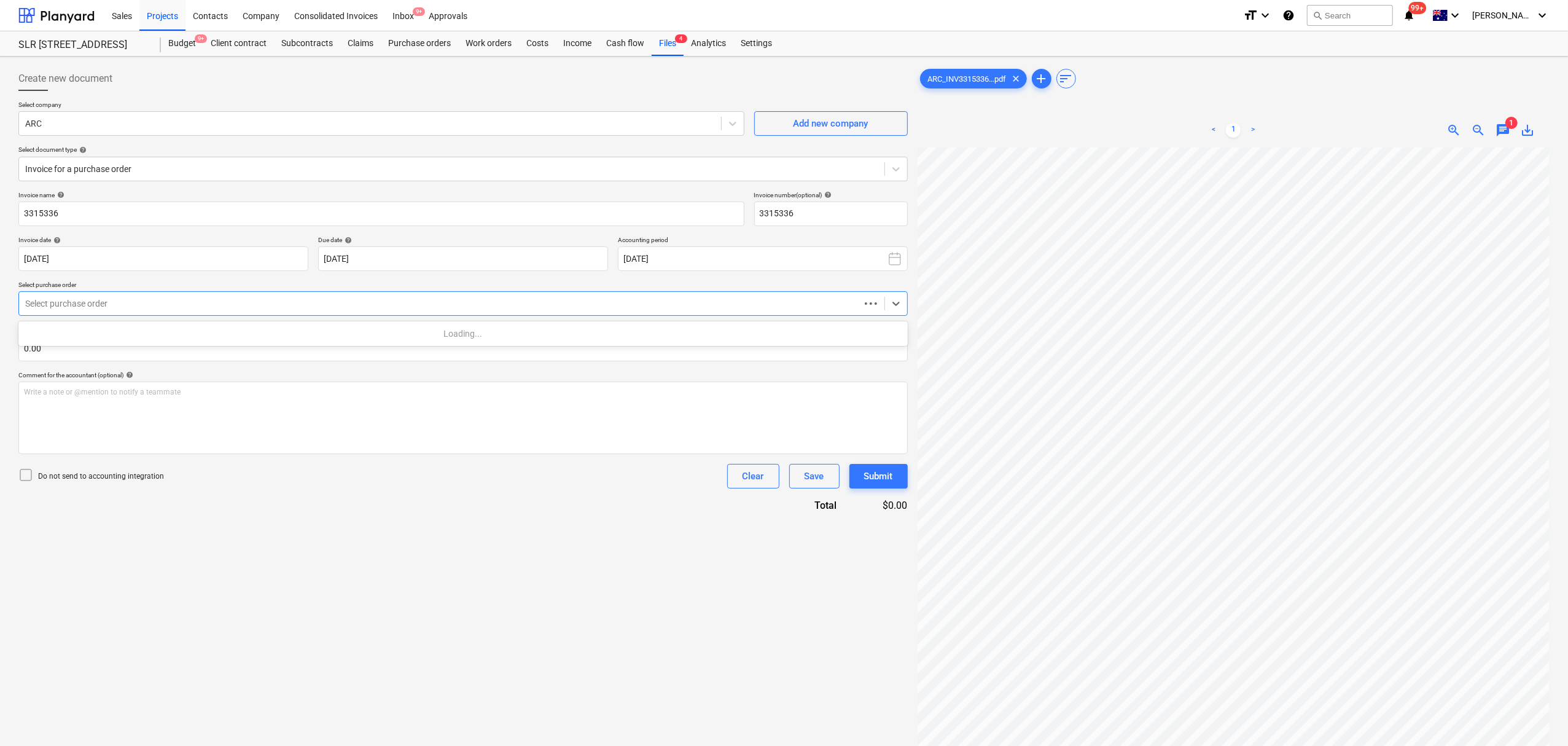
click at [334, 309] on div at bounding box center [440, 303] width 829 height 13
click at [337, 329] on div "Loading..." at bounding box center [463, 334] width 890 height 19
click at [337, 329] on div "0024-Millaroo-PO-308 | Purchase order" at bounding box center [463, 334] width 890 height 19
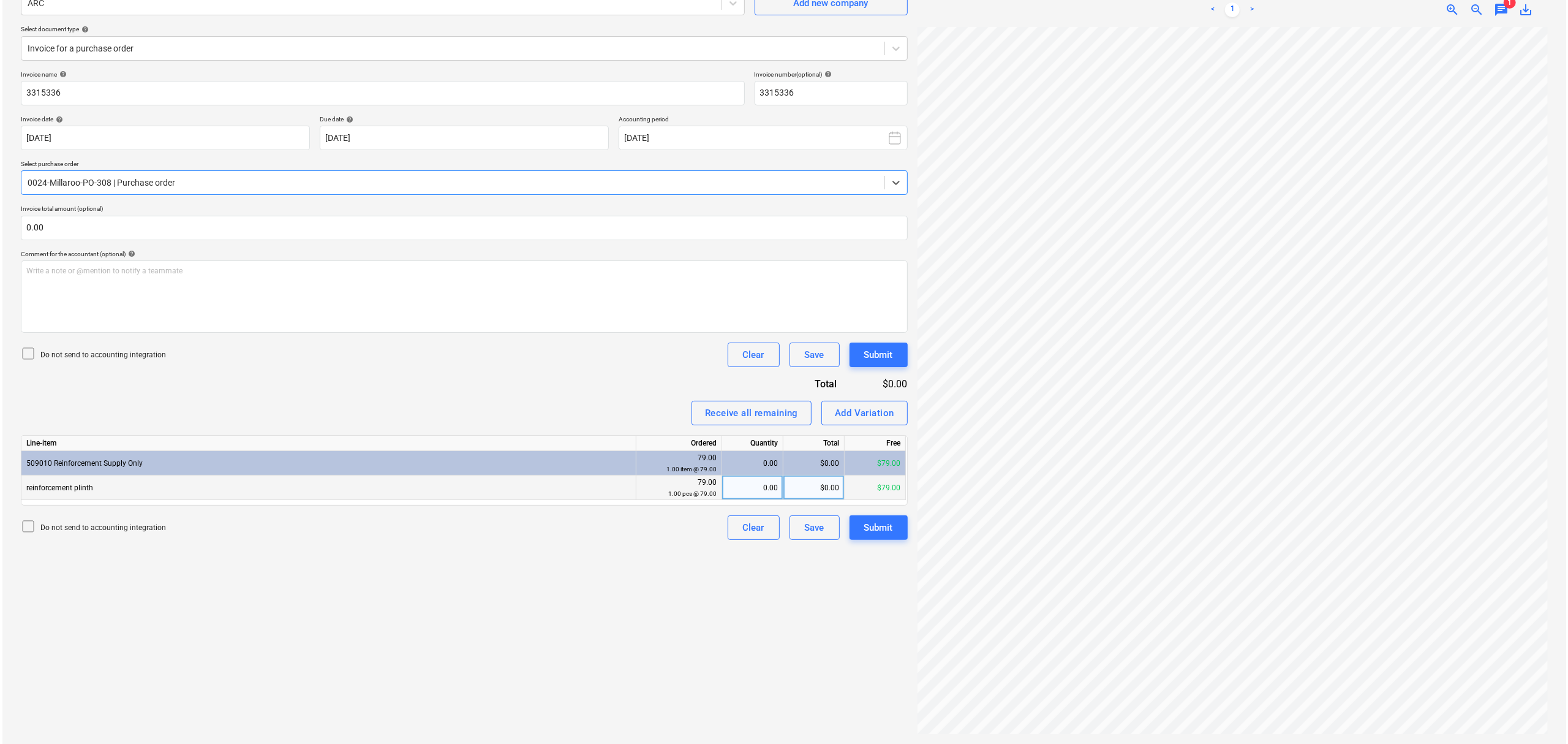
scroll to position [123, 0]
click at [760, 478] on div "0.00" at bounding box center [750, 485] width 51 height 24
type input "1"
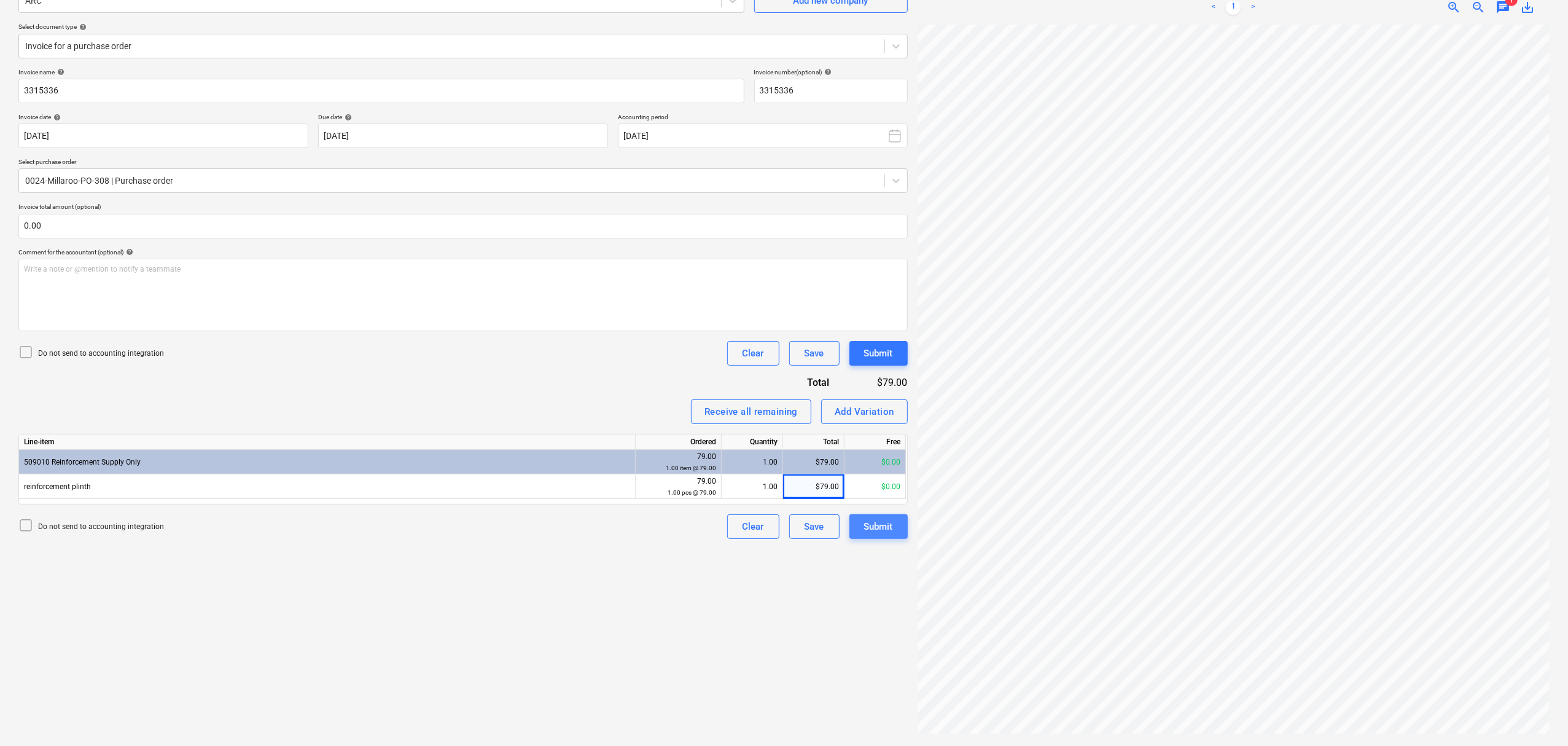
click at [887, 528] on div "Submit" at bounding box center [879, 526] width 29 height 16
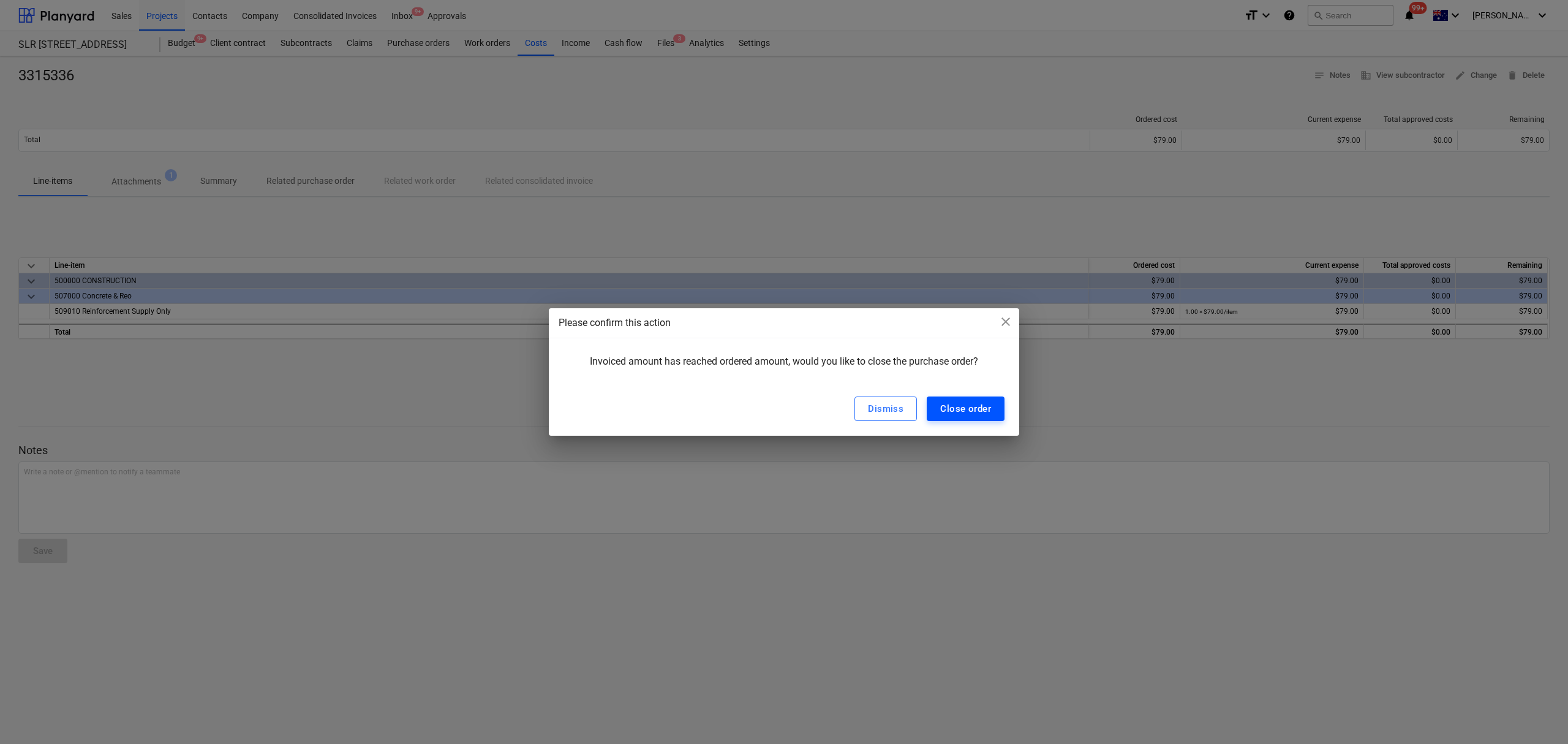
click at [972, 404] on div "Close order" at bounding box center [965, 408] width 51 height 15
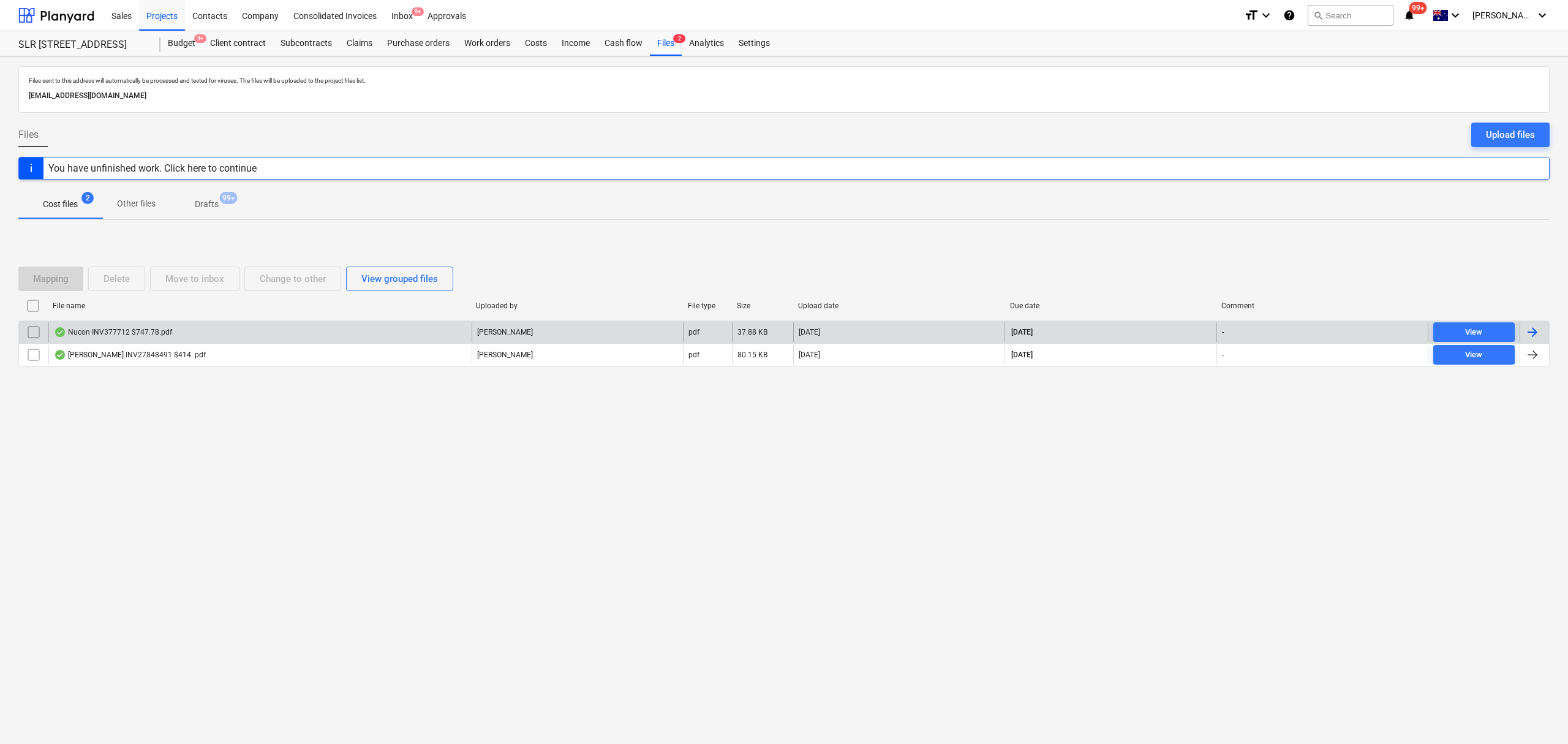
click at [76, 332] on div "Nucon INV377712 $747.78.pdf" at bounding box center [113, 332] width 118 height 10
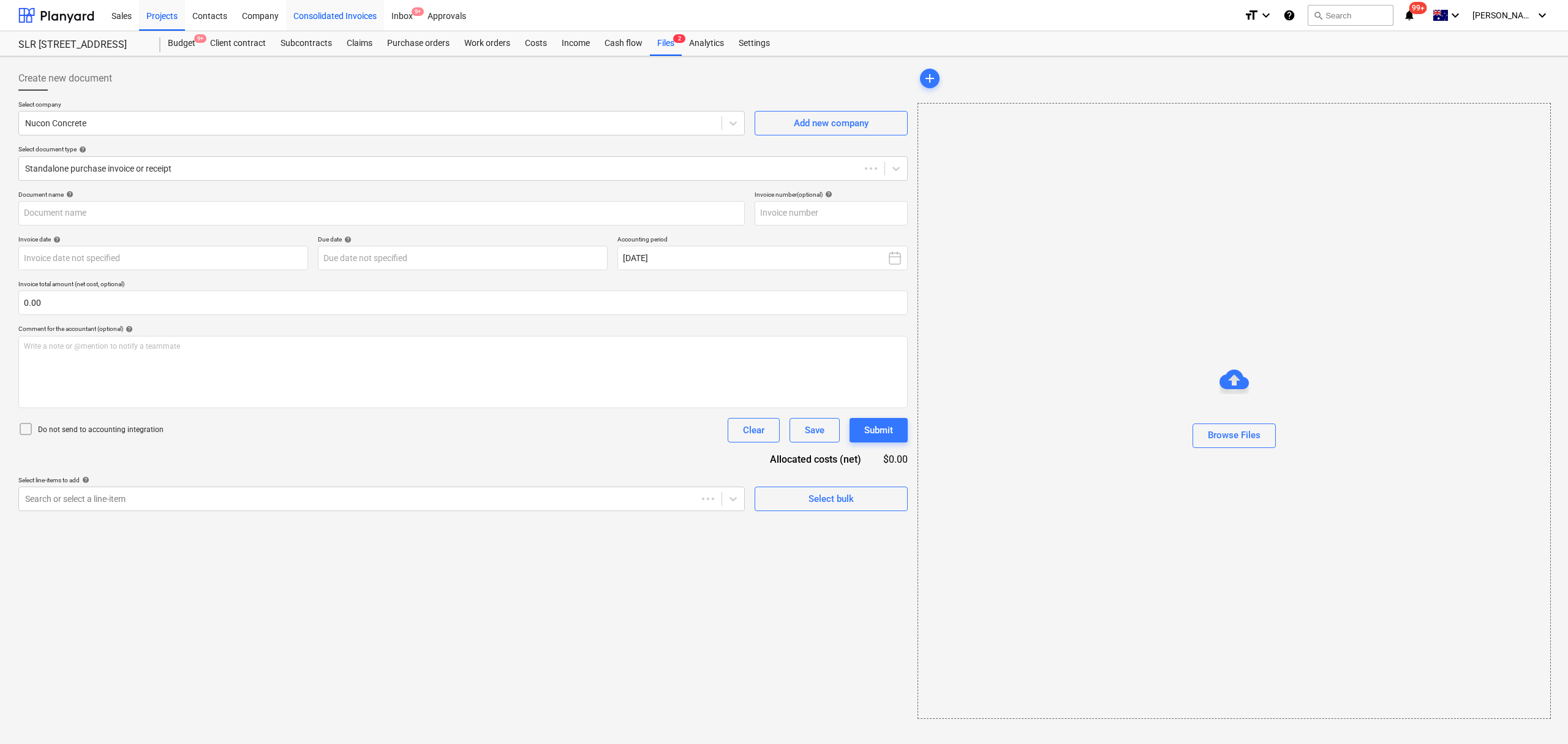
type input "377712"
type input "[DATE]"
drag, startPoint x: 538, startPoint y: 40, endPoint x: 542, endPoint y: 45, distance: 6.4
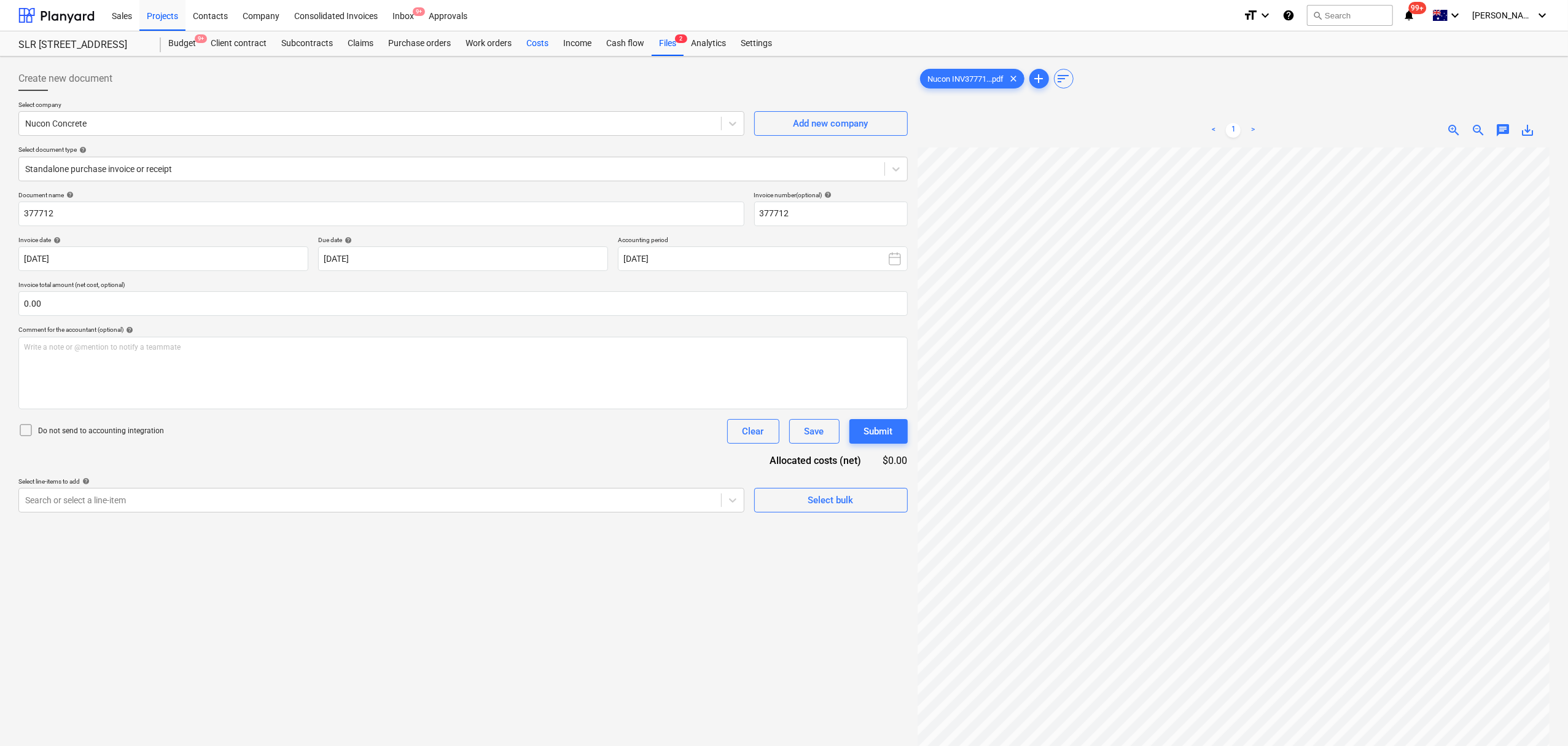
click at [539, 40] on div "Costs" at bounding box center [538, 43] width 37 height 24
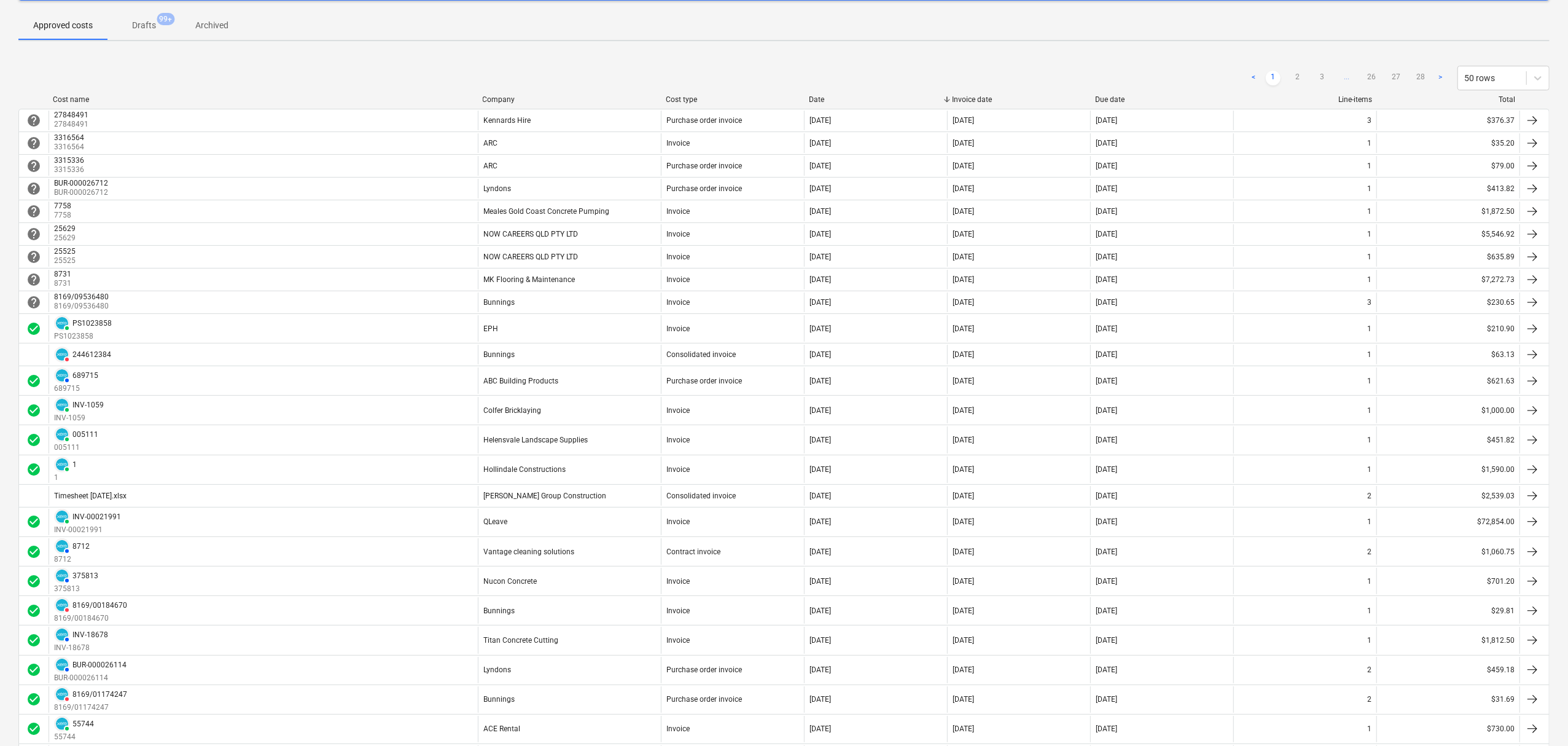
scroll to position [81, 0]
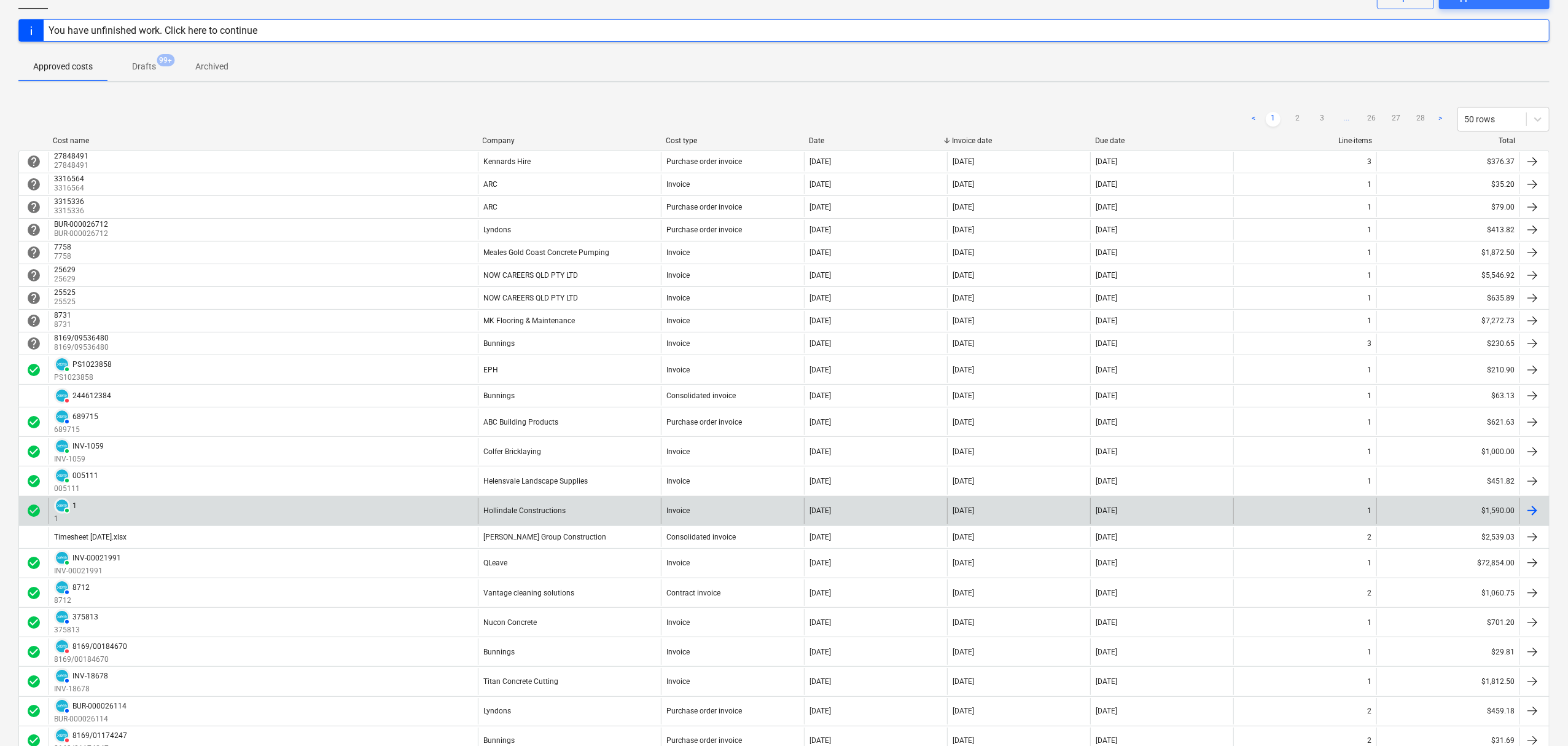
click at [332, 511] on div "PAID 1 1" at bounding box center [263, 510] width 430 height 26
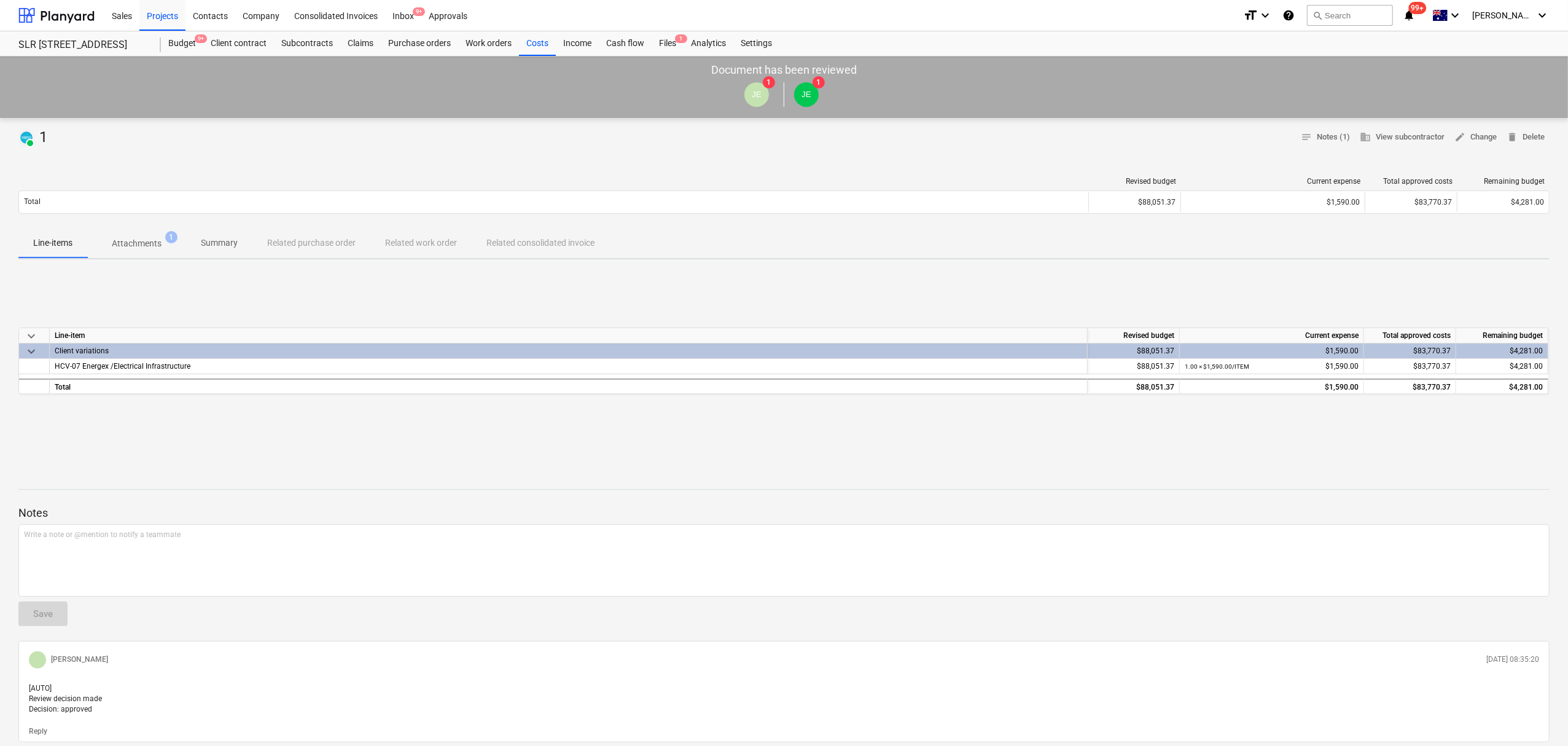
click at [153, 189] on div "Revised budget Current expense Total approved costs Remaining budget" at bounding box center [784, 183] width 1531 height 14
click at [155, 239] on p "Attachments" at bounding box center [136, 243] width 49 height 13
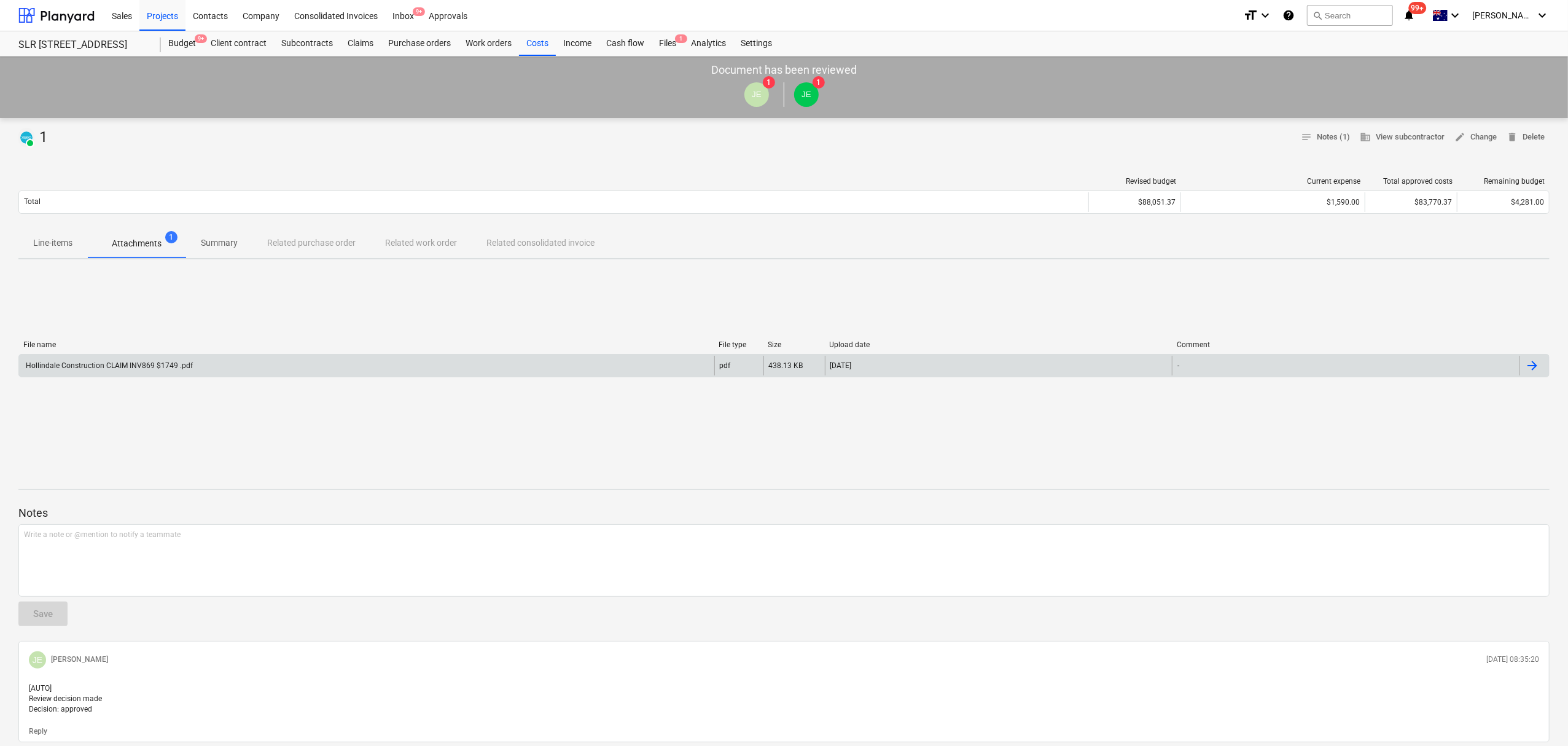
click at [173, 364] on div "Hollindale Construction CLAIM INV869 $1749 .pdf" at bounding box center [109, 365] width 169 height 9
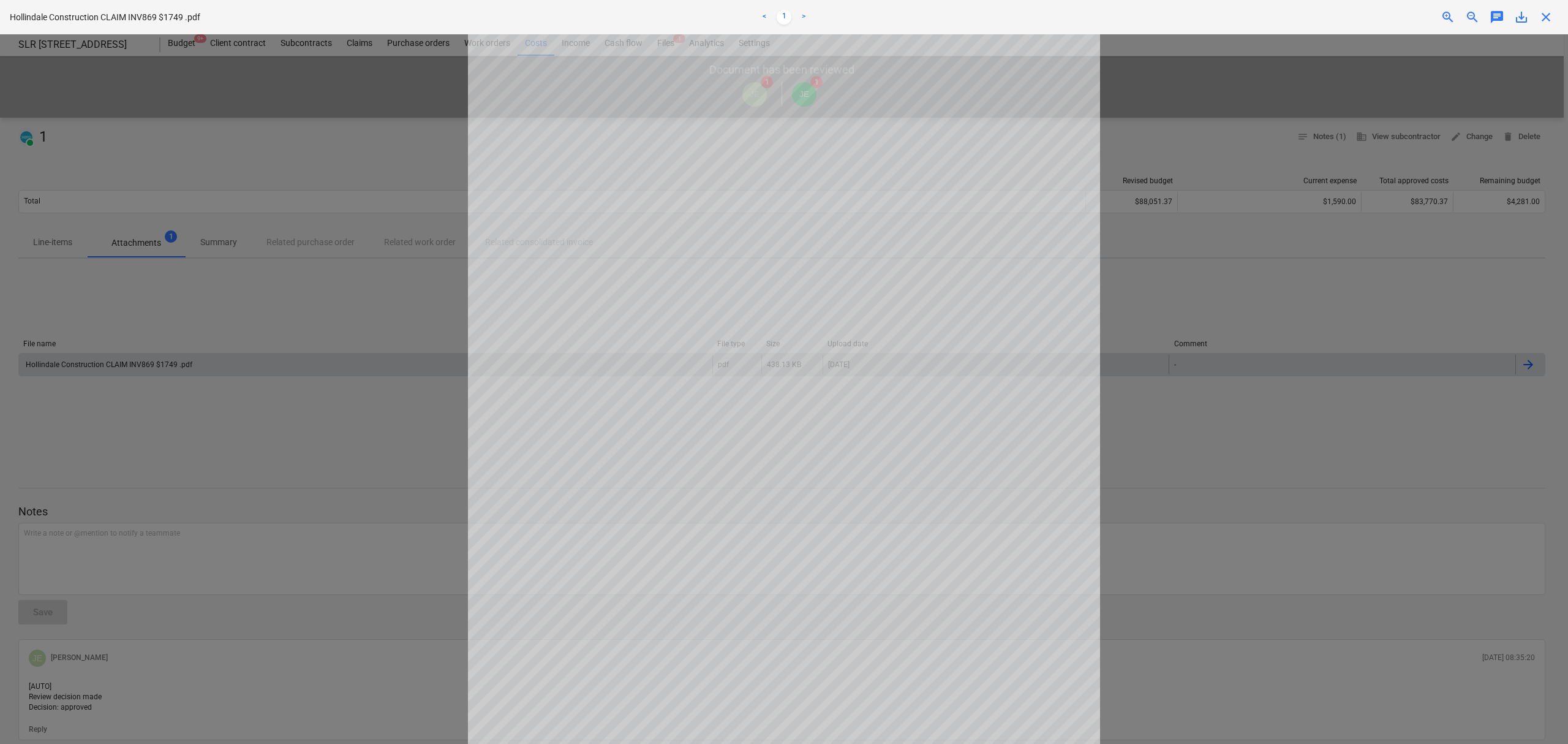
click at [196, 363] on div at bounding box center [784, 388] width 1568 height 709
drag, startPoint x: 1541, startPoint y: 11, endPoint x: 1406, endPoint y: 56, distance: 142.3
click at [1541, 10] on span "close" at bounding box center [1545, 16] width 15 height 15
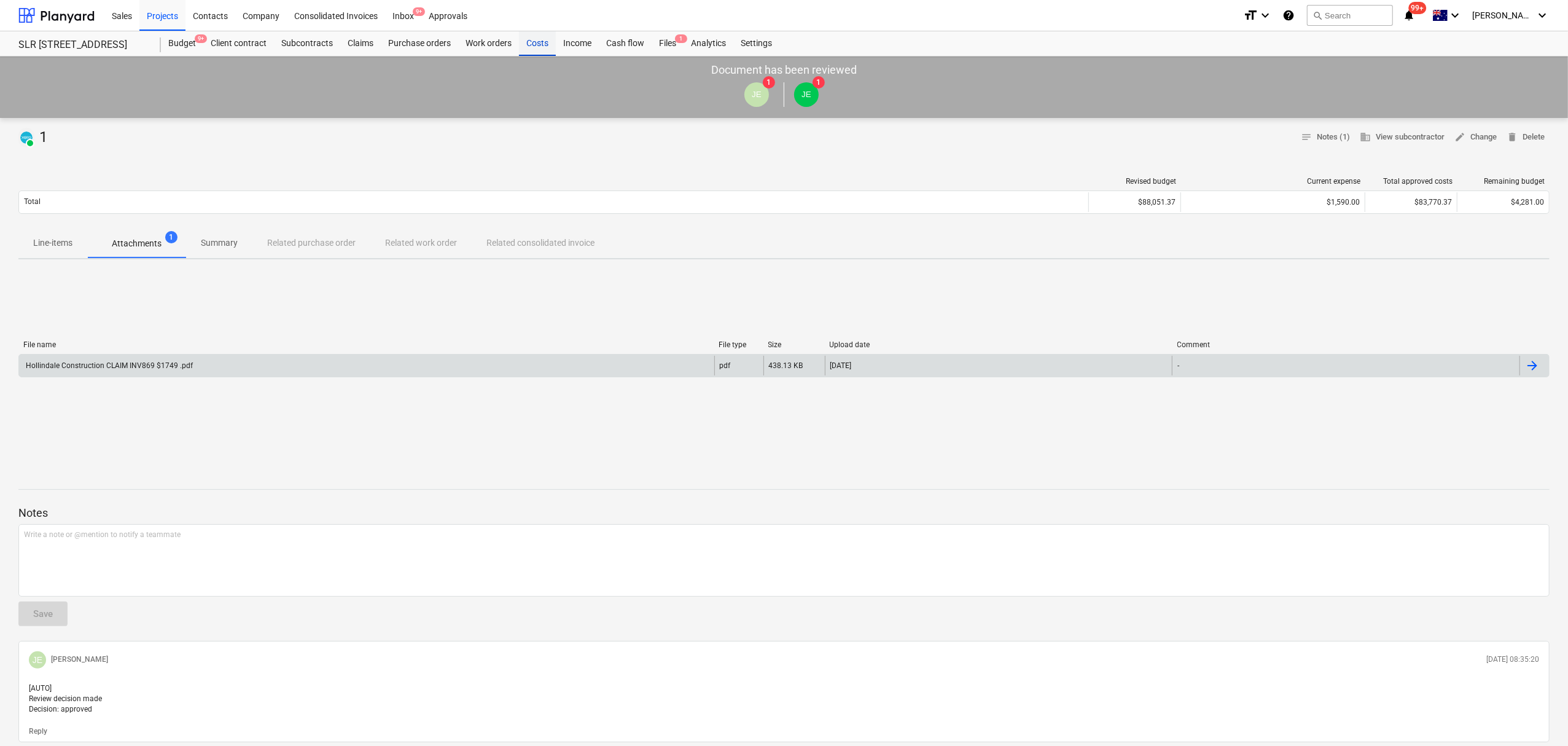
click at [530, 41] on div "Costs" at bounding box center [538, 43] width 37 height 24
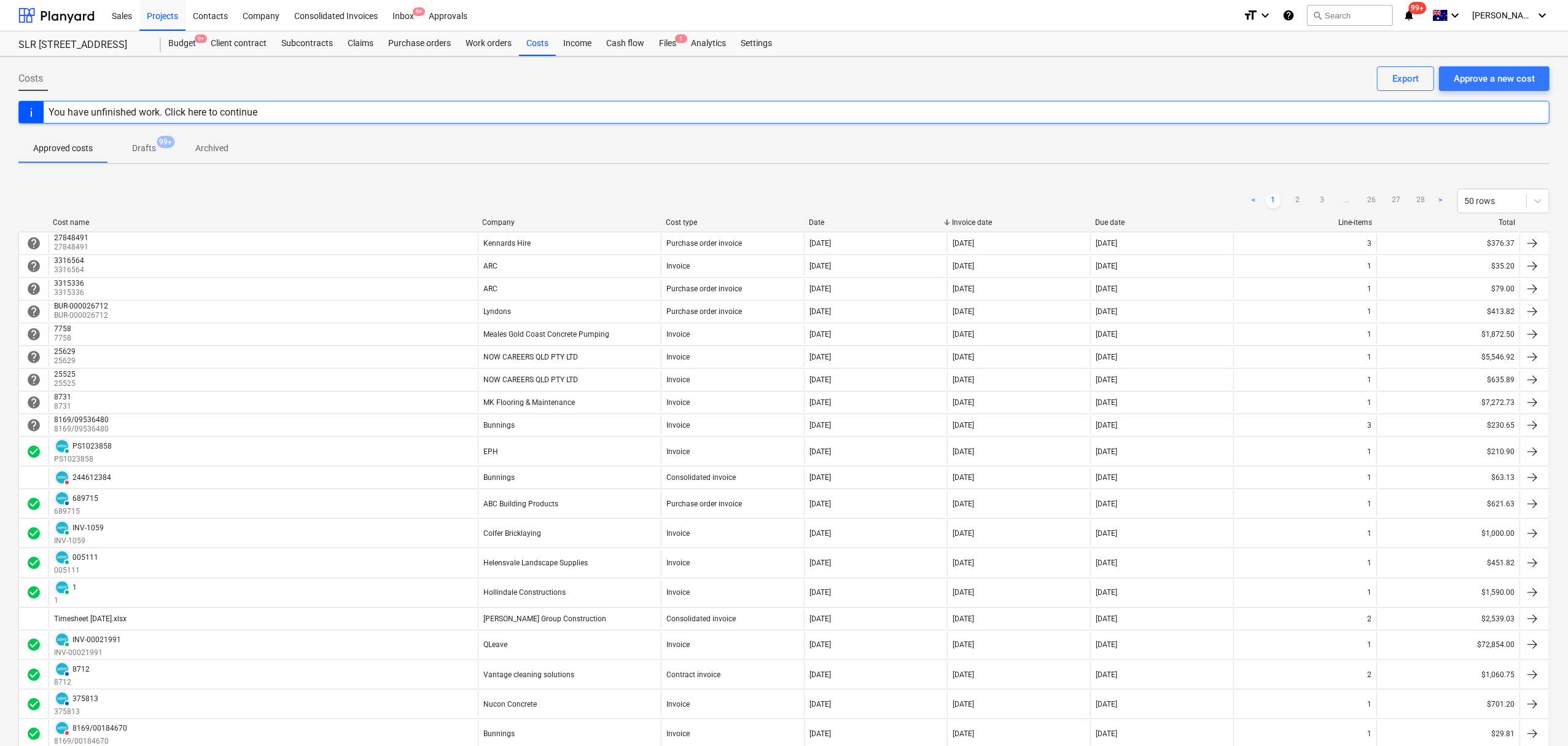
scroll to position [81, 0]
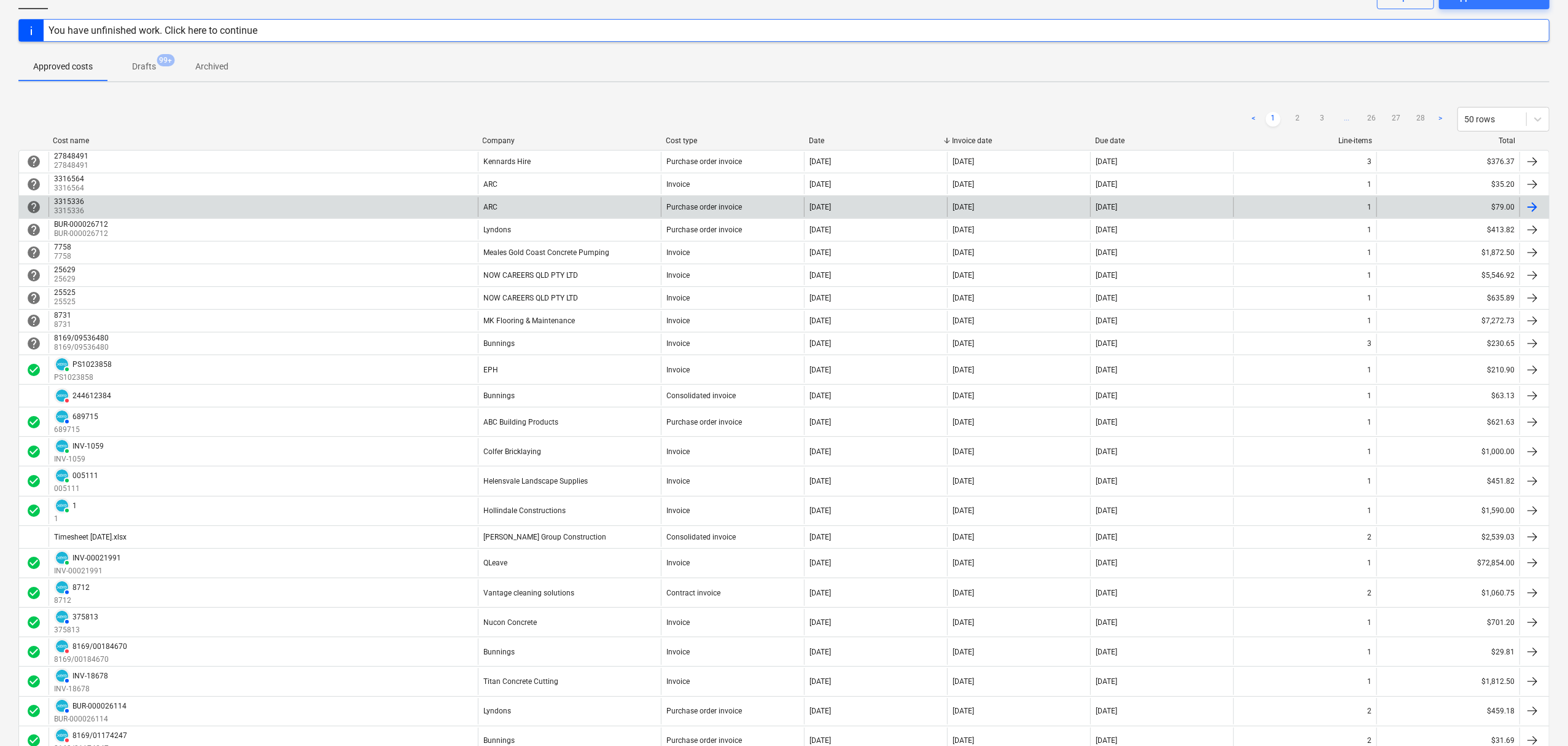
click at [343, 207] on div "3315336 3315336" at bounding box center [263, 207] width 430 height 19
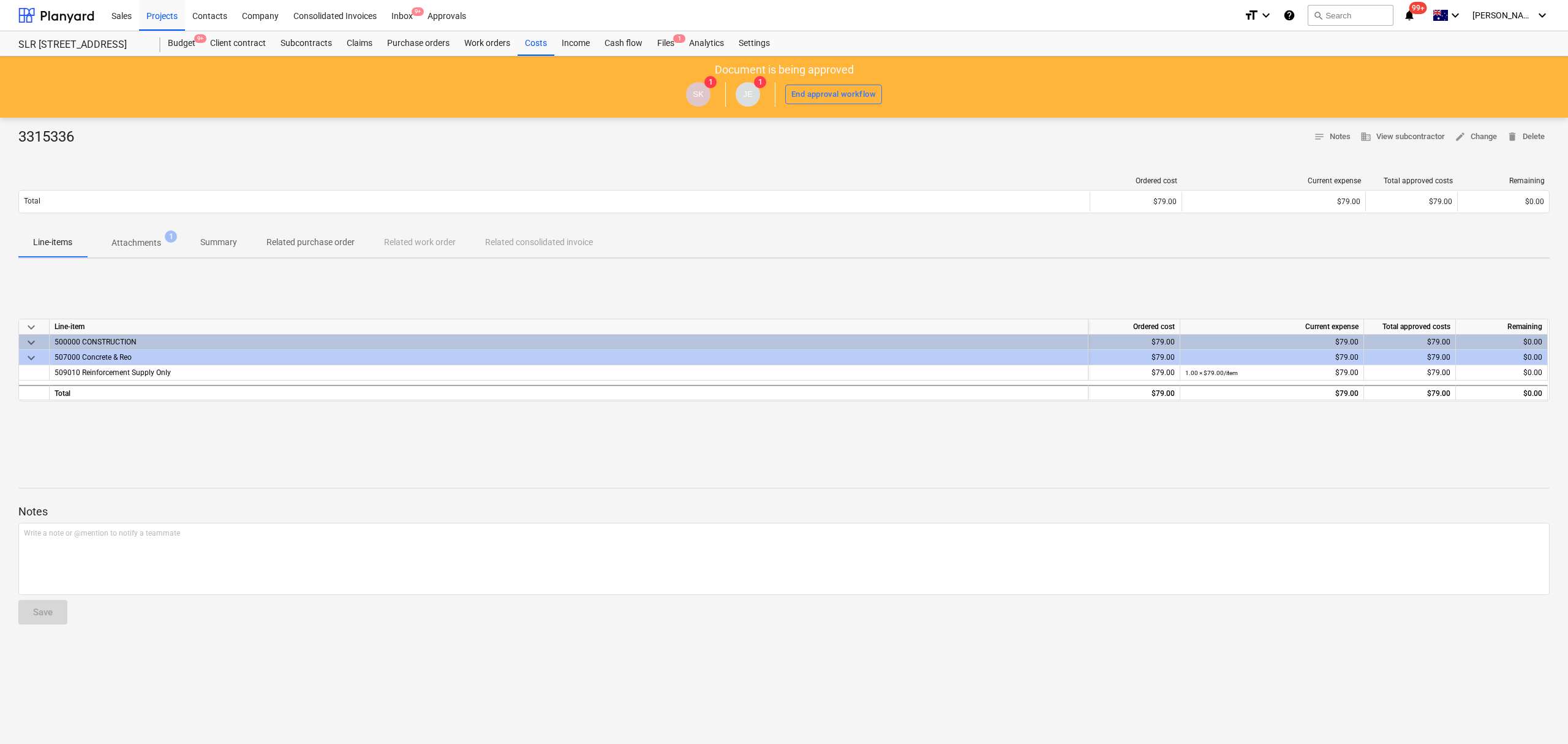
drag, startPoint x: 134, startPoint y: 193, endPoint x: 135, endPoint y: 215, distance: 22.0
click at [134, 211] on div "Total" at bounding box center [554, 201] width 1071 height 19
click at [137, 243] on p "Attachments" at bounding box center [135, 242] width 49 height 13
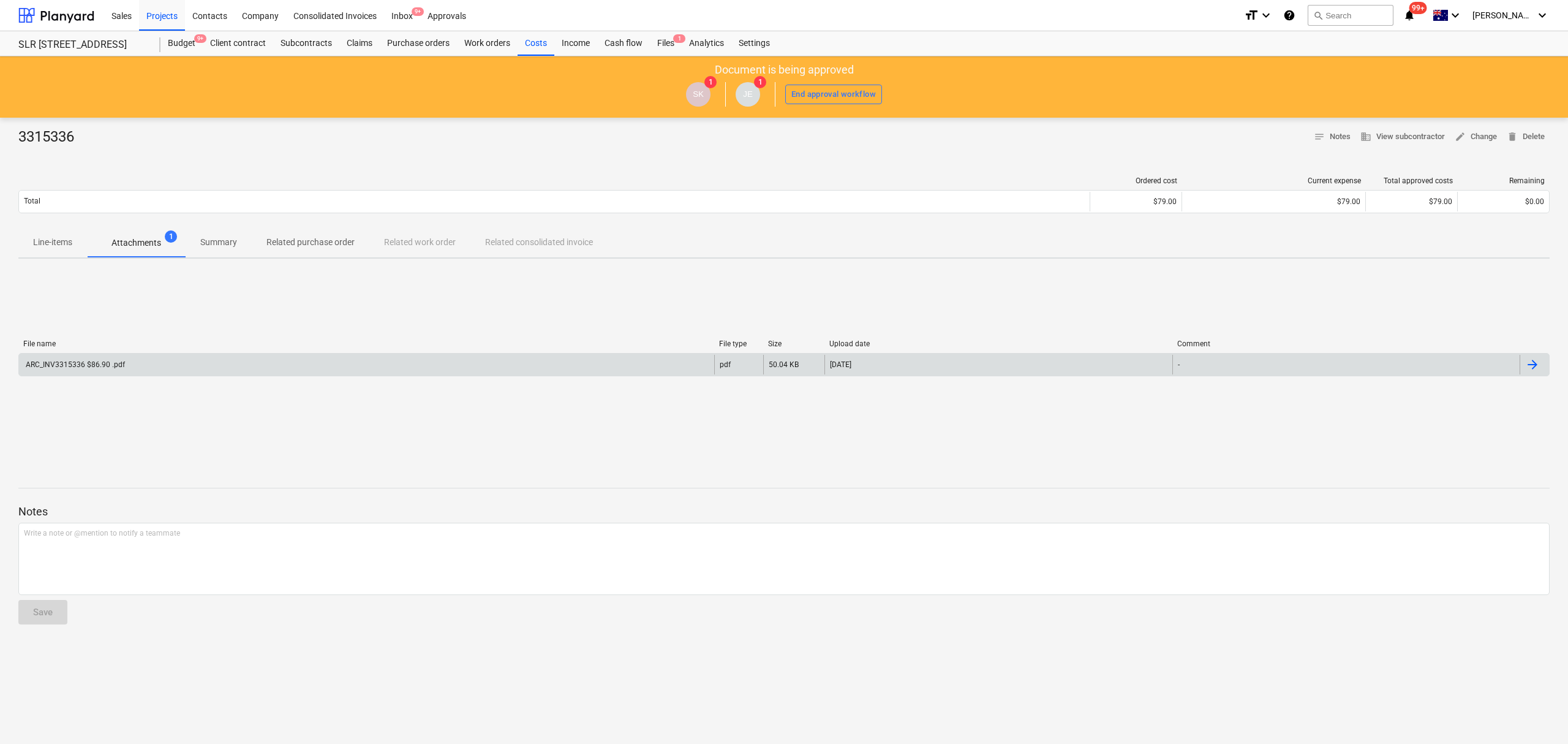
click at [144, 358] on div "ARC_INV3315336 $86.90 .pdf" at bounding box center [367, 365] width 695 height 19
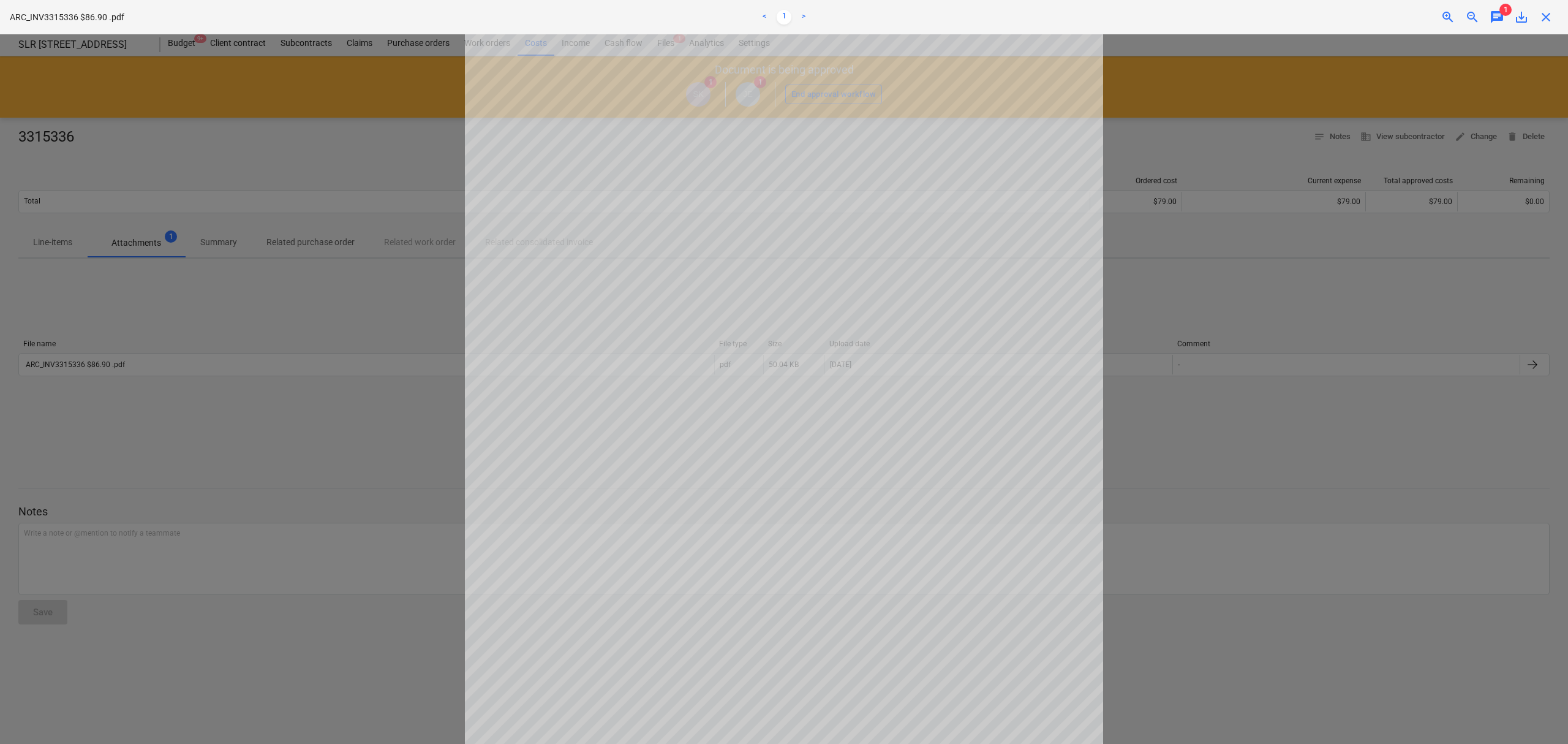
scroll to position [81, 0]
